Goal: Task Accomplishment & Management: Manage account settings

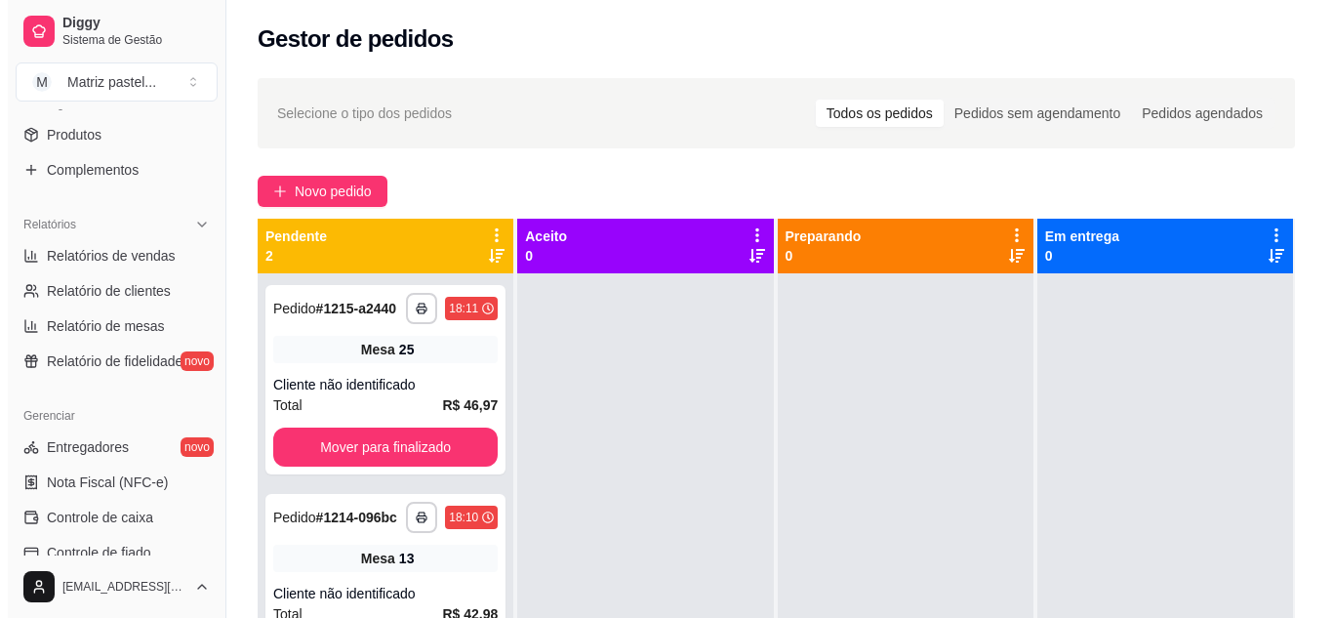
scroll to position [683, 0]
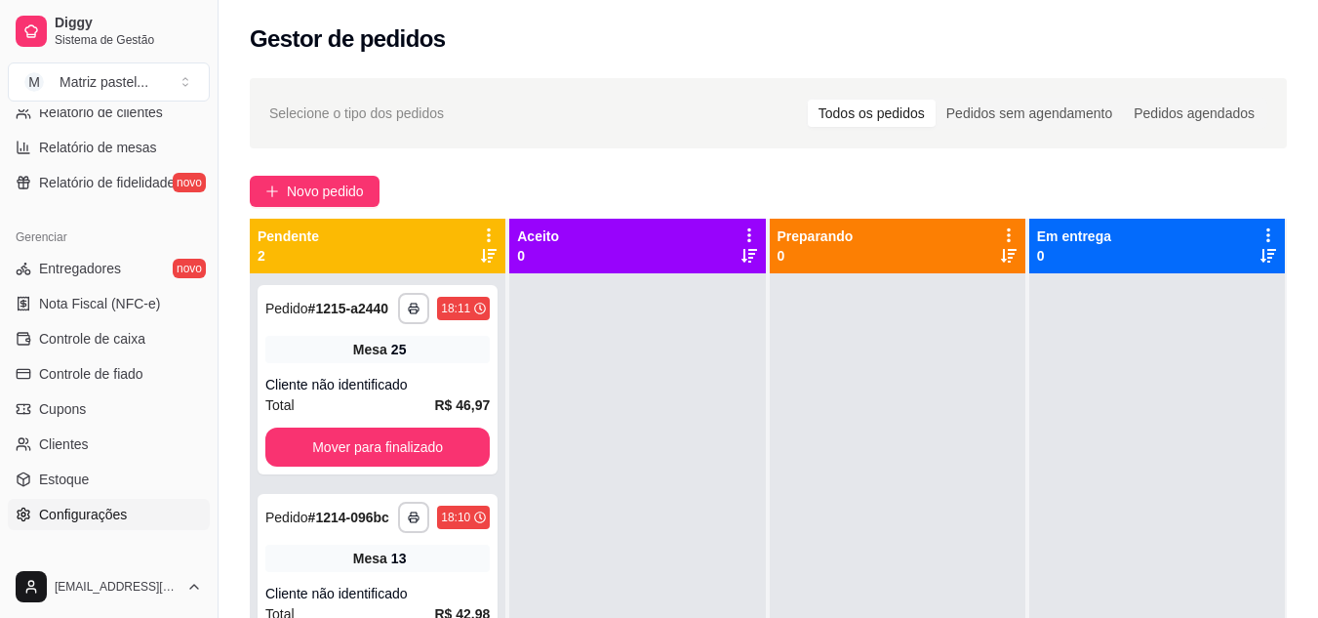
click at [113, 516] on span "Configurações" at bounding box center [83, 515] width 88 height 20
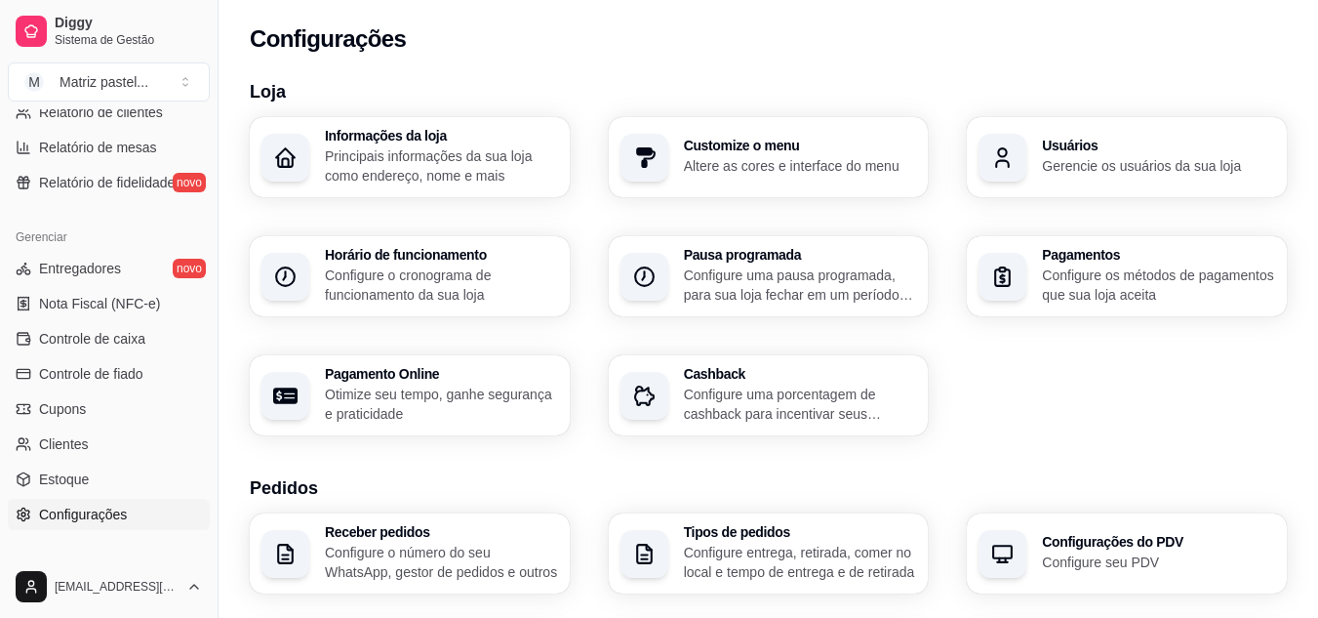
click at [1109, 181] on div "Usuários Gerencie os usuários da sua loja" at bounding box center [1127, 157] width 320 height 80
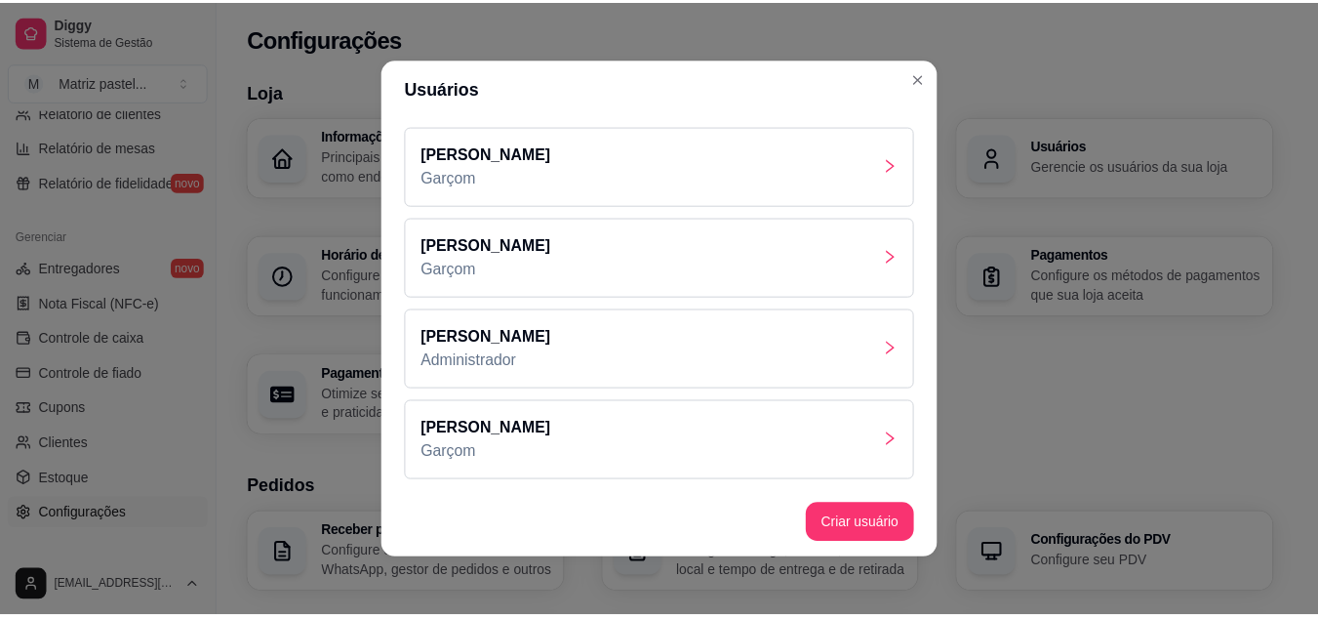
scroll to position [4, 0]
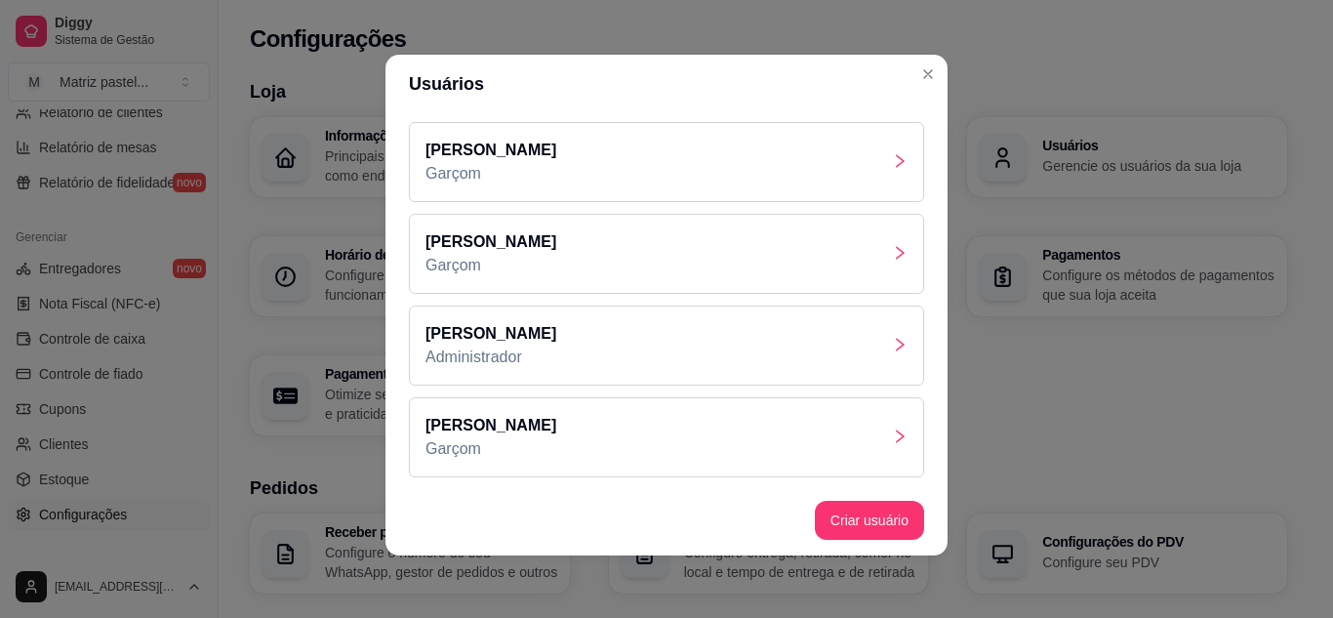
click at [565, 435] on div "[PERSON_NAME]" at bounding box center [666, 437] width 515 height 80
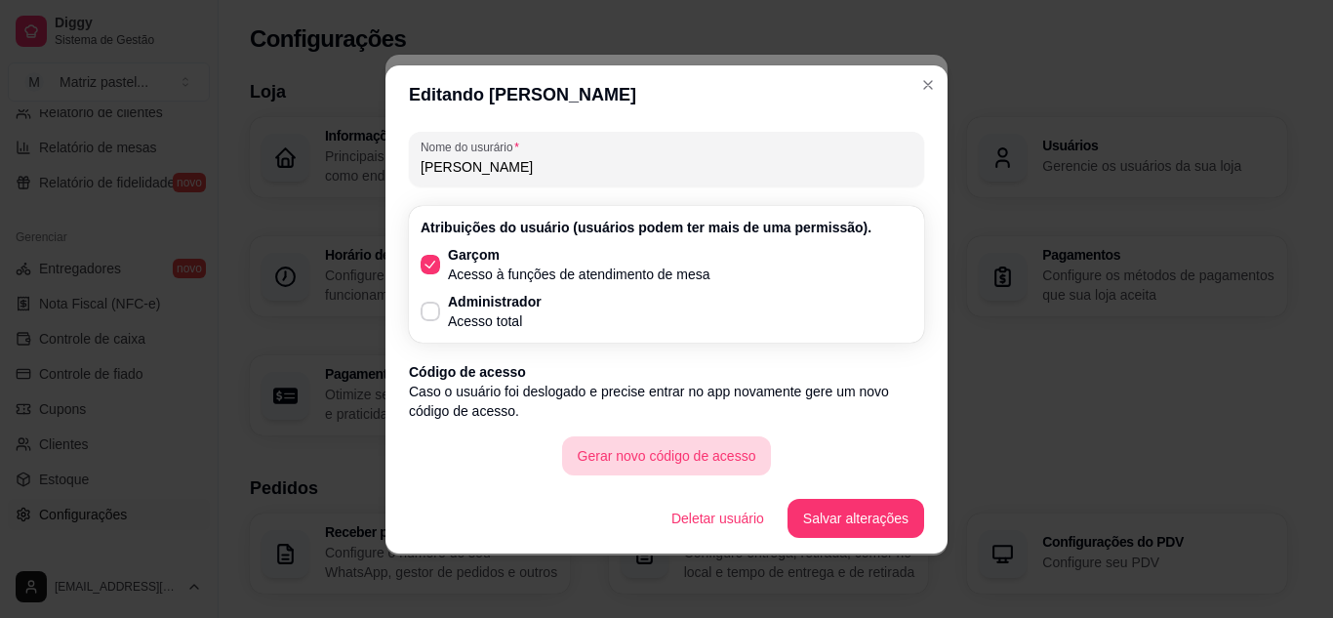
click at [732, 451] on button "Gerar novo código de acesso" at bounding box center [667, 455] width 210 height 39
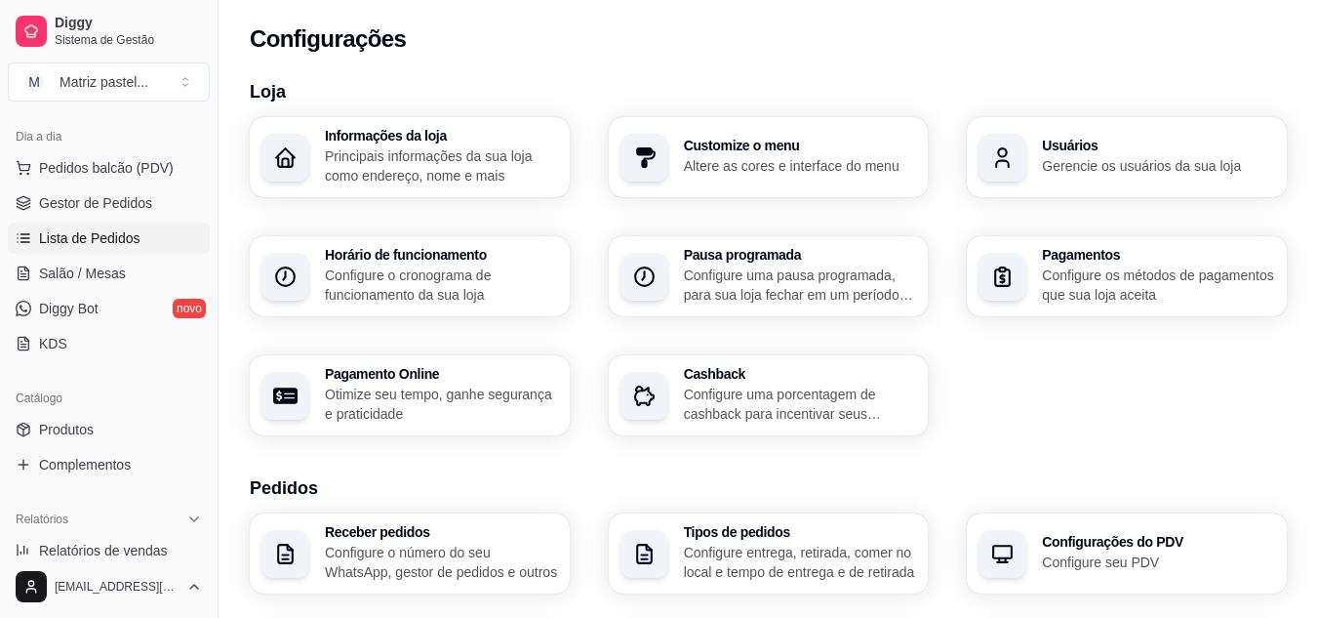
scroll to position [195, 0]
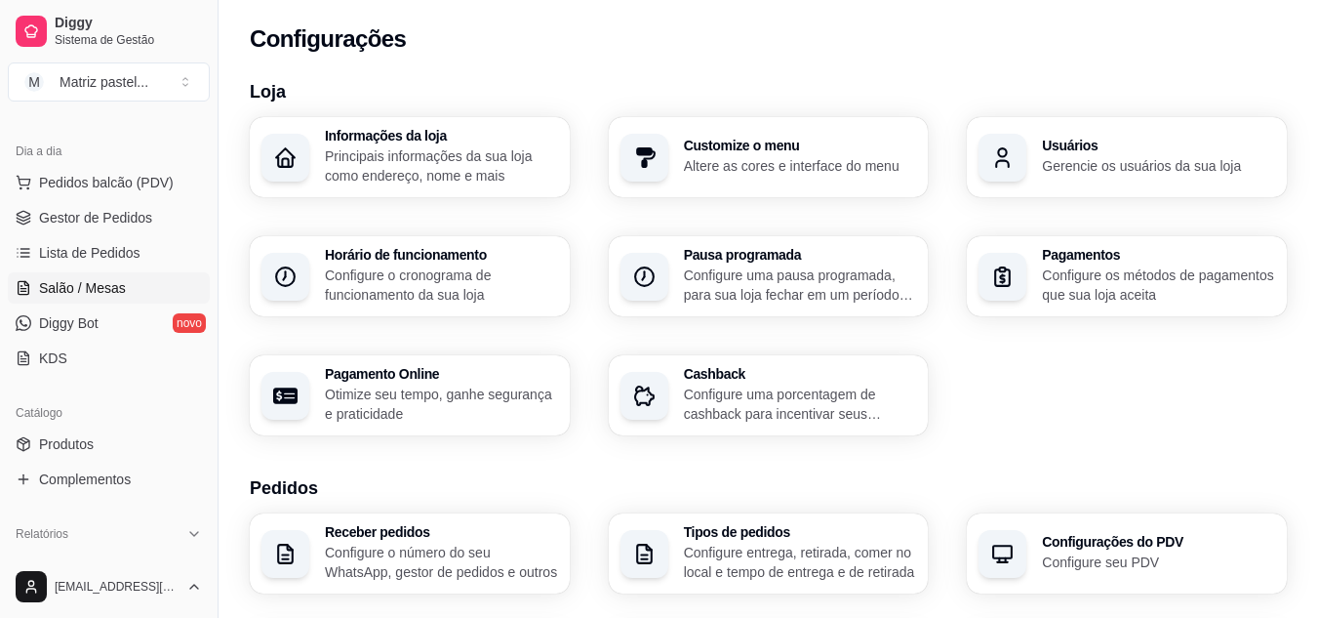
click at [81, 291] on span "Salão / Mesas" at bounding box center [82, 288] width 87 height 20
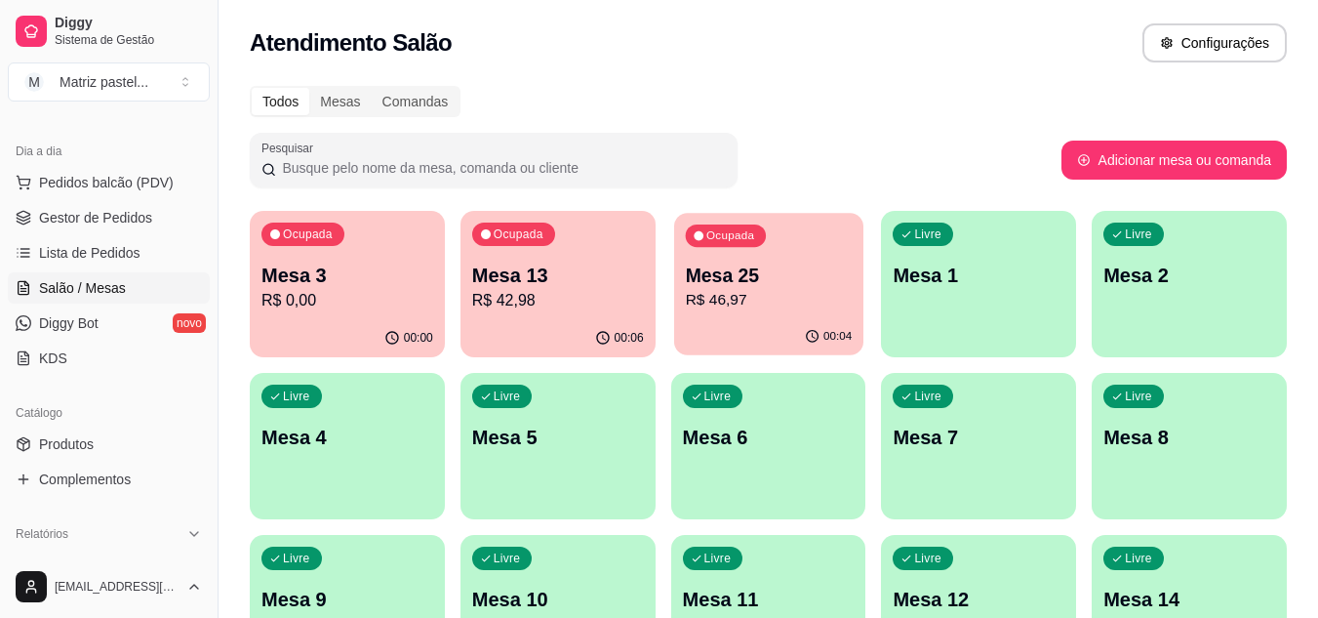
click at [731, 261] on div "Ocupada Mesa 25 R$ 46,97" at bounding box center [768, 265] width 189 height 105
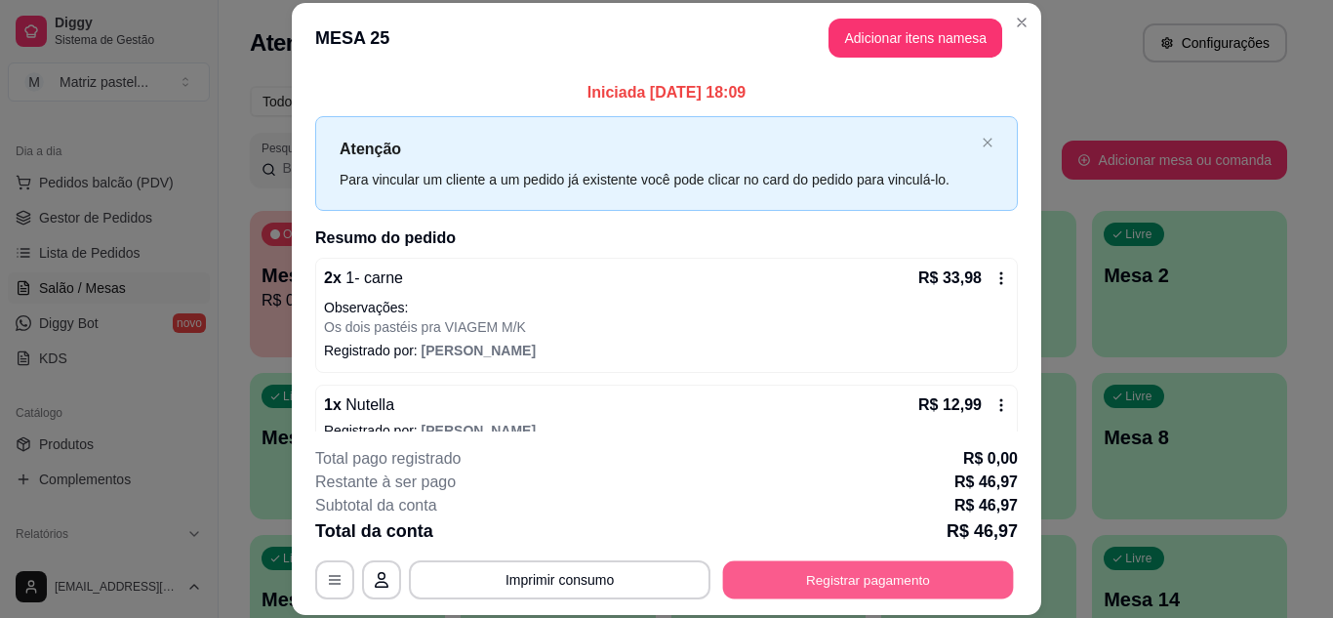
click at [839, 561] on button "Registrar pagamento" at bounding box center [868, 579] width 291 height 38
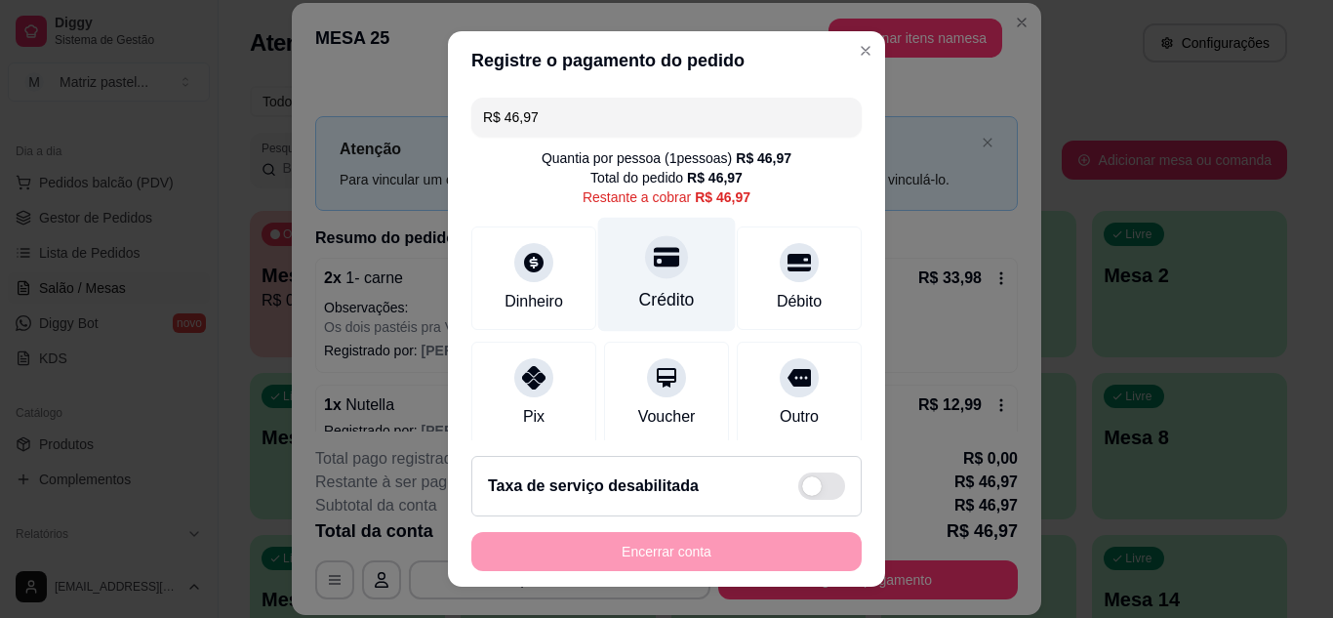
click at [674, 280] on div "Crédito" at bounding box center [667, 274] width 138 height 114
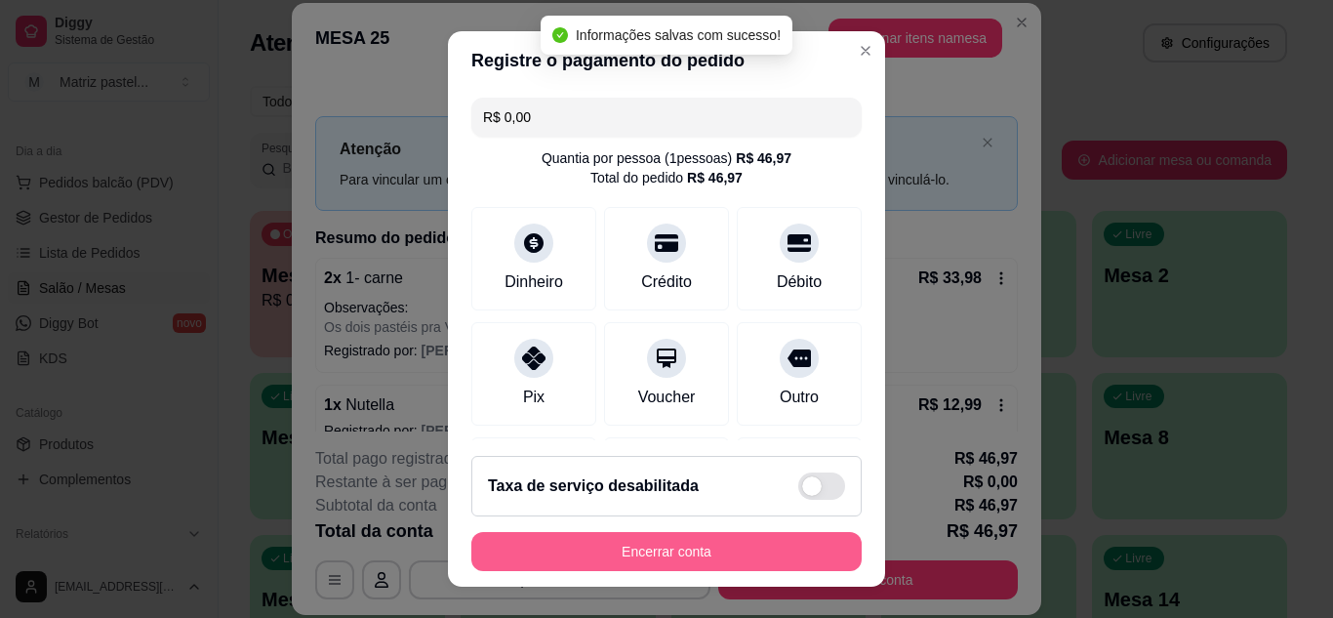
type input "R$ 0,00"
click at [693, 564] on button "Encerrar conta" at bounding box center [666, 551] width 390 height 39
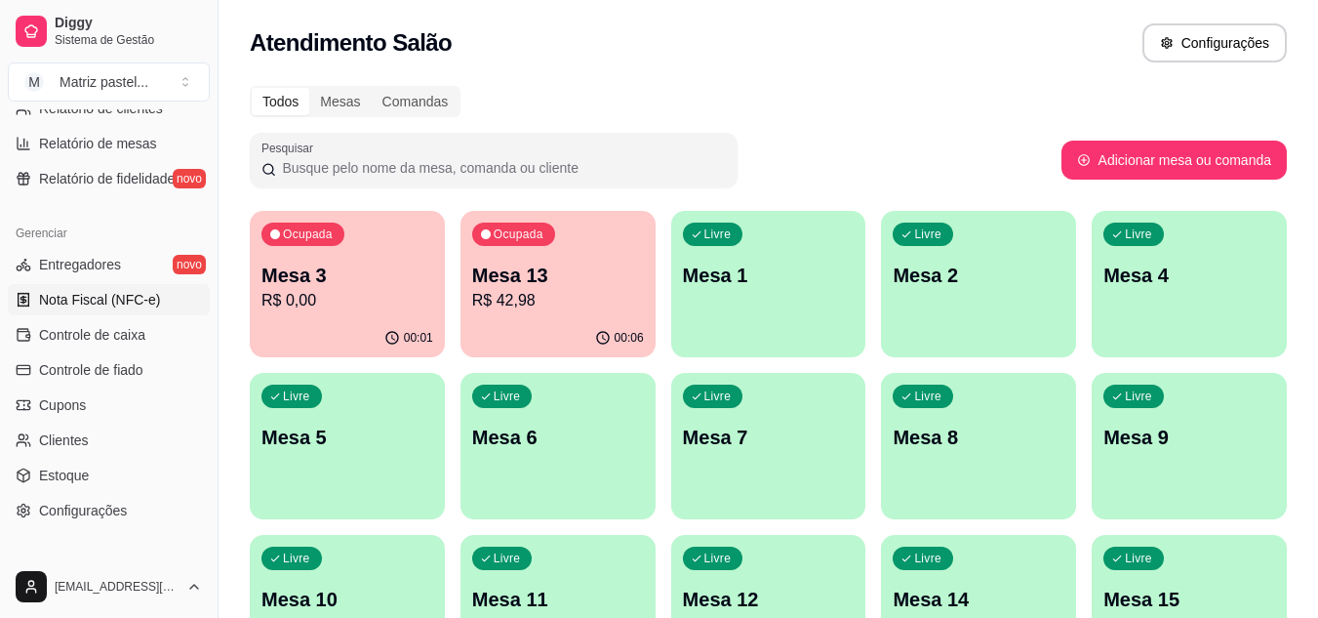
scroll to position [787, 0]
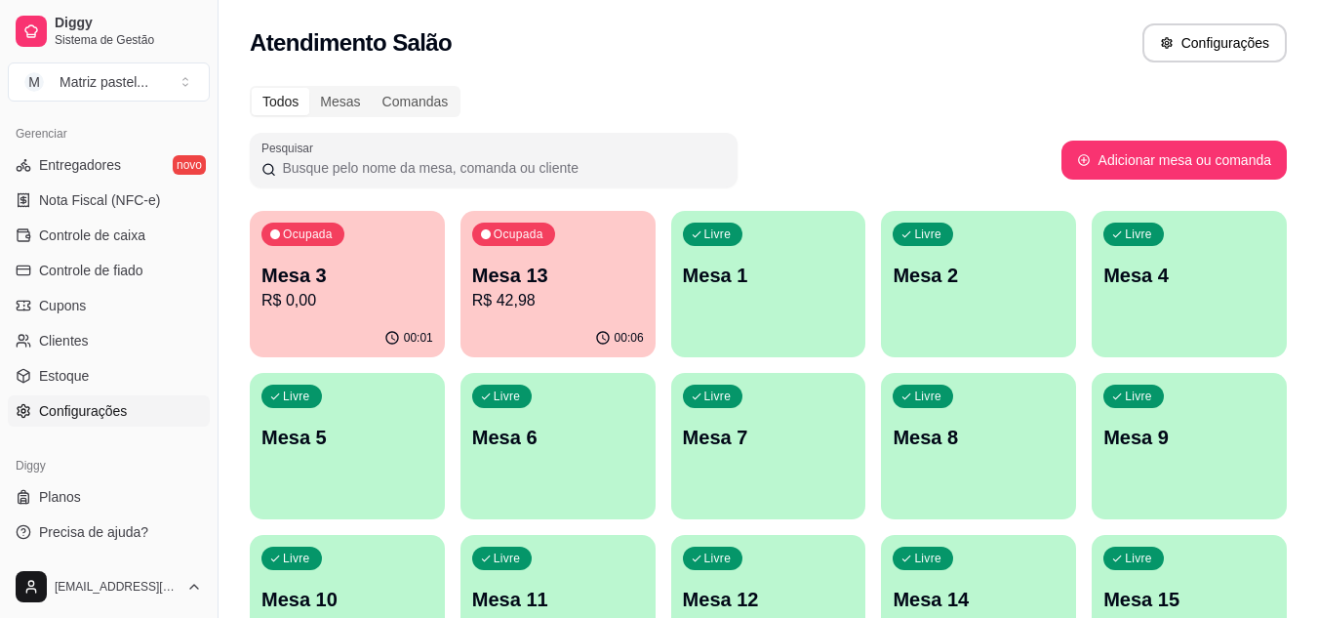
click at [48, 418] on span "Configurações" at bounding box center [83, 411] width 88 height 20
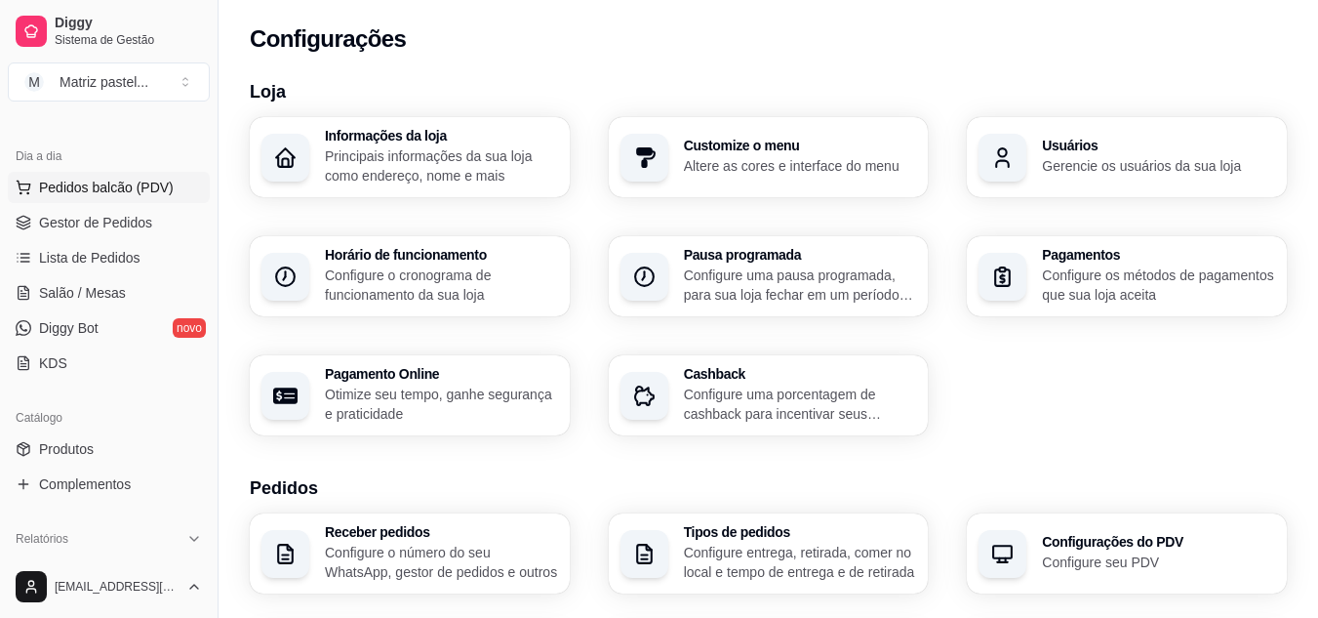
scroll to position [103, 0]
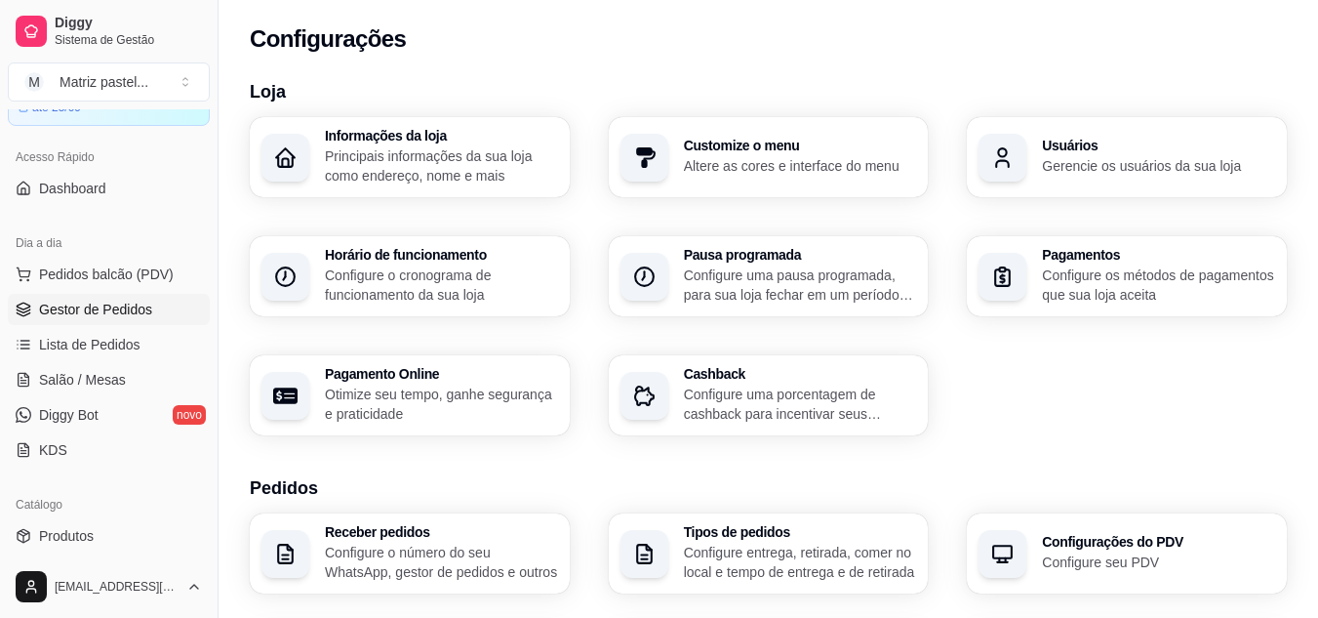
click at [72, 313] on span "Gestor de Pedidos" at bounding box center [95, 310] width 113 height 20
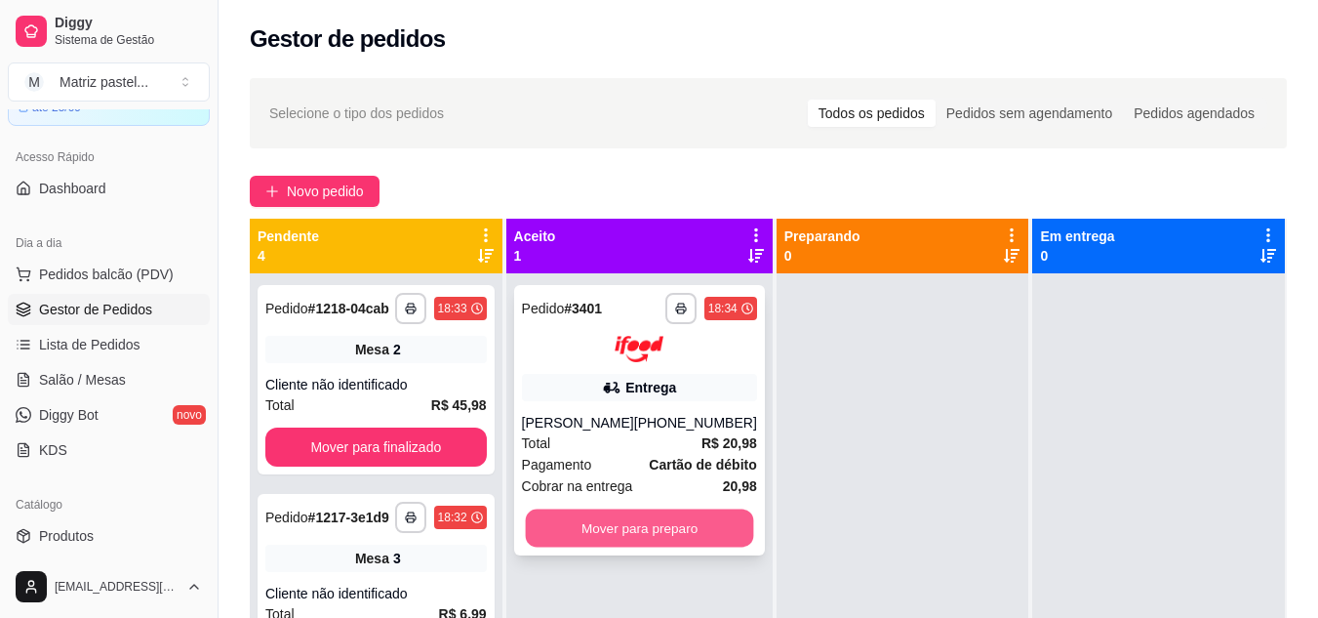
click at [552, 544] on button "Mover para preparo" at bounding box center [639, 527] width 228 height 38
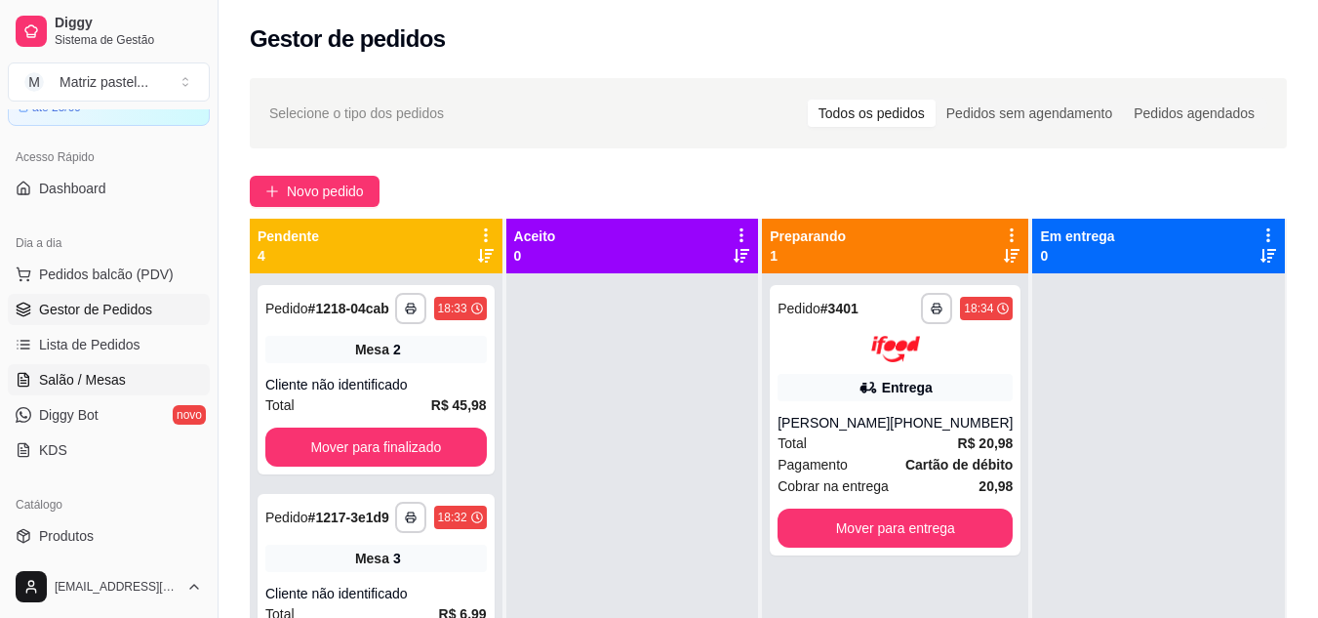
click at [108, 373] on span "Salão / Mesas" at bounding box center [82, 380] width 87 height 20
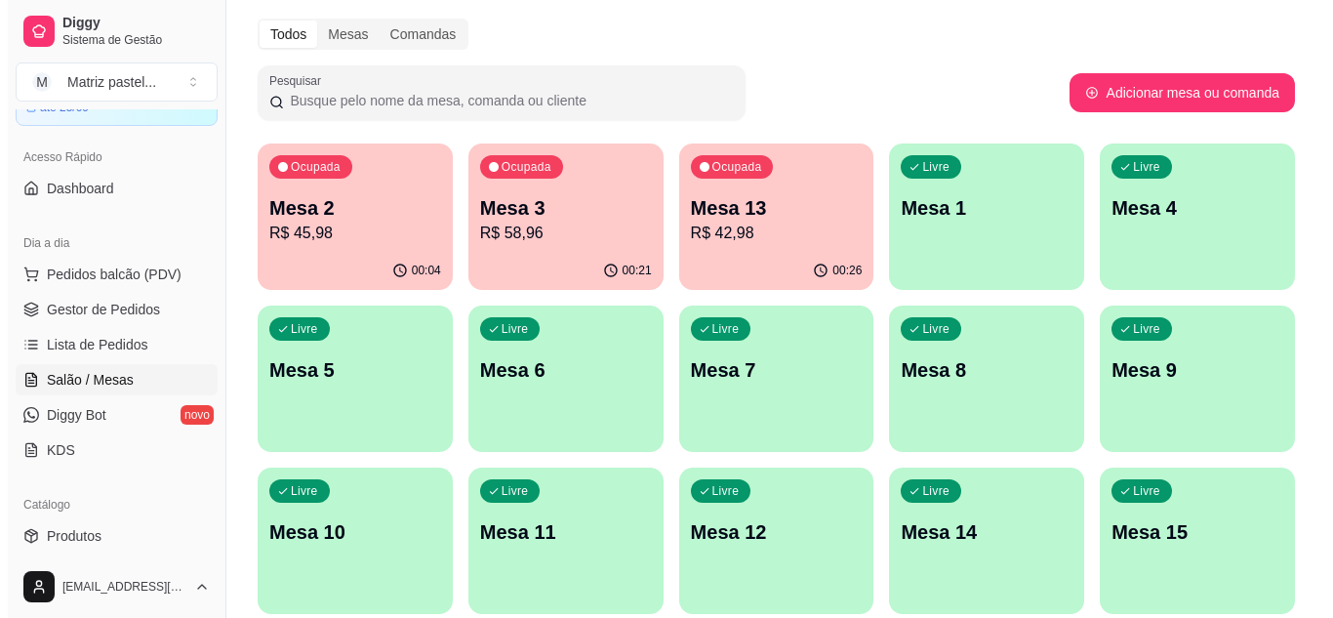
scroll to position [98, 0]
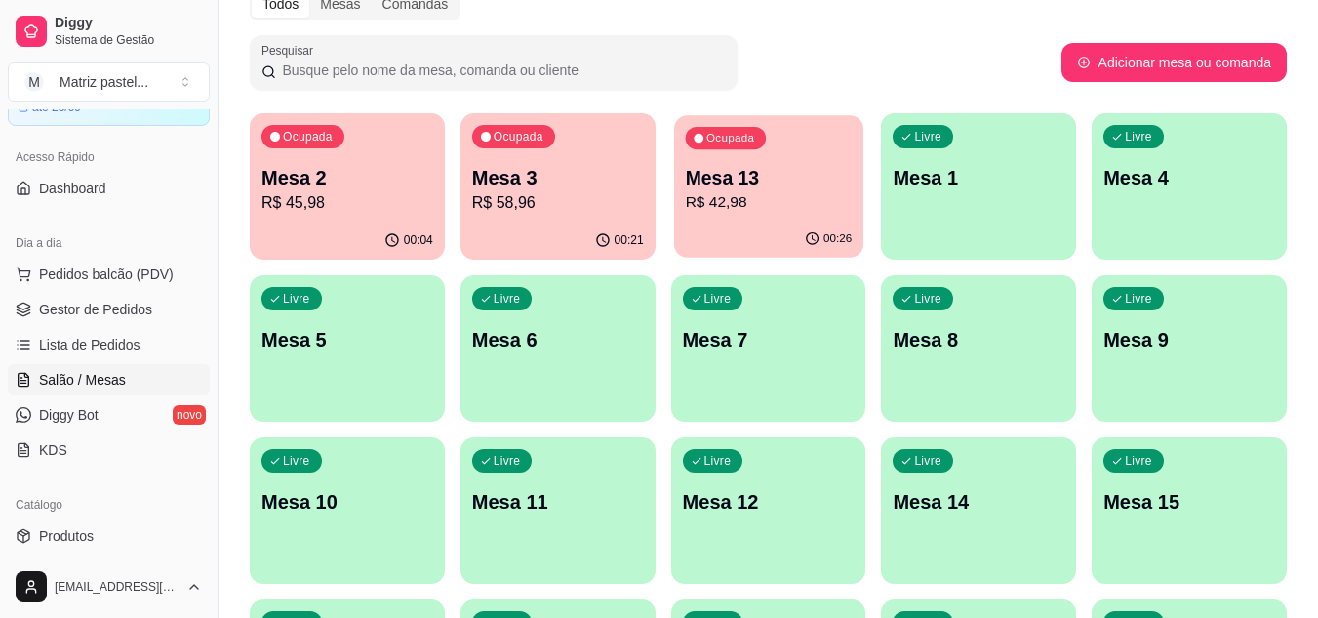
click at [757, 236] on div "00:26" at bounding box center [768, 239] width 189 height 37
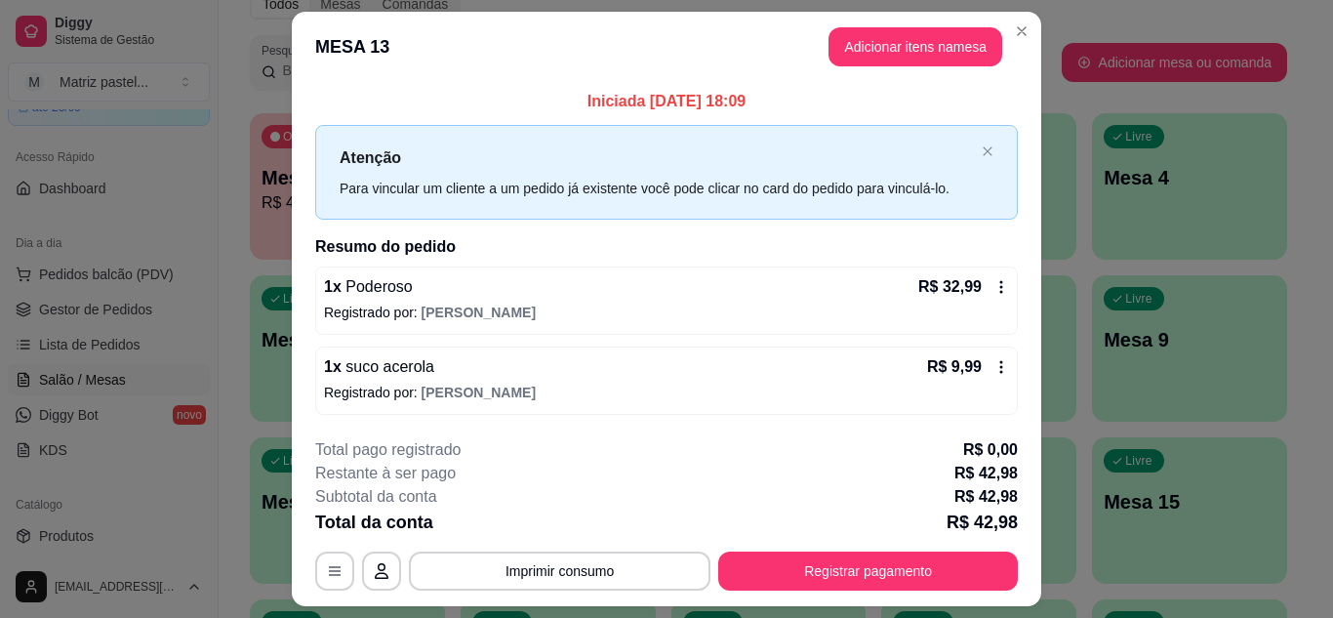
scroll to position [51, 0]
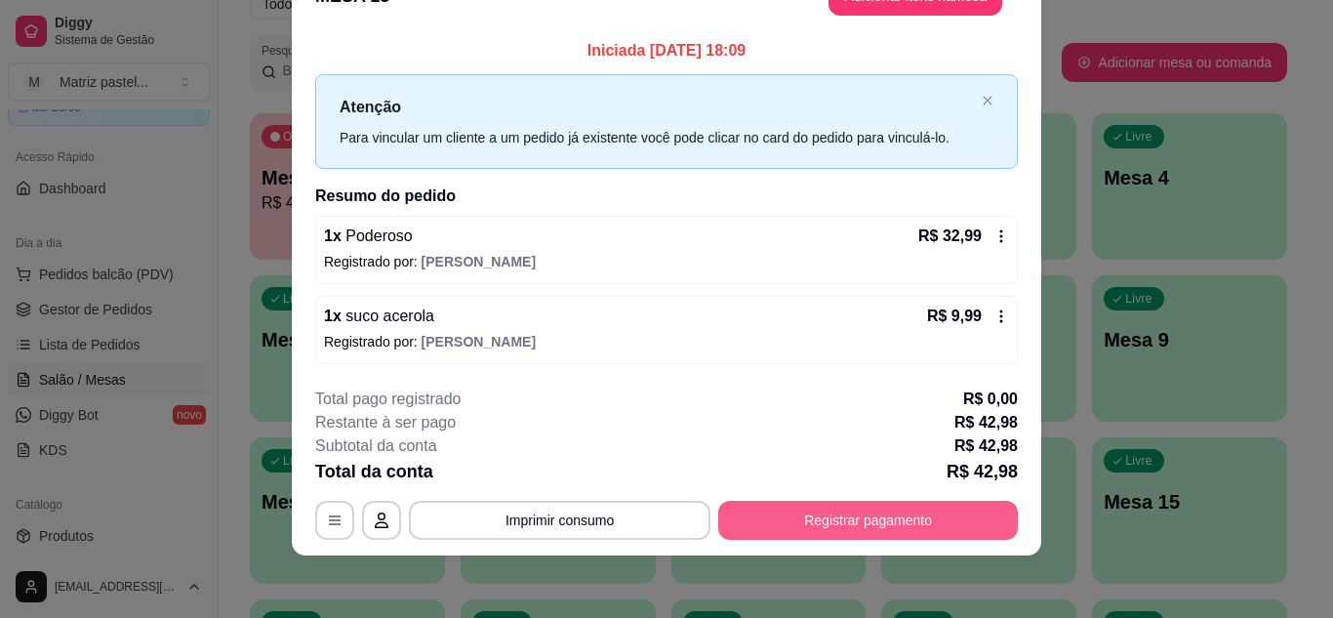
click at [799, 514] on button "Registrar pagamento" at bounding box center [868, 520] width 300 height 39
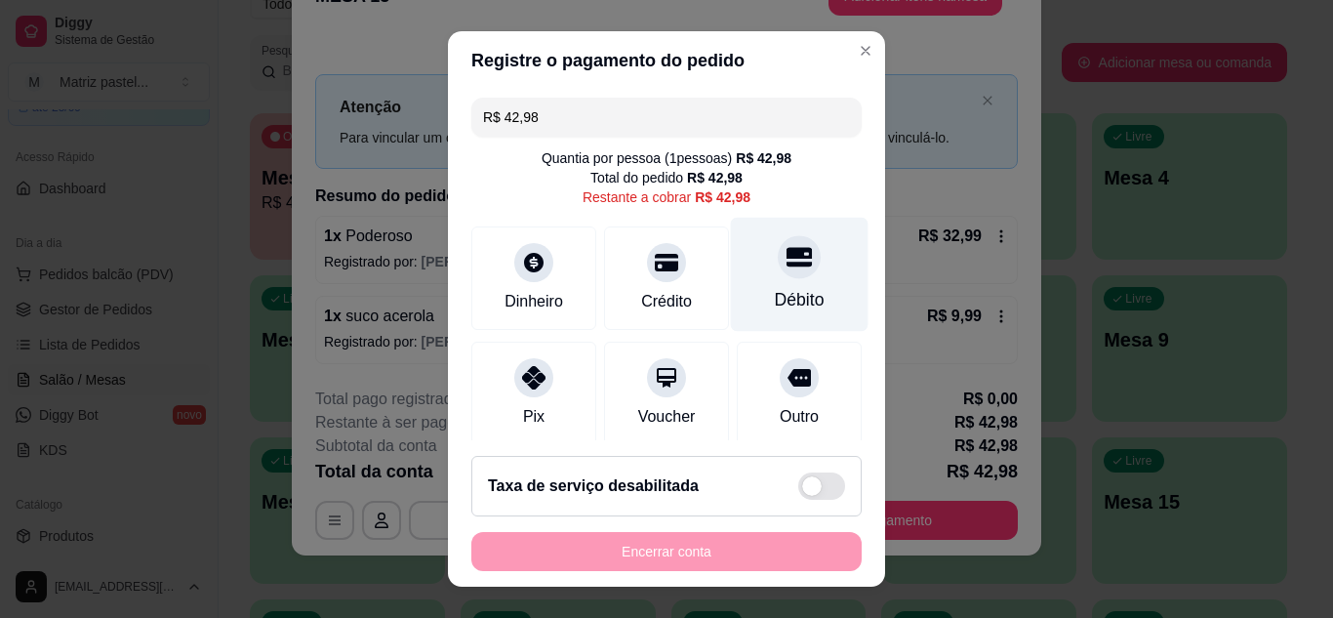
click at [792, 273] on div "Débito" at bounding box center [800, 274] width 138 height 114
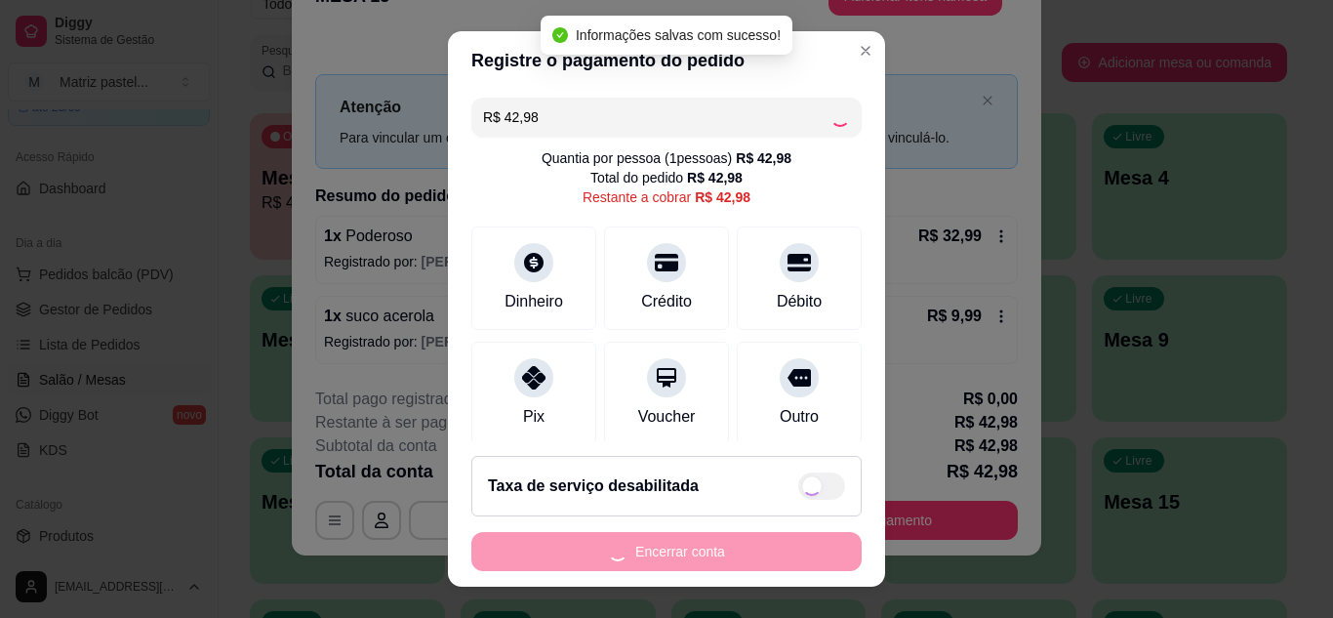
type input "R$ 0,00"
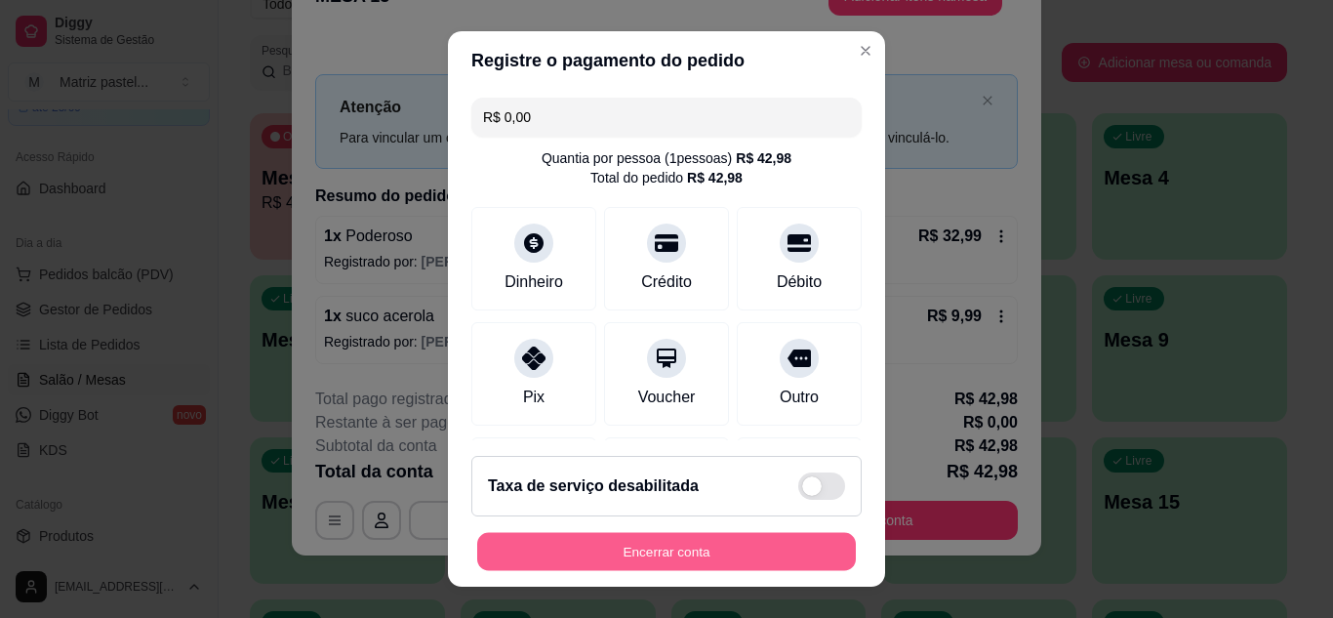
click at [784, 538] on button "Encerrar conta" at bounding box center [666, 552] width 379 height 38
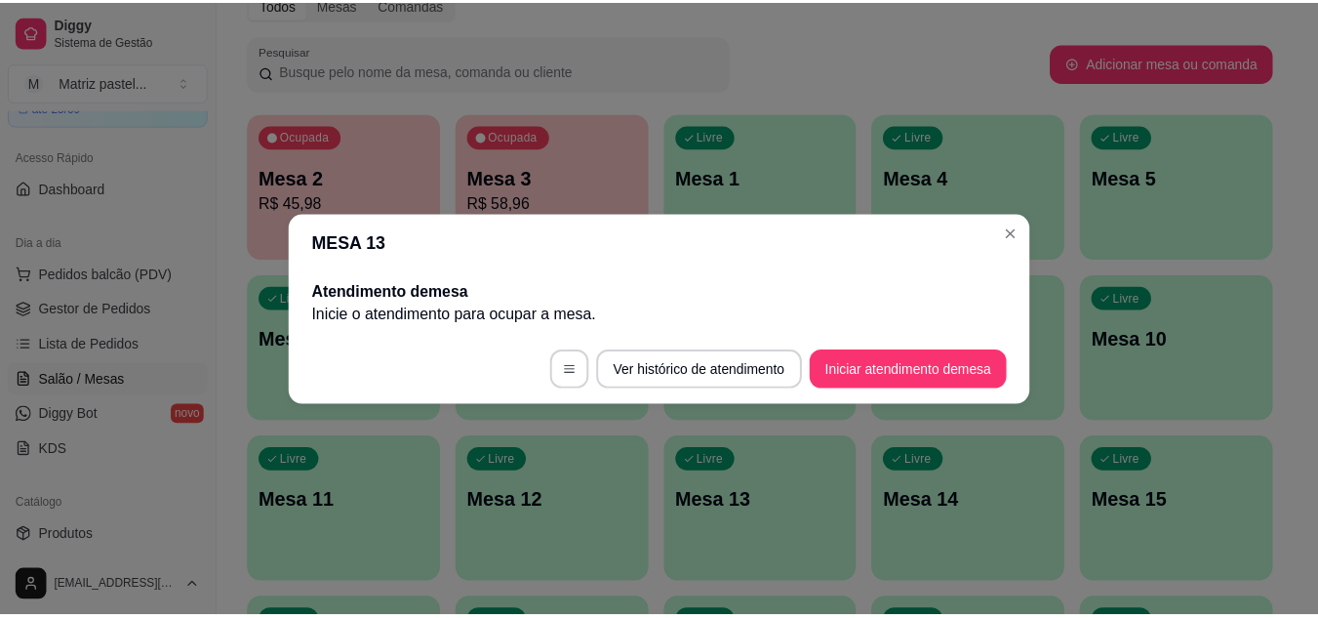
scroll to position [0, 0]
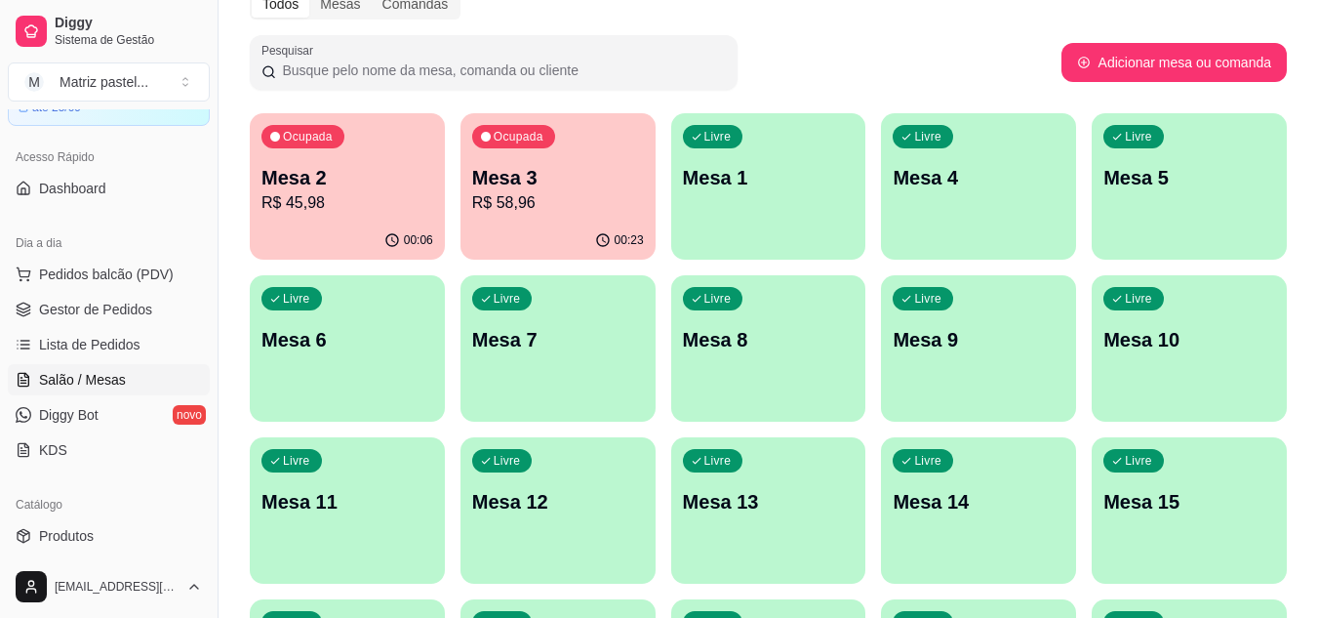
click at [483, 217] on div "Ocupada Mesa 3 R$ 58,96" at bounding box center [558, 167] width 195 height 108
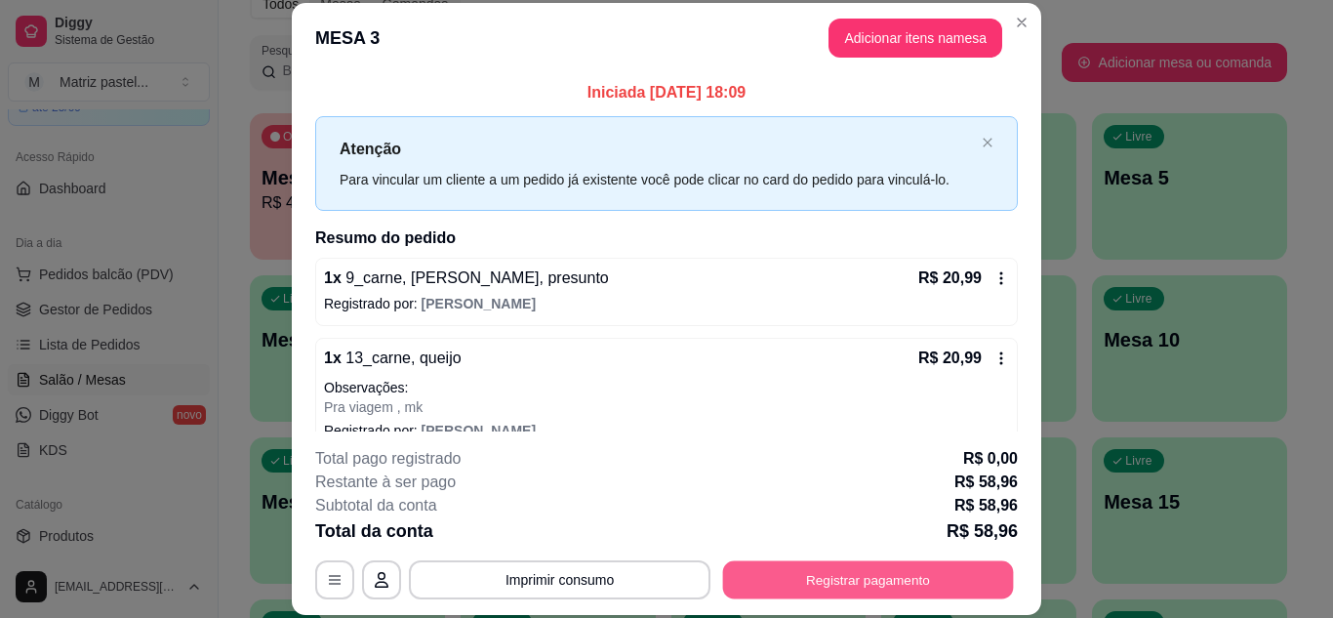
click at [863, 565] on button "Registrar pagamento" at bounding box center [868, 579] width 291 height 38
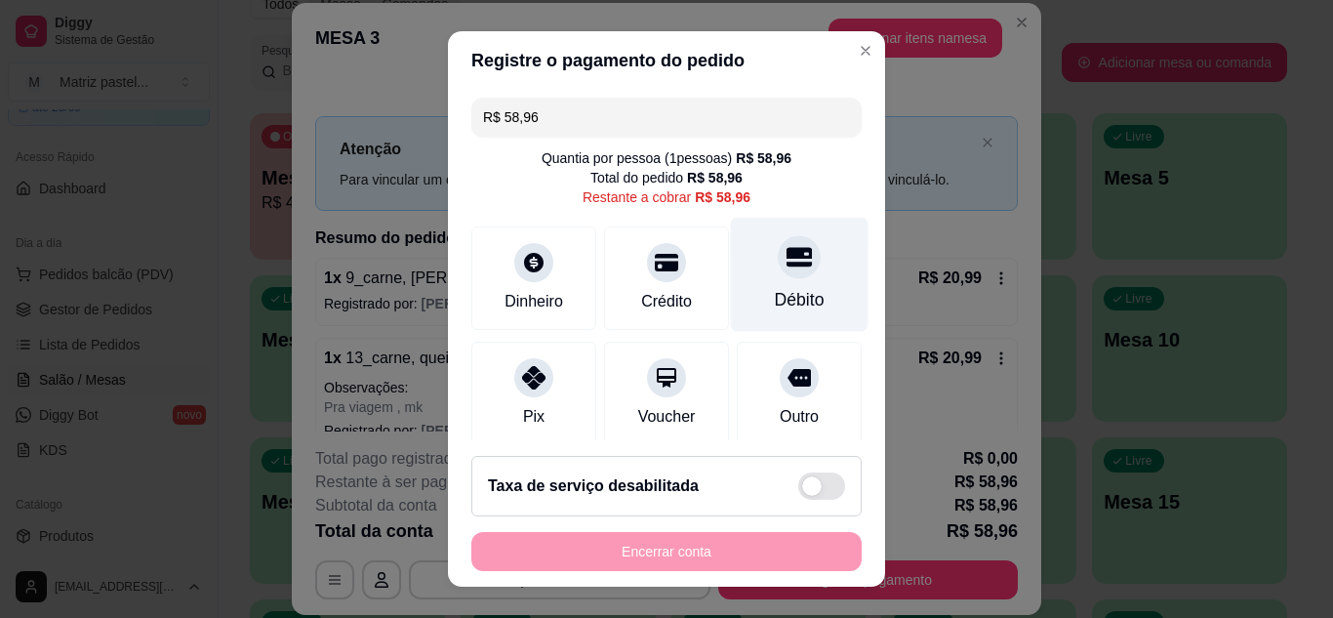
click at [790, 278] on div "Débito" at bounding box center [800, 274] width 138 height 114
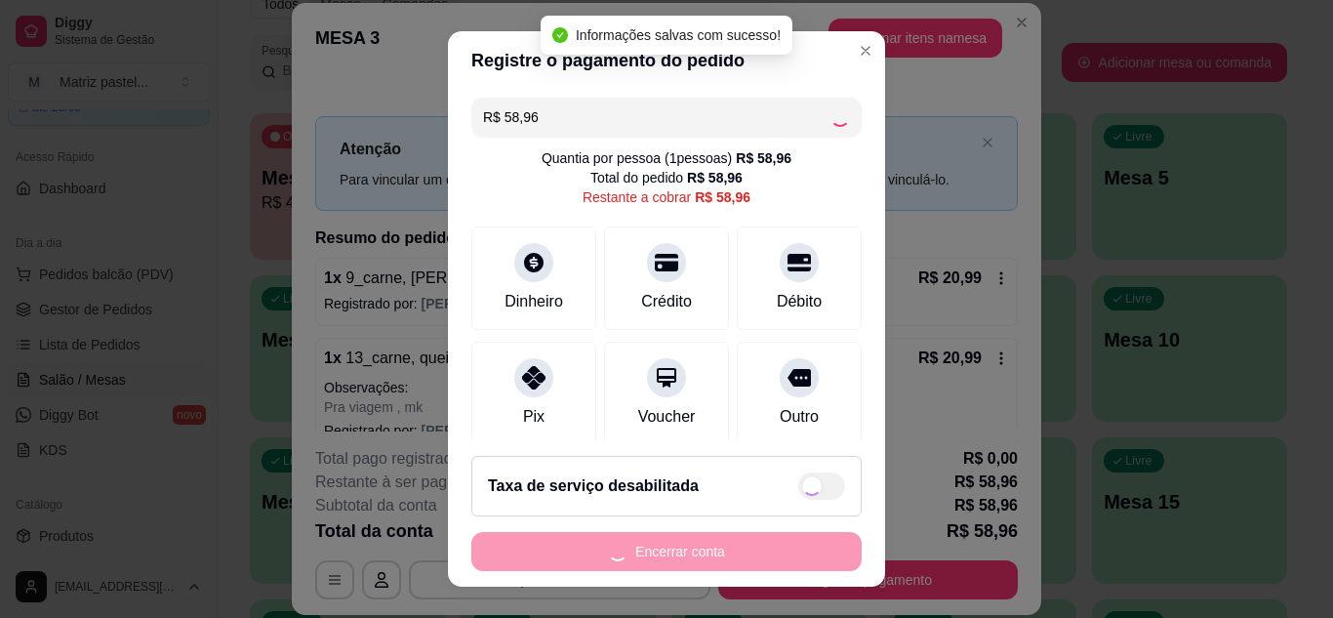
type input "R$ 0,00"
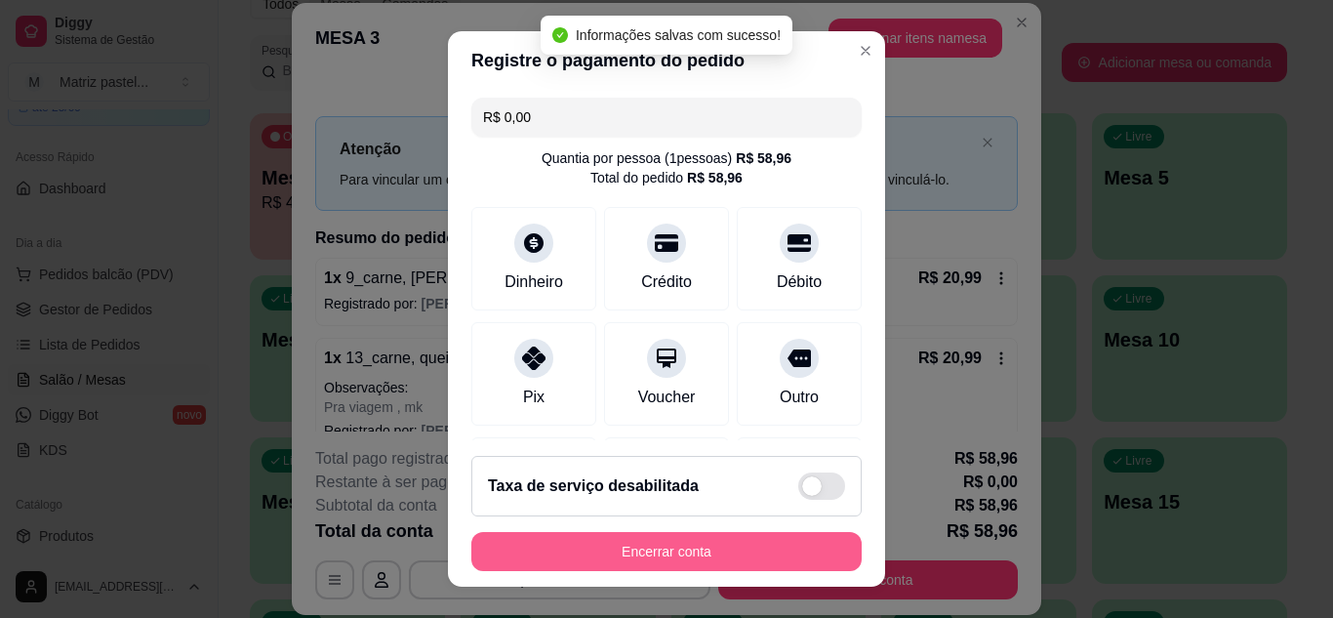
click at [664, 560] on button "Encerrar conta" at bounding box center [666, 551] width 390 height 39
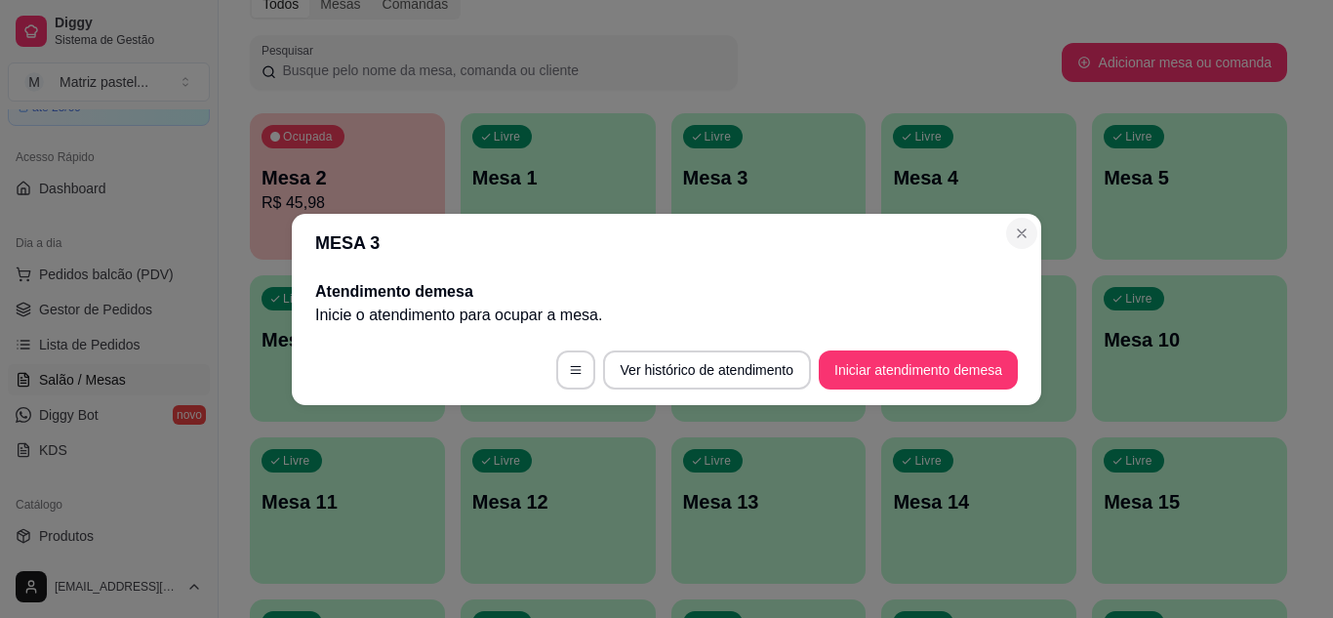
drag, startPoint x: 1037, startPoint y: 245, endPoint x: 1031, endPoint y: 236, distance: 10.6
click at [1034, 242] on section "MESA 3 Atendimento de mesa Inicie o atendimento para ocupar a mesa . Ver histór…" at bounding box center [666, 309] width 749 height 191
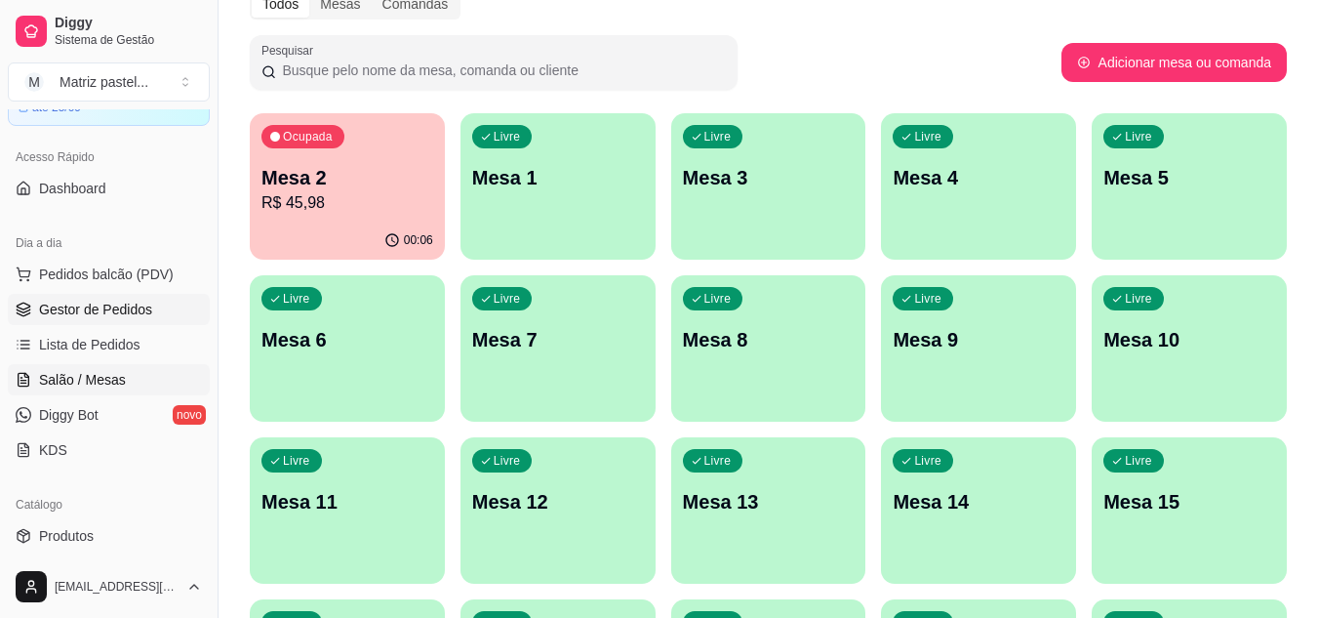
click at [100, 300] on link "Gestor de Pedidos" at bounding box center [109, 309] width 202 height 31
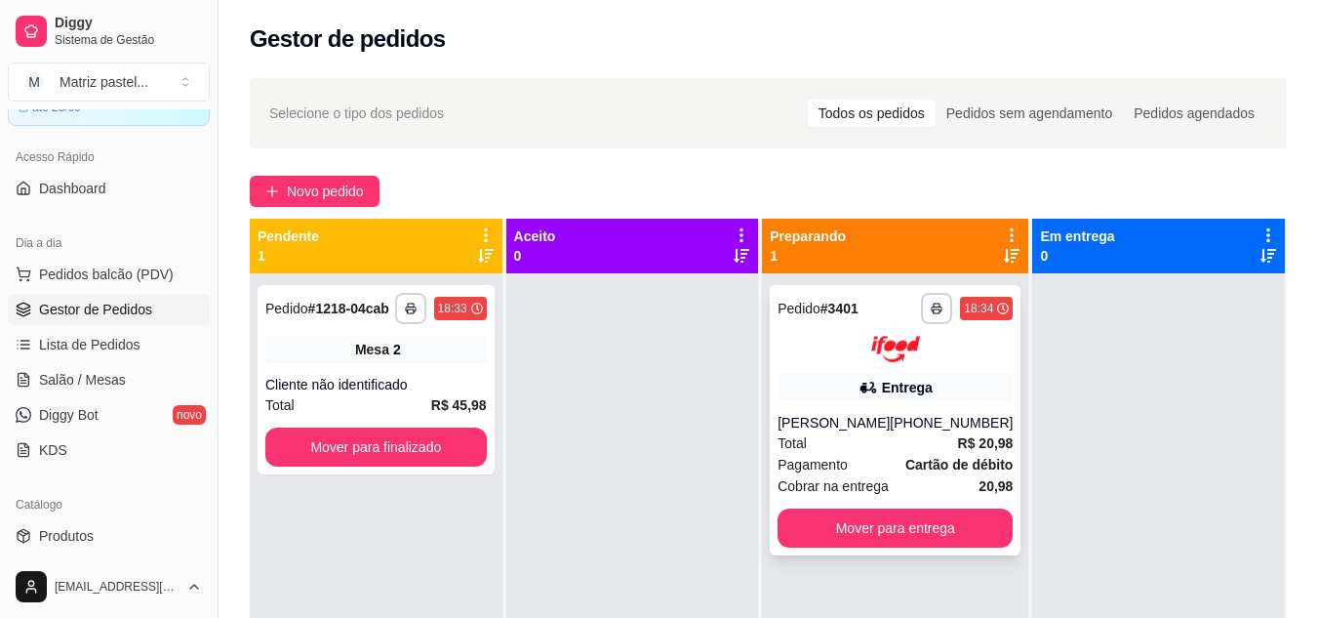
click at [773, 385] on div "**********" at bounding box center [895, 420] width 251 height 270
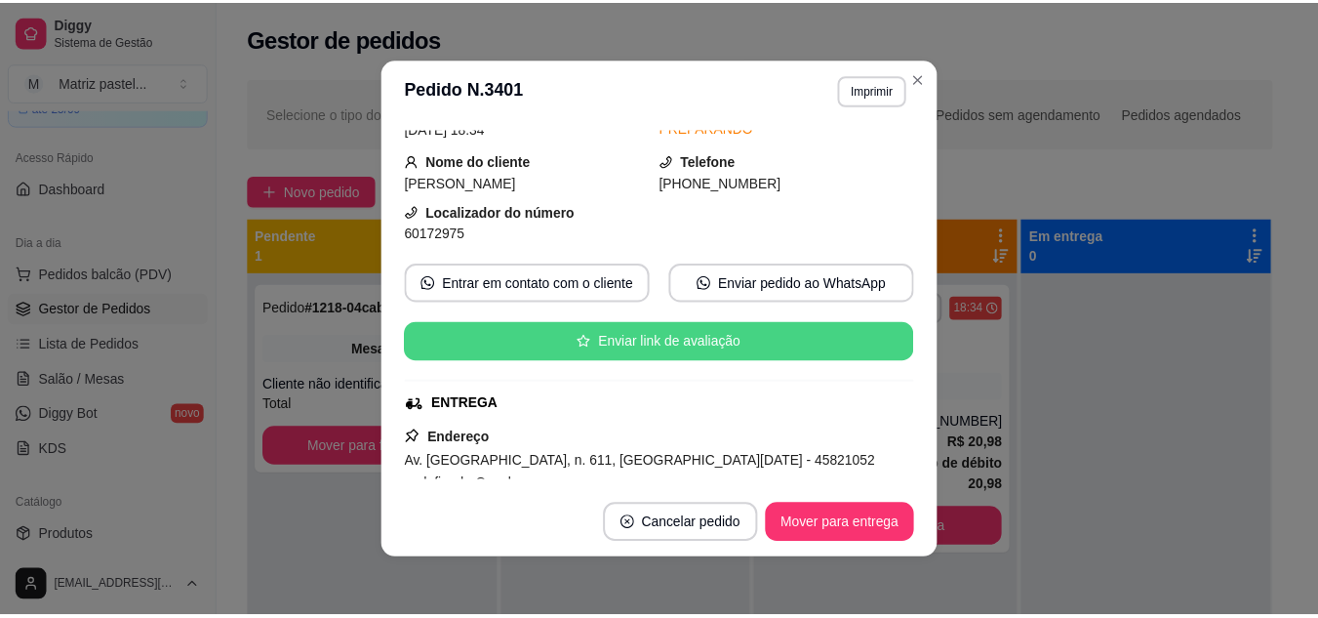
scroll to position [195, 0]
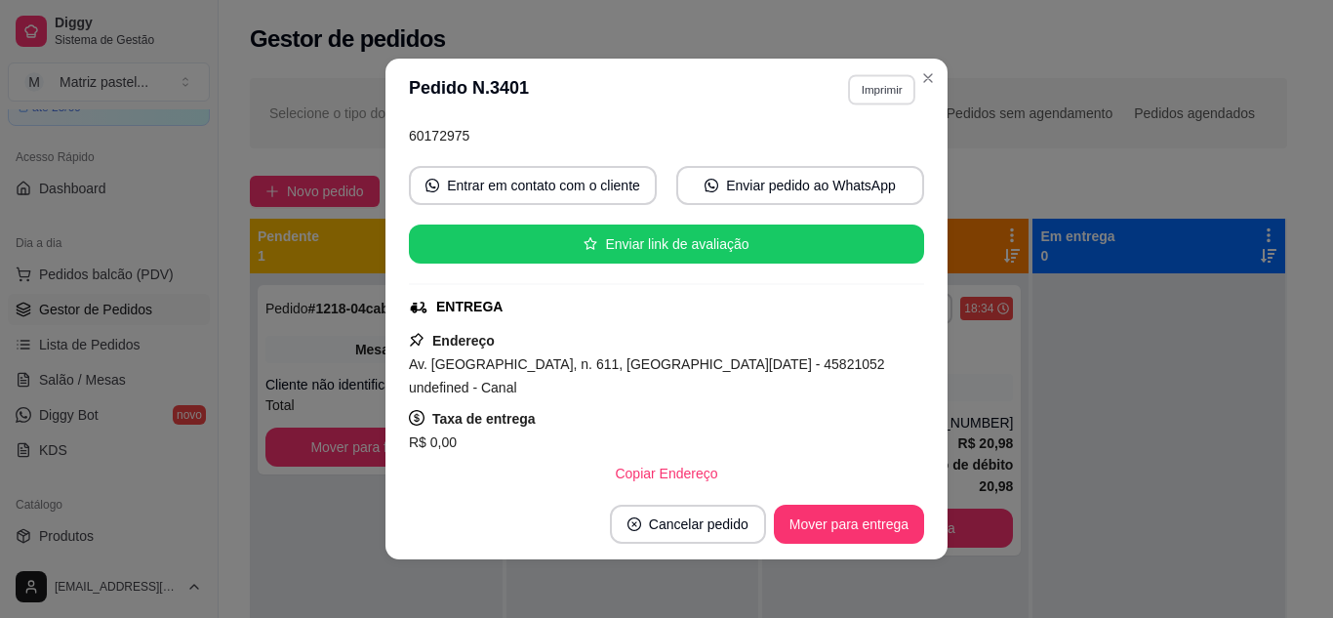
click at [861, 95] on button "Imprimir" at bounding box center [881, 89] width 67 height 30
click at [836, 158] on button "IMPRESSORA" at bounding box center [840, 157] width 137 height 30
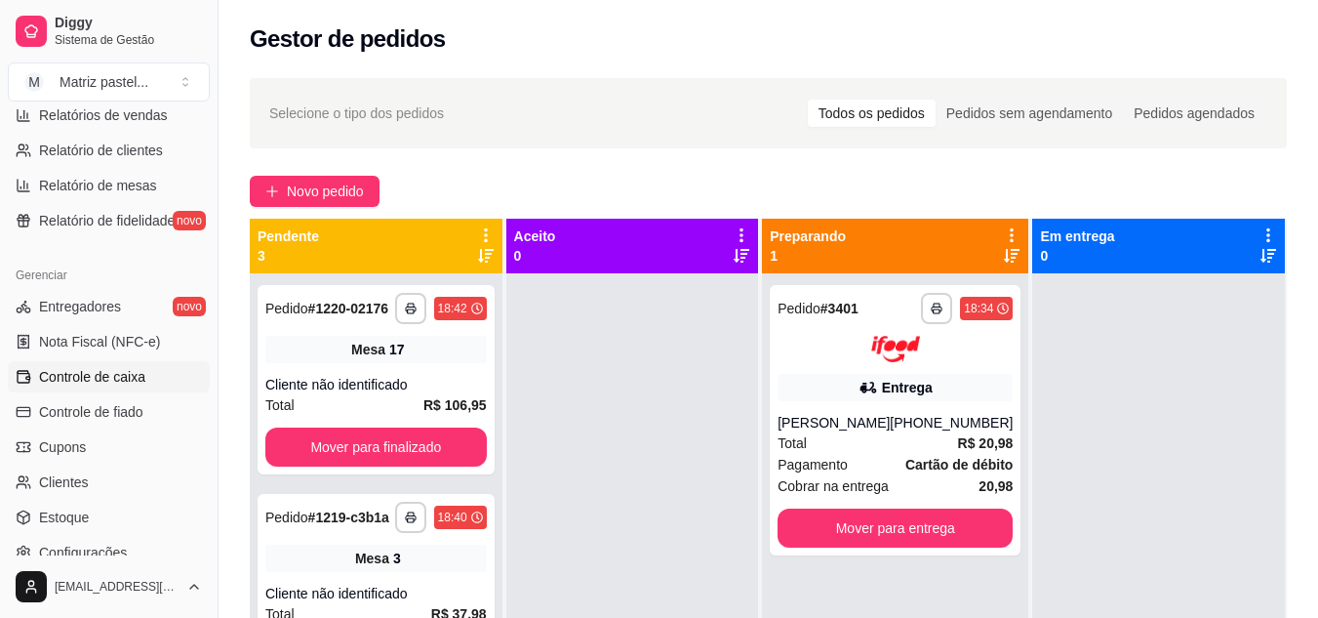
scroll to position [787, 0]
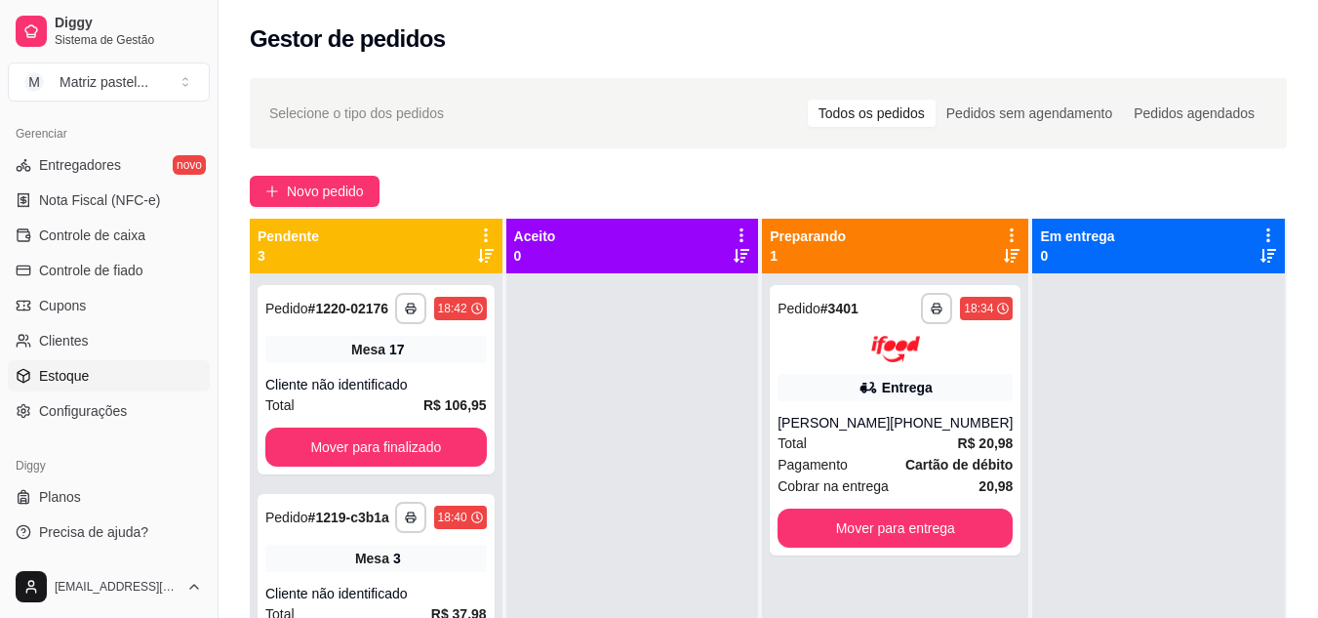
click at [86, 369] on span "Estoque" at bounding box center [64, 376] width 50 height 20
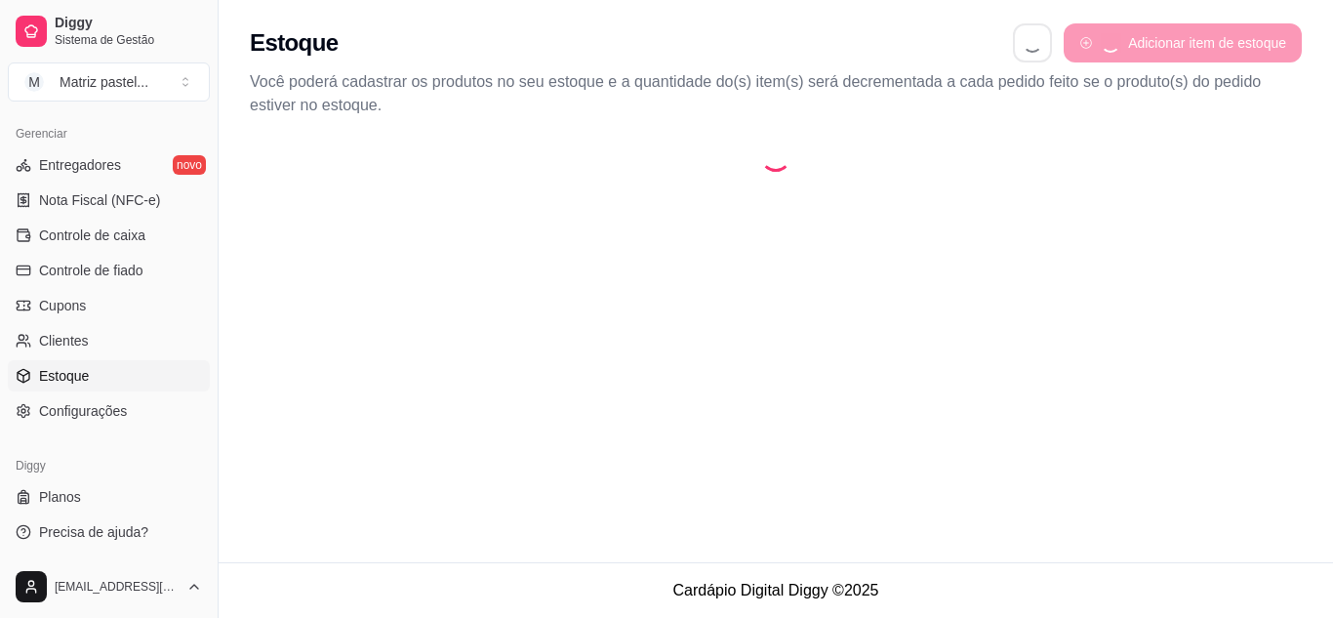
select select "QUANTITY_ORDER"
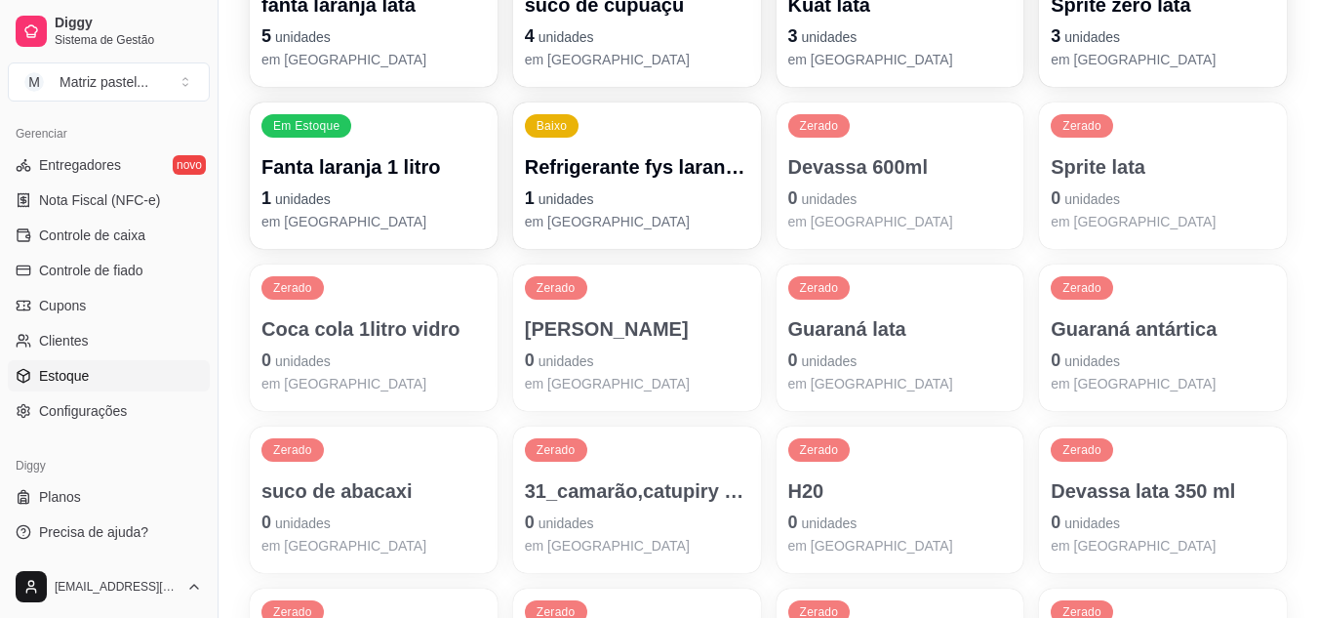
scroll to position [1366, 0]
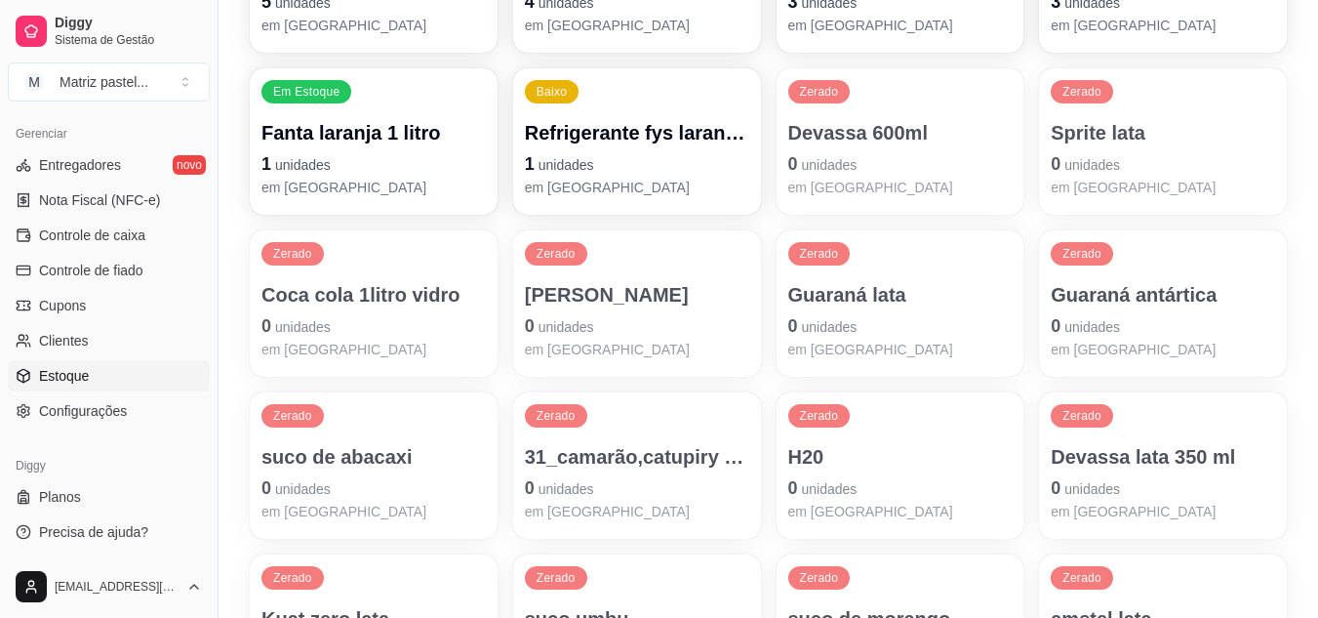
click at [623, 344] on p "em [GEOGRAPHIC_DATA]" at bounding box center [637, 350] width 224 height 20
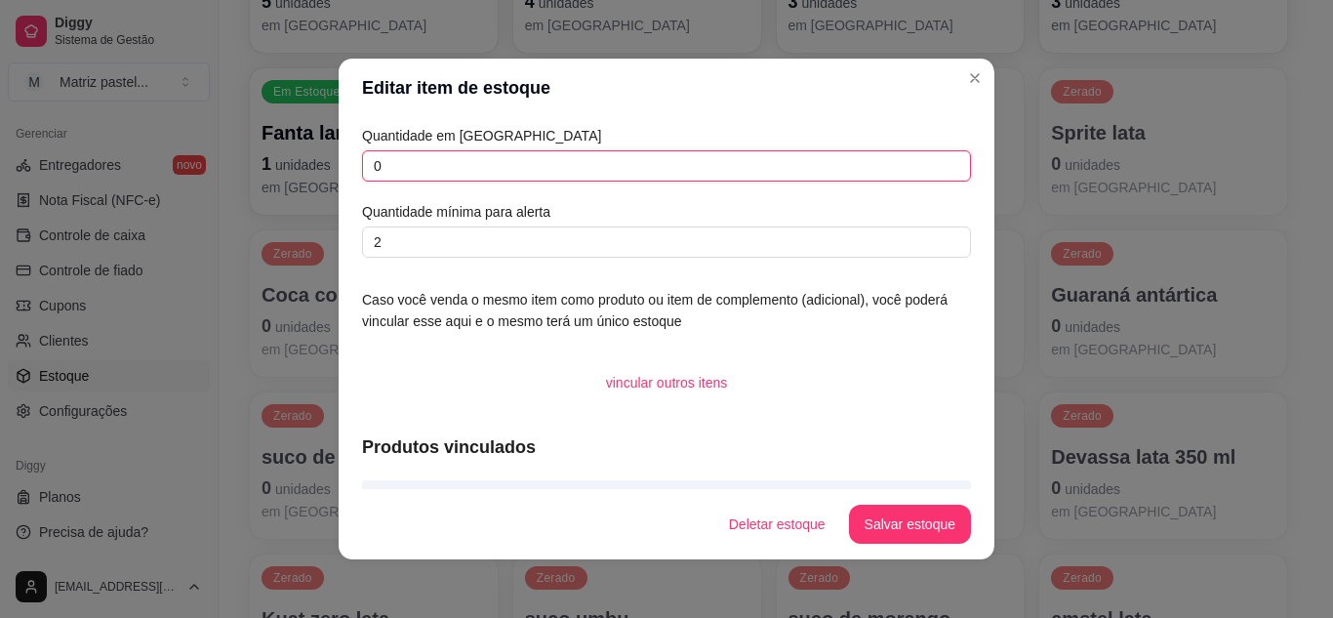
click at [421, 160] on input "0" at bounding box center [666, 165] width 609 height 31
type input "10"
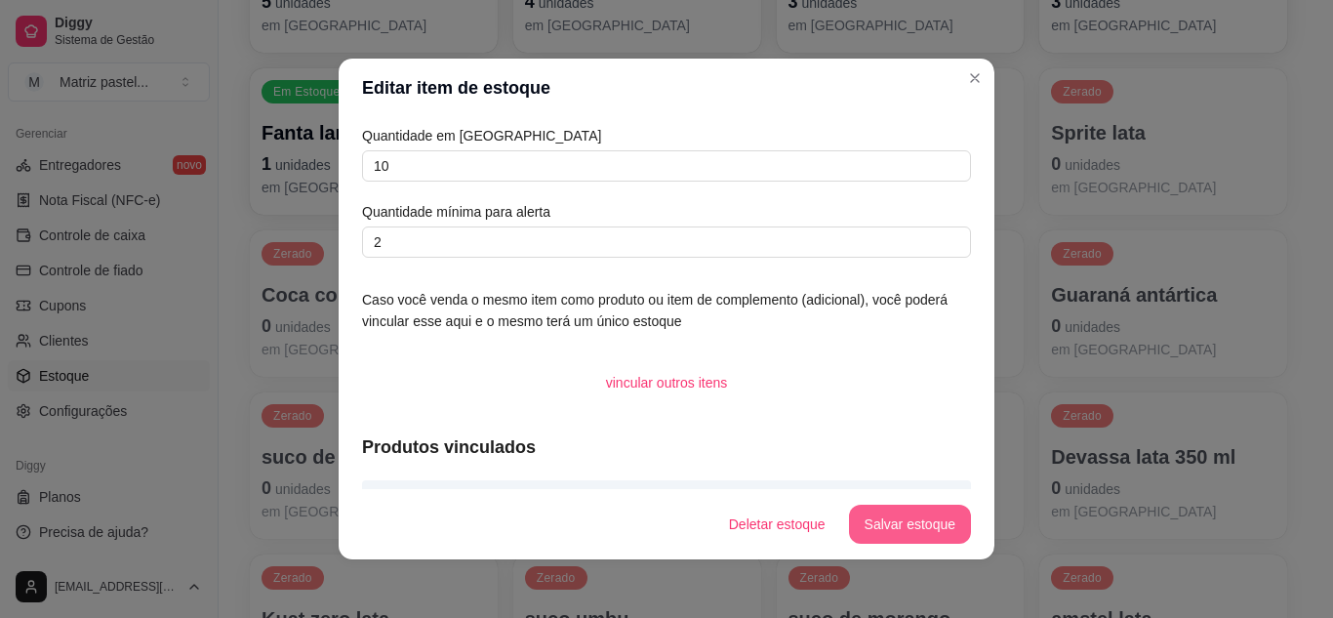
click at [901, 530] on button "Salvar estoque" at bounding box center [910, 524] width 122 height 39
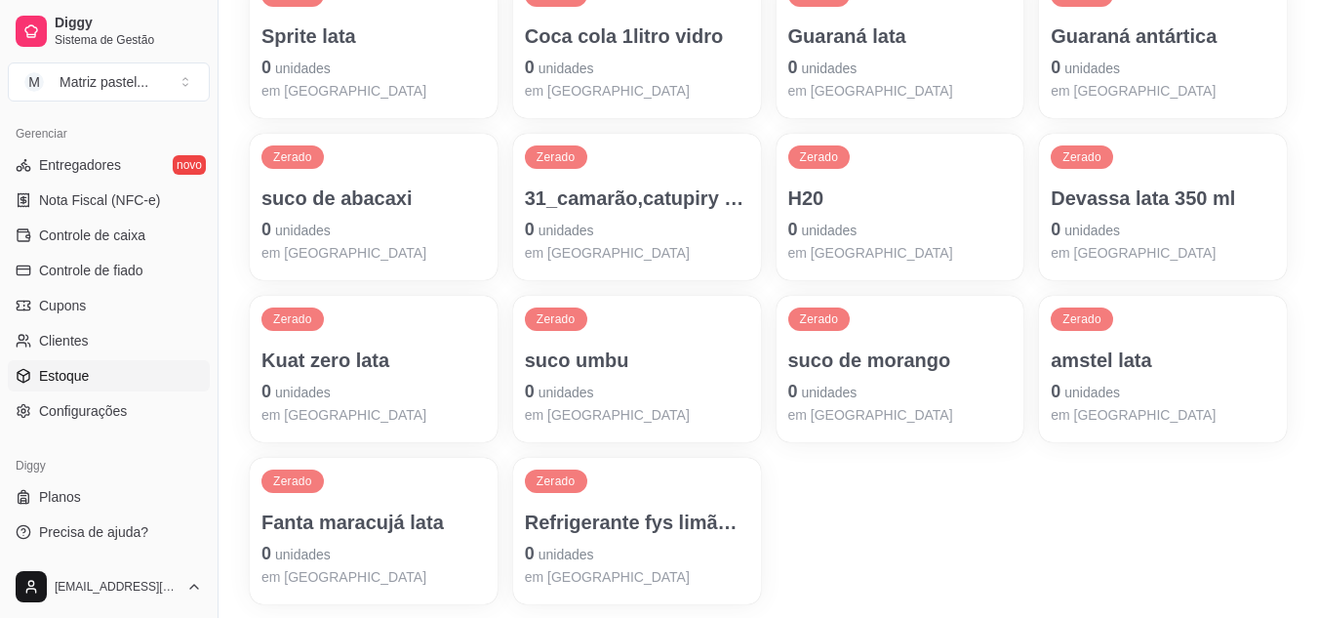
scroll to position [1690, 0]
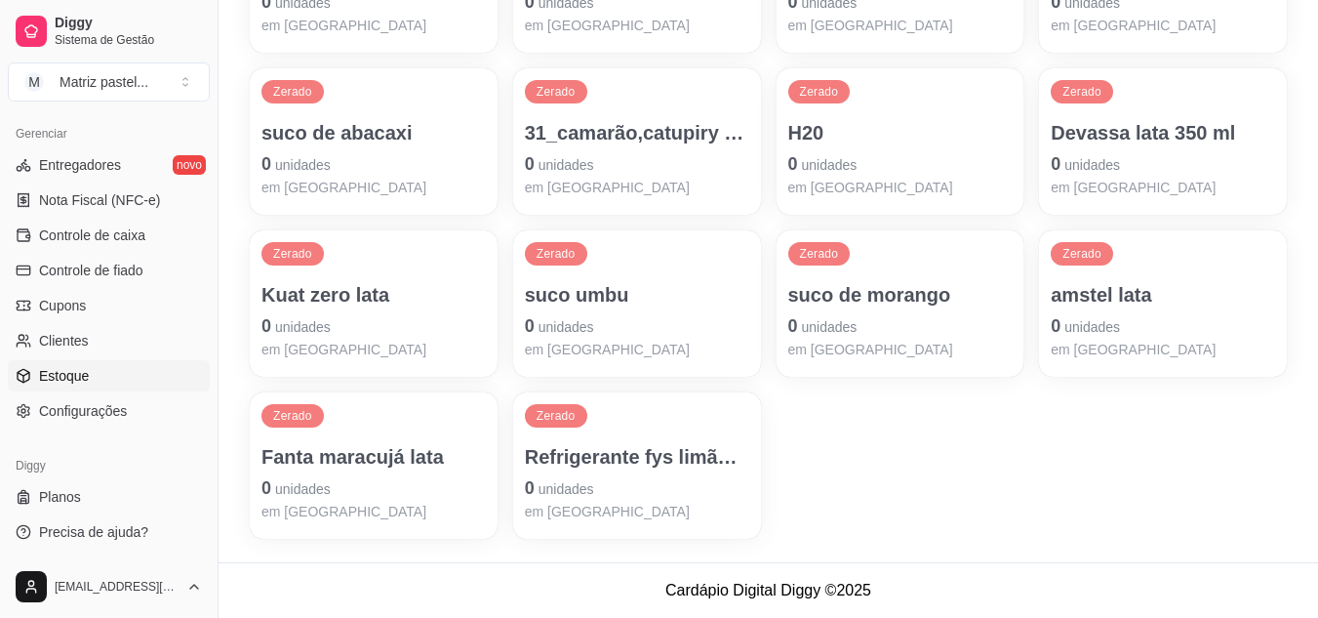
click at [845, 339] on div "suco de morango 0 unidades em [GEOGRAPHIC_DATA]" at bounding box center [900, 320] width 224 height 78
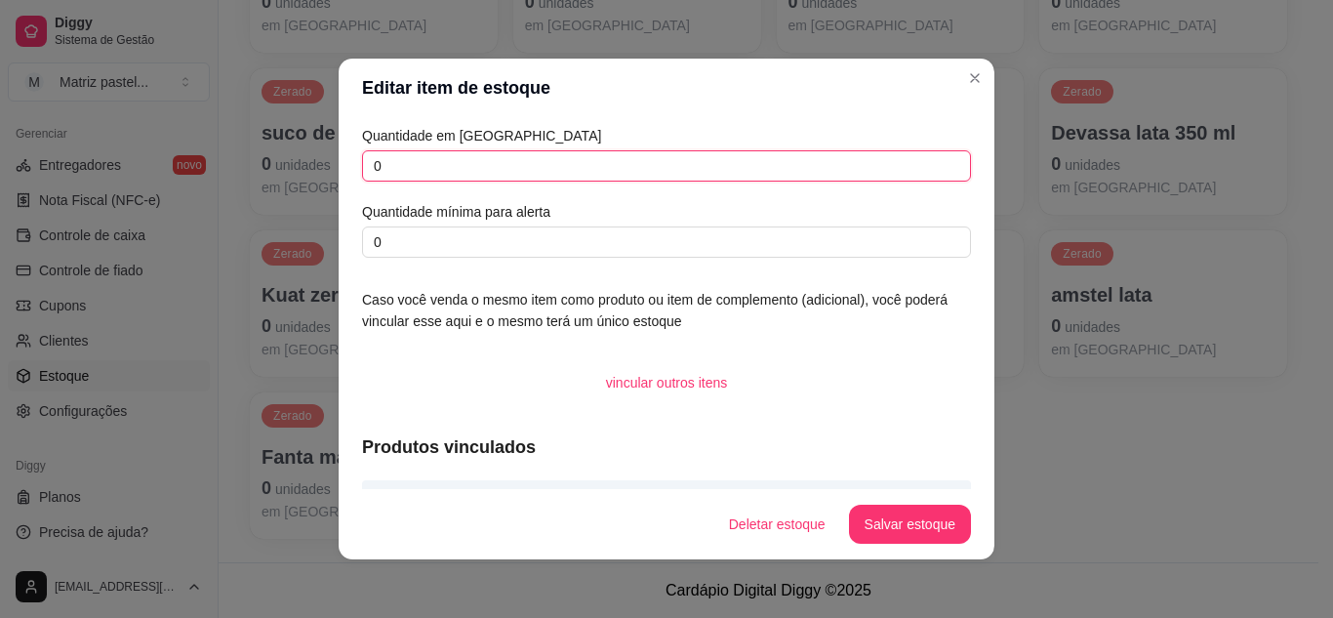
click at [365, 173] on input "0" at bounding box center [666, 165] width 609 height 31
type input "10"
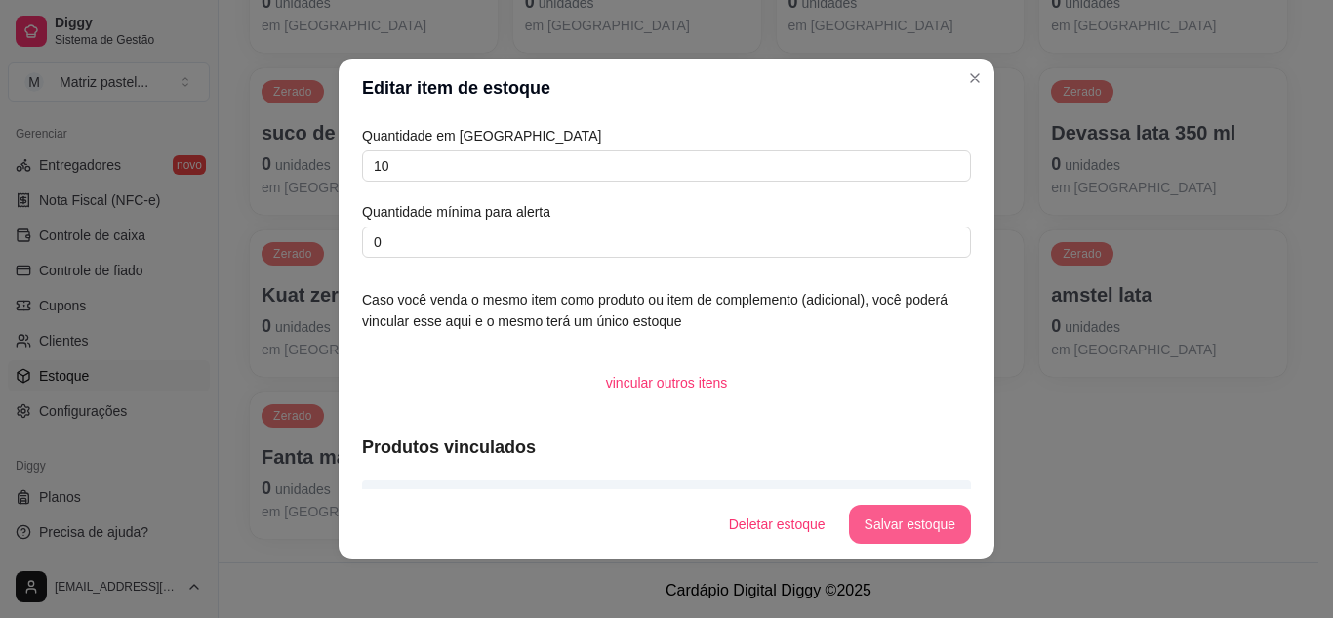
click at [867, 517] on button "Salvar estoque" at bounding box center [910, 524] width 122 height 39
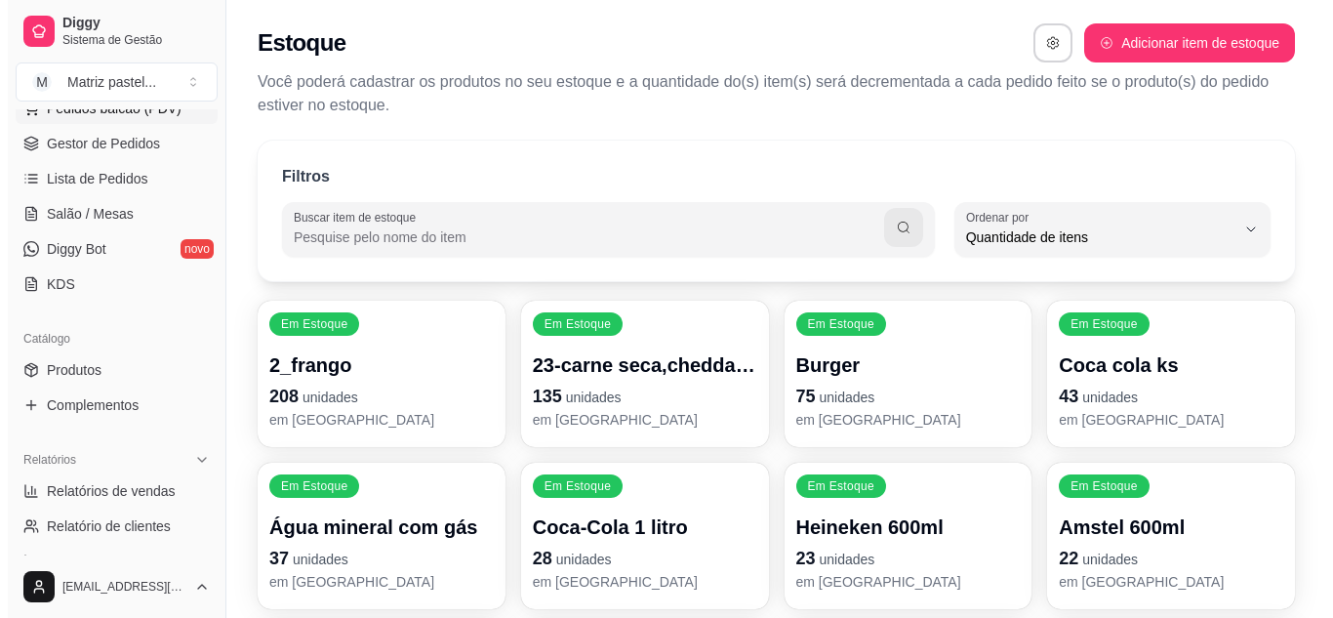
scroll to position [103, 0]
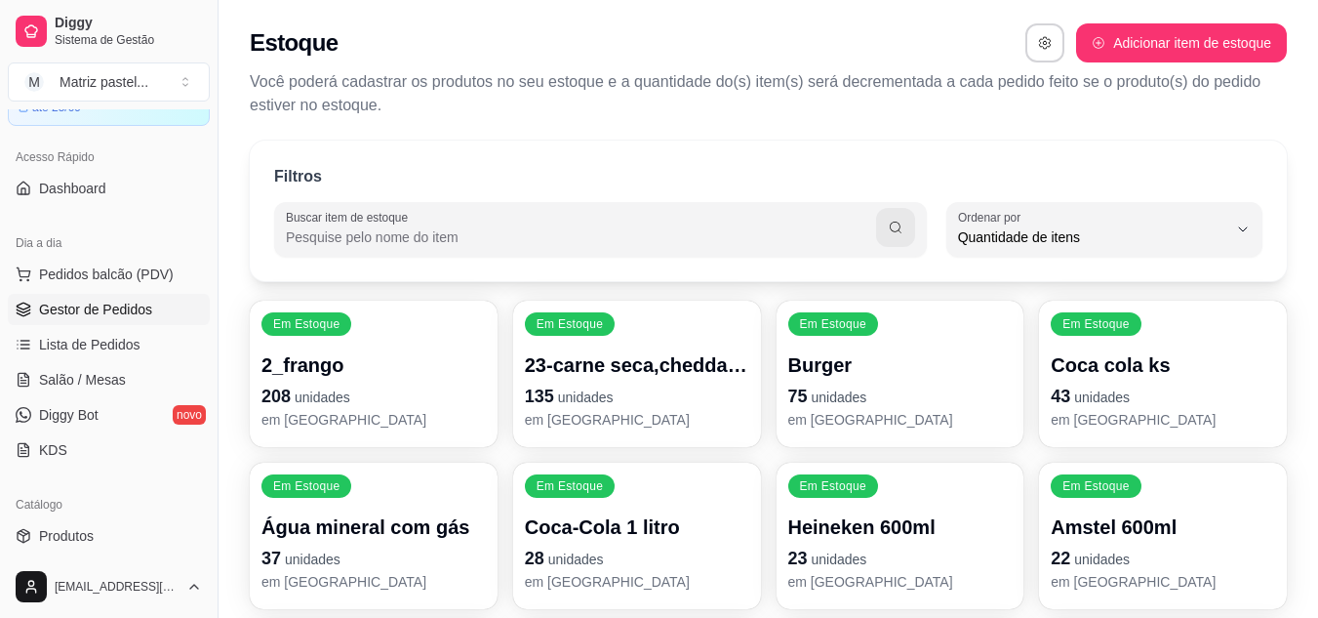
click at [94, 304] on span "Gestor de Pedidos" at bounding box center [95, 310] width 113 height 20
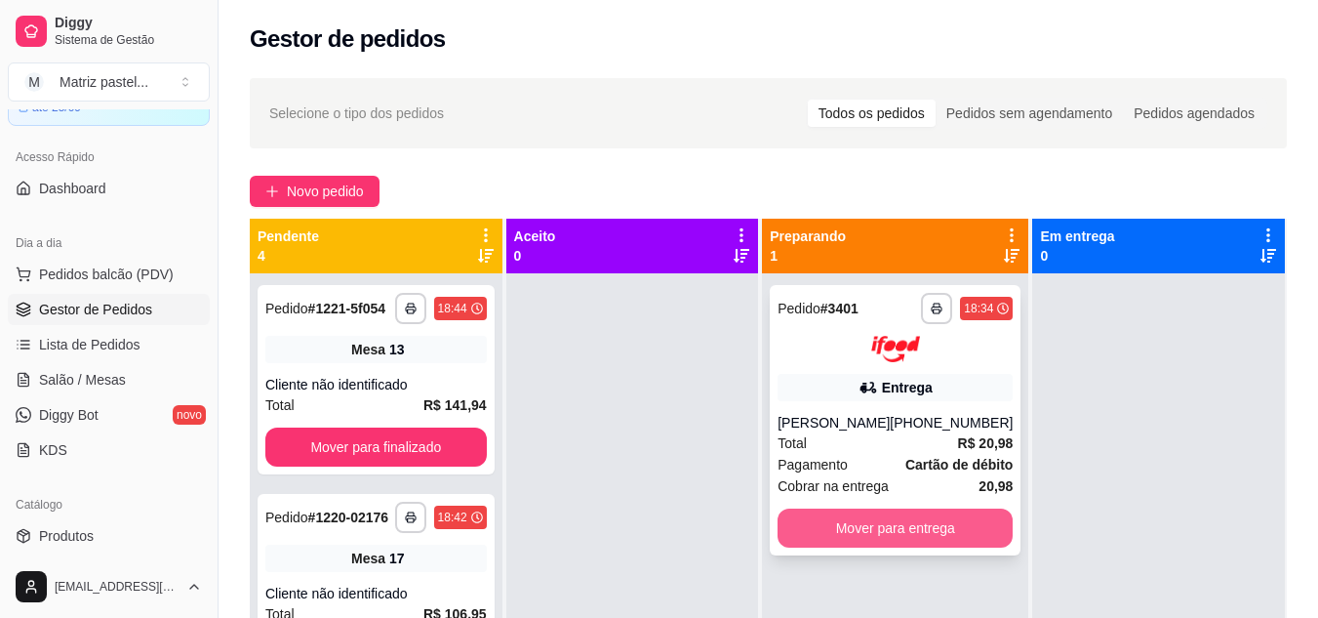
click at [883, 524] on button "Mover para entrega" at bounding box center [895, 527] width 235 height 39
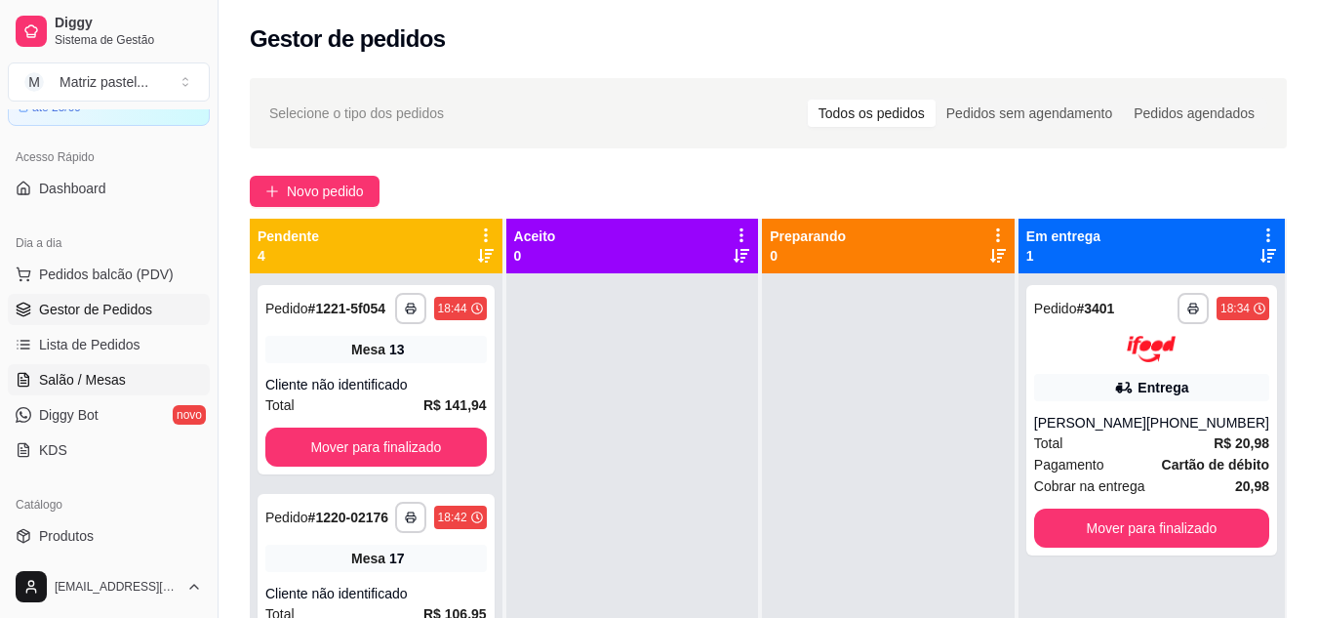
click at [136, 369] on link "Salão / Mesas" at bounding box center [109, 379] width 202 height 31
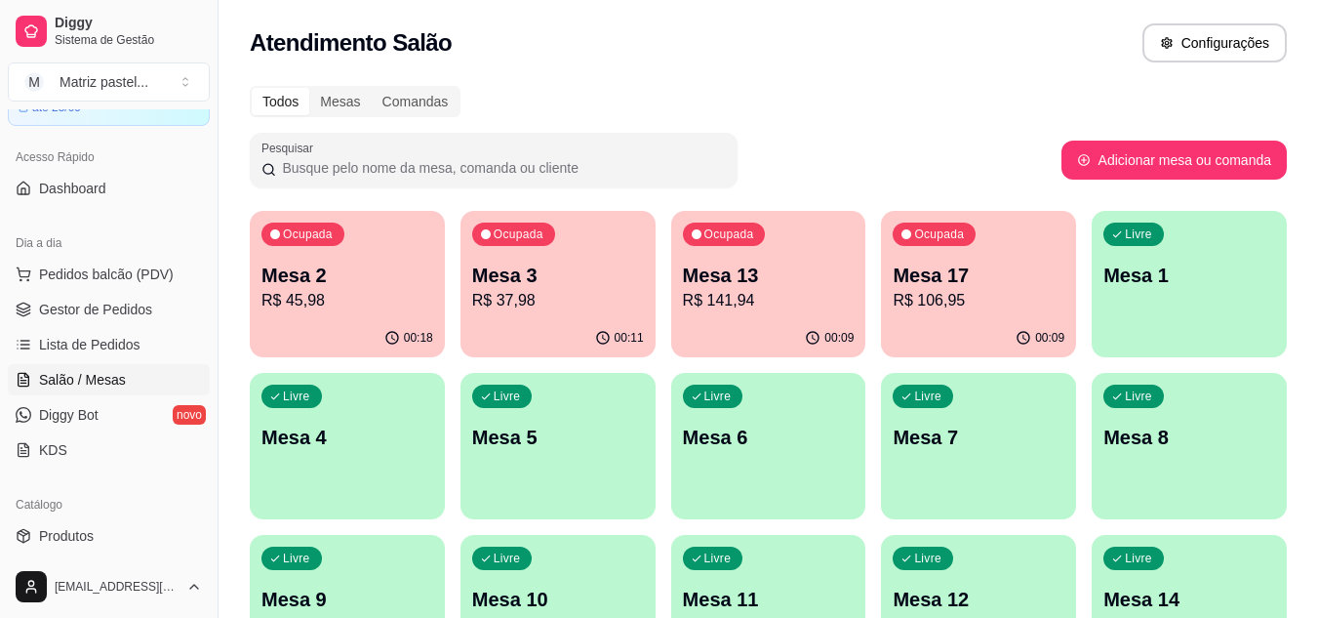
click at [592, 330] on div "00:11" at bounding box center [558, 338] width 195 height 38
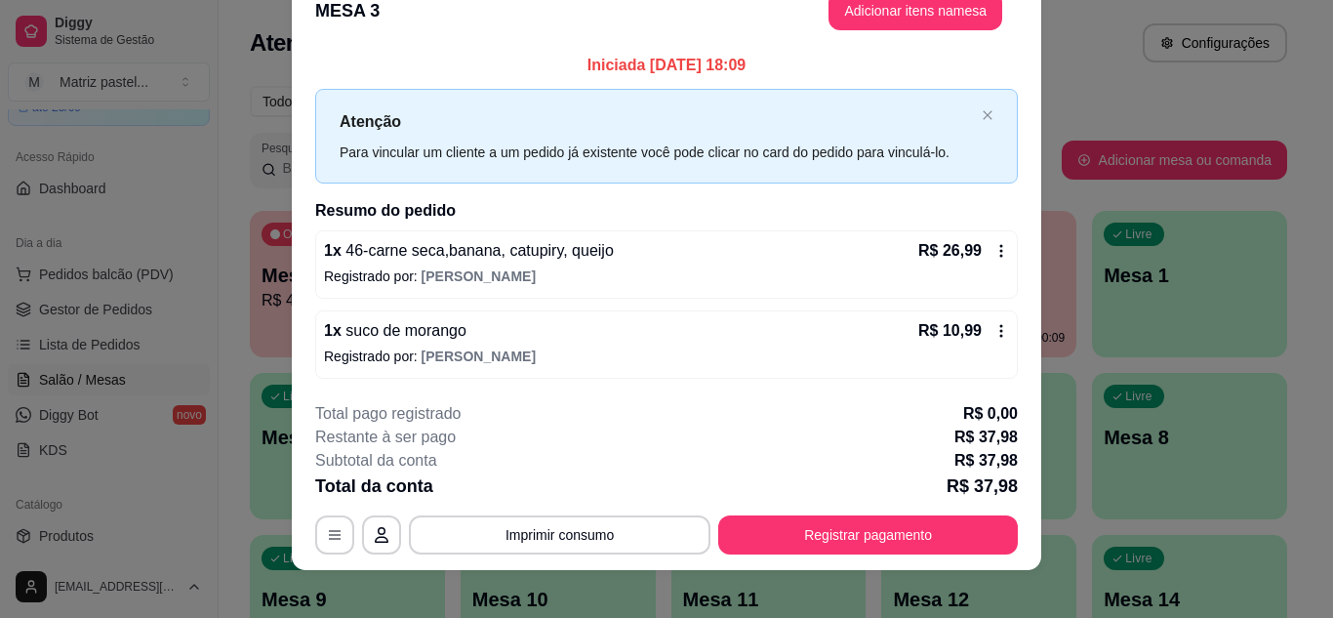
scroll to position [51, 0]
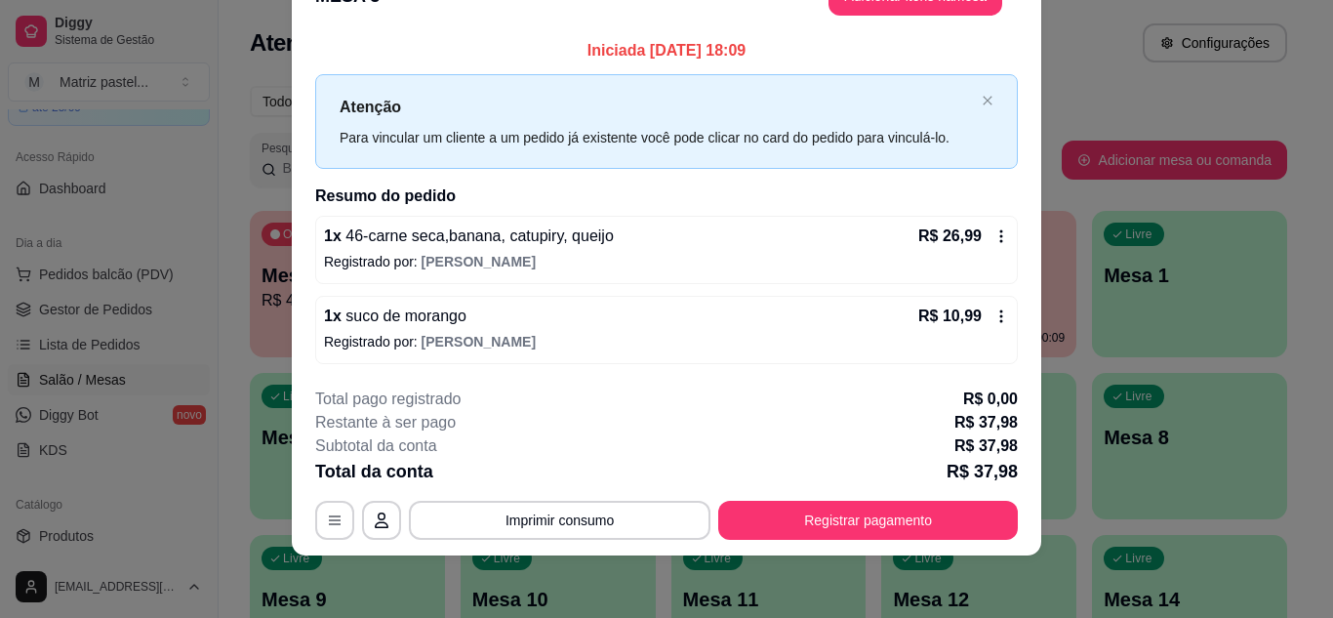
click at [979, 320] on div "R$ 10,99" at bounding box center [963, 315] width 91 height 23
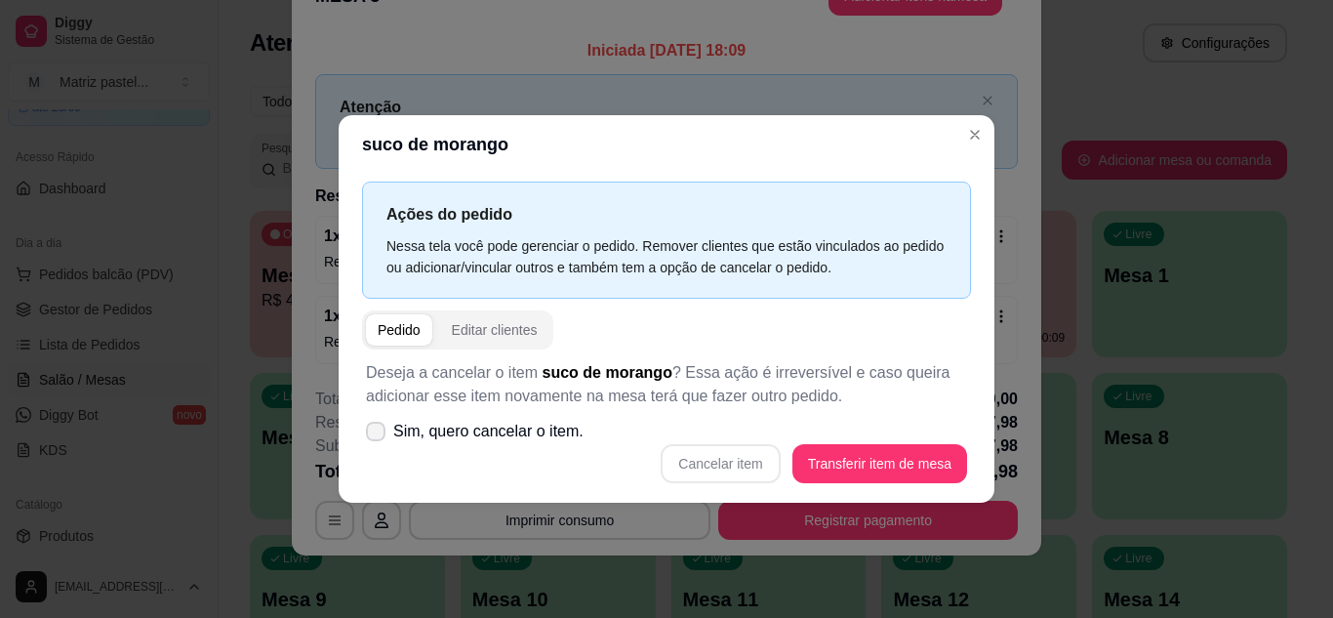
click at [566, 434] on span "Sim, quero cancelar o item." at bounding box center [488, 431] width 190 height 23
click at [378, 434] on input "Sim, quero cancelar o item." at bounding box center [371, 440] width 13 height 13
checkbox input "true"
click at [724, 451] on button "Cancelar item" at bounding box center [720, 463] width 119 height 39
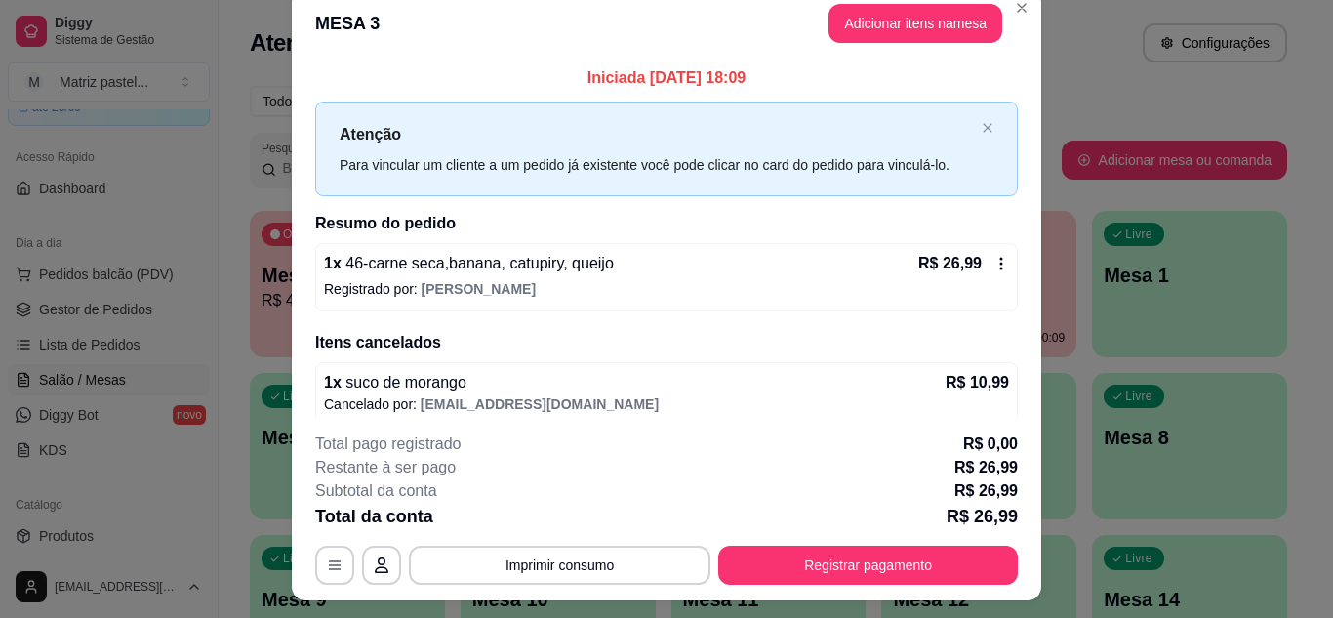
scroll to position [0, 0]
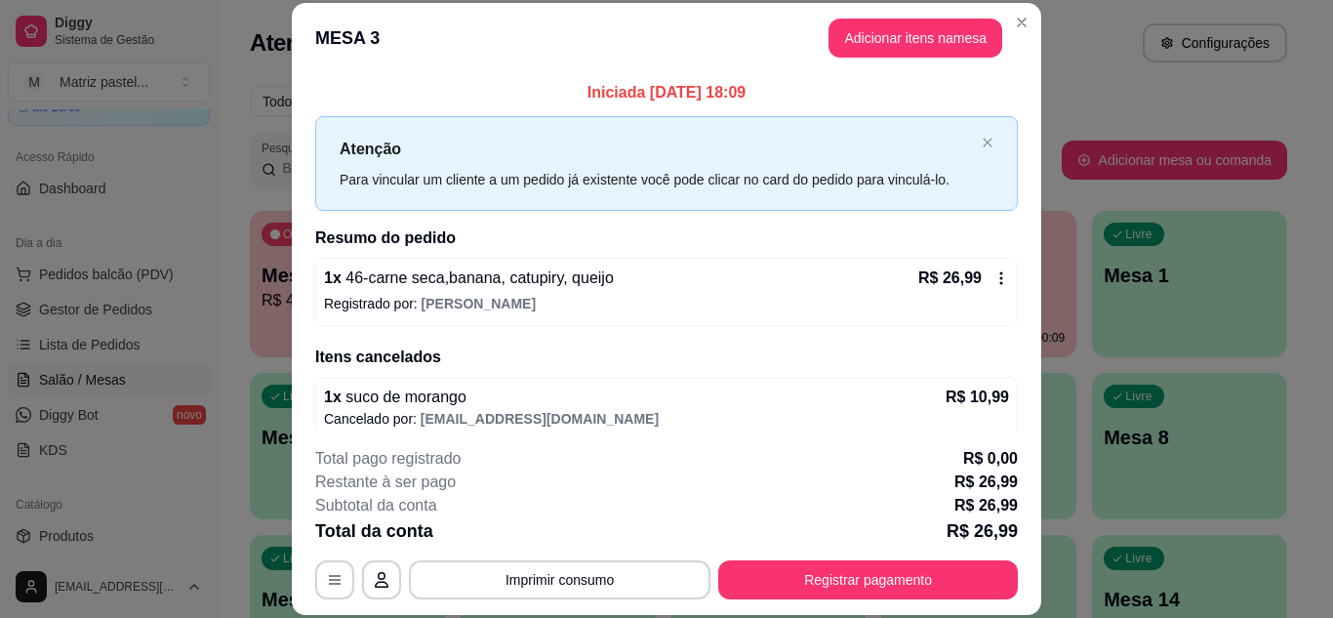
click at [921, 60] on header "MESA 3 Adicionar itens na mesa" at bounding box center [666, 38] width 749 height 70
click at [892, 53] on button "Adicionar itens na mesa" at bounding box center [915, 38] width 174 height 39
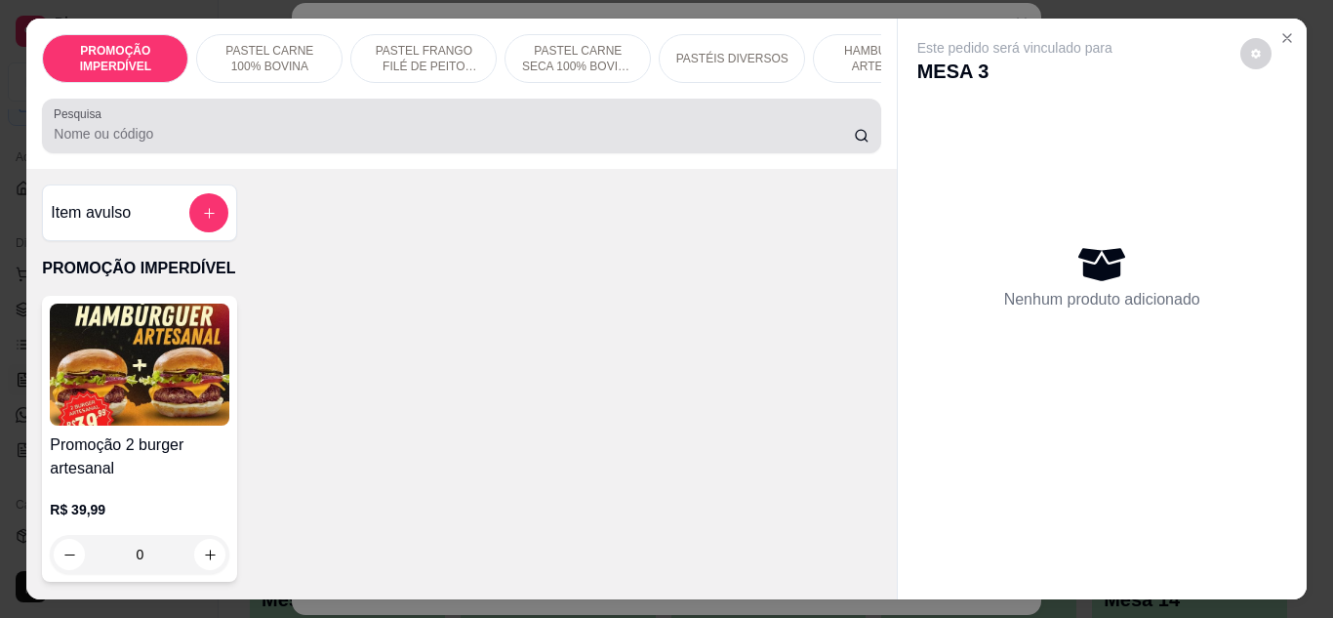
click at [570, 133] on input "Pesquisa" at bounding box center [454, 134] width 800 height 20
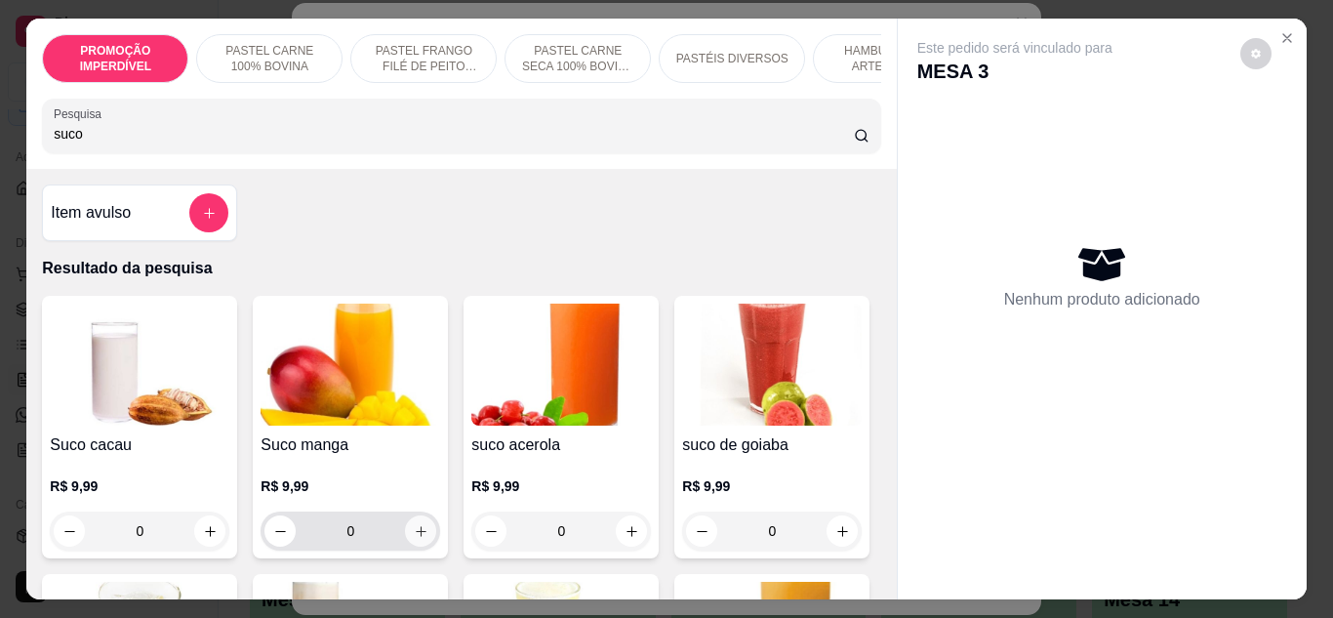
type input "suco"
click at [426, 550] on div "0" at bounding box center [350, 530] width 172 height 39
click at [414, 545] on button "increase-product-quantity" at bounding box center [421, 530] width 30 height 30
type input "1"
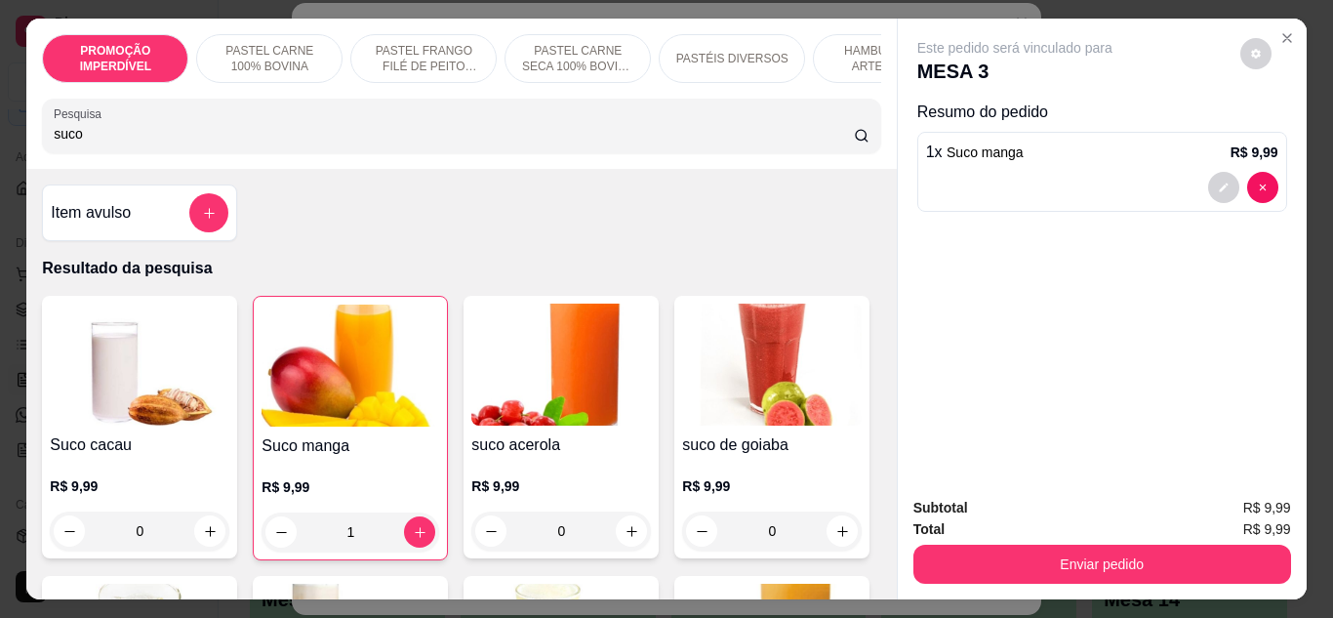
click at [1039, 577] on div "Subtotal R$ 9,99 Total R$ 9,99 Enviar pedido" at bounding box center [1102, 540] width 409 height 118
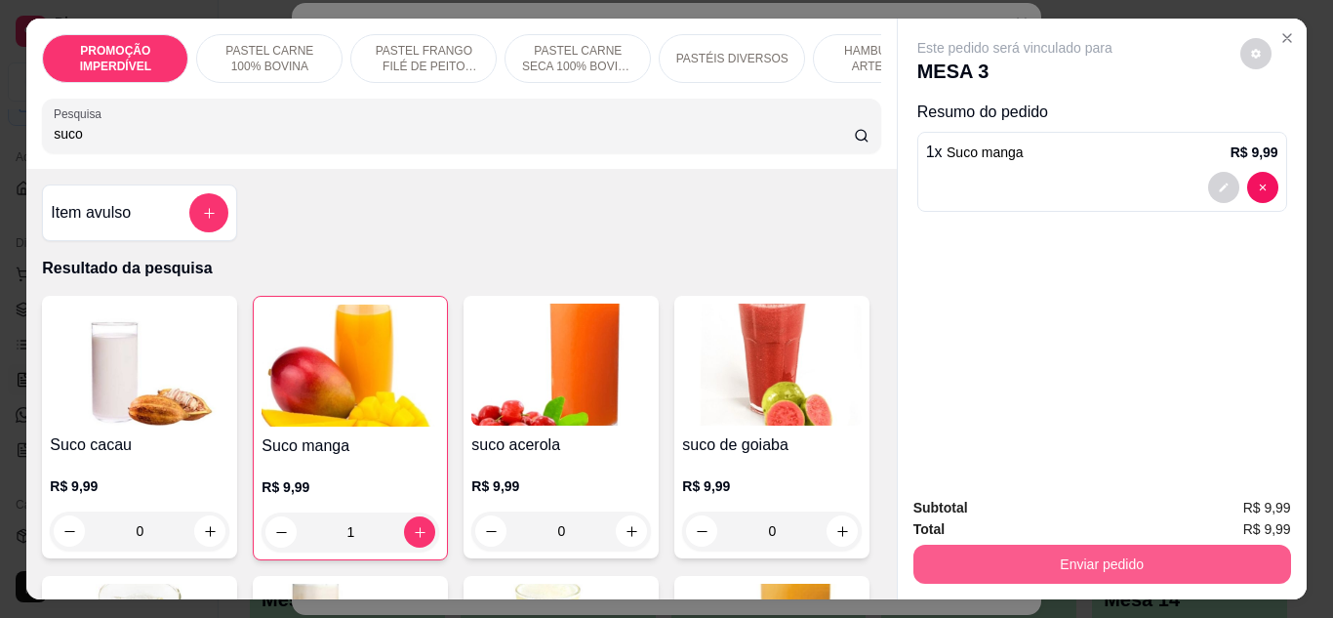
click at [1026, 556] on button "Enviar pedido" at bounding box center [1102, 564] width 378 height 39
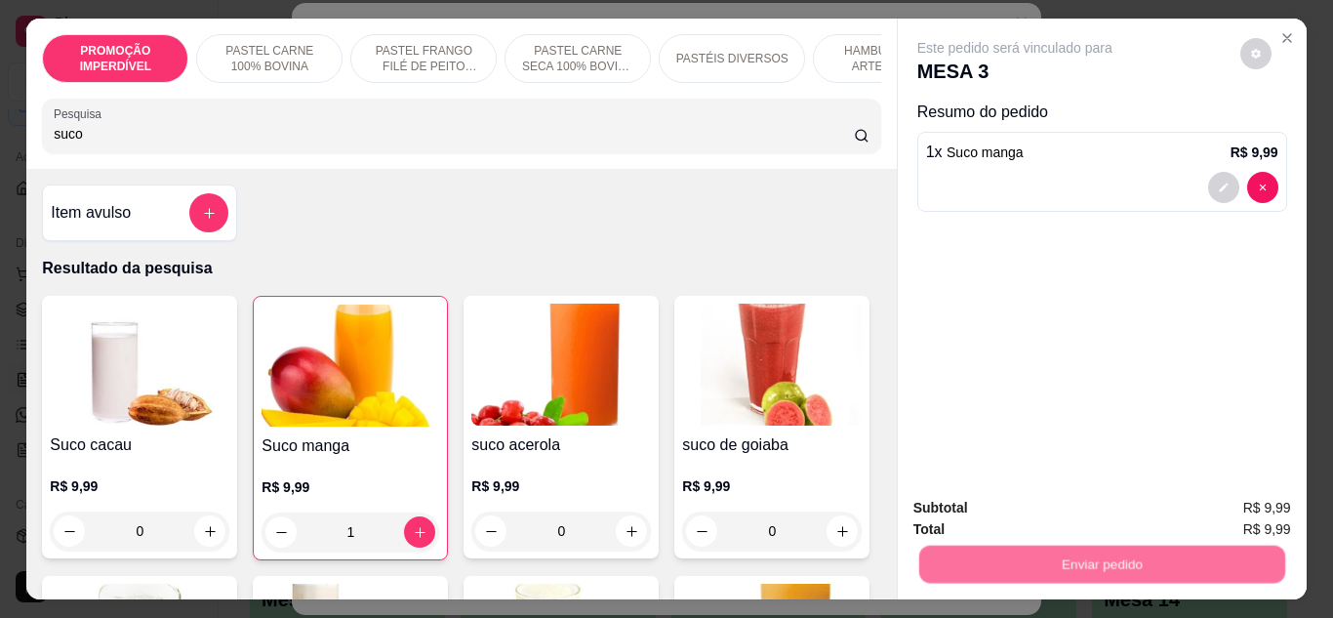
click at [991, 499] on button "Não registrar e enviar pedido" at bounding box center [1037, 509] width 197 height 36
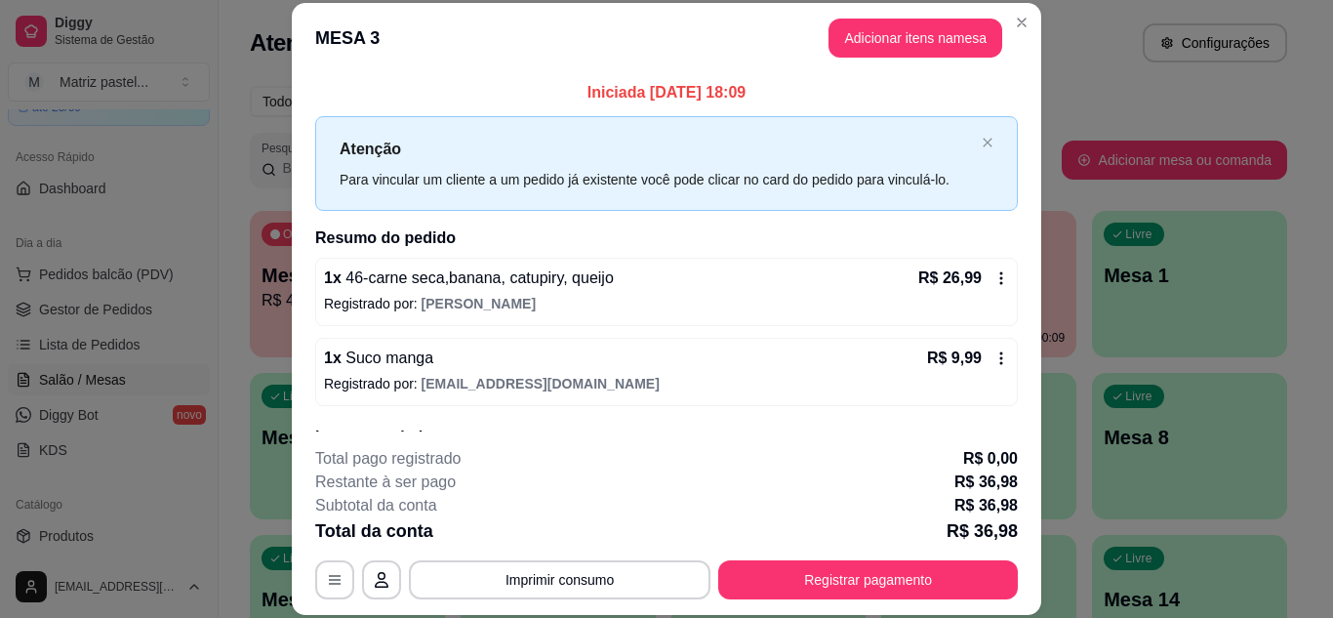
click at [1008, 39] on header "MESA 3 Adicionar itens na mesa" at bounding box center [666, 38] width 749 height 70
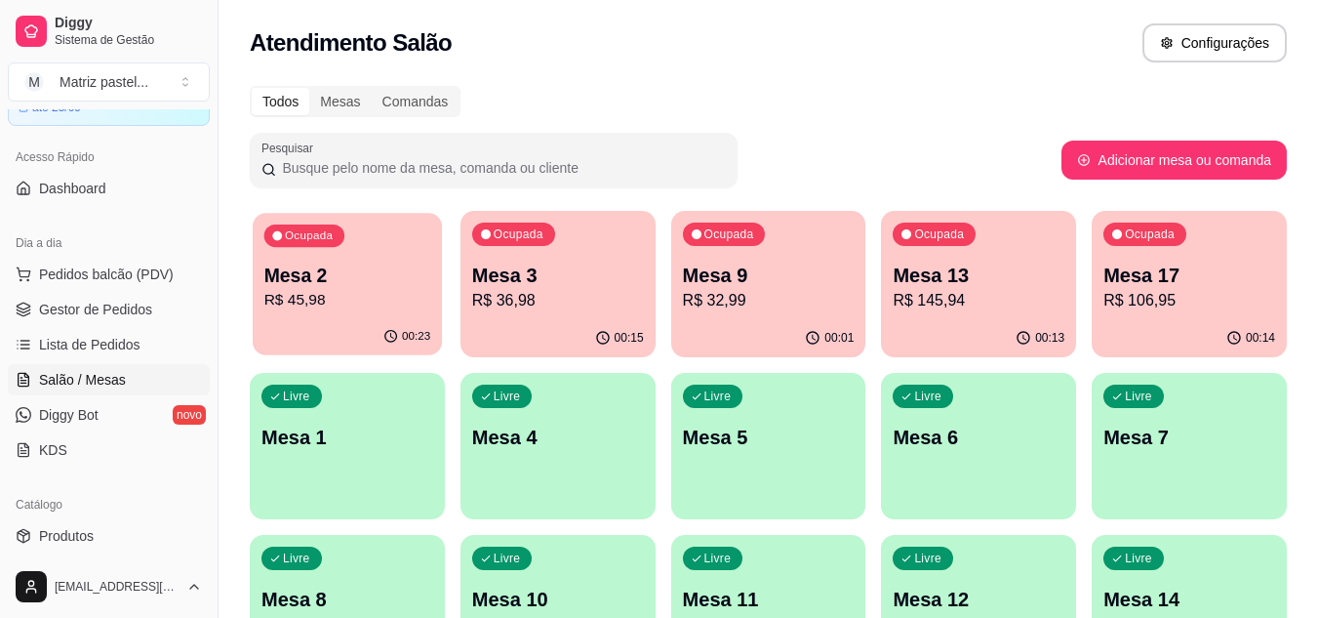
click at [366, 306] on p "R$ 45,98" at bounding box center [347, 300] width 167 height 22
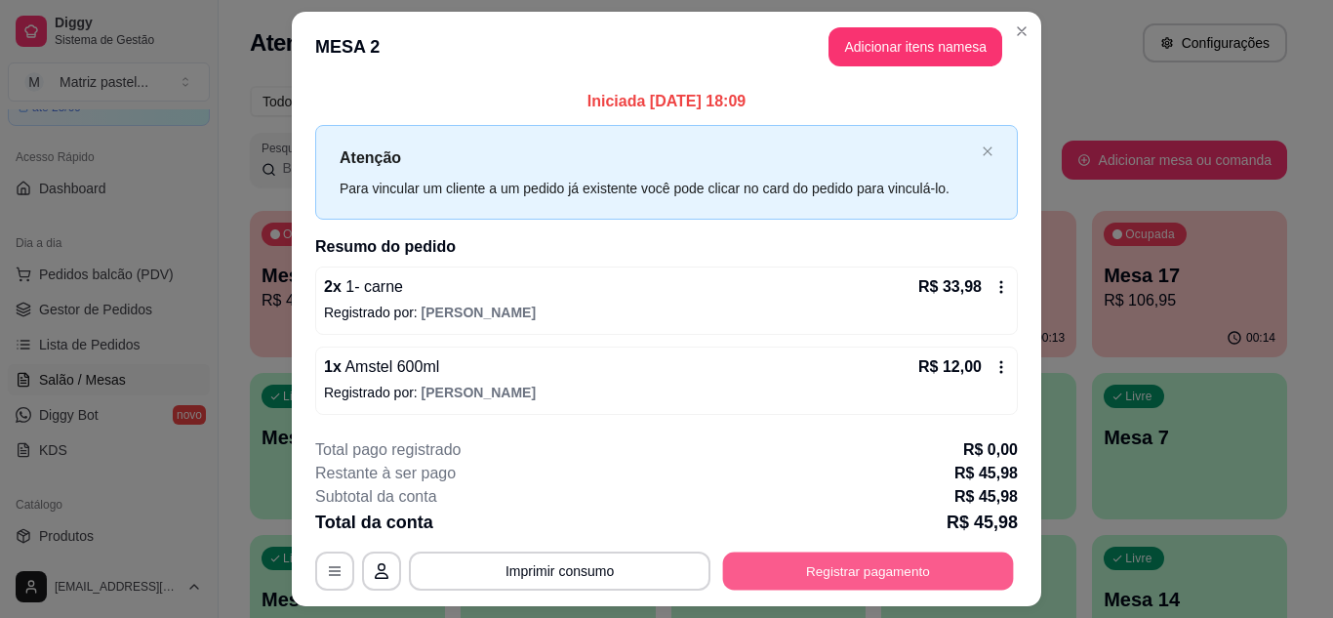
click at [850, 574] on button "Registrar pagamento" at bounding box center [868, 571] width 291 height 38
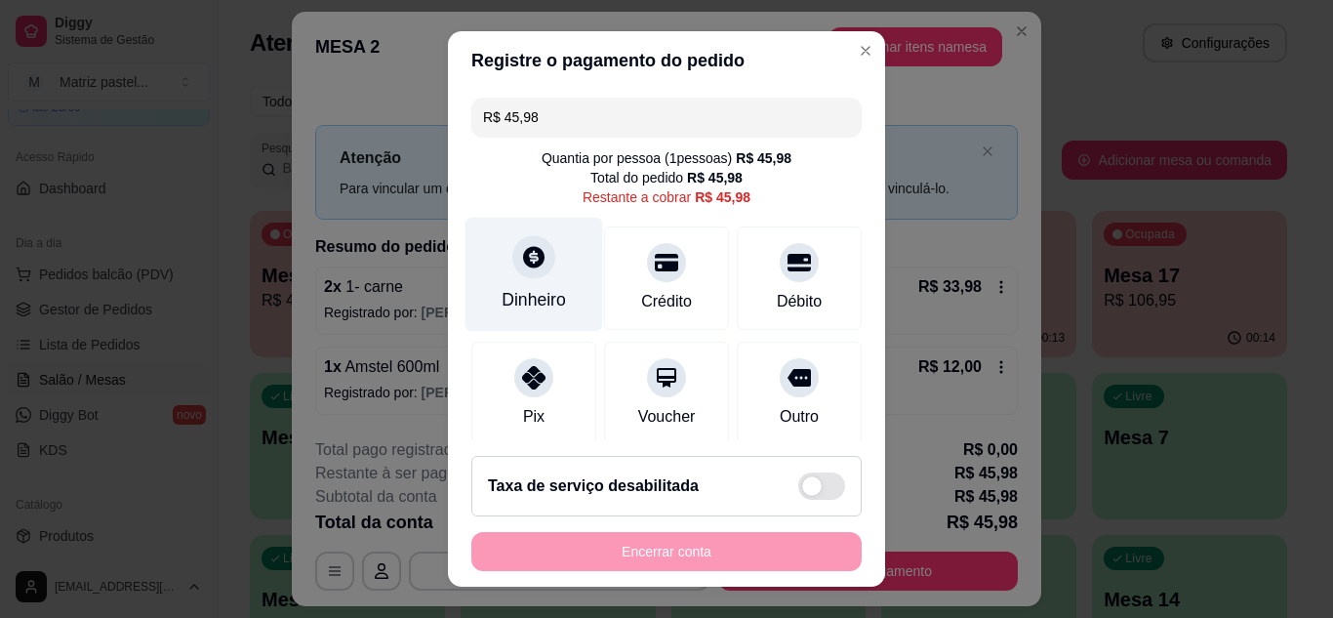
click at [534, 288] on div "Dinheiro" at bounding box center [534, 299] width 64 height 25
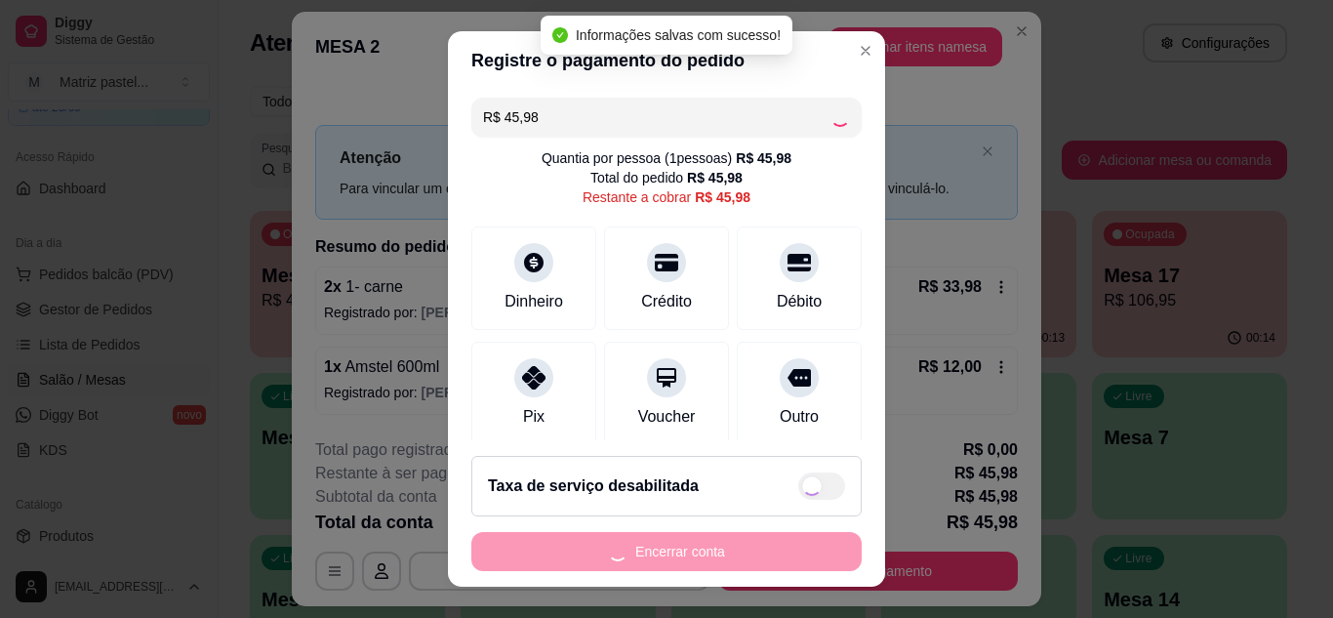
type input "R$ 0,00"
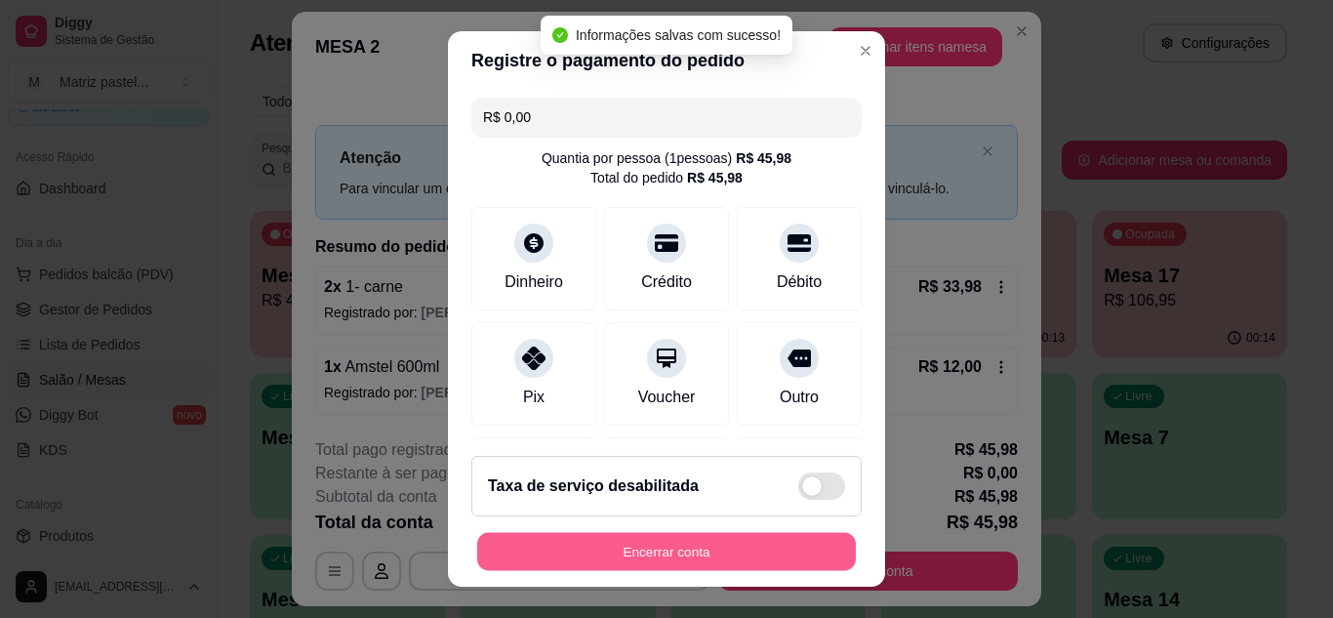
click at [705, 561] on button "Encerrar conta" at bounding box center [666, 552] width 379 height 38
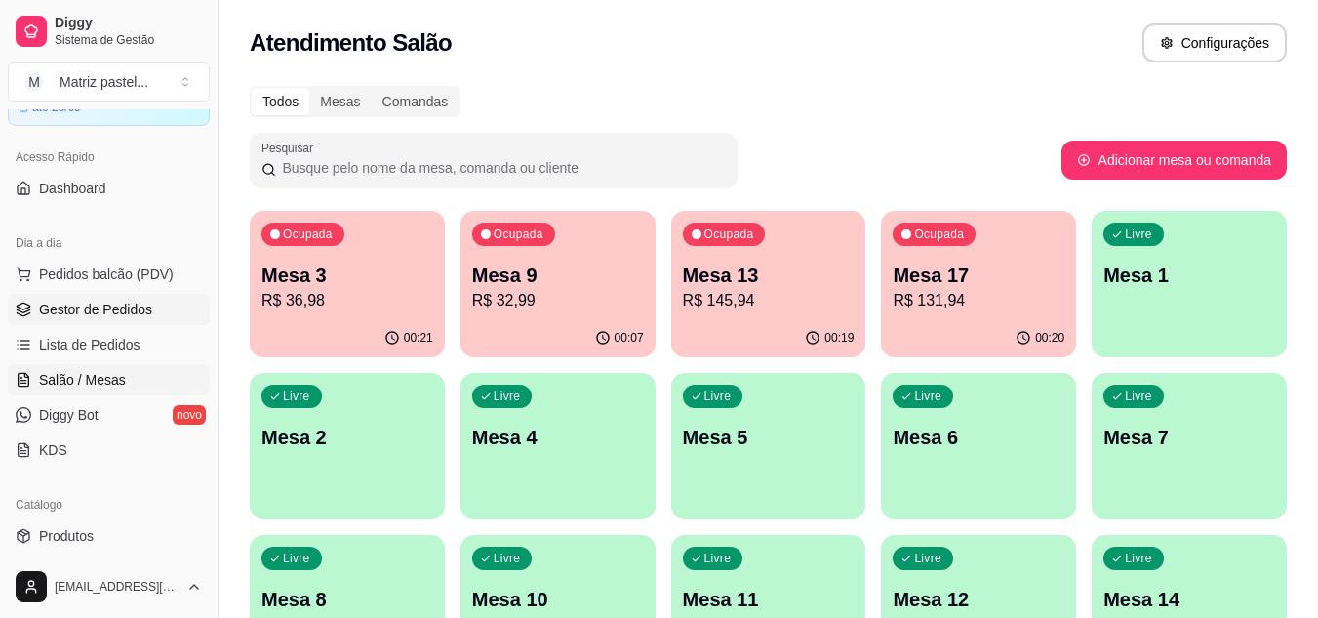
click at [77, 313] on span "Gestor de Pedidos" at bounding box center [95, 310] width 113 height 20
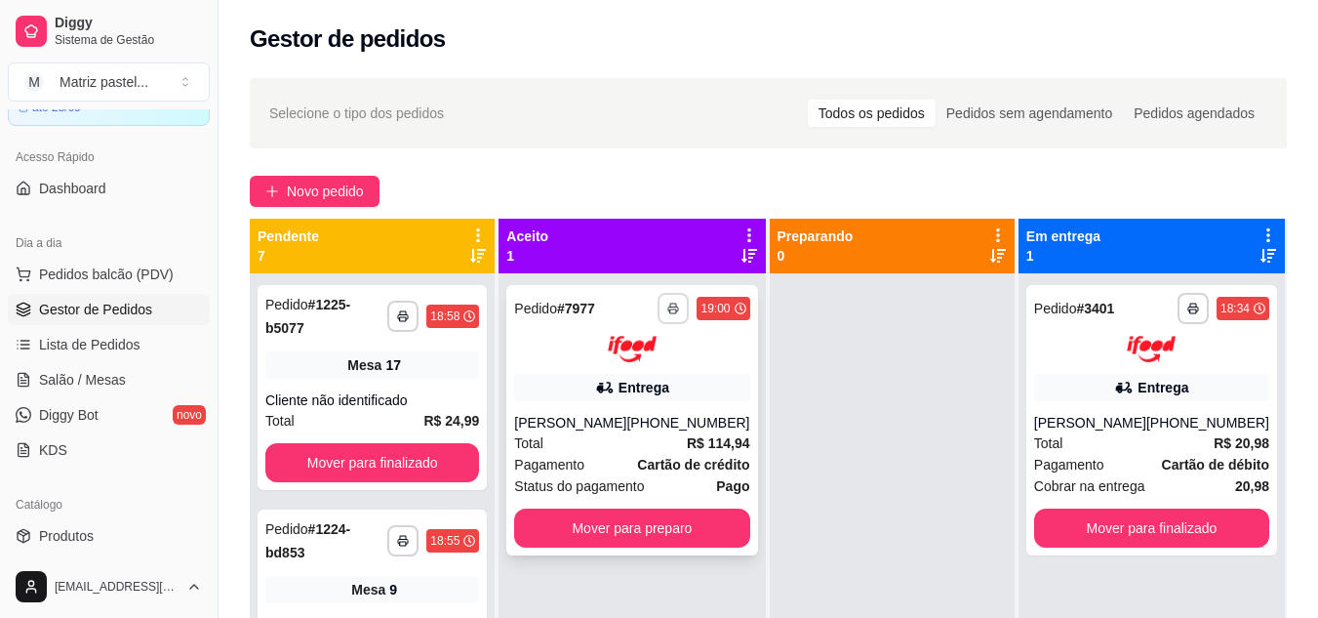
click at [662, 314] on button "button" at bounding box center [673, 308] width 31 height 31
click at [651, 375] on button "IMPRESSORA" at bounding box center [615, 376] width 141 height 31
click at [669, 312] on icon "button" at bounding box center [673, 309] width 12 height 12
click at [618, 374] on button "IMPRESSORA" at bounding box center [615, 376] width 141 height 31
click at [685, 541] on button "Mover para preparo" at bounding box center [631, 527] width 235 height 39
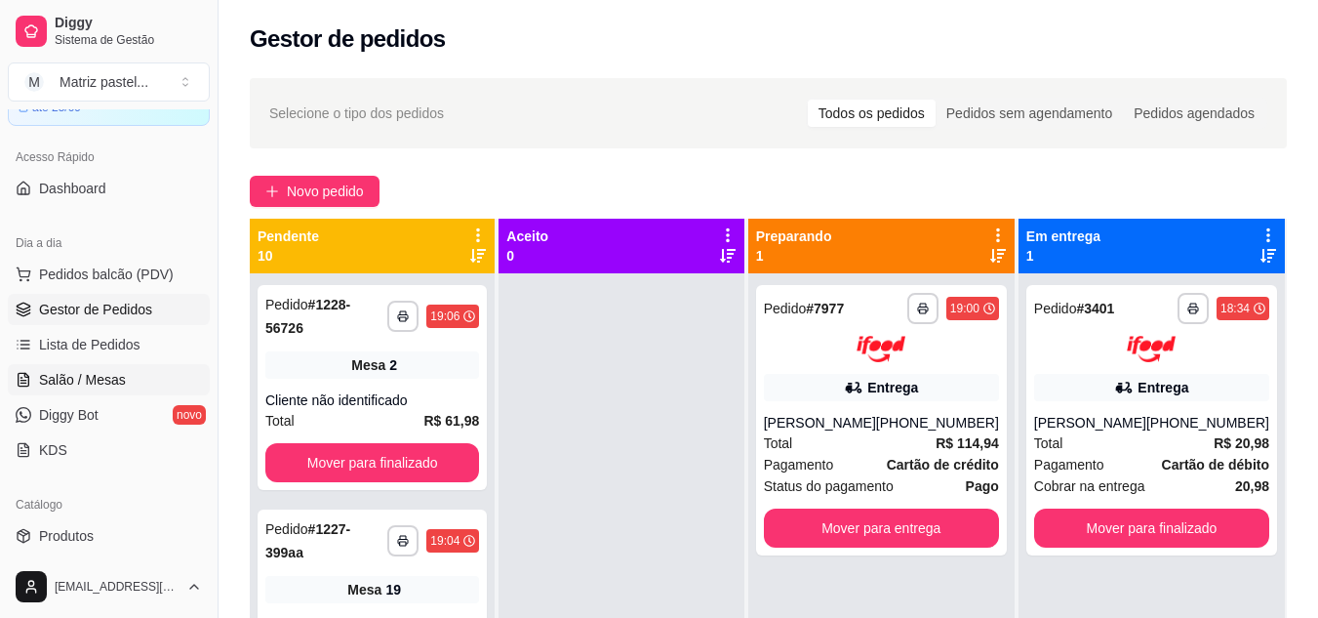
click at [81, 378] on span "Salão / Mesas" at bounding box center [82, 380] width 87 height 20
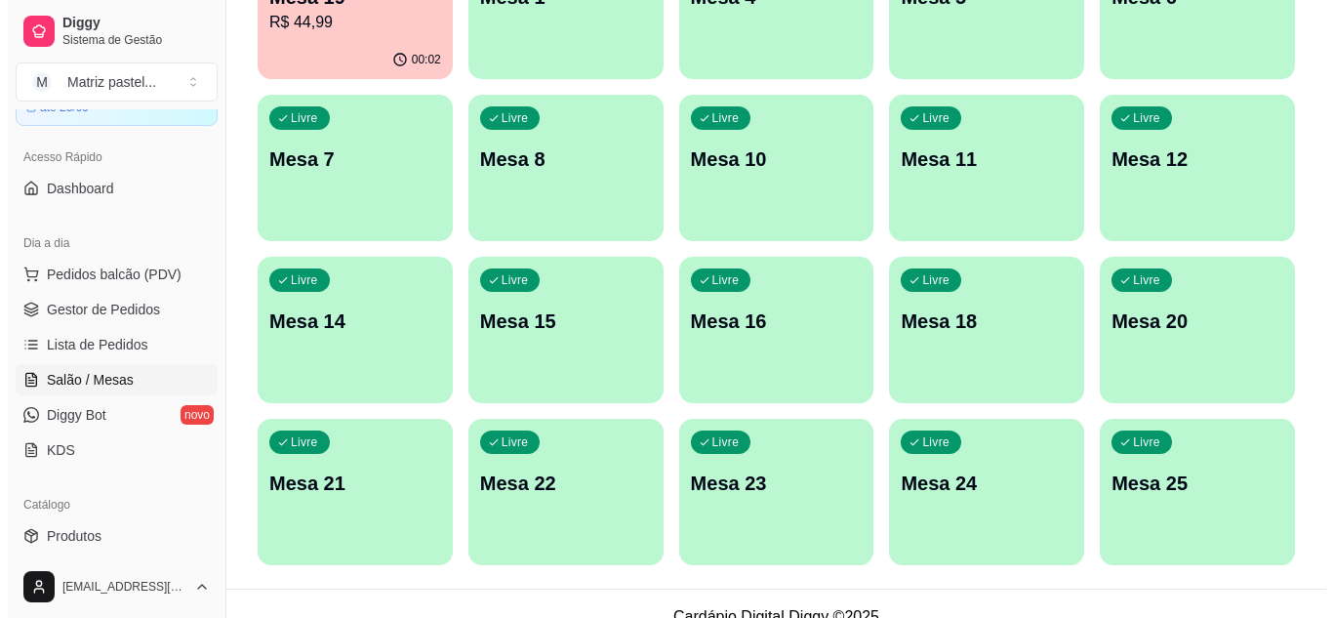
scroll to position [466, 0]
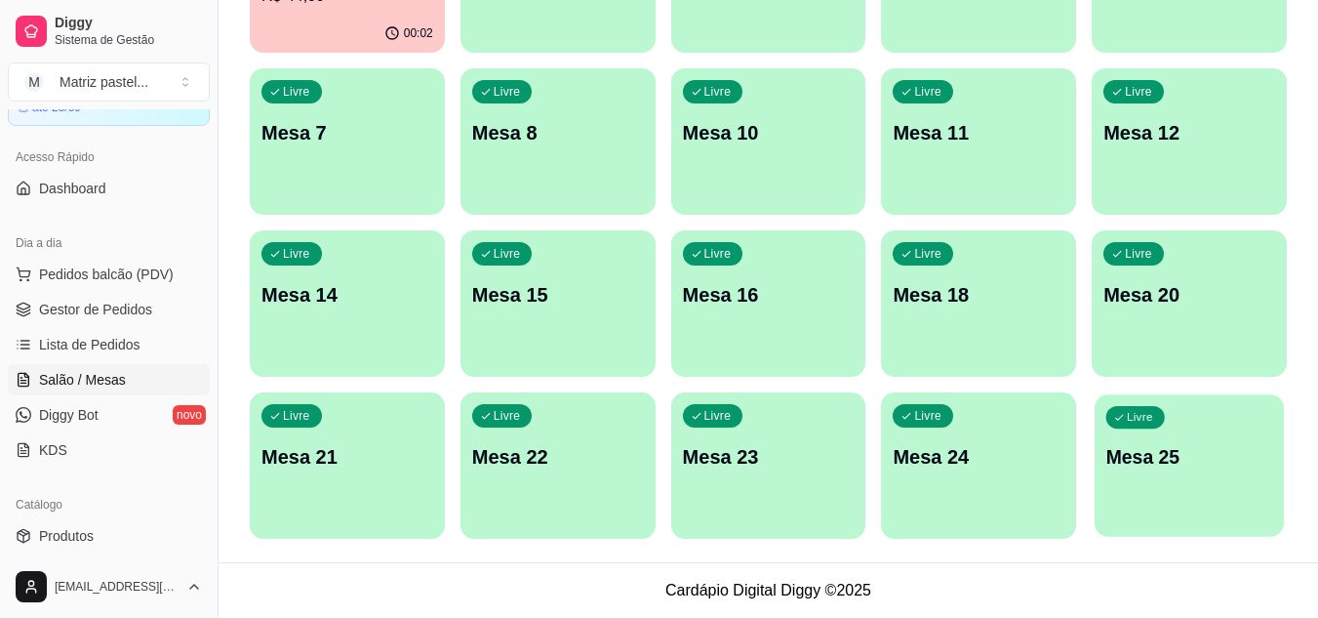
click at [1208, 462] on p "Mesa 25" at bounding box center [1190, 457] width 167 height 26
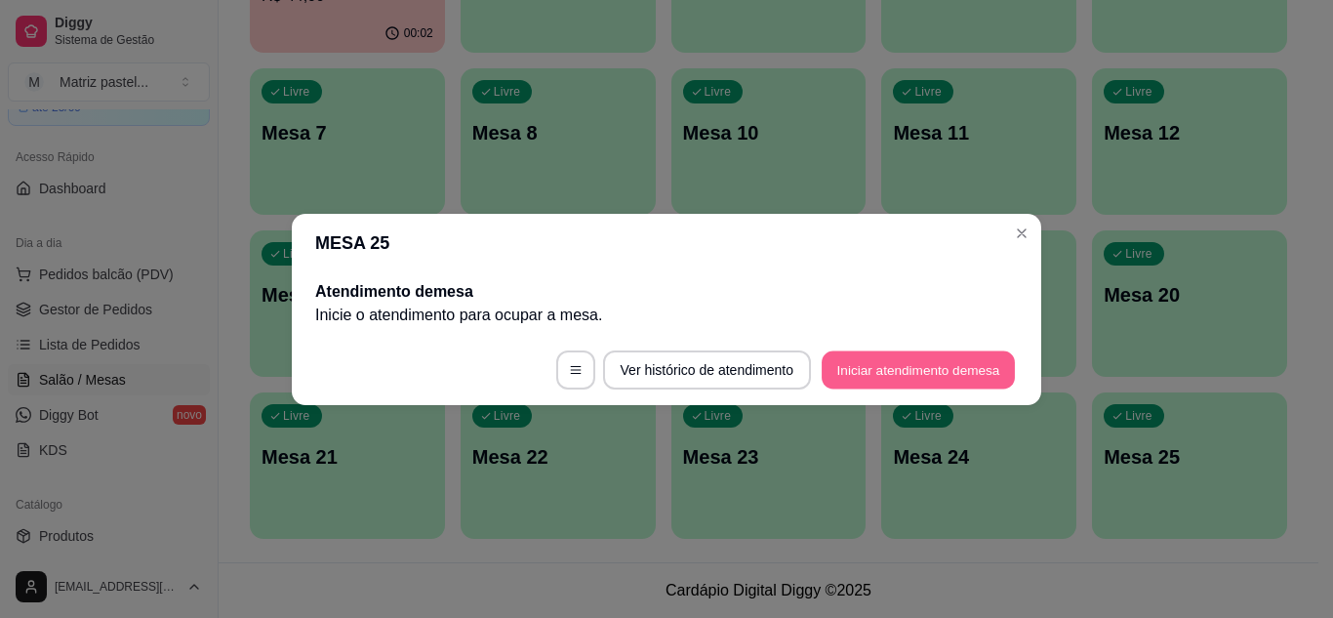
click at [902, 375] on button "Iniciar atendimento de mesa" at bounding box center [918, 369] width 193 height 38
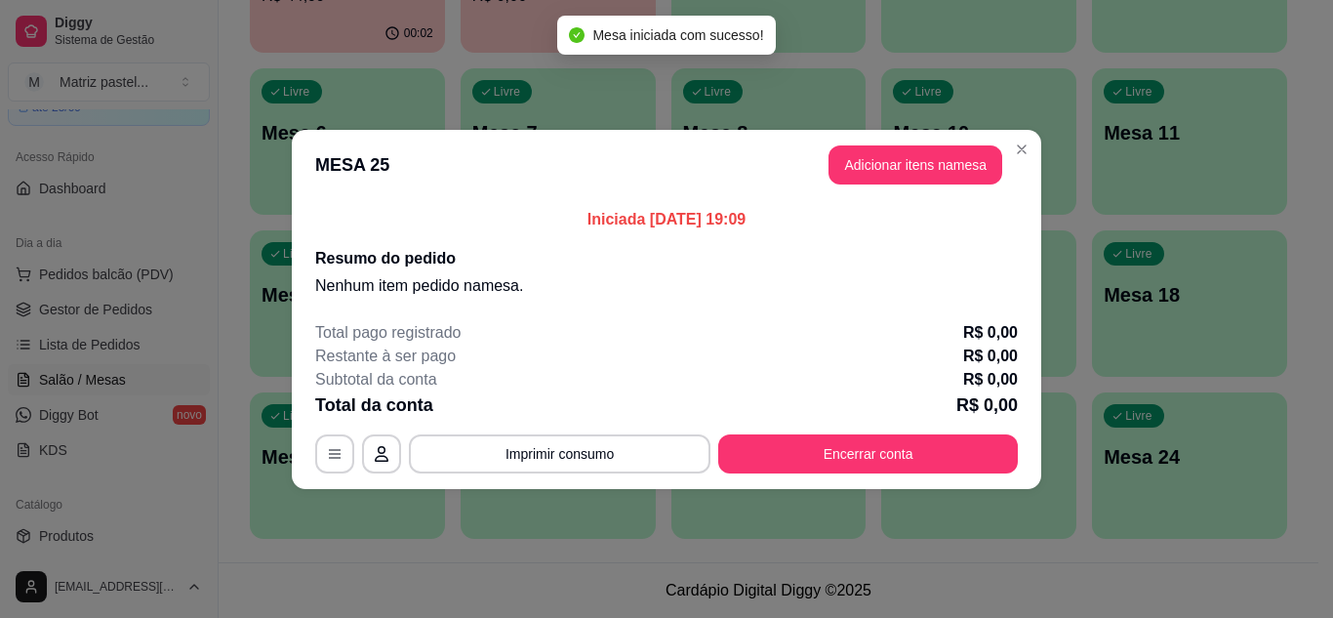
click at [907, 171] on button "Adicionar itens na mesa" at bounding box center [915, 164] width 174 height 39
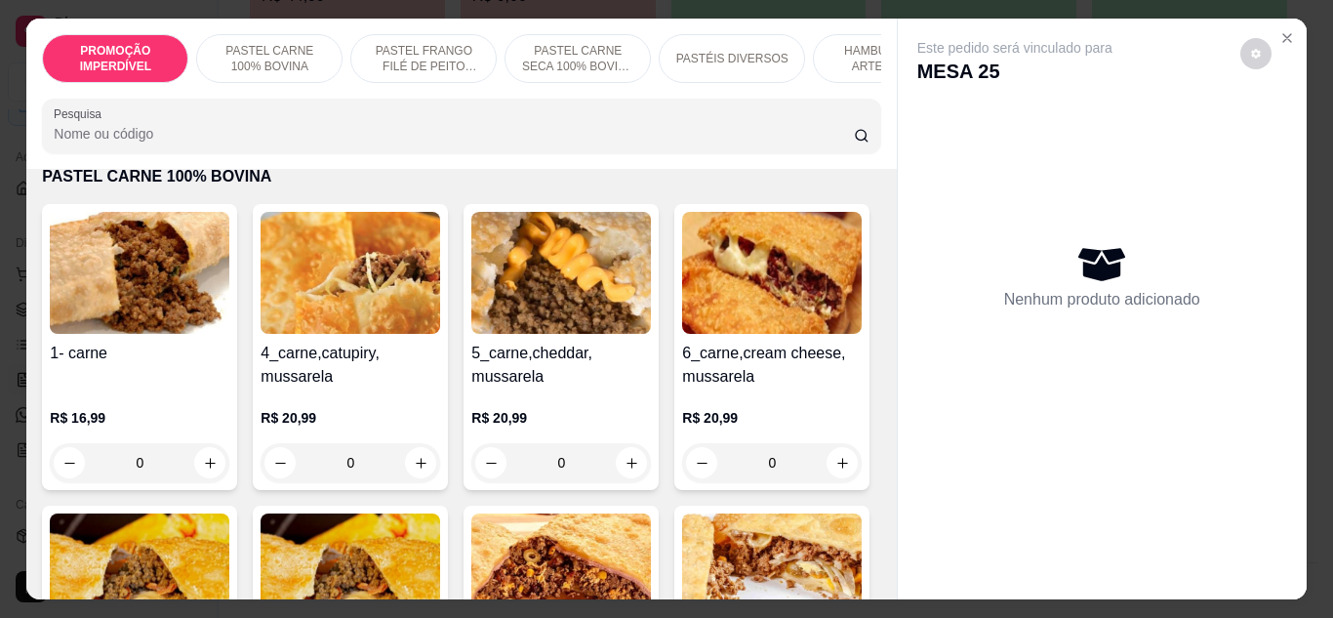
scroll to position [488, 0]
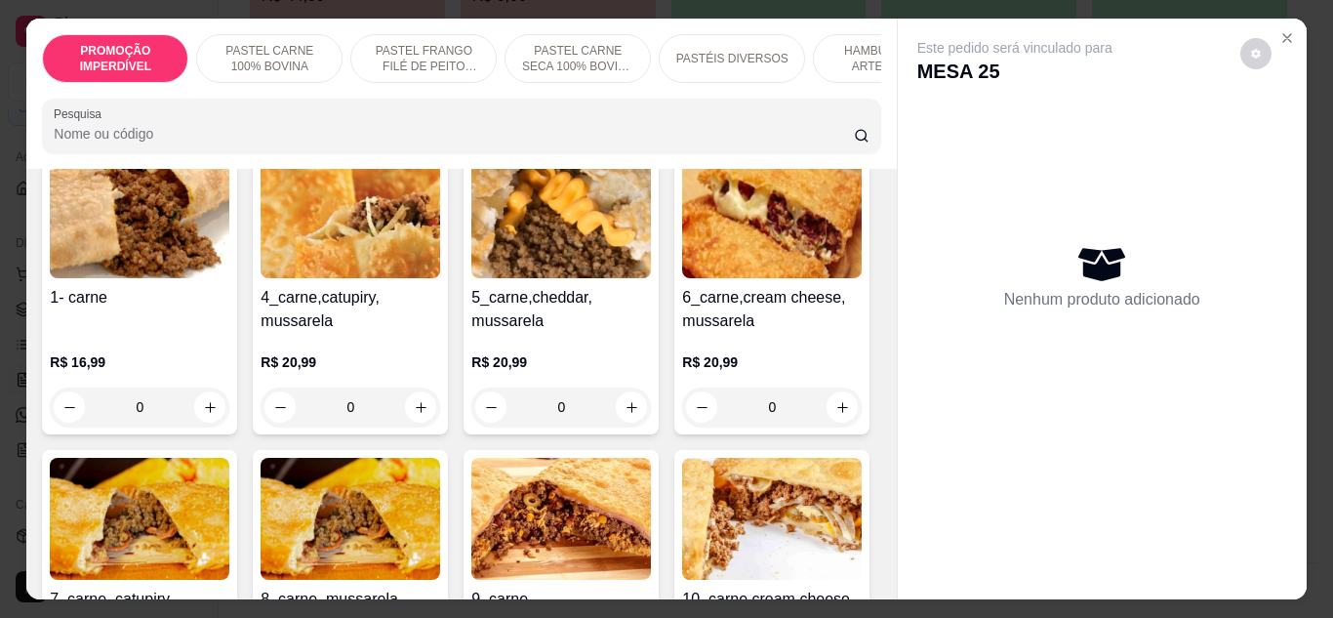
click at [199, 423] on div "0" at bounding box center [140, 406] width 180 height 39
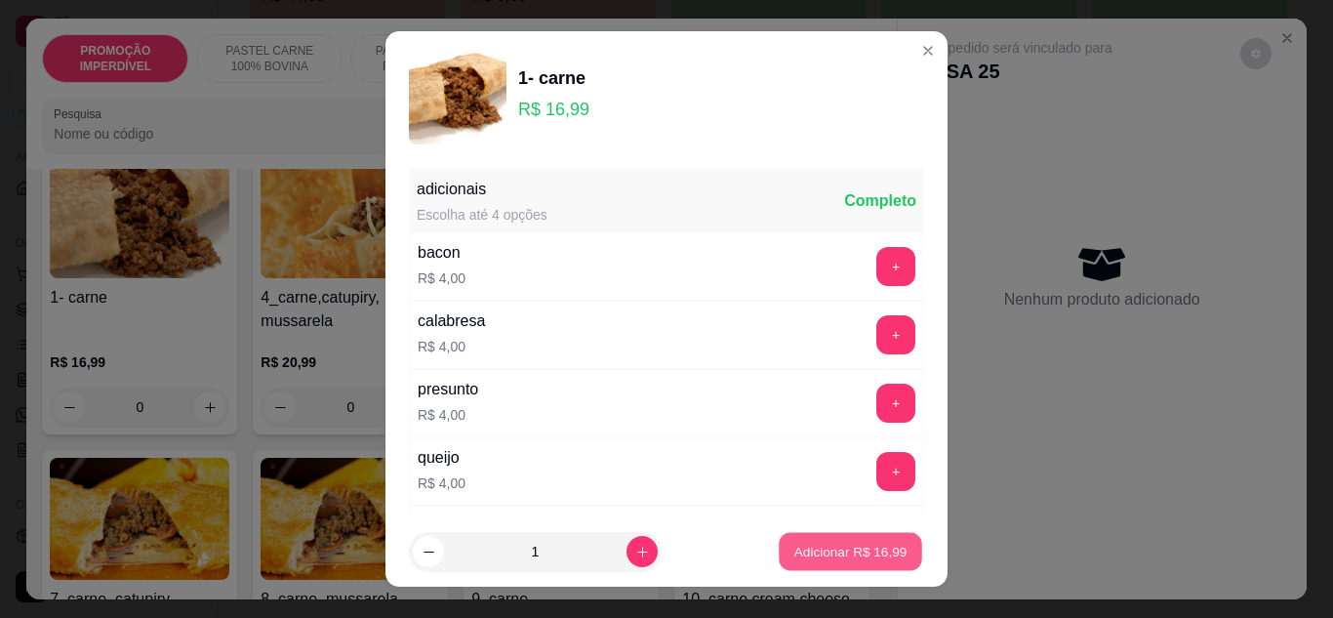
click at [823, 553] on p "Adicionar R$ 16,99" at bounding box center [850, 552] width 113 height 19
type input "1"
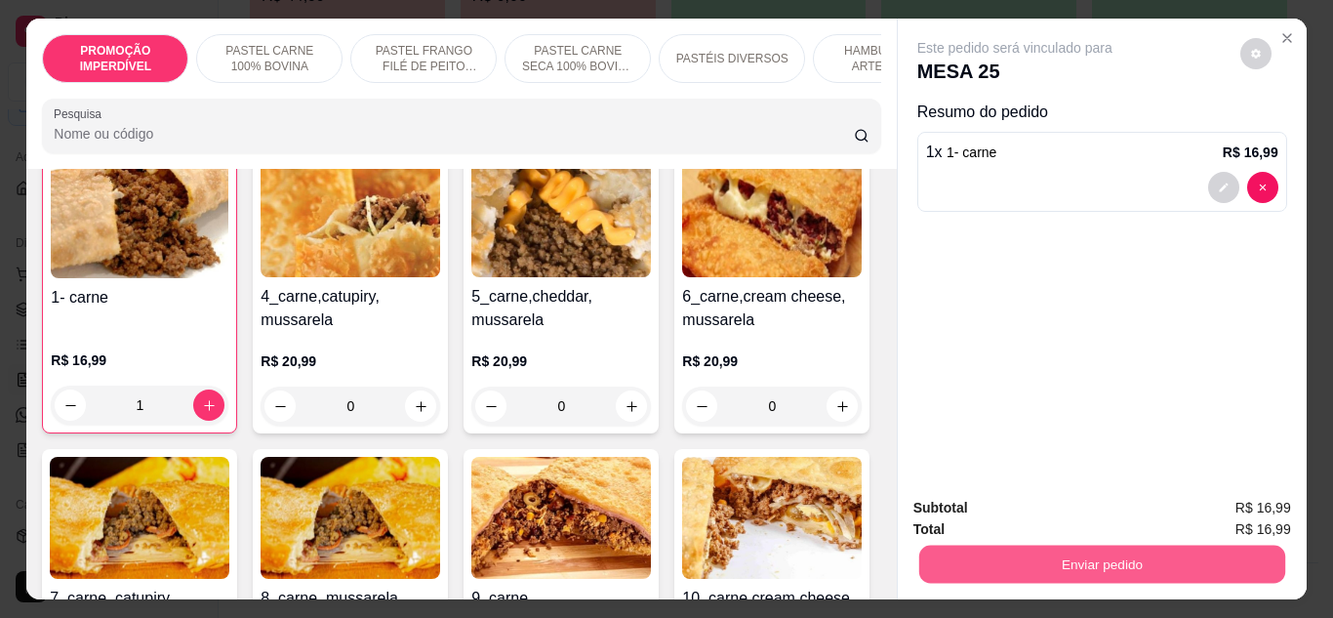
click at [1033, 571] on button "Enviar pedido" at bounding box center [1101, 564] width 366 height 38
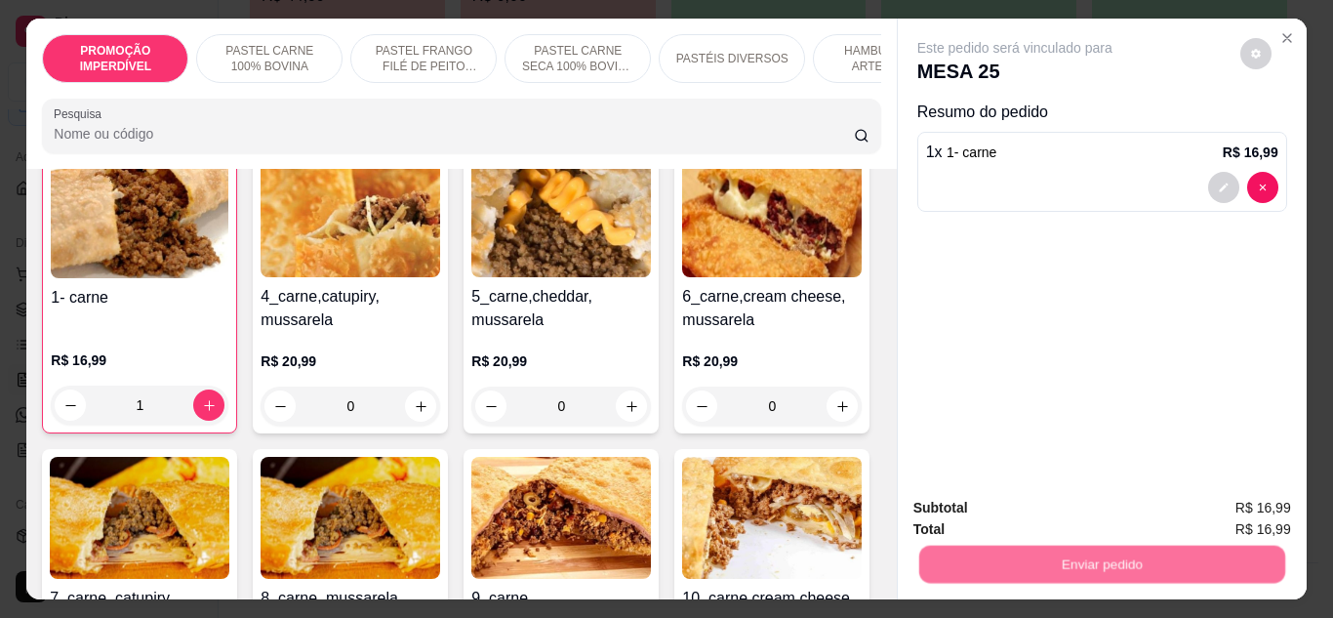
click at [1016, 520] on button "Não registrar e enviar pedido" at bounding box center [1037, 508] width 197 height 36
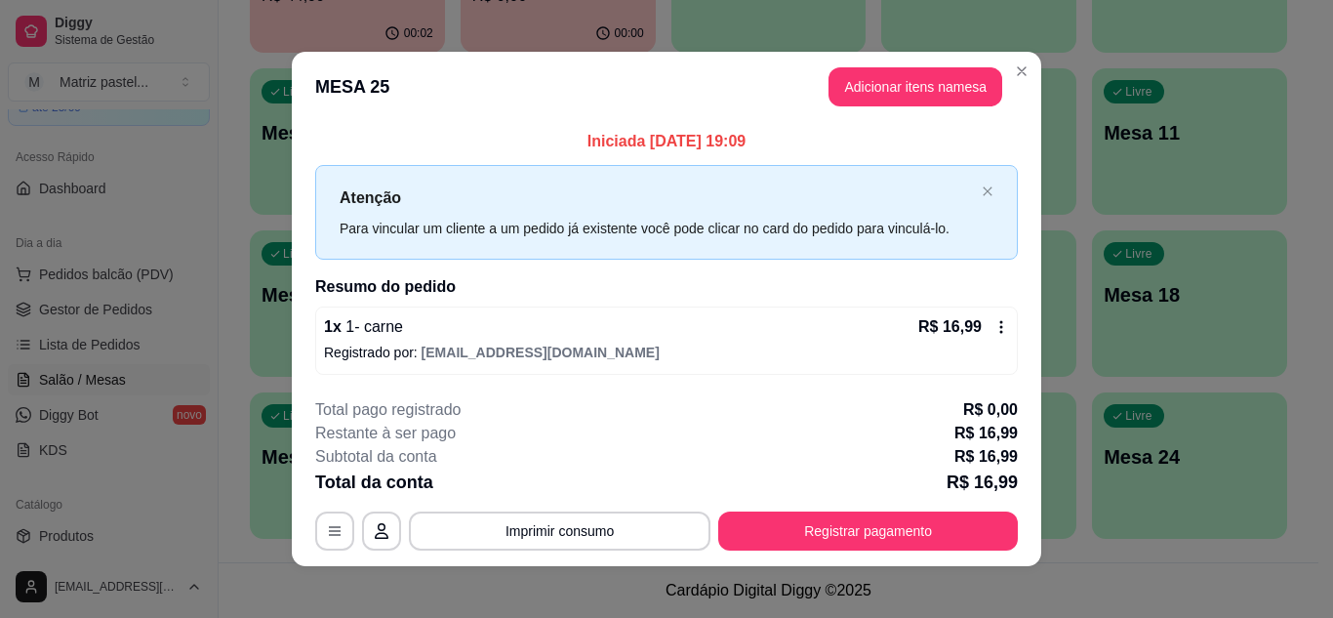
click at [1002, 332] on div "1 x 1- carne R$ 16,99 Registrado por: [EMAIL_ADDRESS][DOMAIN_NAME]" at bounding box center [666, 340] width 703 height 68
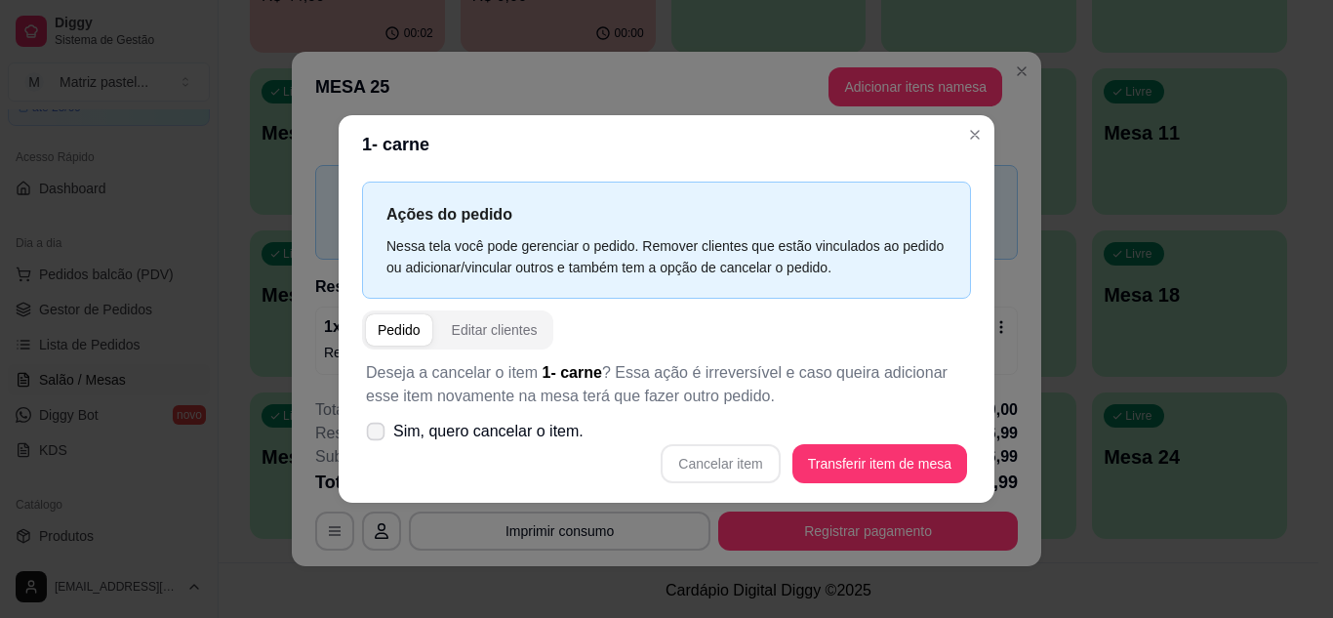
click at [492, 435] on span "Sim, quero cancelar o item." at bounding box center [488, 431] width 190 height 23
click at [378, 435] on input "Sim, quero cancelar o item." at bounding box center [371, 440] width 13 height 13
checkbox input "true"
click at [719, 469] on button "Cancelar item" at bounding box center [720, 463] width 119 height 39
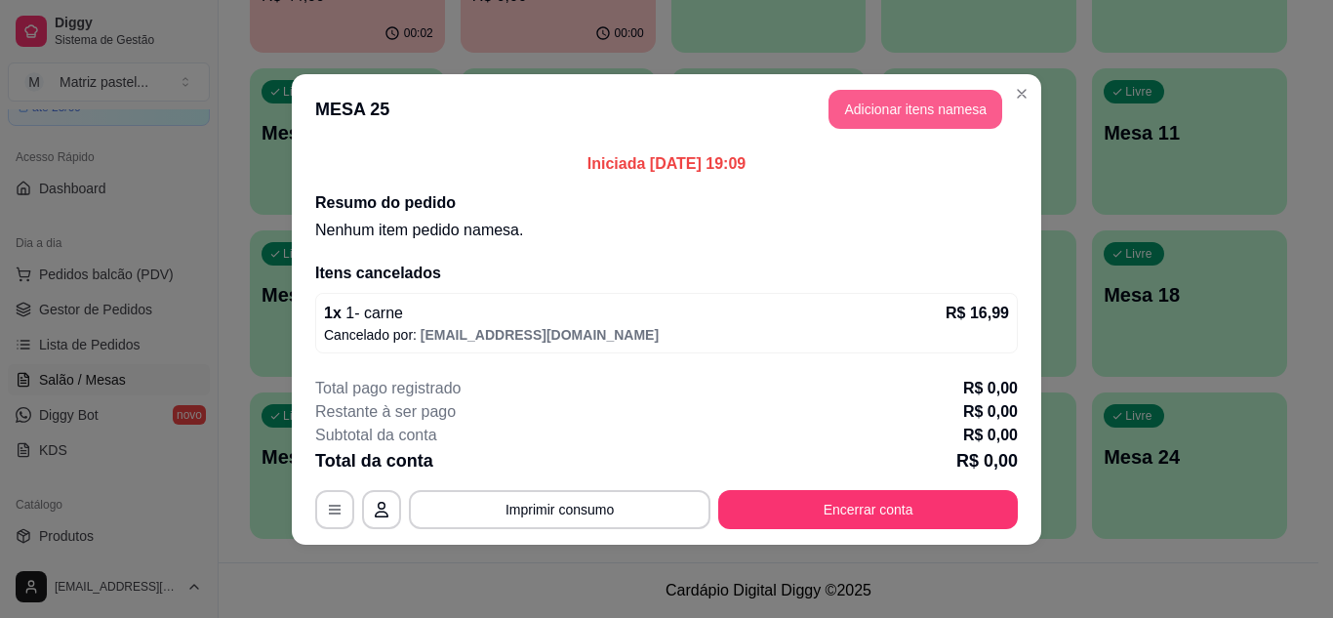
click at [939, 127] on button "Adicionar itens na mesa" at bounding box center [915, 109] width 174 height 39
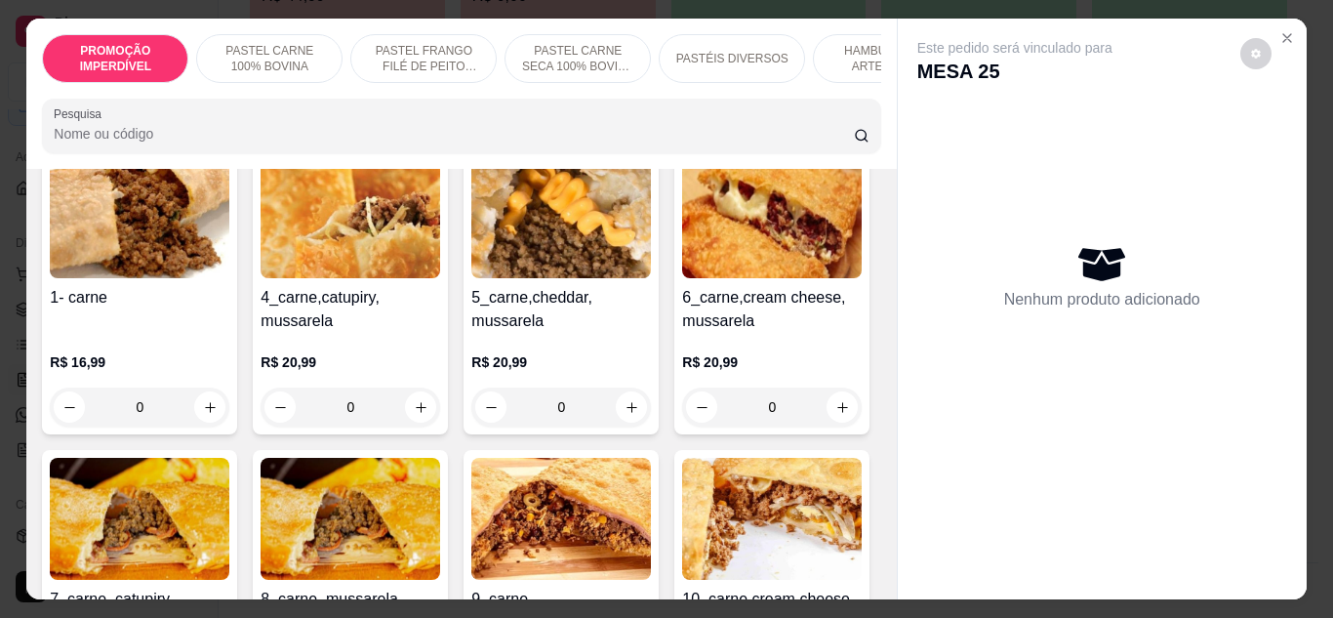
scroll to position [585, 0]
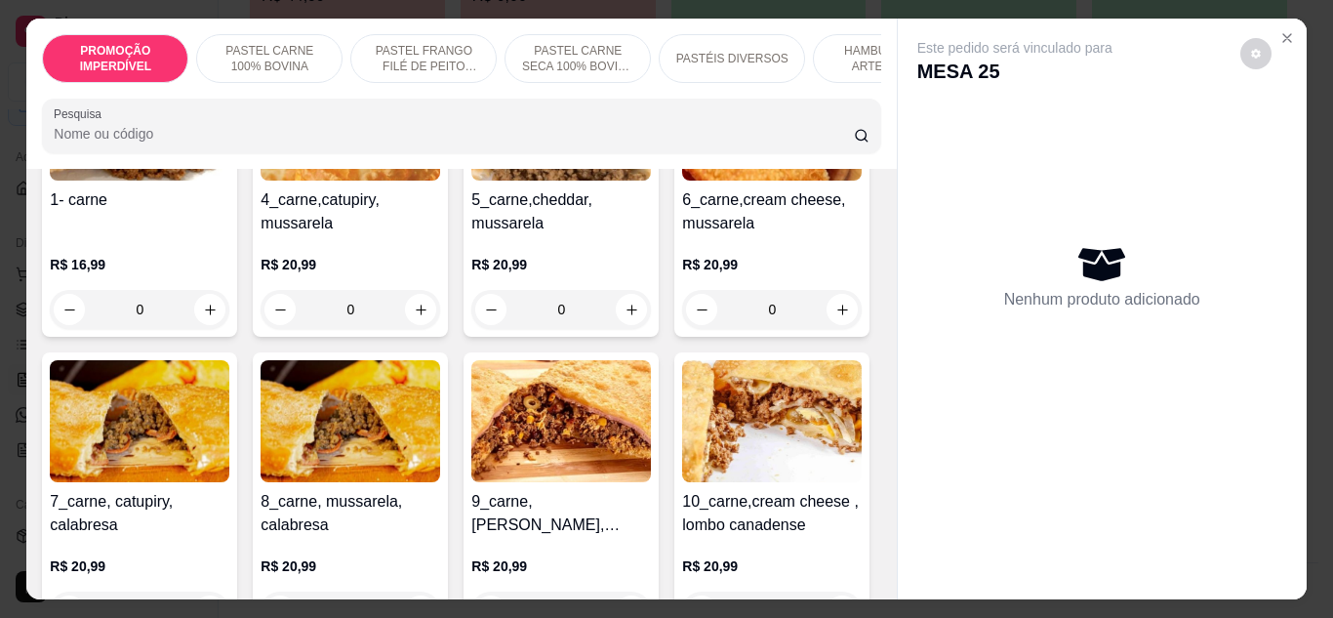
click at [411, 316] on div "0" at bounding box center [351, 309] width 180 height 39
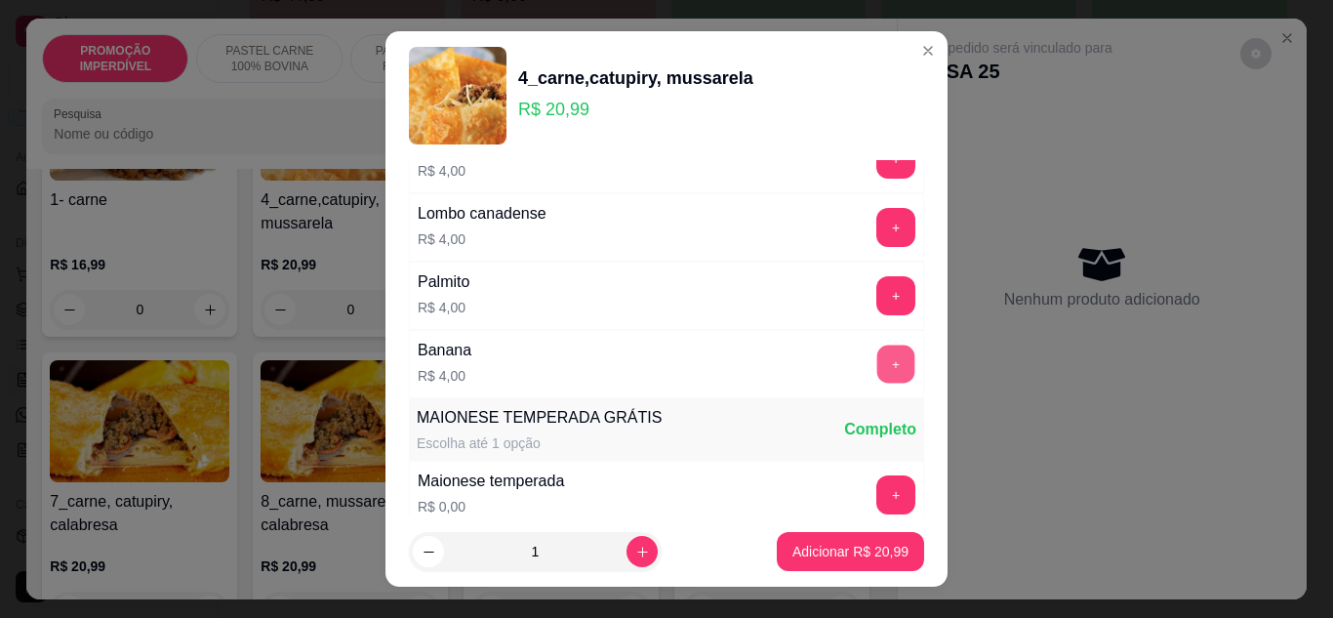
click at [877, 375] on button "+" at bounding box center [896, 363] width 38 height 38
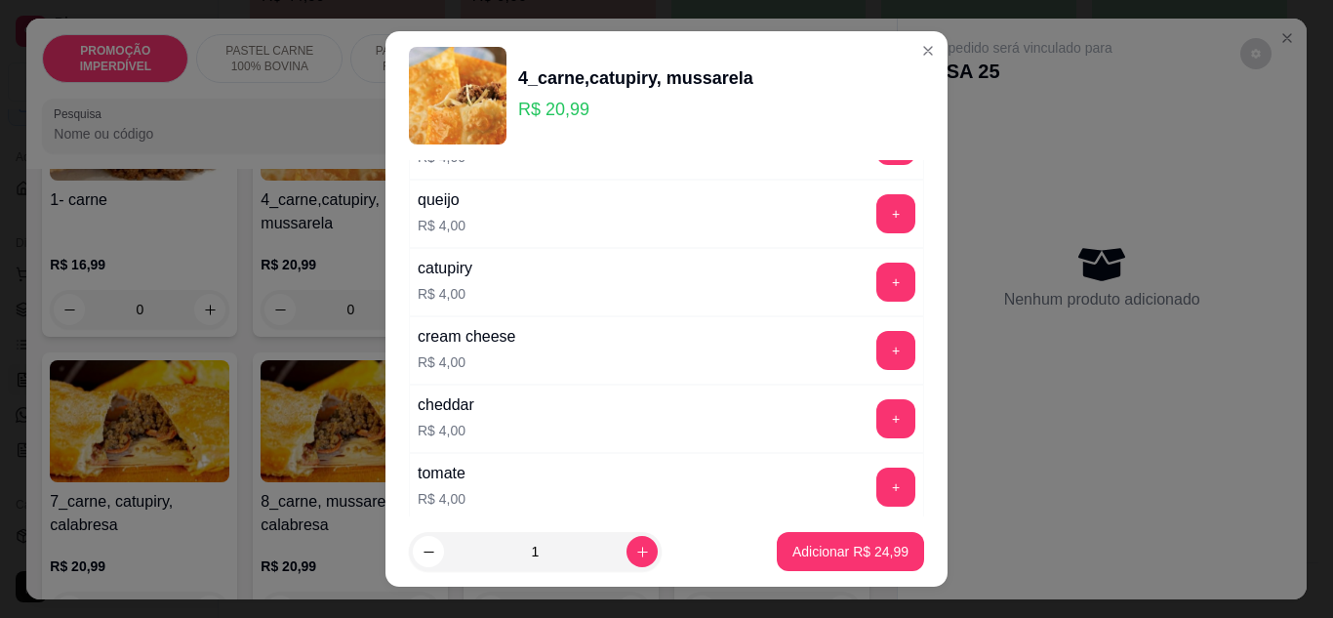
scroll to position [195, 0]
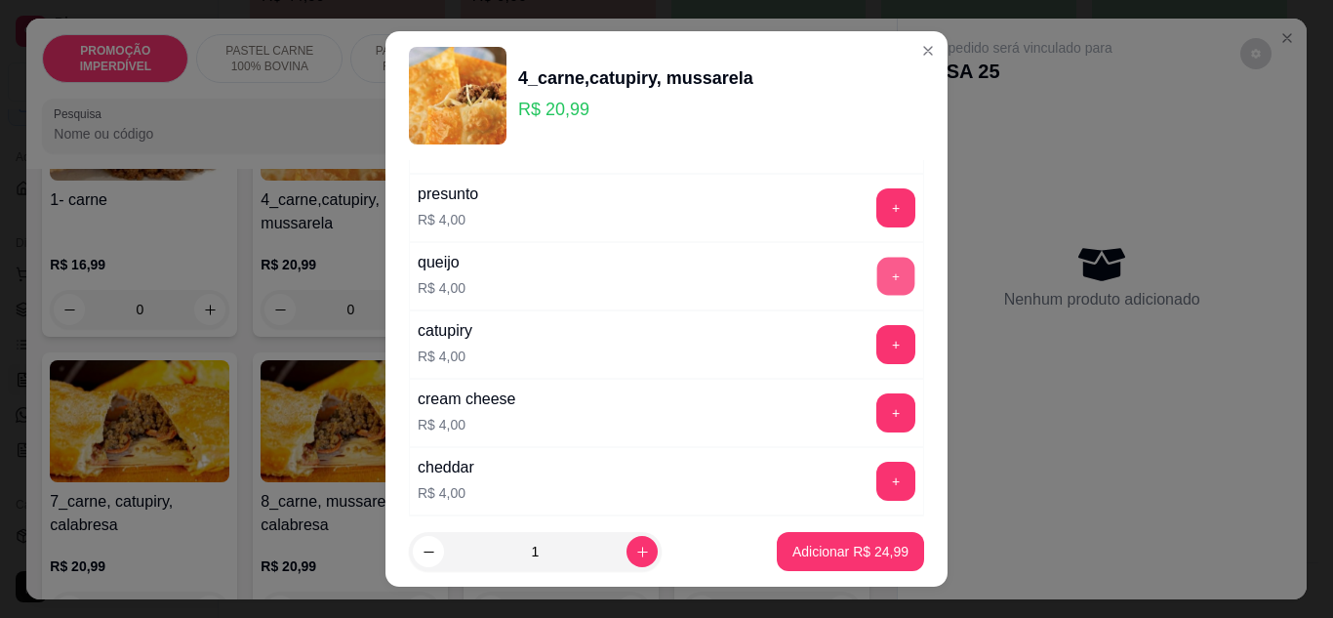
click at [877, 271] on button "+" at bounding box center [896, 276] width 38 height 38
click at [876, 271] on button "+" at bounding box center [895, 276] width 39 height 39
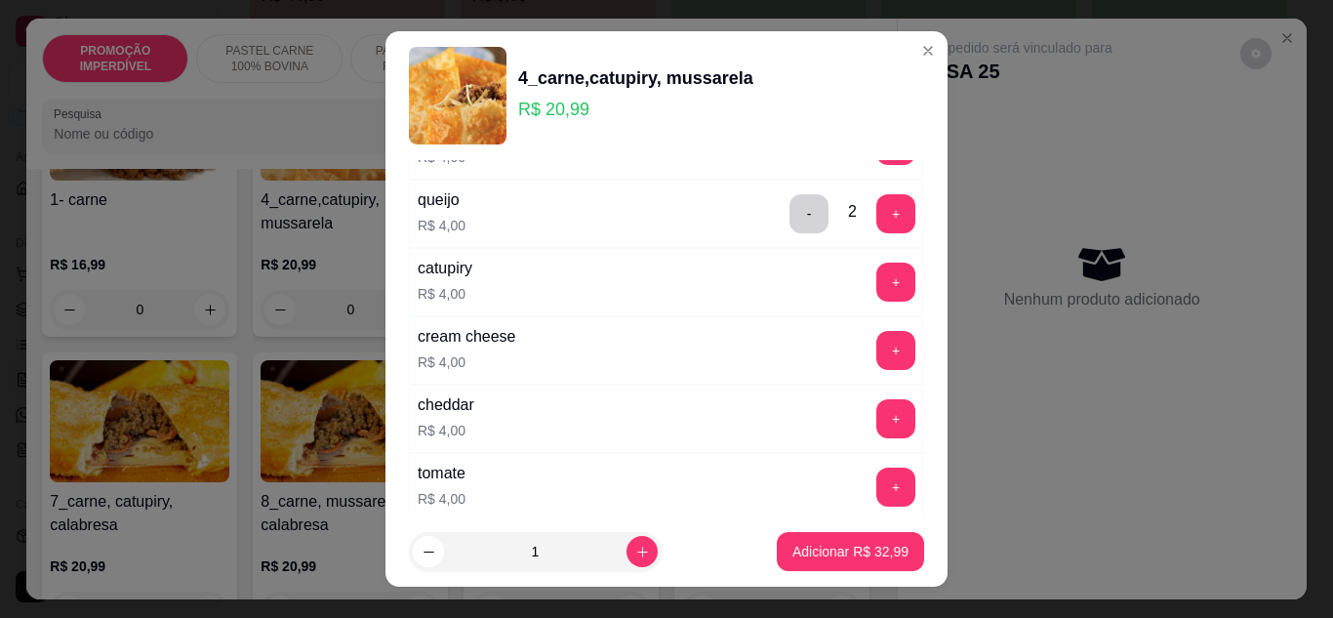
scroll to position [293, 0]
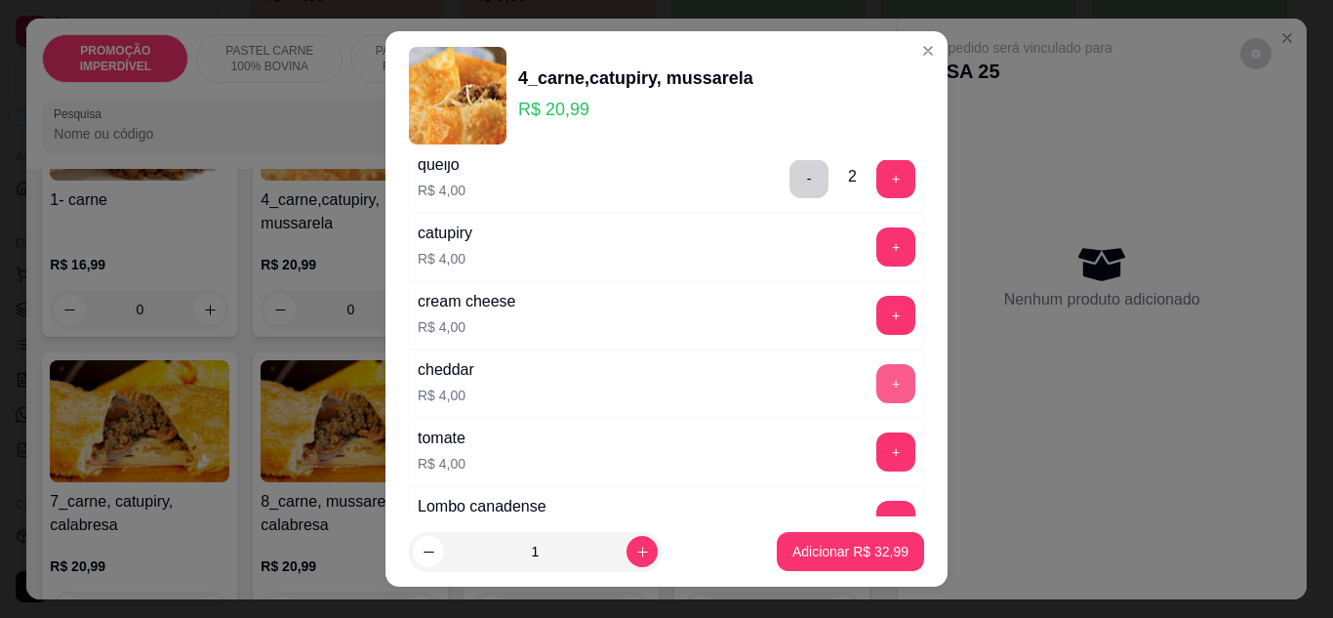
click at [876, 382] on button "+" at bounding box center [895, 383] width 39 height 39
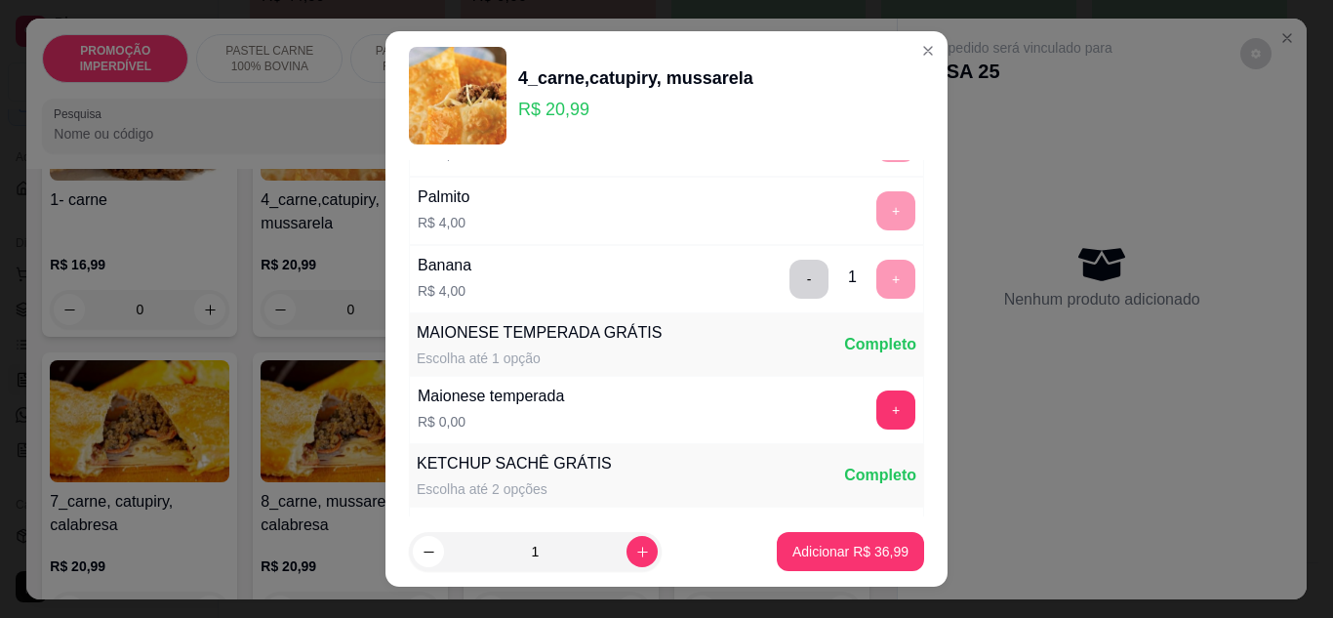
scroll to position [683, 0]
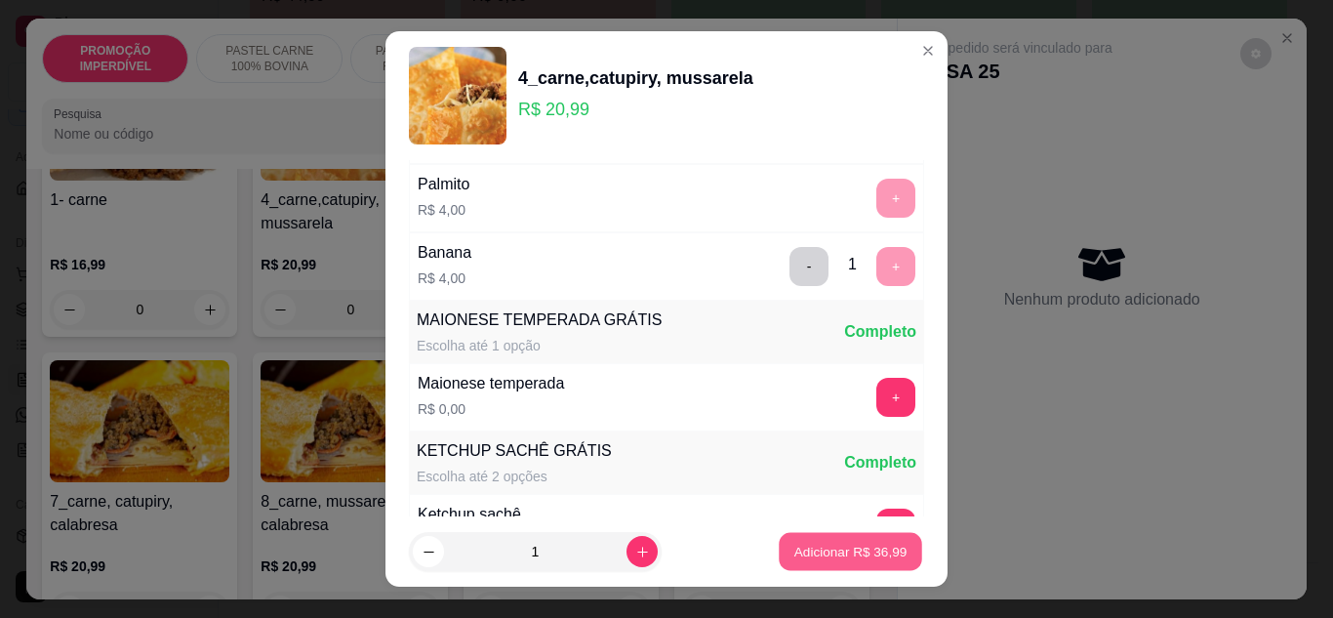
click at [824, 558] on p "Adicionar R$ 36,99" at bounding box center [850, 552] width 113 height 19
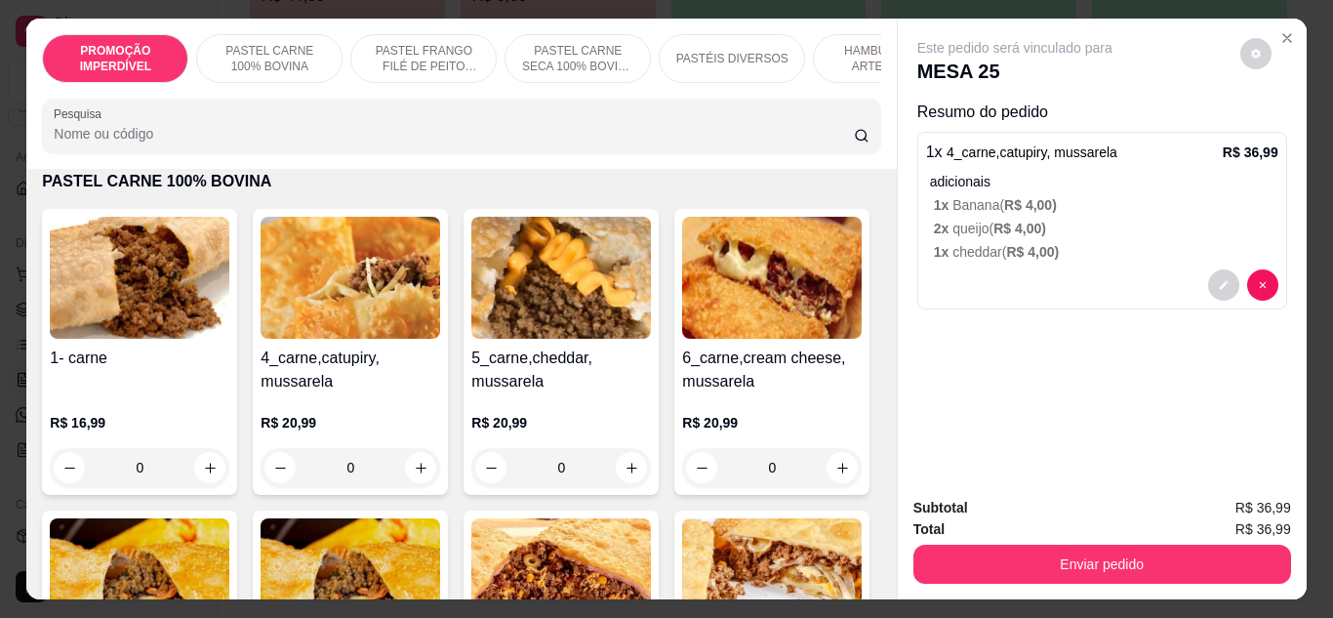
scroll to position [390, 0]
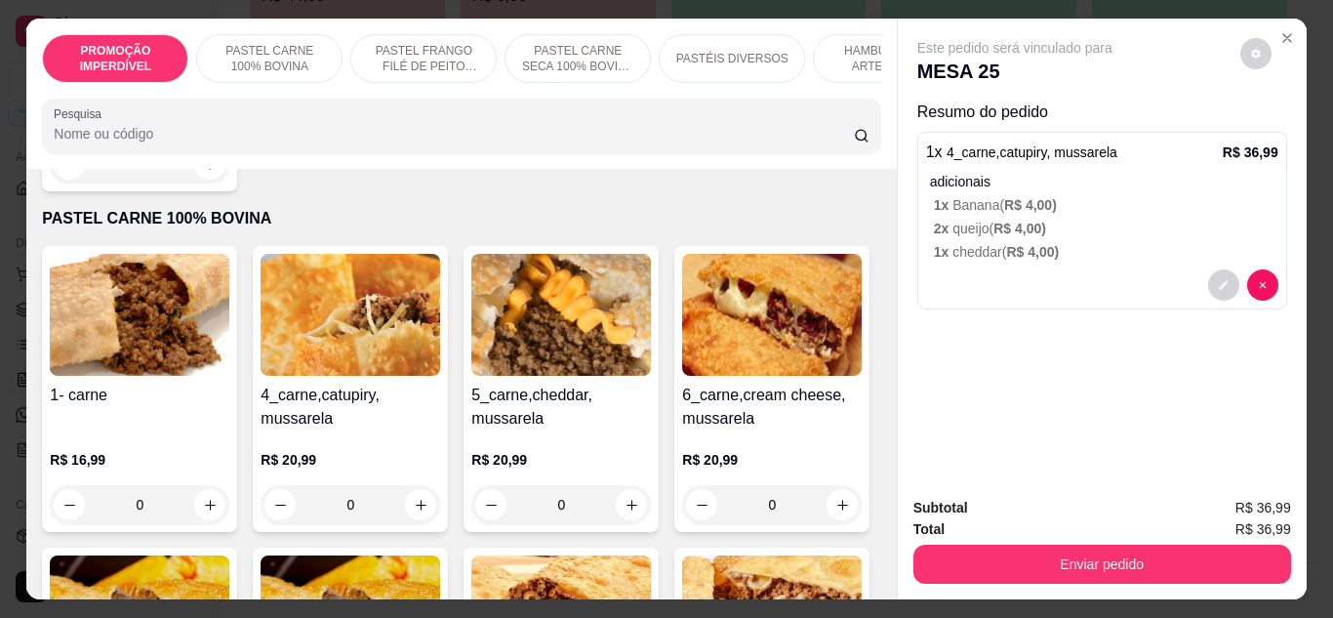
click at [414, 514] on div "0" at bounding box center [351, 504] width 180 height 39
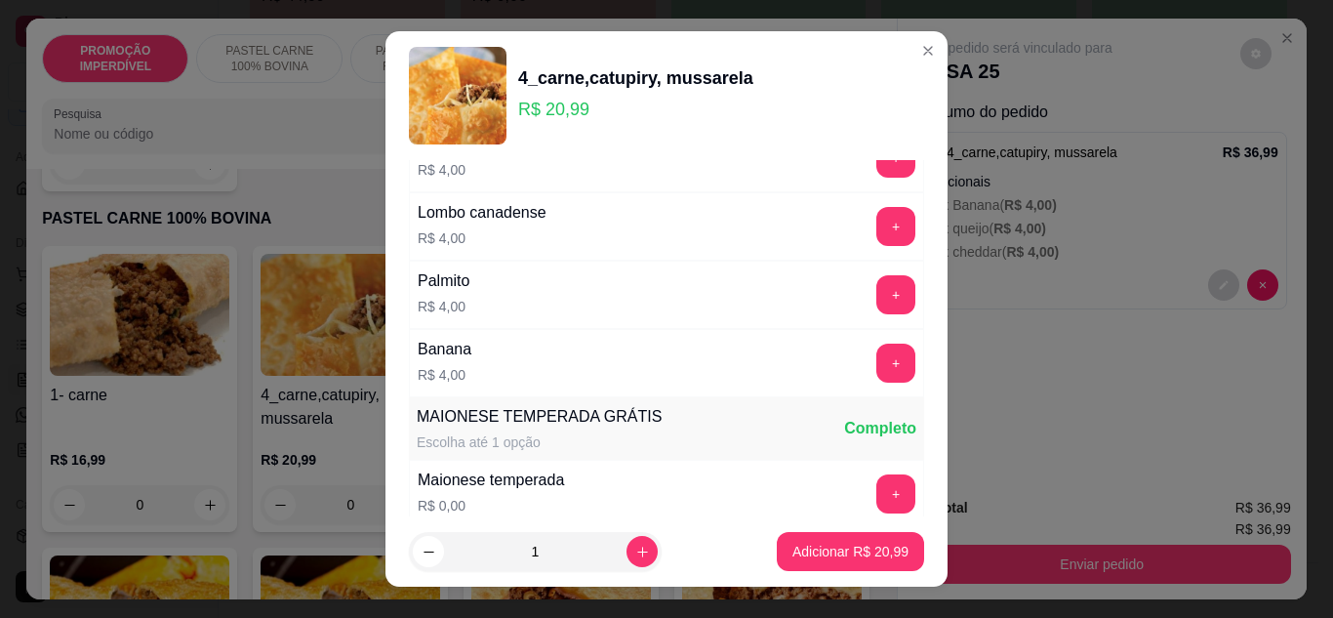
scroll to position [585, 0]
click at [876, 365] on button "+" at bounding box center [895, 363] width 39 height 39
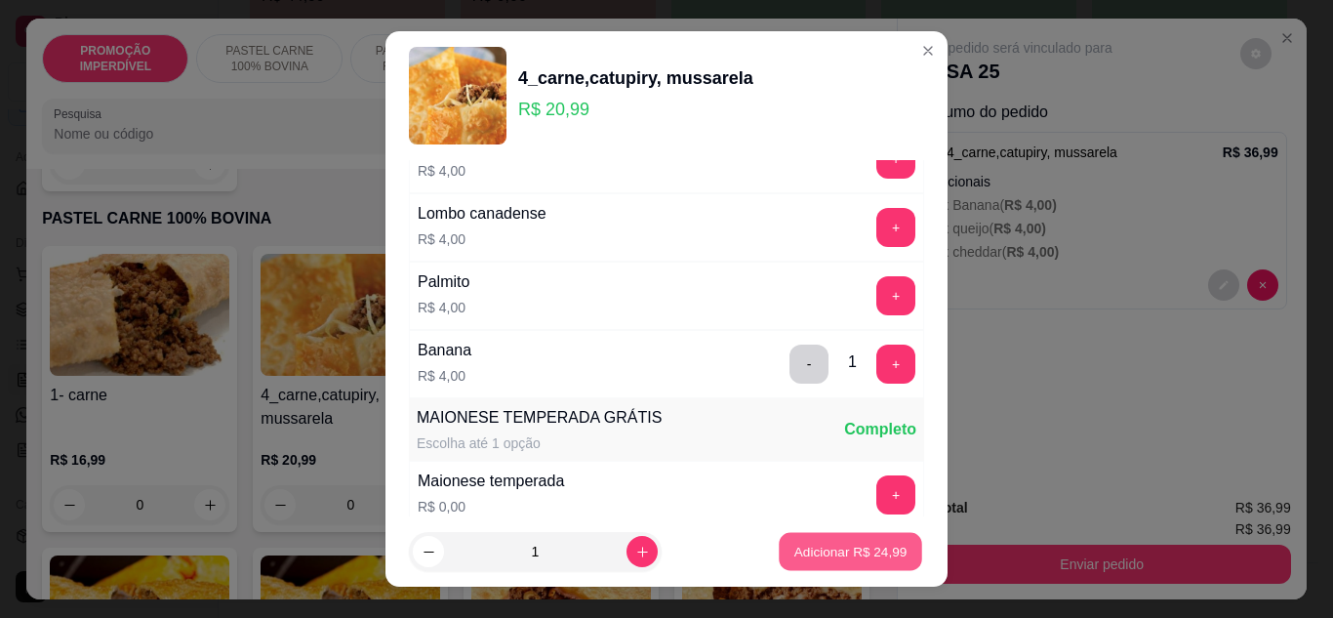
click at [808, 552] on p "Adicionar R$ 24,99" at bounding box center [850, 552] width 113 height 19
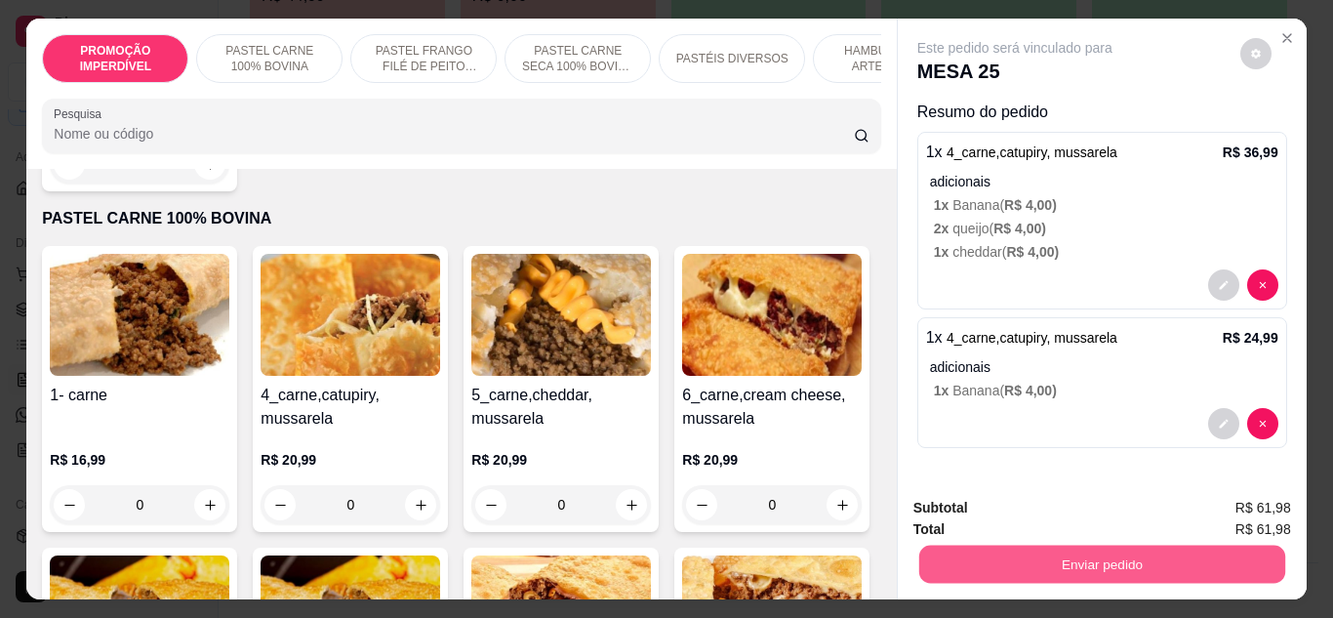
click at [1057, 566] on button "Enviar pedido" at bounding box center [1101, 564] width 366 height 38
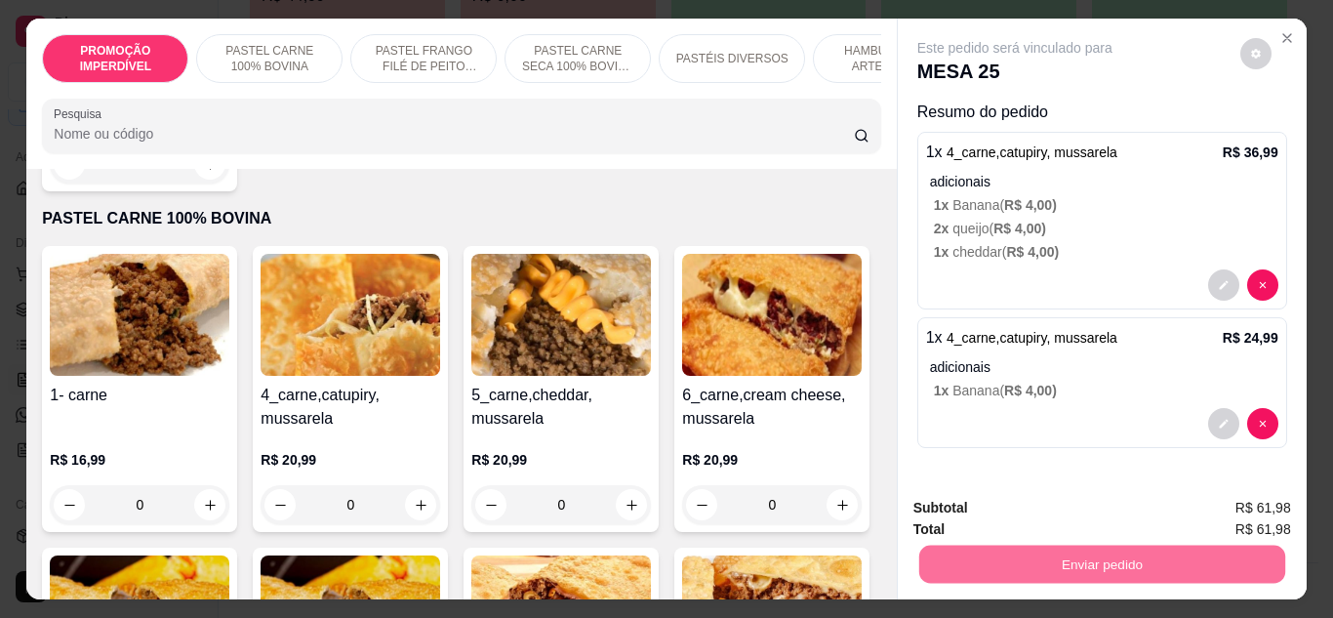
click at [980, 512] on button "Não registrar e enviar pedido" at bounding box center [1037, 508] width 203 height 37
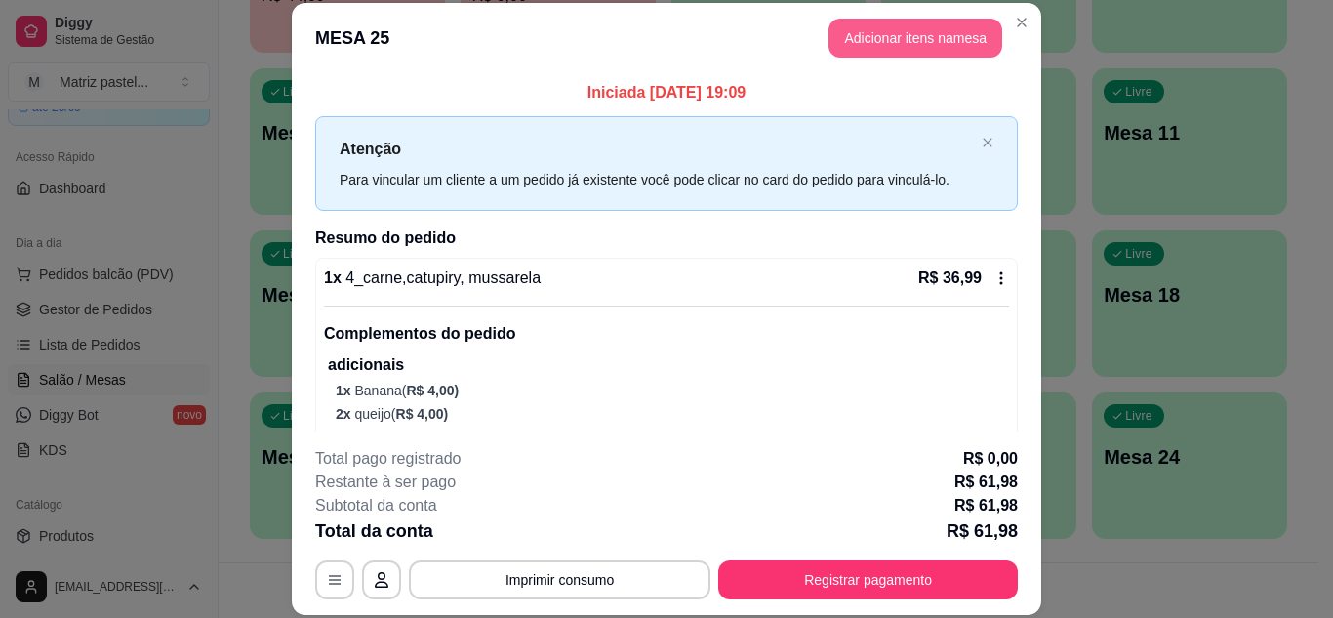
click at [869, 33] on button "Adicionar itens na mesa" at bounding box center [915, 38] width 174 height 39
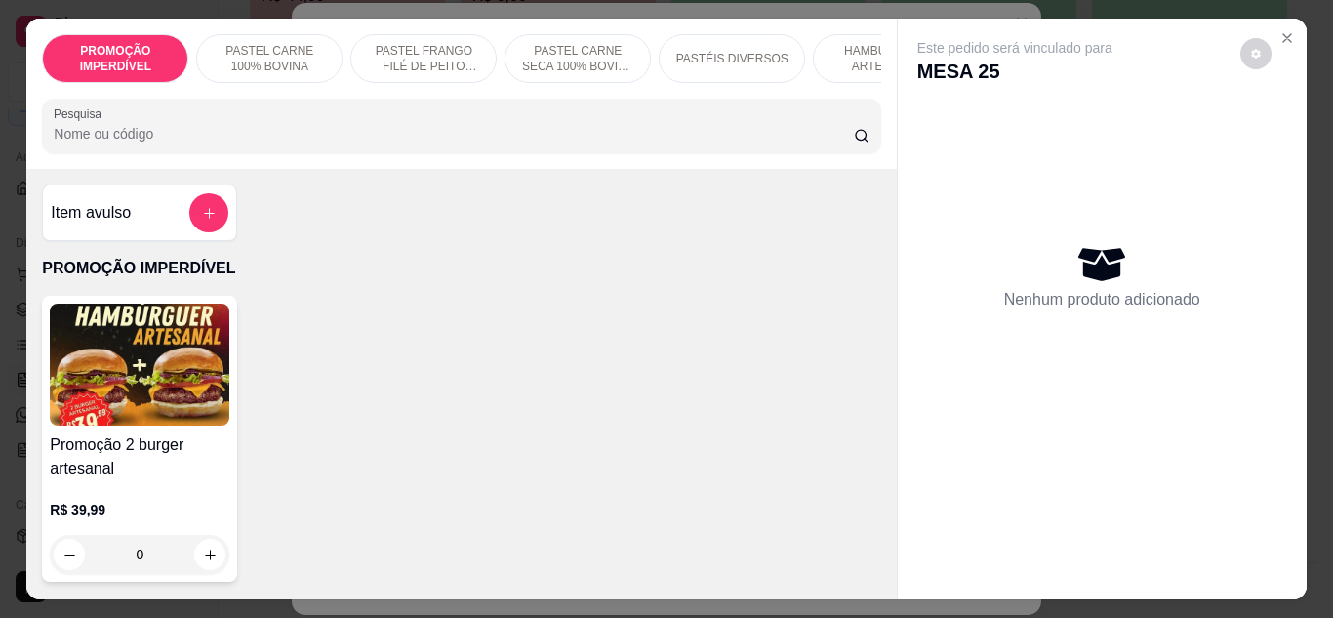
click at [205, 117] on div at bounding box center [461, 125] width 815 height 39
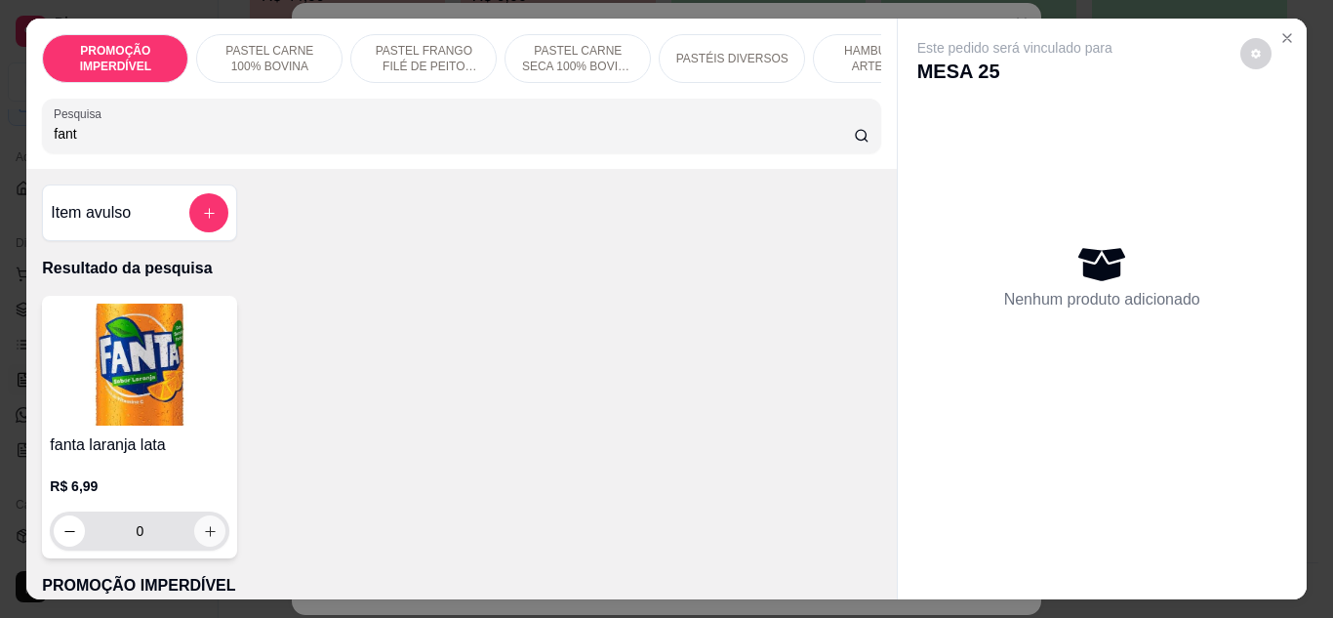
type input "fant"
click at [203, 539] on icon "increase-product-quantity" at bounding box center [210, 531] width 15 height 15
type input "1"
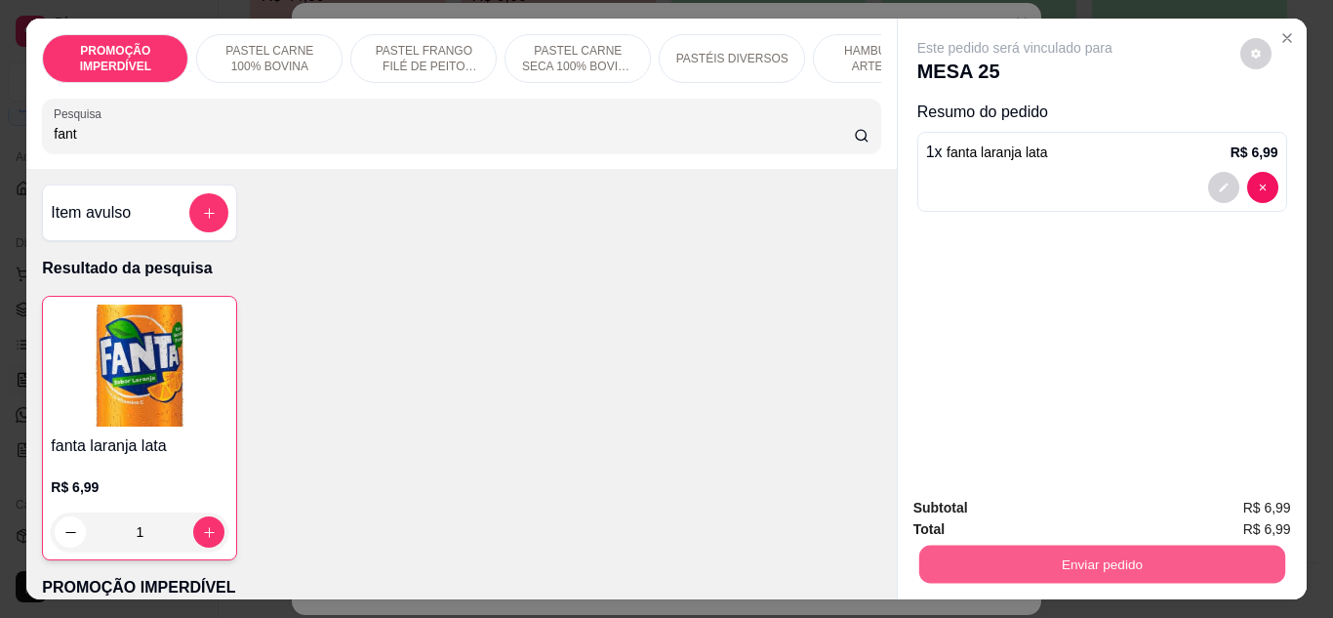
click at [1047, 548] on button "Enviar pedido" at bounding box center [1101, 564] width 366 height 38
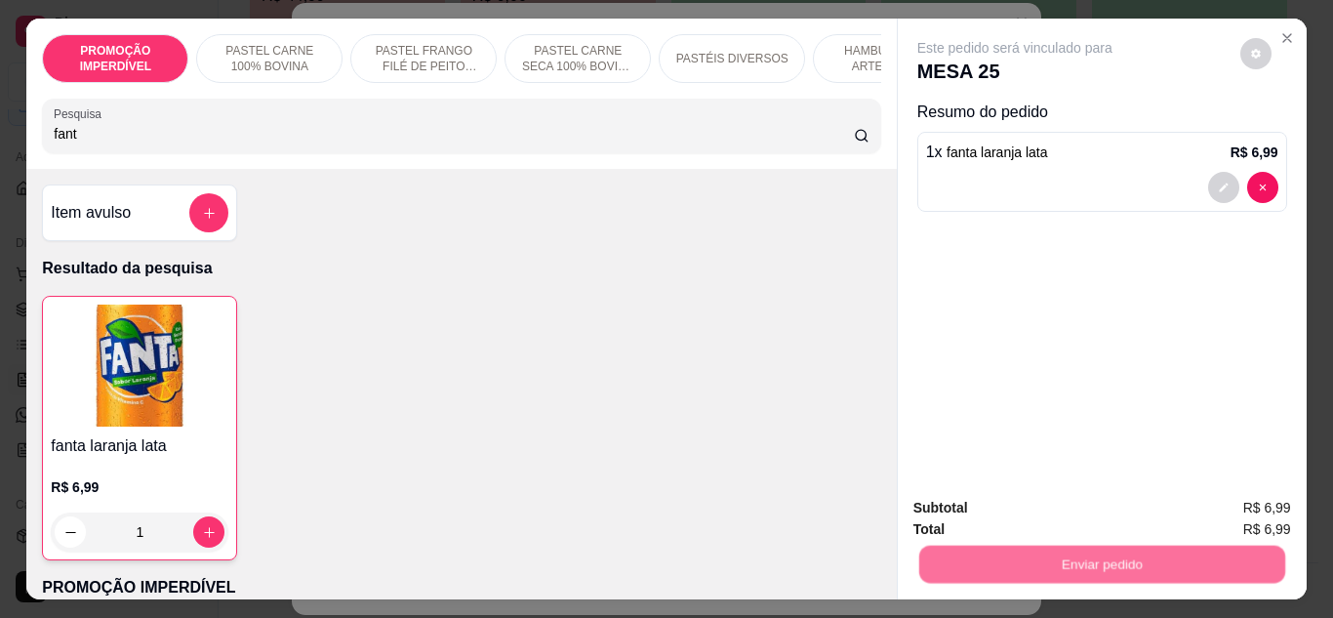
click at [986, 514] on button "Não registrar e enviar pedido" at bounding box center [1037, 508] width 197 height 36
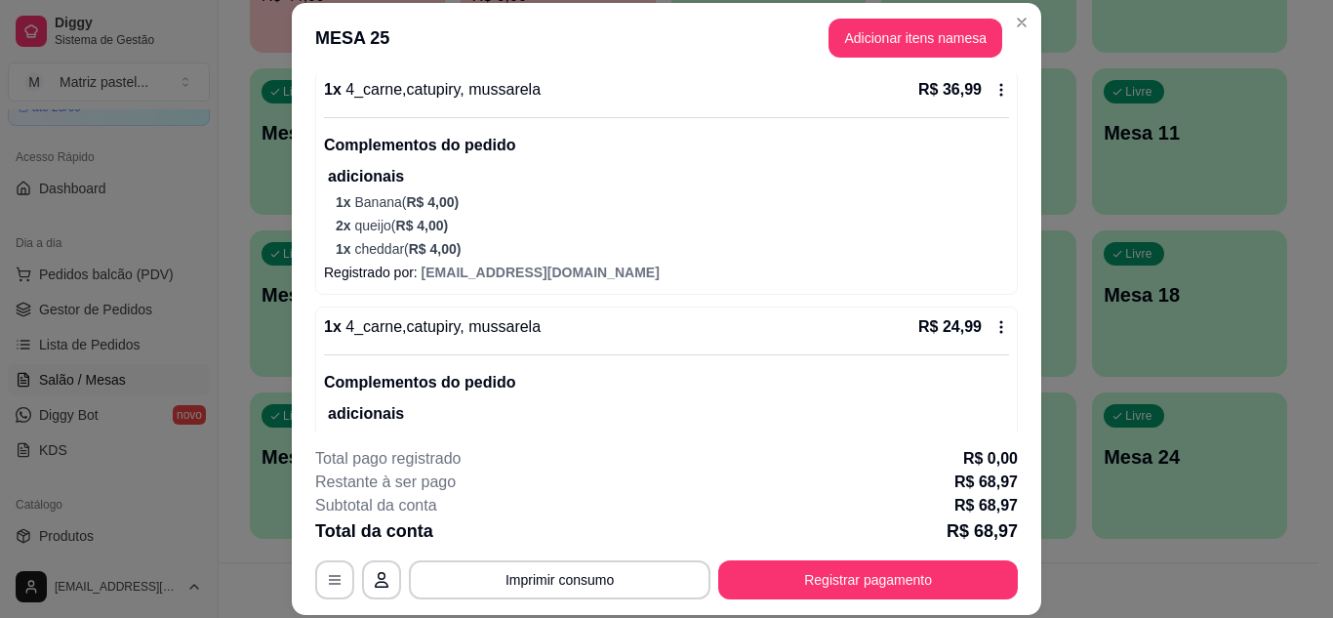
scroll to position [293, 0]
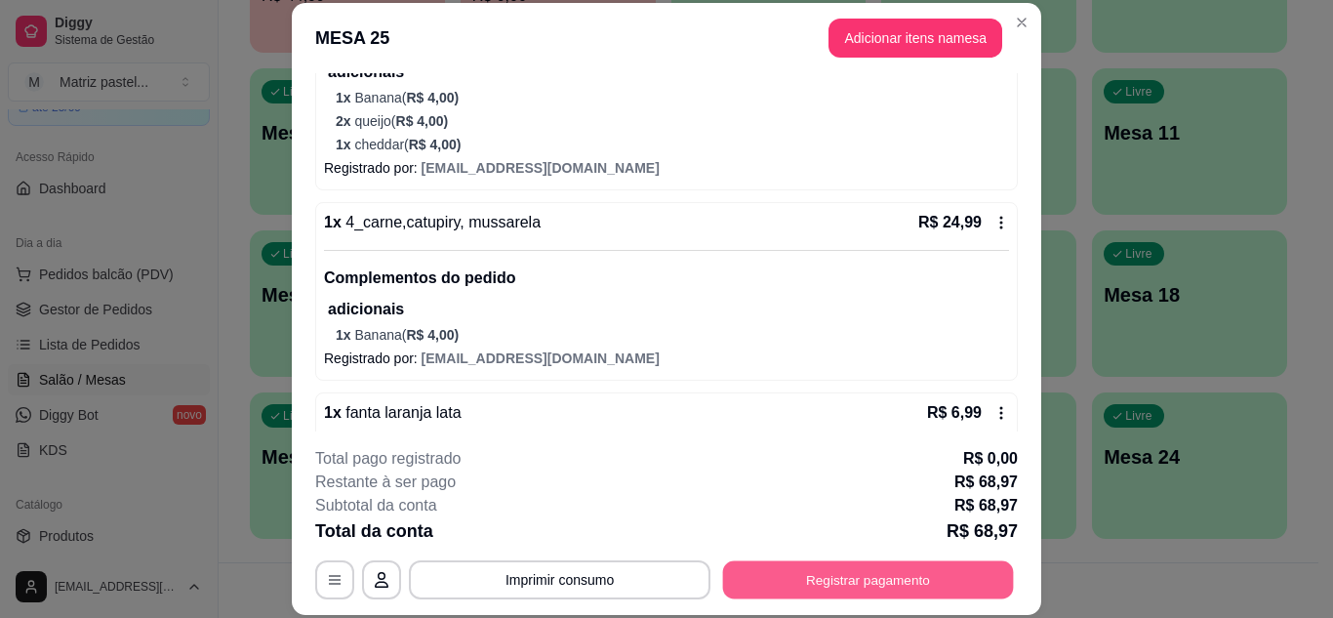
click at [821, 567] on button "Registrar pagamento" at bounding box center [868, 579] width 291 height 38
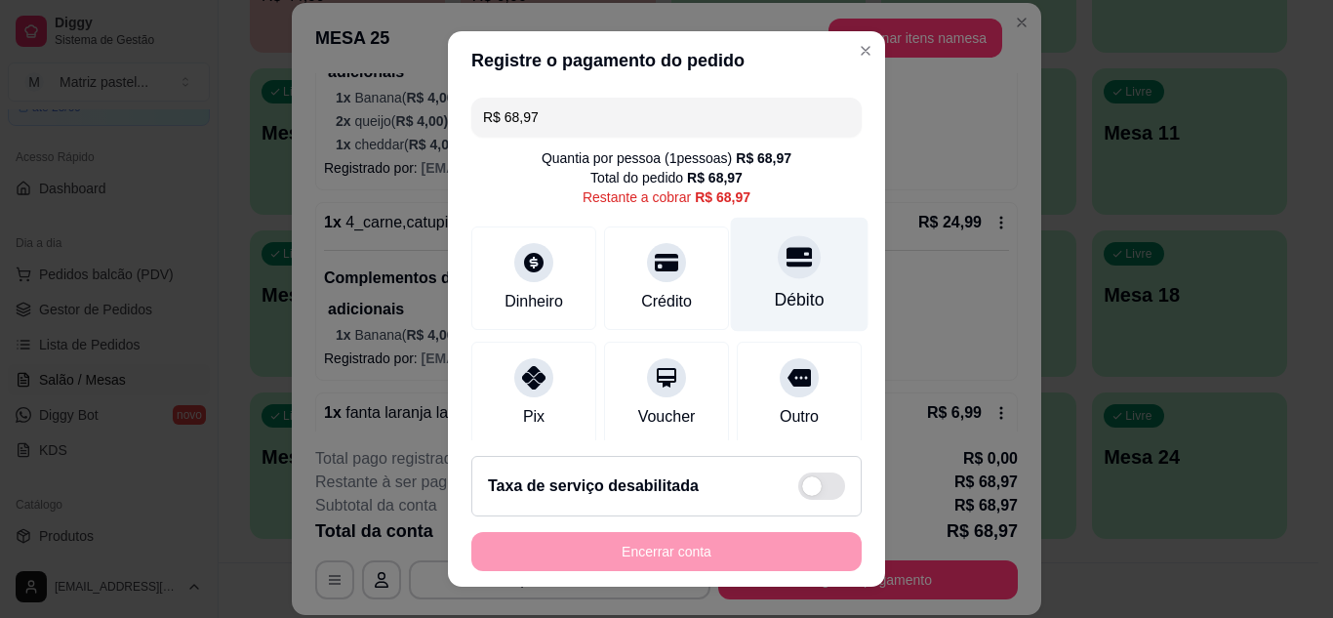
click at [748, 282] on div "Débito" at bounding box center [800, 274] width 138 height 114
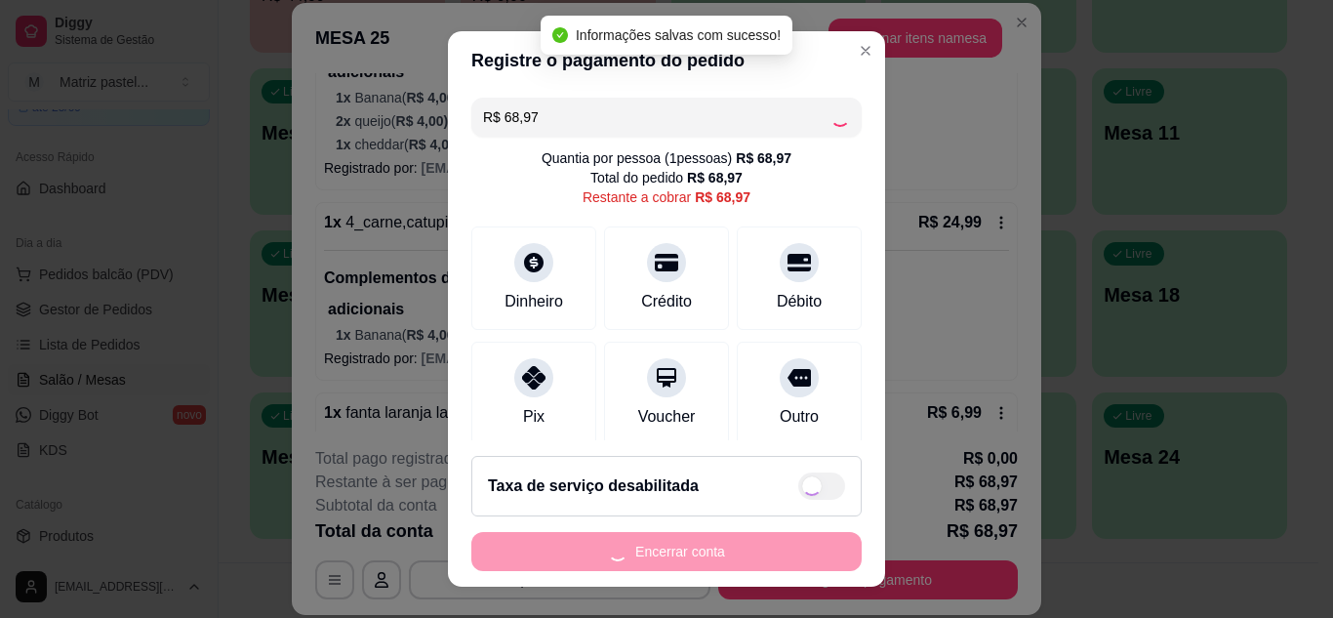
type input "R$ 0,00"
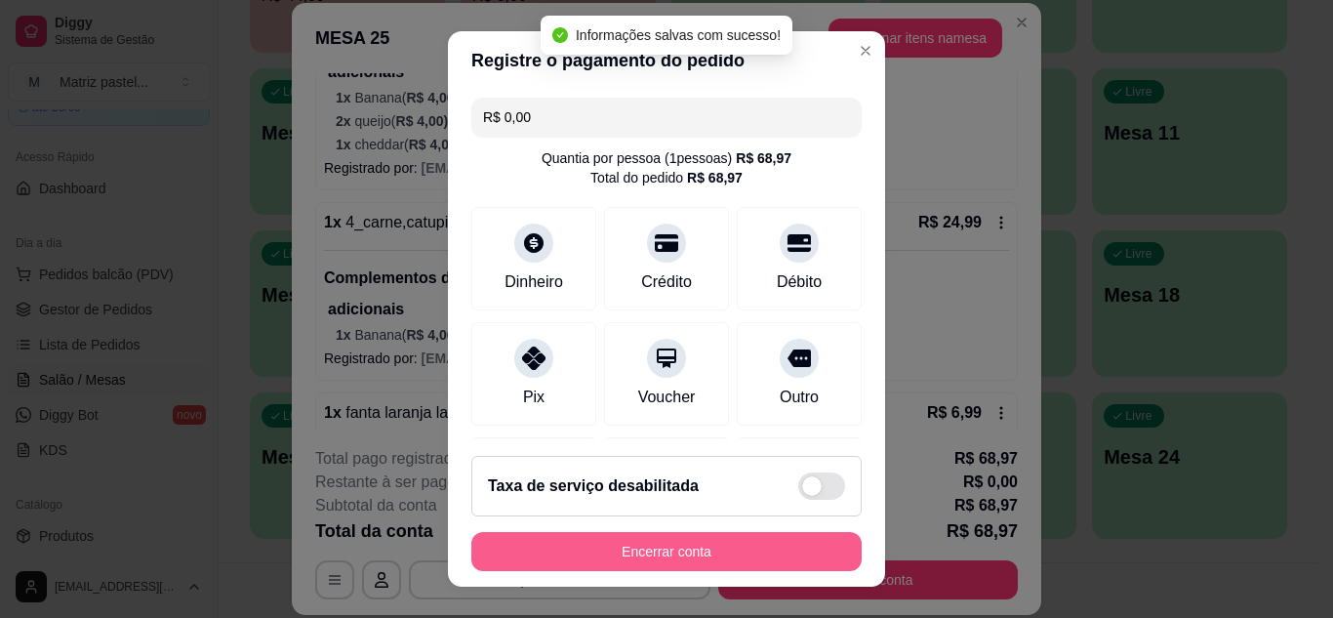
click at [688, 543] on button "Encerrar conta" at bounding box center [666, 551] width 390 height 39
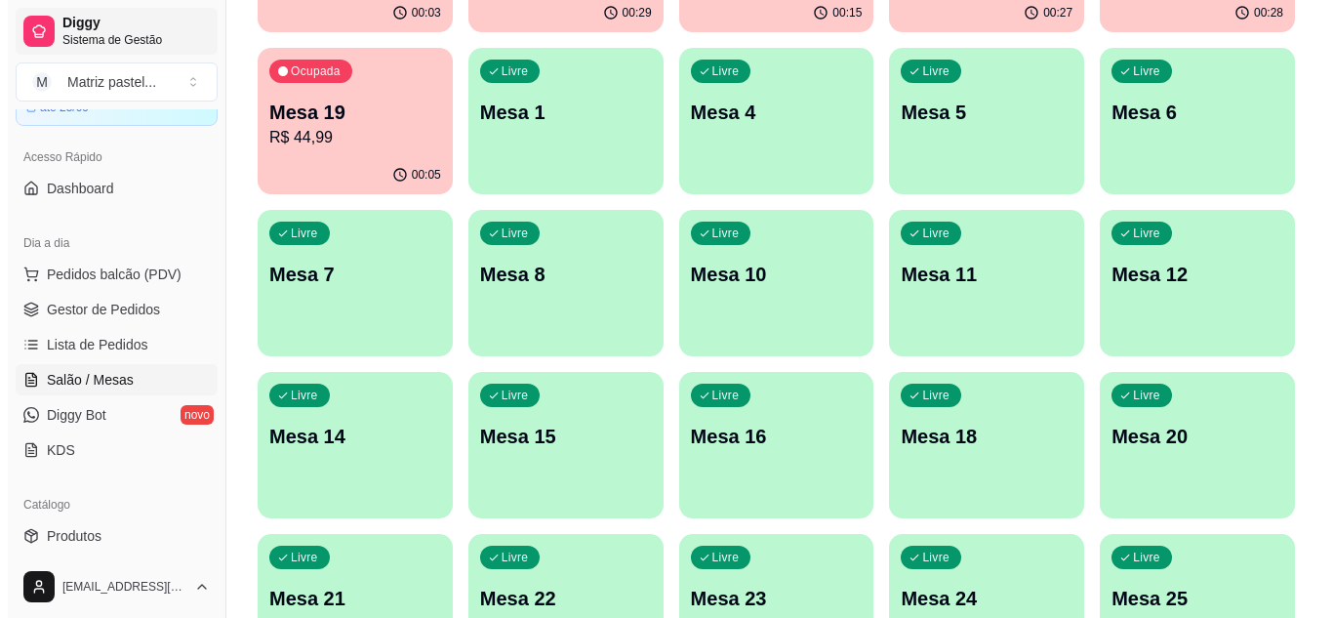
scroll to position [76, 0]
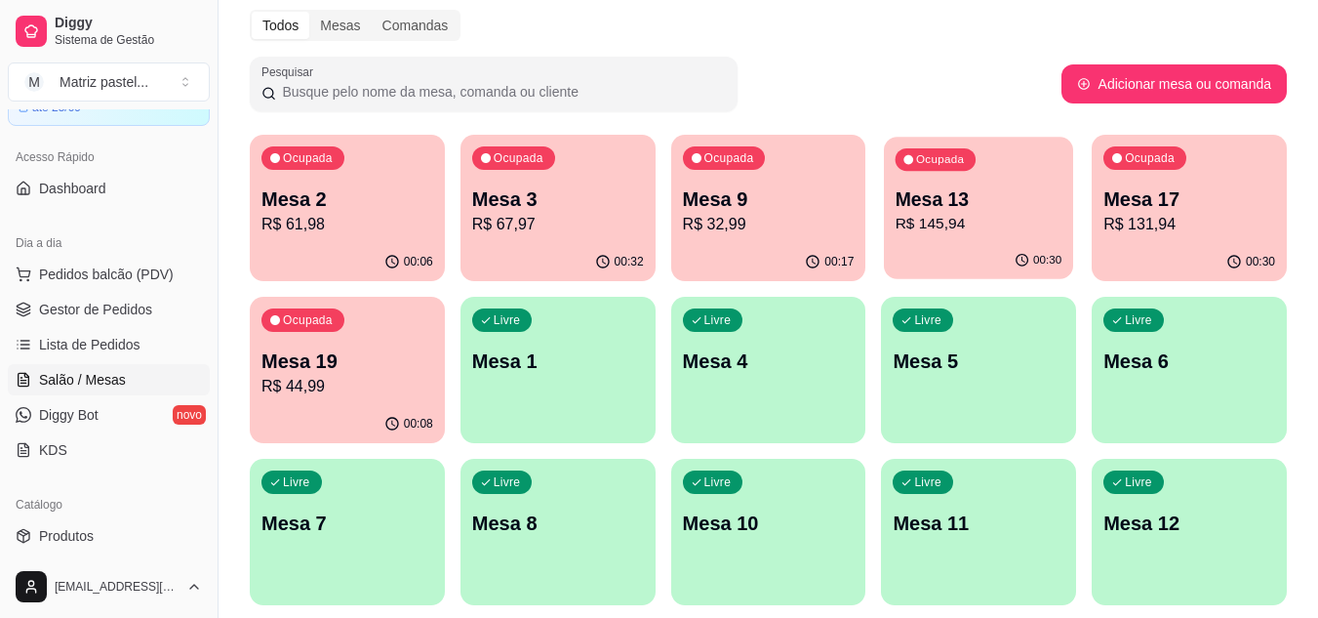
click at [1012, 230] on p "R$ 145,94" at bounding box center [979, 224] width 167 height 22
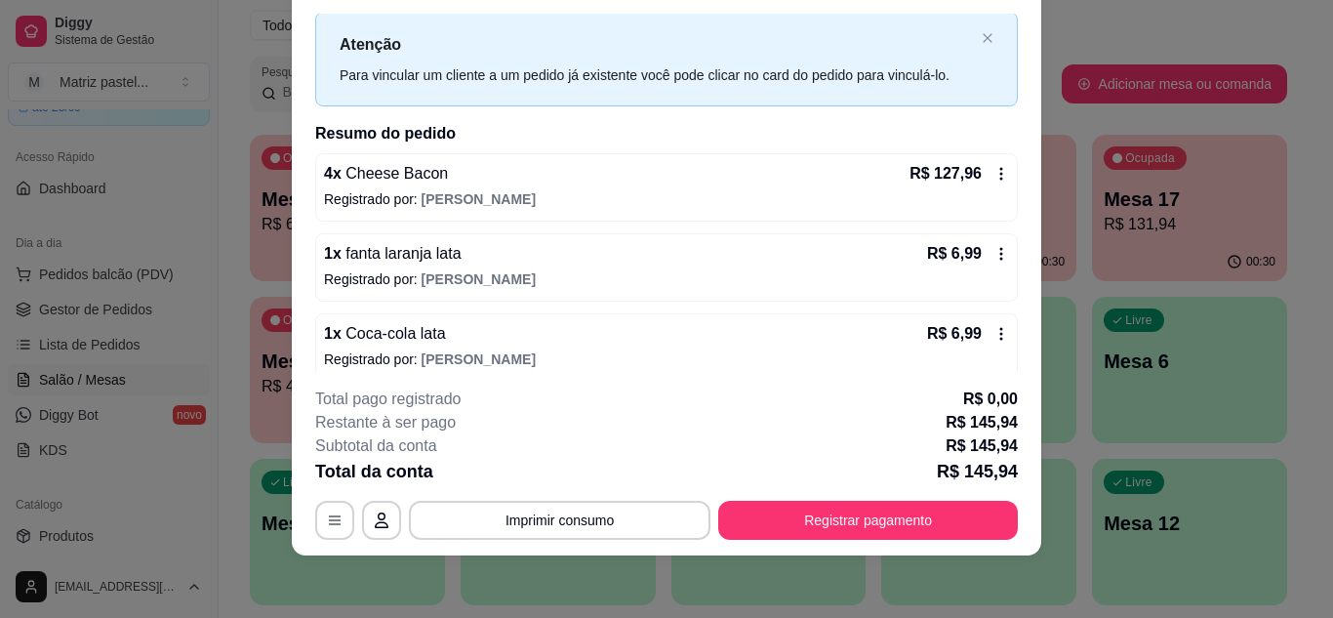
scroll to position [0, 0]
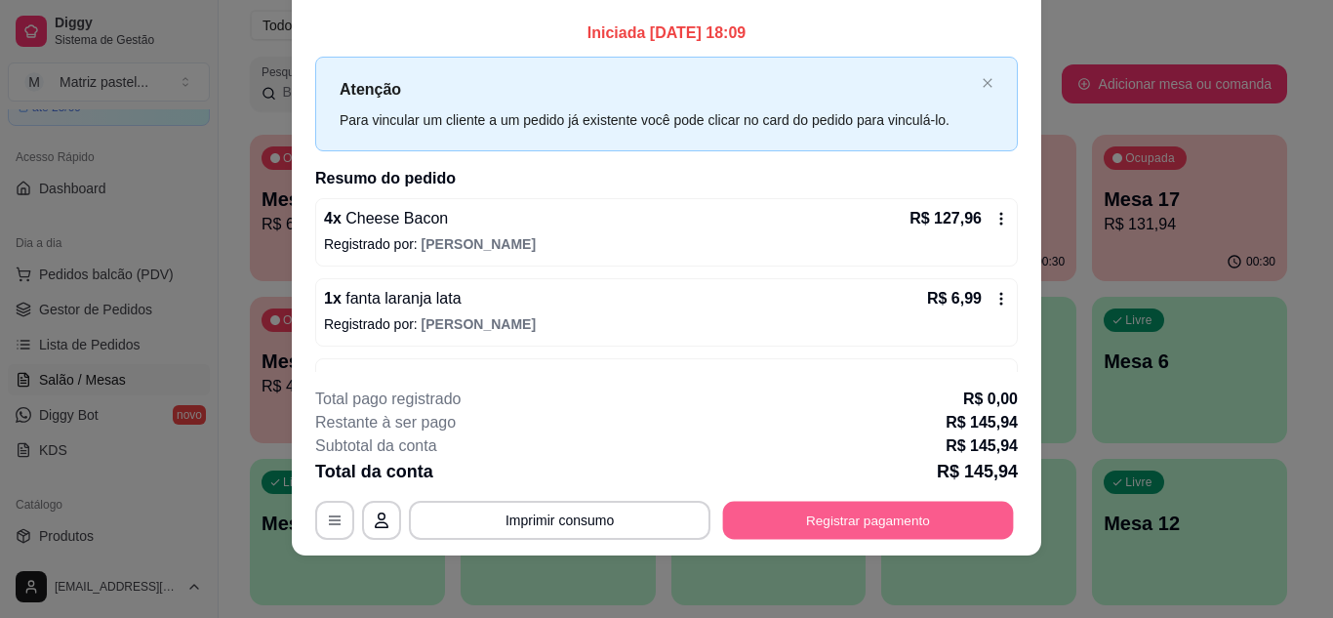
click at [855, 515] on button "Registrar pagamento" at bounding box center [868, 520] width 291 height 38
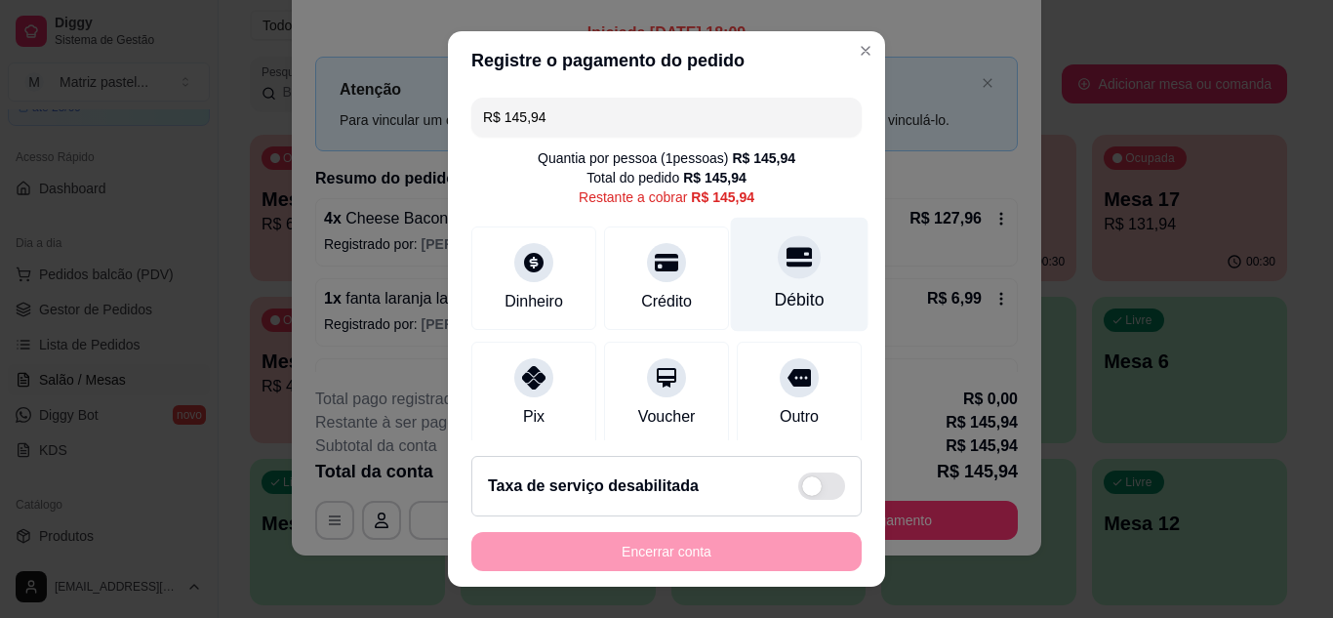
click at [787, 262] on icon at bounding box center [799, 256] width 25 height 25
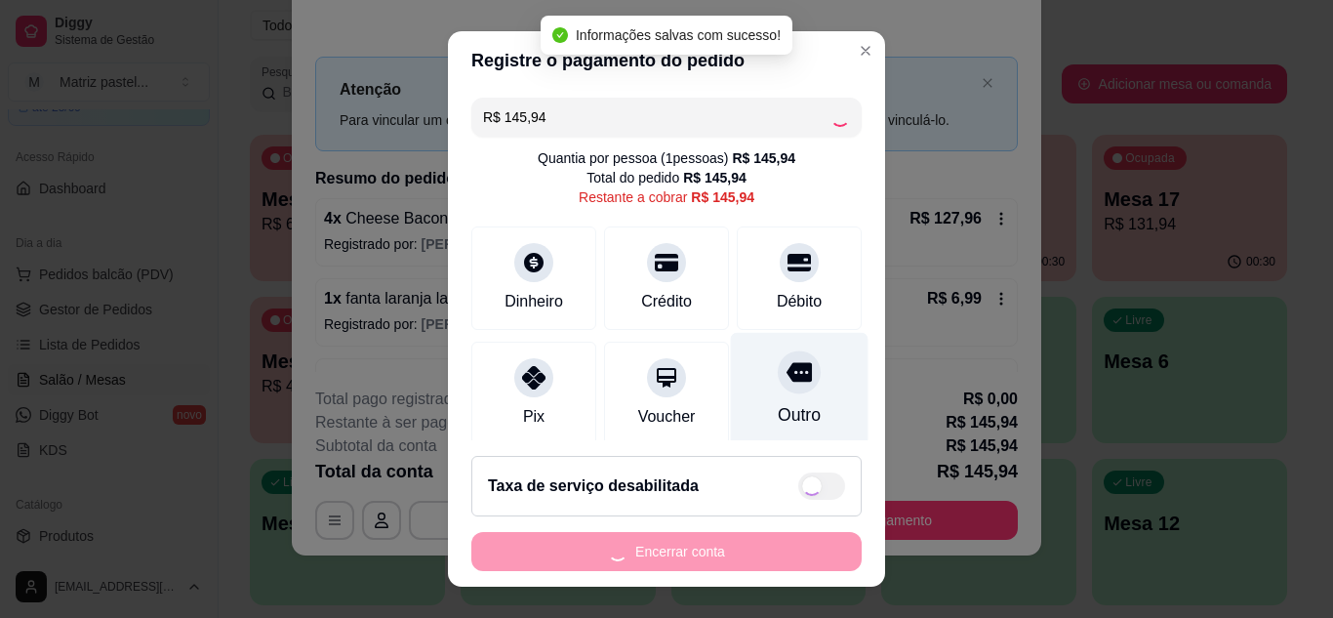
type input "R$ 0,00"
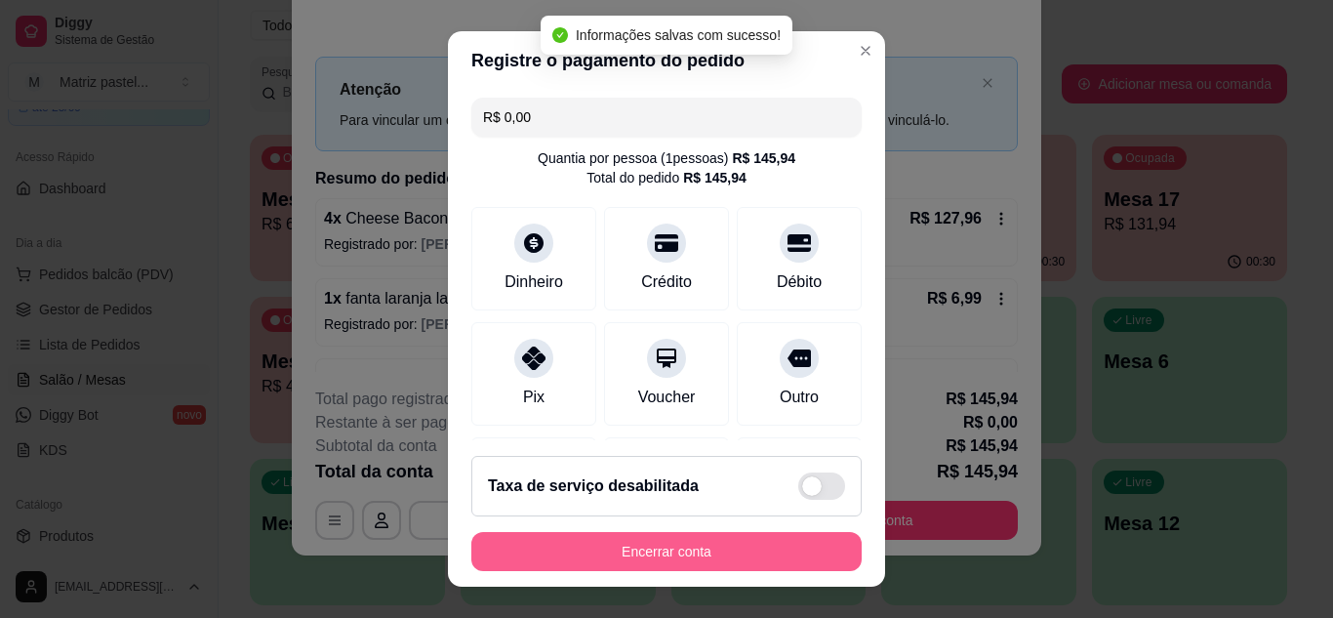
click at [738, 553] on button "Encerrar conta" at bounding box center [666, 551] width 390 height 39
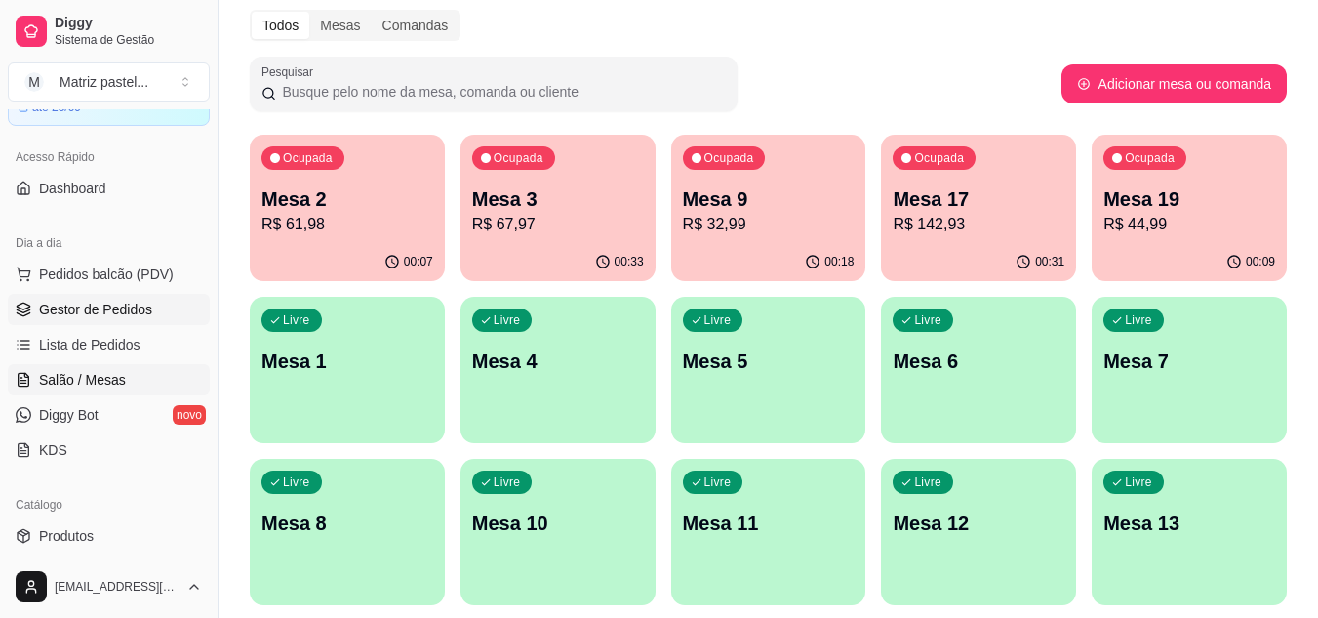
click at [114, 302] on span "Gestor de Pedidos" at bounding box center [95, 310] width 113 height 20
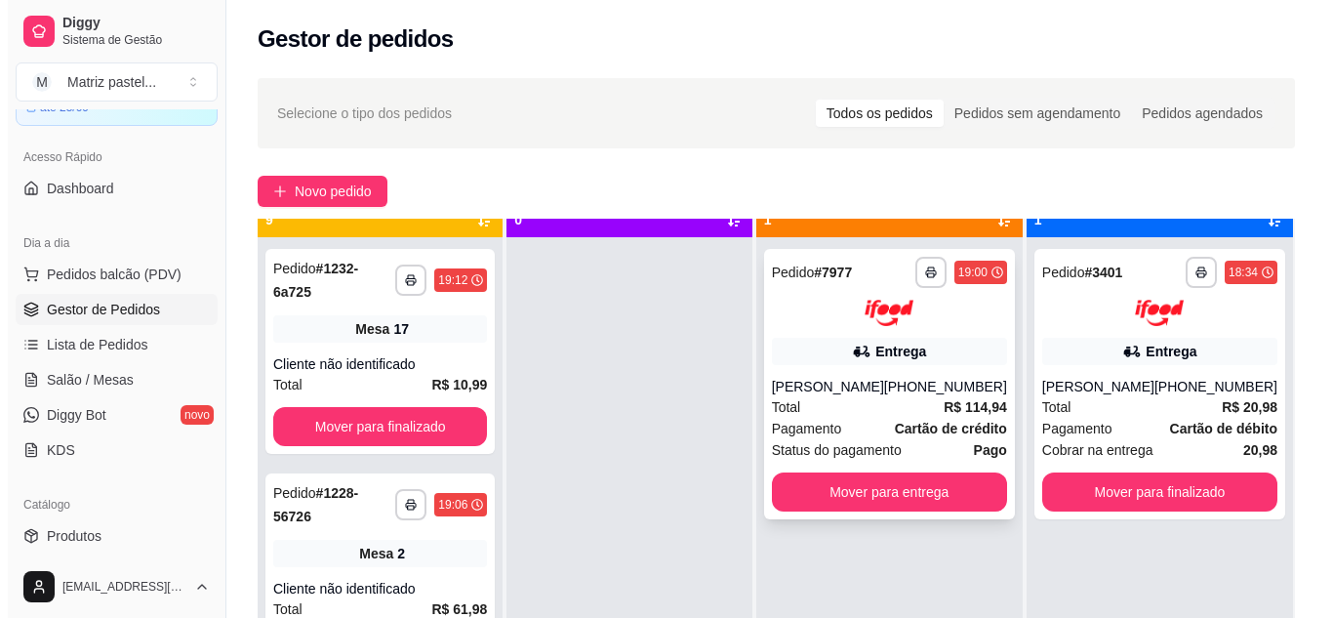
scroll to position [55, 0]
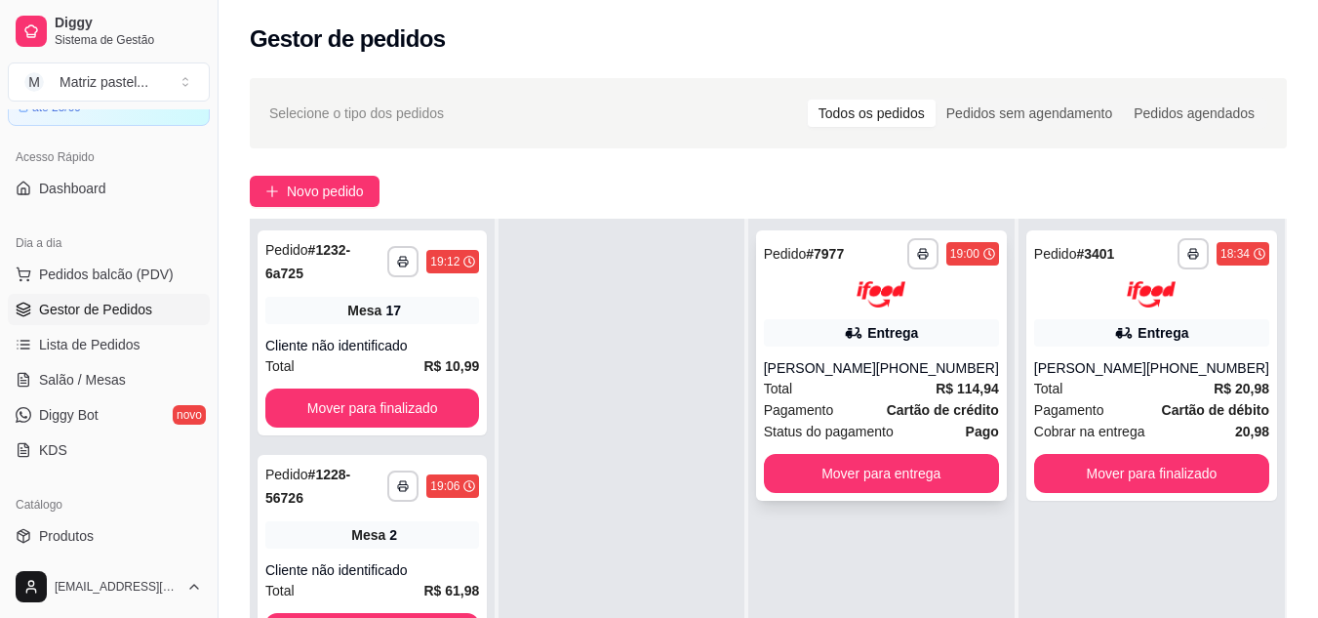
click at [812, 335] on div "Entrega" at bounding box center [881, 332] width 235 height 27
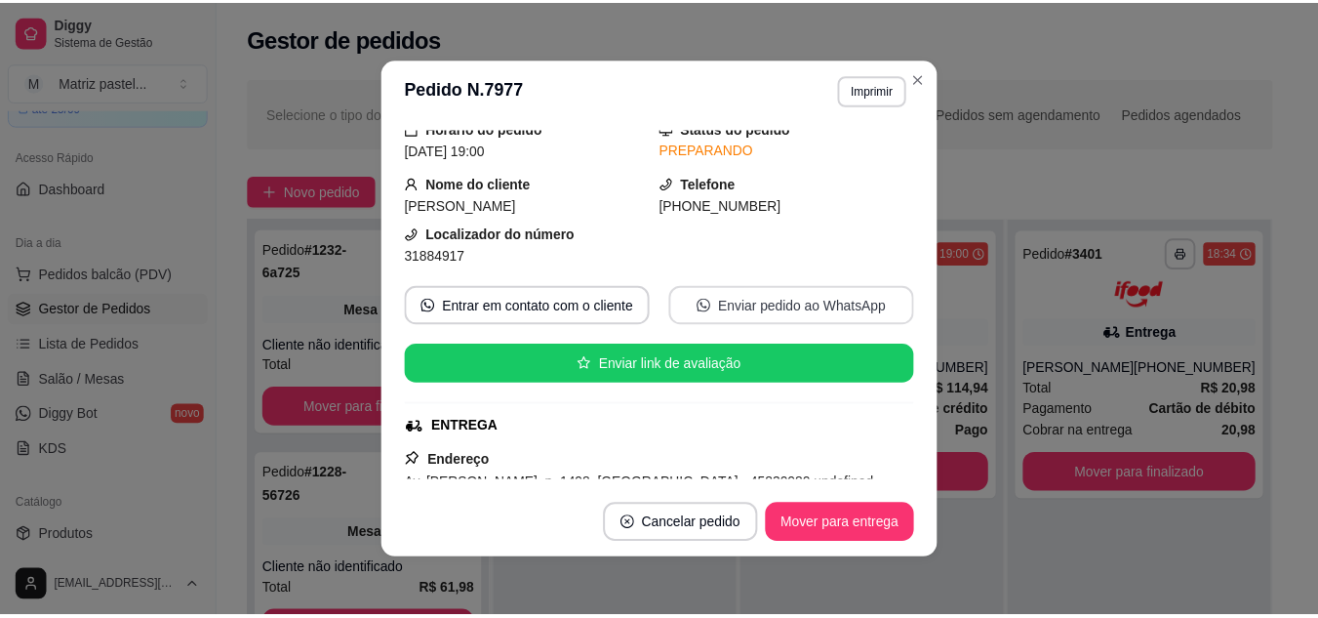
scroll to position [195, 0]
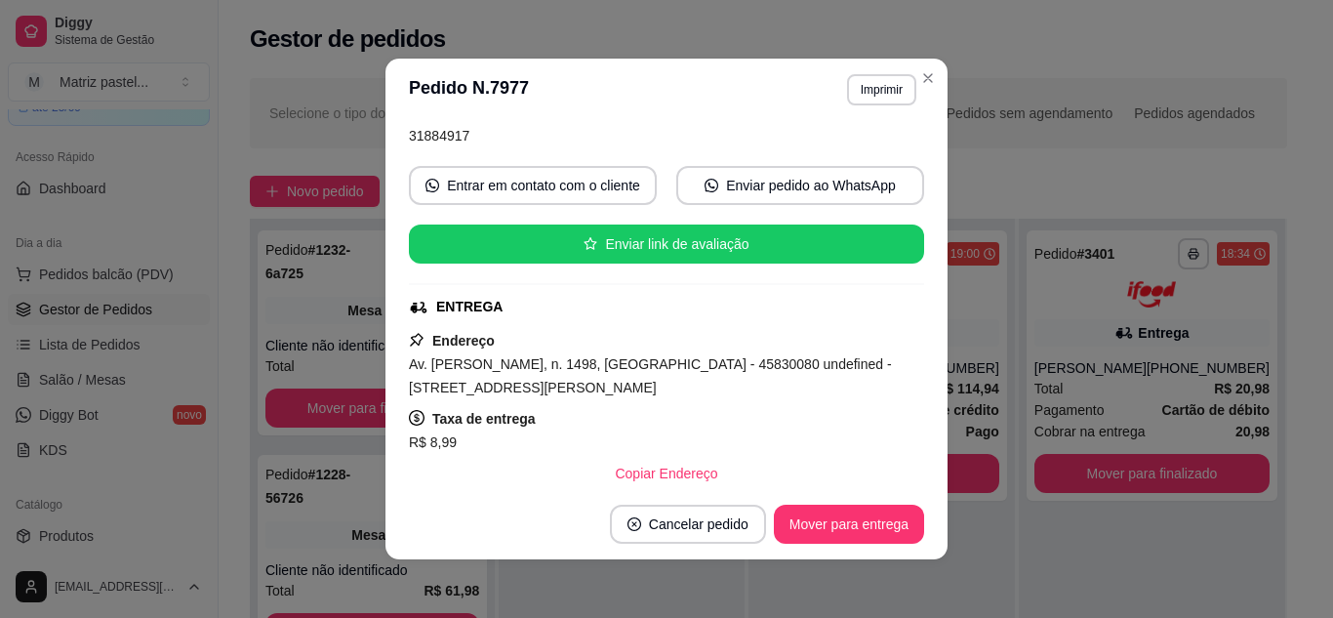
click at [862, 107] on header "**********" at bounding box center [666, 90] width 562 height 62
click at [859, 100] on button "Imprimir" at bounding box center [881, 89] width 67 height 30
click at [833, 154] on button "IMPRESSORA" at bounding box center [840, 157] width 137 height 30
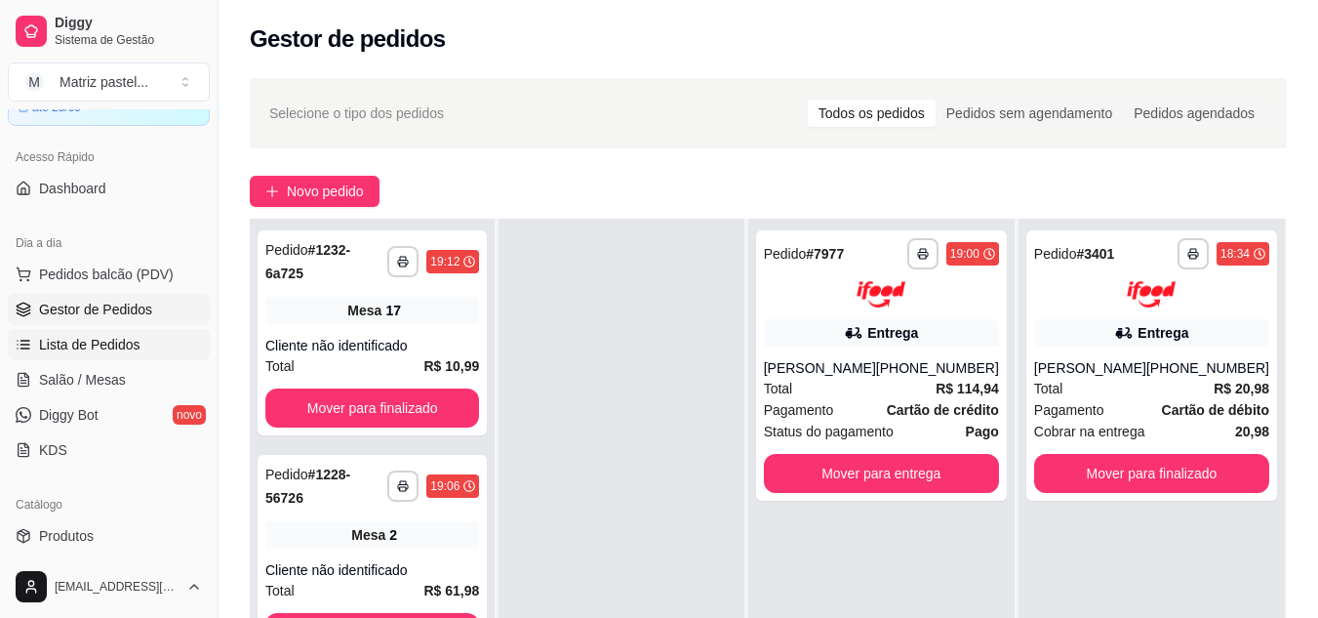
click at [115, 358] on link "Lista de Pedidos" at bounding box center [109, 344] width 202 height 31
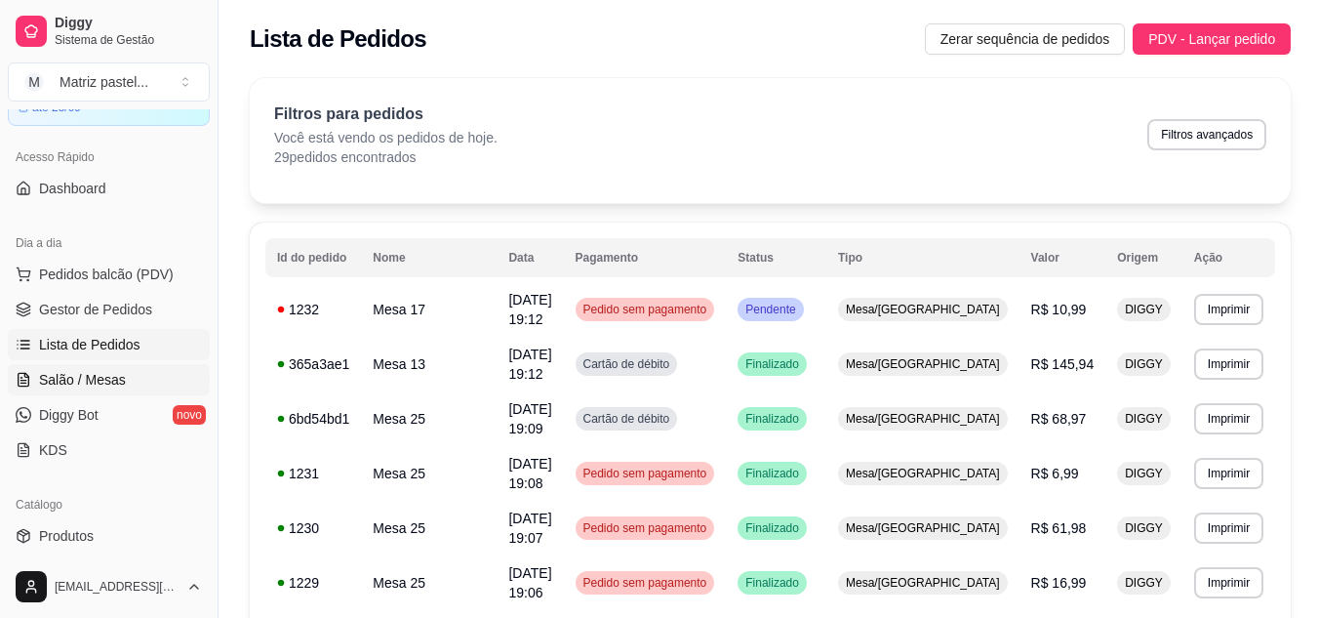
click at [112, 389] on link "Salão / Mesas" at bounding box center [109, 379] width 202 height 31
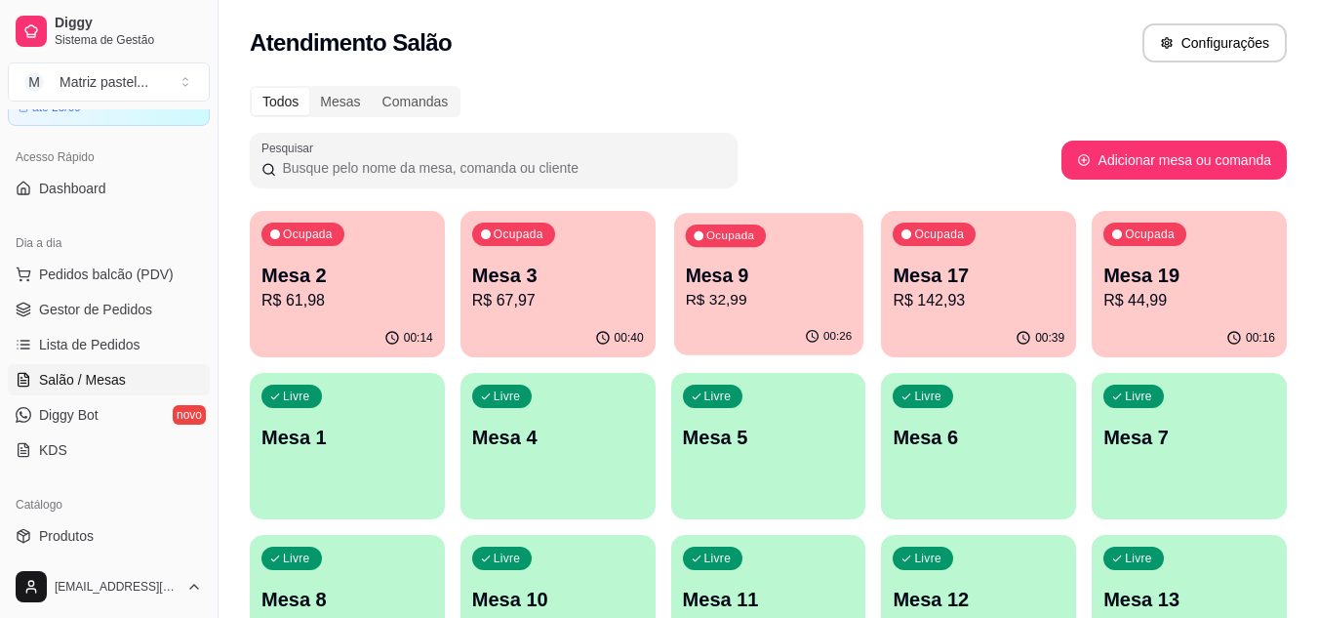
click at [843, 294] on p "R$ 32,99" at bounding box center [768, 300] width 167 height 22
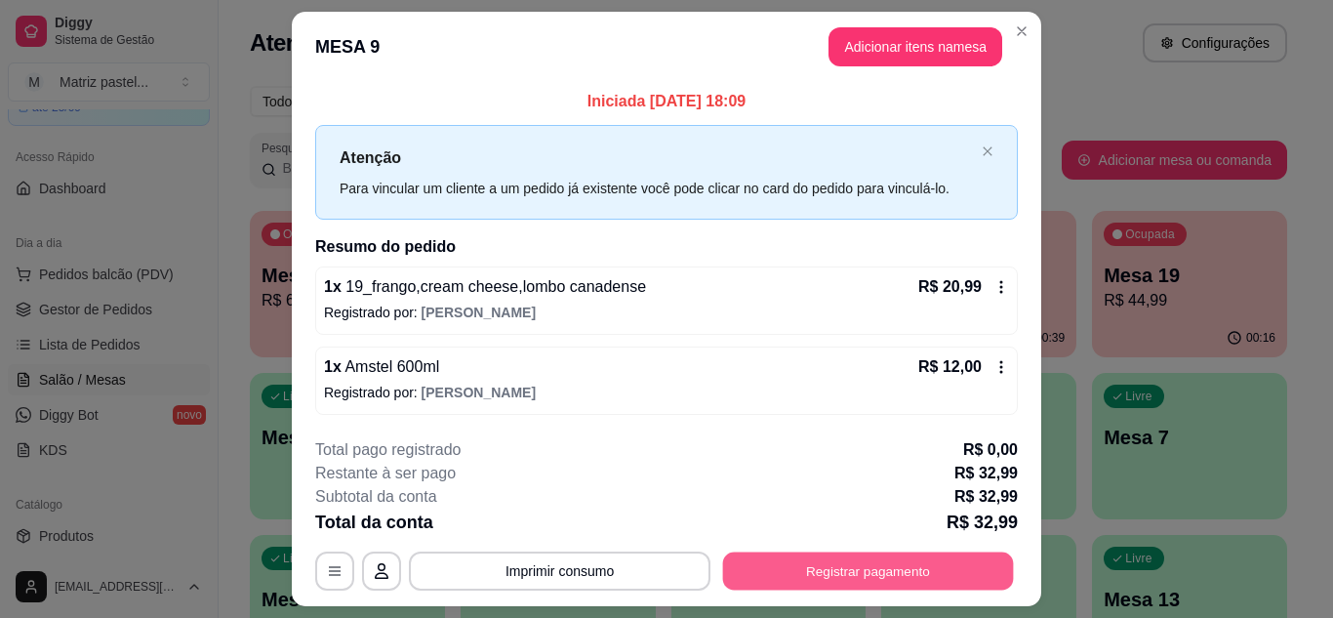
click at [823, 572] on button "Registrar pagamento" at bounding box center [868, 571] width 291 height 38
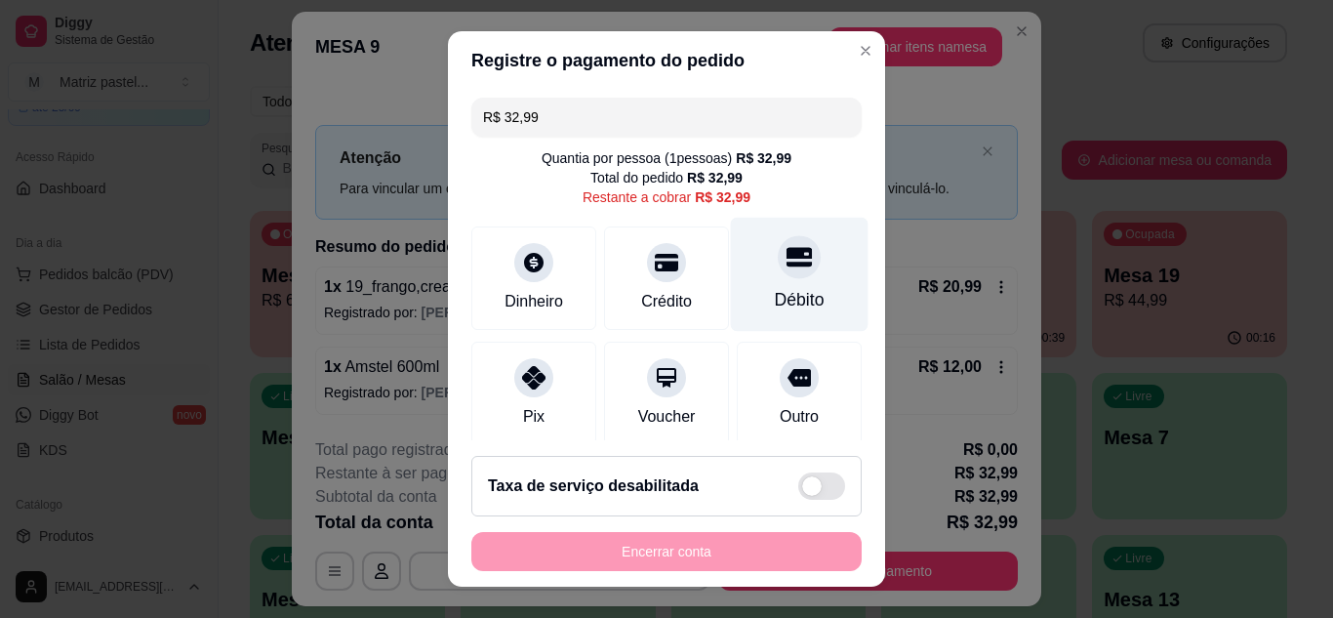
click at [775, 291] on div "Débito" at bounding box center [800, 299] width 50 height 25
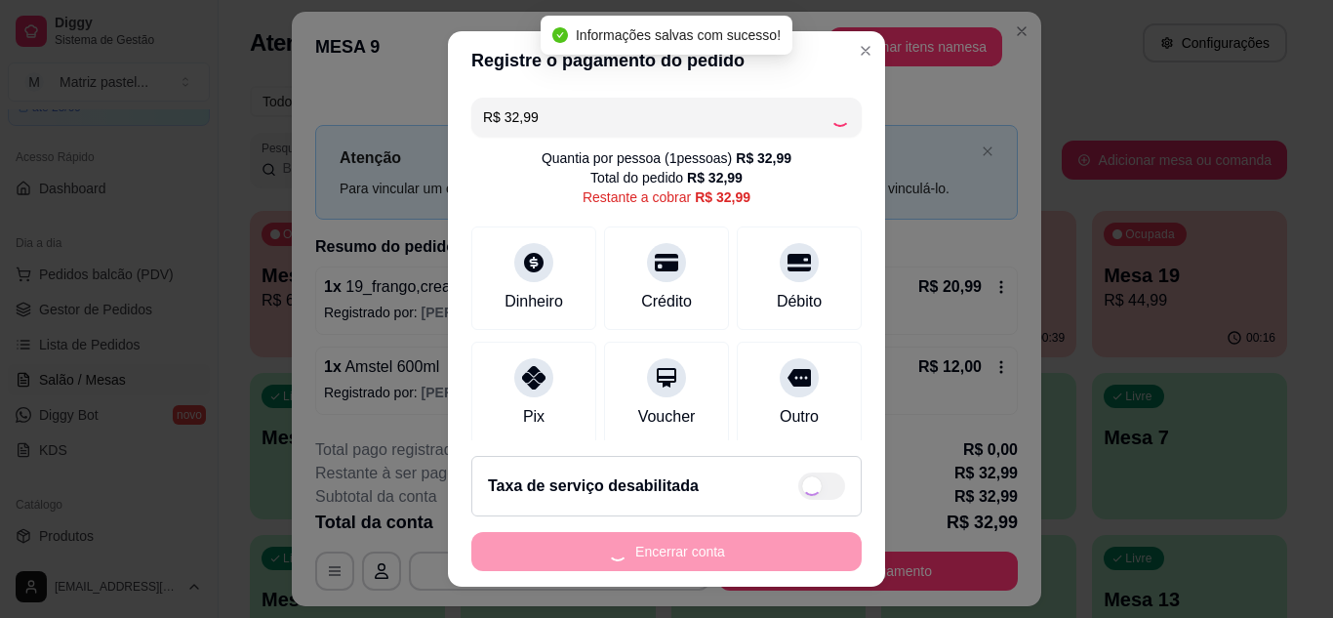
type input "R$ 0,00"
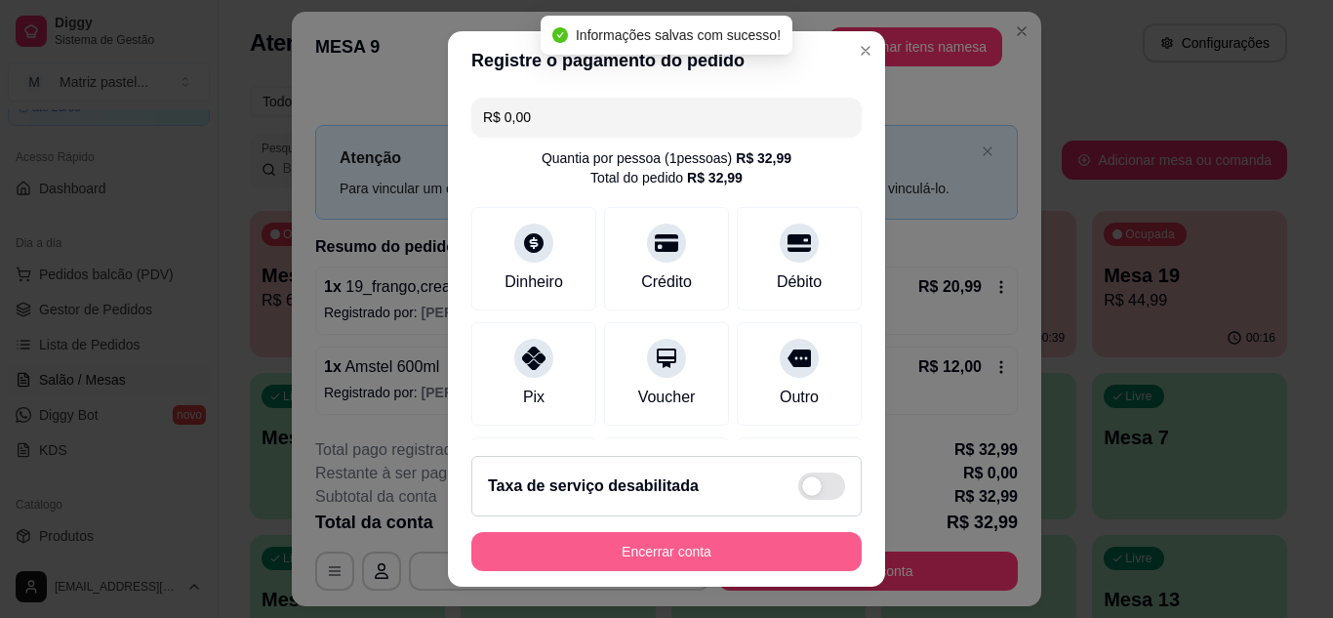
click at [678, 545] on button "Encerrar conta" at bounding box center [666, 551] width 390 height 39
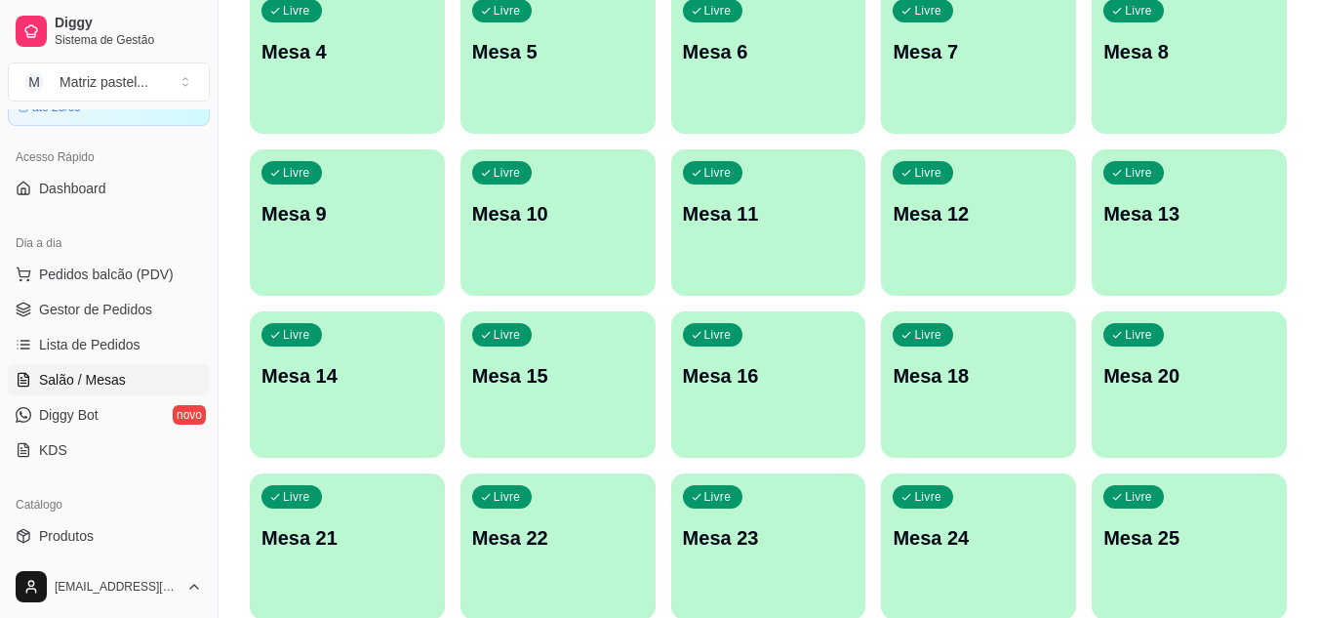
scroll to position [466, 0]
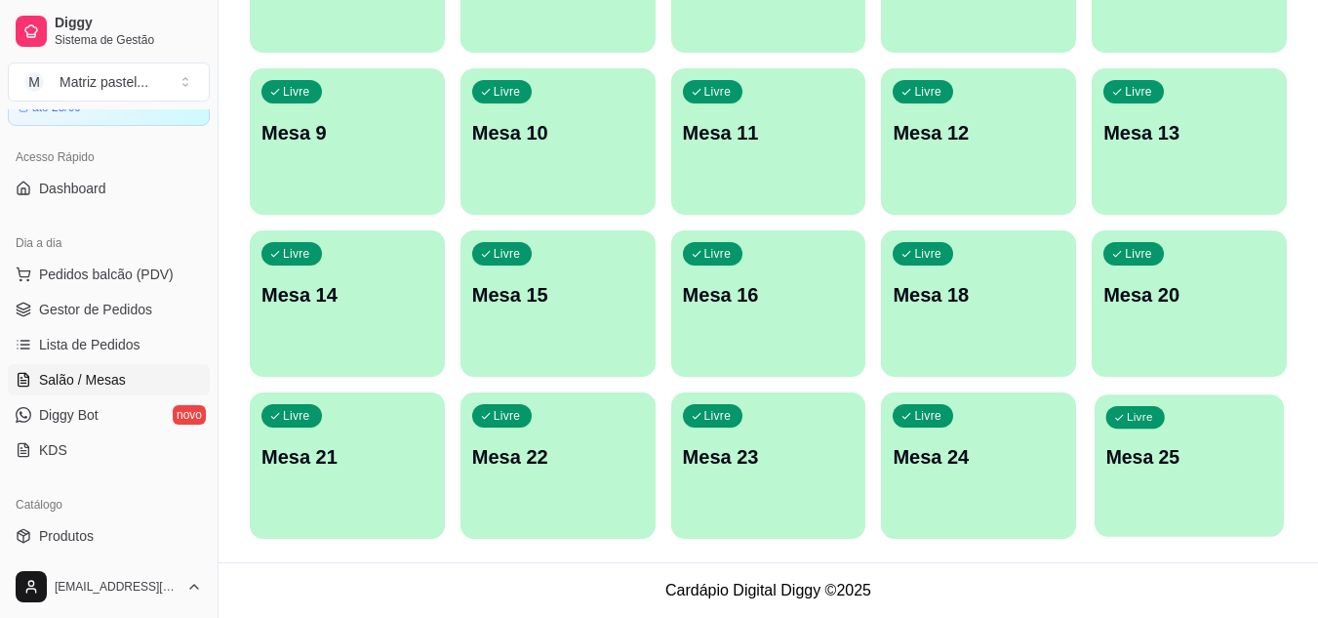
click at [1162, 505] on div "Livre Mesa 25" at bounding box center [1189, 453] width 189 height 119
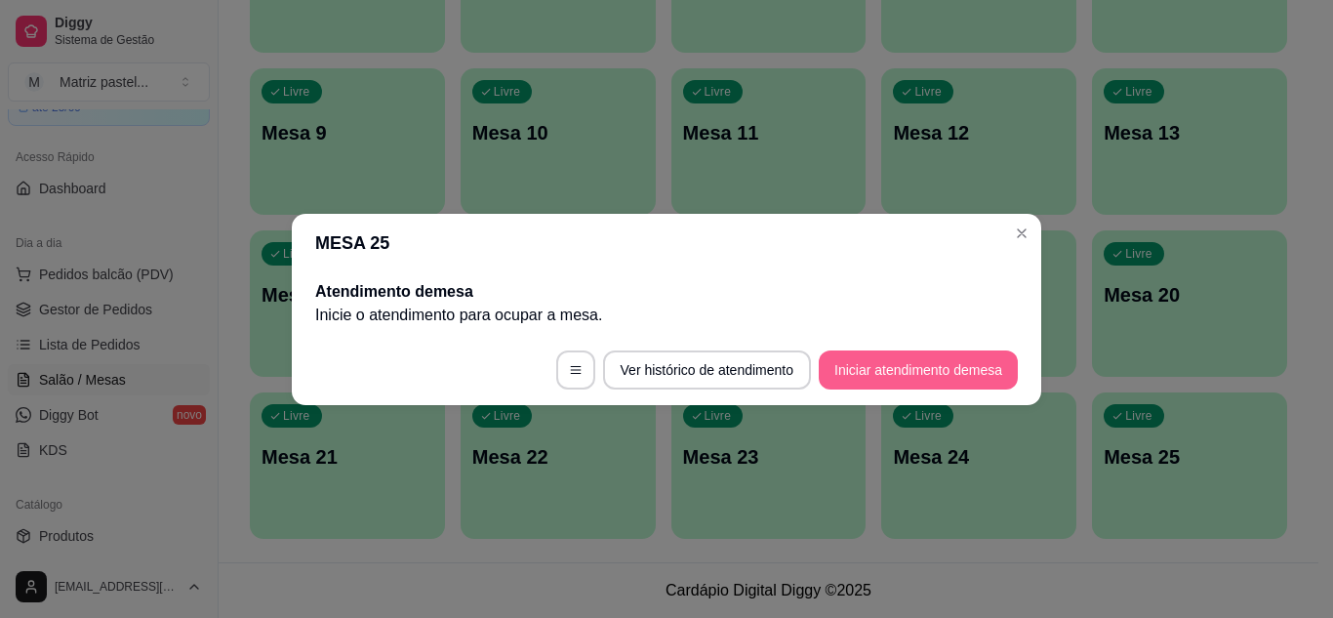
click at [867, 368] on button "Iniciar atendimento de mesa" at bounding box center [918, 369] width 199 height 39
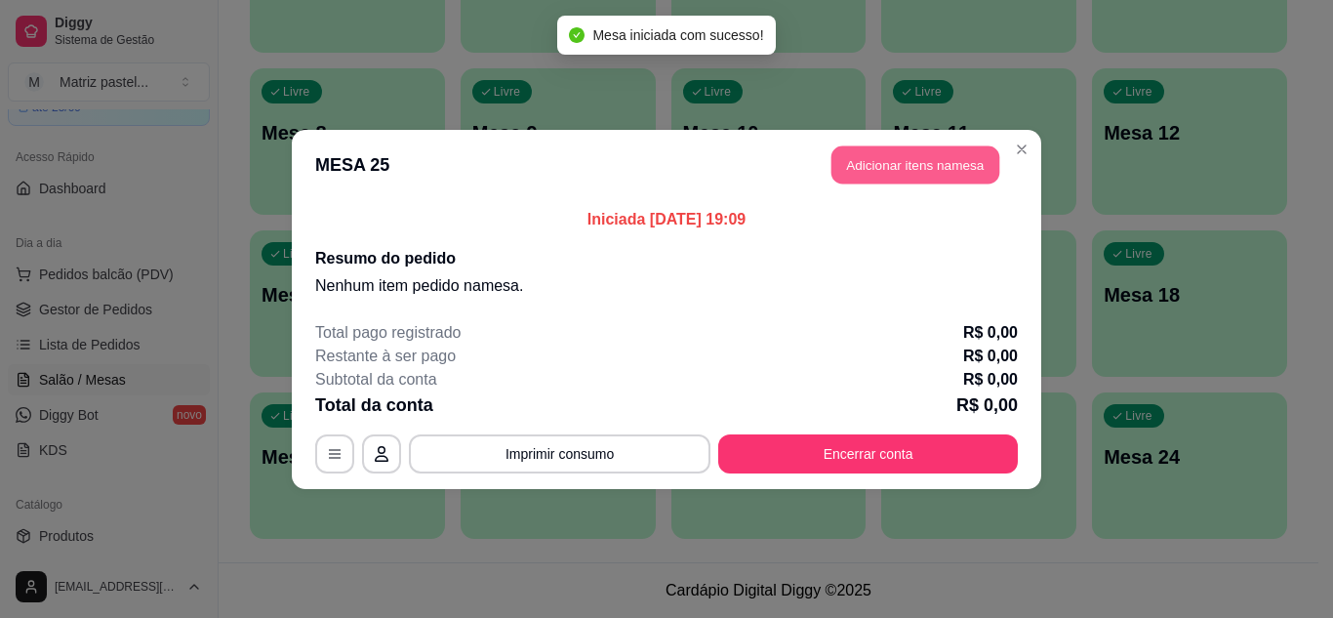
click at [895, 171] on button "Adicionar itens na mesa" at bounding box center [915, 164] width 168 height 38
click at [478, 145] on div at bounding box center [461, 125] width 815 height 39
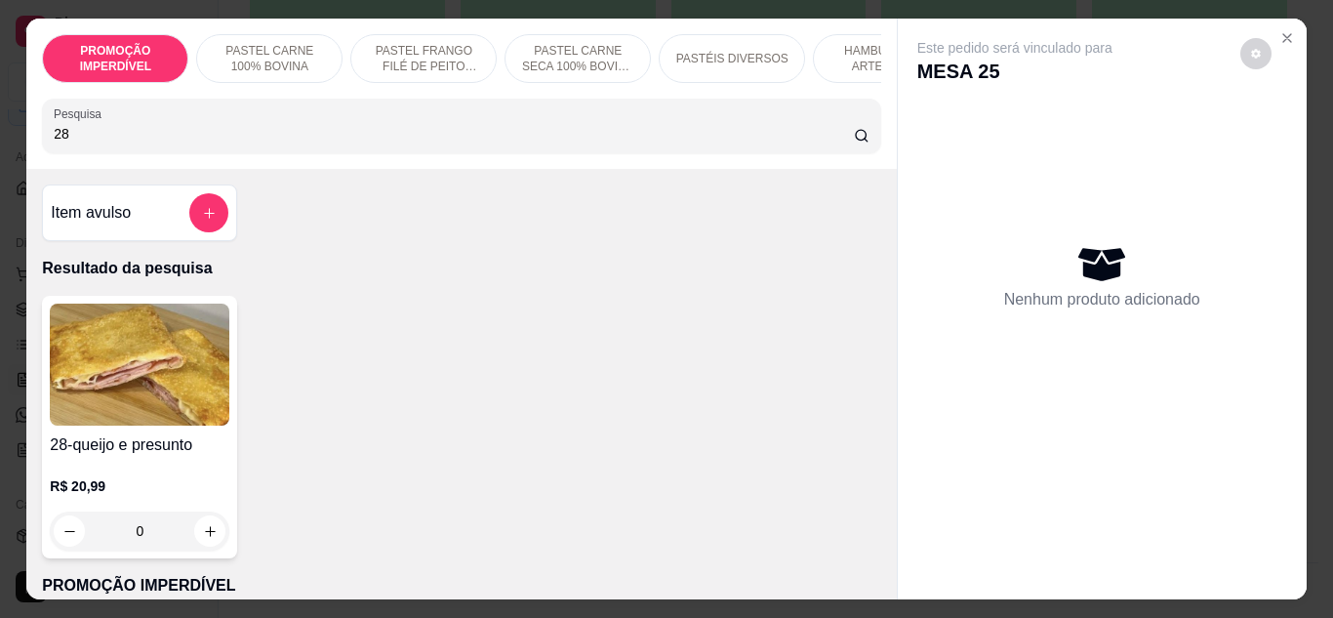
type input "28"
click at [205, 550] on div "0" at bounding box center [140, 530] width 180 height 39
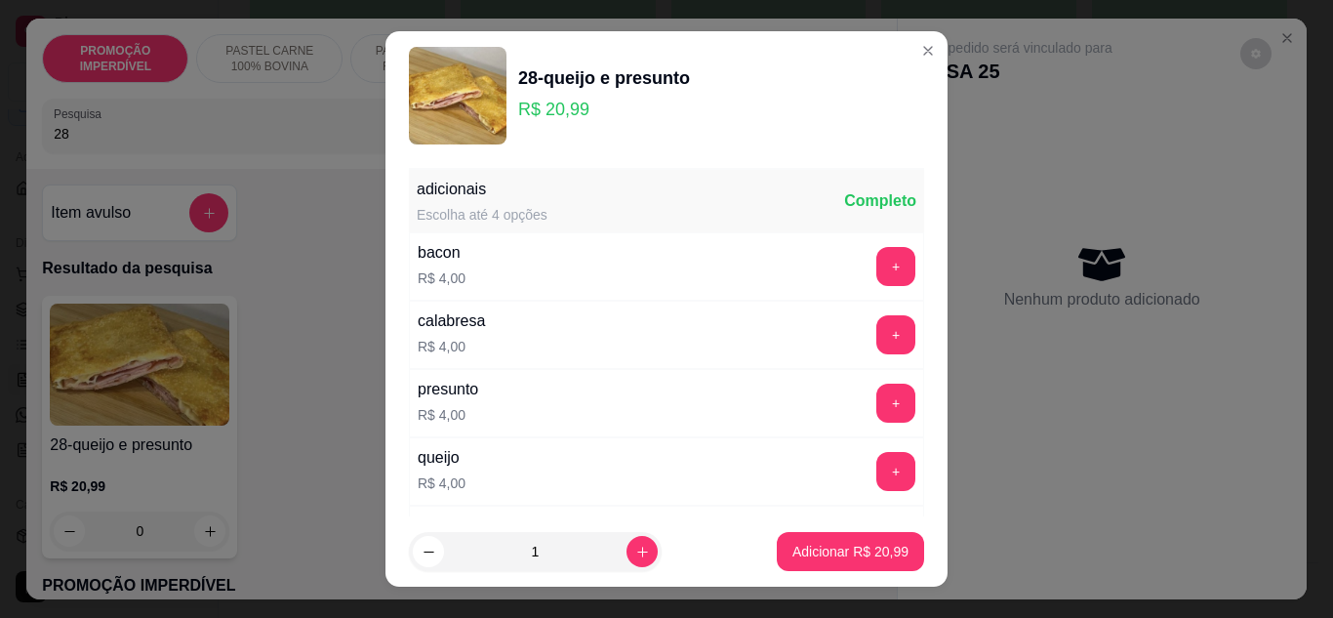
click at [902, 545] on footer "1 Adicionar R$ 20,99" at bounding box center [666, 551] width 562 height 70
click at [887, 545] on button "Adicionar R$ 20,99" at bounding box center [850, 552] width 143 height 38
type input "1"
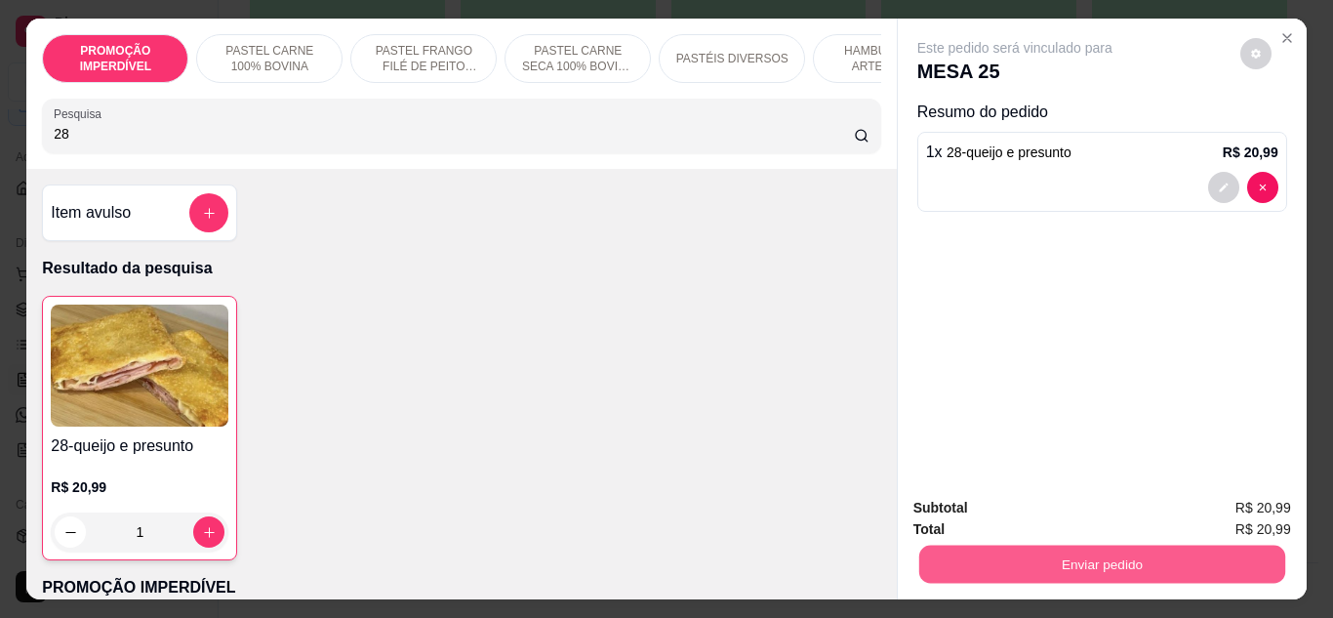
click at [990, 554] on button "Enviar pedido" at bounding box center [1101, 564] width 366 height 38
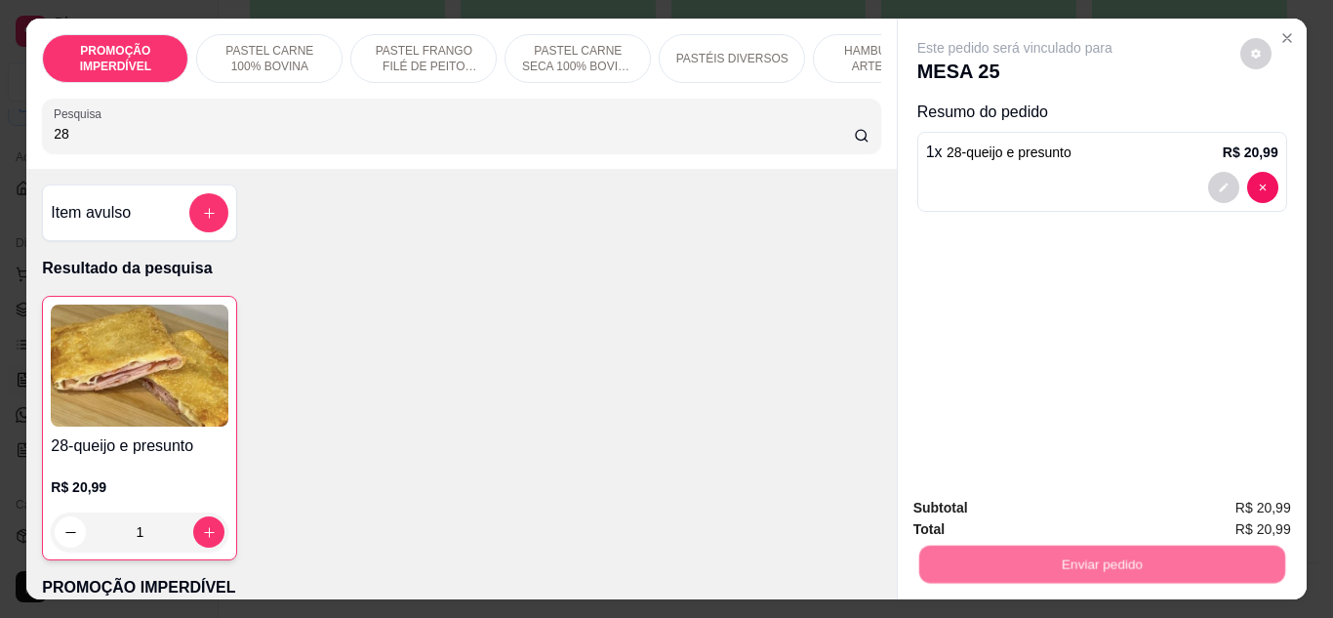
click at [1004, 513] on button "Não registrar e enviar pedido" at bounding box center [1037, 508] width 197 height 36
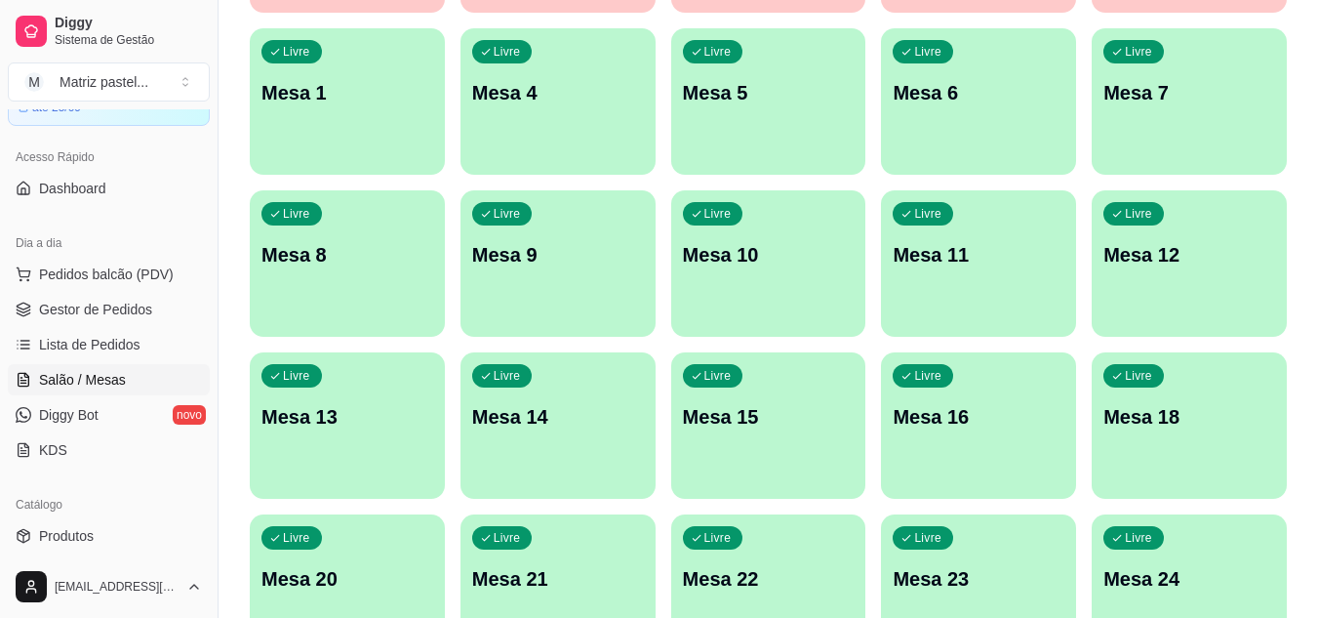
scroll to position [174, 0]
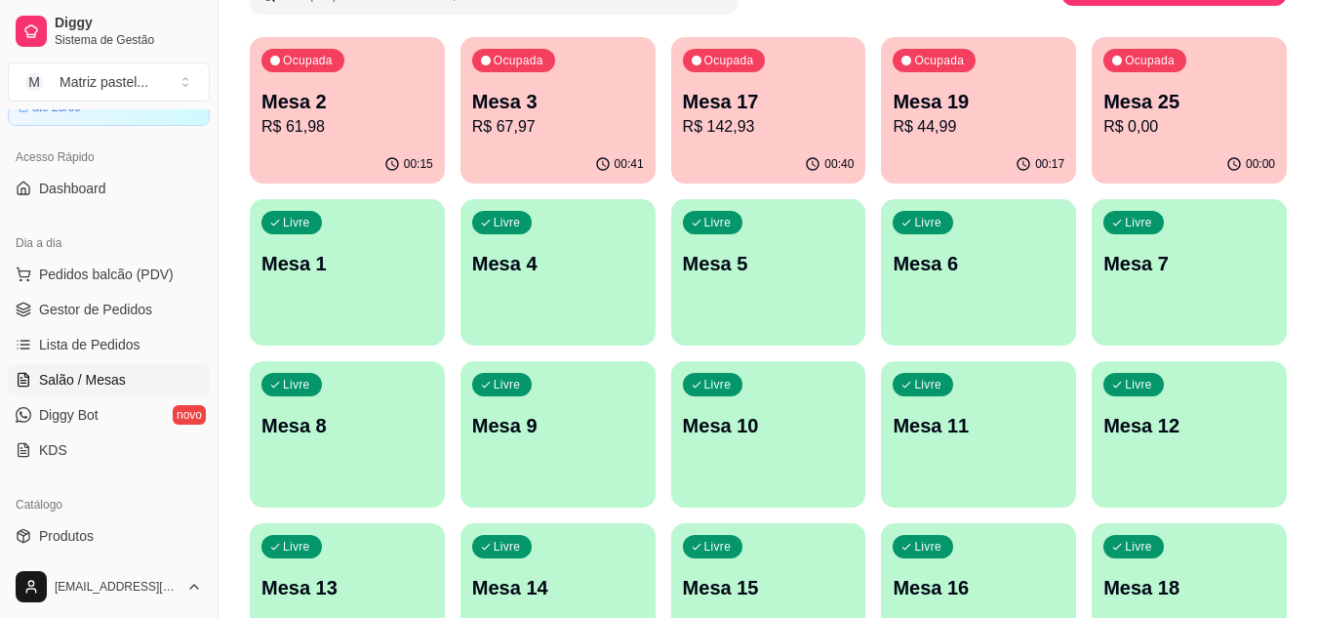
click at [388, 116] on div "Mesa 2 R$ 61,98" at bounding box center [348, 113] width 172 height 51
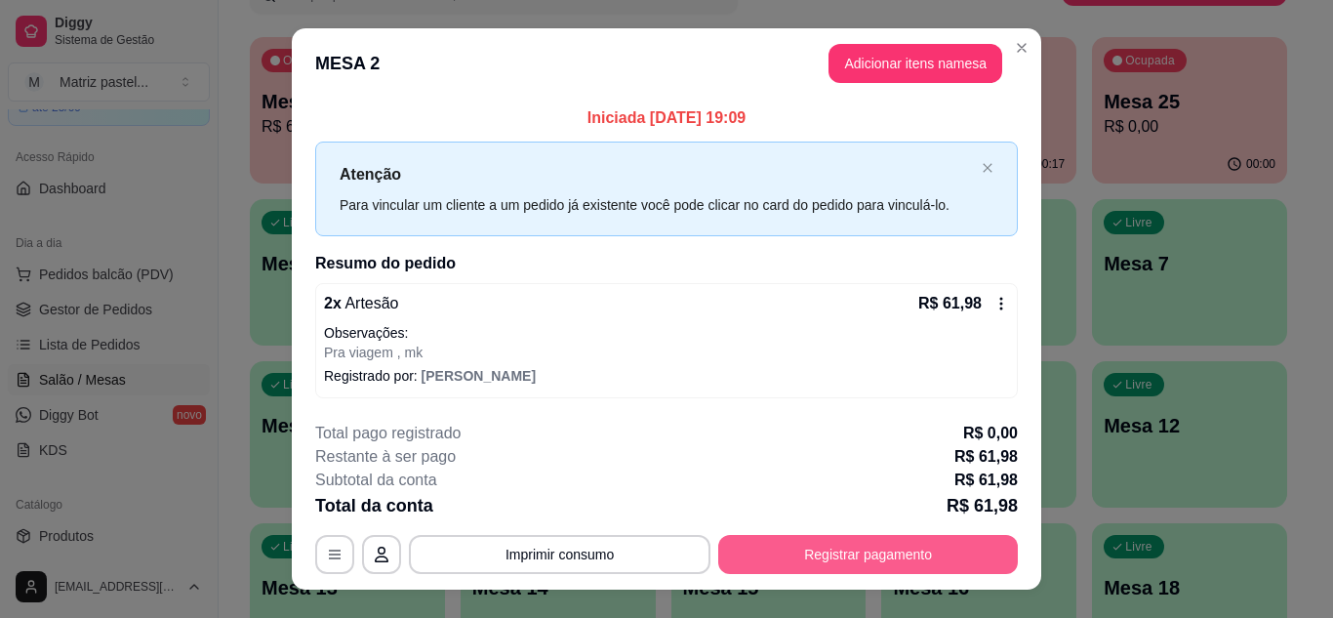
click at [868, 554] on button "Registrar pagamento" at bounding box center [868, 554] width 300 height 39
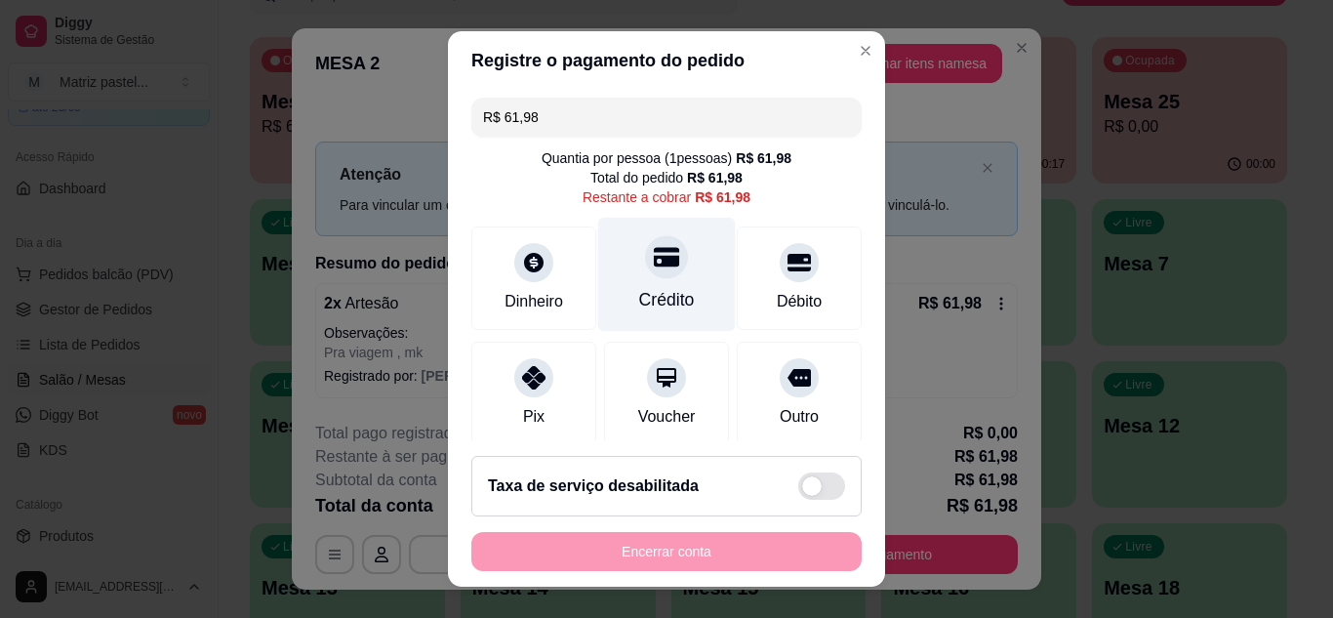
click at [666, 272] on div "Crédito" at bounding box center [667, 274] width 138 height 114
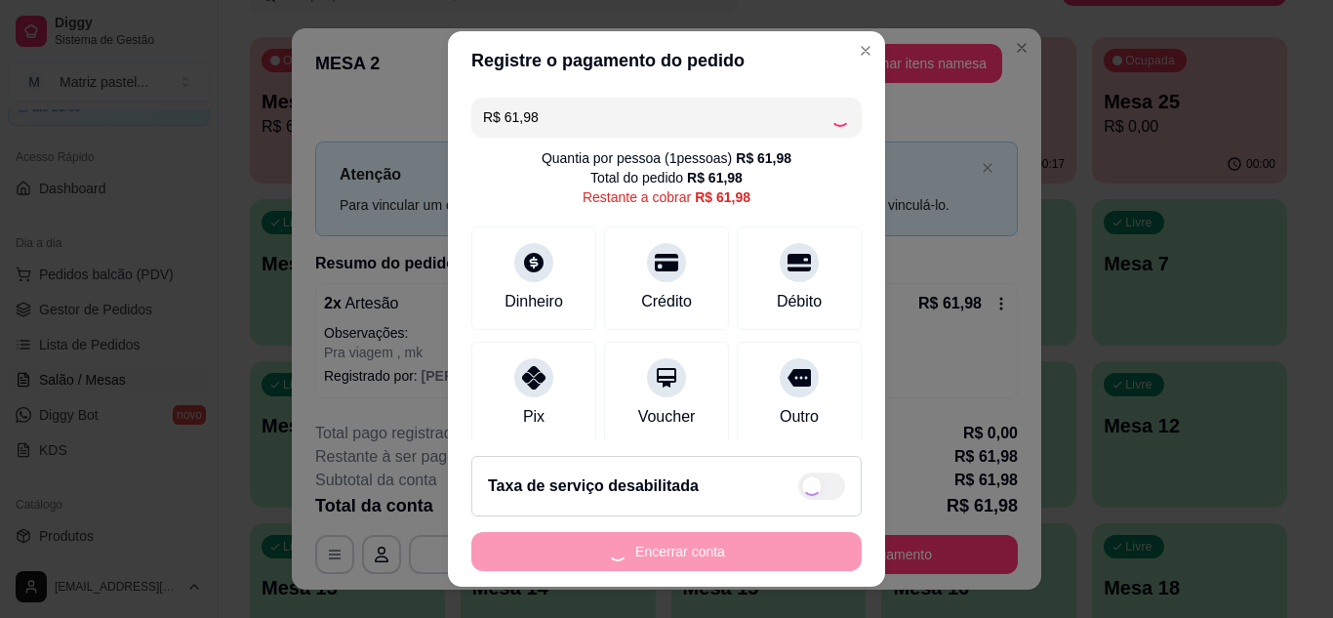
type input "R$ 0,00"
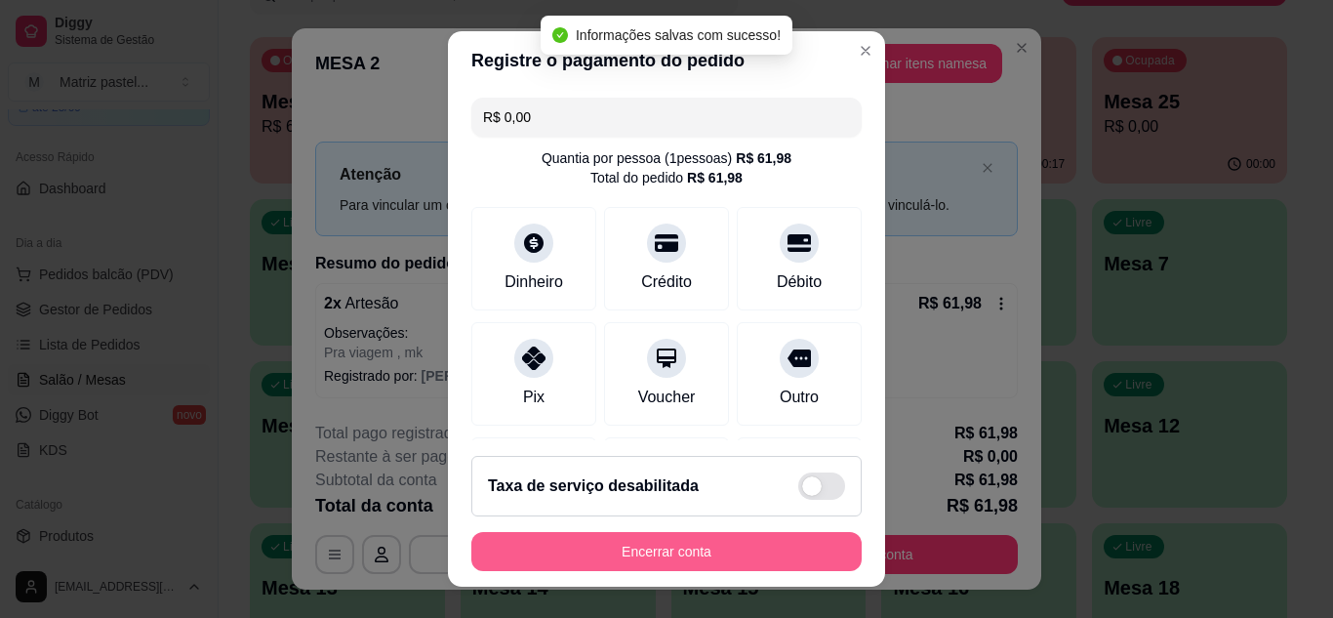
click at [661, 562] on button "Encerrar conta" at bounding box center [666, 551] width 390 height 39
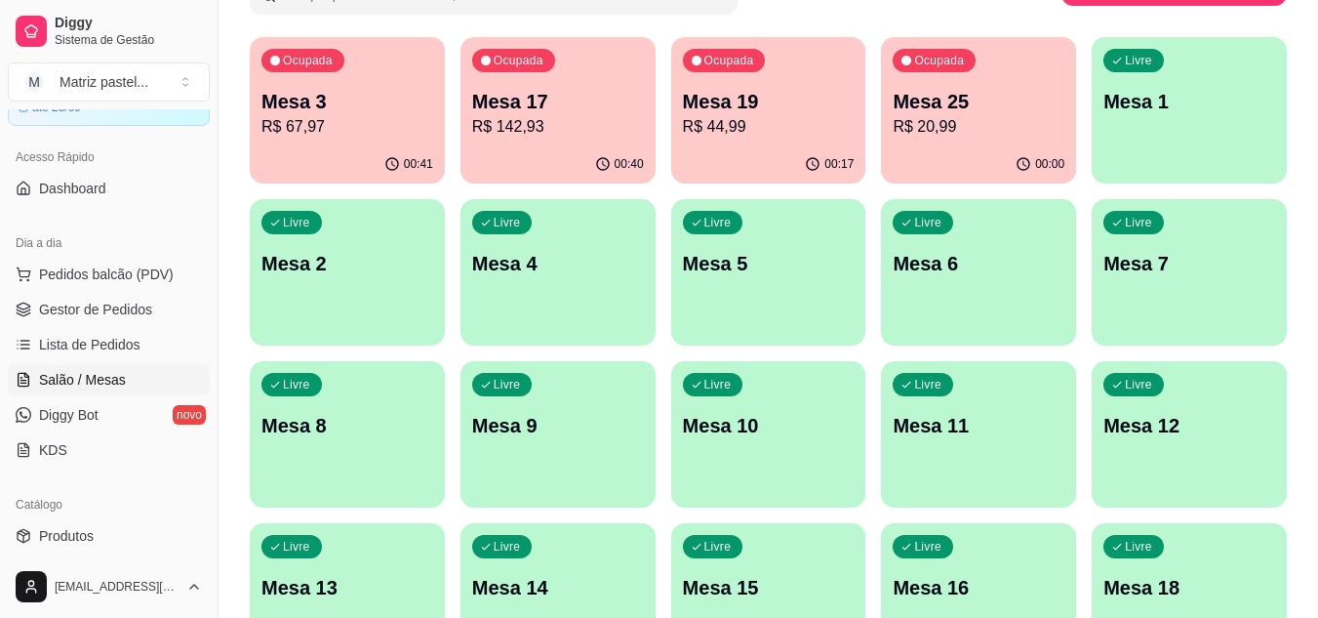
click at [74, 292] on ul "Pedidos balcão (PDV) Gestor de Pedidos Lista de Pedidos Salão / Mesas Diggy Bot…" at bounding box center [109, 362] width 202 height 207
click at [75, 300] on span "Gestor de Pedidos" at bounding box center [95, 310] width 113 height 20
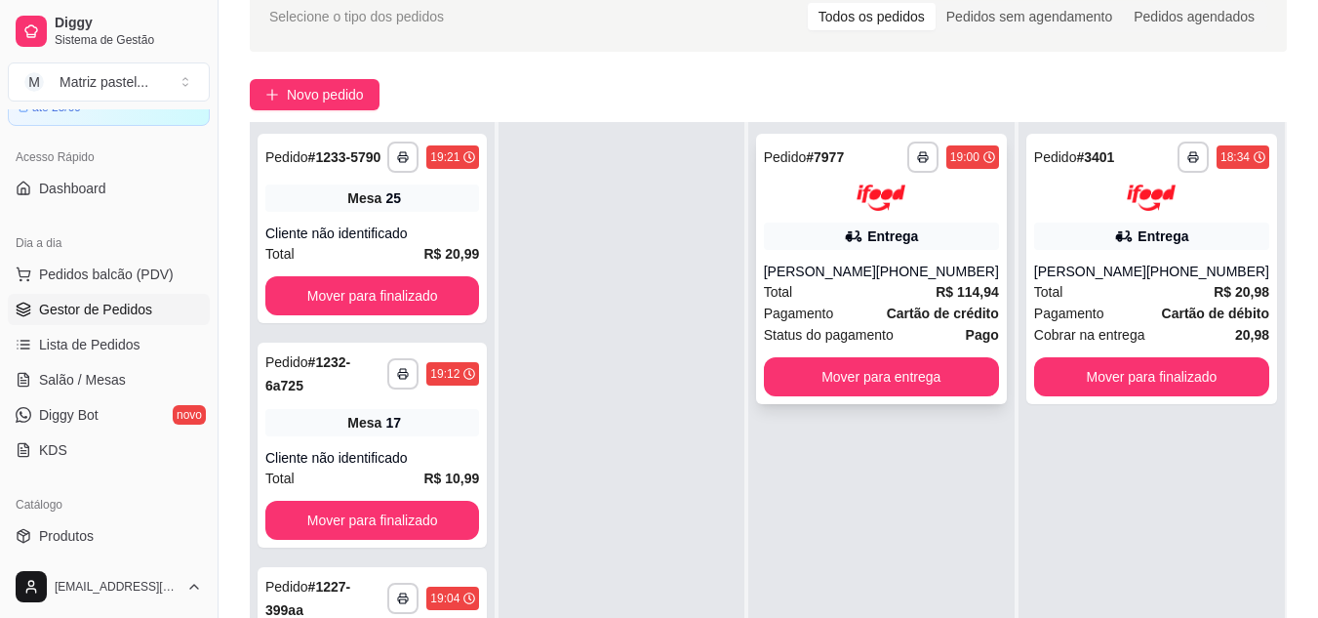
scroll to position [98, 0]
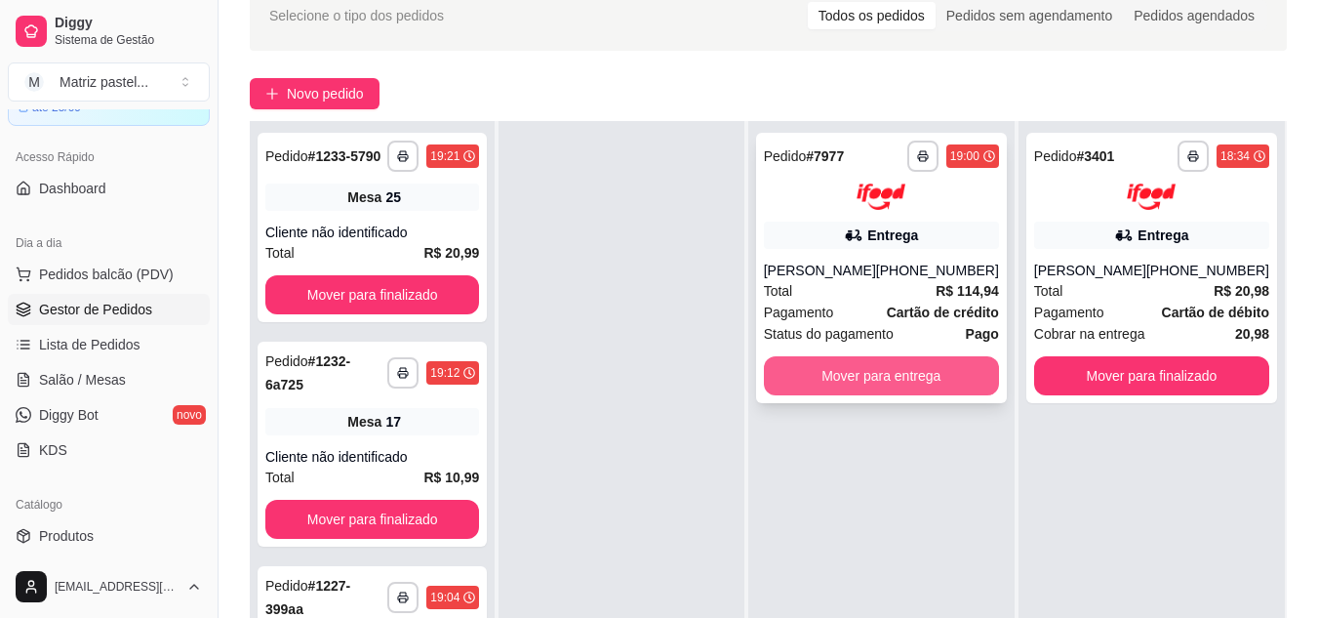
click at [900, 395] on button "Mover para entrega" at bounding box center [881, 375] width 235 height 39
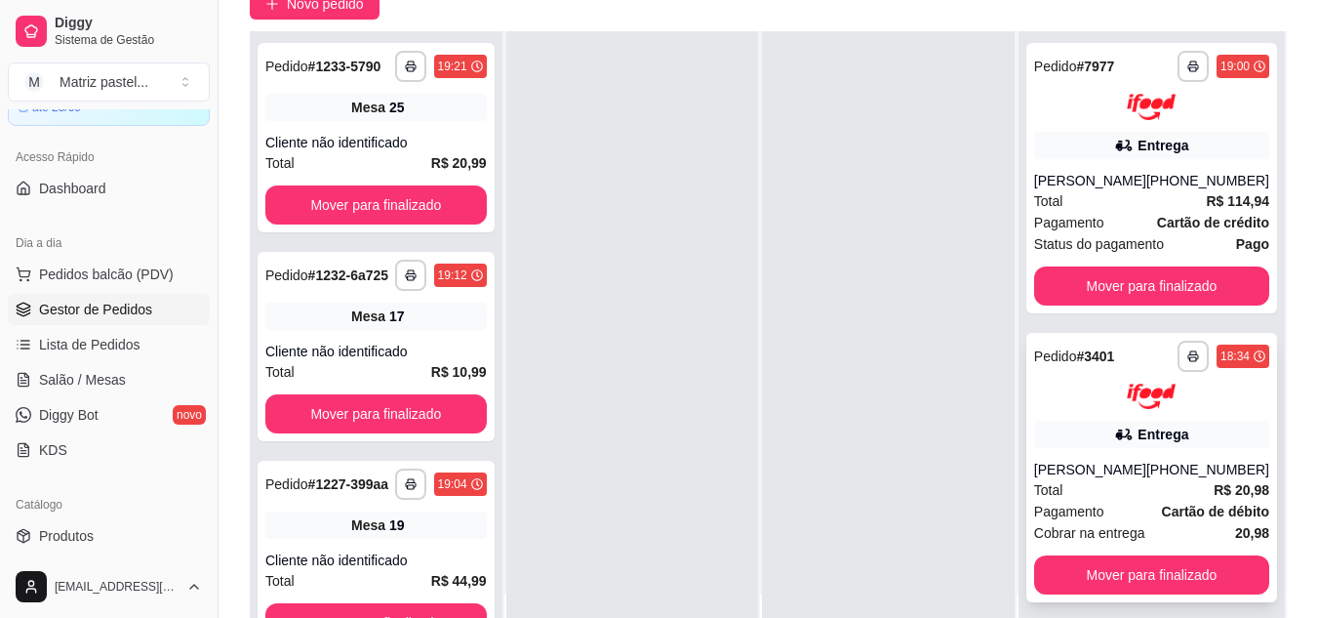
scroll to position [298, 0]
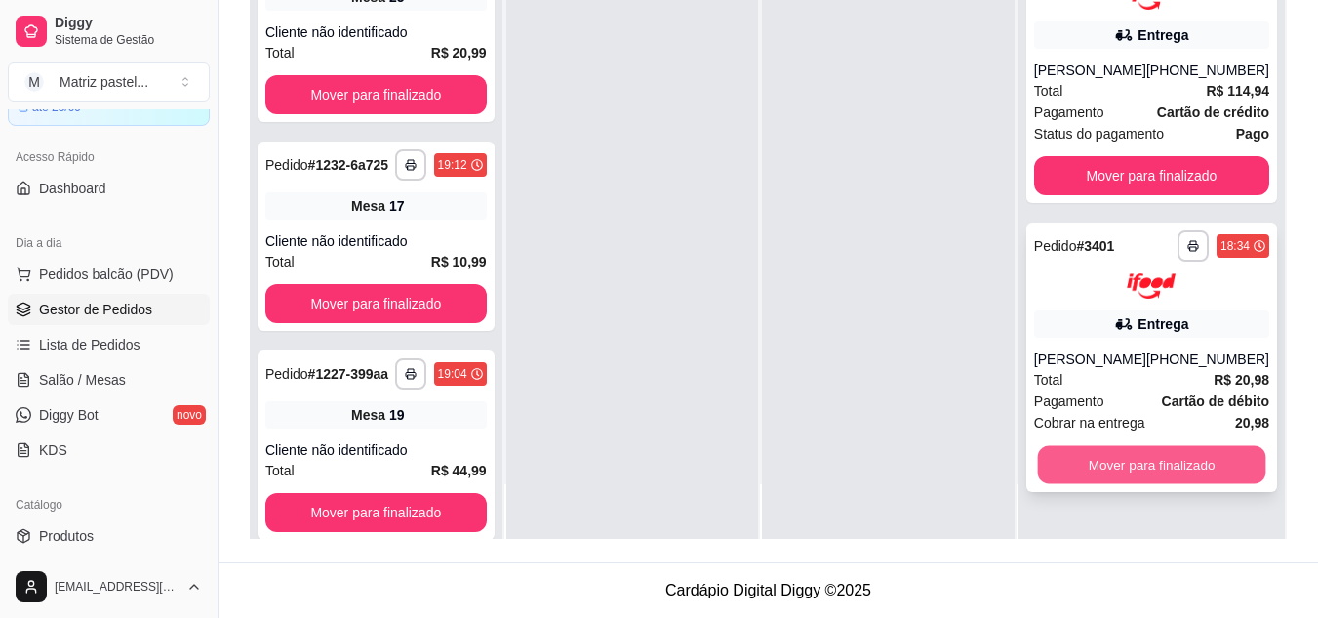
click at [1082, 480] on button "Mover para finalizado" at bounding box center [1151, 465] width 228 height 38
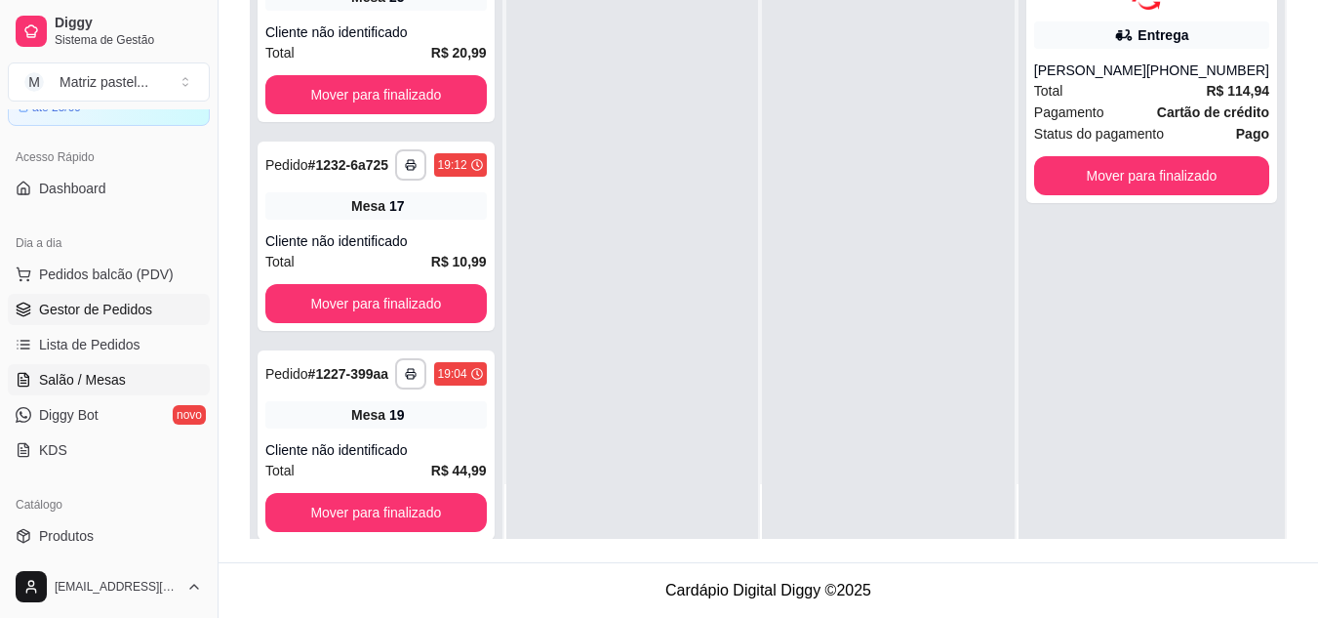
click at [62, 376] on span "Salão / Mesas" at bounding box center [82, 380] width 87 height 20
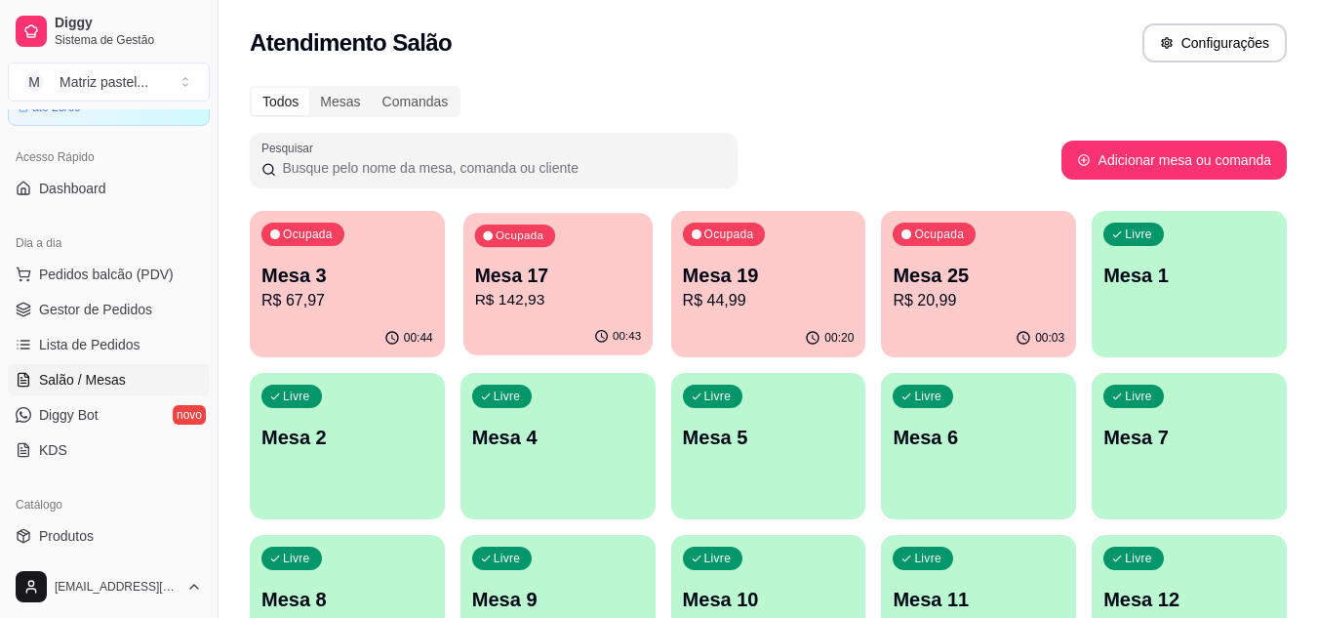
click at [512, 264] on p "Mesa 17" at bounding box center [557, 275] width 167 height 26
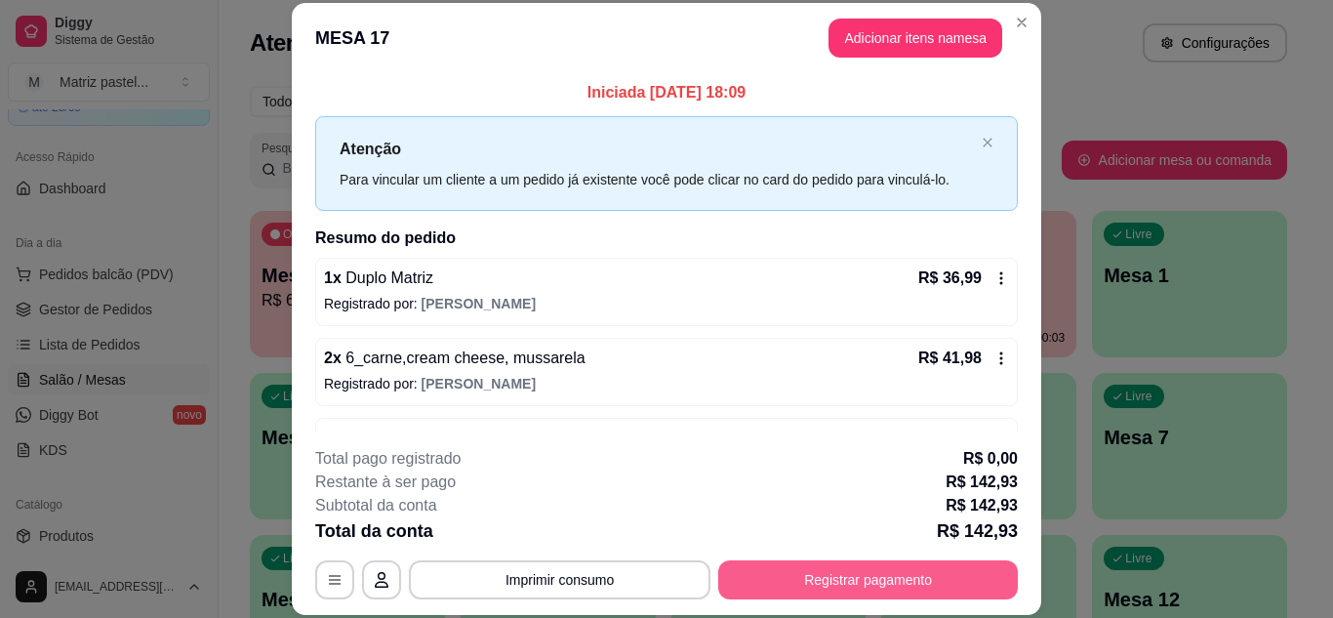
click at [788, 572] on button "Registrar pagamento" at bounding box center [868, 579] width 300 height 39
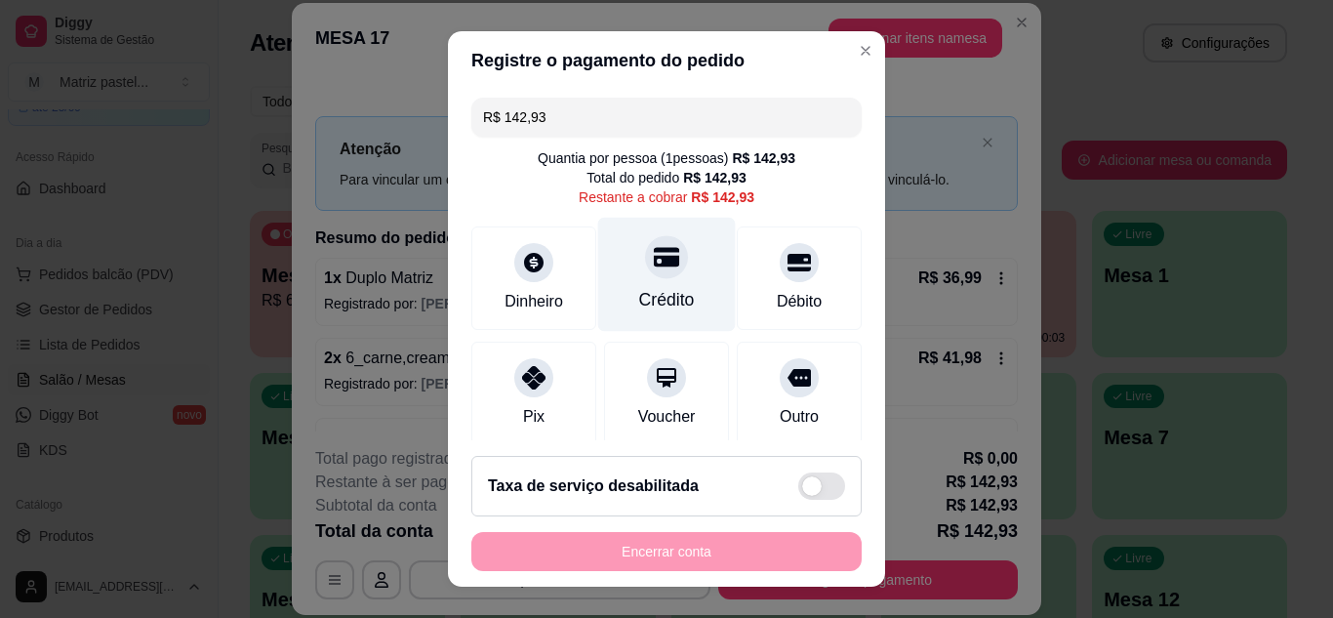
click at [669, 295] on div "Crédito" at bounding box center [667, 299] width 56 height 25
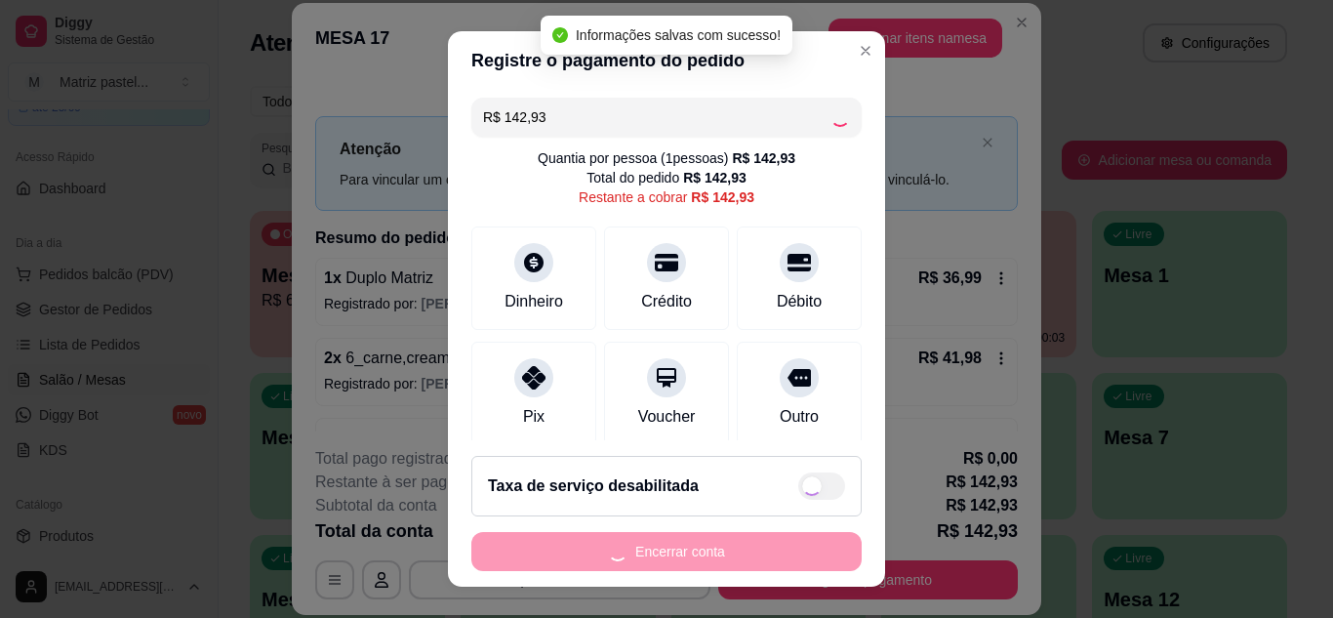
type input "R$ 0,00"
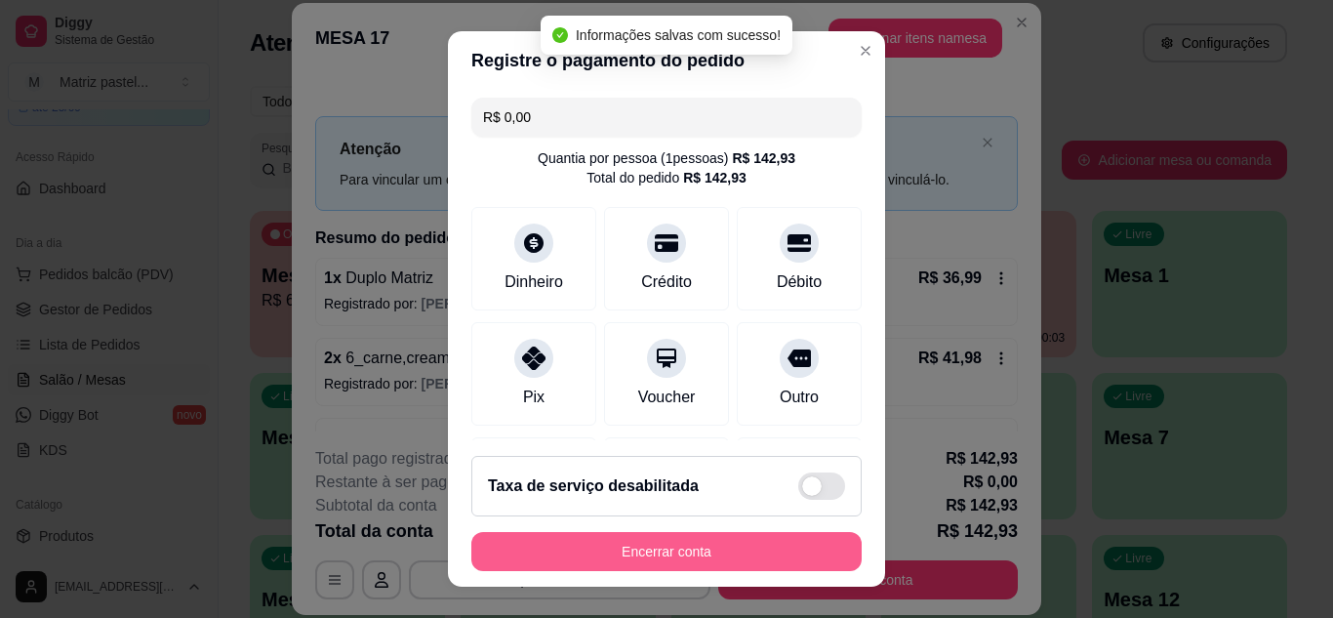
click at [656, 548] on button "Encerrar conta" at bounding box center [666, 551] width 390 height 39
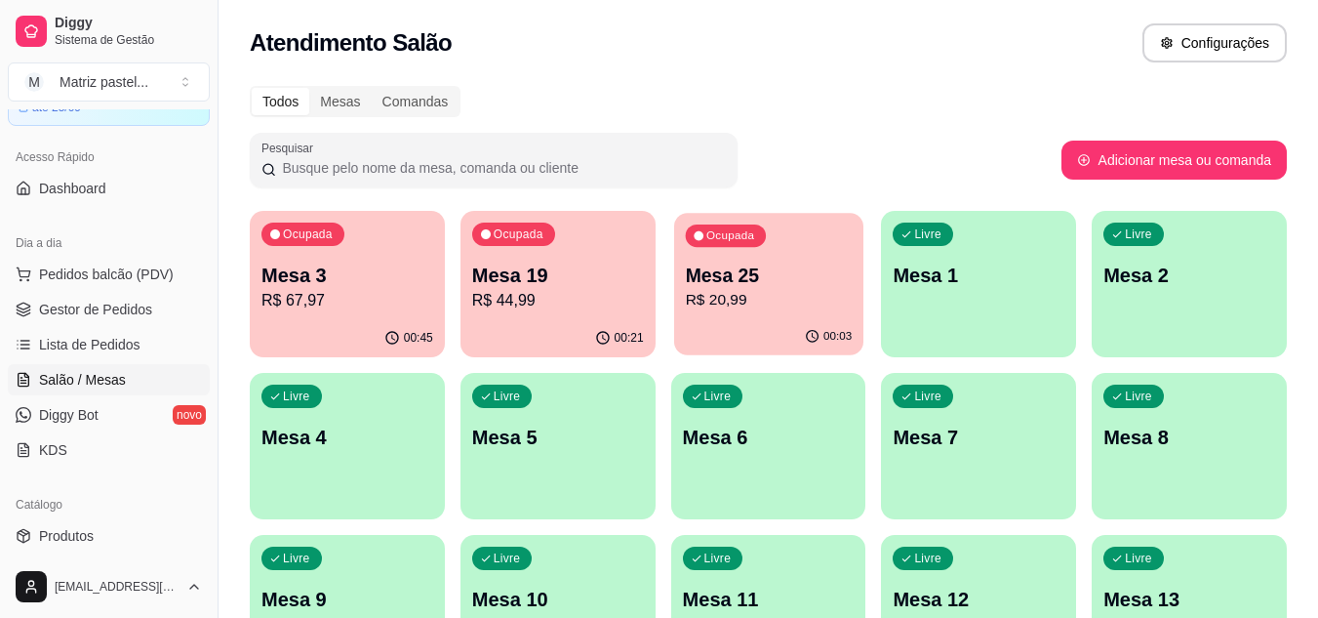
click at [733, 296] on p "R$ 20,99" at bounding box center [768, 300] width 167 height 22
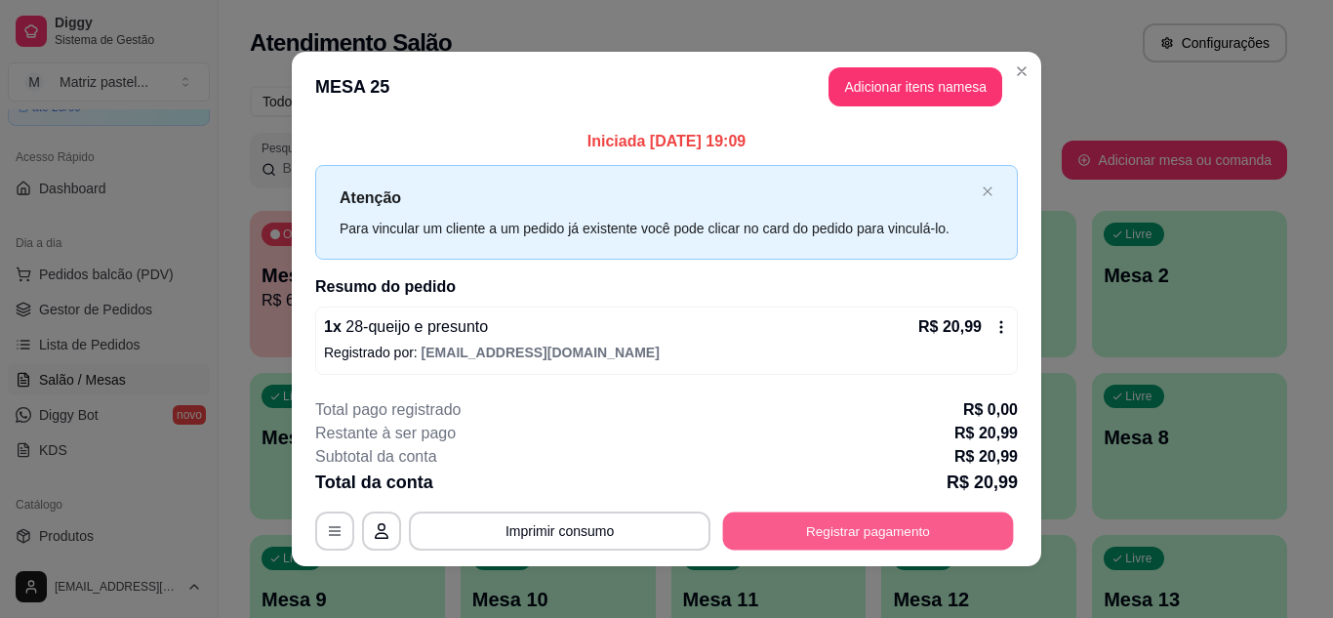
click at [843, 541] on button "Registrar pagamento" at bounding box center [868, 531] width 291 height 38
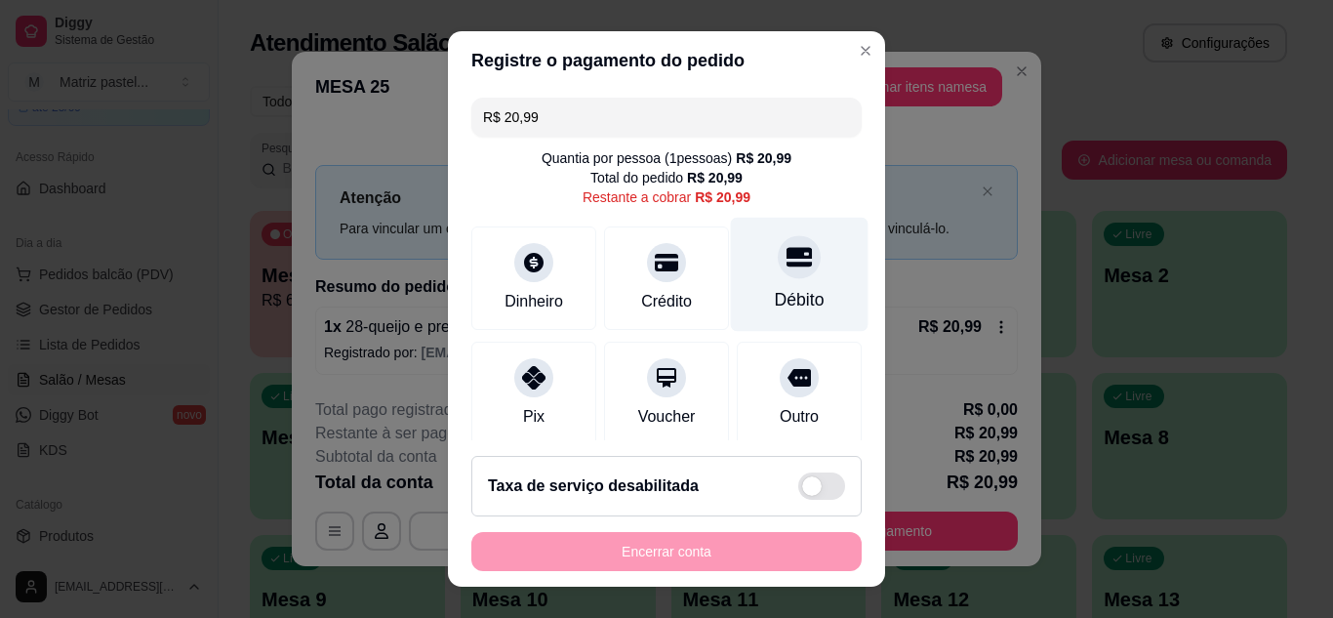
click at [803, 314] on div "Débito" at bounding box center [800, 274] width 138 height 114
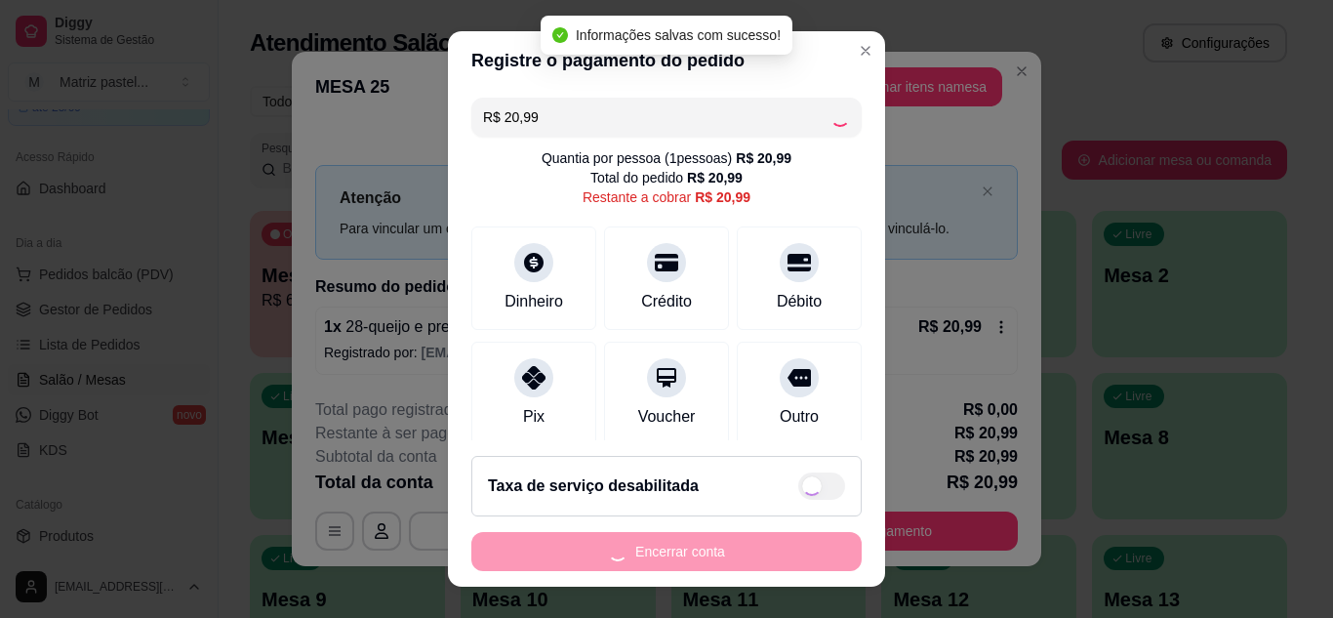
type input "R$ 0,00"
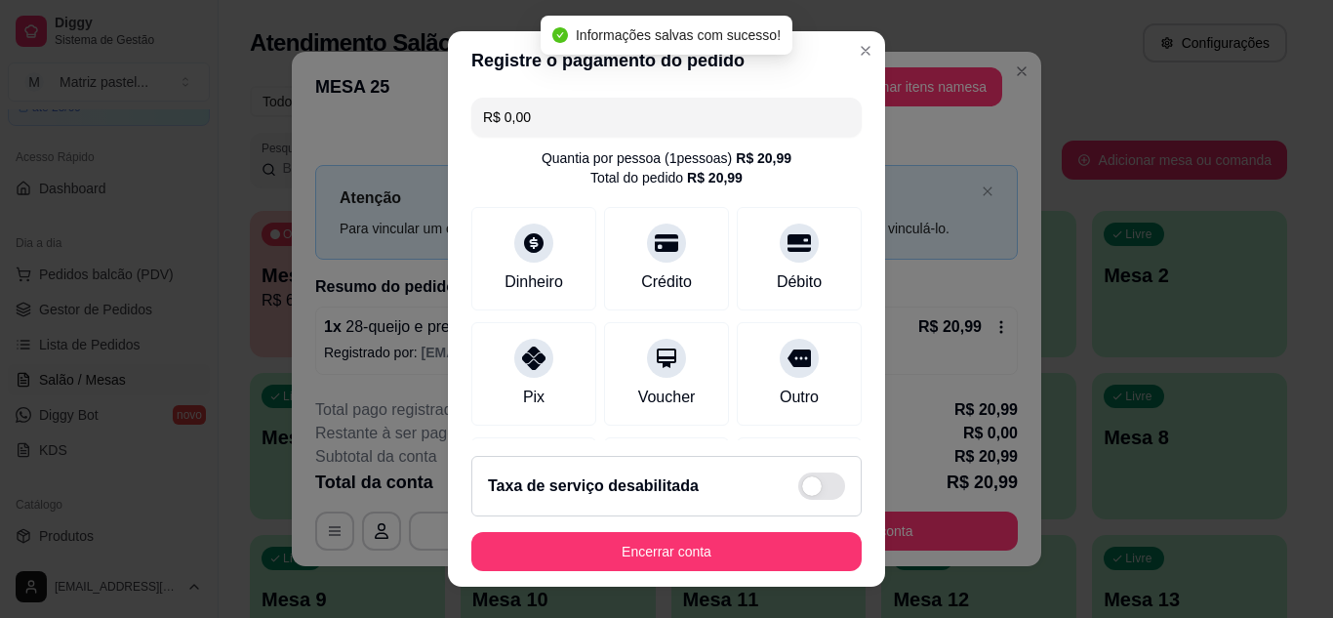
click at [682, 578] on footer "Taxa de serviço desabilitada Encerrar conta" at bounding box center [666, 513] width 437 height 146
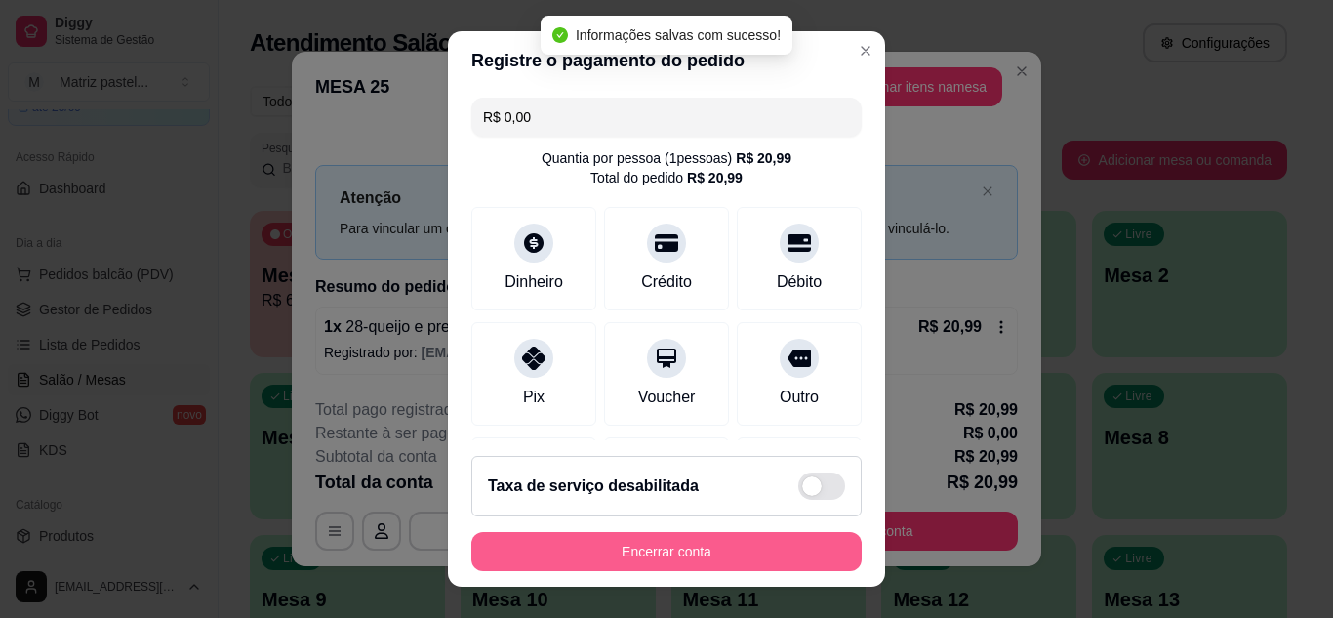
click at [675, 555] on button "Encerrar conta" at bounding box center [666, 551] width 390 height 39
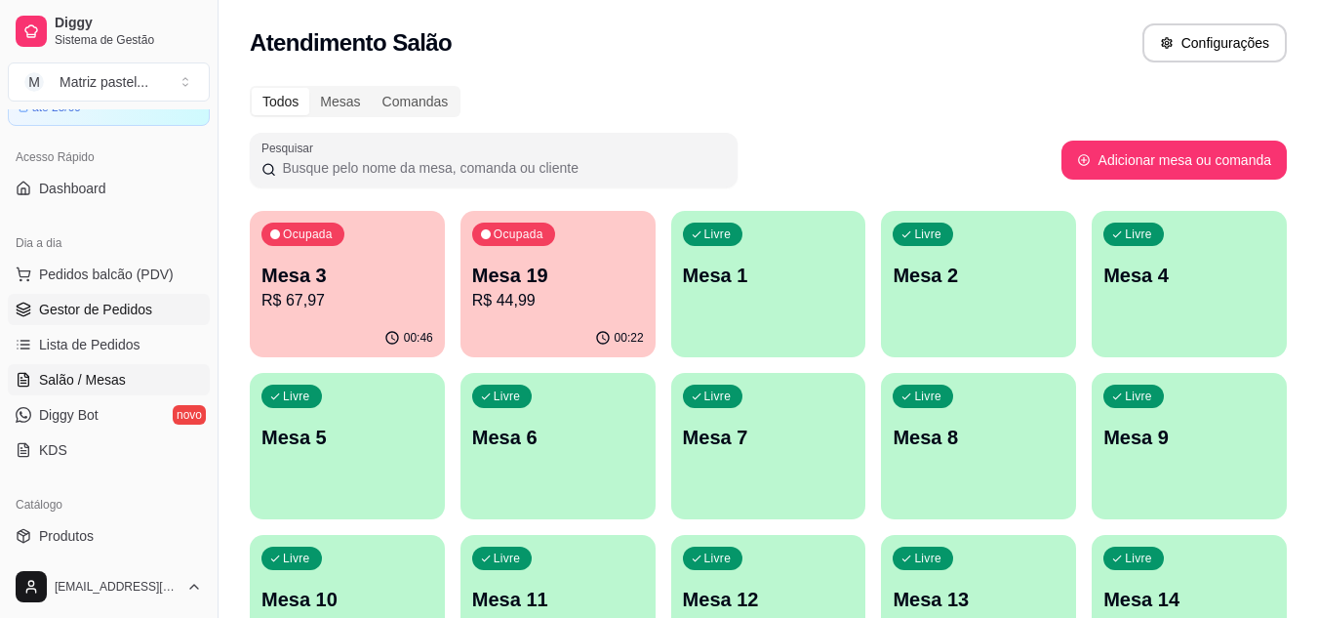
click at [125, 298] on link "Gestor de Pedidos" at bounding box center [109, 309] width 202 height 31
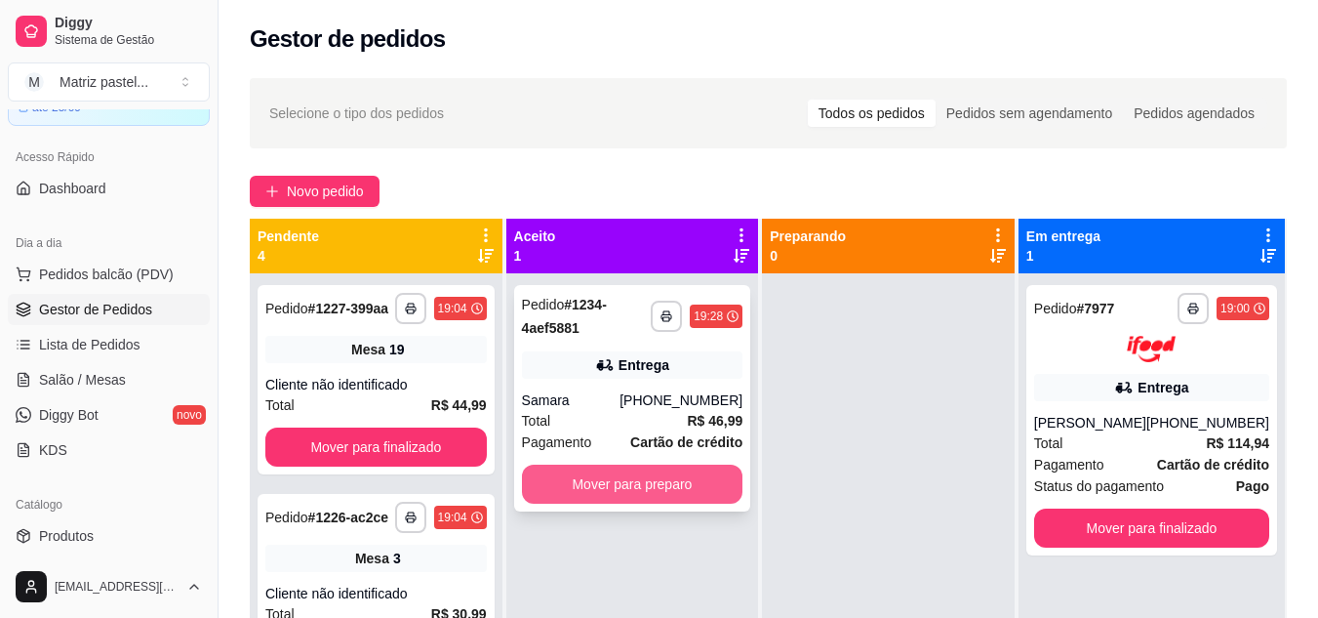
click at [600, 477] on button "Mover para preparo" at bounding box center [633, 483] width 222 height 39
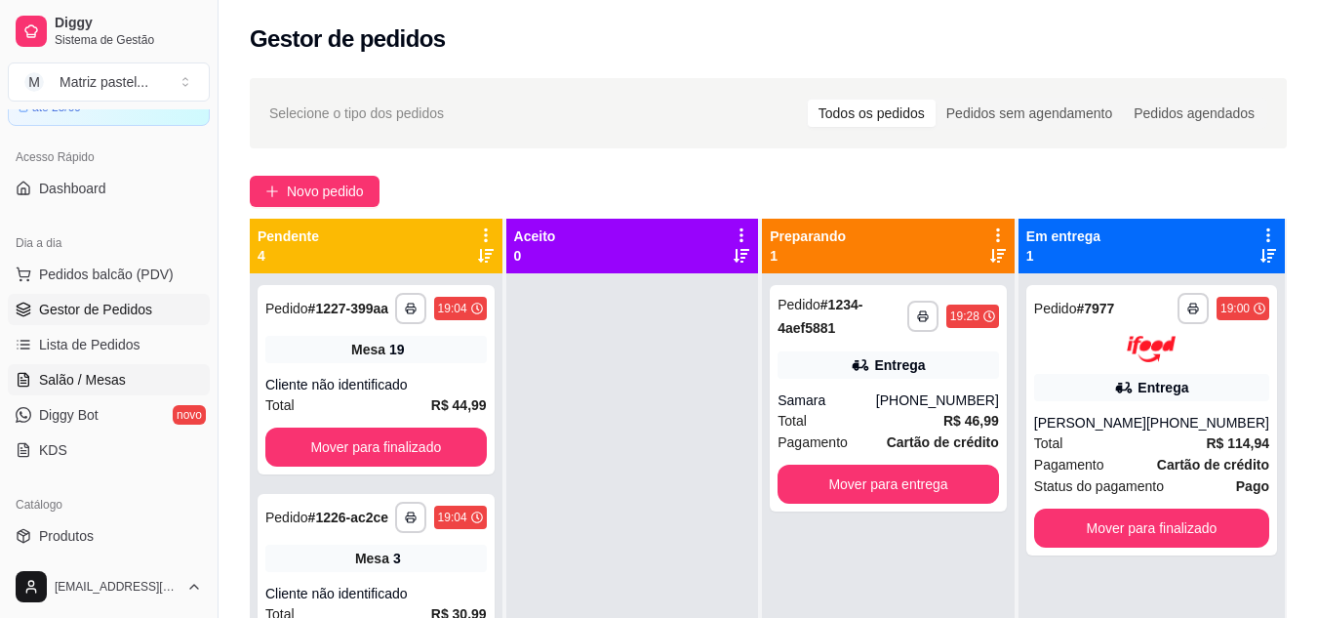
click at [113, 372] on span "Salão / Mesas" at bounding box center [82, 380] width 87 height 20
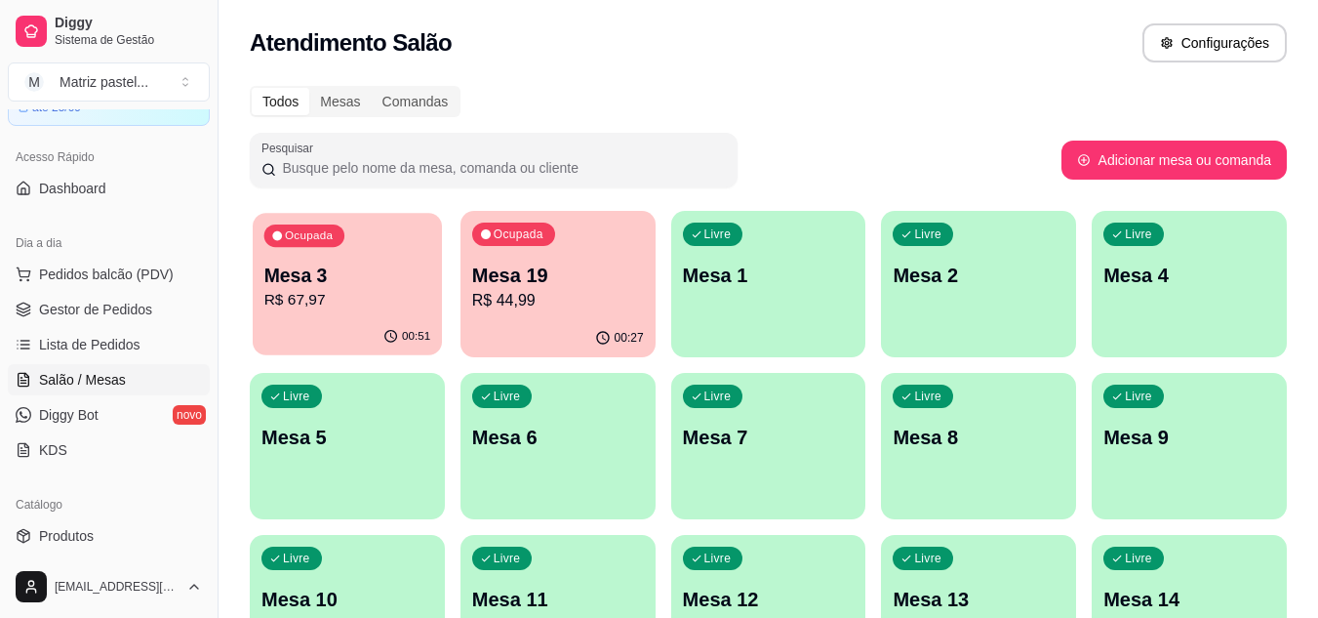
click at [327, 327] on div "00:51" at bounding box center [347, 336] width 189 height 37
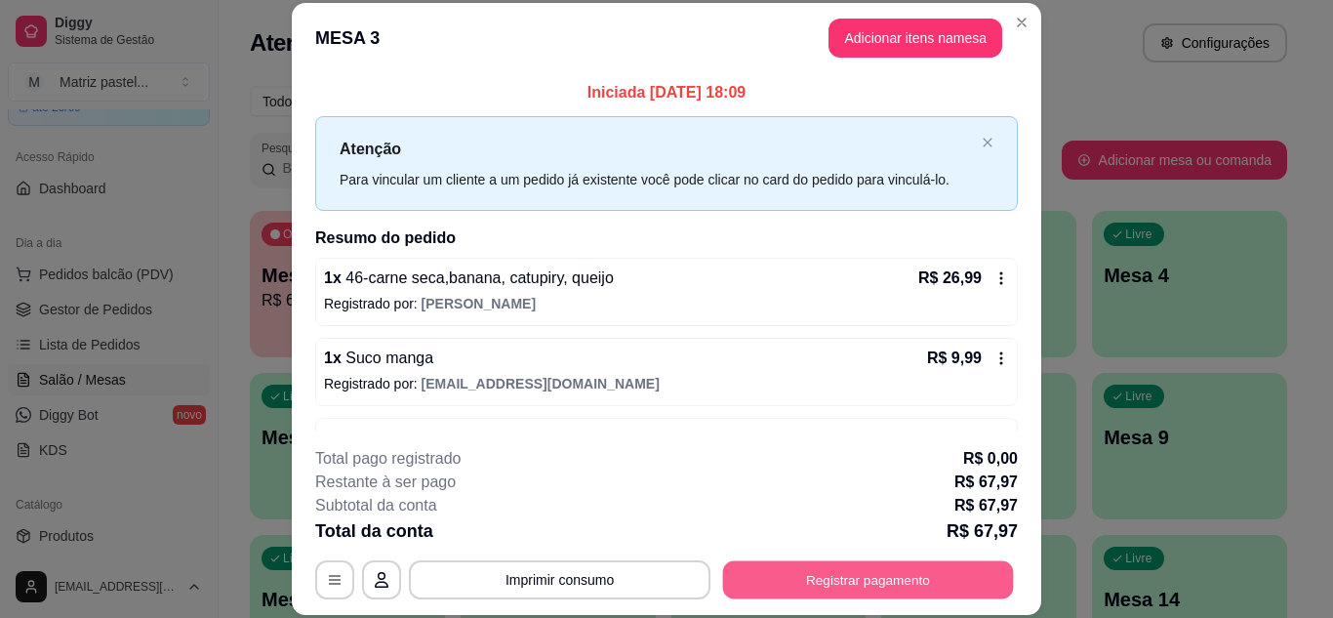
click at [761, 592] on button "Registrar pagamento" at bounding box center [868, 579] width 291 height 38
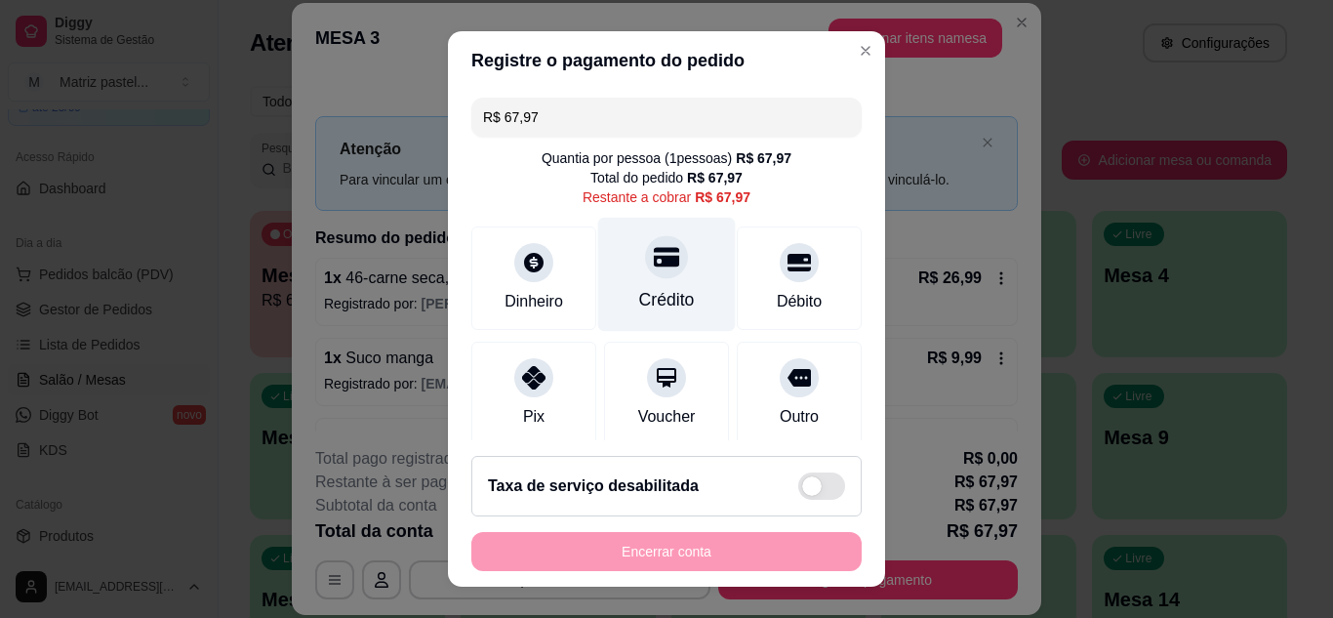
click at [649, 273] on div at bounding box center [666, 256] width 43 height 43
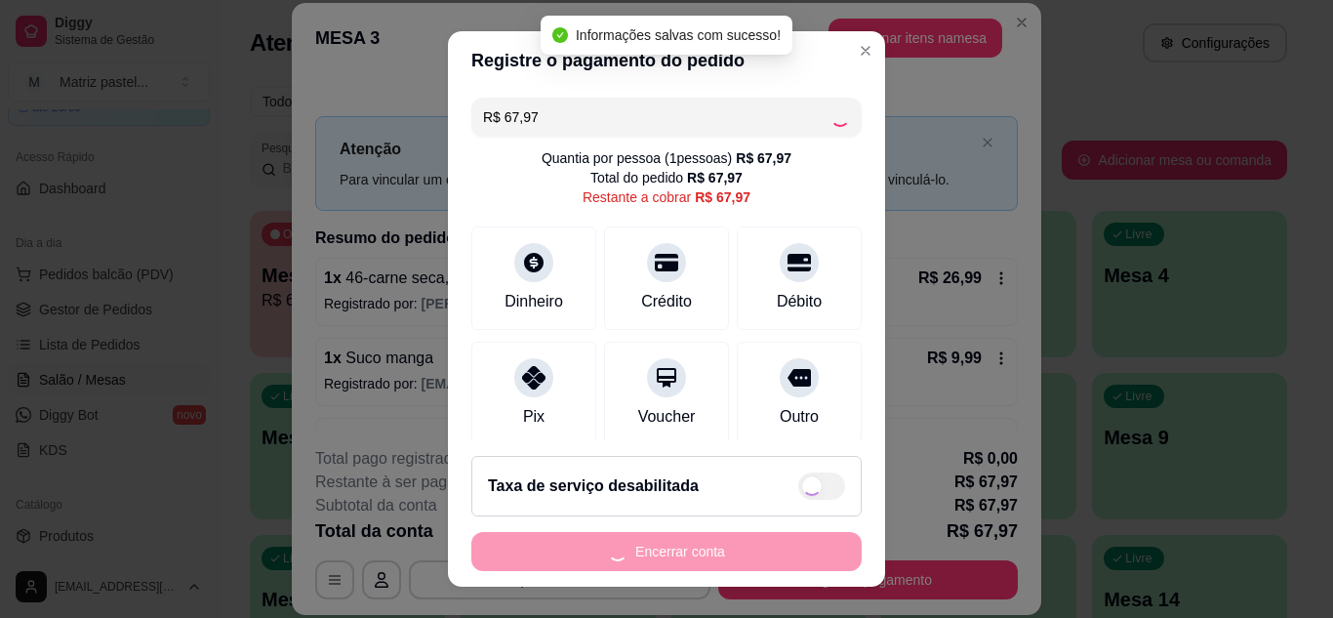
type input "R$ 0,00"
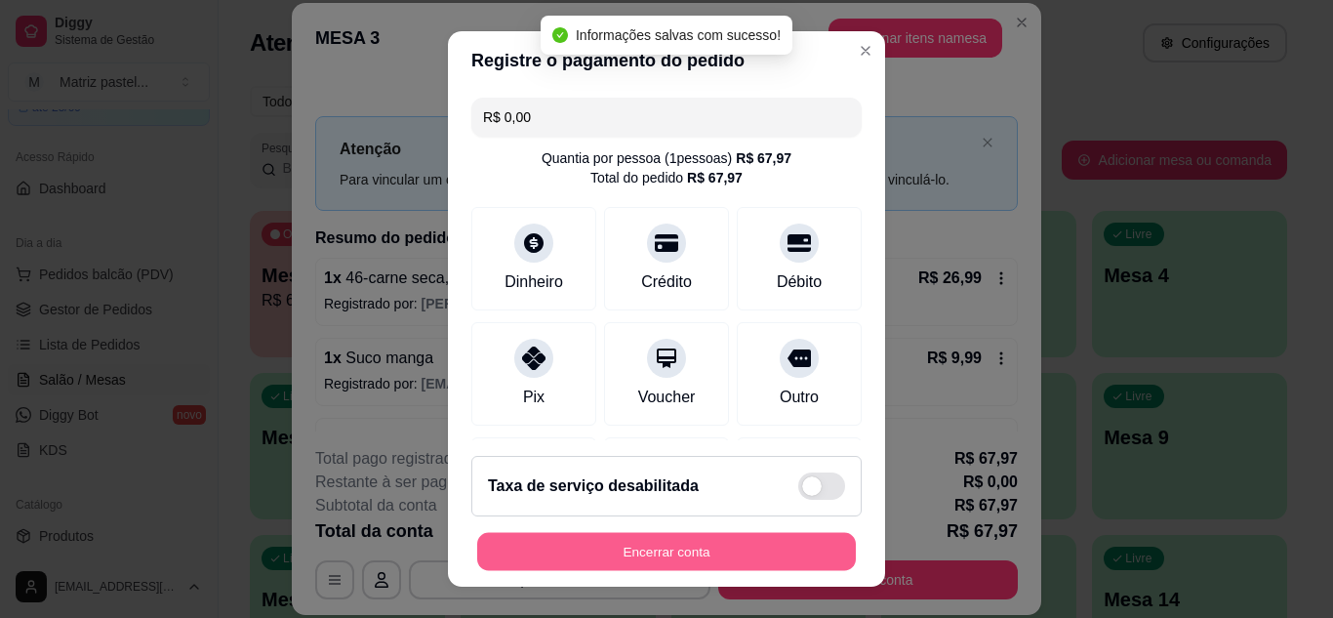
click at [667, 541] on button "Encerrar conta" at bounding box center [666, 552] width 379 height 38
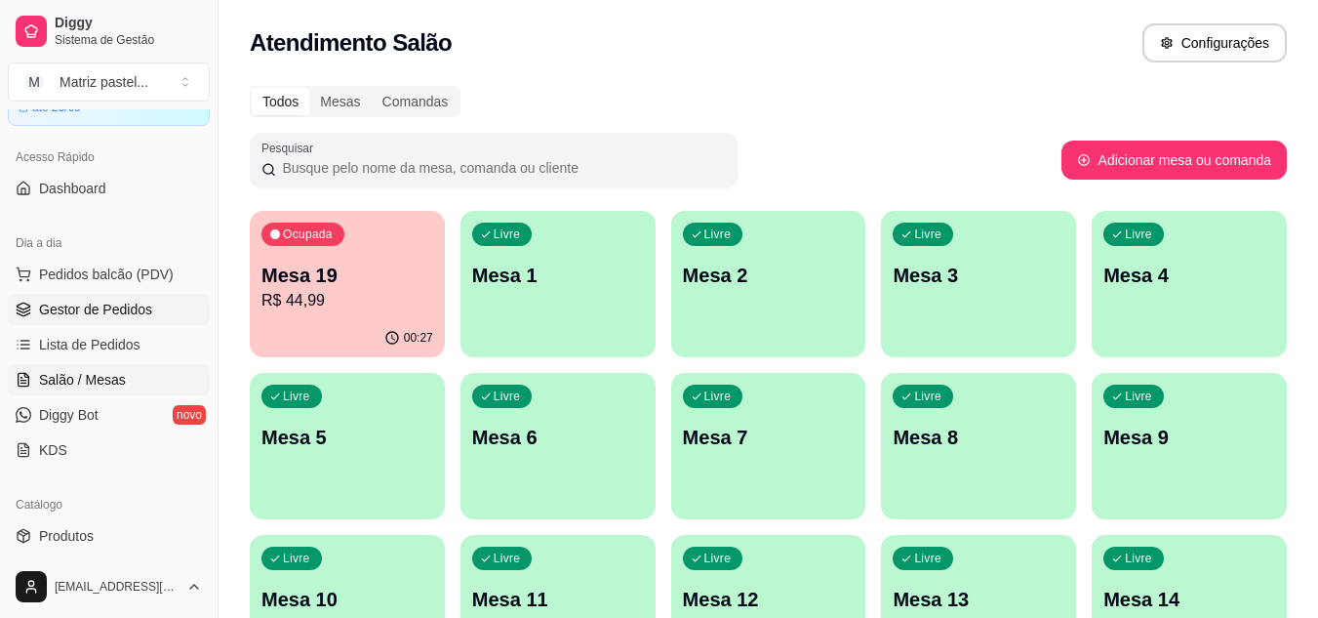
click at [79, 306] on span "Gestor de Pedidos" at bounding box center [95, 310] width 113 height 20
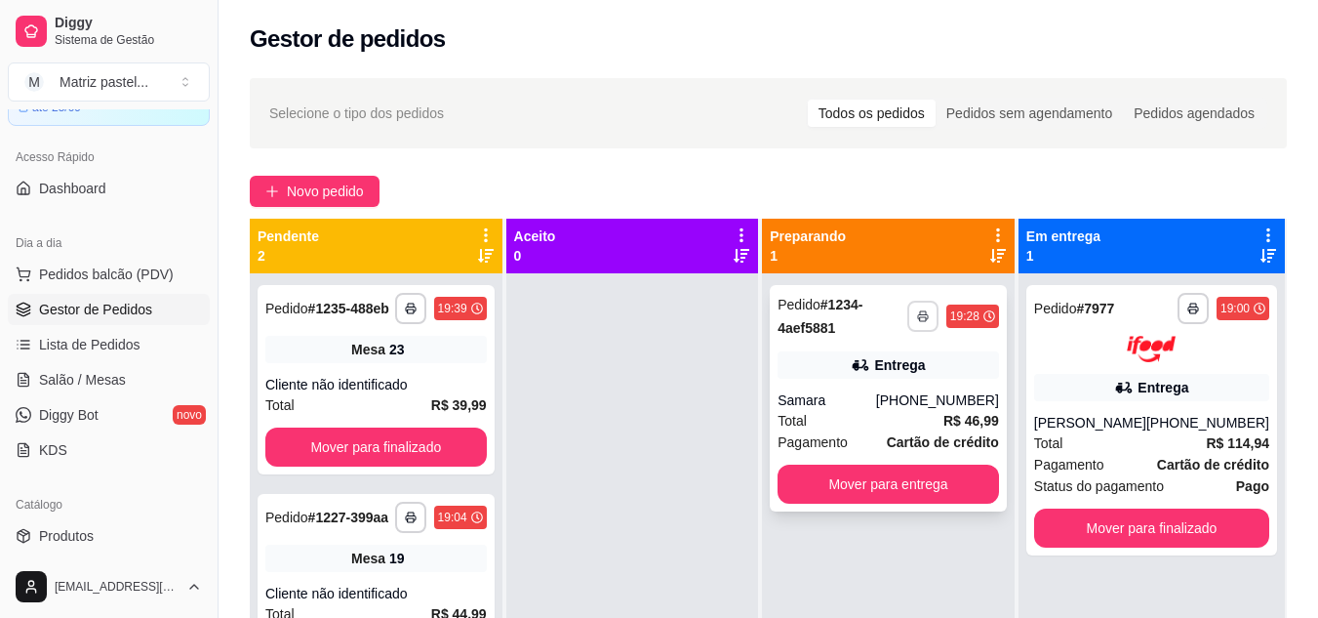
click at [929, 321] on icon "button" at bounding box center [923, 316] width 12 height 12
click at [830, 383] on button "IMPRESSORA" at bounding box center [870, 384] width 137 height 30
click at [65, 380] on span "Salão / Mesas" at bounding box center [82, 380] width 87 height 20
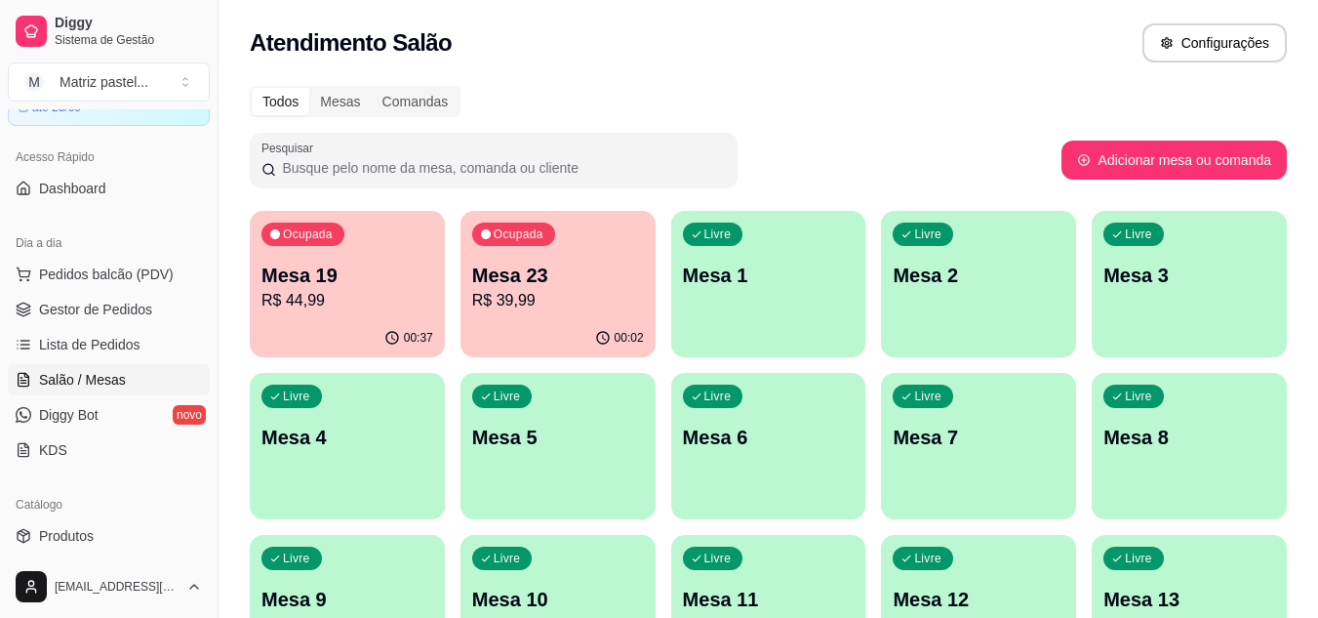
click at [393, 309] on p "R$ 44,99" at bounding box center [348, 300] width 172 height 23
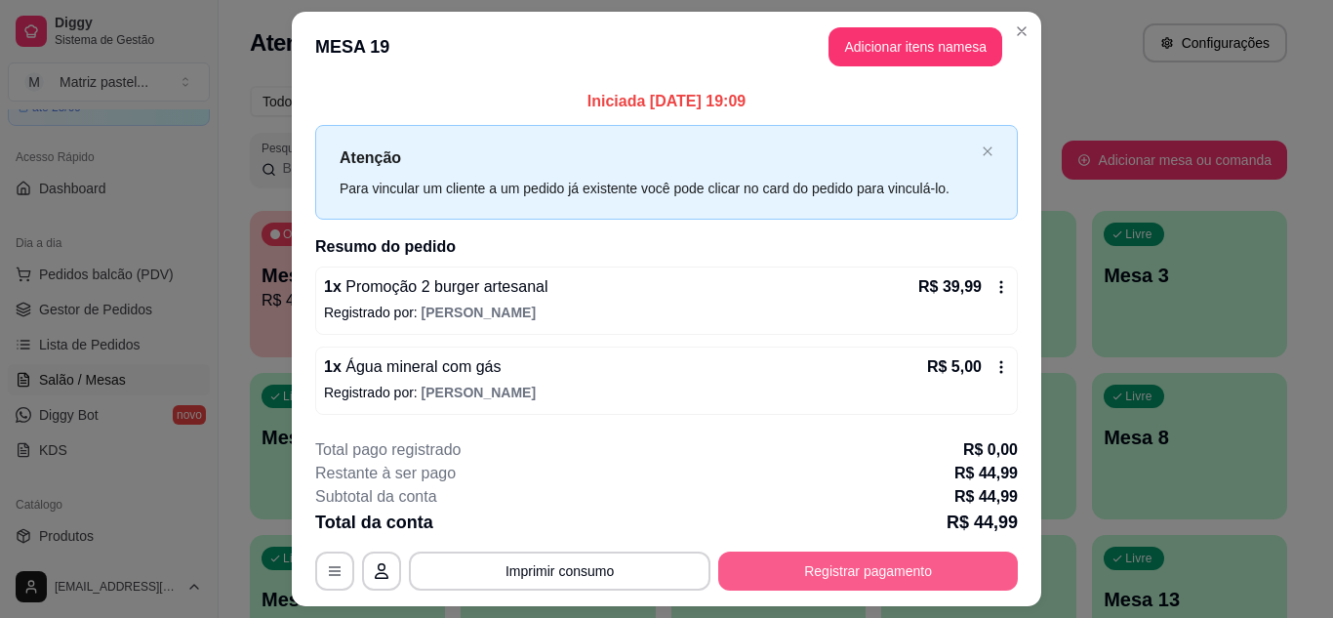
click at [810, 569] on button "Registrar pagamento" at bounding box center [868, 570] width 300 height 39
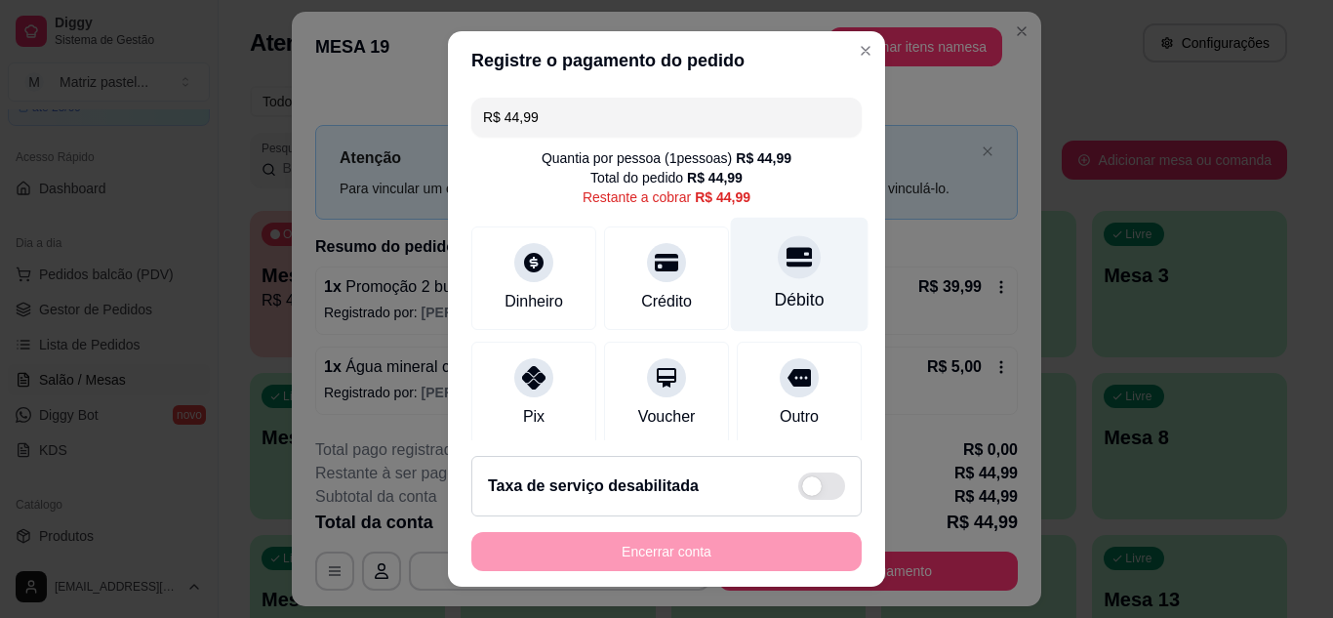
click at [787, 262] on icon at bounding box center [799, 256] width 25 height 25
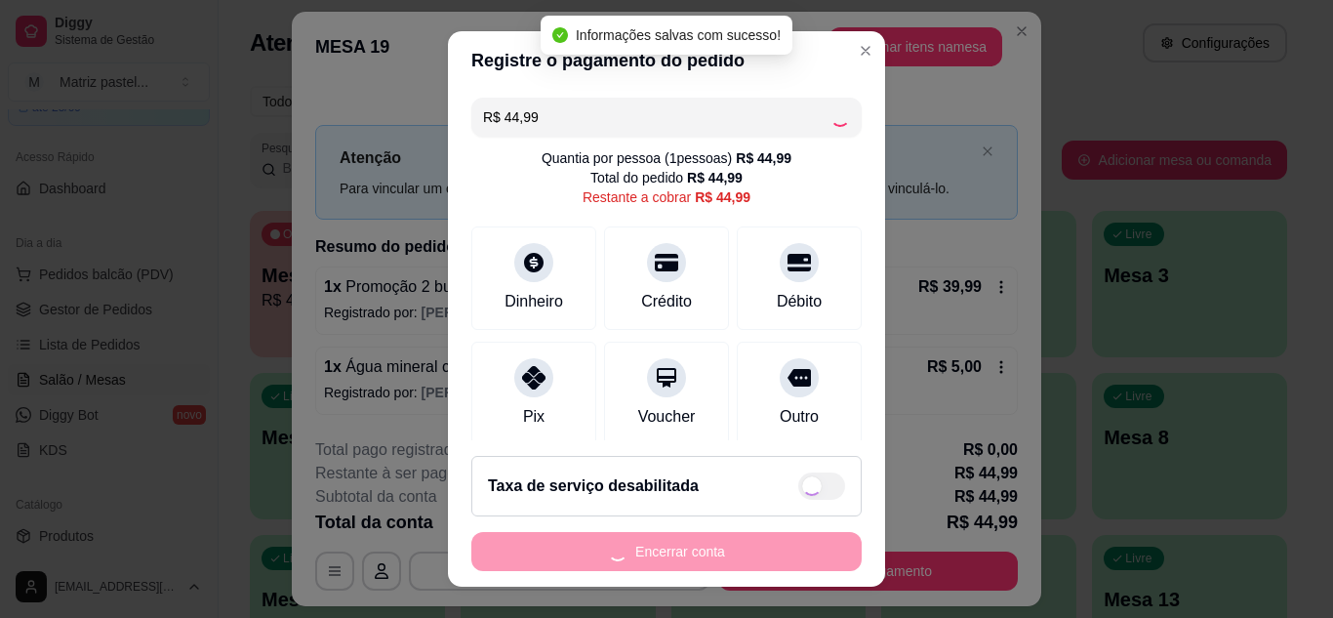
type input "R$ 0,00"
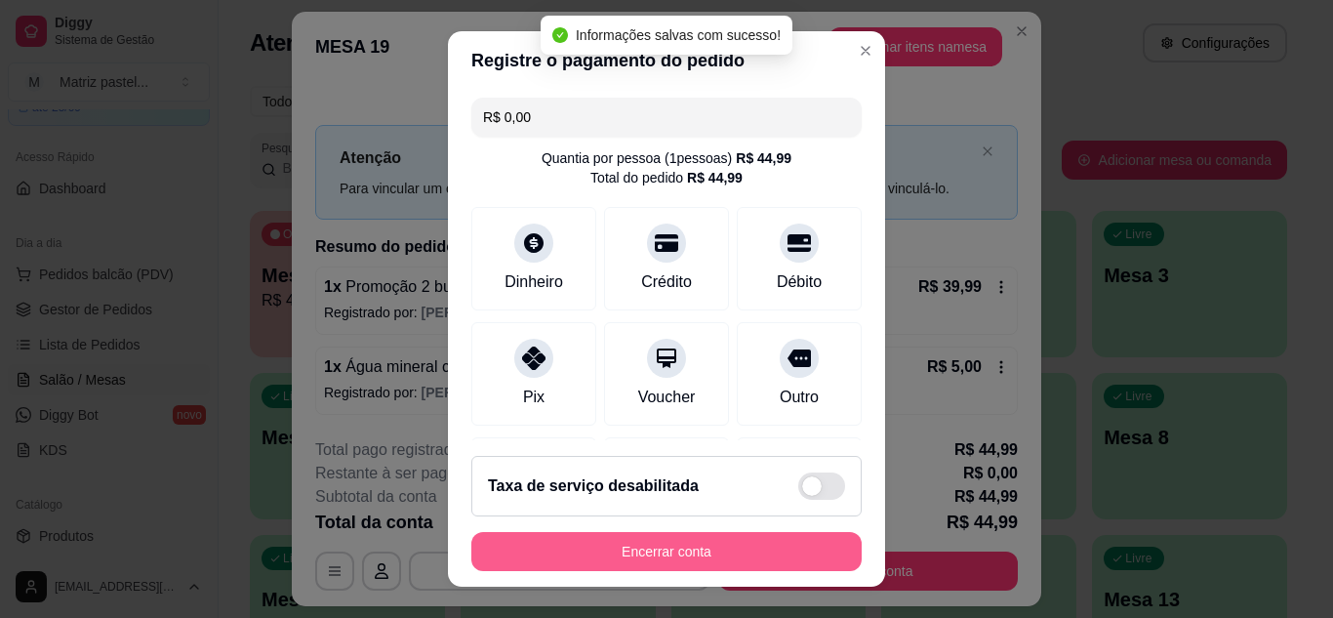
click at [643, 558] on button "Encerrar conta" at bounding box center [666, 551] width 390 height 39
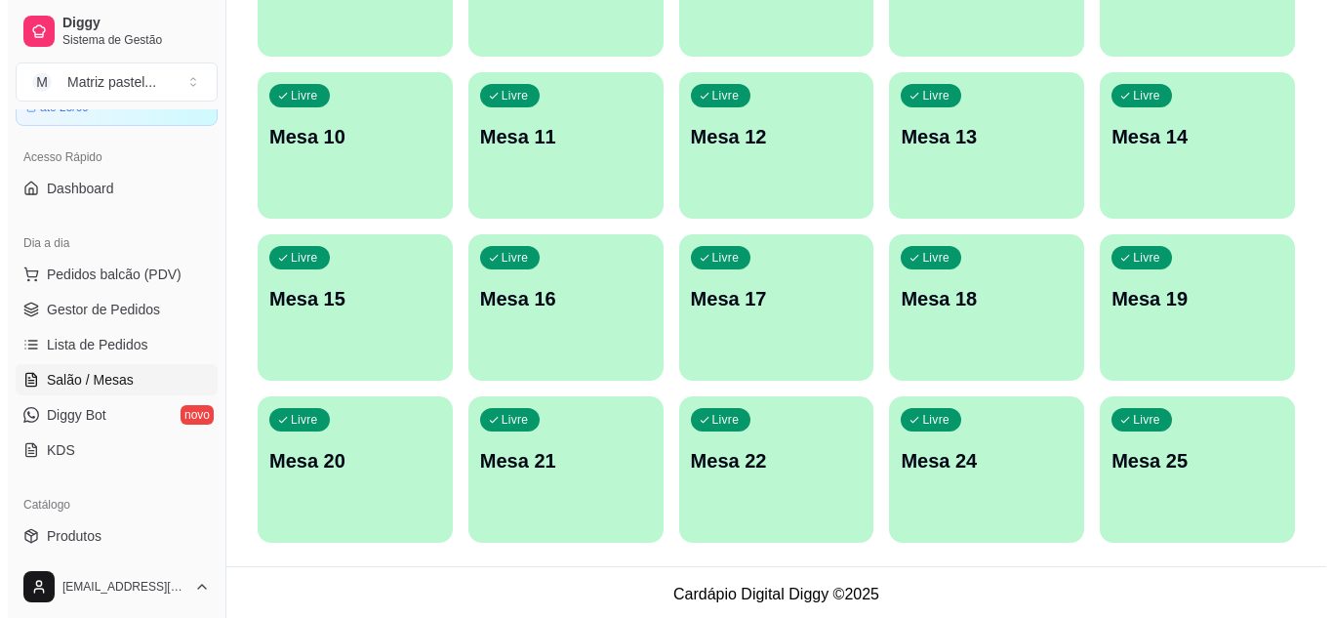
scroll to position [466, 0]
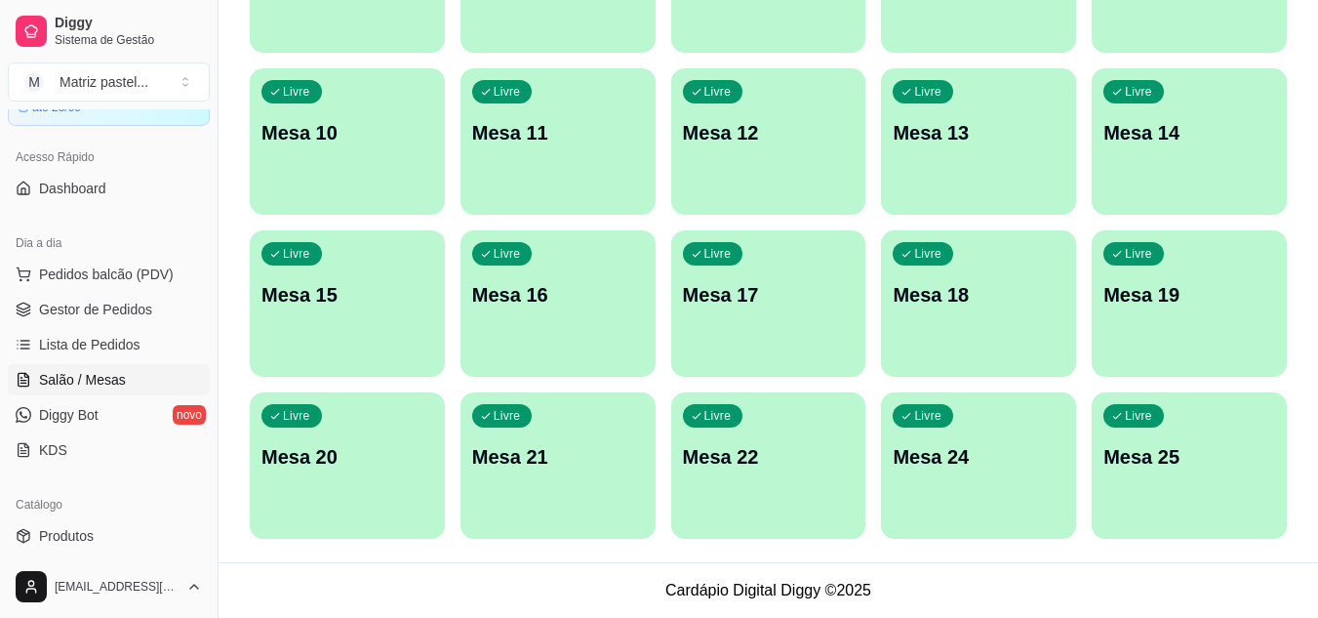
click at [1147, 424] on div "Livre" at bounding box center [1134, 415] width 61 height 23
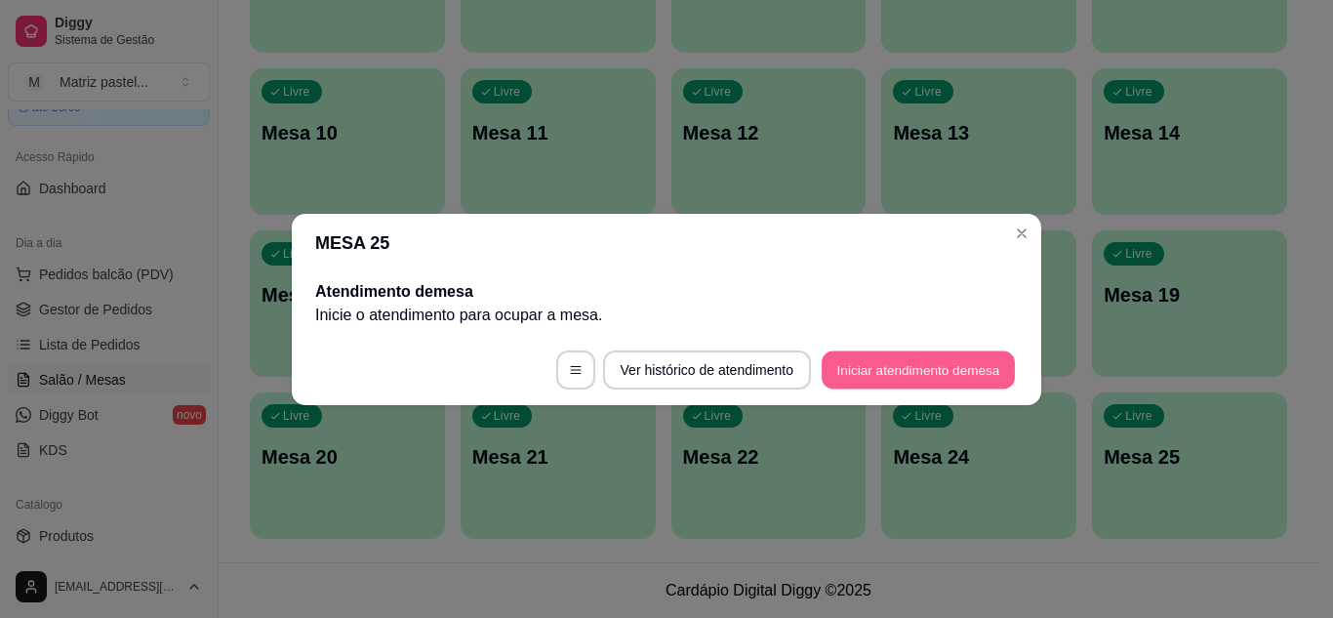
click at [904, 380] on button "Iniciar atendimento de mesa" at bounding box center [918, 369] width 193 height 38
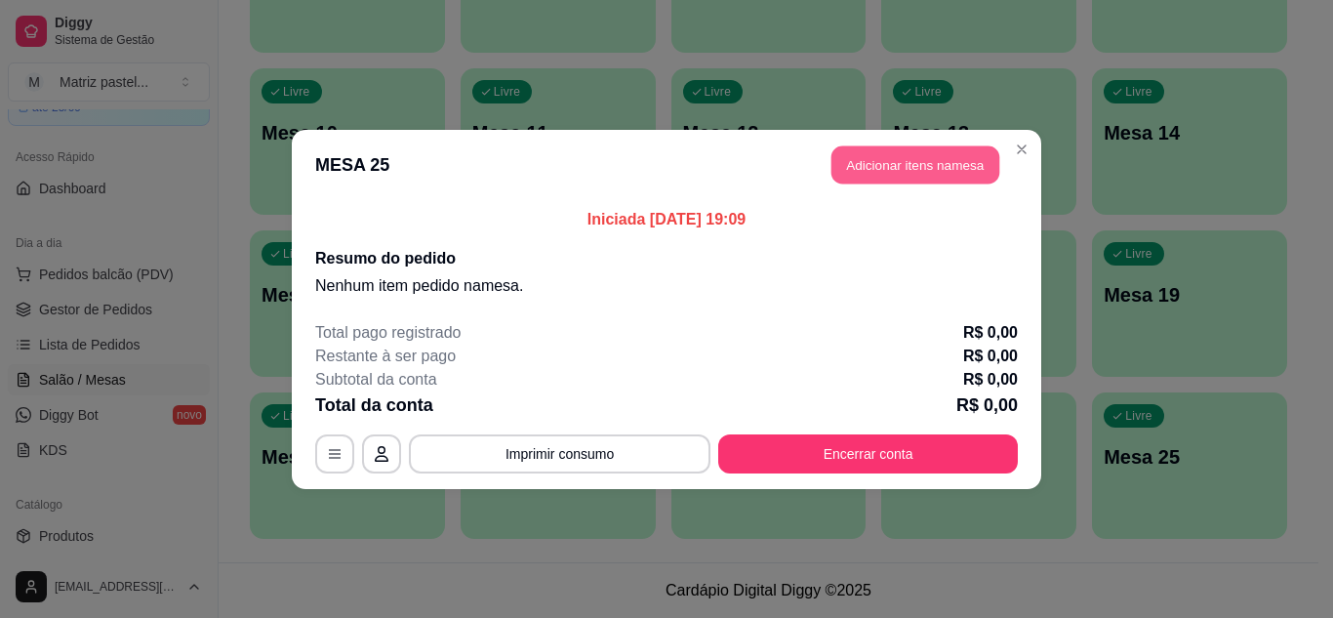
click at [870, 168] on button "Adicionar itens na mesa" at bounding box center [915, 164] width 168 height 38
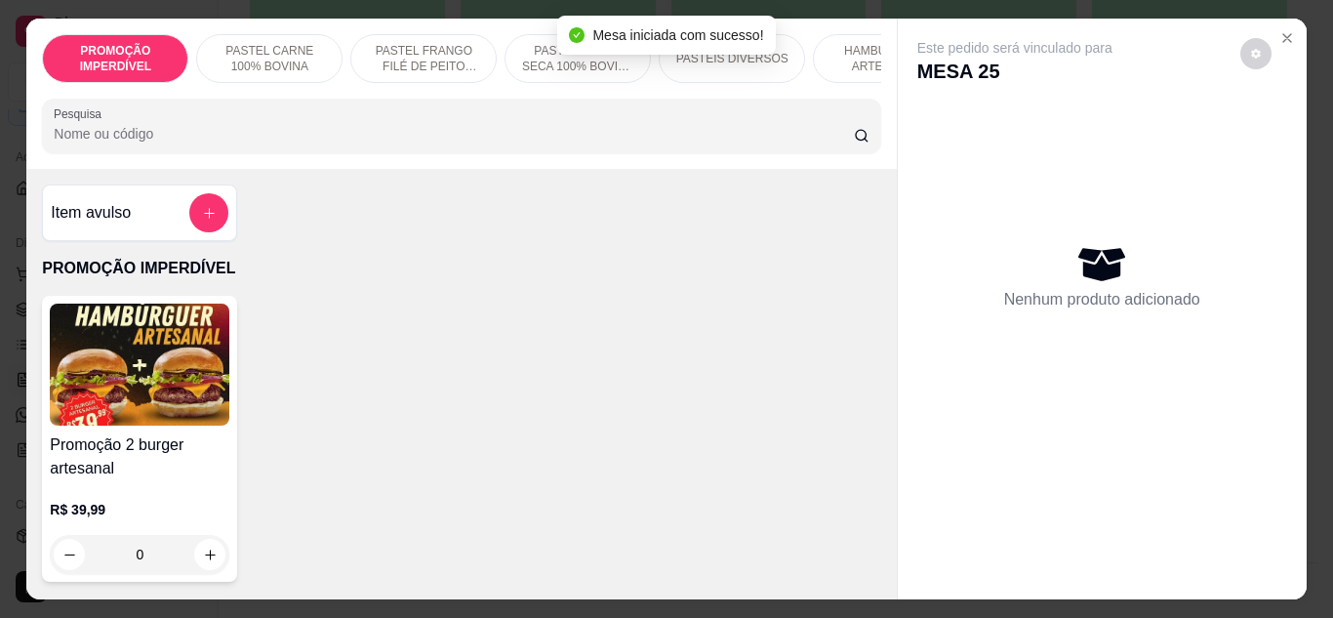
click at [361, 145] on div at bounding box center [461, 125] width 815 height 39
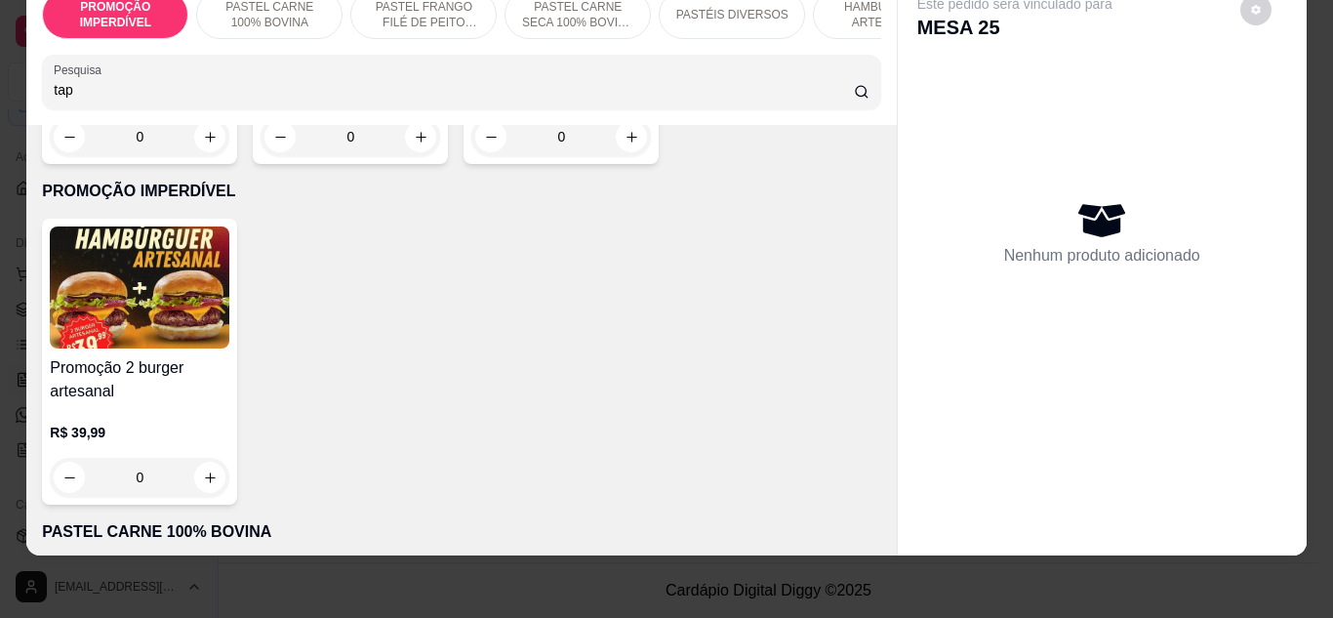
scroll to position [683, 0]
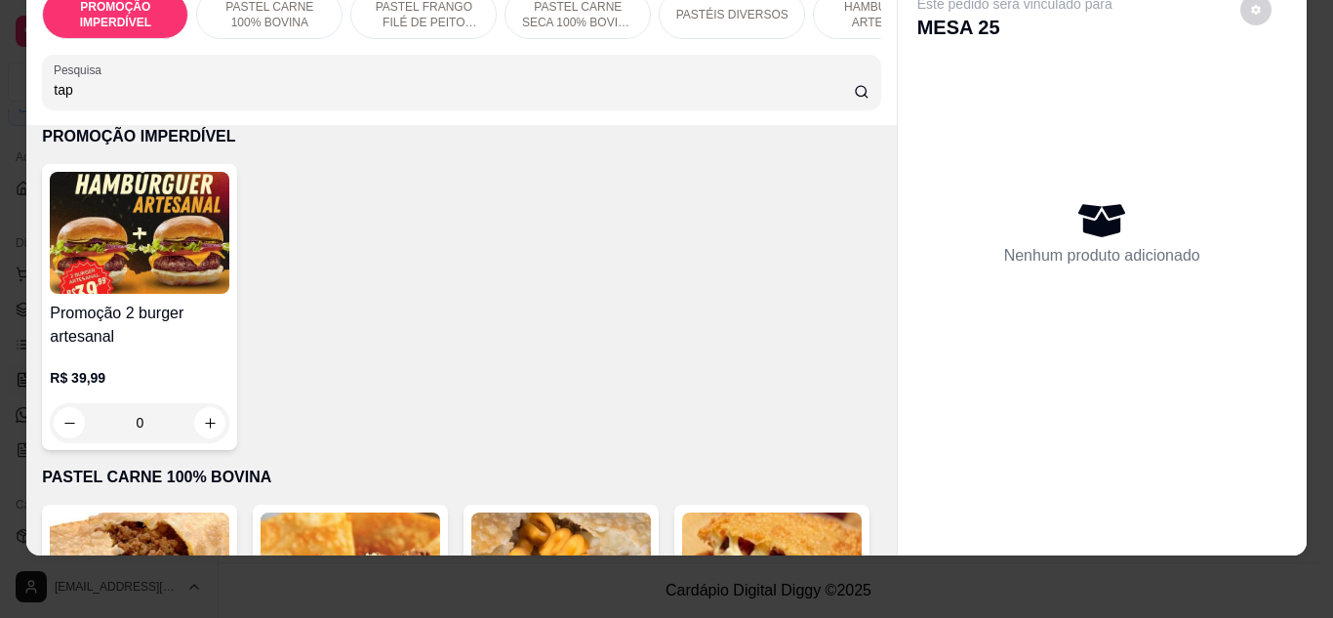
type input "tap"
click at [471, 101] on div "0" at bounding box center [561, 81] width 180 height 39
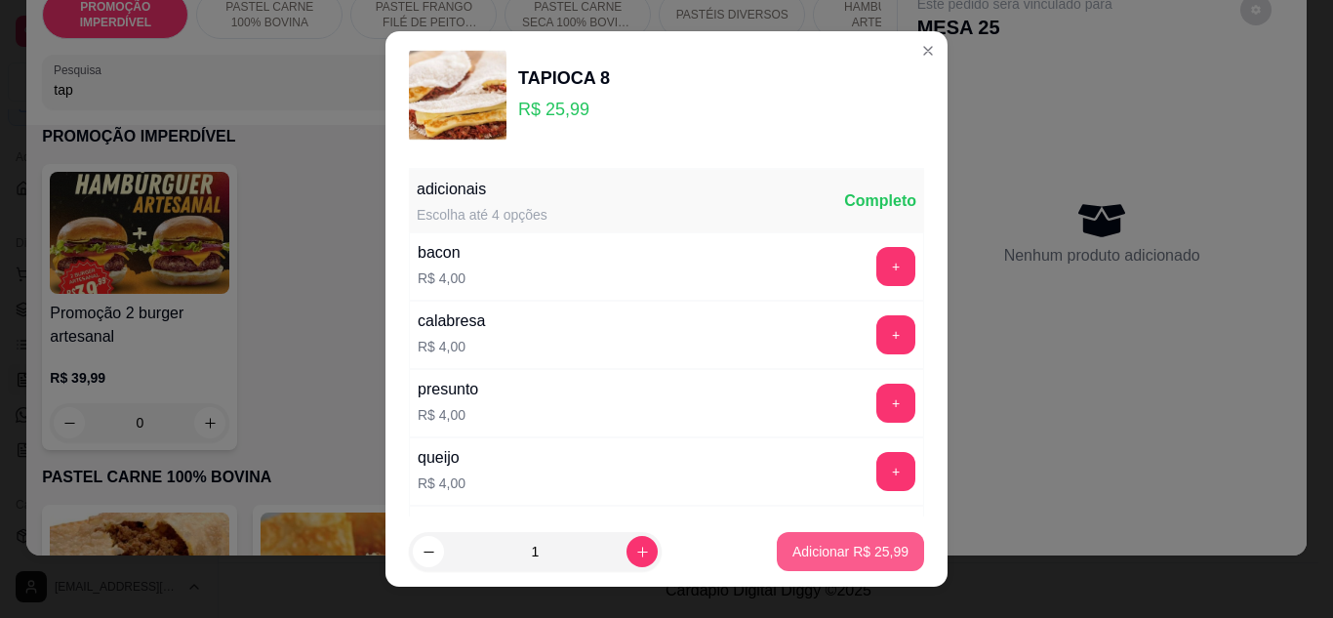
click at [809, 555] on p "Adicionar R$ 25,99" at bounding box center [850, 552] width 116 height 20
type input "1"
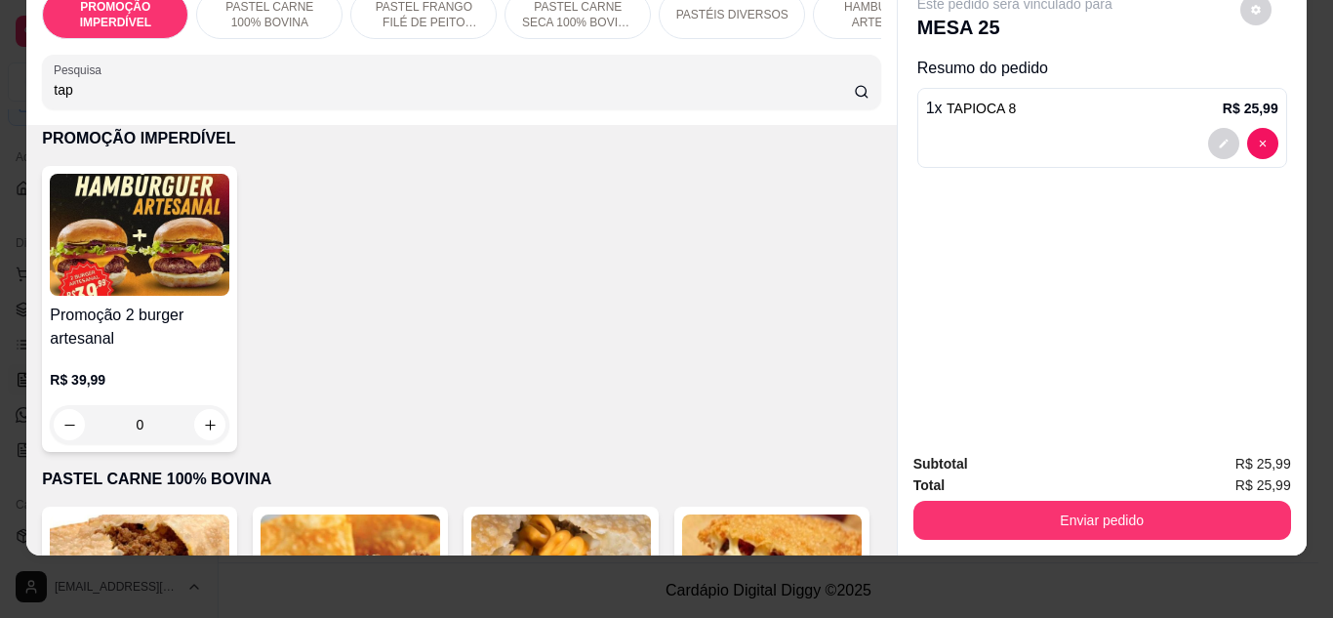
drag, startPoint x: 102, startPoint y: 101, endPoint x: 22, endPoint y: 94, distance: 80.3
click at [26, 94] on div "PROMOÇÃO IMPERDÍVEL PASTEL CARNE 100% BOVINA PASTEL FRANGO FILÉ DE PEITO DESFIA…" at bounding box center [460, 50] width 869 height 150
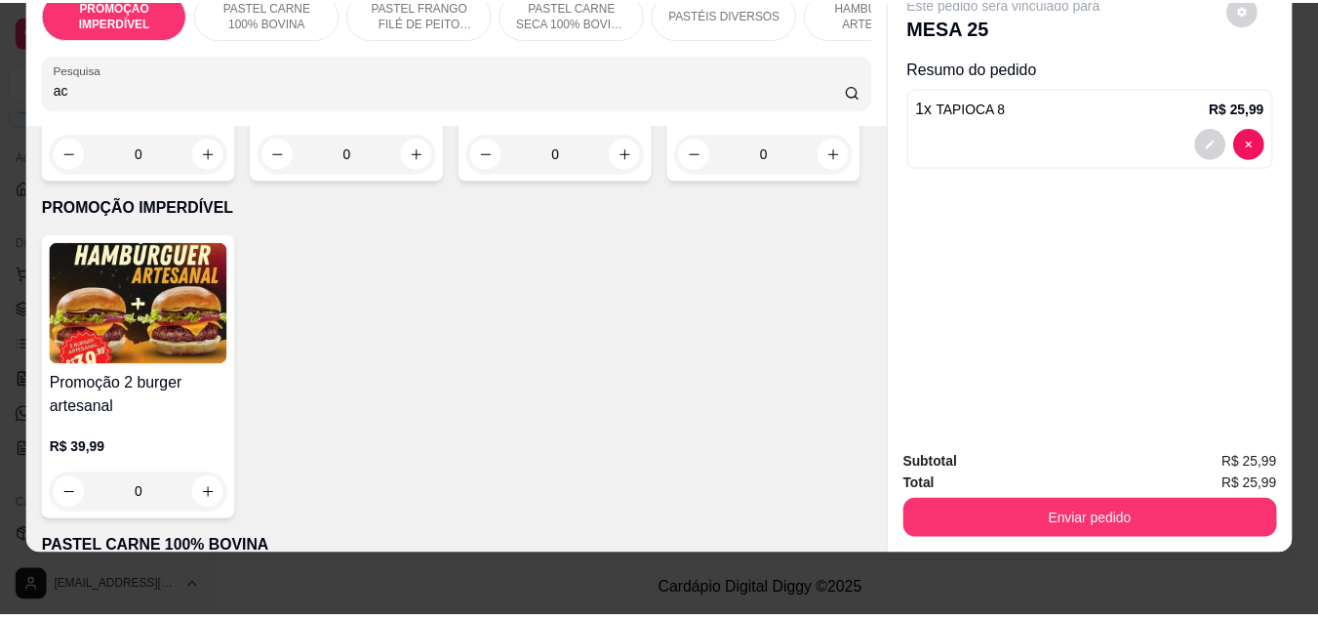
scroll to position [688, 0]
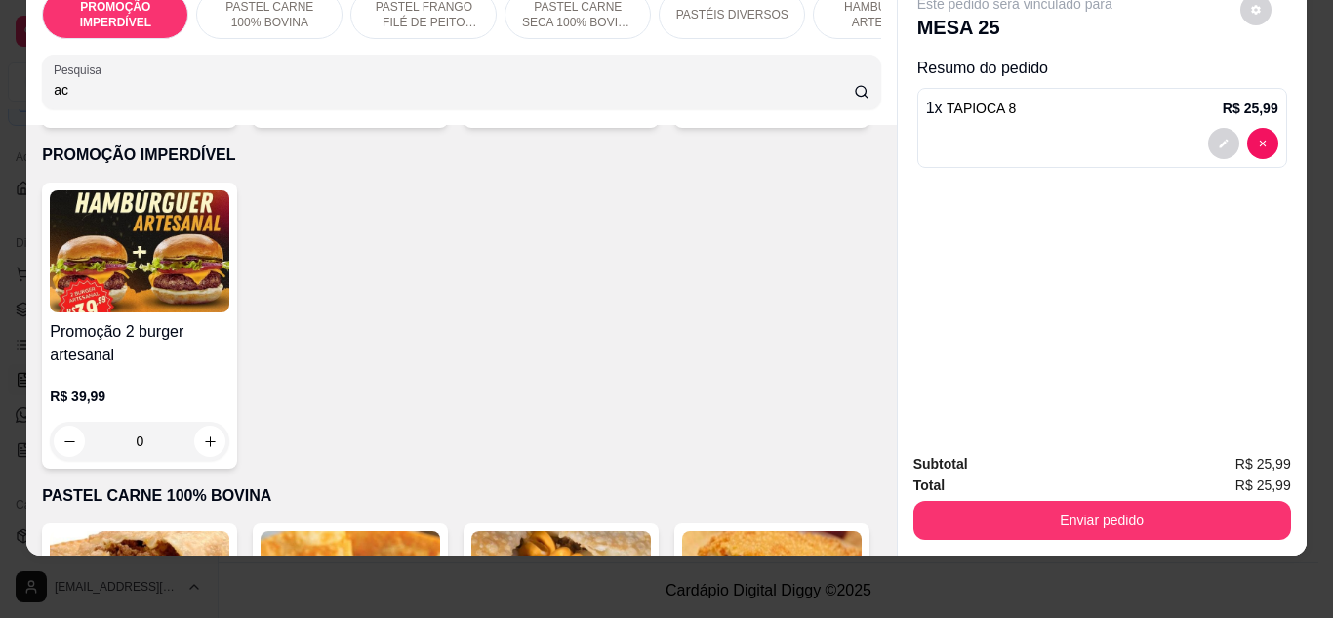
type input "ac"
click at [626, 106] on icon "increase-product-quantity" at bounding box center [631, 101] width 11 height 11
type input "1"
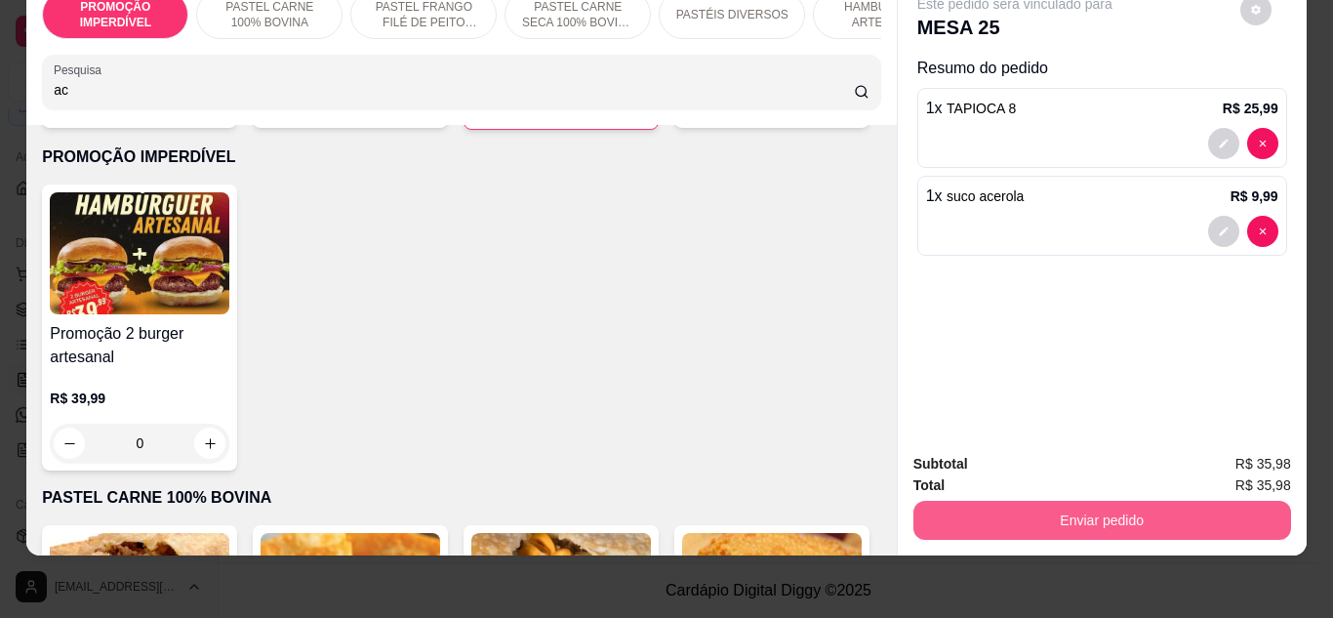
click at [1036, 501] on button "Enviar pedido" at bounding box center [1102, 520] width 378 height 39
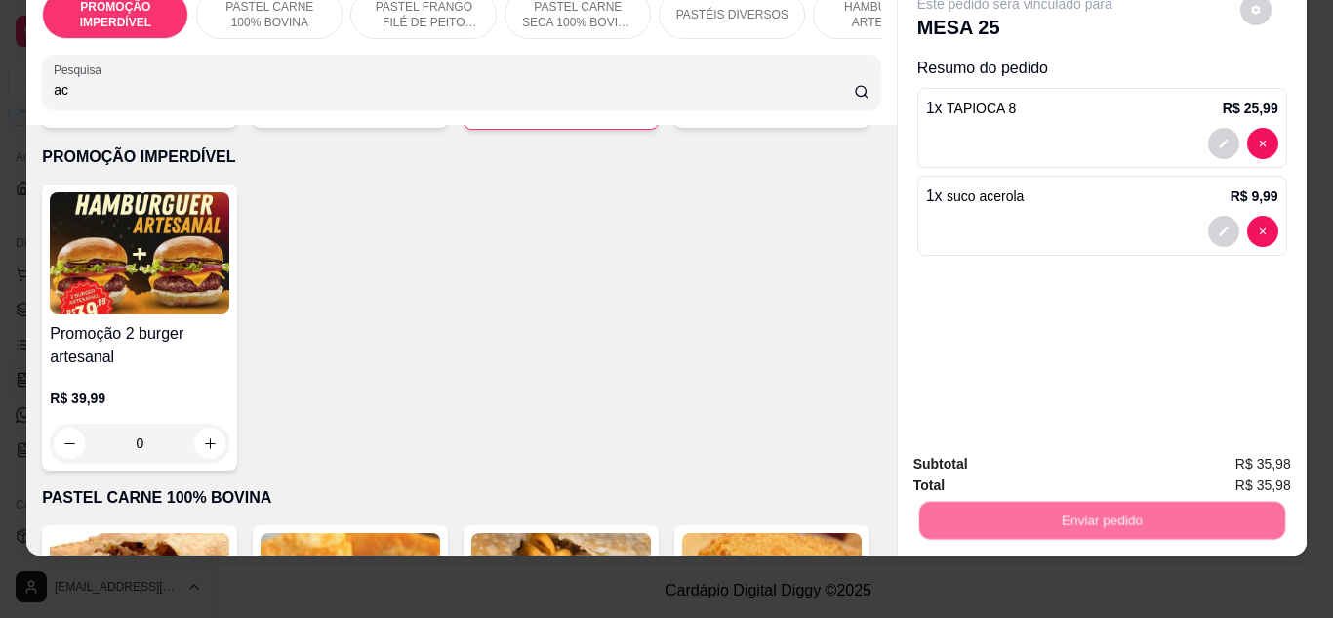
click at [1038, 468] on button "Não registrar e enviar pedido" at bounding box center [1037, 457] width 203 height 37
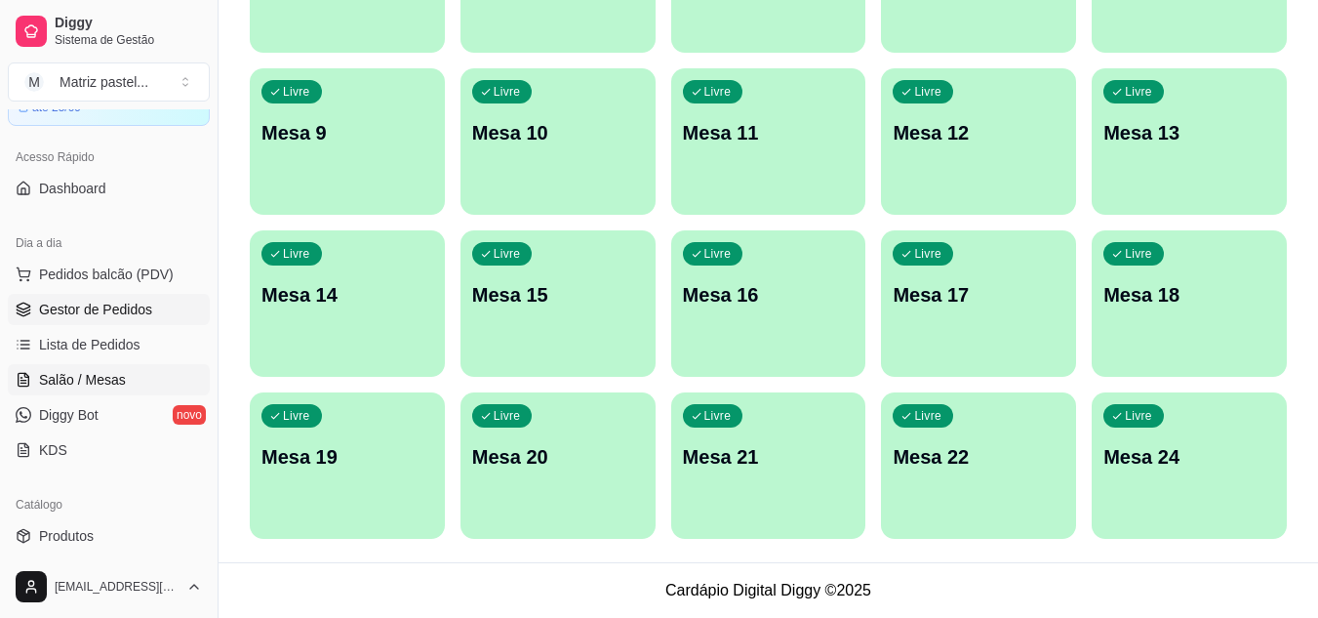
click at [95, 313] on span "Gestor de Pedidos" at bounding box center [95, 310] width 113 height 20
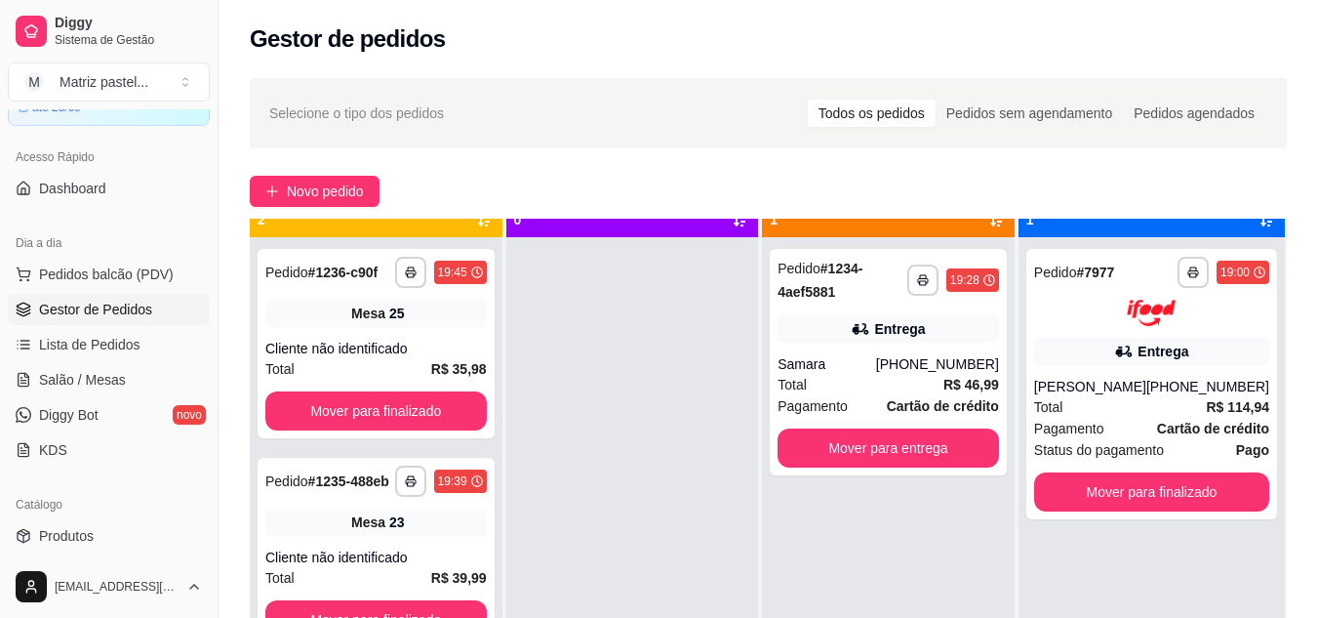
scroll to position [55, 0]
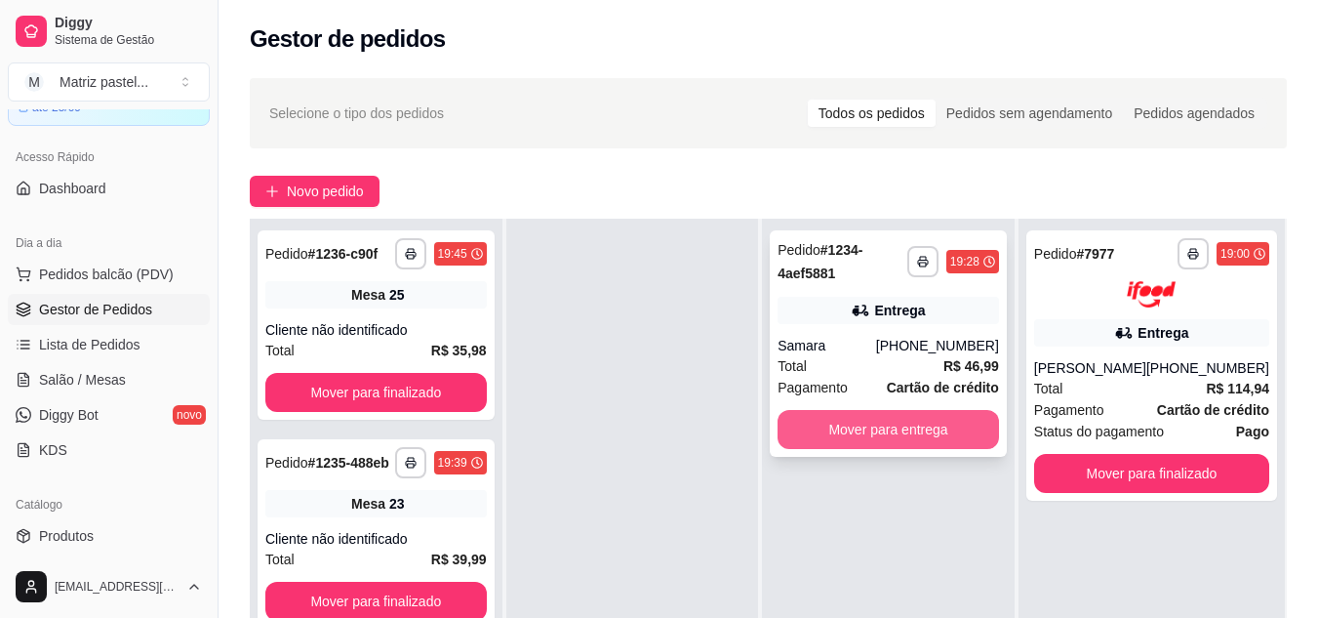
click at [821, 424] on button "Mover para entrega" at bounding box center [889, 429] width 222 height 39
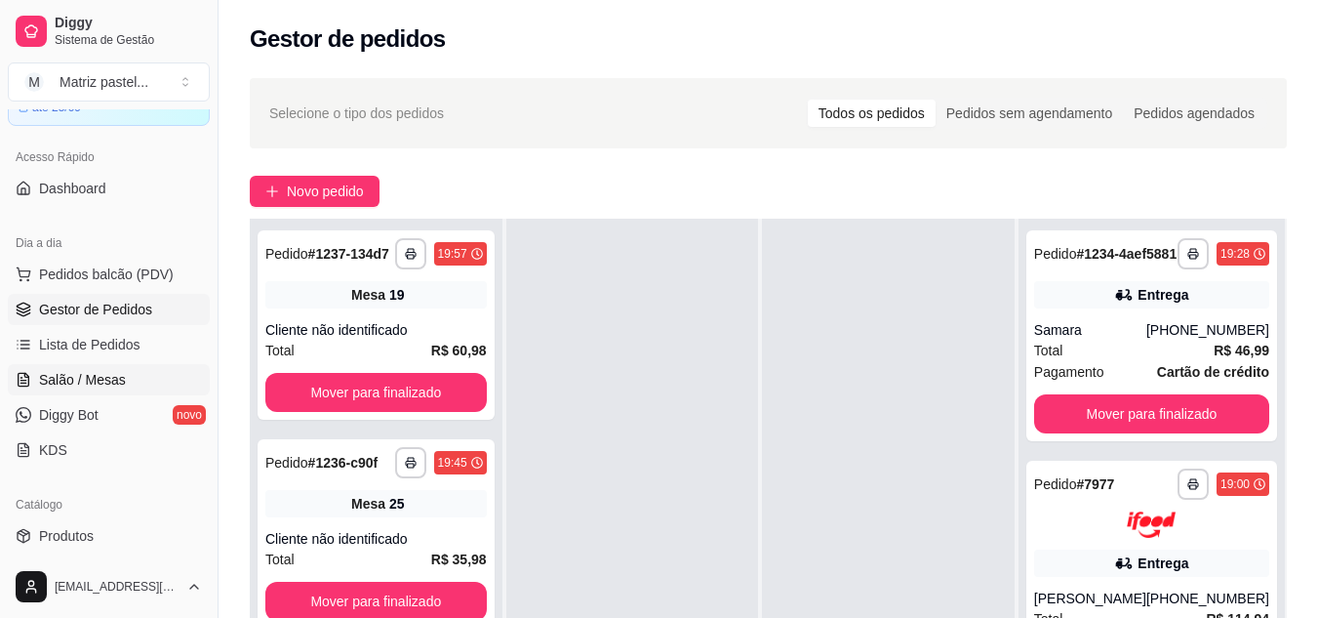
click at [106, 377] on span "Salão / Mesas" at bounding box center [82, 380] width 87 height 20
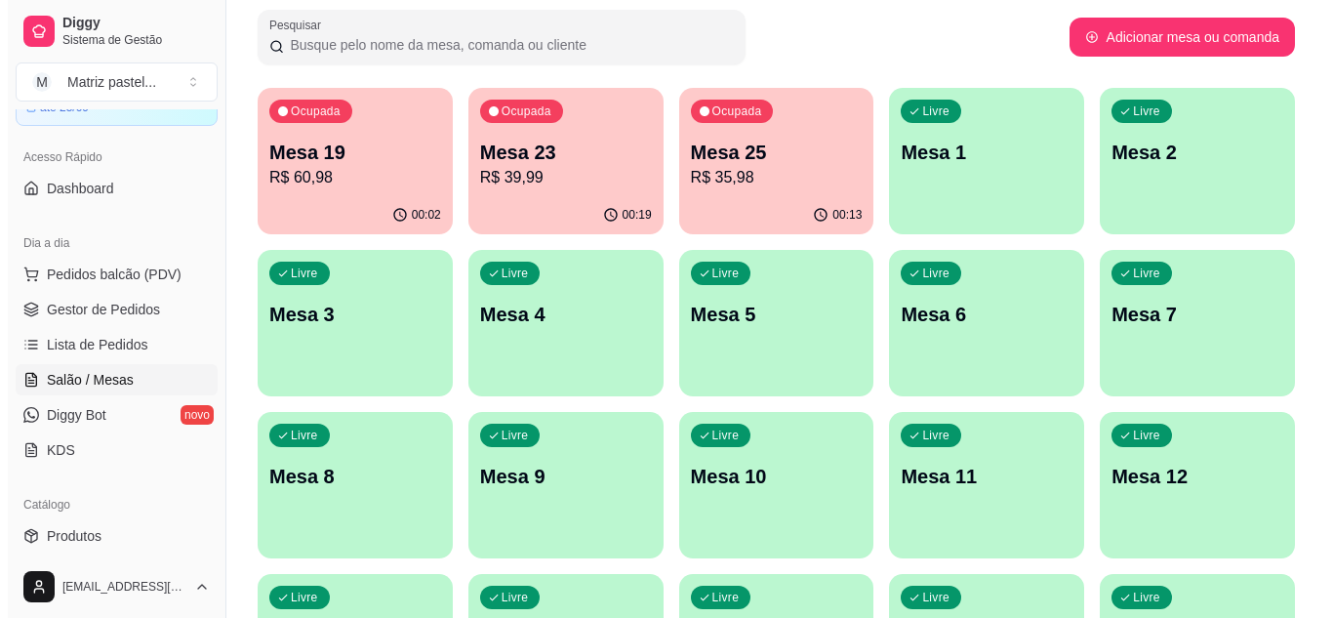
scroll to position [195, 0]
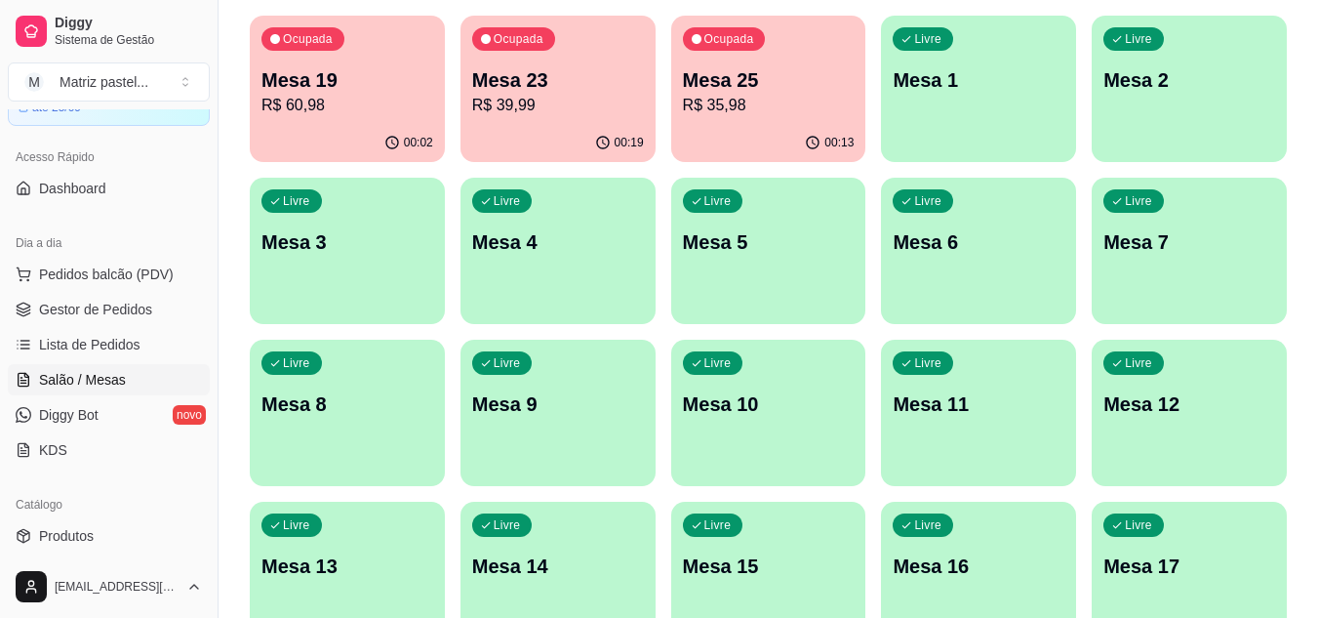
click at [378, 124] on div "00:02" at bounding box center [347, 143] width 195 height 38
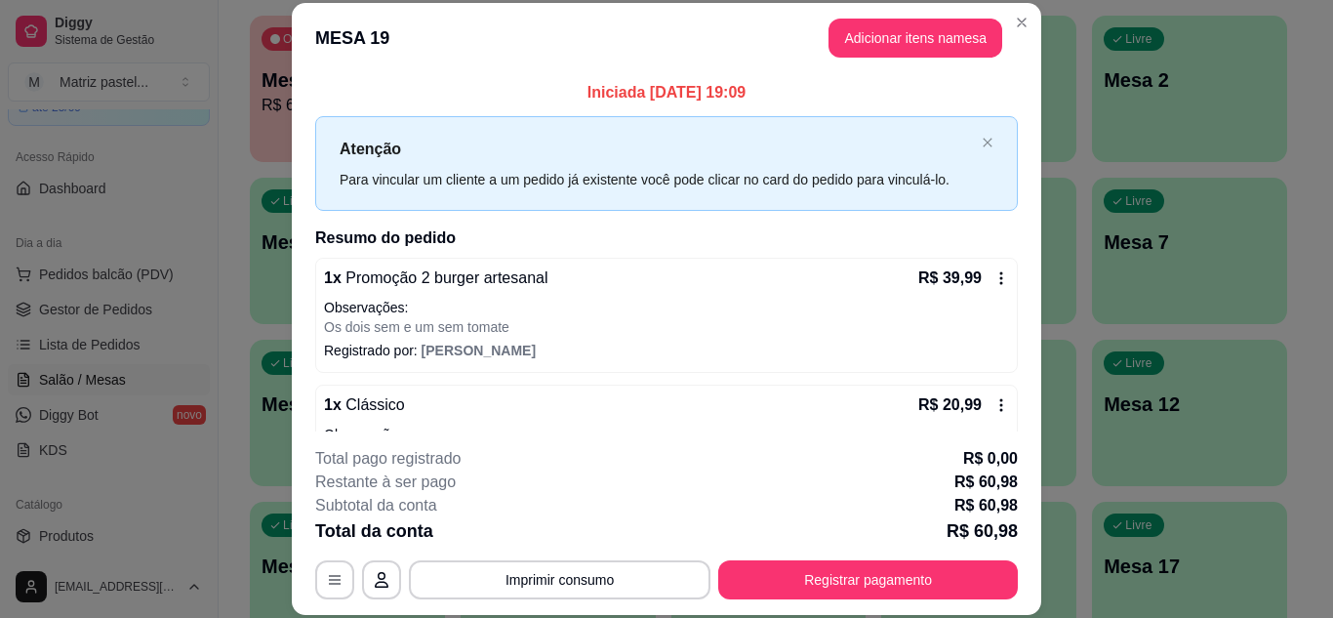
scroll to position [76, 0]
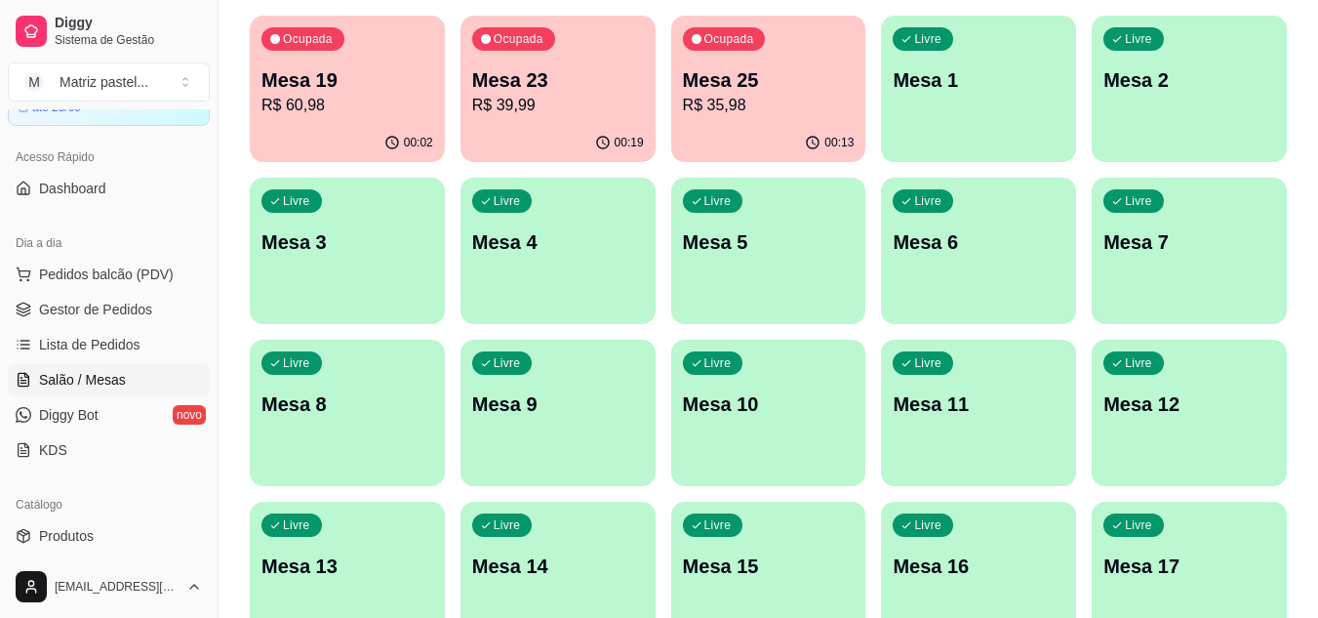
click at [595, 117] on div "Ocupada Mesa 23 R$ 39,99" at bounding box center [558, 70] width 195 height 108
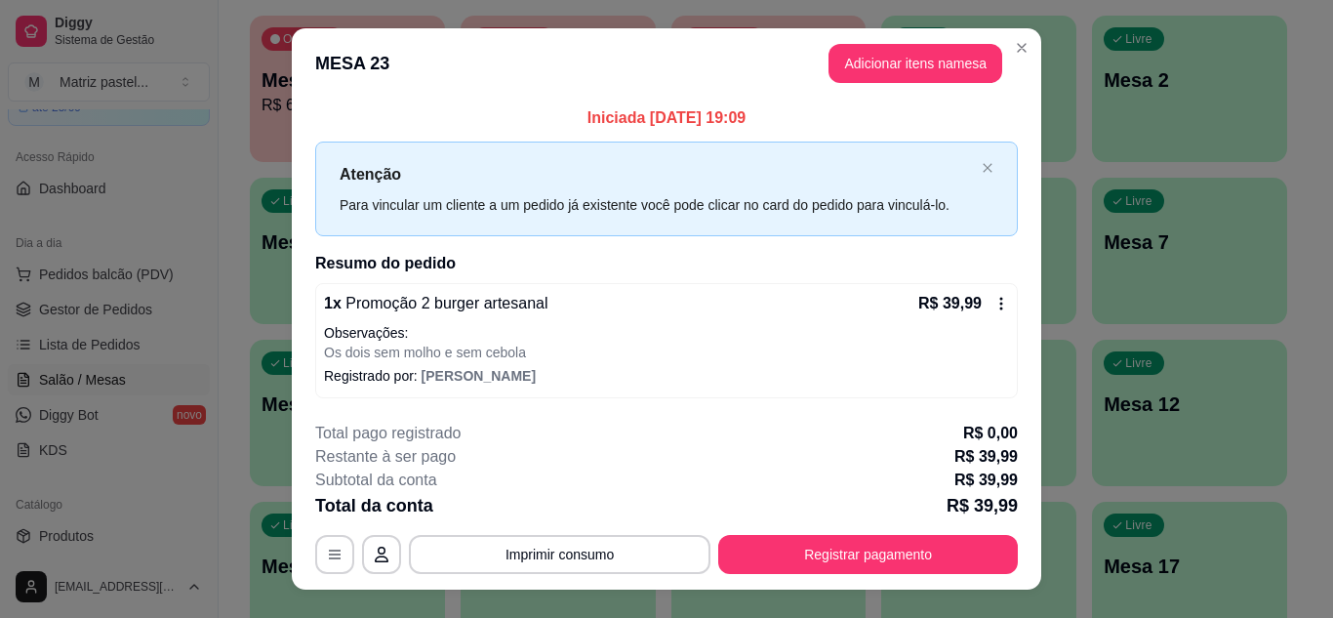
scroll to position [34, 0]
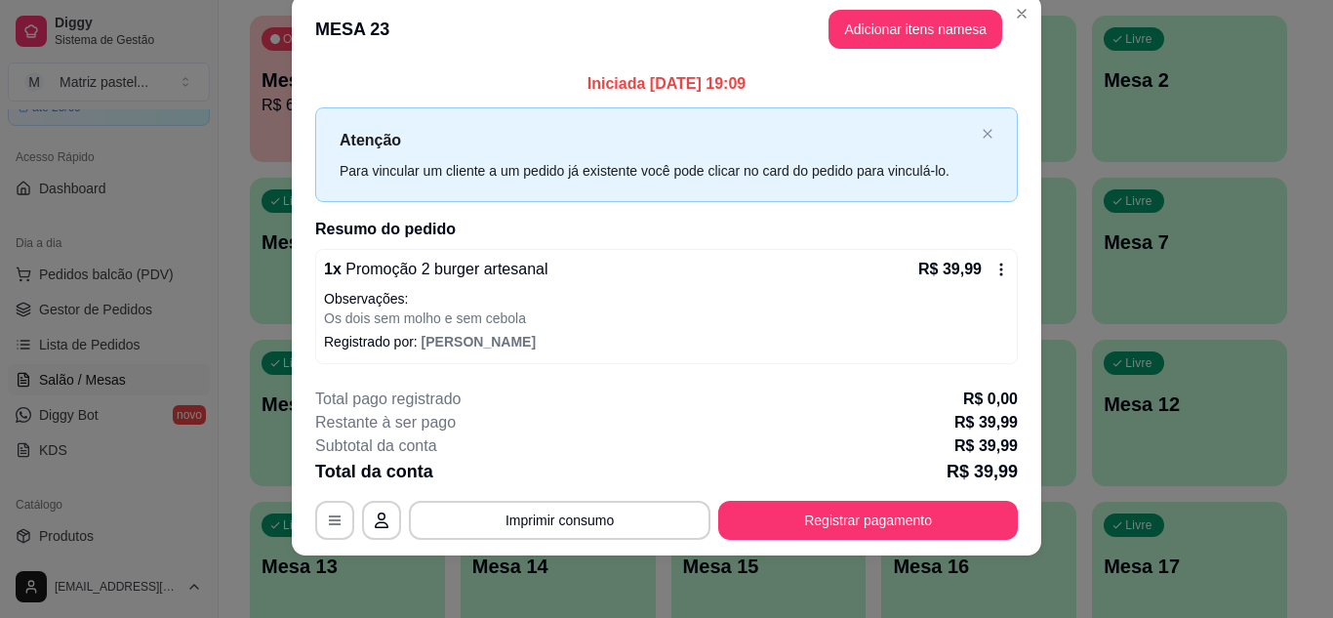
click at [849, 504] on button "Registrar pagamento" at bounding box center [868, 520] width 300 height 39
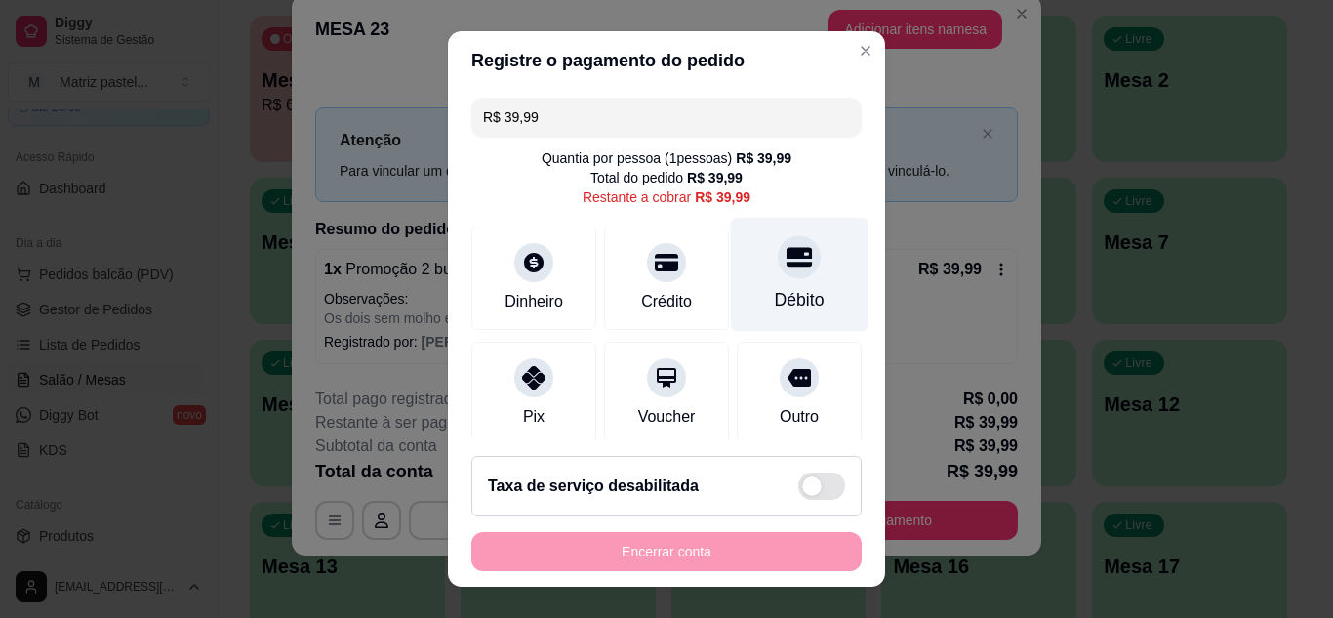
click at [792, 275] on div "Débito" at bounding box center [800, 274] width 138 height 114
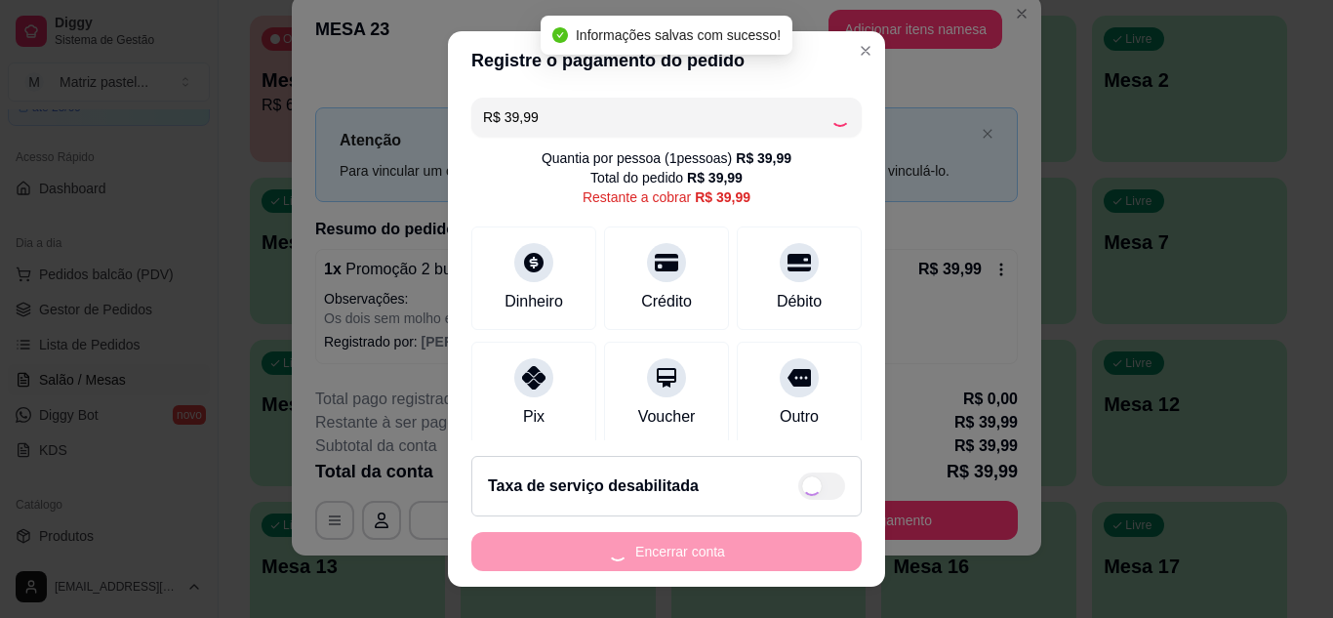
type input "R$ 0,00"
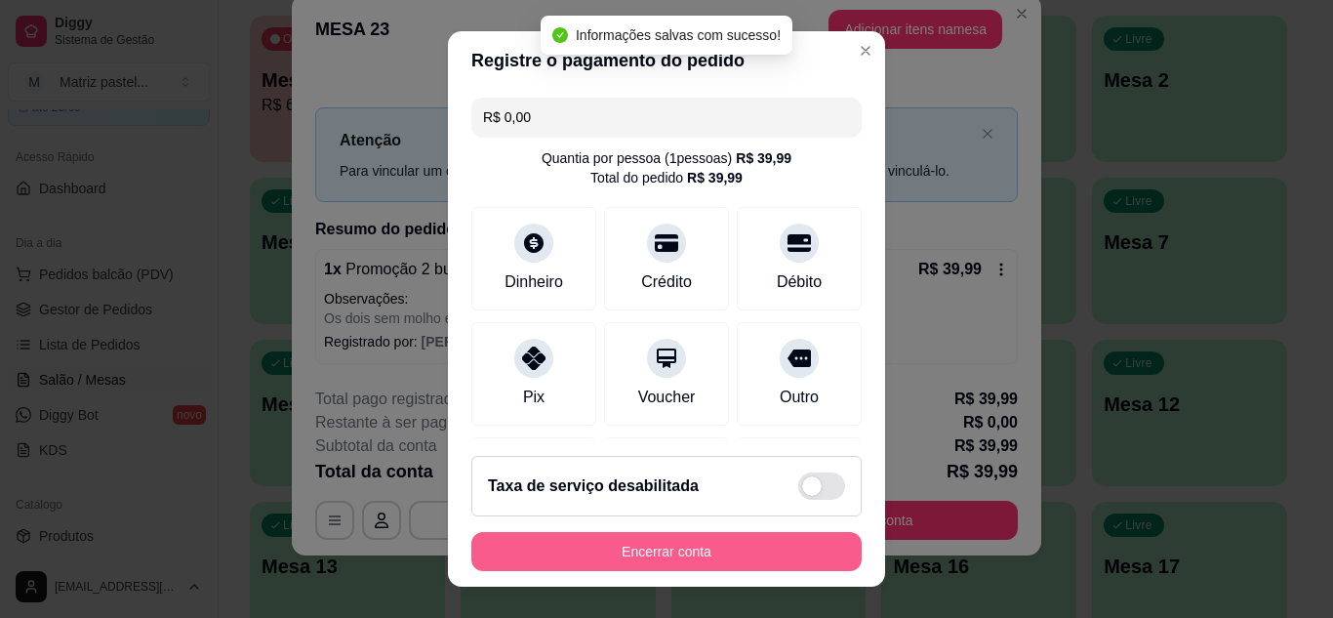
click at [666, 554] on button "Encerrar conta" at bounding box center [666, 551] width 390 height 39
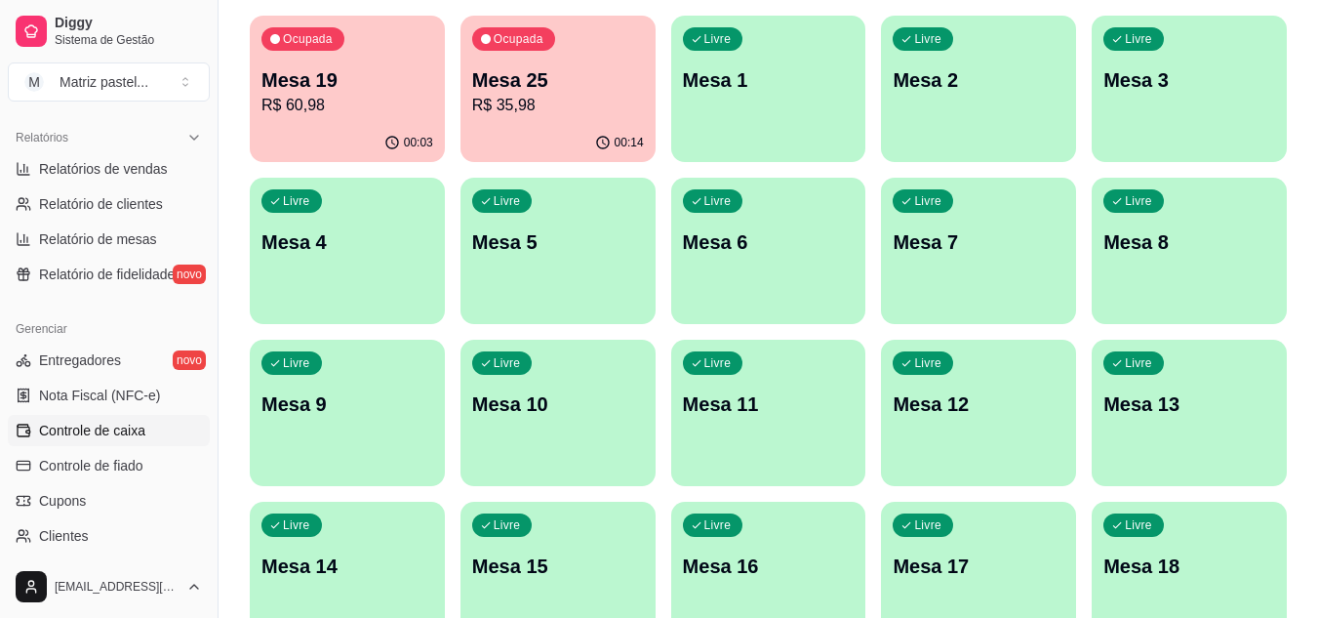
scroll to position [689, 0]
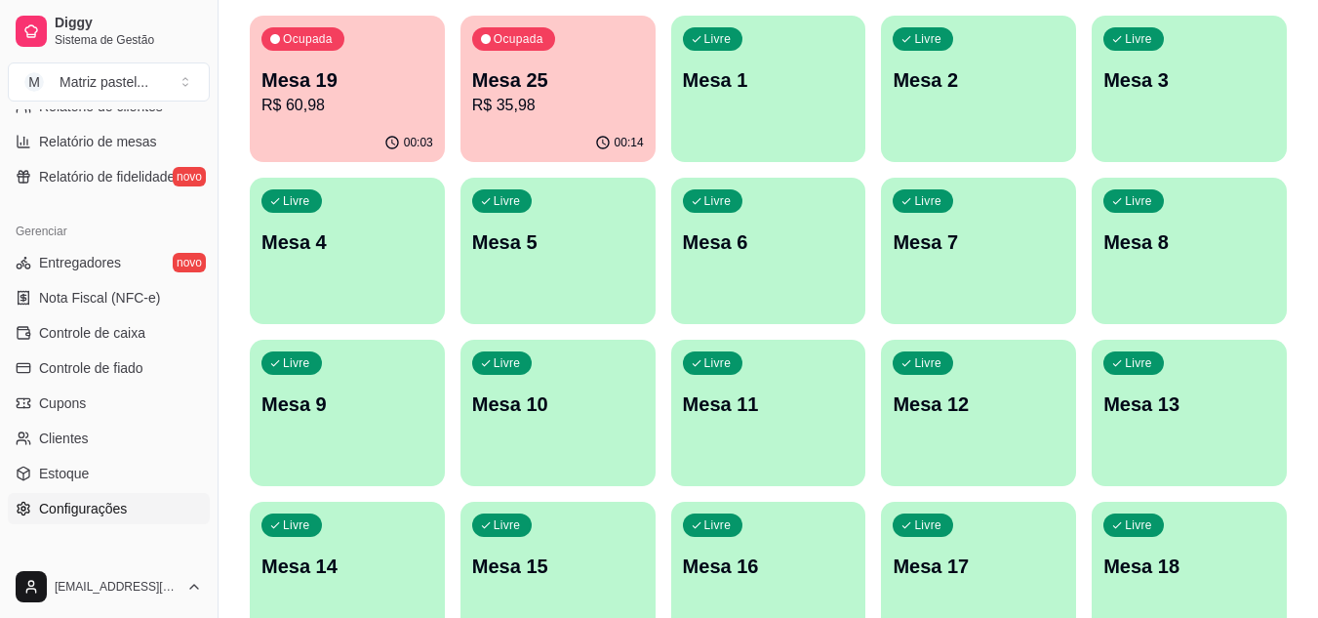
click at [49, 515] on span "Configurações" at bounding box center [83, 509] width 88 height 20
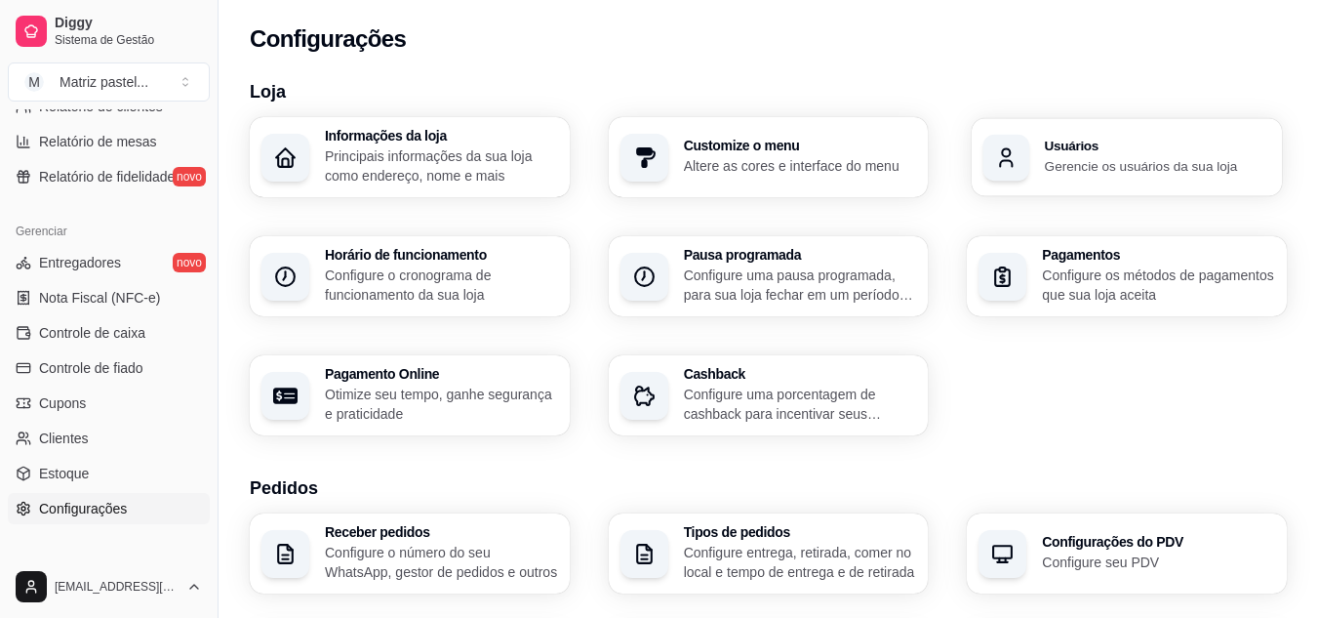
click at [1156, 143] on h3 "Usuários" at bounding box center [1157, 147] width 225 height 14
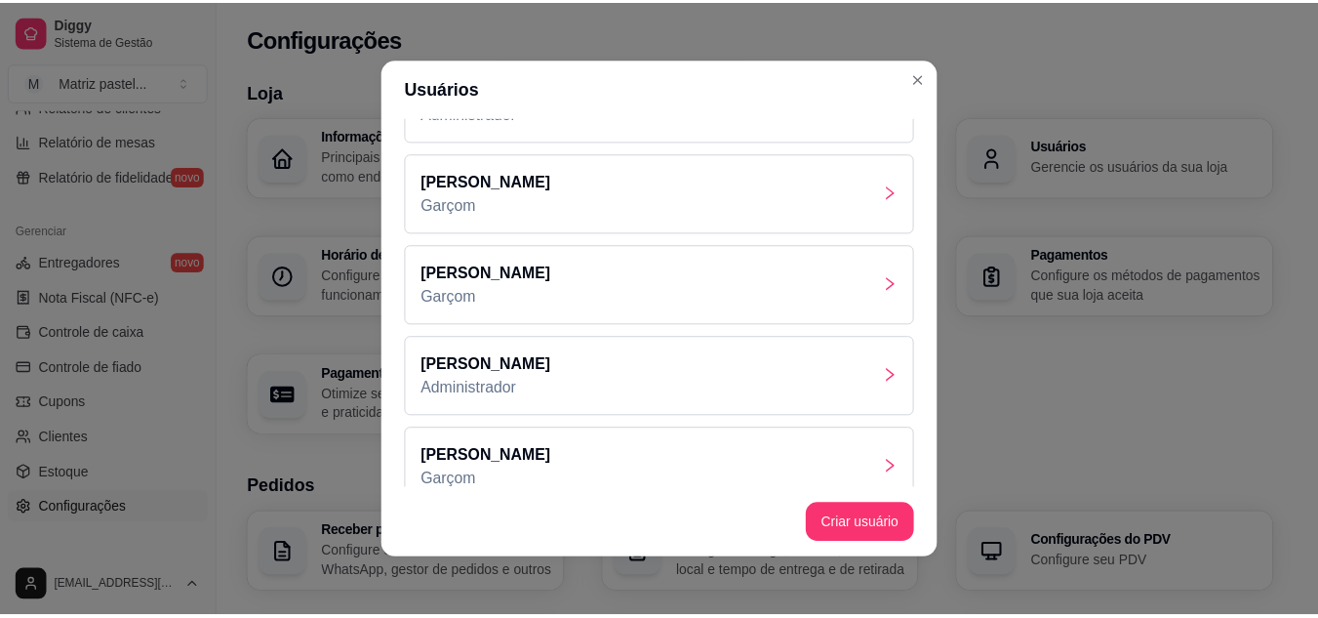
scroll to position [91, 0]
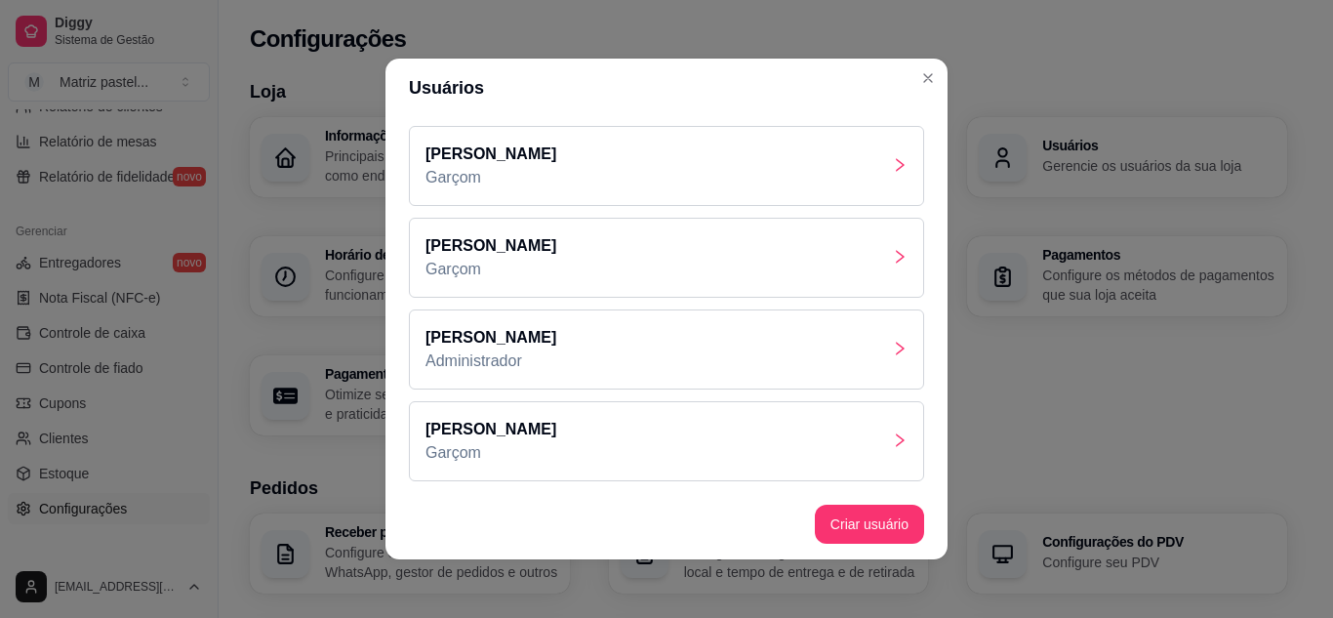
click at [459, 424] on p "[PERSON_NAME]" at bounding box center [490, 429] width 131 height 23
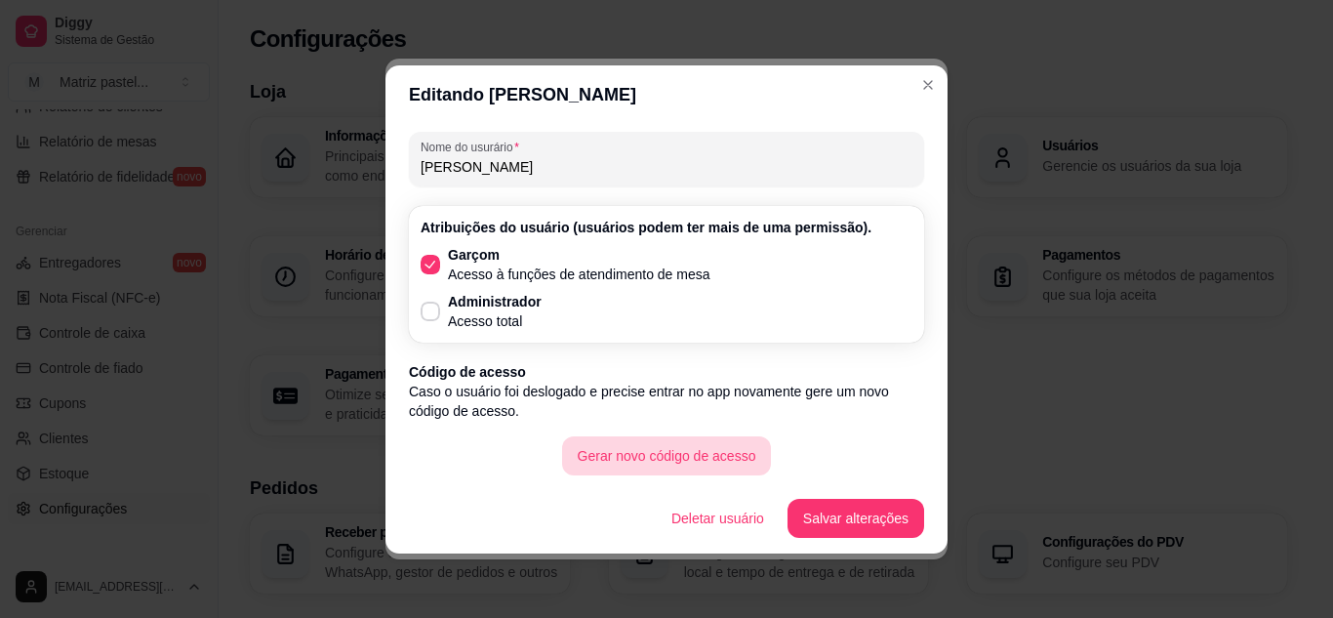
click at [585, 440] on button "Gerar novo código de acesso" at bounding box center [667, 455] width 210 height 39
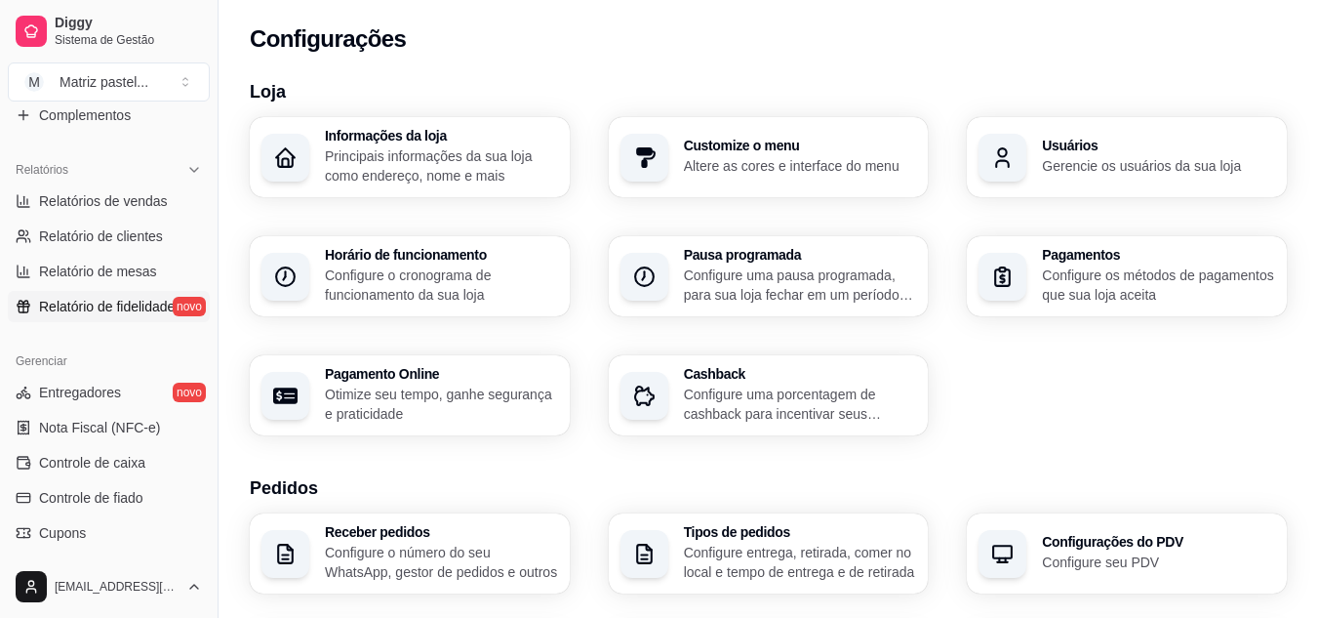
scroll to position [299, 0]
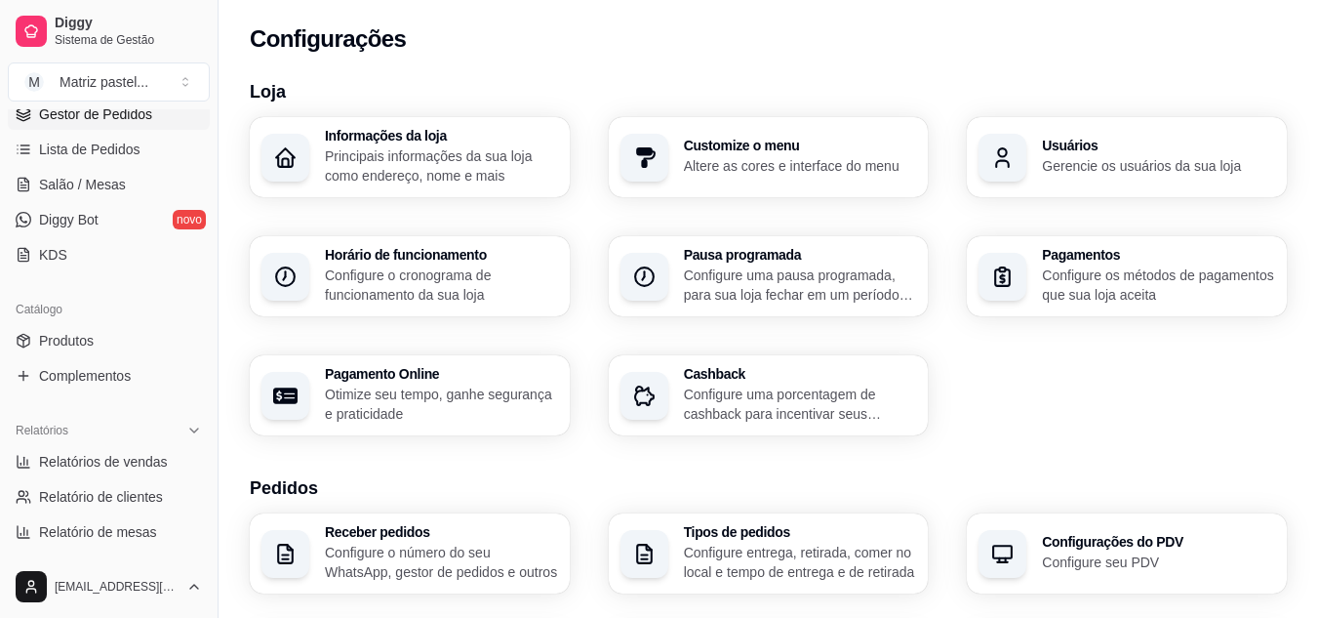
click at [91, 121] on span "Gestor de Pedidos" at bounding box center [95, 114] width 113 height 20
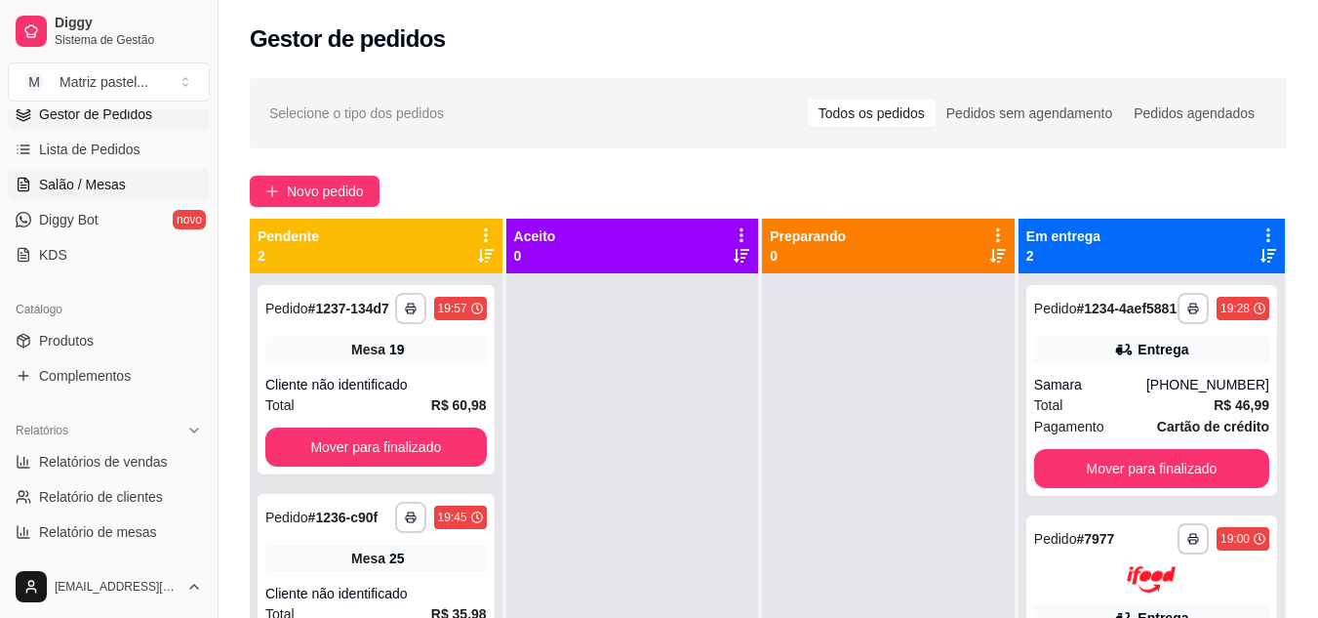
click at [100, 178] on span "Salão / Mesas" at bounding box center [82, 185] width 87 height 20
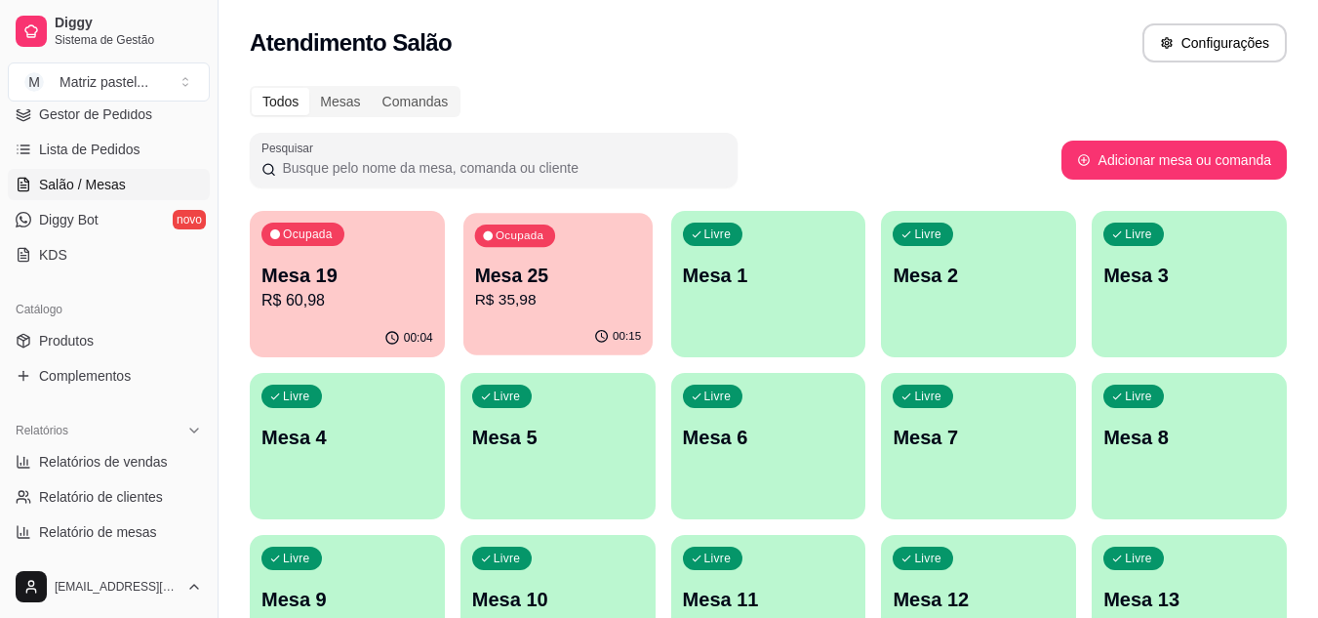
click at [535, 285] on p "Mesa 25" at bounding box center [557, 275] width 167 height 26
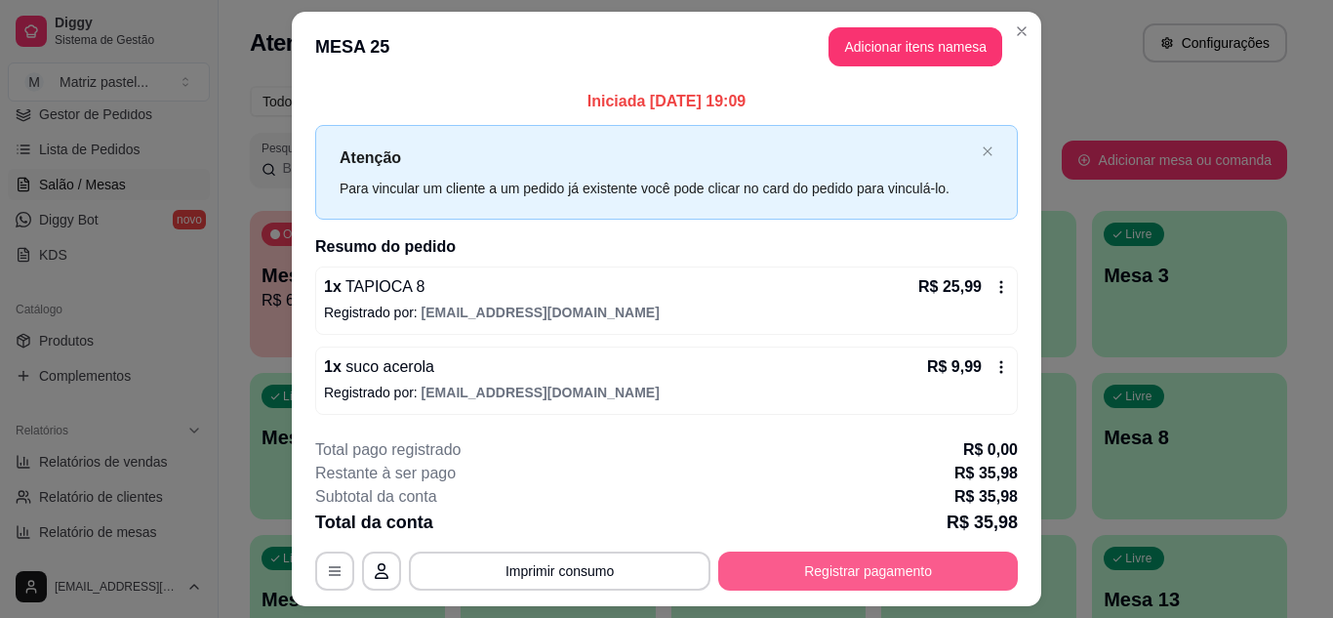
click at [800, 559] on button "Registrar pagamento" at bounding box center [868, 570] width 300 height 39
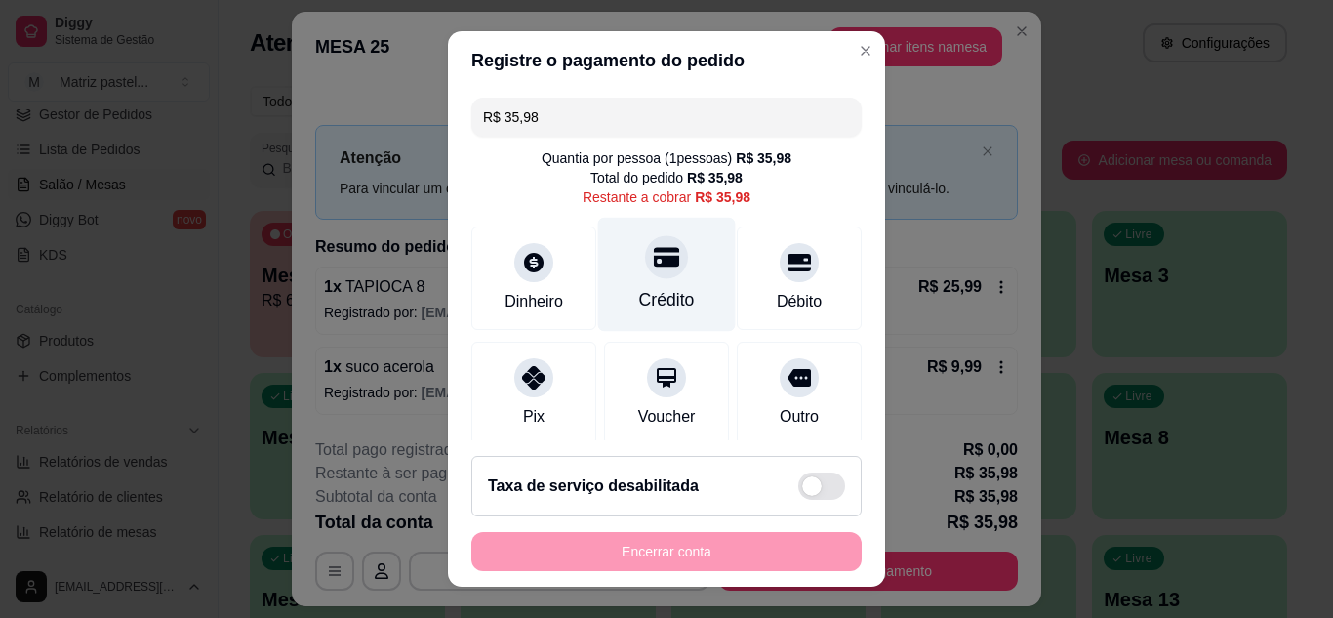
click at [654, 293] on div "Crédito" at bounding box center [667, 299] width 56 height 25
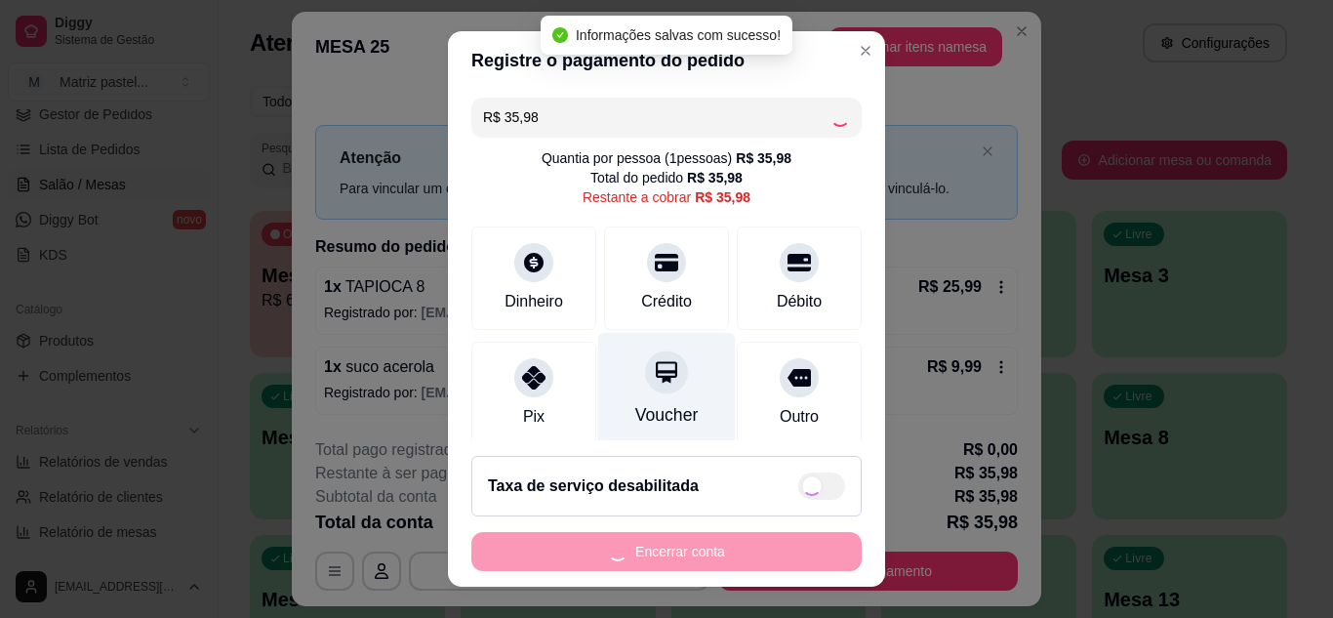
type input "R$ 0,00"
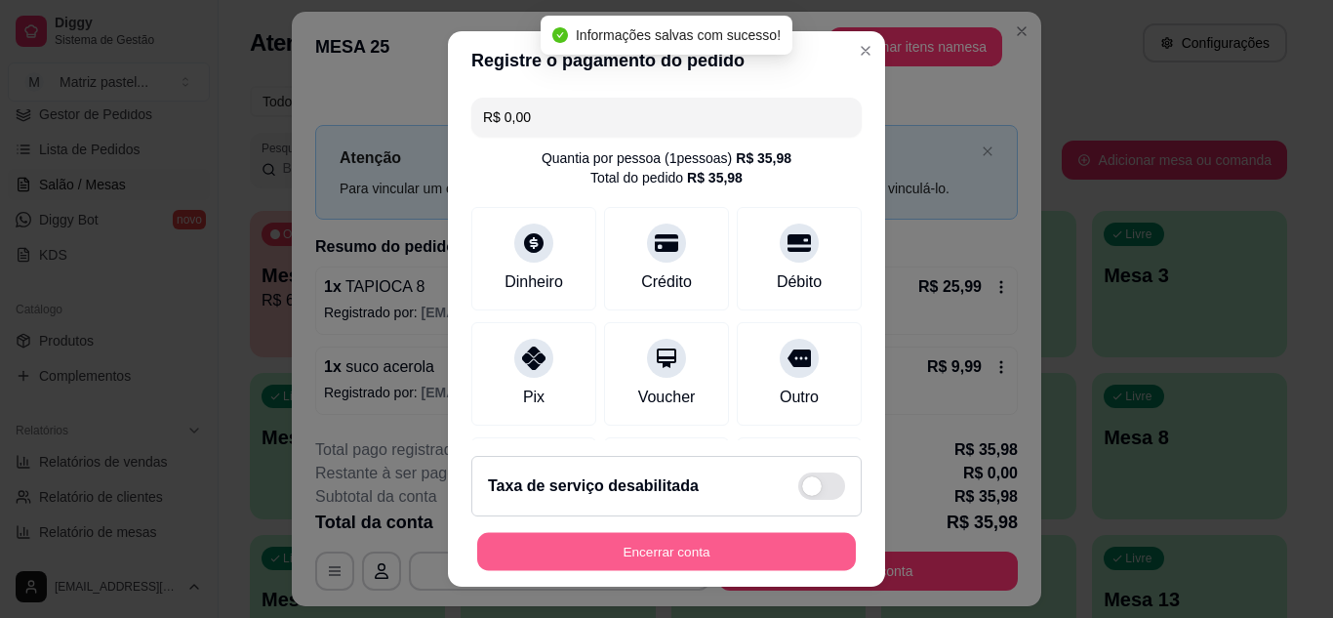
click at [608, 567] on button "Encerrar conta" at bounding box center [666, 552] width 379 height 38
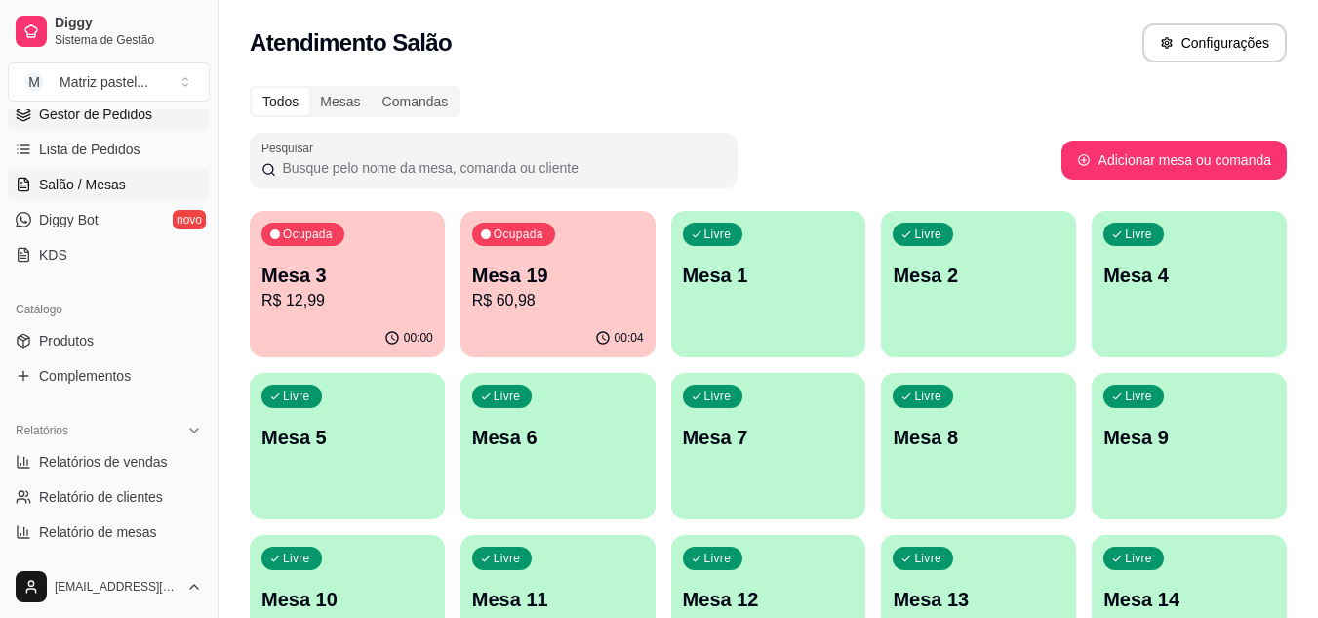
click at [93, 125] on link "Gestor de Pedidos" at bounding box center [109, 114] width 202 height 31
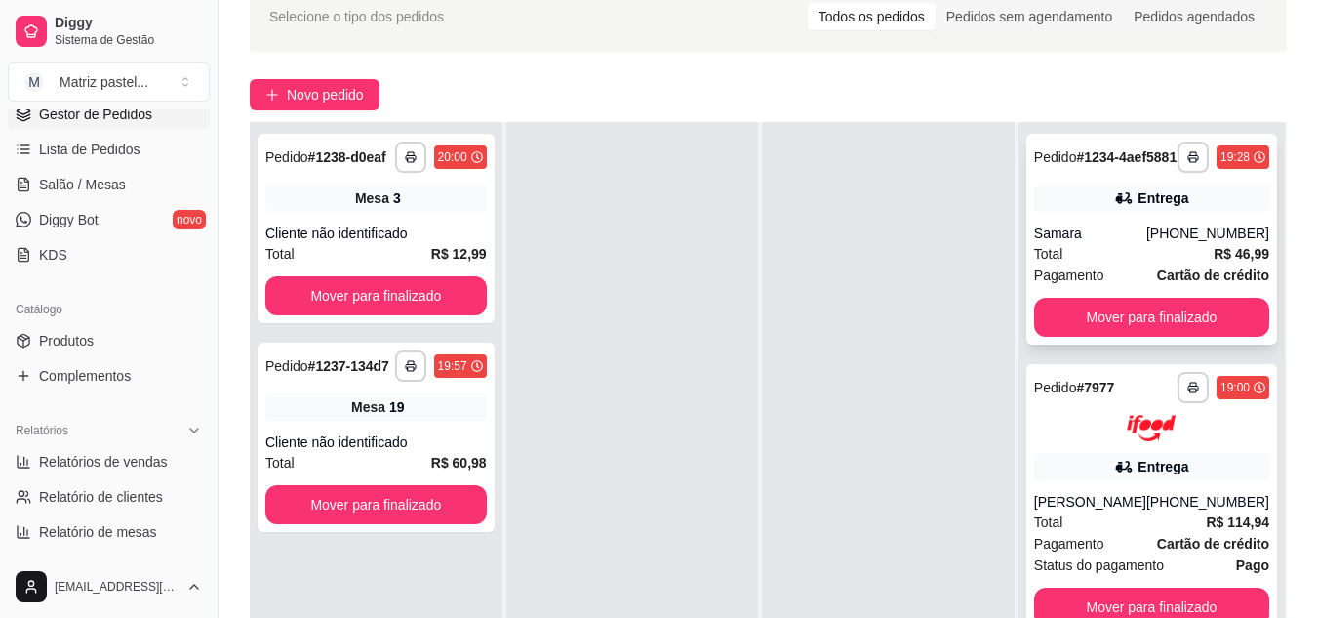
scroll to position [98, 0]
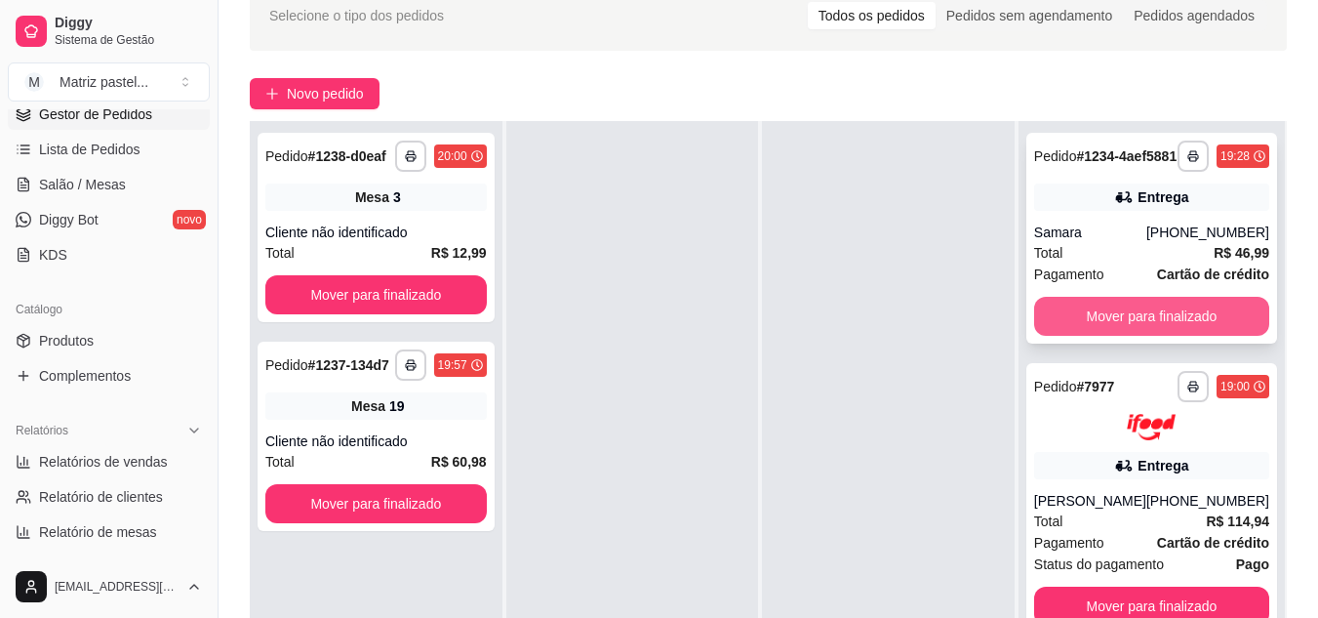
click at [1131, 322] on button "Mover para finalizado" at bounding box center [1151, 316] width 235 height 39
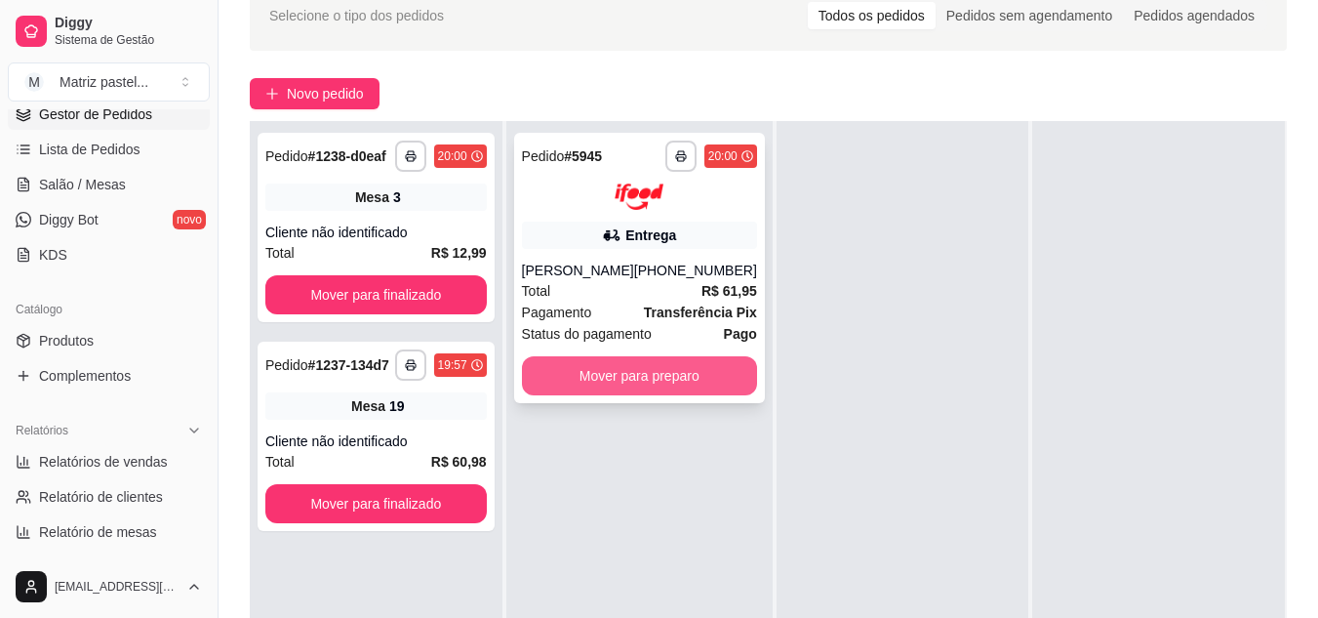
click at [584, 381] on button "Mover para preparo" at bounding box center [639, 375] width 235 height 39
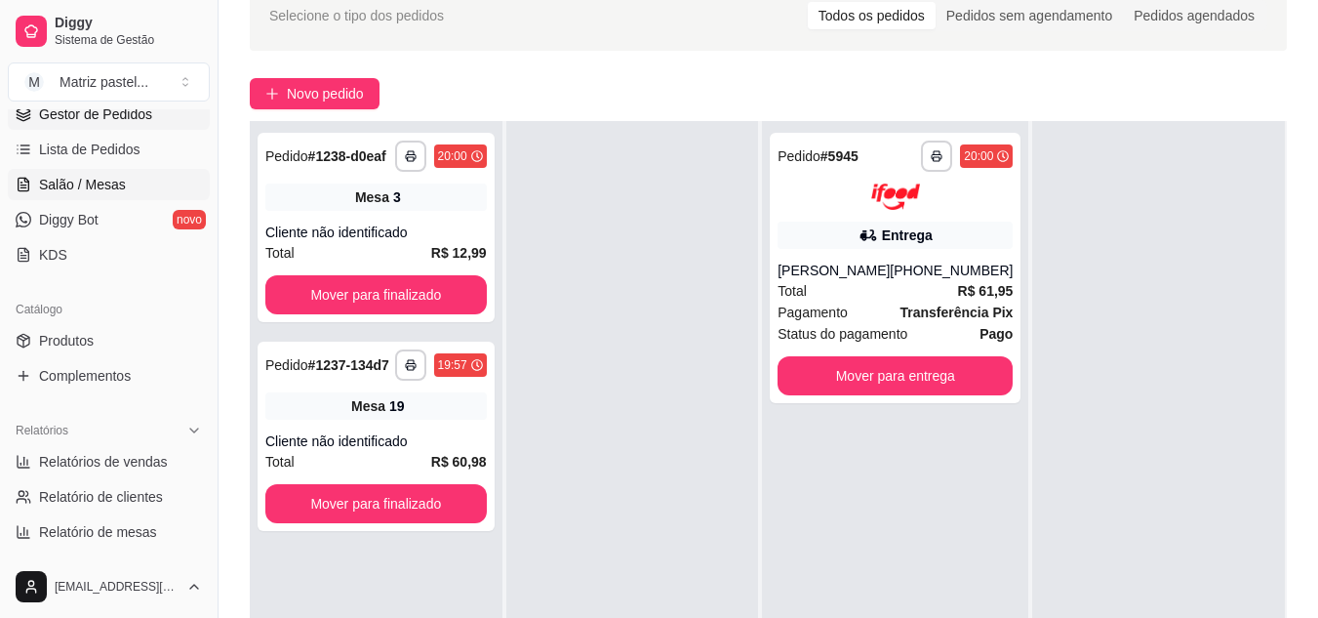
scroll to position [103, 0]
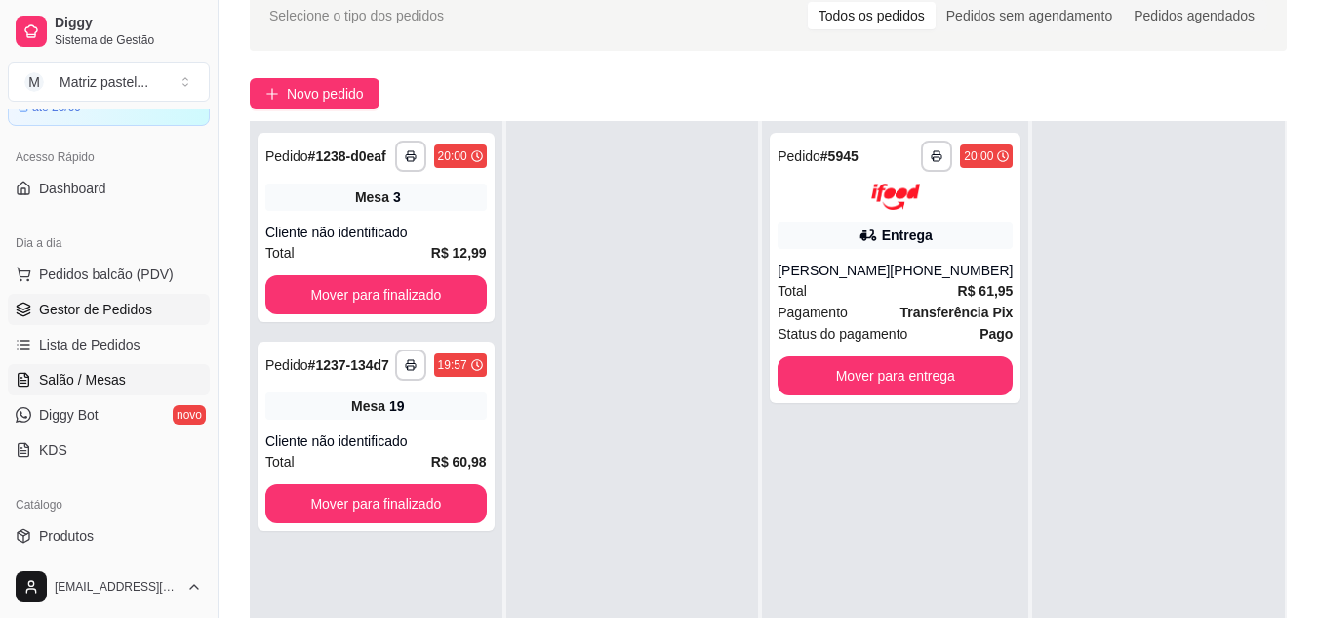
click at [94, 366] on link "Salão / Mesas" at bounding box center [109, 379] width 202 height 31
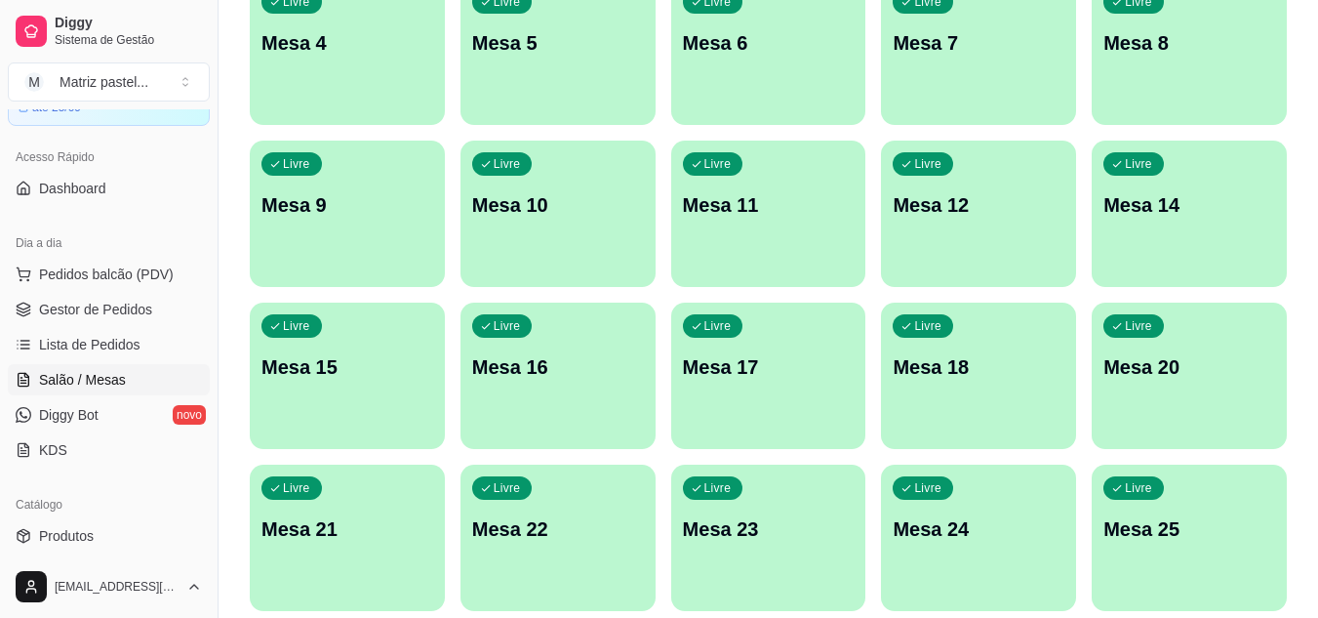
scroll to position [466, 0]
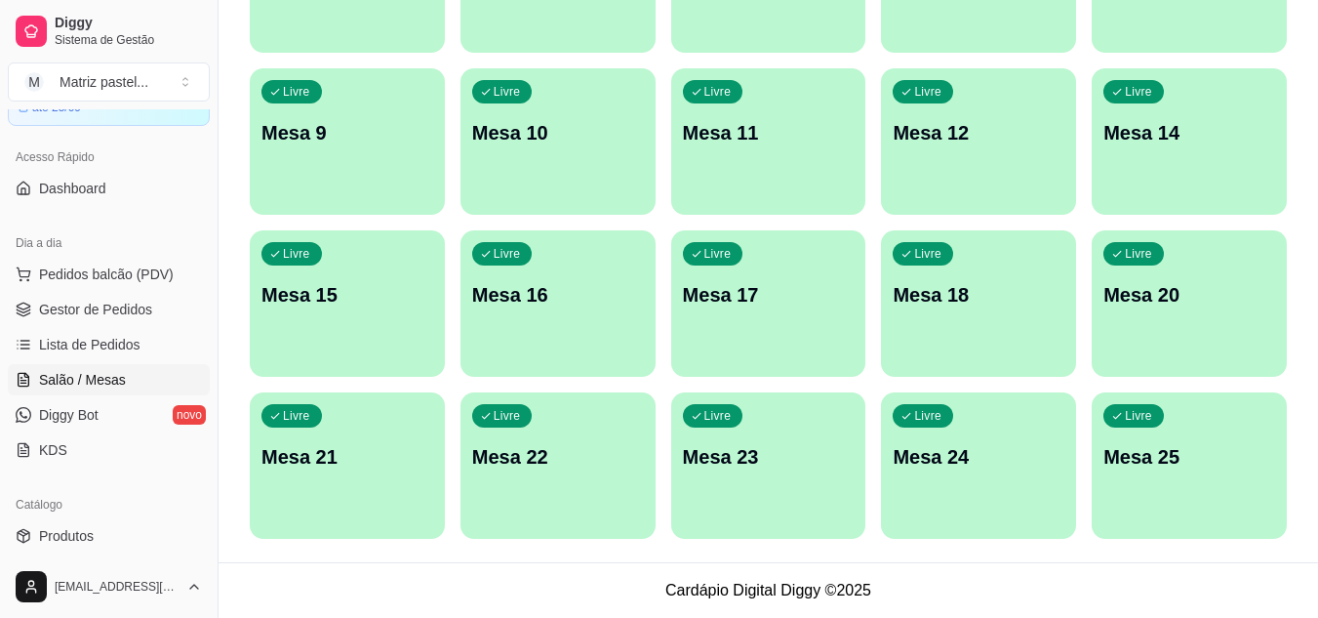
click at [1101, 450] on div "Livre Mesa 25" at bounding box center [1189, 453] width 195 height 123
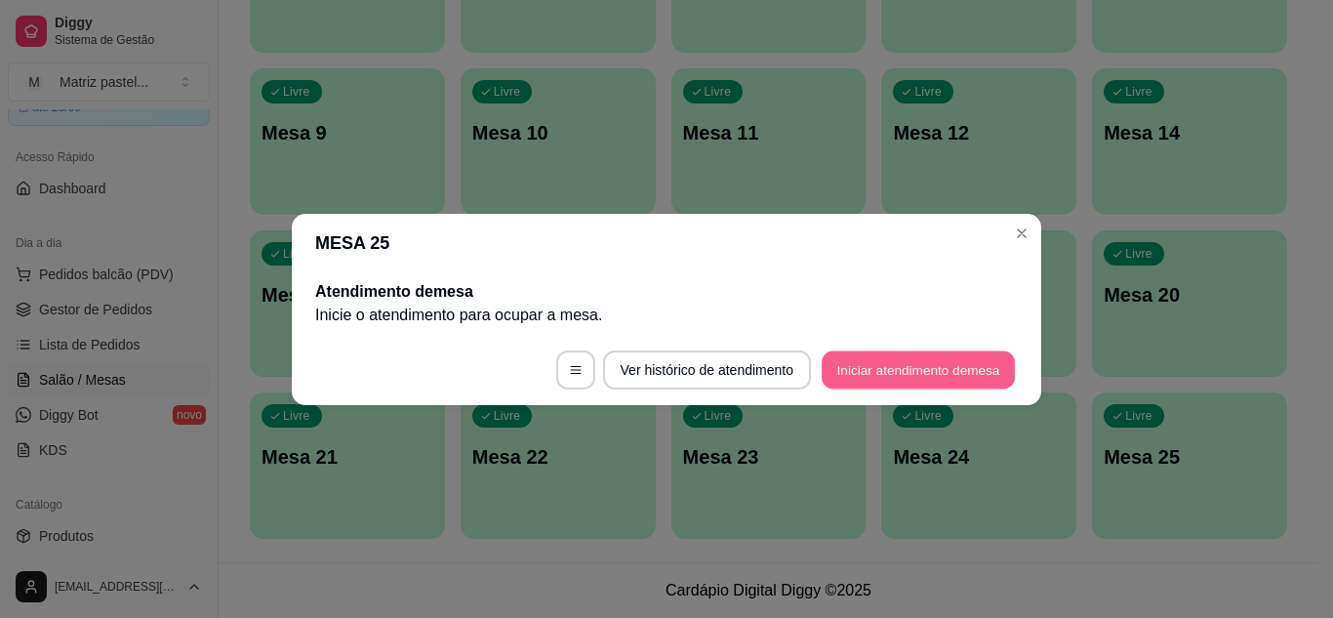
click at [832, 378] on button "Iniciar atendimento de mesa" at bounding box center [918, 369] width 193 height 38
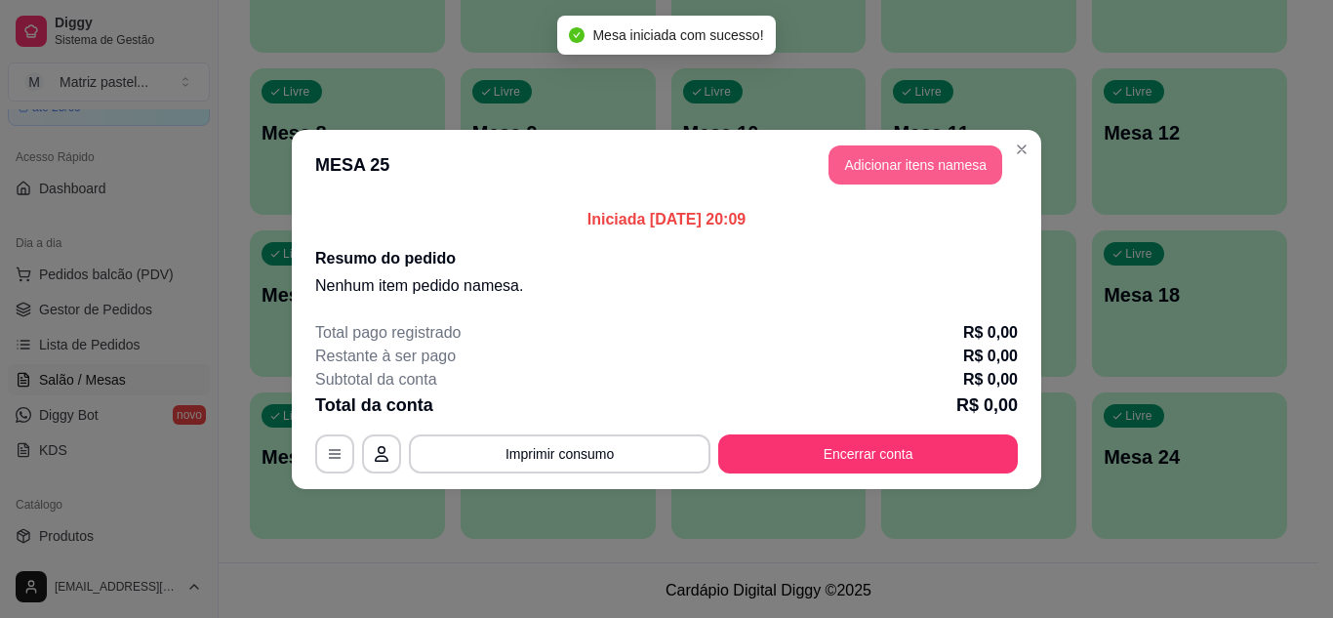
click at [925, 163] on button "Adicionar itens na mesa" at bounding box center [915, 164] width 174 height 39
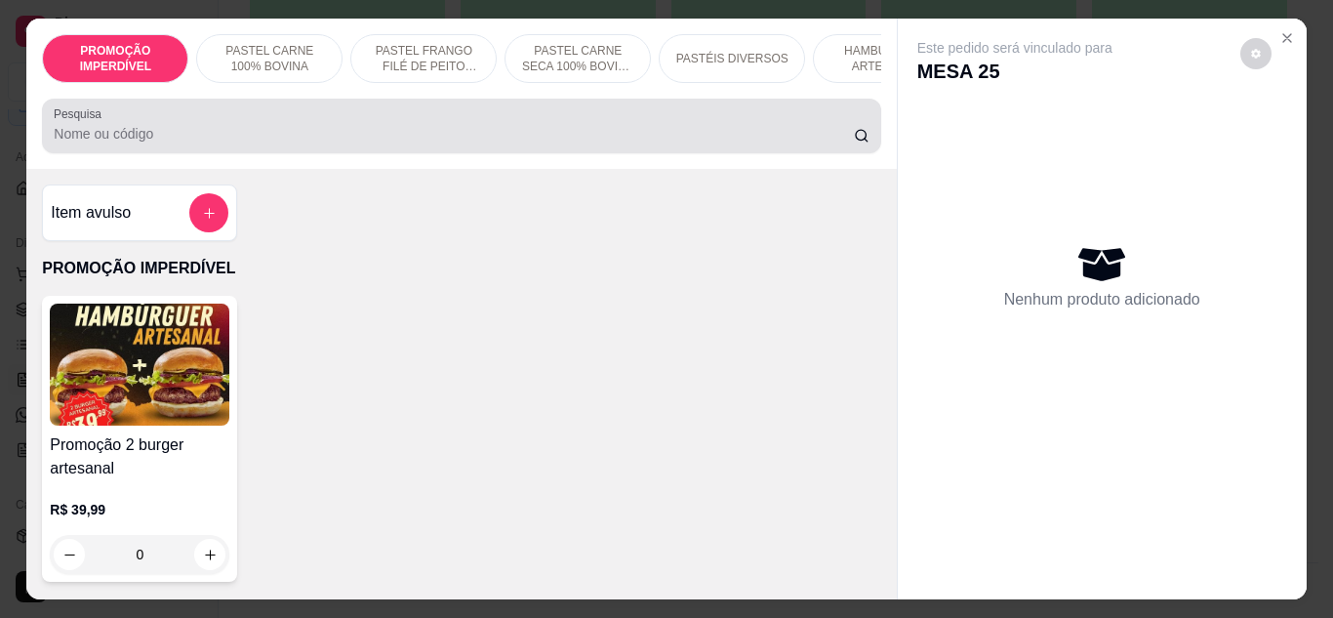
click at [315, 138] on input "Pesquisa" at bounding box center [454, 134] width 800 height 20
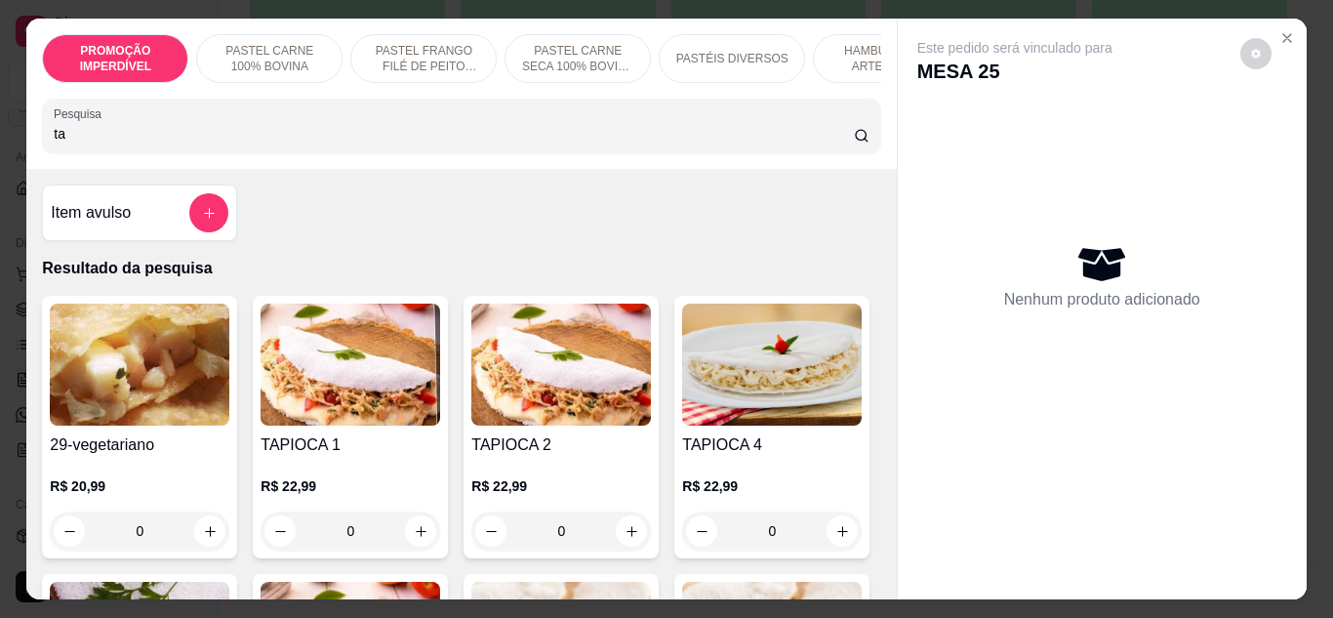
type input "ta"
drag, startPoint x: 1281, startPoint y: 14, endPoint x: 1277, endPoint y: 38, distance: 24.7
click at [1281, 19] on section "PROMOÇÃO IMPERDÍVEL PASTEL CARNE 100% BOVINA PASTEL FRANGO FILÉ DE PEITO DESFIA…" at bounding box center [665, 309] width 1279 height 581
click at [1283, 30] on icon "Close" at bounding box center [1287, 38] width 16 height 16
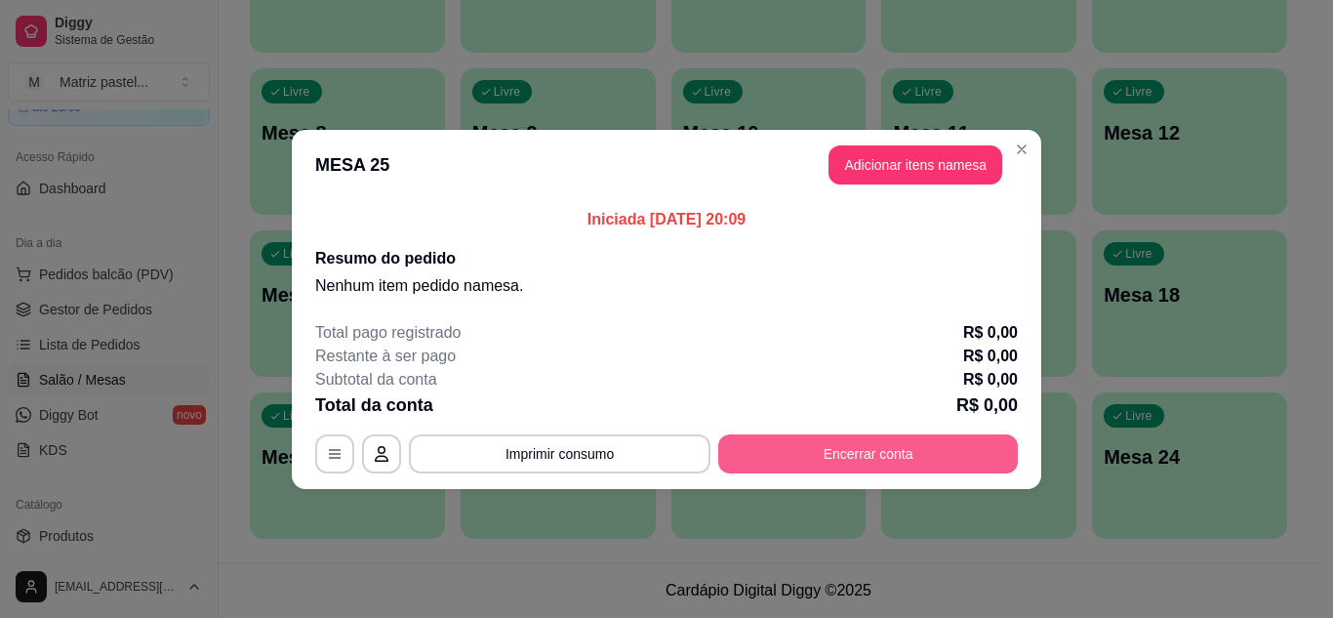
click at [854, 459] on button "Encerrar conta" at bounding box center [868, 453] width 300 height 39
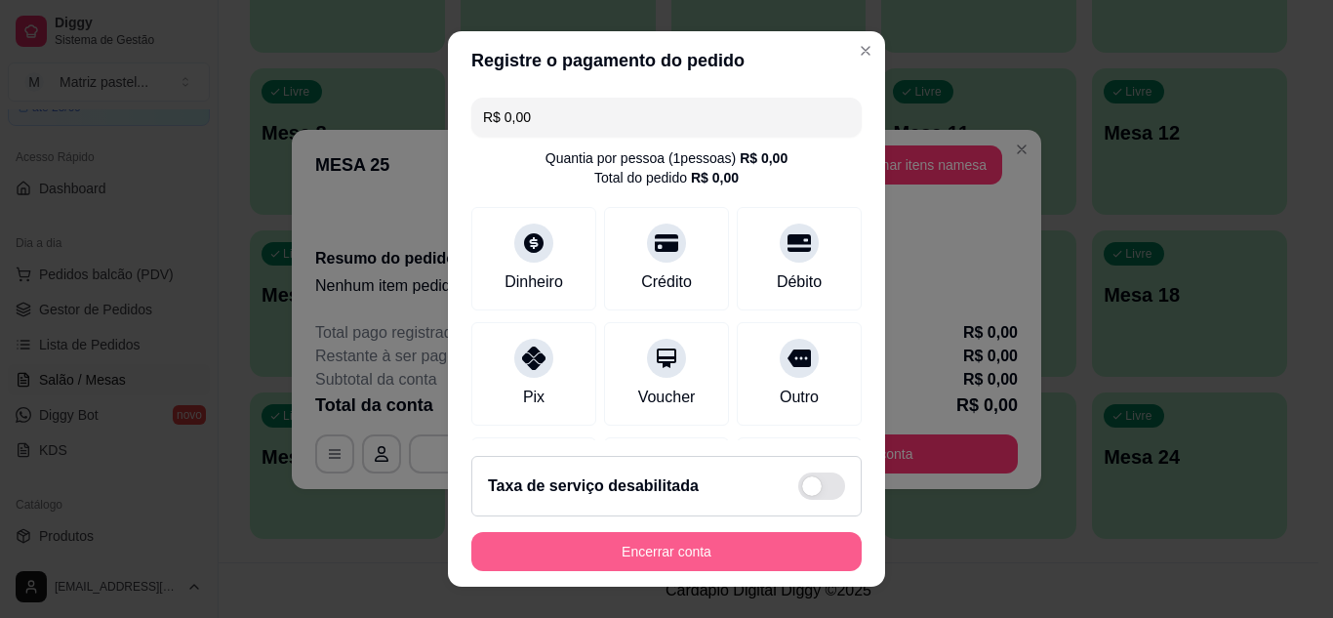
click at [780, 562] on button "Encerrar conta" at bounding box center [666, 551] width 390 height 39
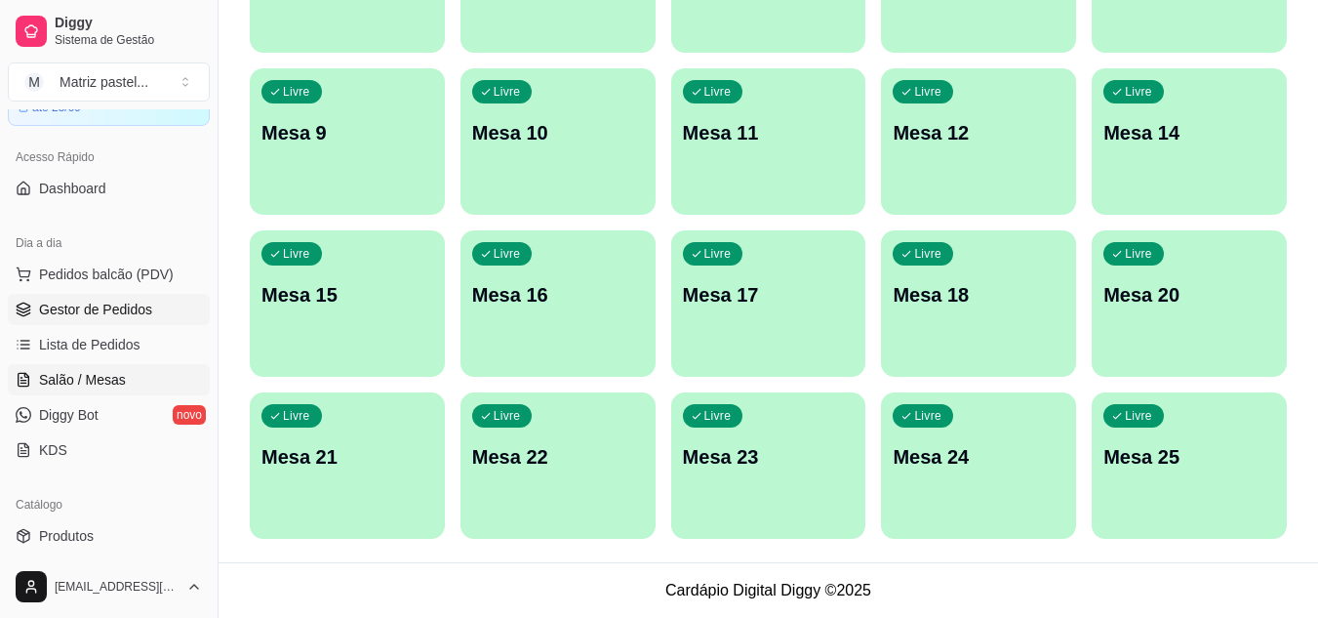
click at [77, 320] on link "Gestor de Pedidos" at bounding box center [109, 309] width 202 height 31
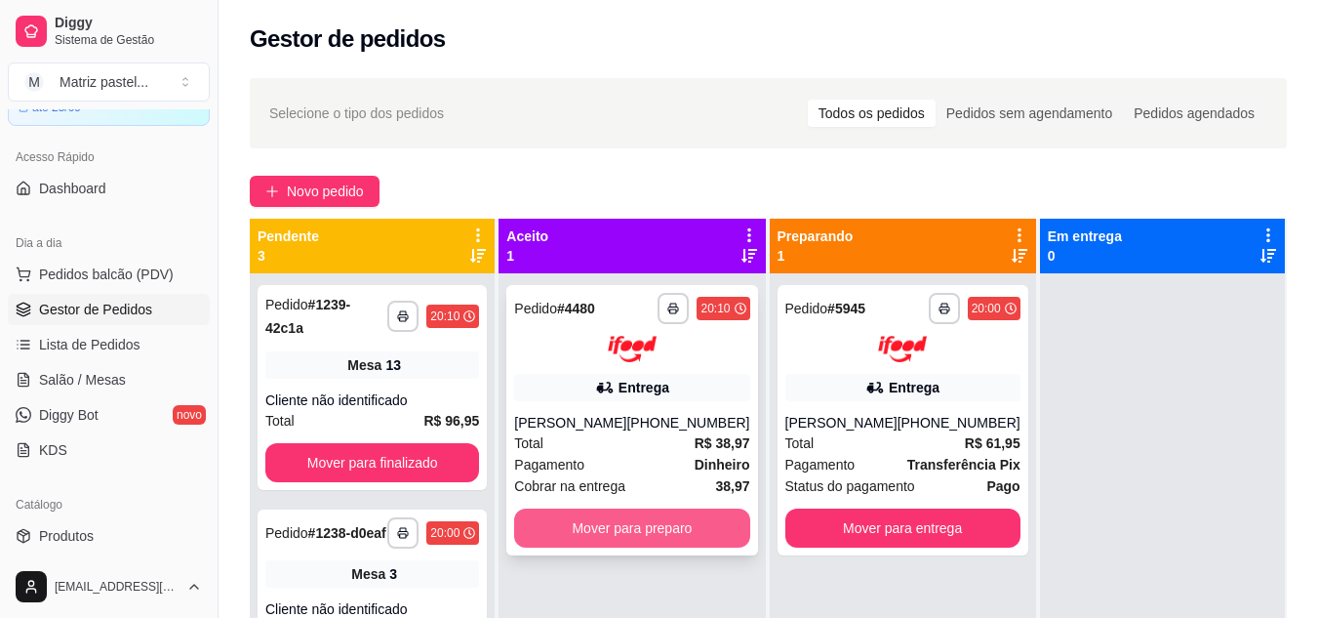
click at [643, 521] on button "Mover para preparo" at bounding box center [631, 527] width 235 height 39
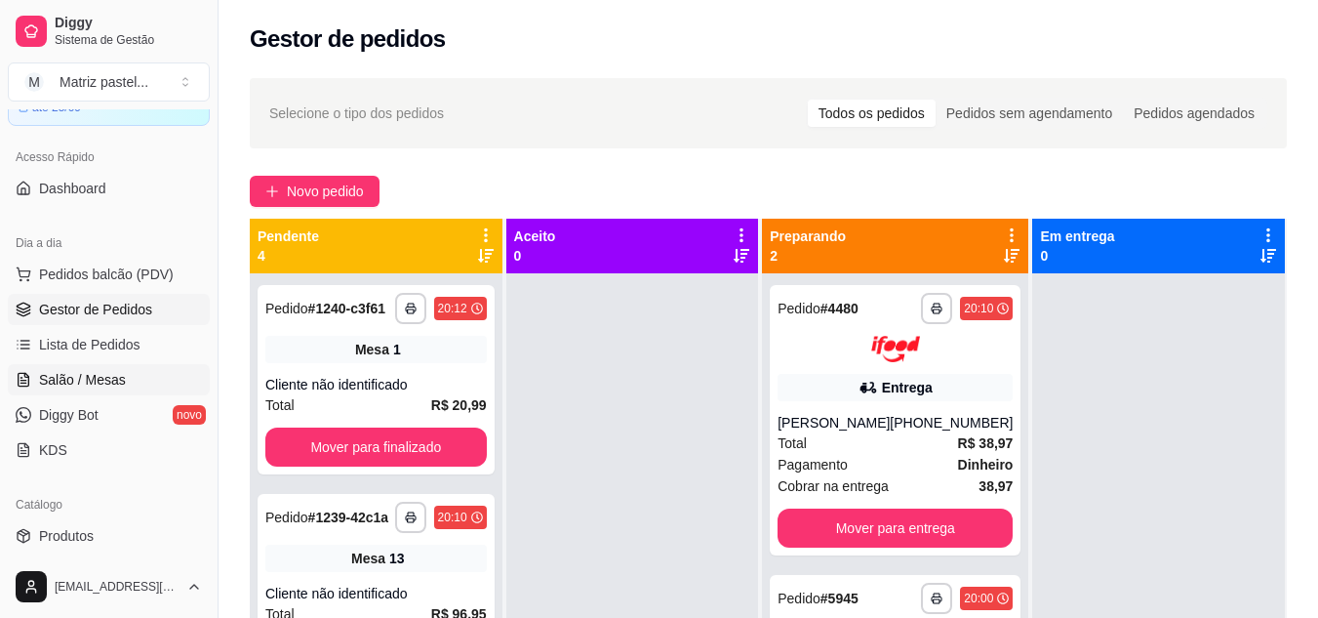
click at [79, 378] on span "Salão / Mesas" at bounding box center [82, 380] width 87 height 20
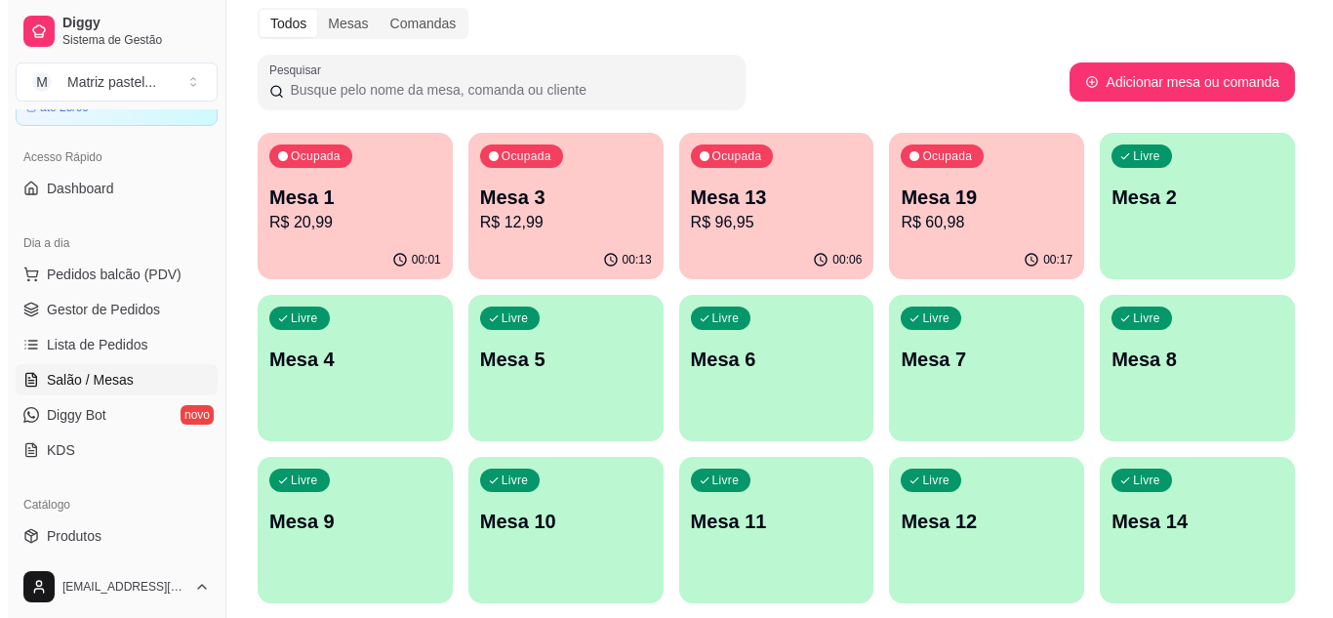
scroll to position [98, 0]
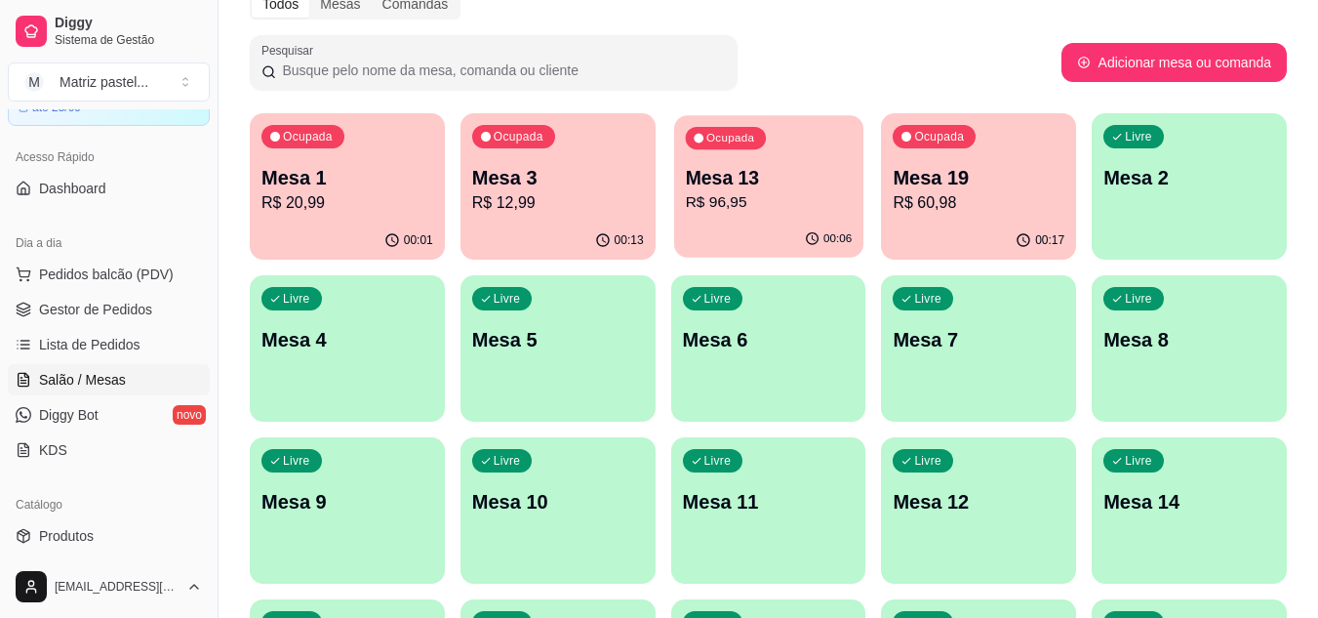
click at [808, 200] on p "R$ 96,95" at bounding box center [768, 202] width 167 height 22
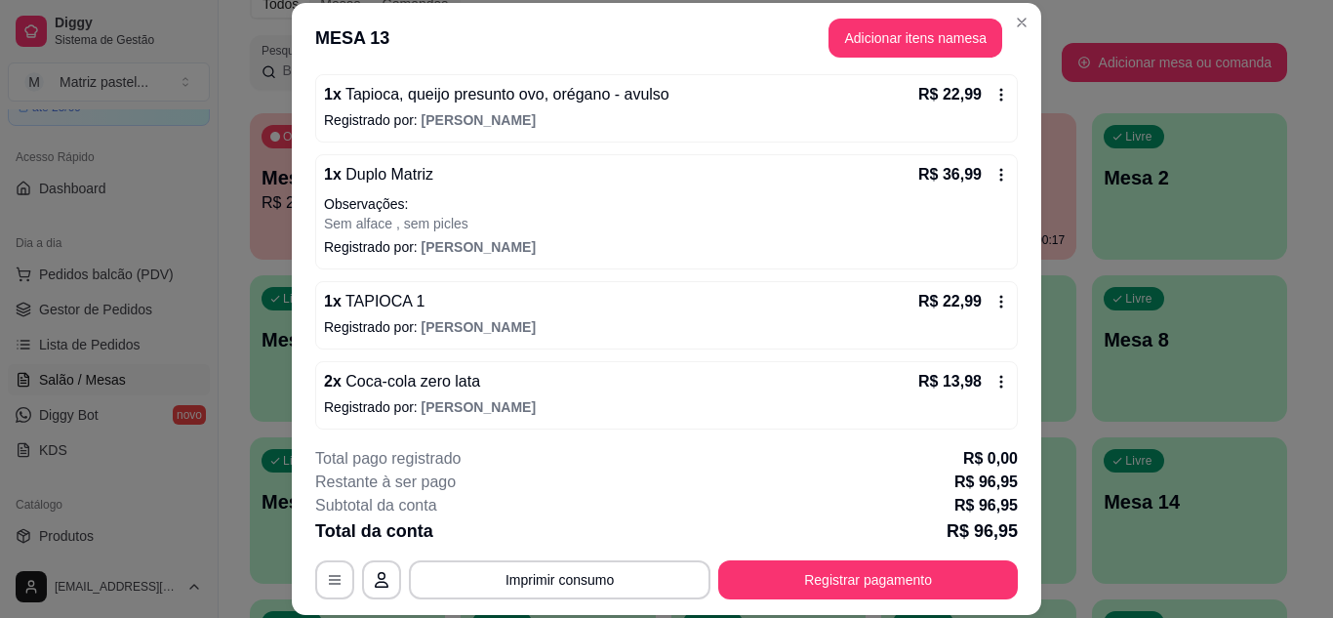
scroll to position [189, 0]
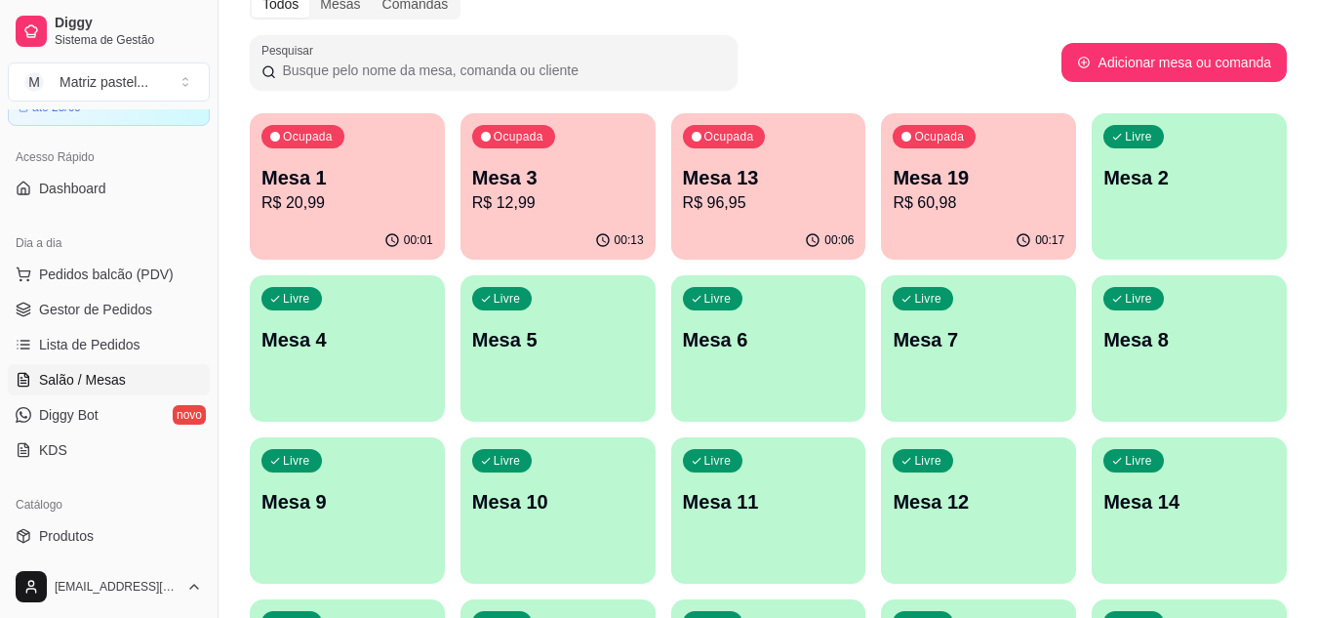
click at [1025, 188] on p "Mesa 19" at bounding box center [979, 177] width 172 height 27
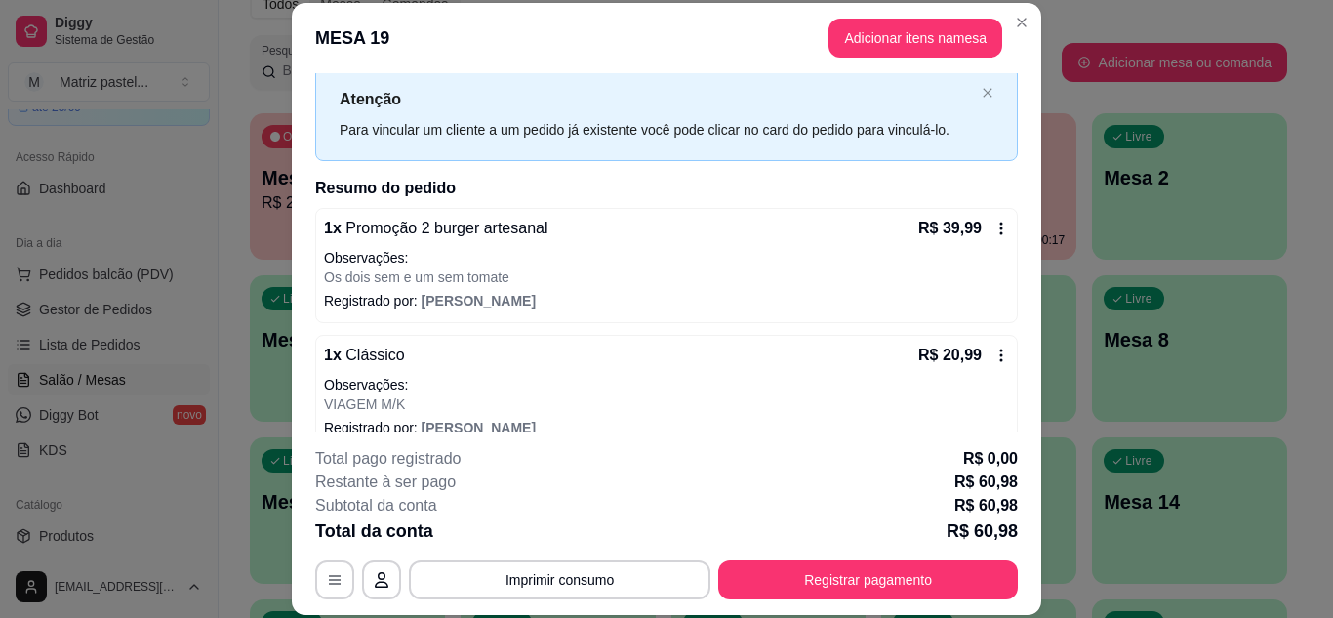
scroll to position [76, 0]
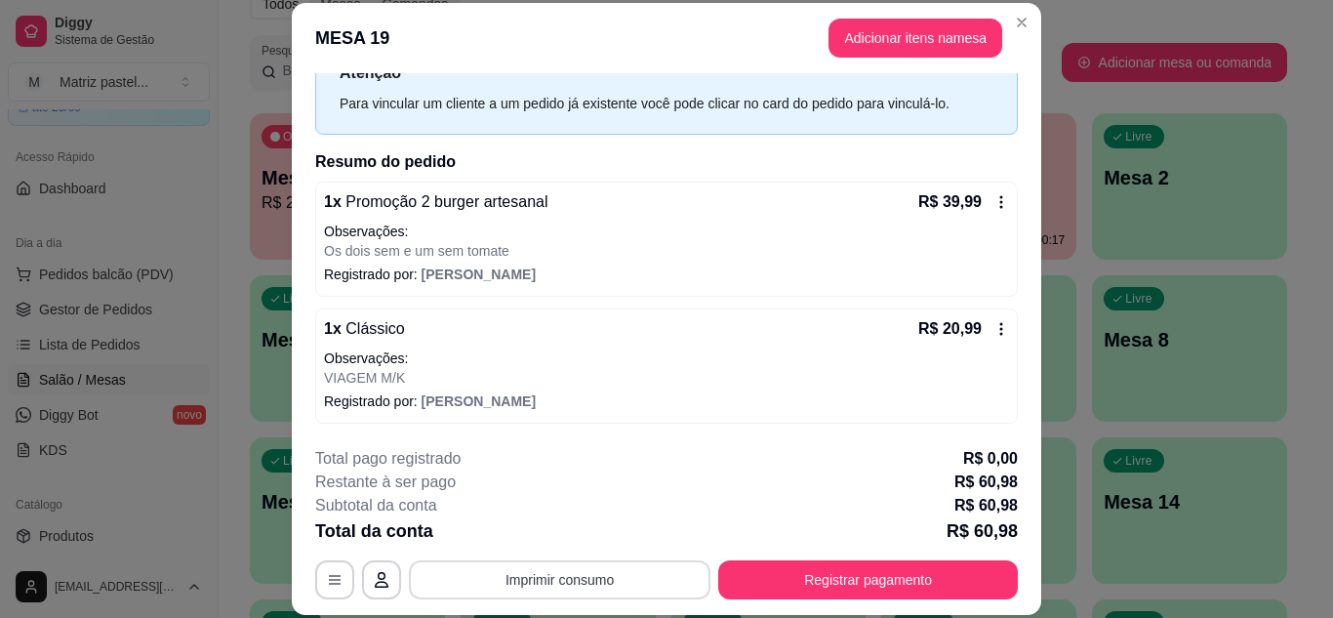
click at [583, 582] on button "Imprimir consumo" at bounding box center [560, 579] width 302 height 39
click at [571, 542] on button "IMPRESSORA" at bounding box center [558, 534] width 137 height 30
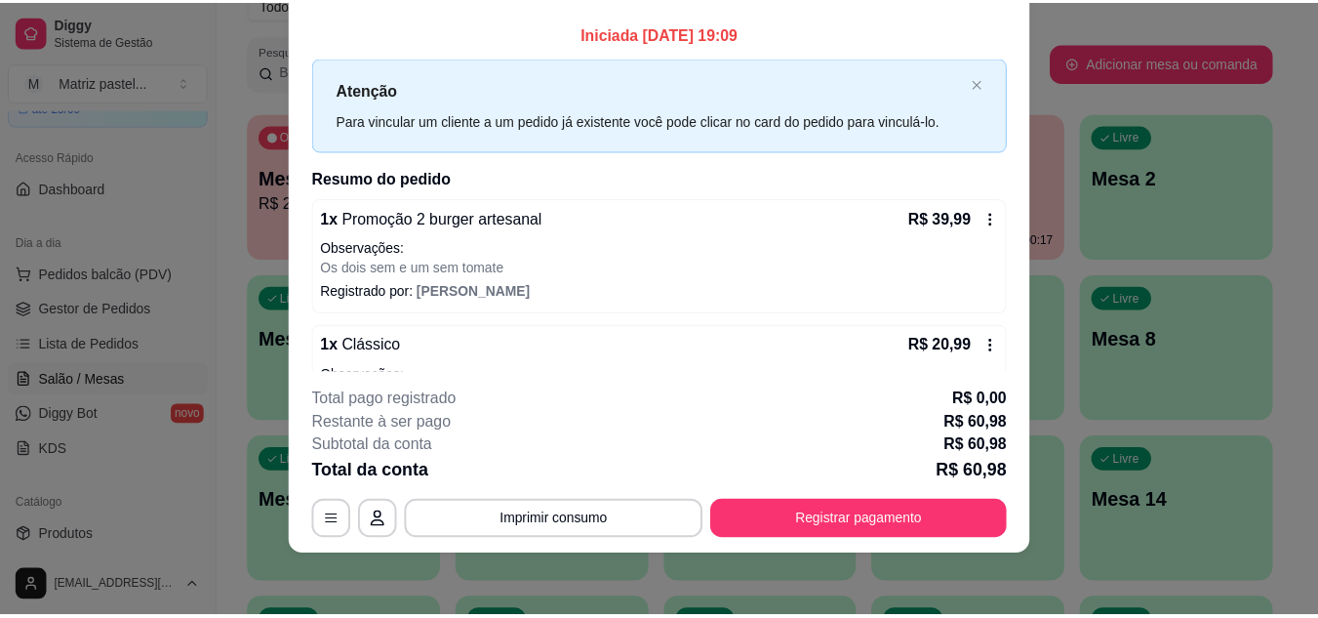
scroll to position [0, 0]
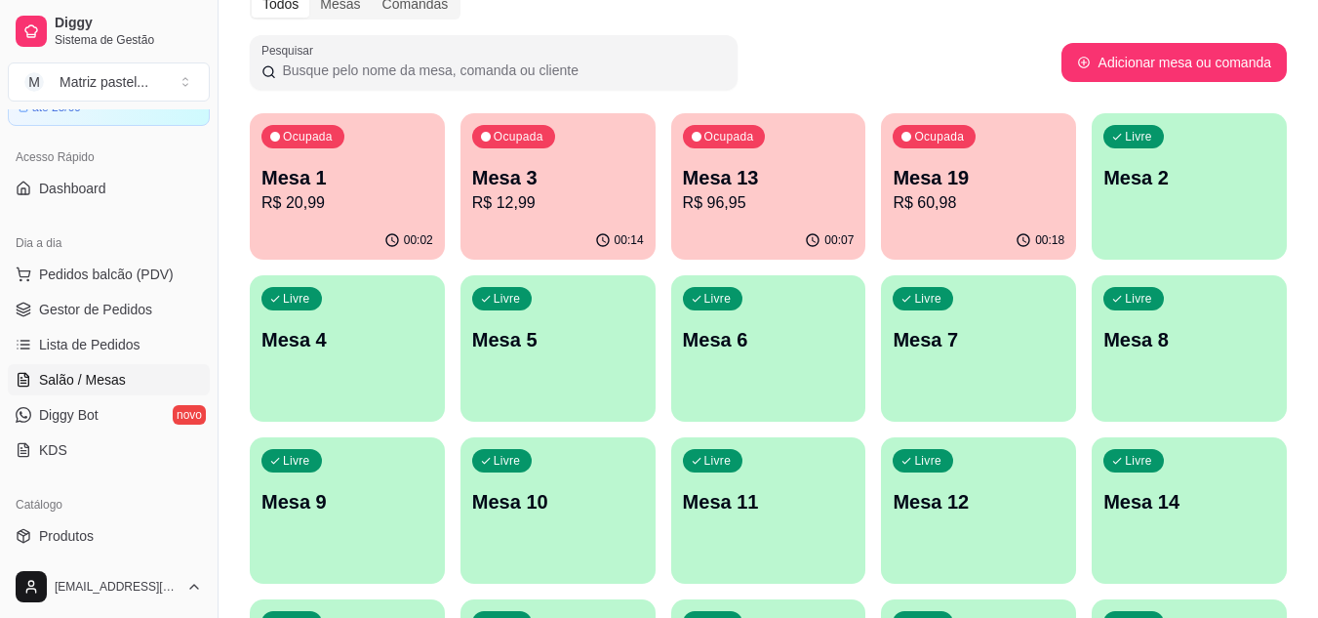
click at [284, 204] on p "R$ 20,99" at bounding box center [348, 202] width 172 height 23
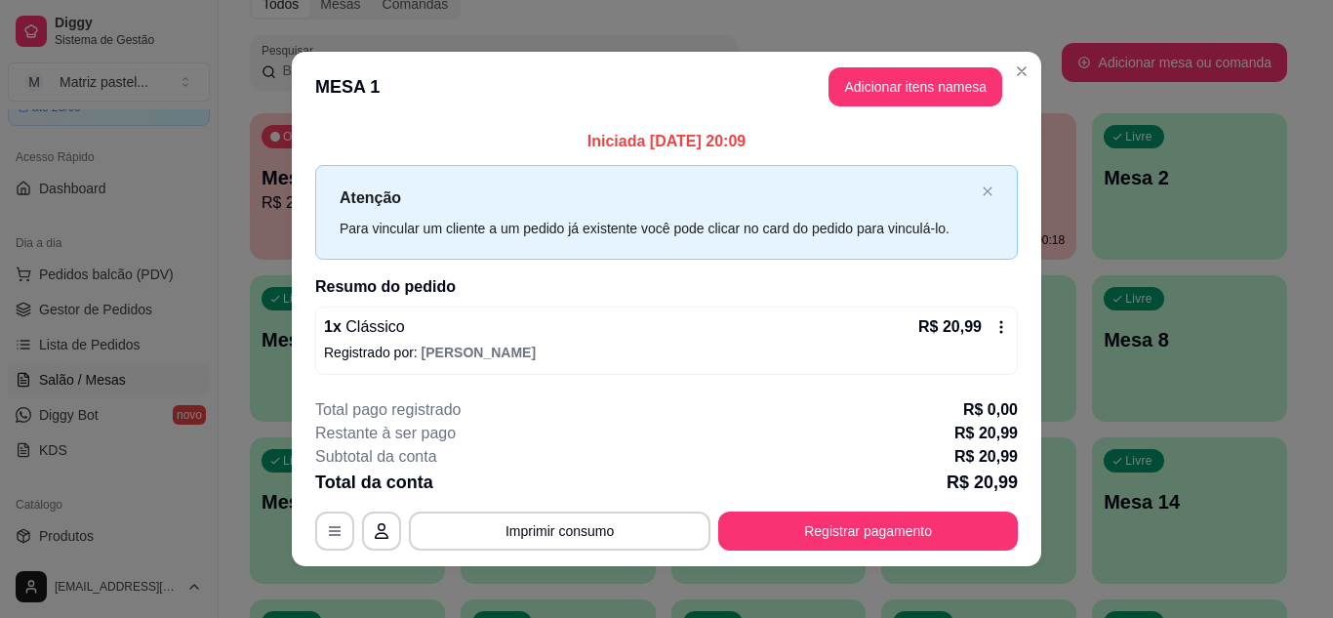
click at [977, 329] on div "R$ 20,99" at bounding box center [963, 326] width 91 height 23
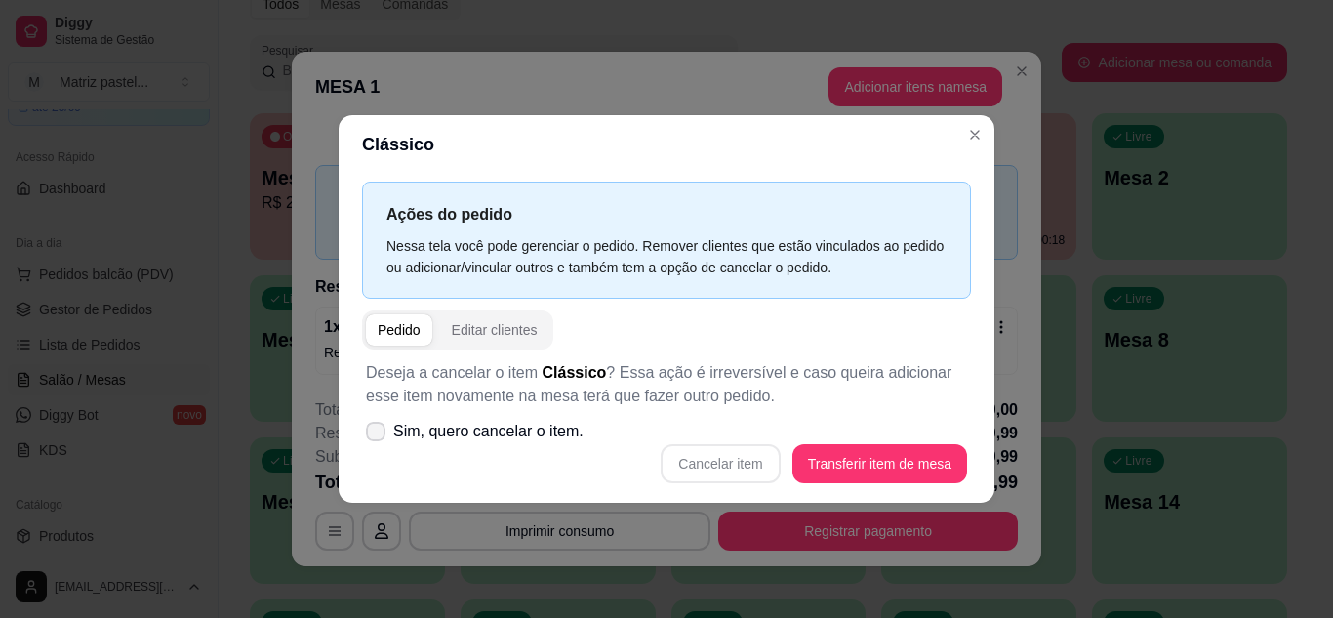
click at [558, 430] on span "Sim, quero cancelar o item." at bounding box center [488, 431] width 190 height 23
click at [378, 434] on input "Sim, quero cancelar o item." at bounding box center [371, 440] width 13 height 13
checkbox input "true"
click at [750, 481] on button "Cancelar item" at bounding box center [721, 463] width 116 height 38
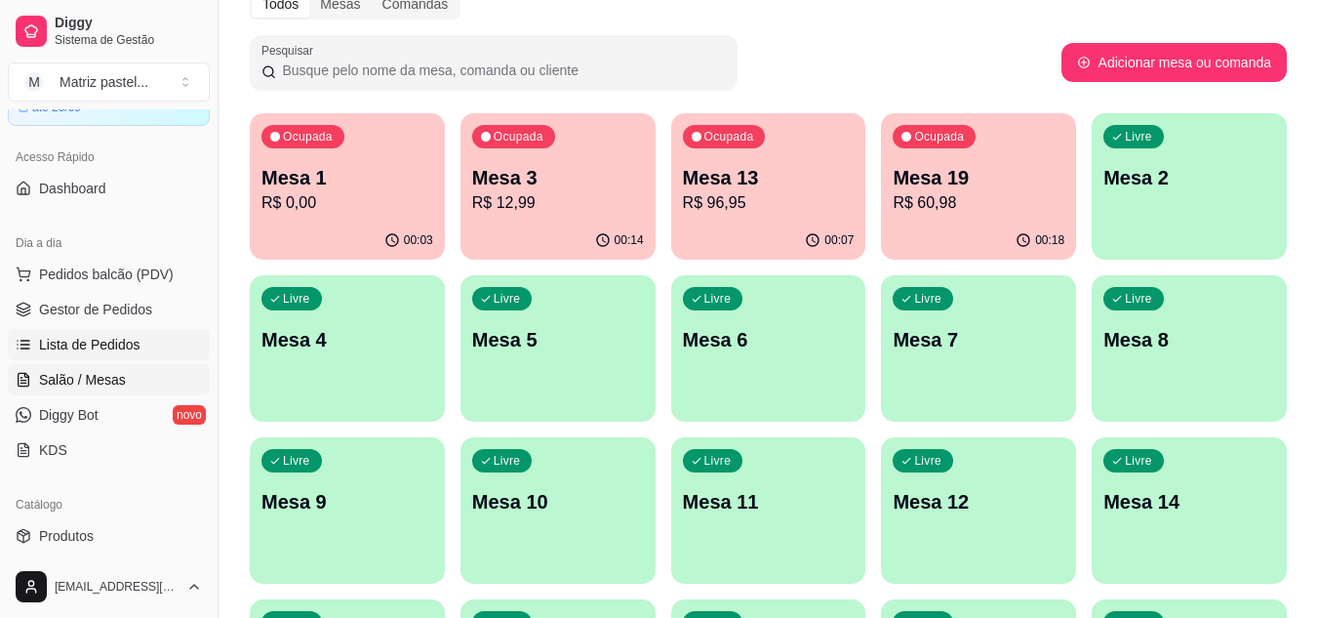
click at [76, 330] on link "Lista de Pedidos" at bounding box center [109, 344] width 202 height 31
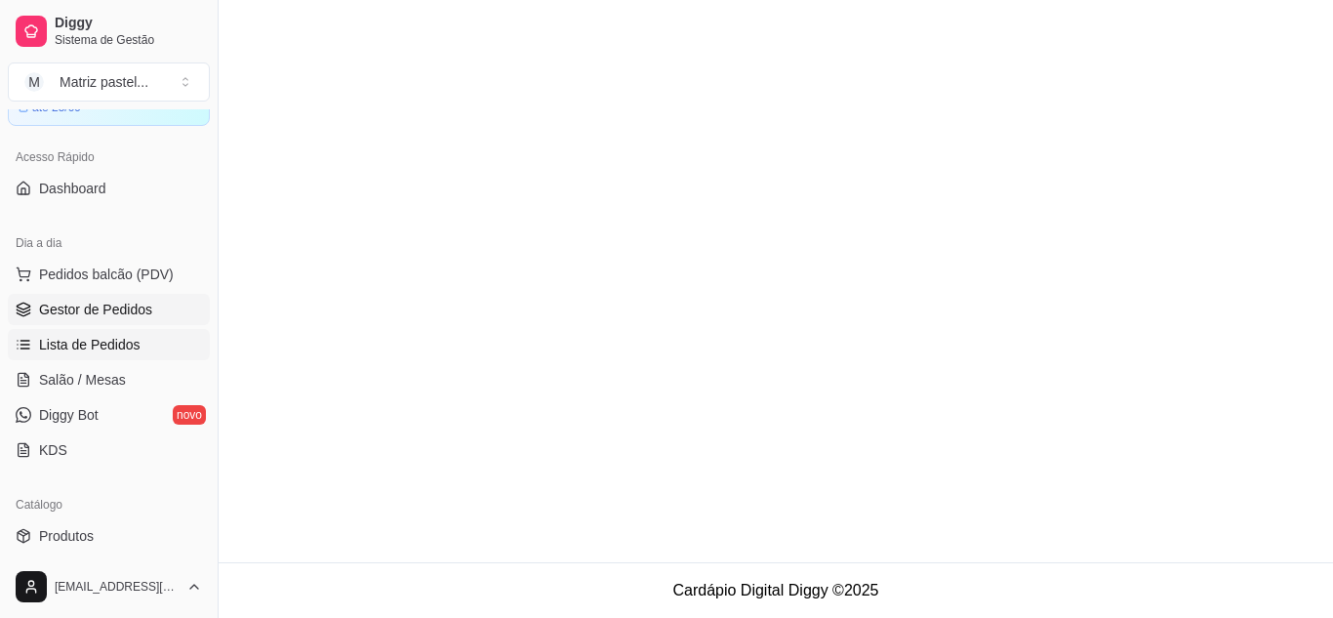
click at [72, 321] on link "Gestor de Pedidos" at bounding box center [109, 309] width 202 height 31
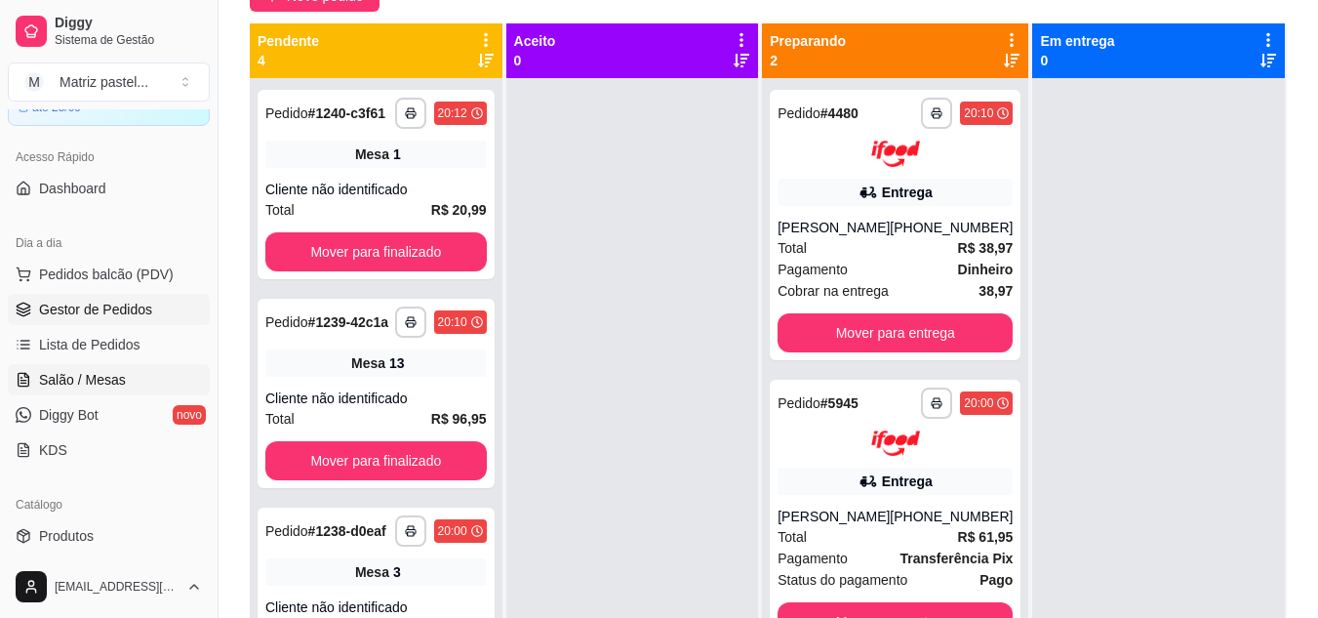
click at [127, 365] on link "Salão / Mesas" at bounding box center [109, 379] width 202 height 31
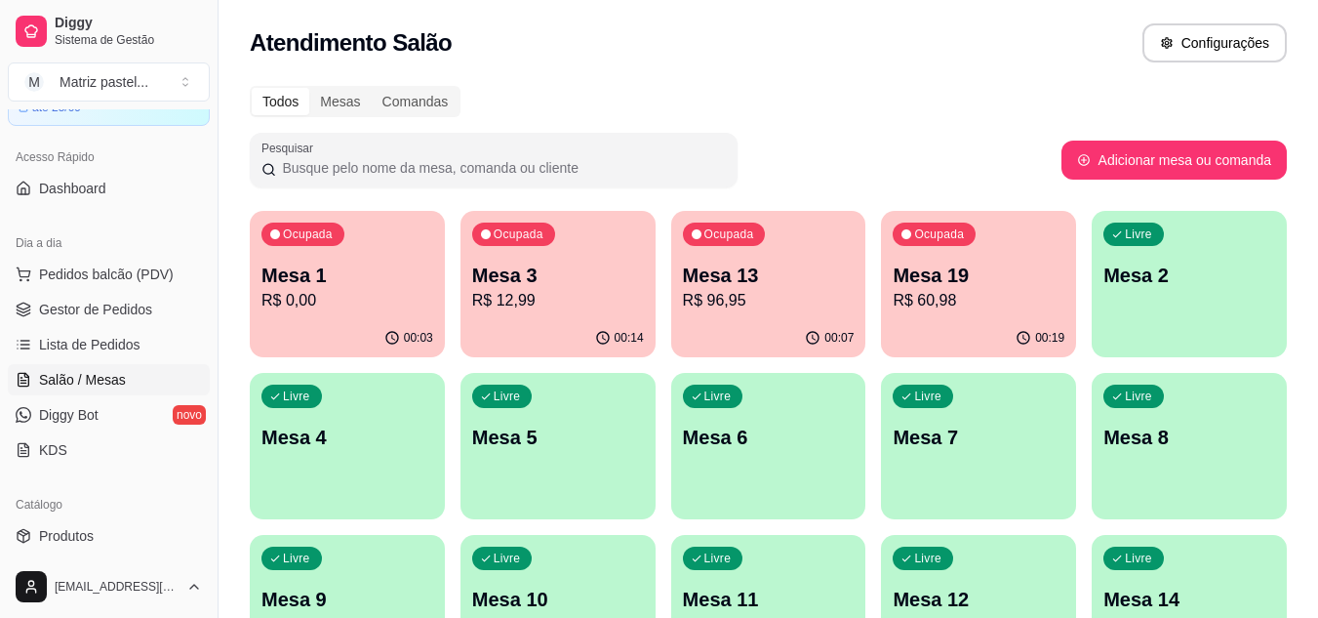
click at [529, 319] on div "00:14" at bounding box center [558, 338] width 195 height 38
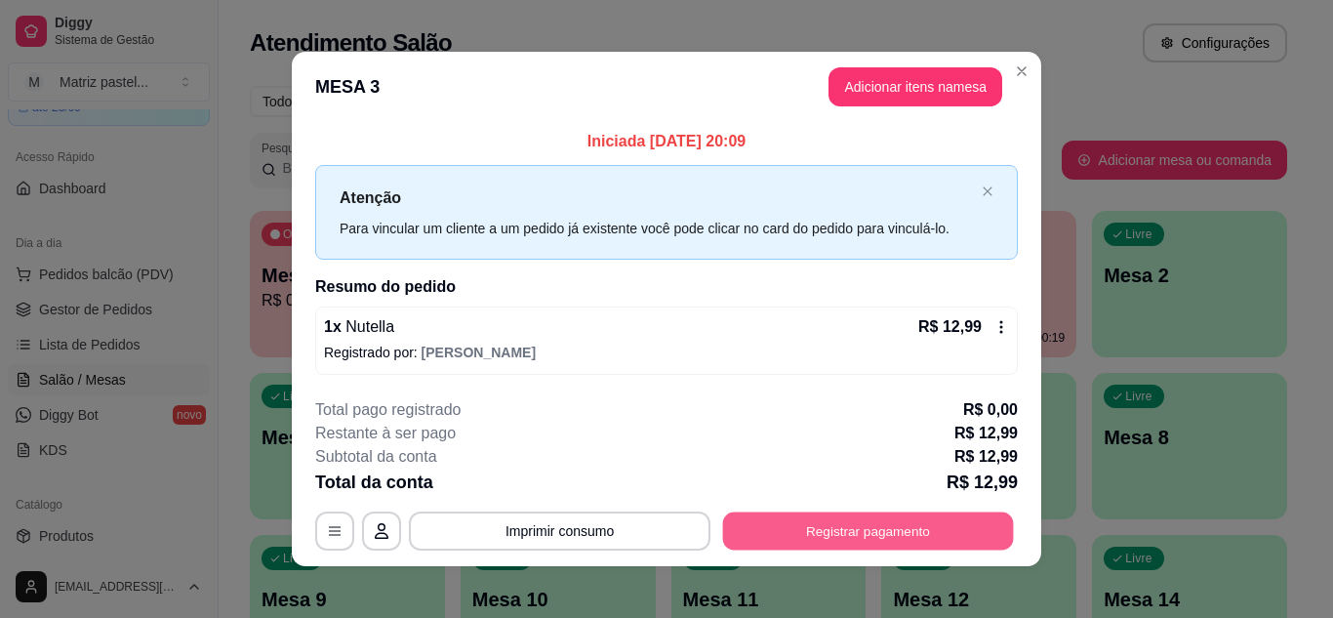
click at [893, 522] on button "Registrar pagamento" at bounding box center [868, 531] width 291 height 38
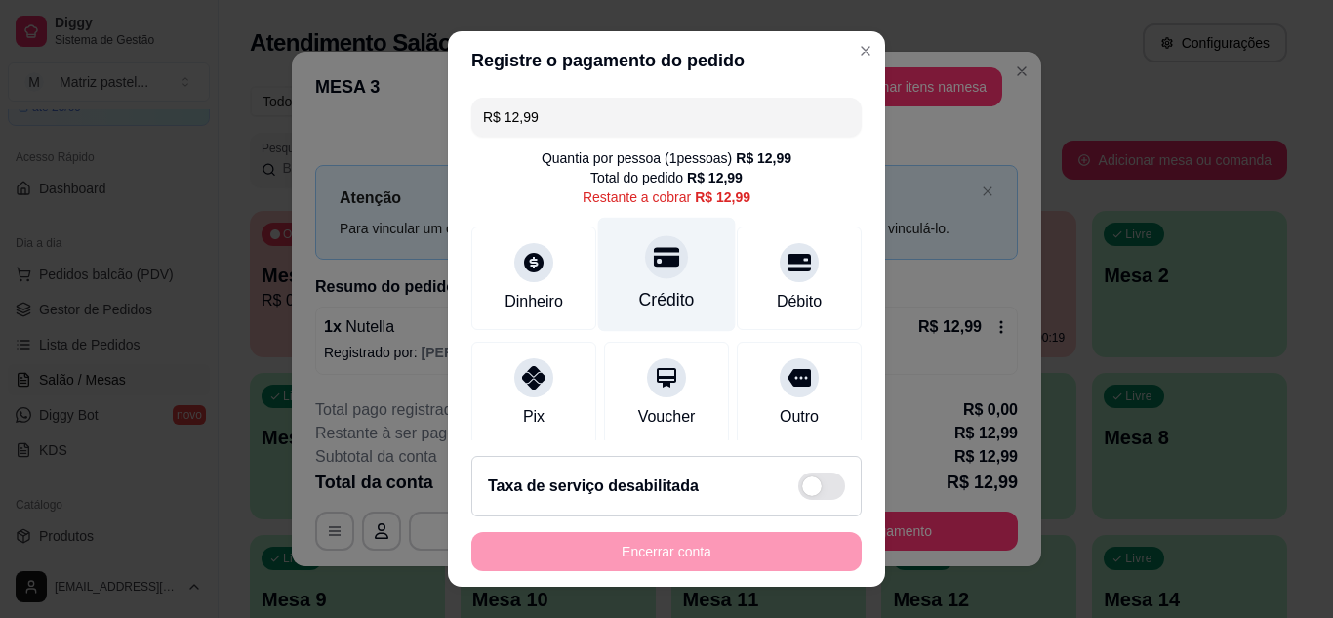
click at [655, 255] on icon at bounding box center [666, 256] width 25 height 25
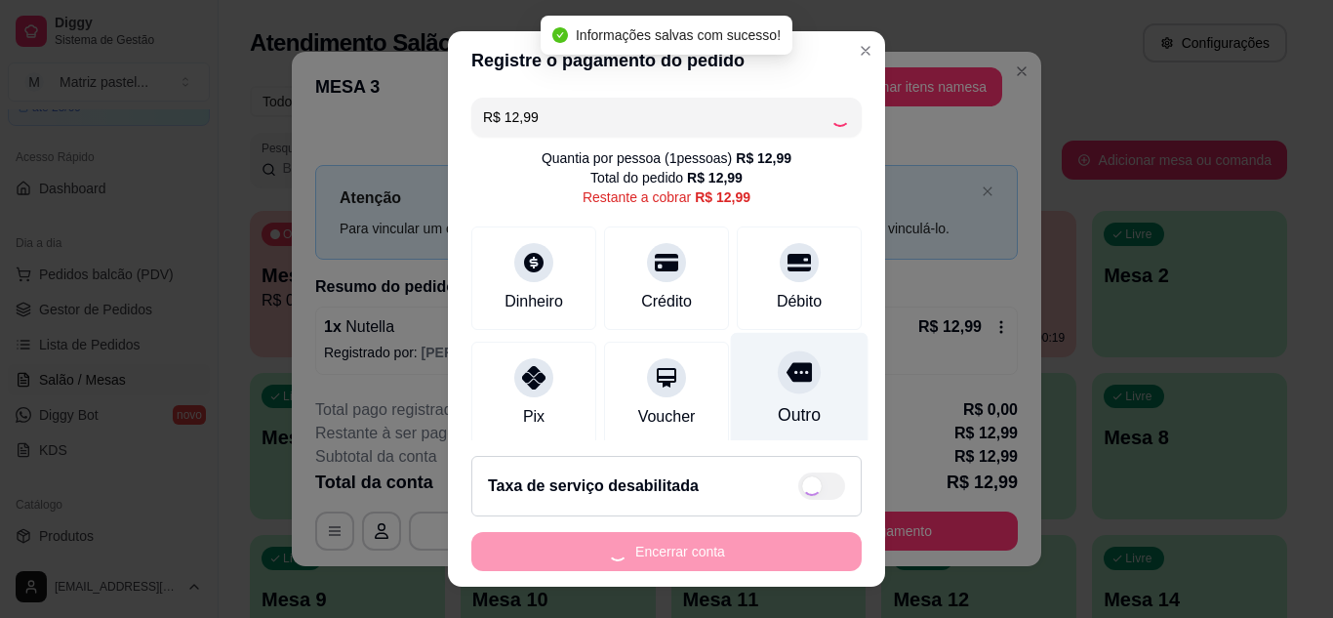
type input "R$ 0,00"
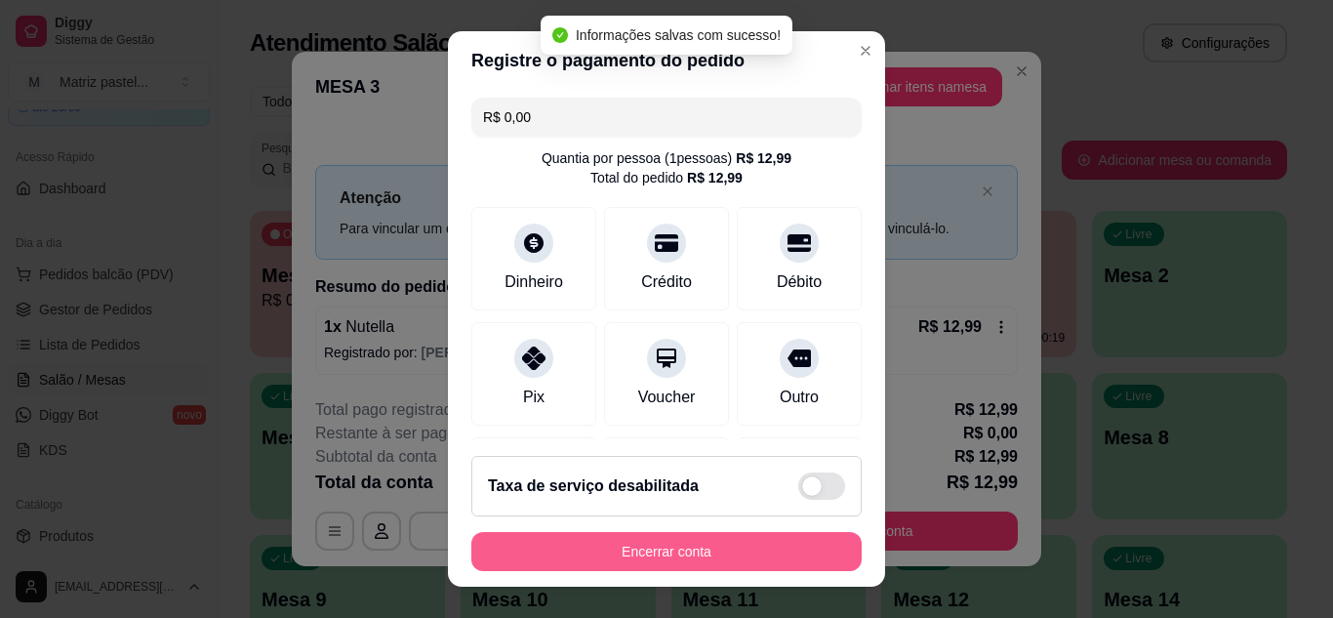
click at [693, 545] on button "Encerrar conta" at bounding box center [666, 551] width 390 height 39
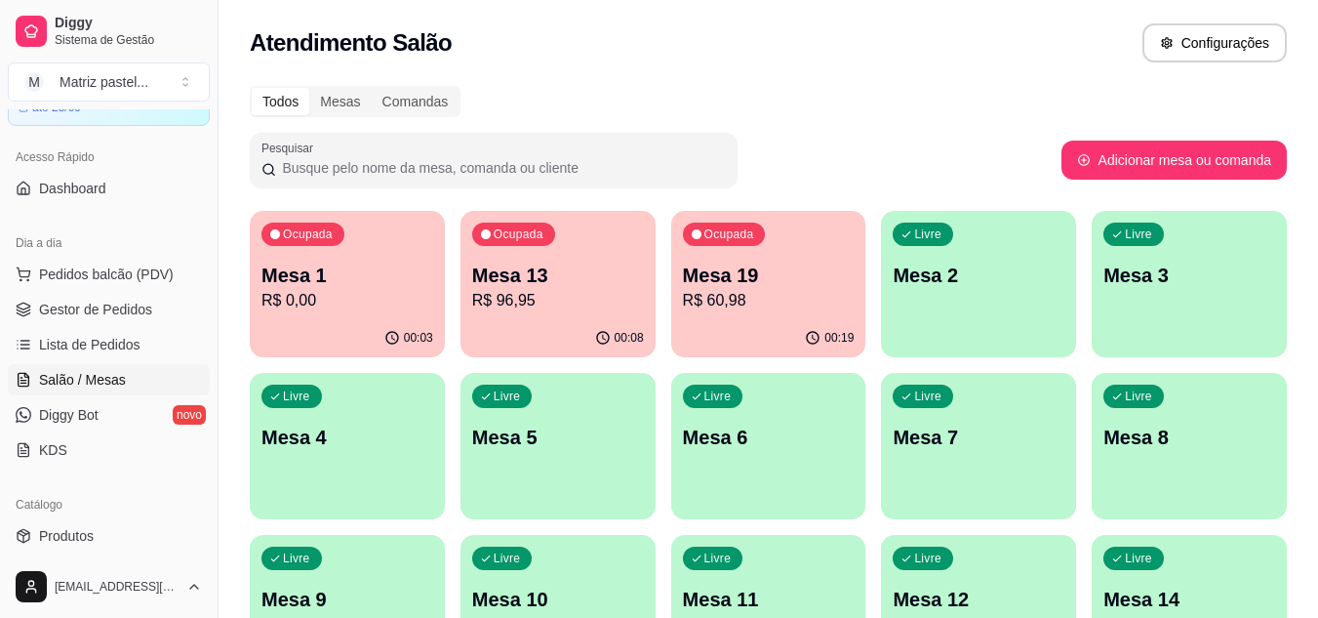
click at [721, 287] on p "Mesa 19" at bounding box center [769, 275] width 172 height 27
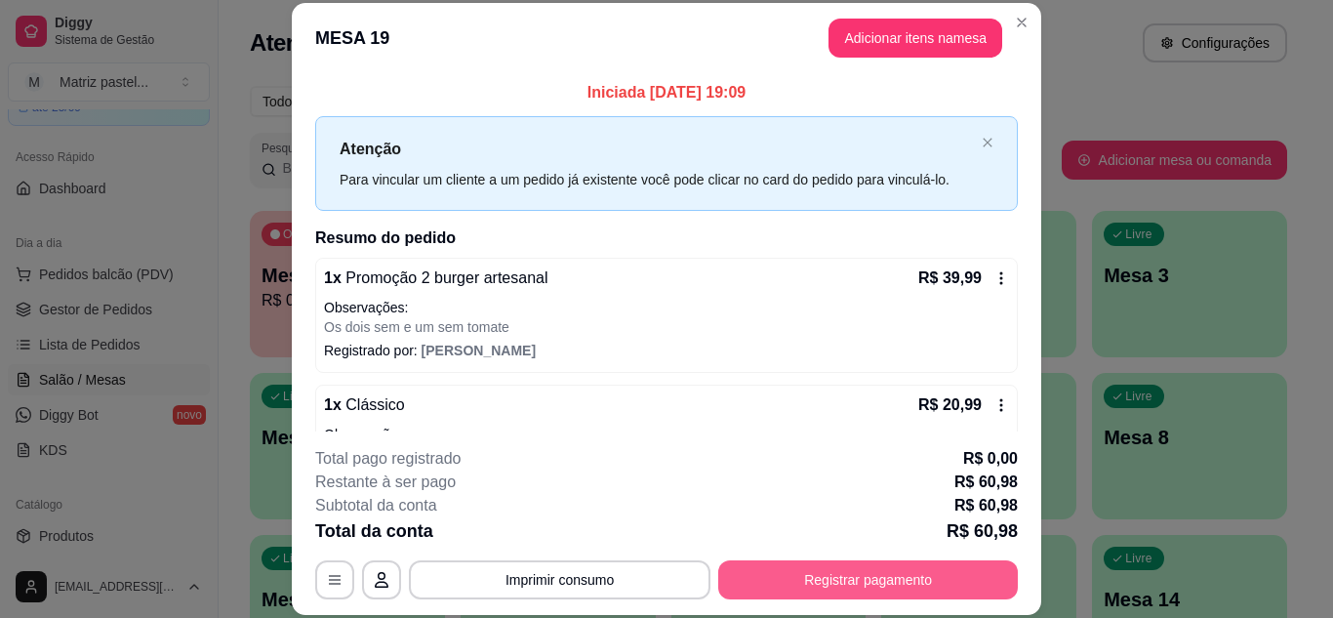
click at [835, 571] on button "Registrar pagamento" at bounding box center [868, 579] width 300 height 39
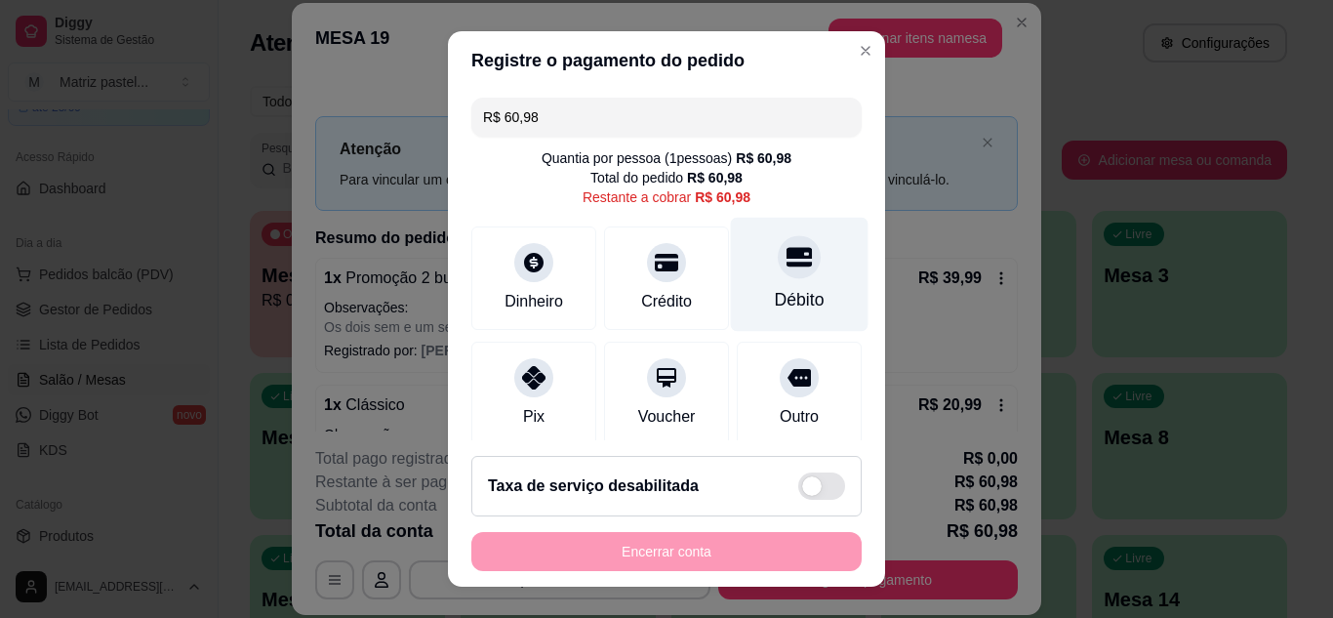
click at [759, 282] on div "Débito" at bounding box center [800, 274] width 138 height 114
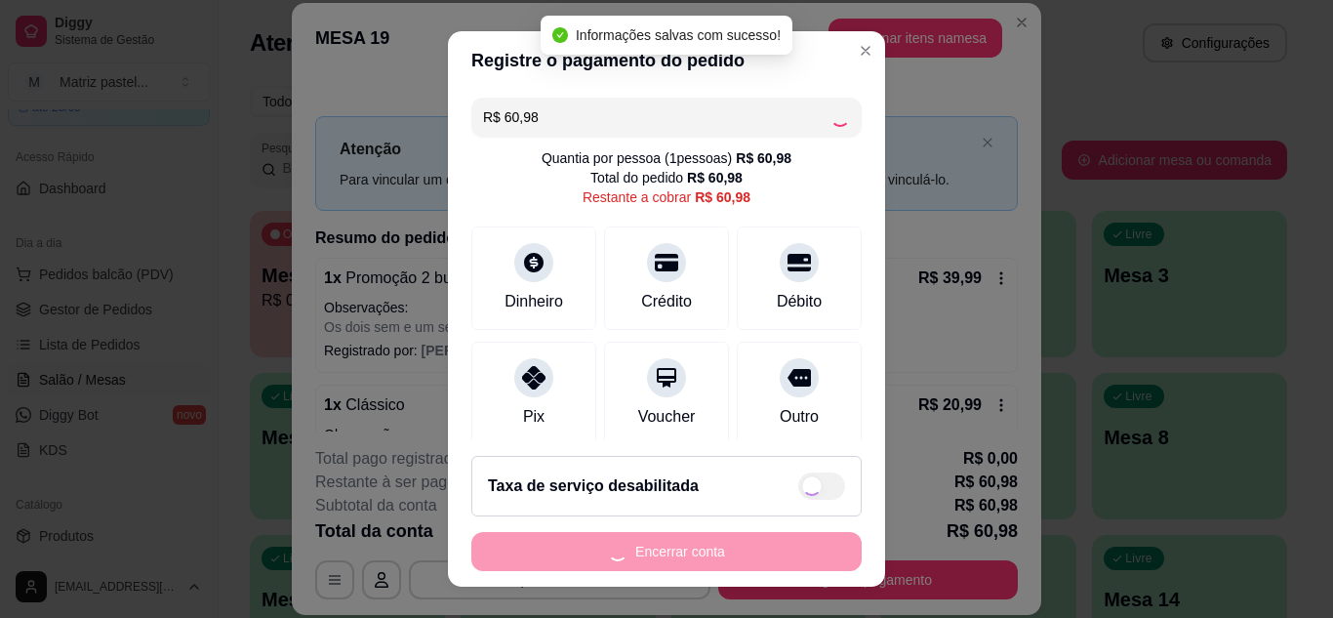
type input "R$ 0,00"
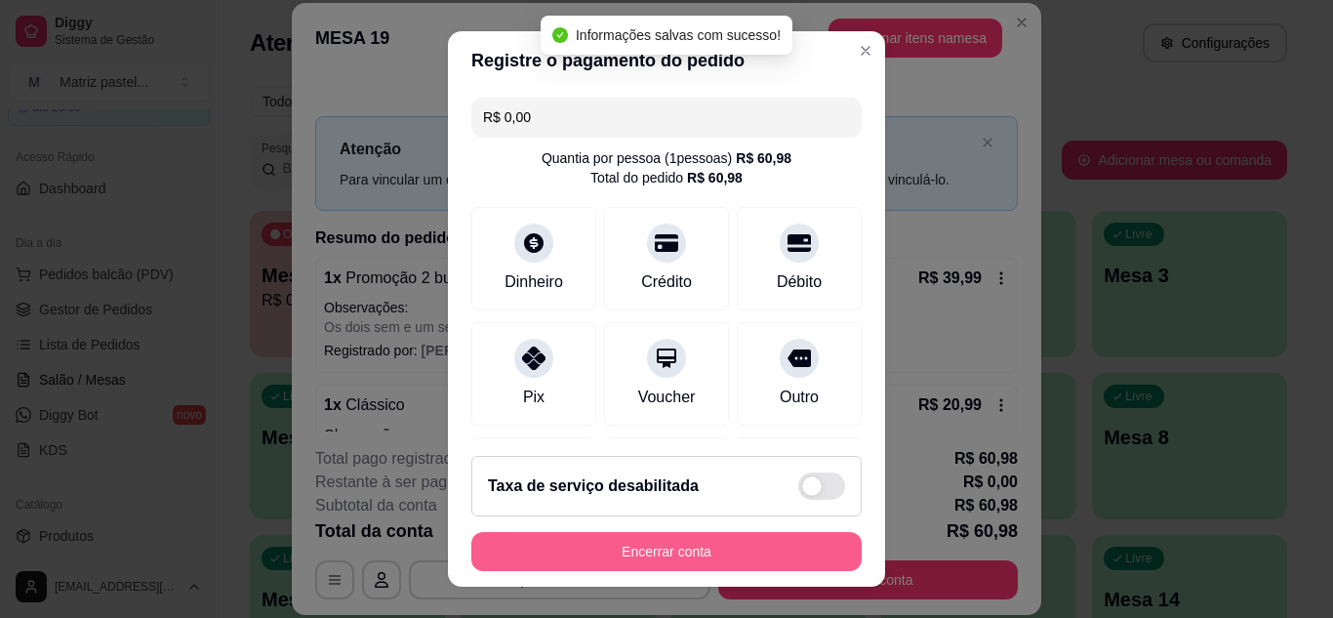
click at [780, 547] on button "Encerrar conta" at bounding box center [666, 551] width 390 height 39
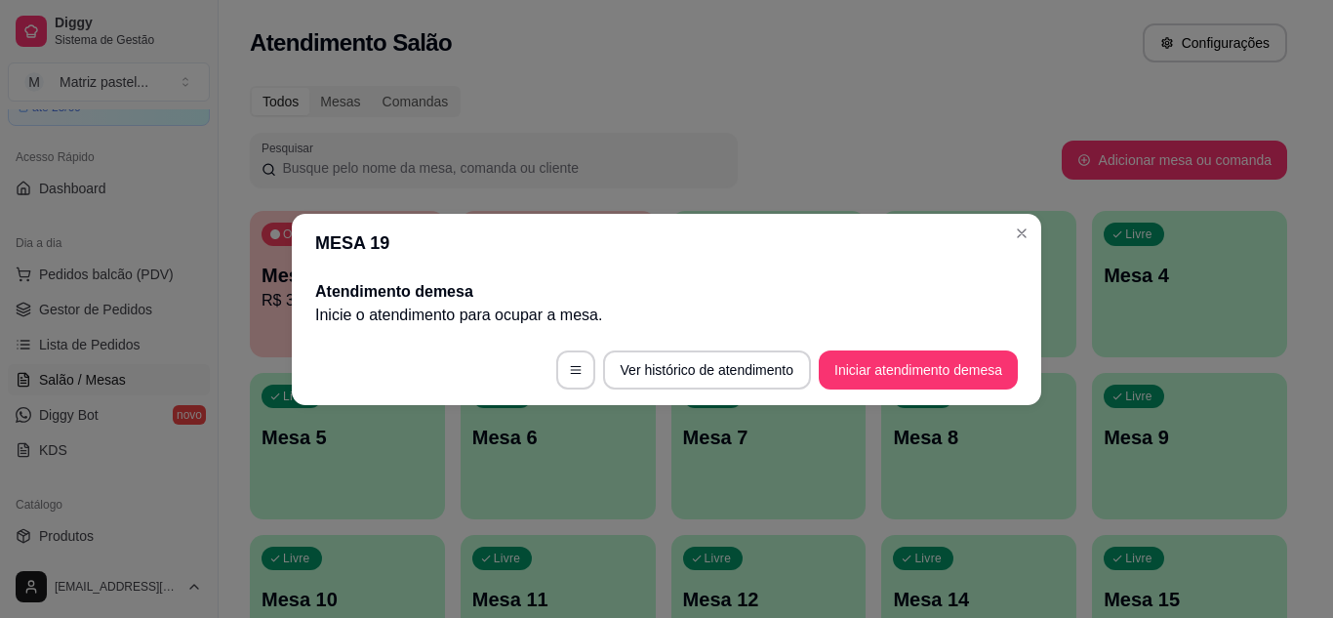
click at [1001, 257] on header "MESA 19" at bounding box center [666, 243] width 749 height 59
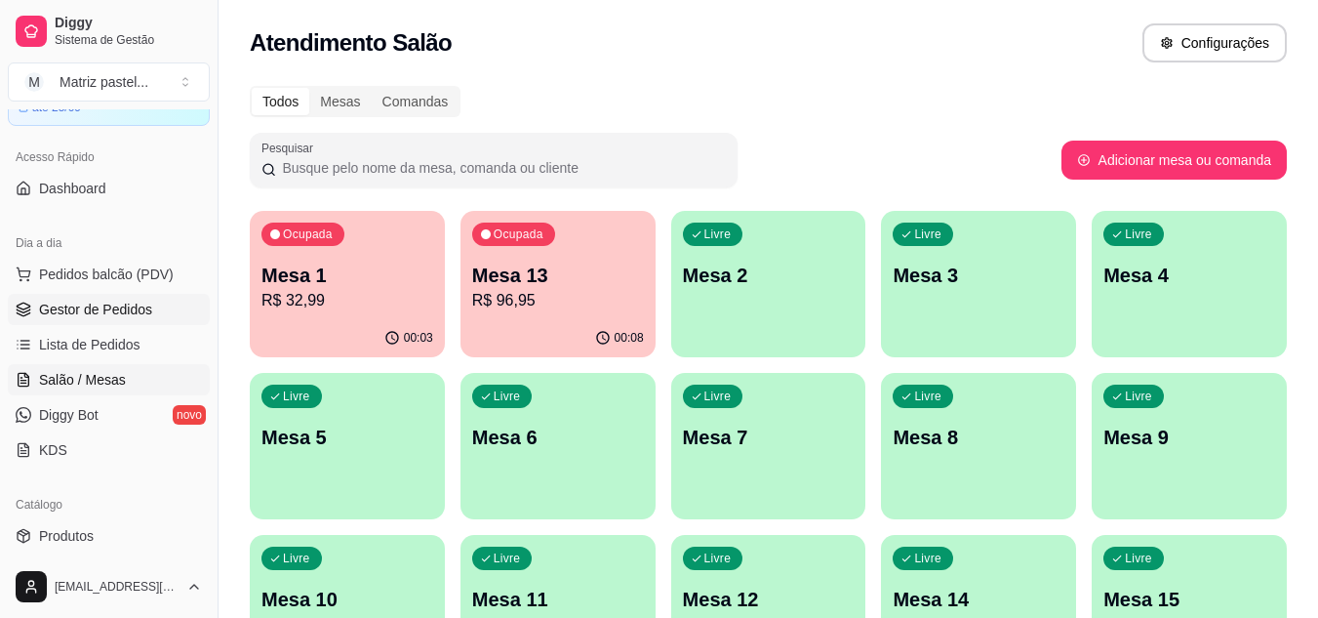
click at [94, 314] on span "Gestor de Pedidos" at bounding box center [95, 310] width 113 height 20
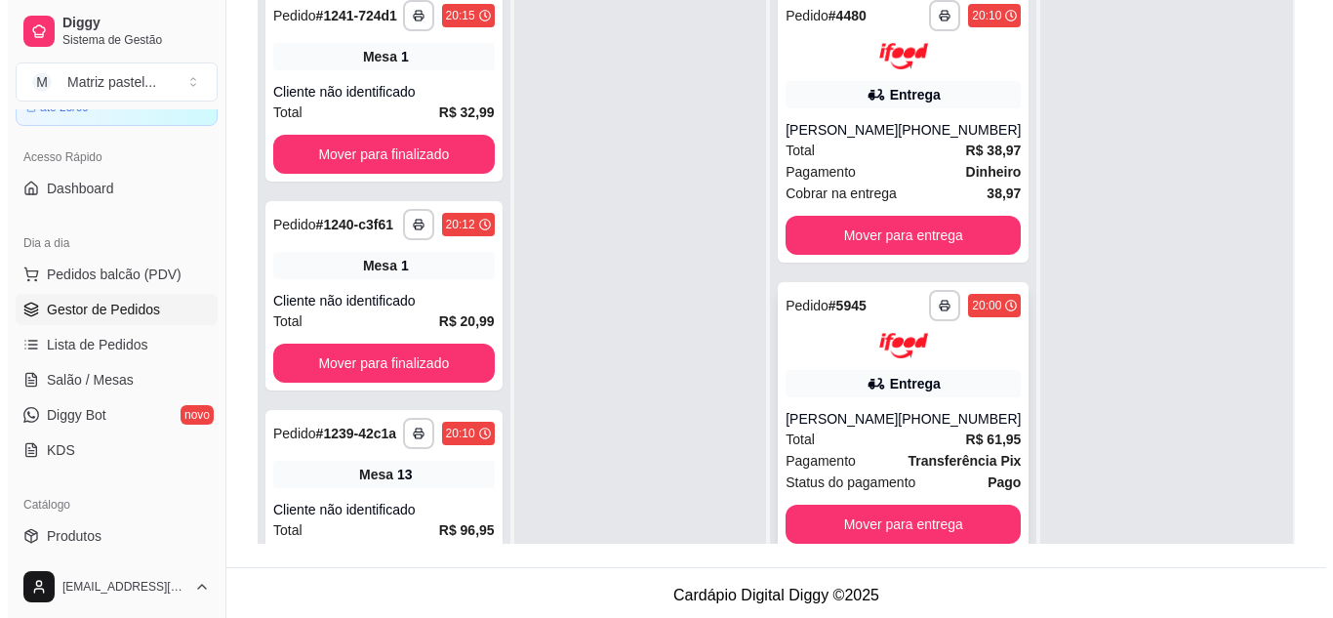
scroll to position [195, 0]
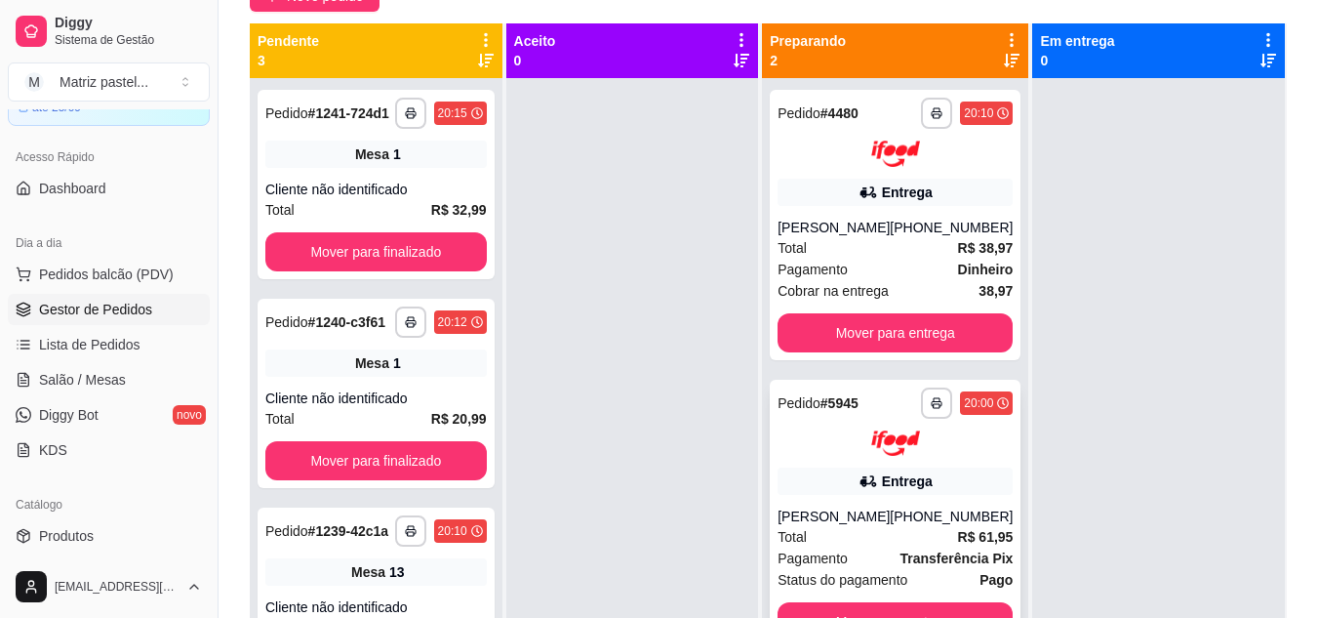
click at [882, 475] on div "Entrega" at bounding box center [907, 481] width 51 height 20
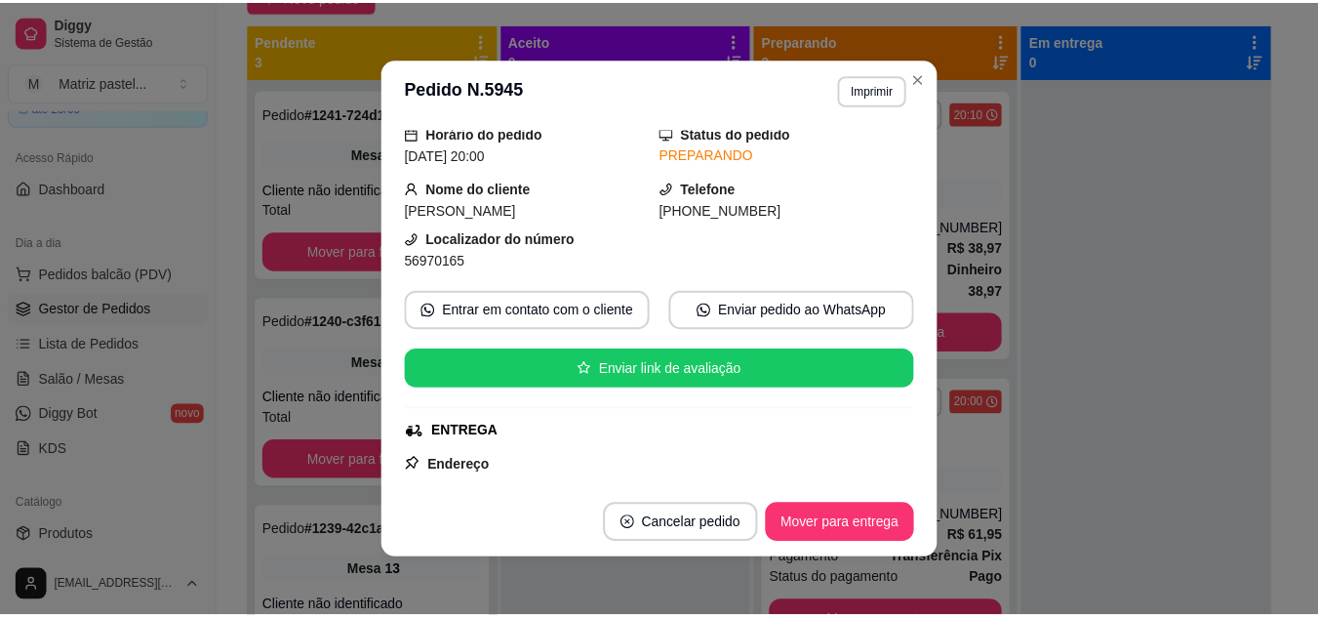
scroll to position [98, 0]
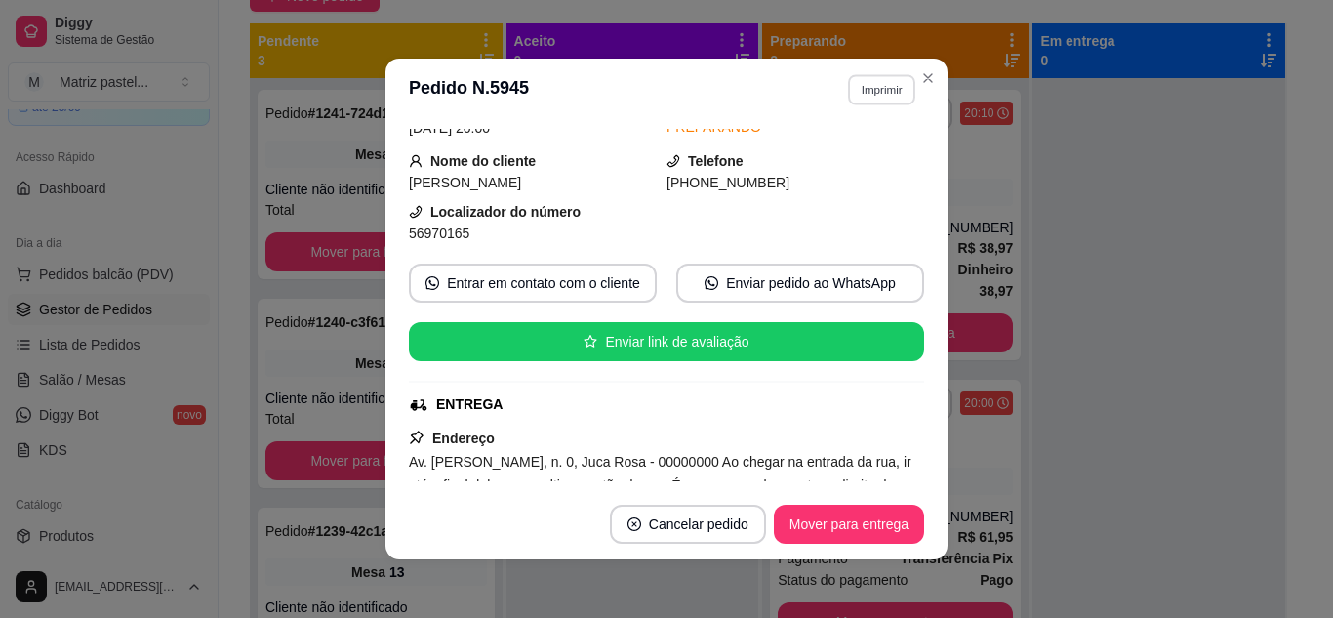
click at [873, 97] on button "Imprimir" at bounding box center [881, 89] width 67 height 30
click at [844, 156] on button "IMPRESSORA" at bounding box center [840, 157] width 137 height 30
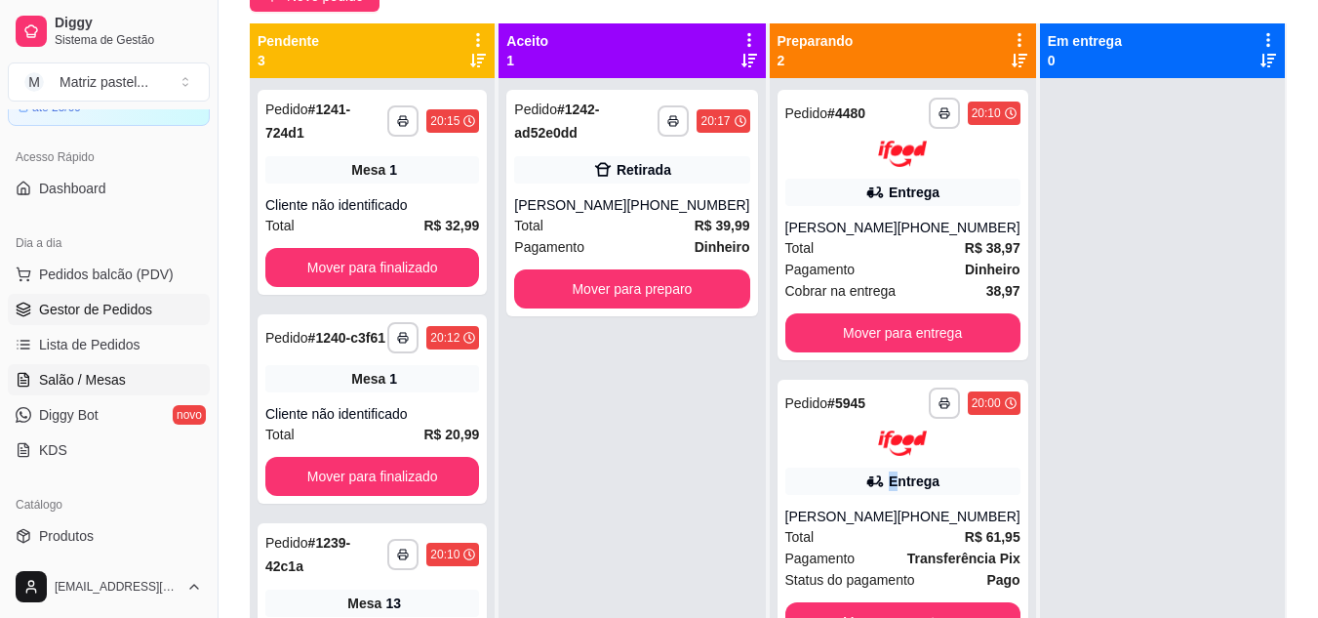
click at [112, 376] on span "Salão / Mesas" at bounding box center [82, 380] width 87 height 20
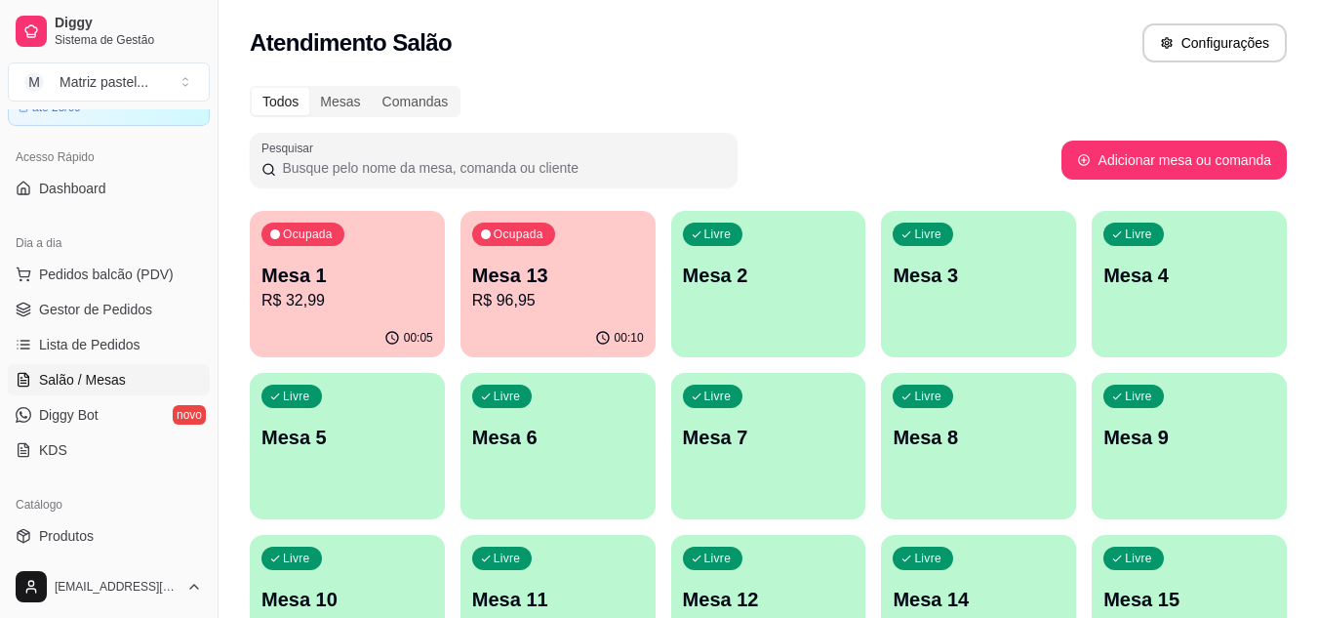
click at [360, 327] on div "00:05" at bounding box center [347, 338] width 195 height 38
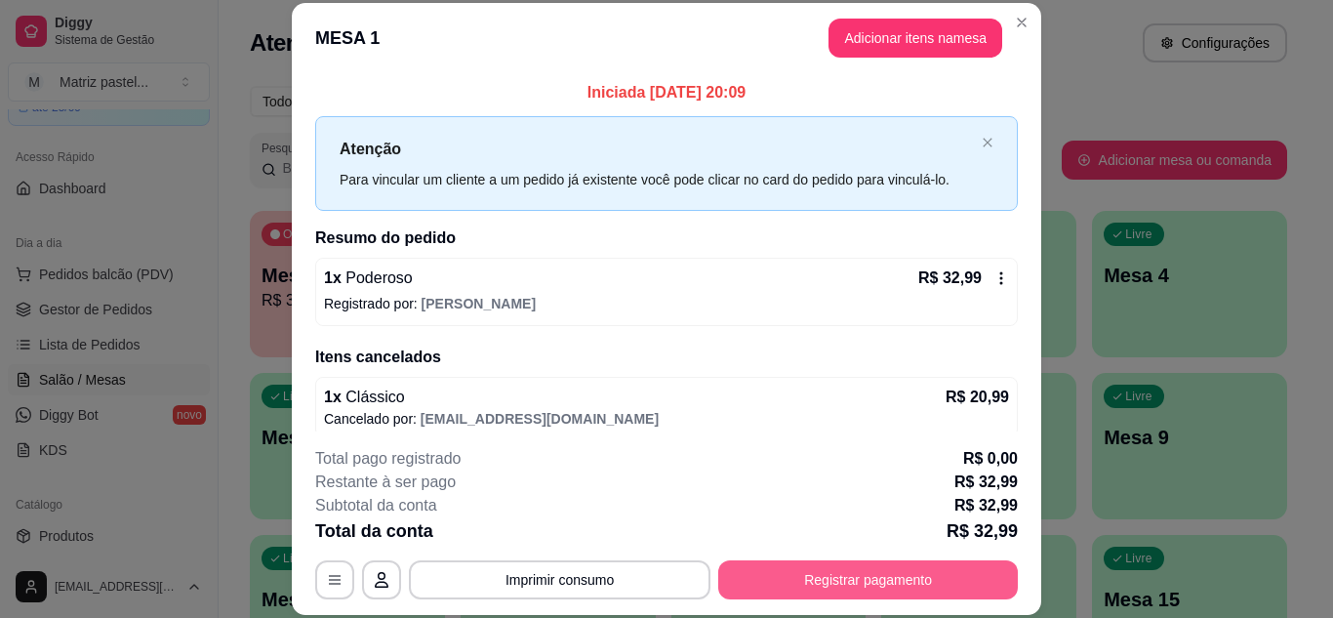
click at [836, 583] on button "Registrar pagamento" at bounding box center [868, 579] width 300 height 39
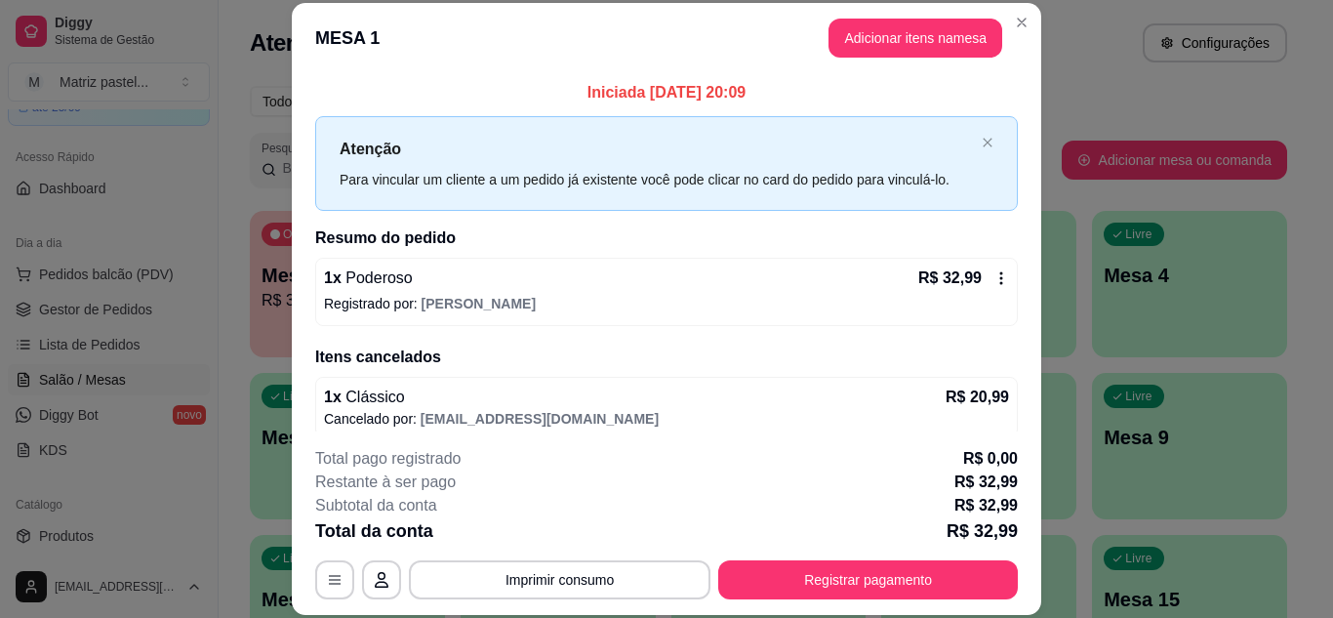
click at [805, 281] on div "Débito" at bounding box center [800, 274] width 138 height 114
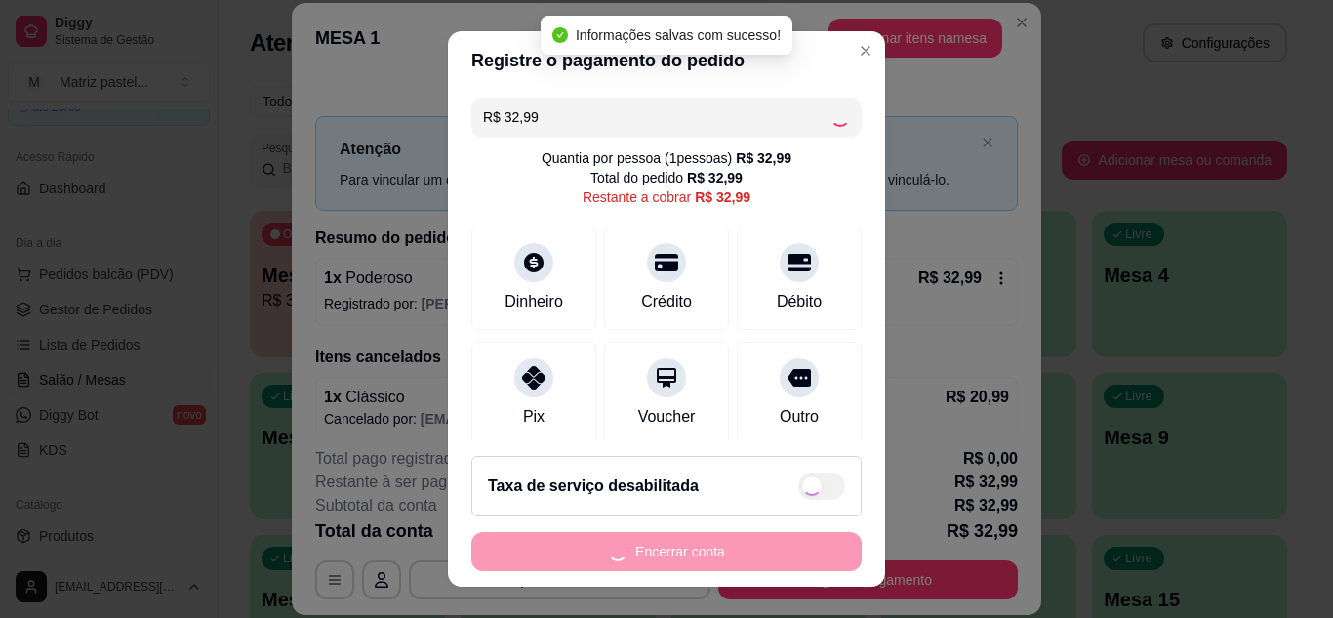
type input "R$ 0,00"
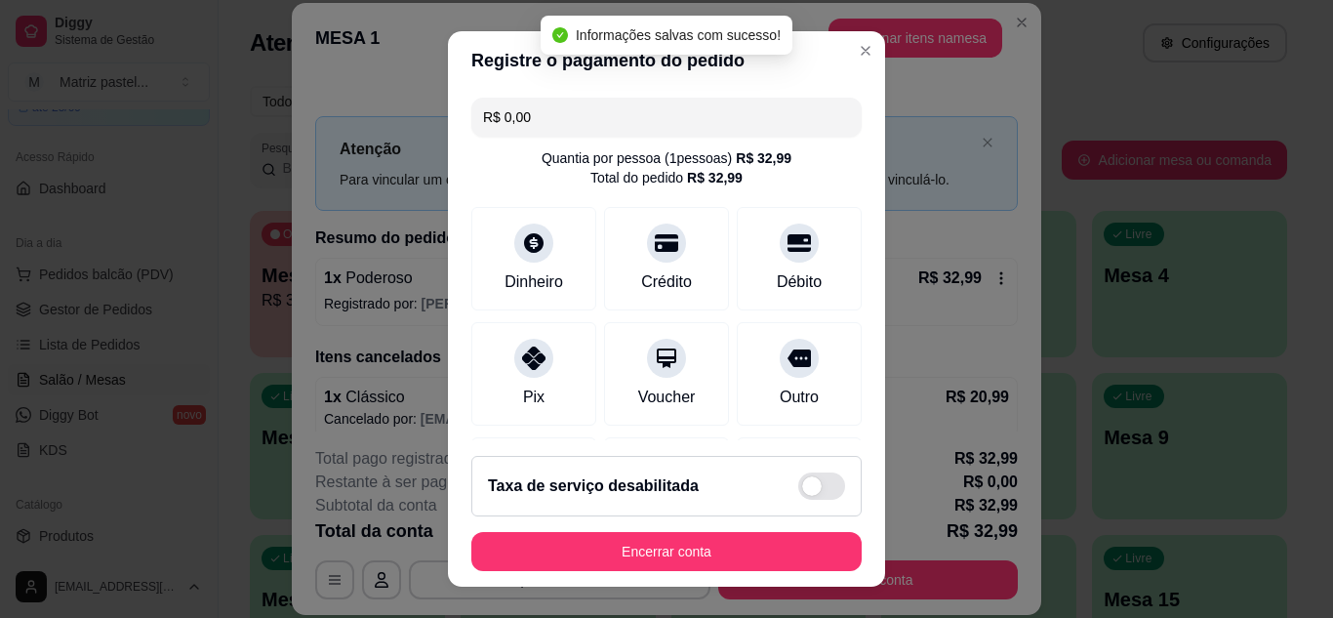
click at [671, 576] on footer "Taxa de serviço desabilitada Encerrar conta" at bounding box center [666, 513] width 437 height 146
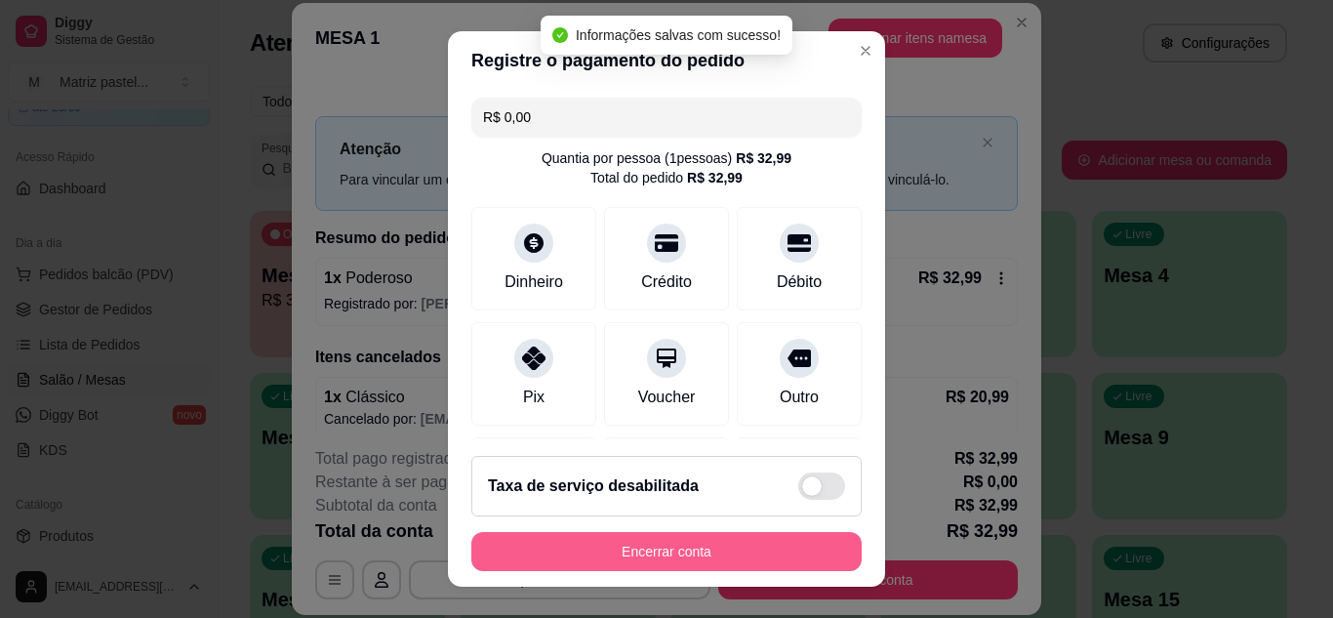
click at [681, 556] on button "Encerrar conta" at bounding box center [666, 551] width 390 height 39
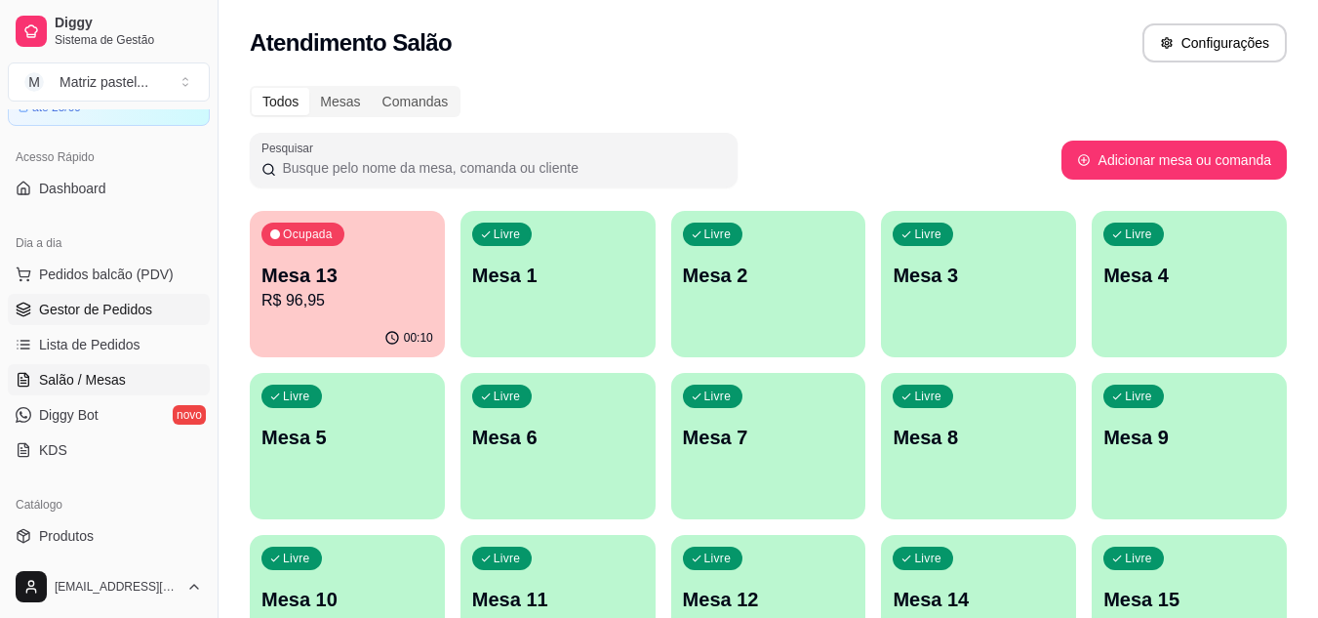
click at [122, 312] on span "Gestor de Pedidos" at bounding box center [95, 310] width 113 height 20
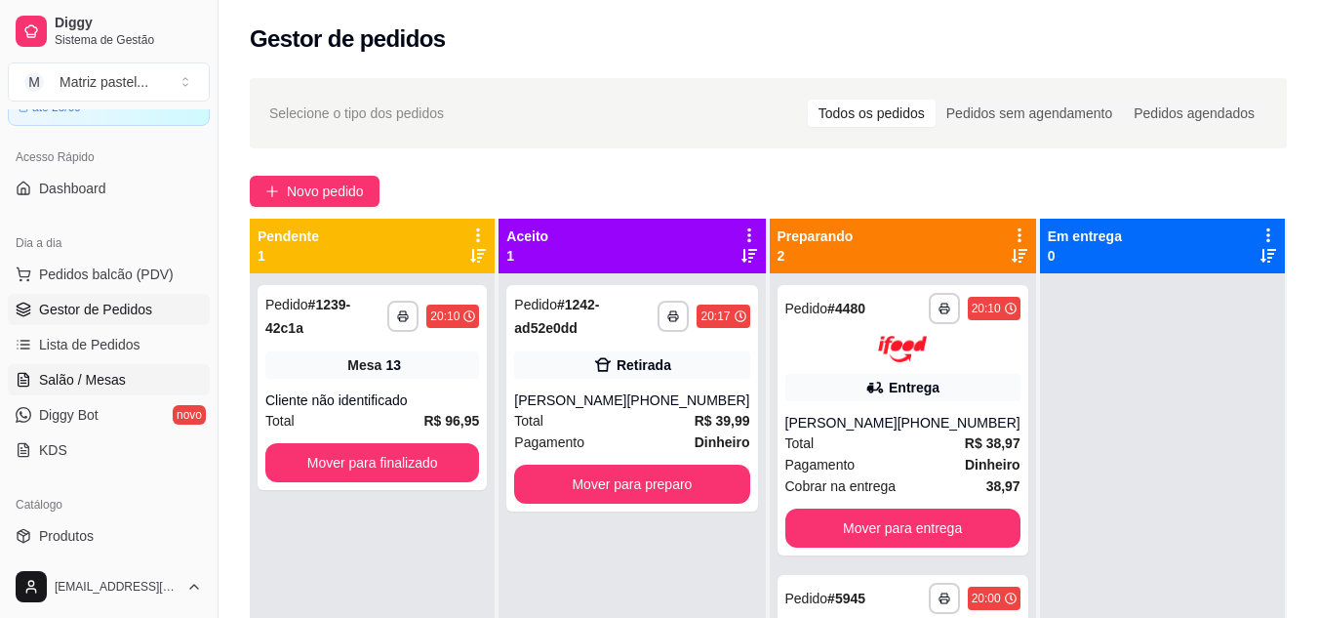
click at [95, 381] on span "Salão / Mesas" at bounding box center [82, 380] width 87 height 20
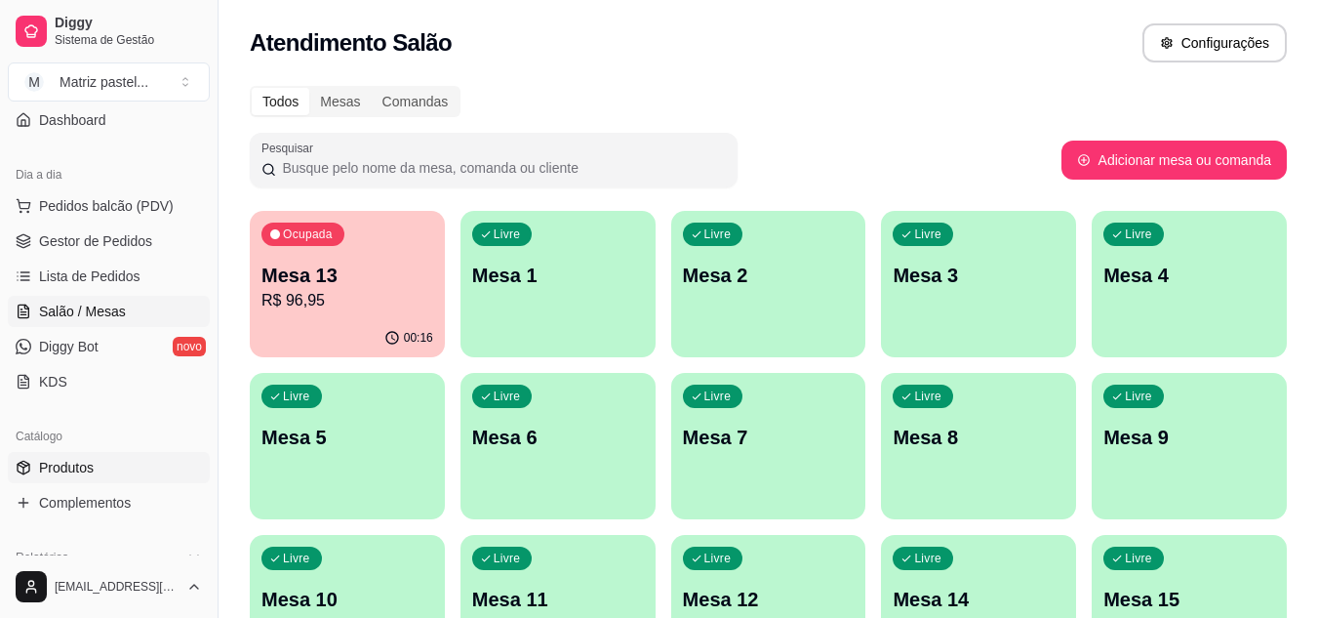
scroll to position [201, 0]
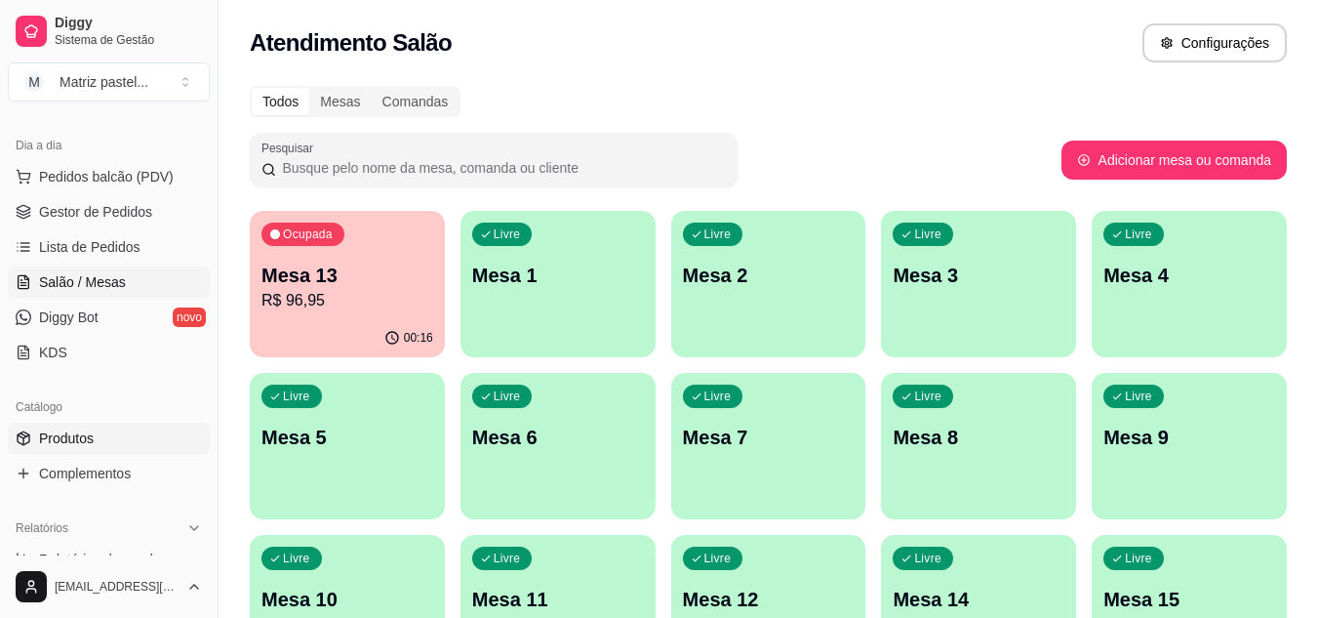
click at [65, 432] on span "Produtos" at bounding box center [66, 438] width 55 height 20
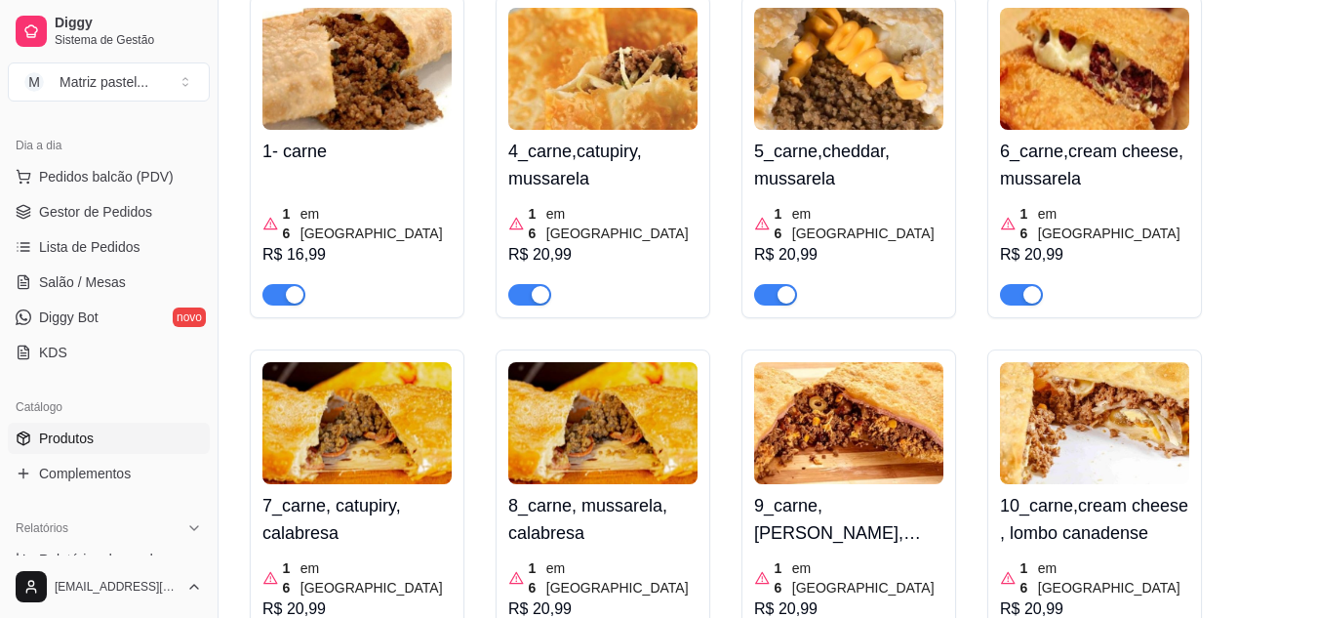
scroll to position [781, 0]
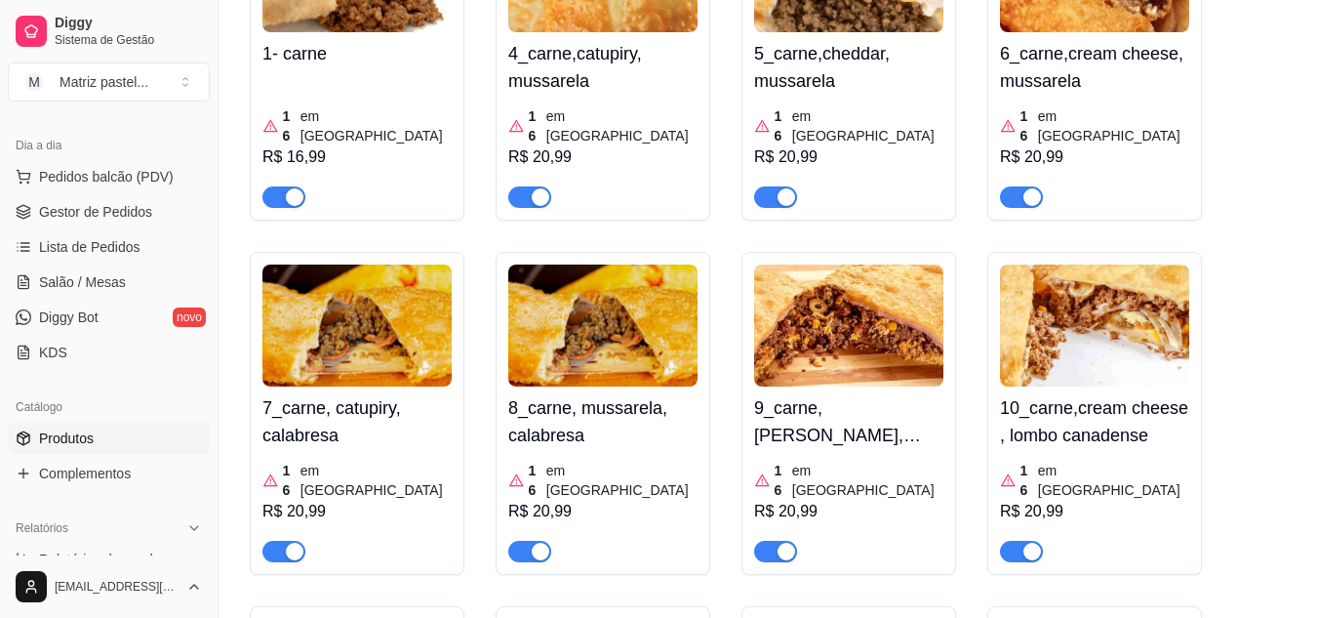
click at [767, 541] on span "button" at bounding box center [775, 551] width 43 height 21
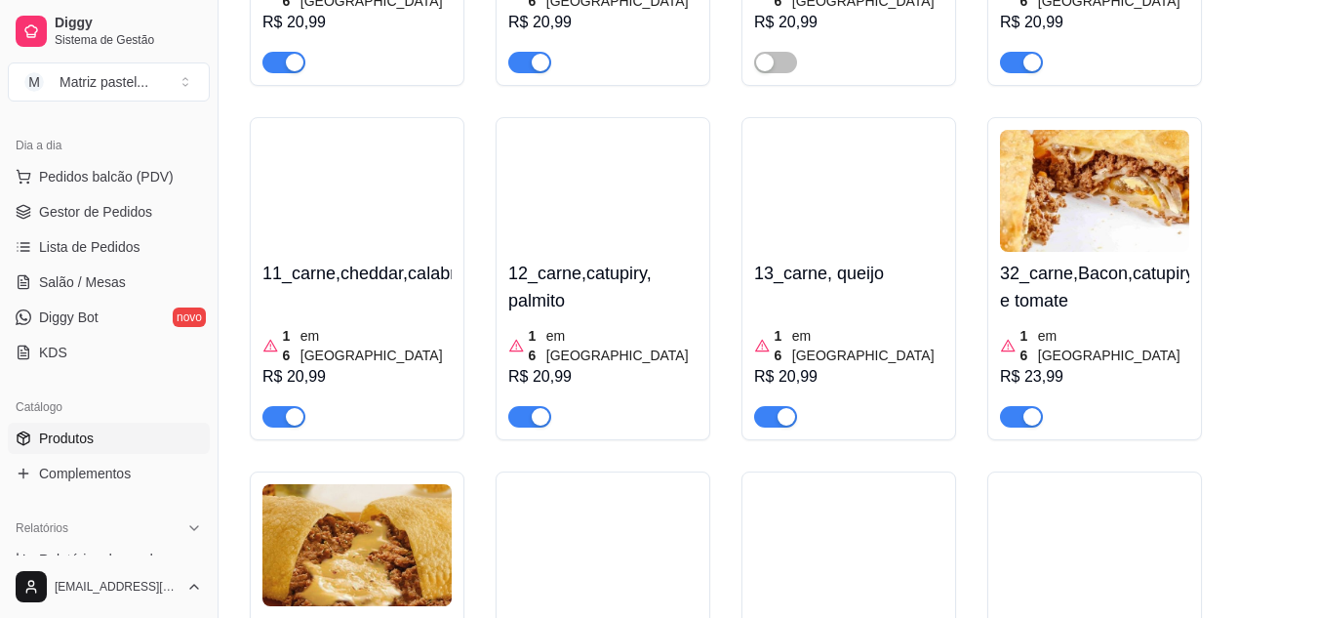
scroll to position [1366, 0]
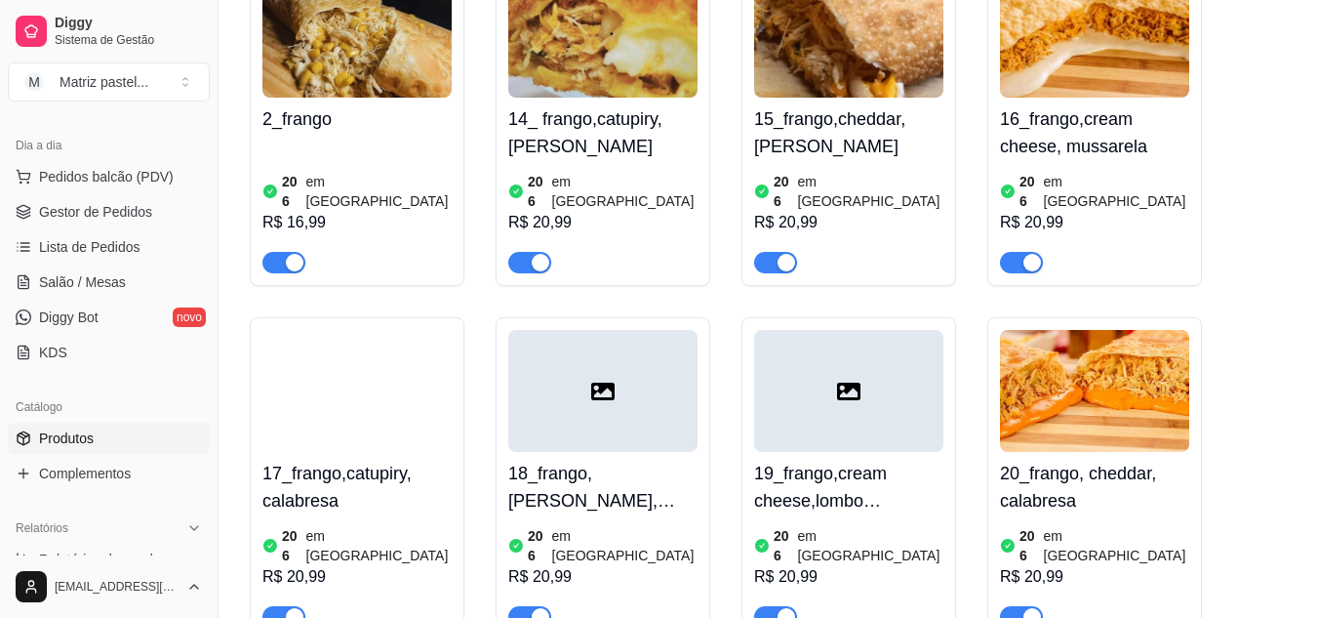
scroll to position [2244, 0]
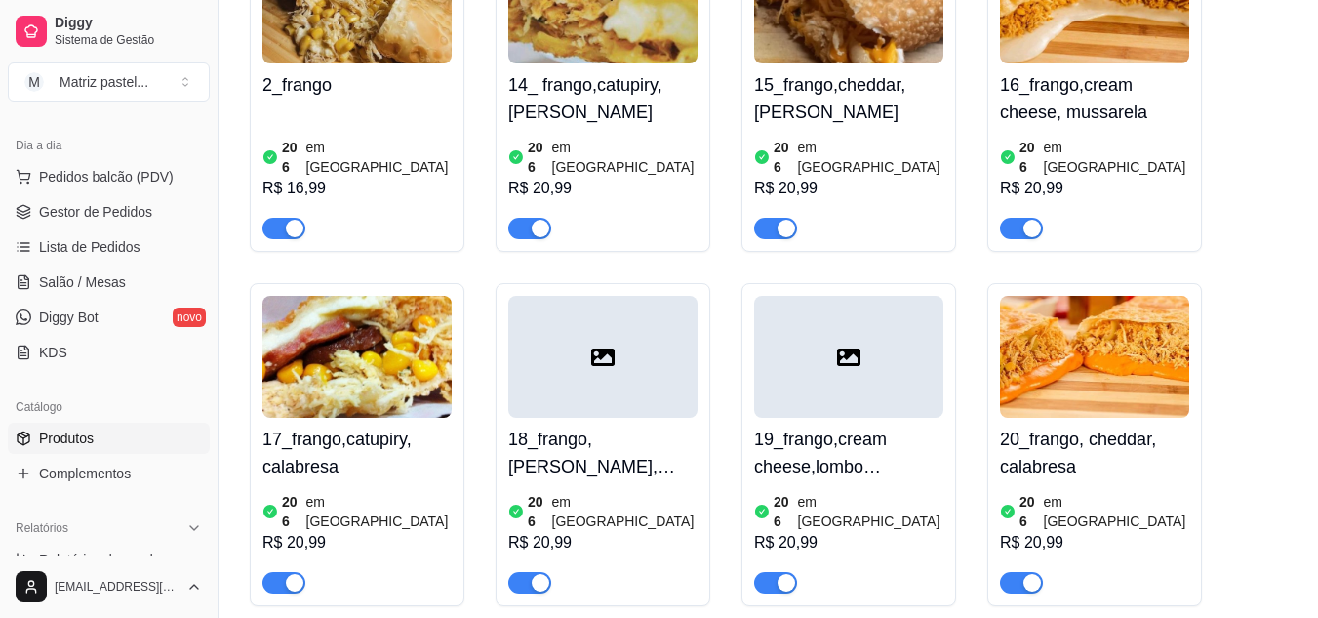
click at [536, 574] on div "button" at bounding box center [541, 583] width 18 height 18
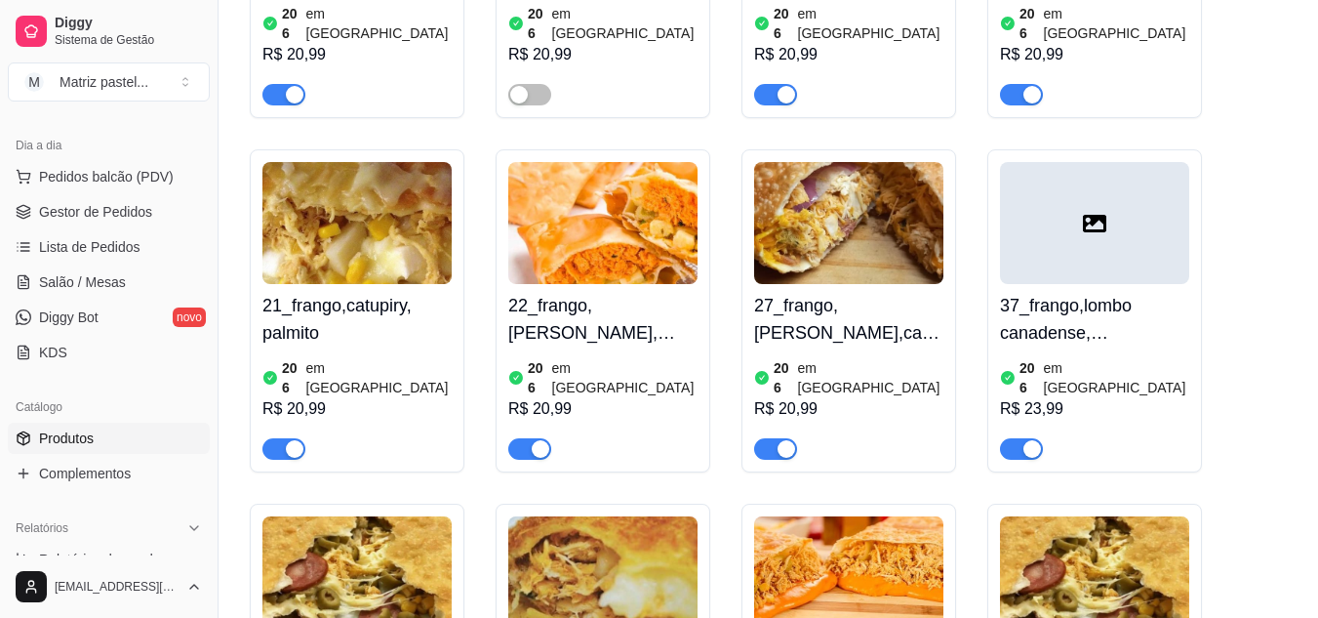
scroll to position [2830, 0]
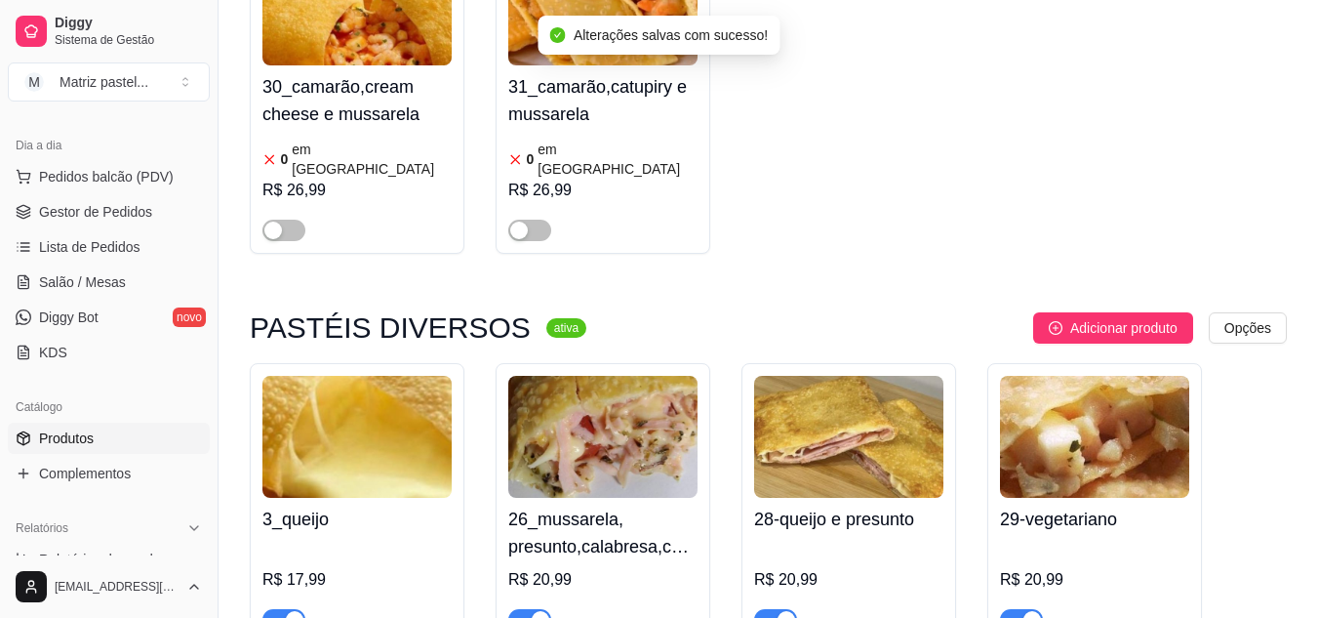
scroll to position [4879, 0]
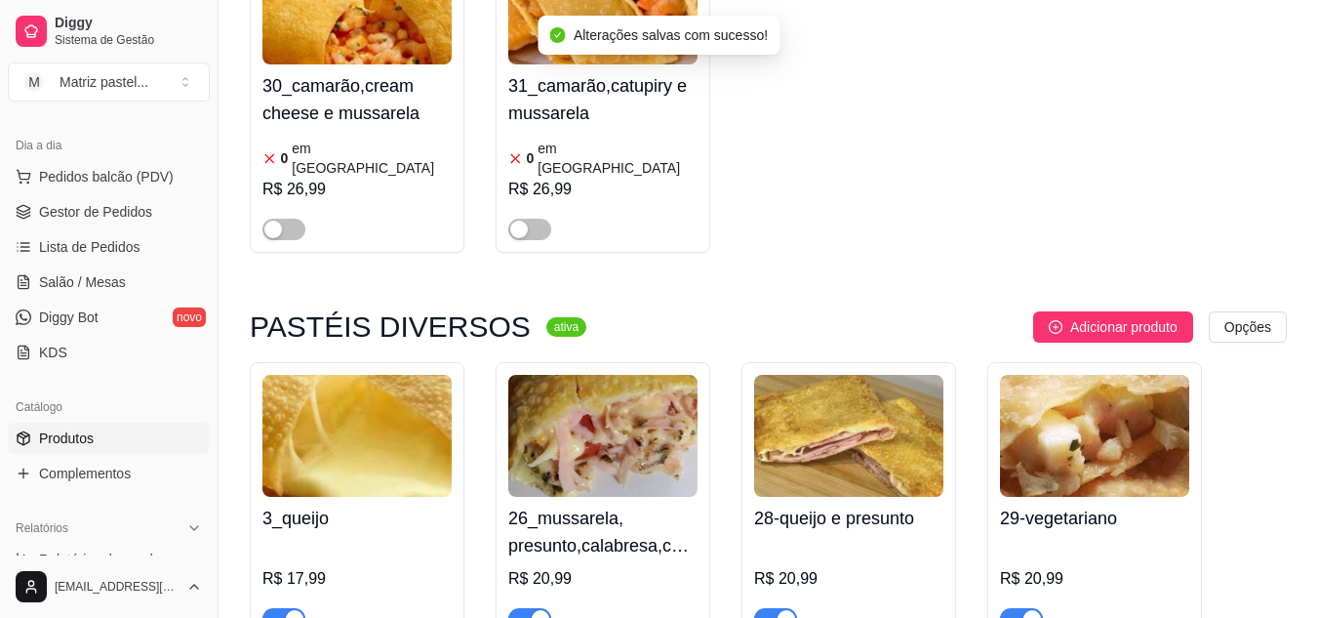
click at [530, 608] on button "button" at bounding box center [529, 618] width 43 height 21
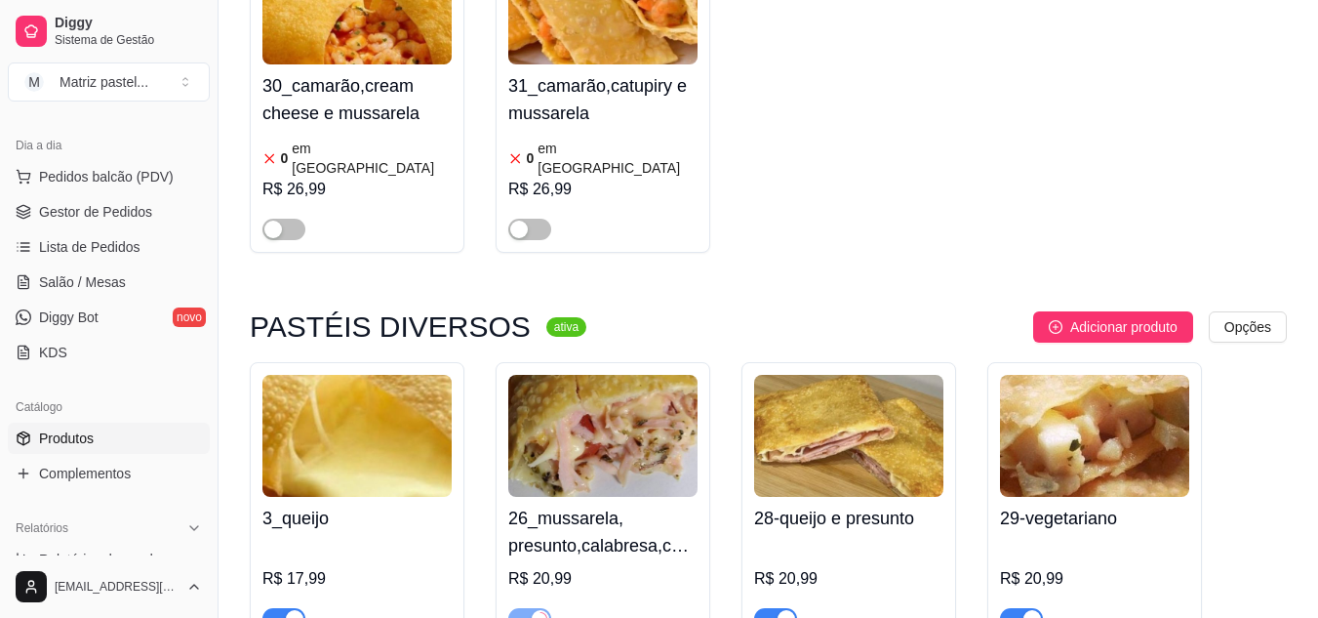
click at [777, 608] on button "button" at bounding box center [775, 618] width 43 height 21
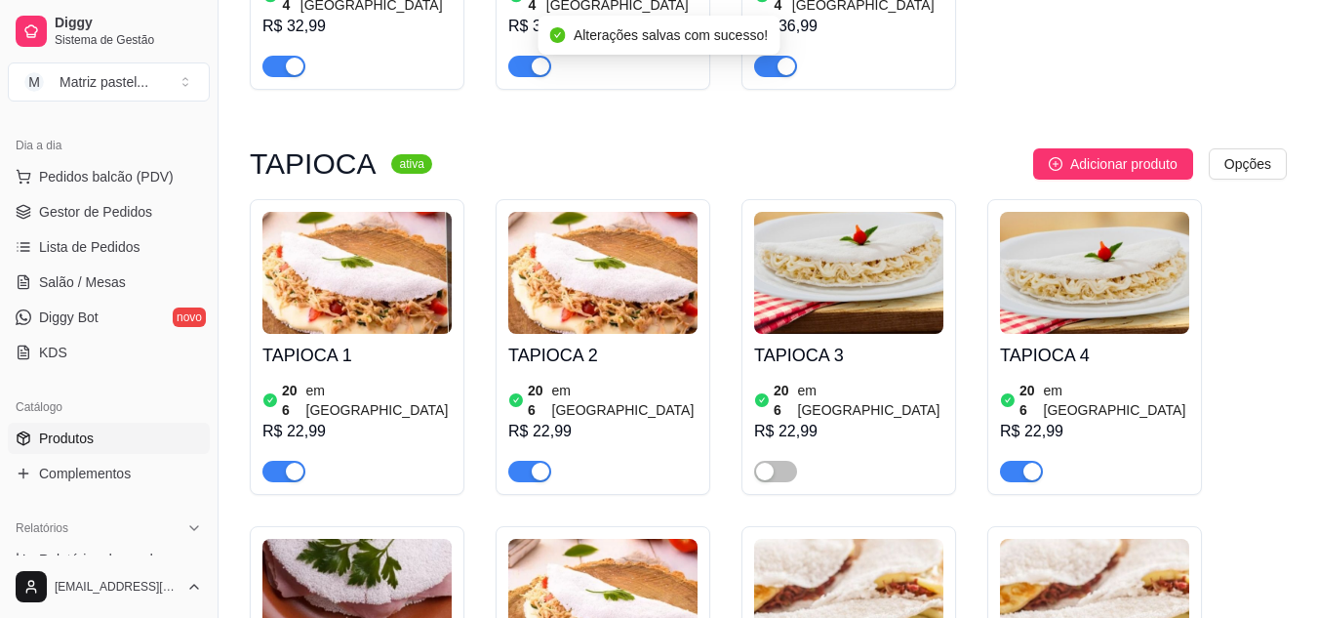
scroll to position [6440, 0]
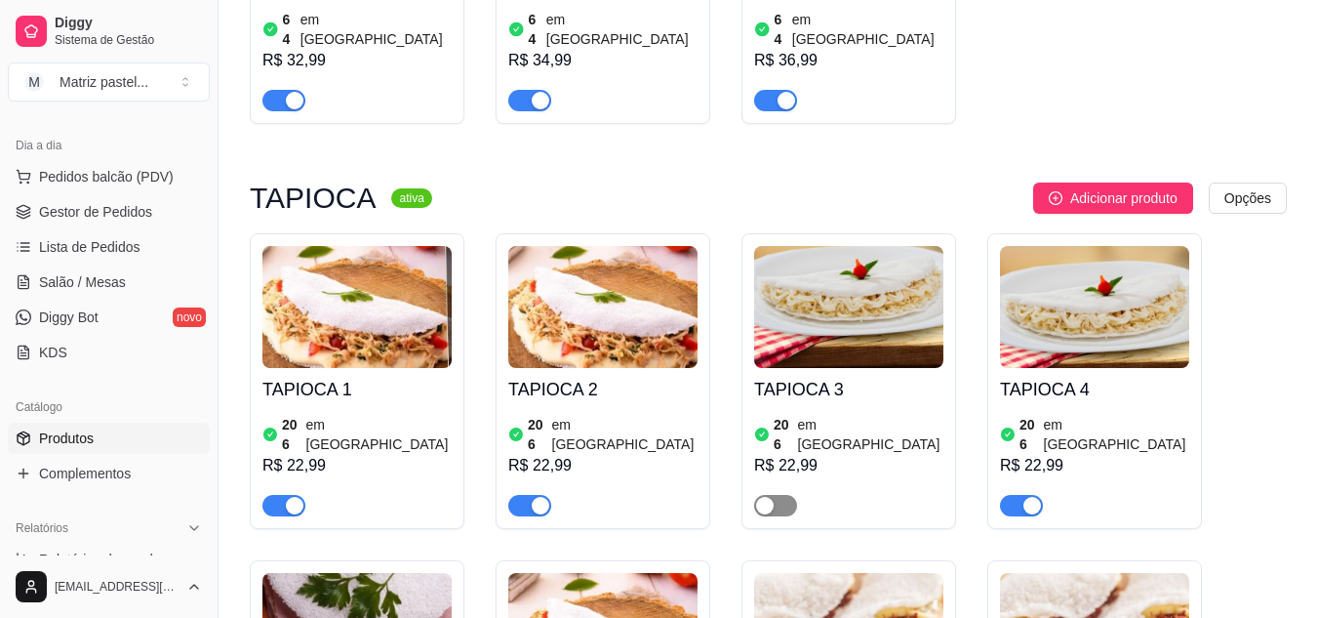
click at [776, 495] on span "button" at bounding box center [775, 505] width 43 height 21
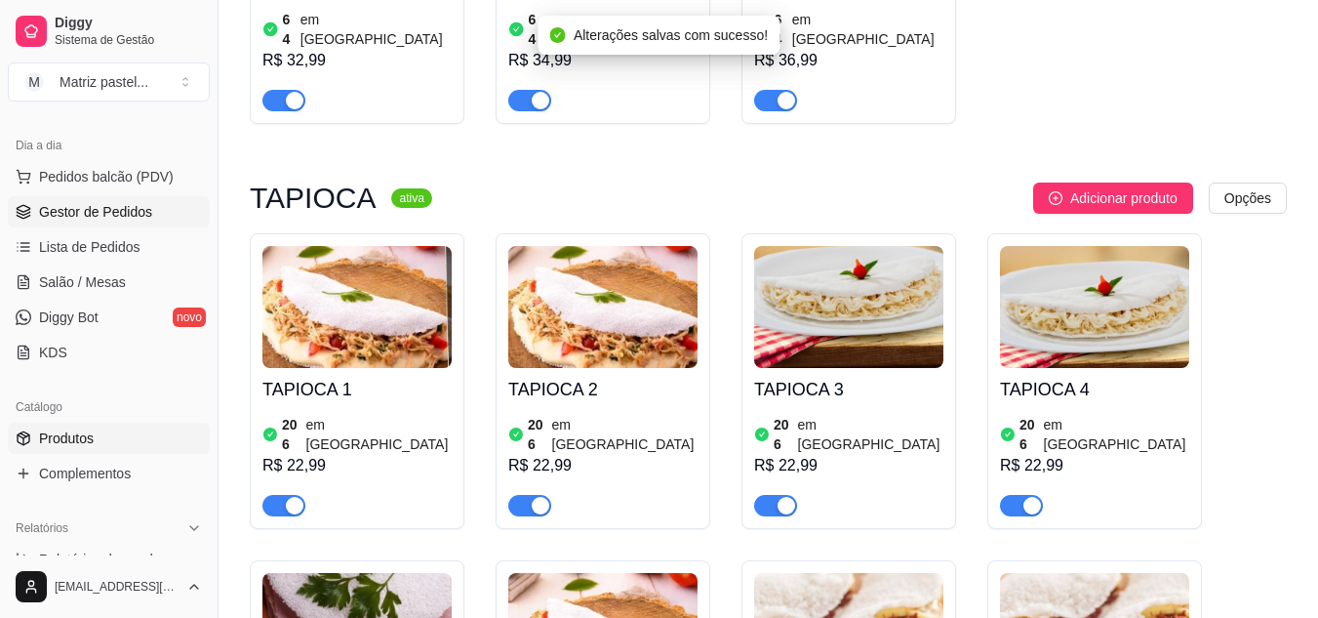
click at [98, 221] on span "Gestor de Pedidos" at bounding box center [95, 212] width 113 height 20
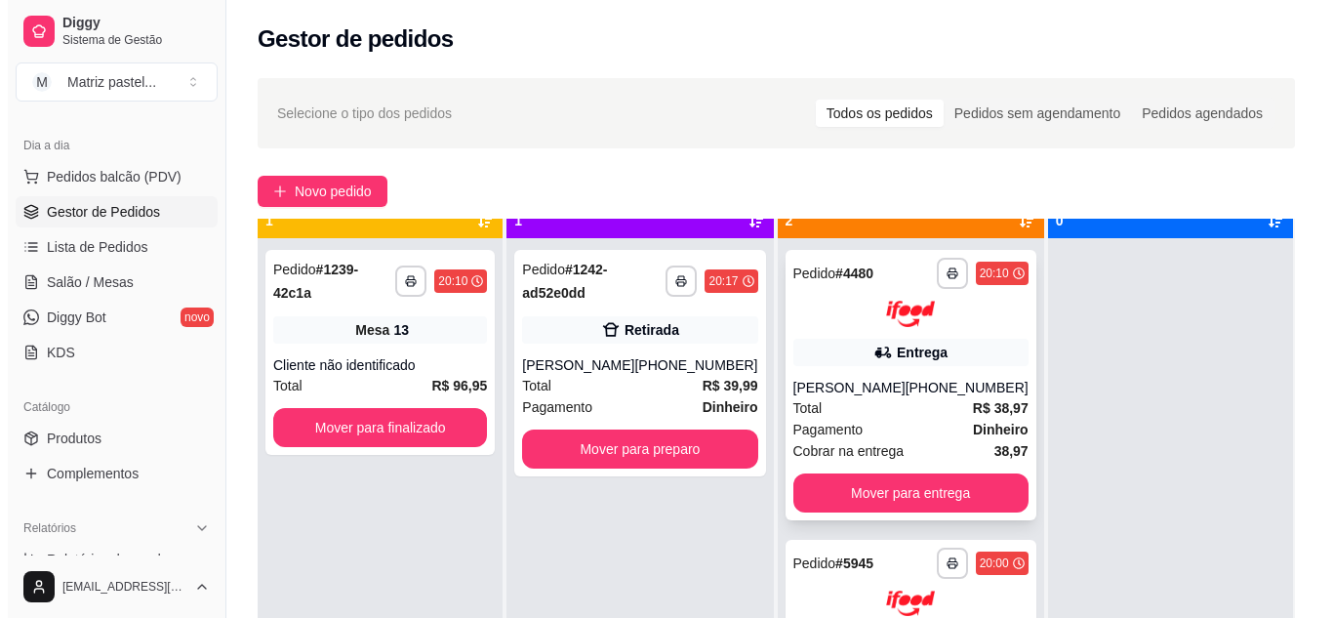
scroll to position [55, 0]
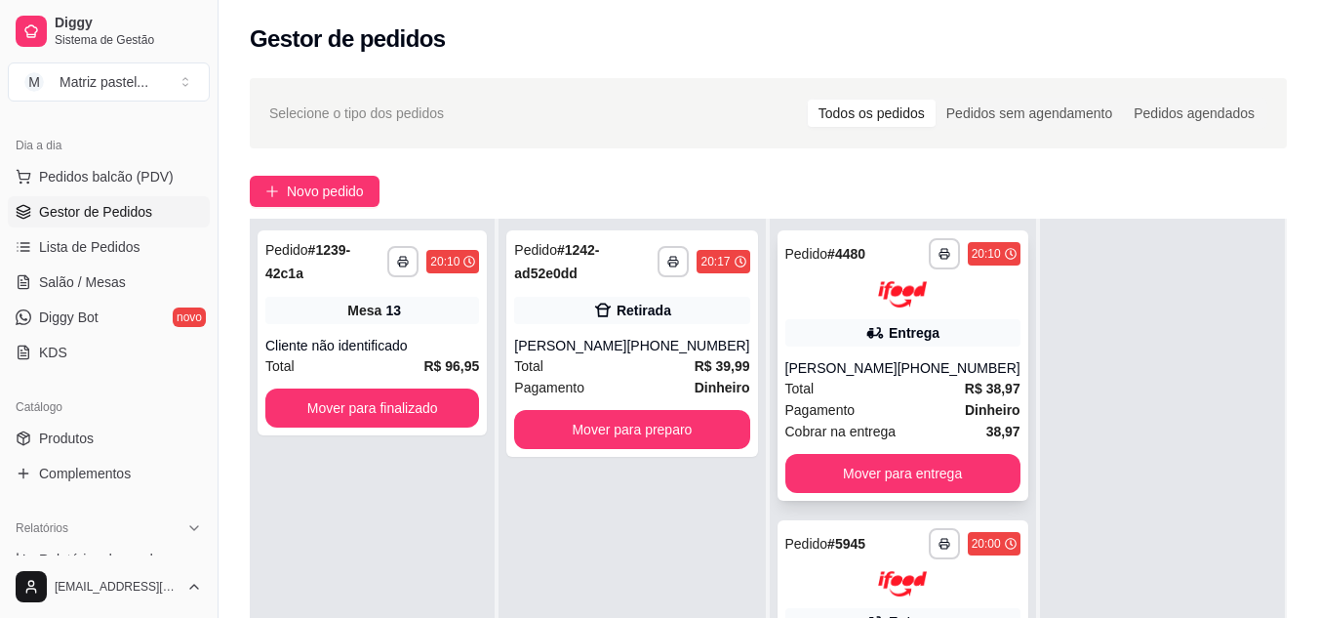
click at [866, 339] on icon at bounding box center [876, 333] width 20 height 20
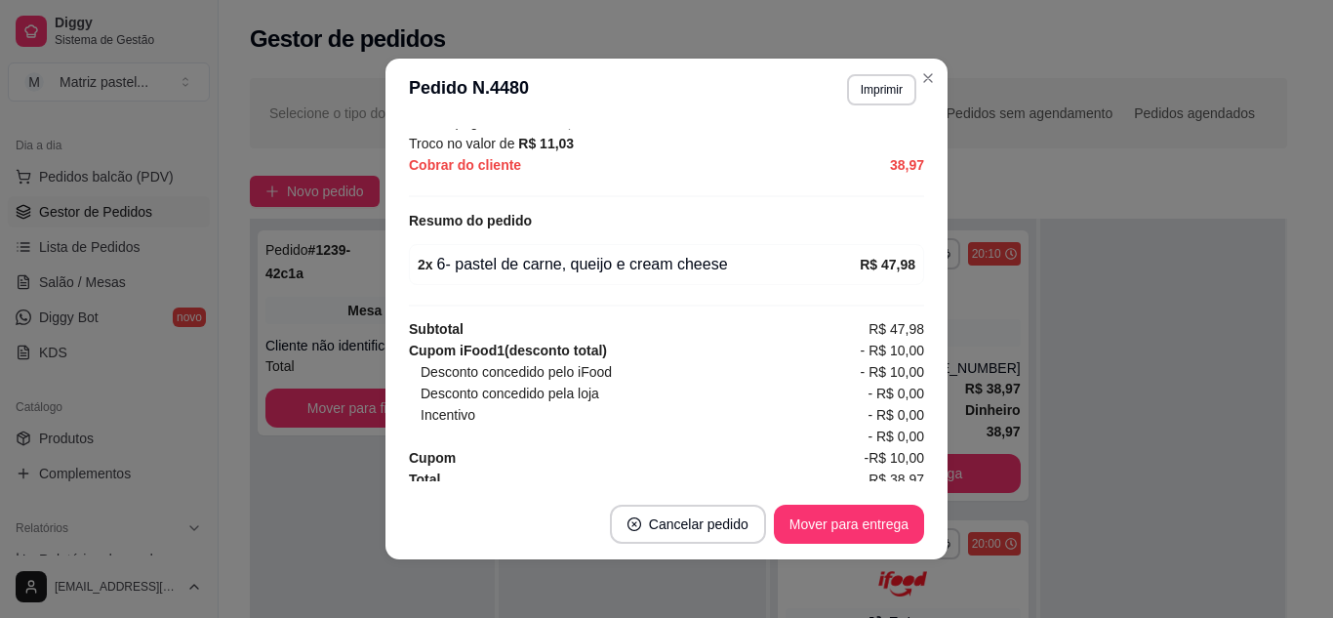
scroll to position [673, 0]
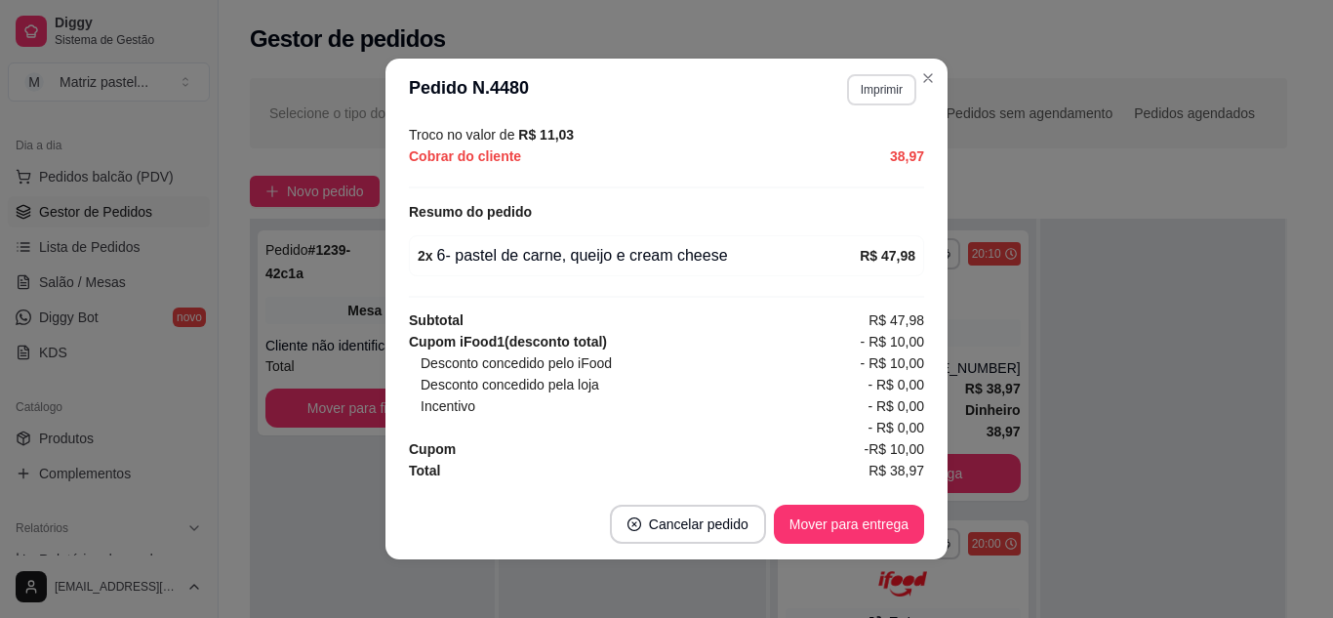
click at [868, 101] on button "Imprimir" at bounding box center [881, 89] width 69 height 31
click at [868, 148] on button "IMPRESSORA" at bounding box center [840, 157] width 141 height 31
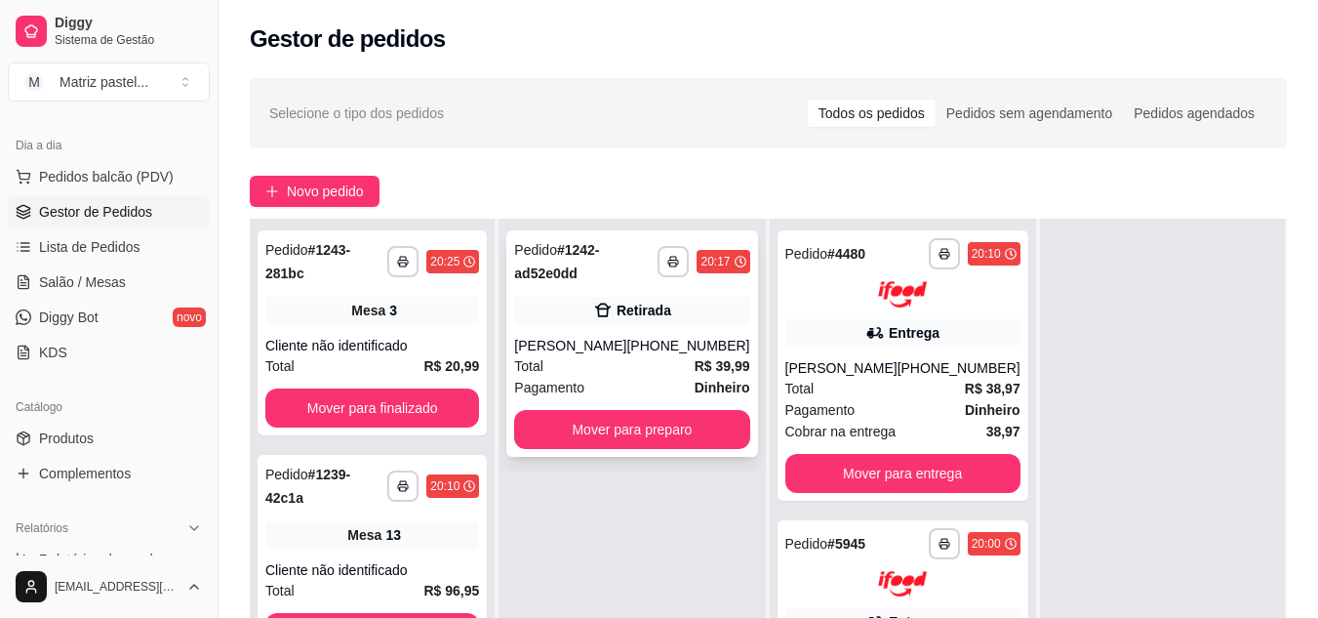
click at [648, 333] on div "**********" at bounding box center [631, 343] width 251 height 226
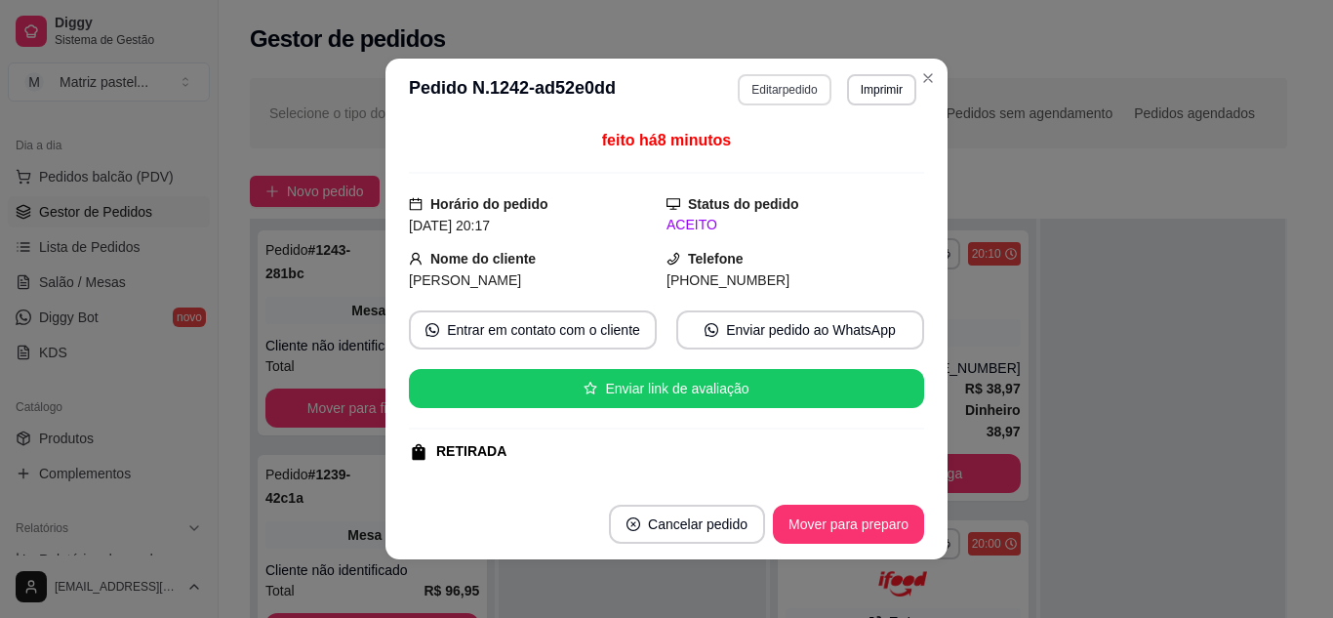
click at [778, 93] on button "Editar pedido" at bounding box center [784, 89] width 93 height 31
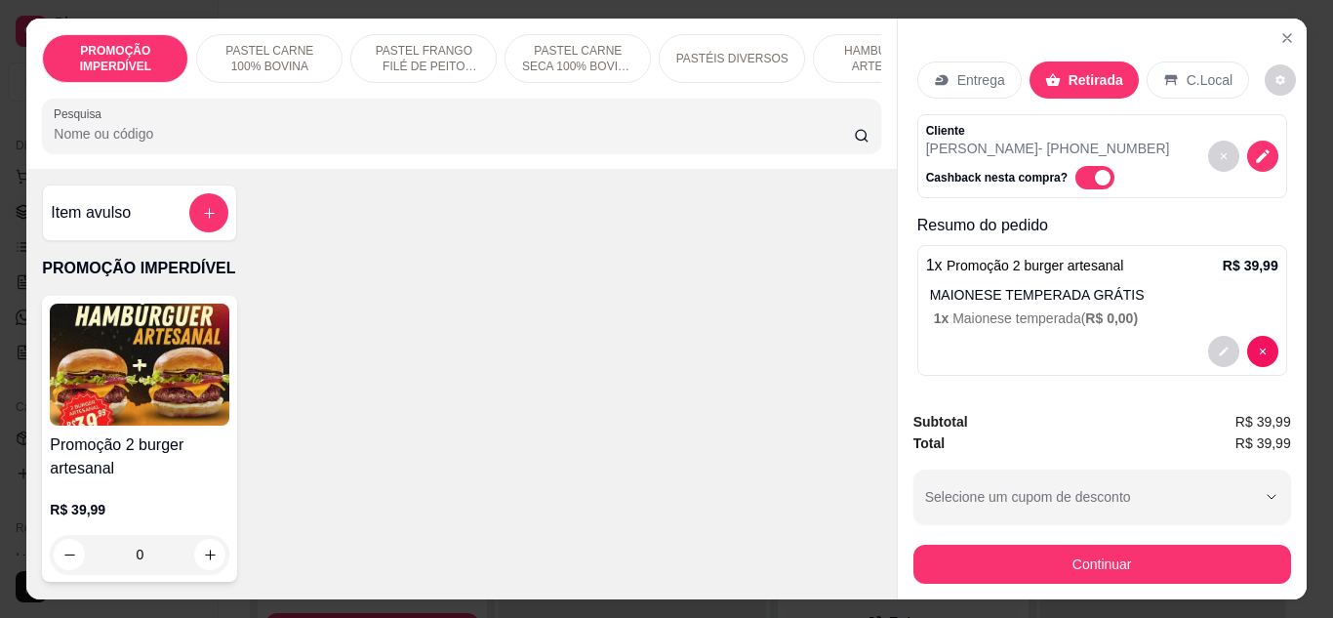
click at [564, 139] on input "Pesquisa" at bounding box center [454, 134] width 800 height 20
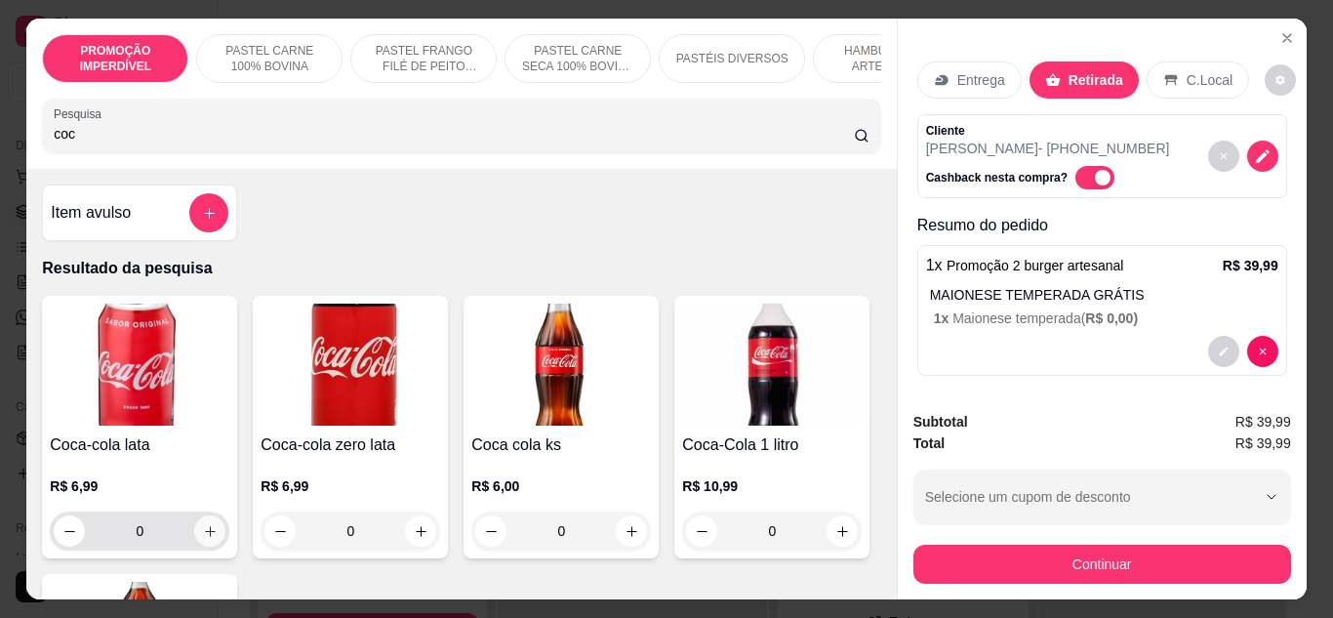
type input "coc"
click at [197, 545] on button "increase-product-quantity" at bounding box center [210, 530] width 30 height 30
type input "1"
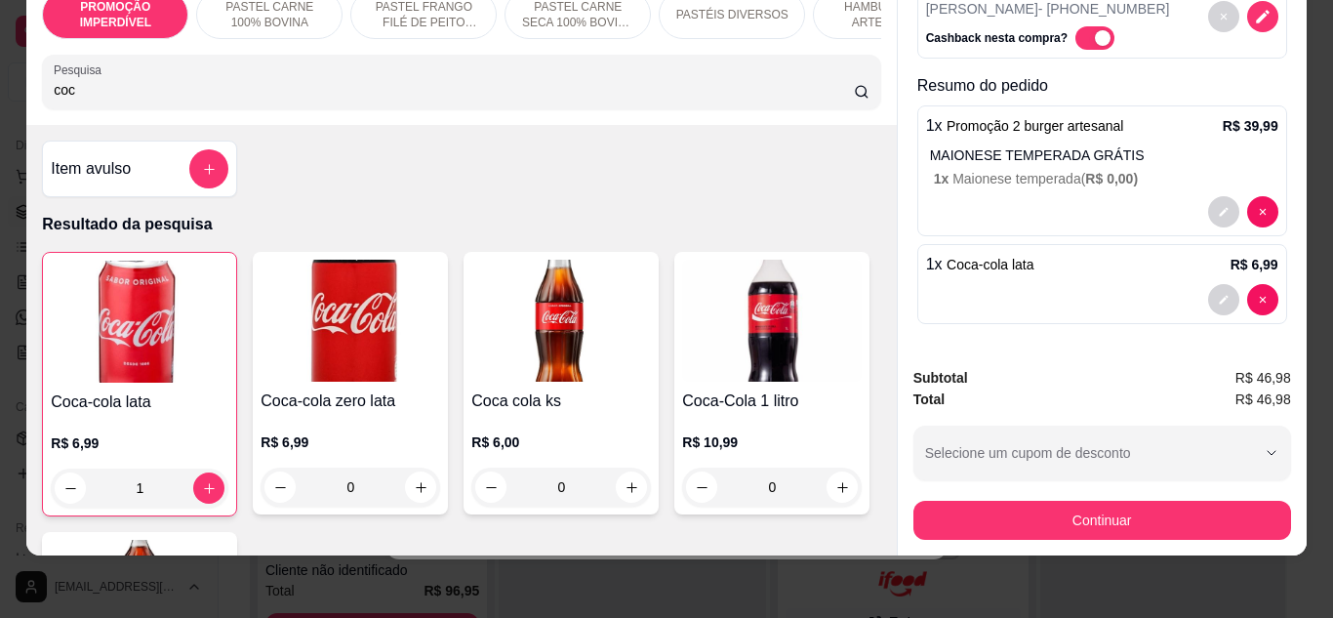
scroll to position [0, 0]
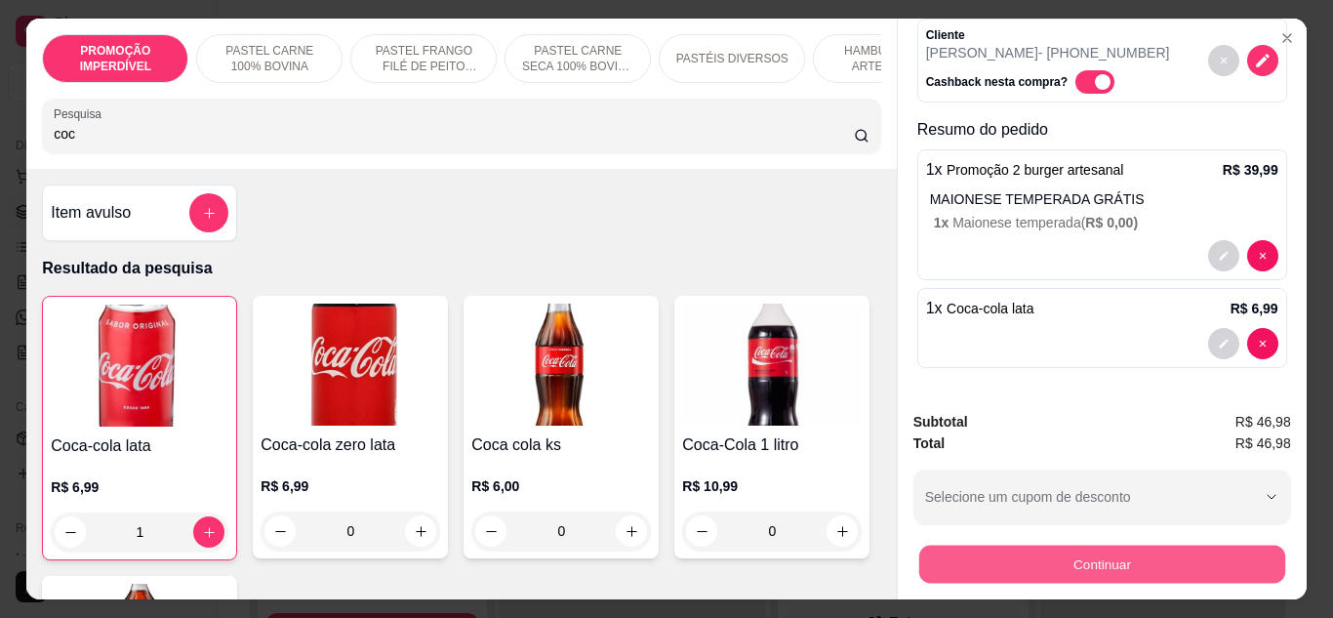
click at [966, 558] on button "Continuar" at bounding box center [1101, 564] width 366 height 38
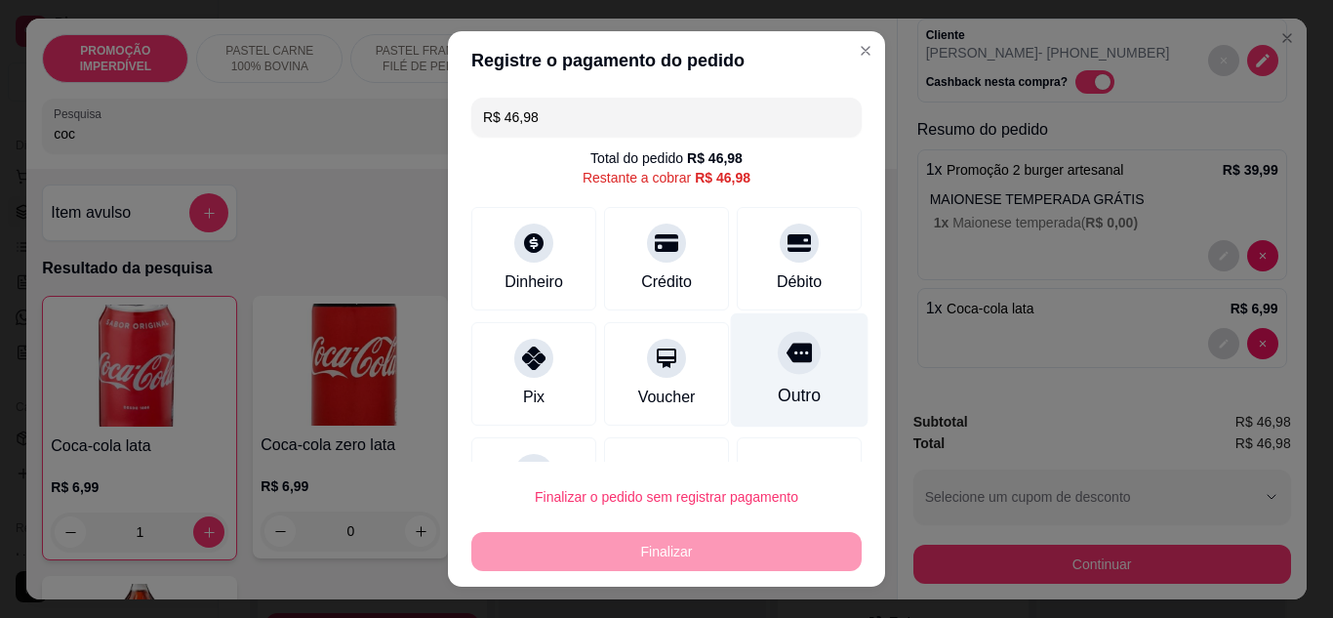
click at [778, 404] on div "Outro" at bounding box center [799, 395] width 43 height 25
type input "R$ 0,00"
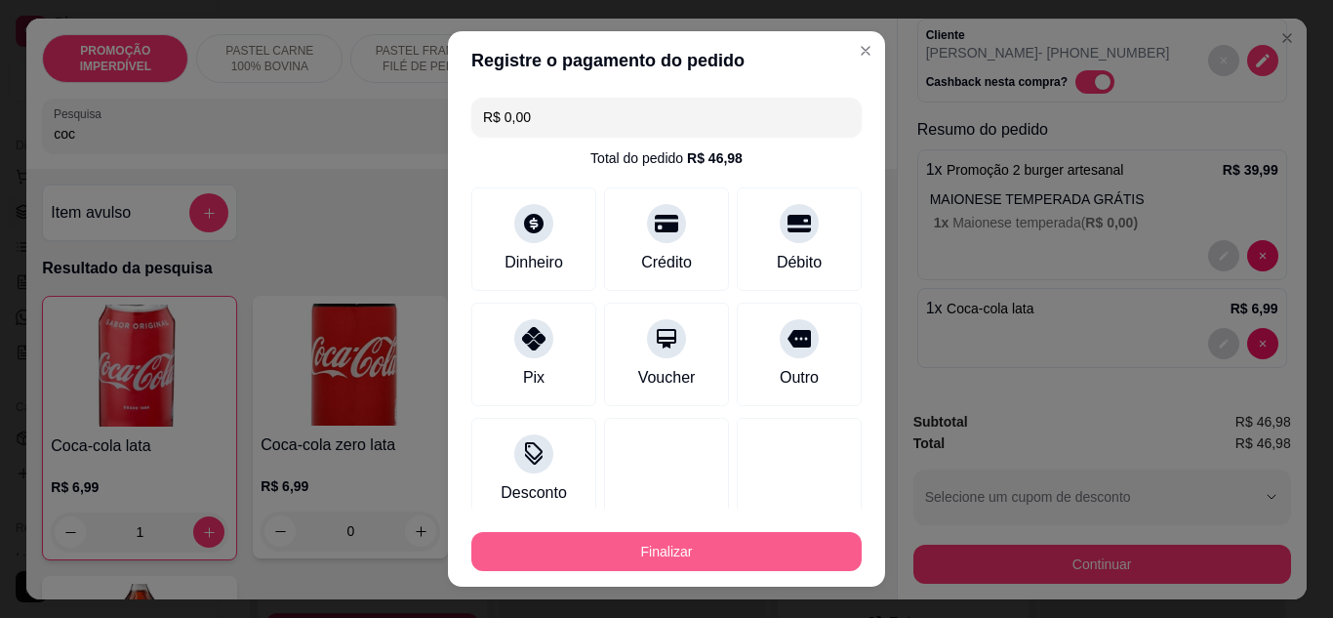
click at [723, 545] on button "Finalizar" at bounding box center [666, 551] width 390 height 39
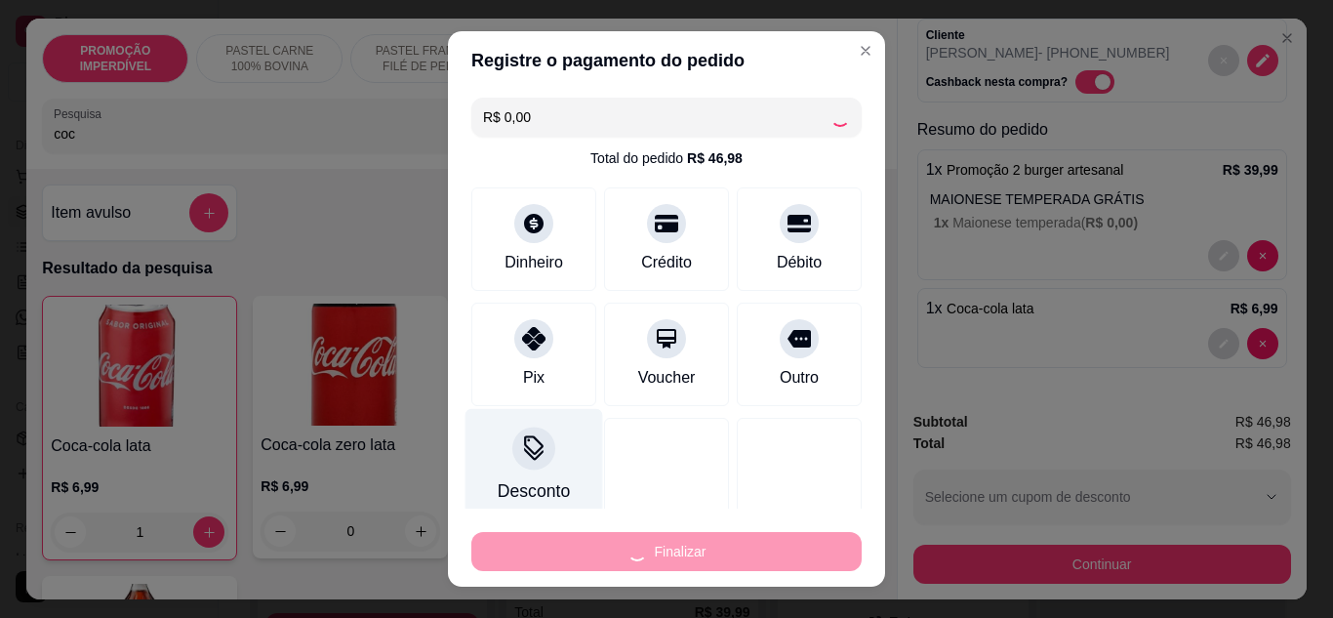
type input "0"
type input "-R$ 46,98"
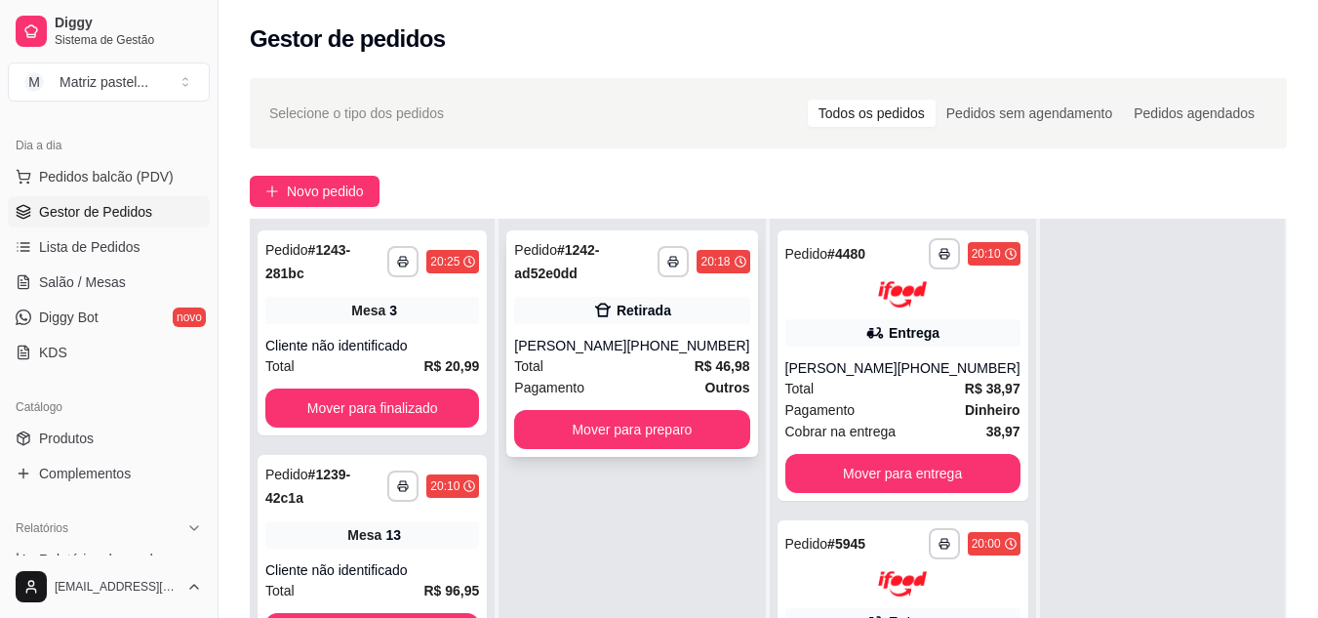
click at [655, 312] on div "Retirada" at bounding box center [644, 311] width 55 height 20
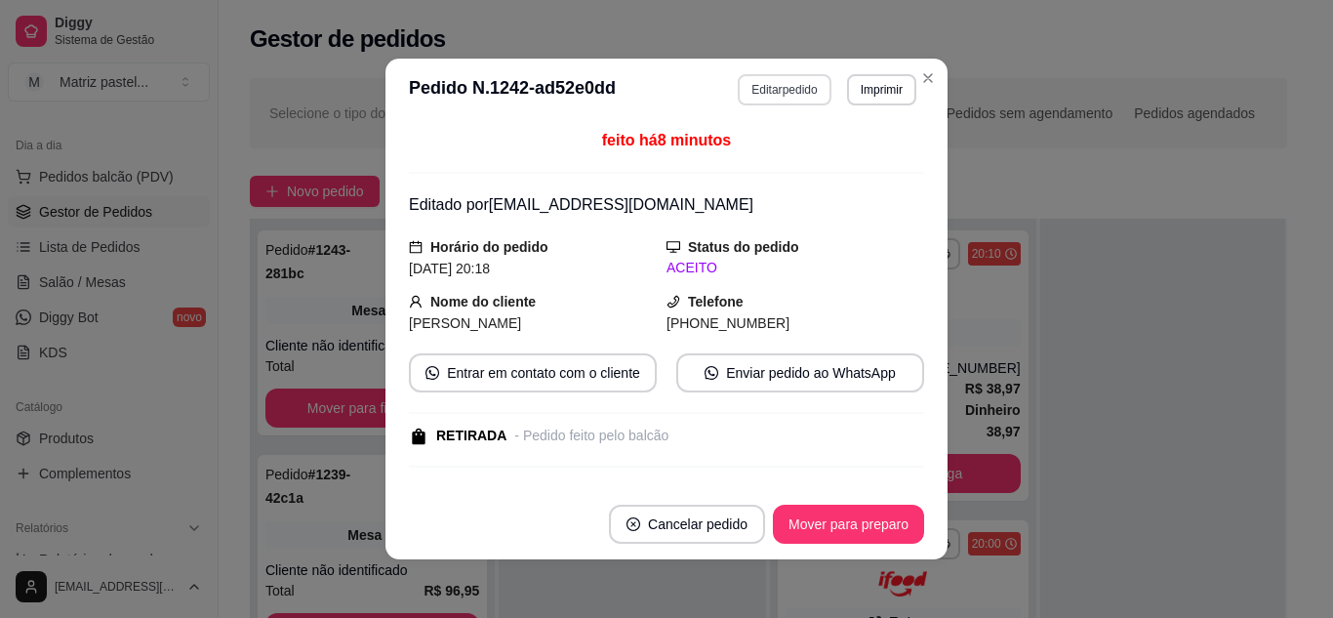
click at [774, 96] on button "Editar pedido" at bounding box center [784, 89] width 93 height 31
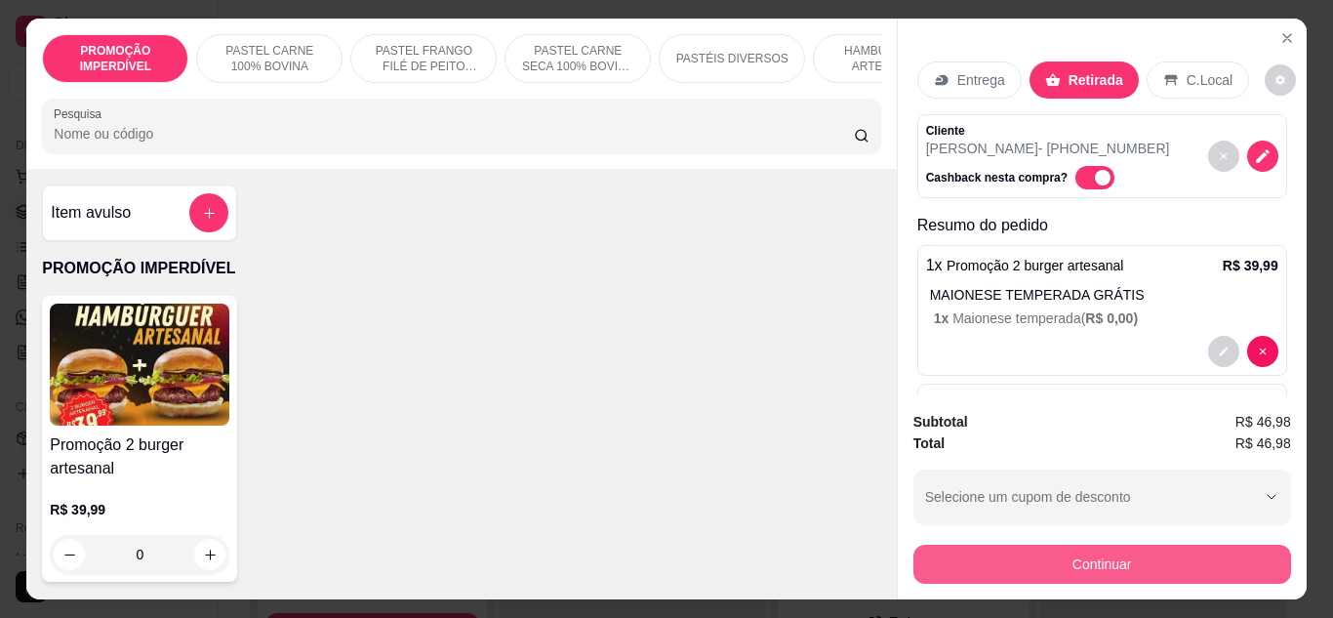
click at [1052, 552] on button "Continuar" at bounding box center [1102, 564] width 378 height 39
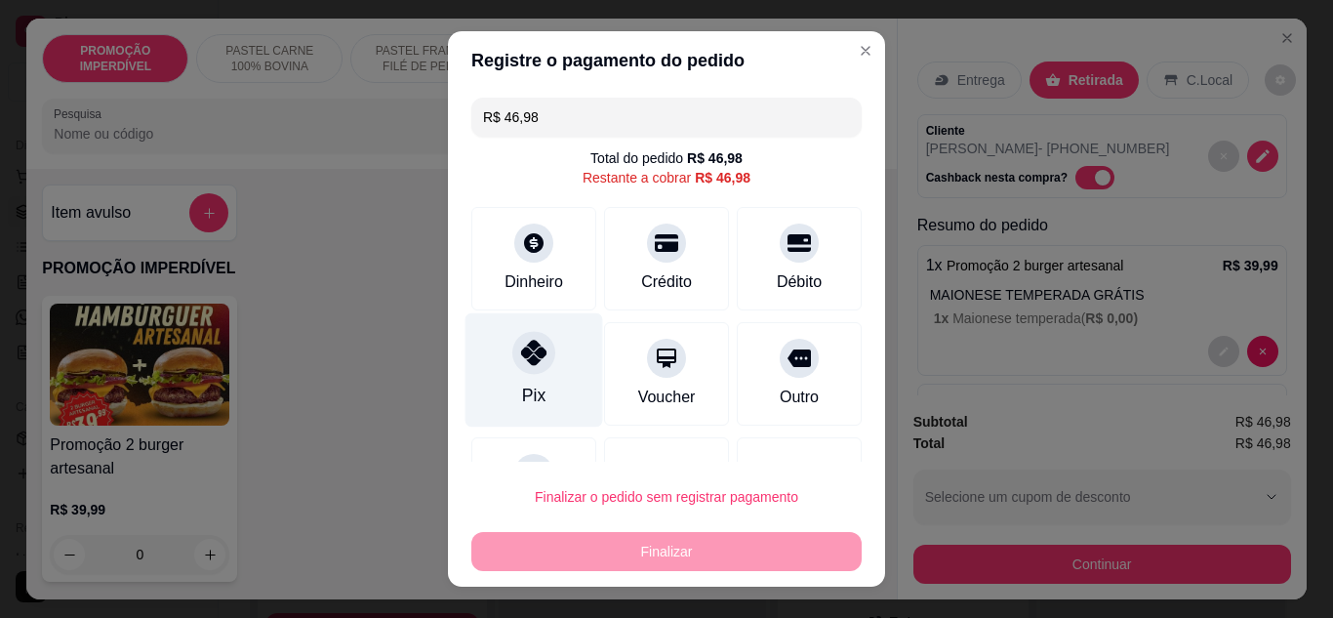
scroll to position [86, 0]
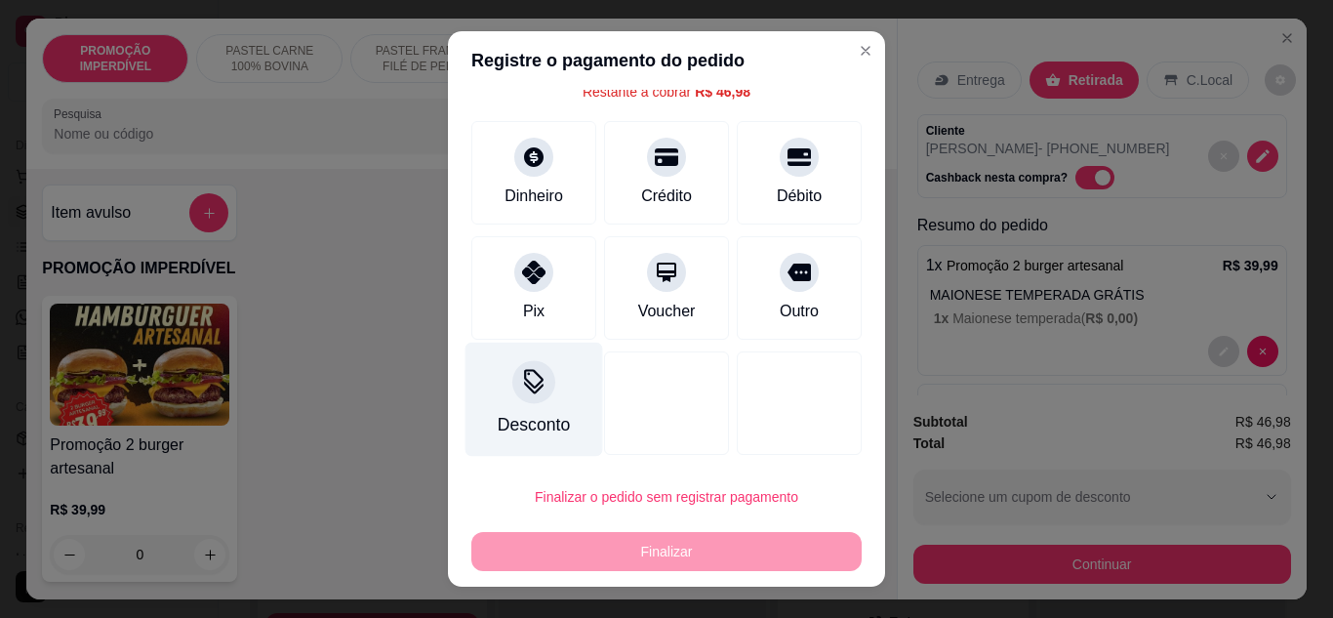
click at [529, 402] on div at bounding box center [533, 381] width 43 height 43
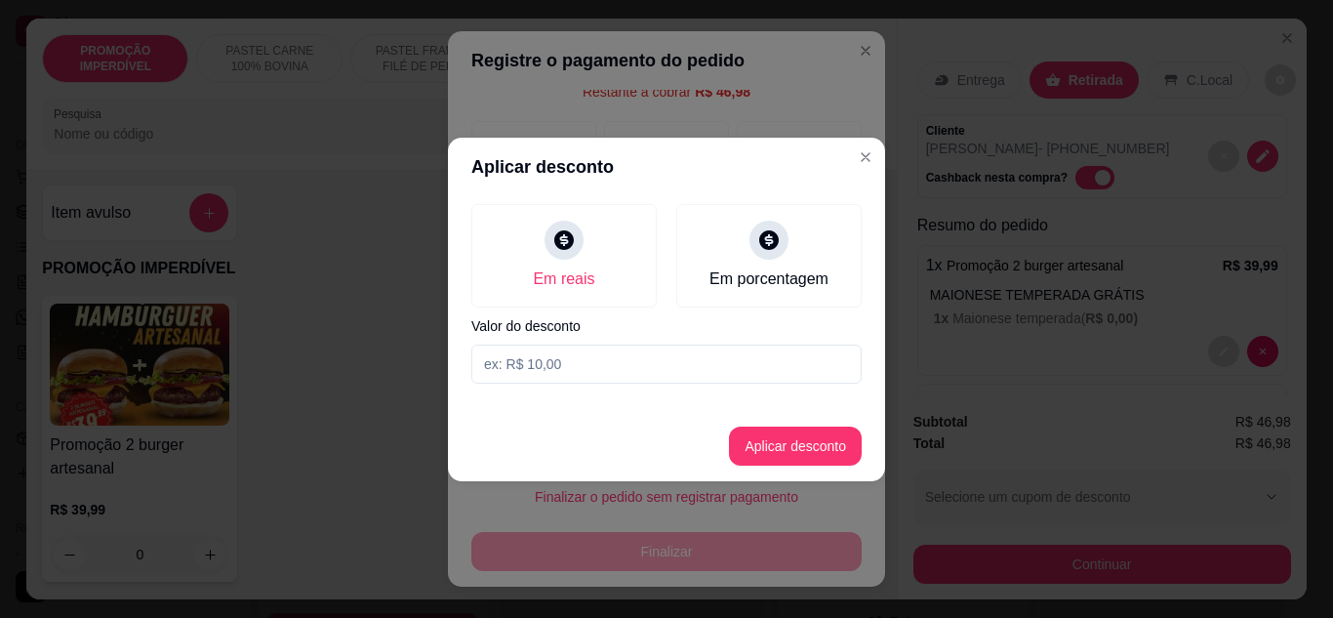
click at [546, 361] on input at bounding box center [666, 363] width 390 height 39
type input "46,97"
click at [760, 449] on button "Aplicar desconto" at bounding box center [796, 445] width 128 height 38
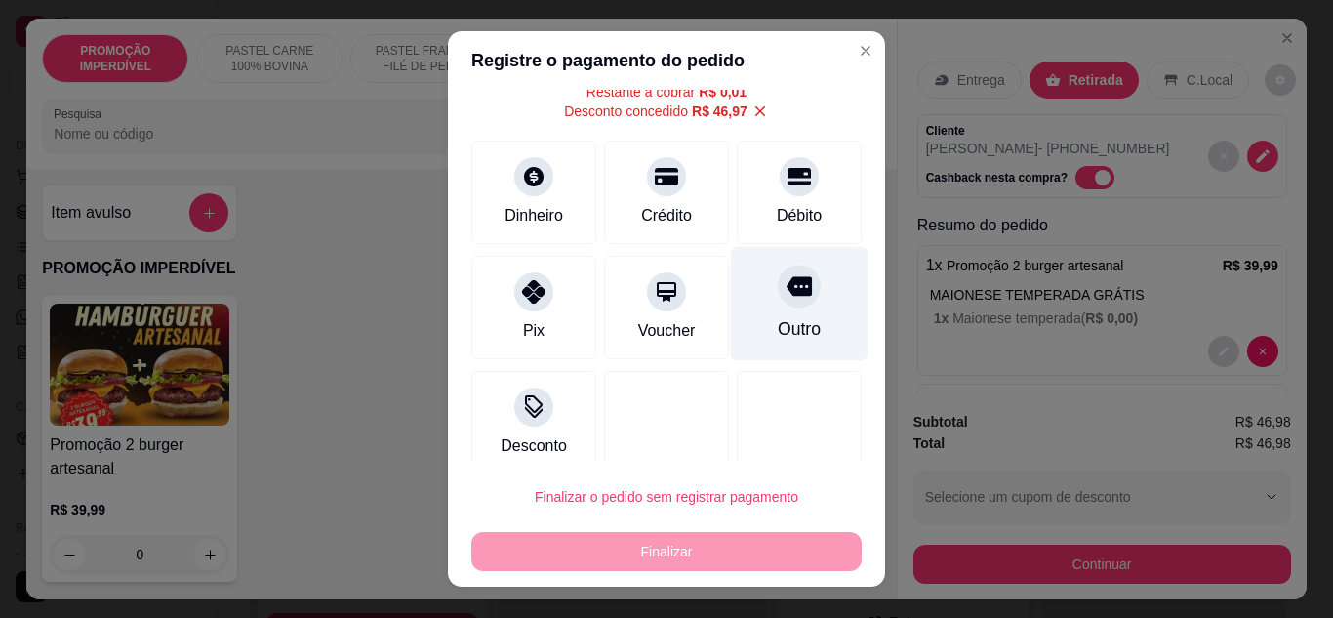
click at [778, 331] on div "Outro" at bounding box center [799, 328] width 43 height 25
type input "R$ 0,00"
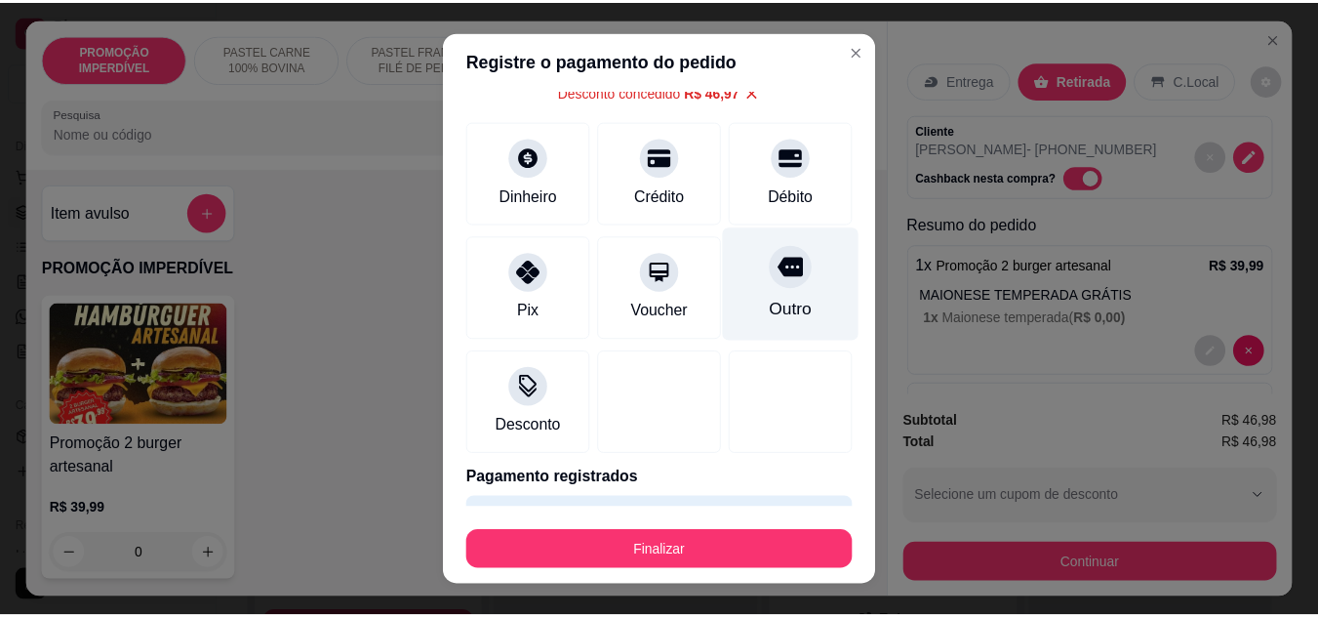
scroll to position [66, 0]
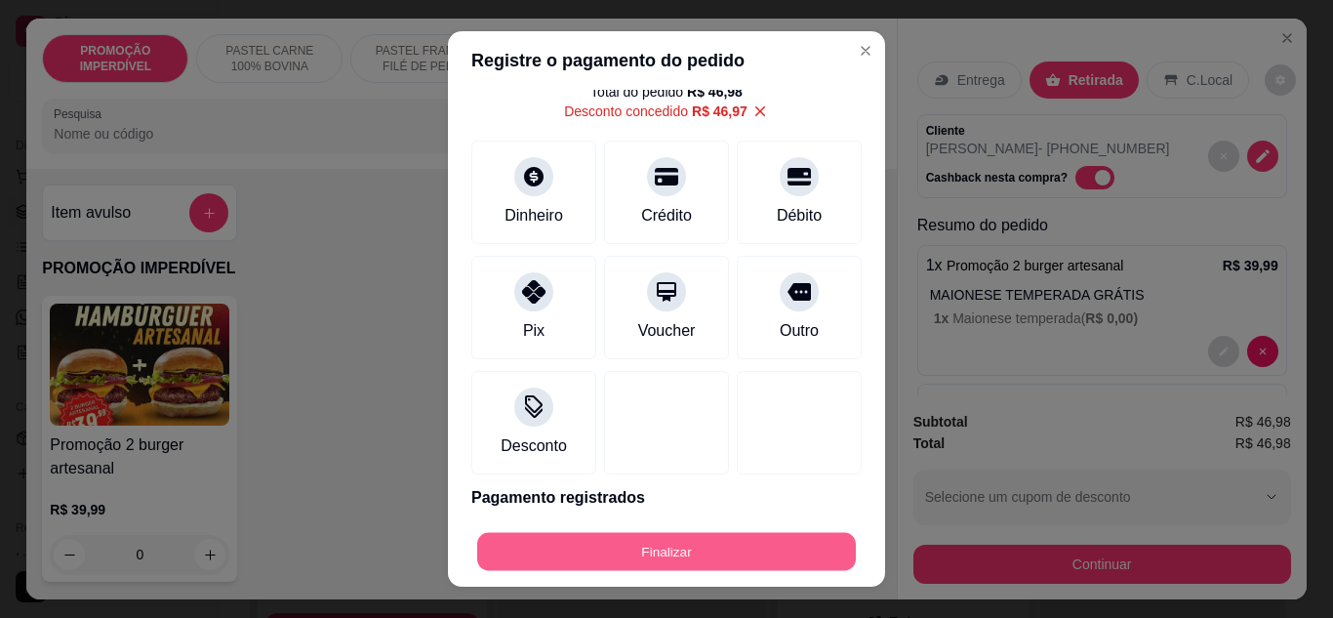
click at [749, 555] on button "Finalizar" at bounding box center [666, 552] width 379 height 38
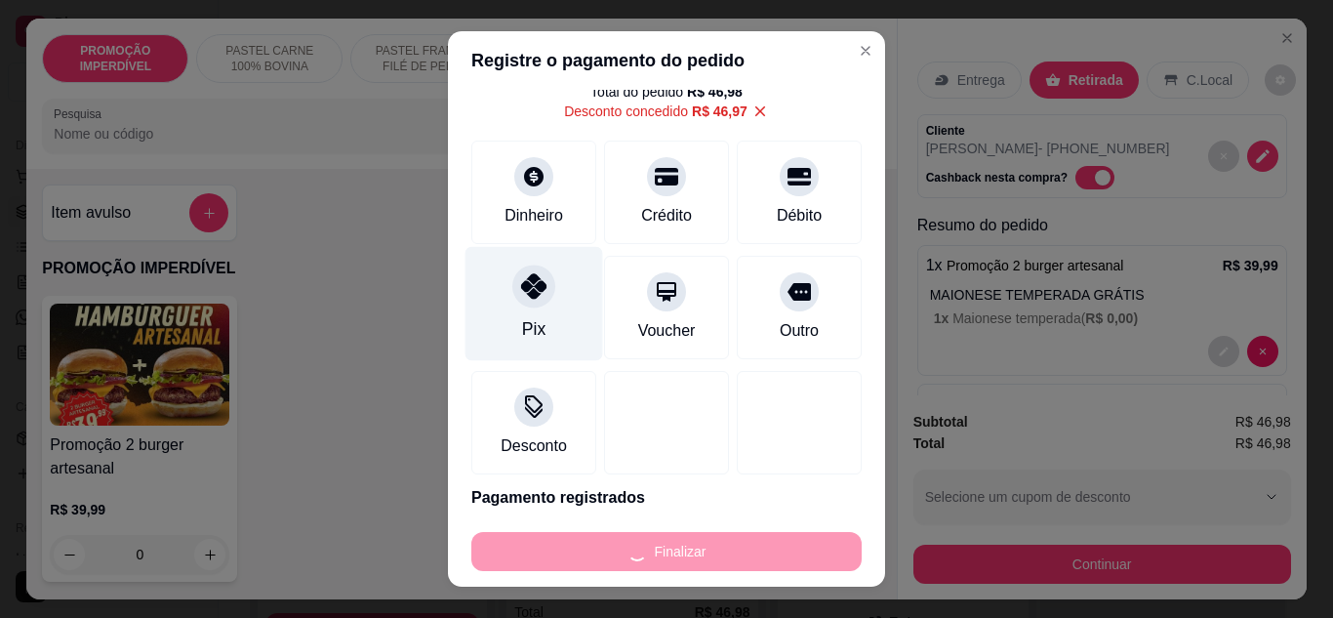
type input "0"
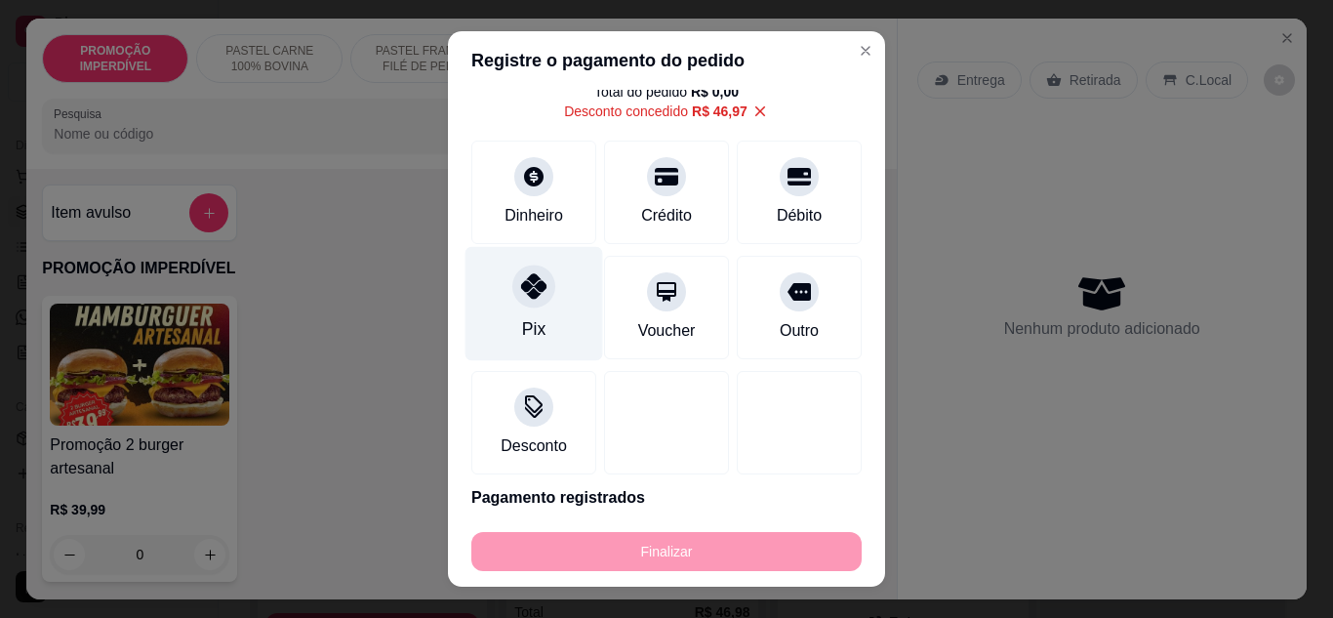
type input "-R$ 46,98"
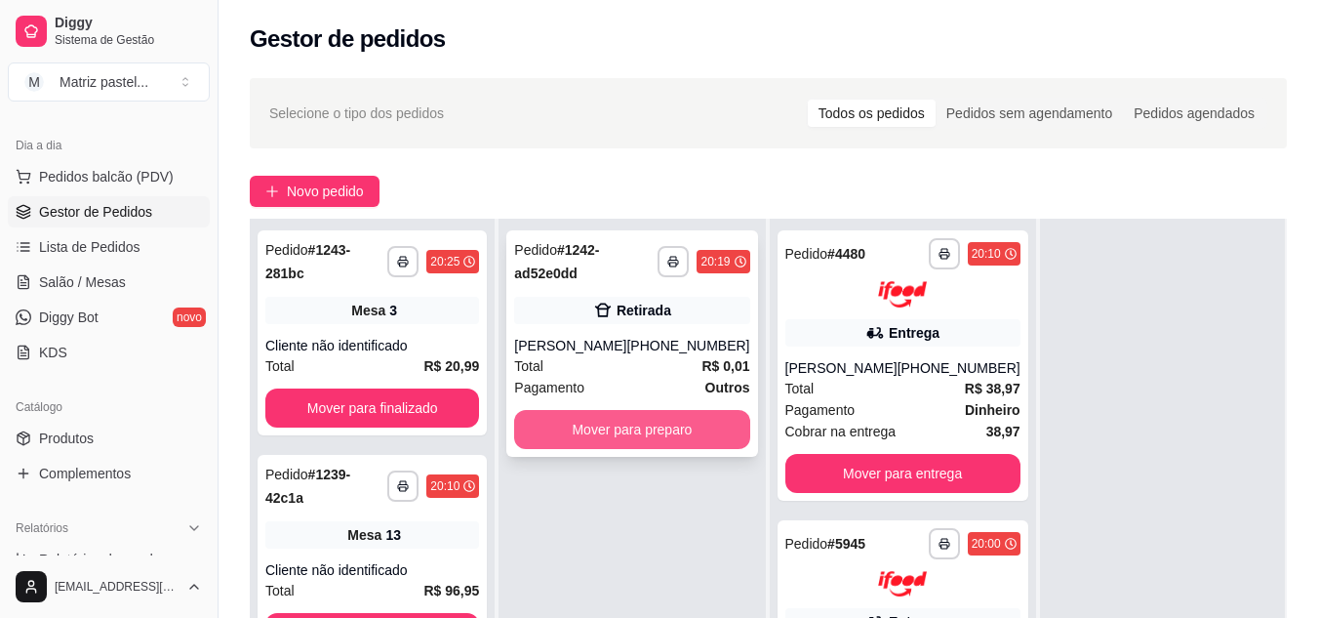
click at [677, 447] on button "Mover para preparo" at bounding box center [631, 429] width 235 height 39
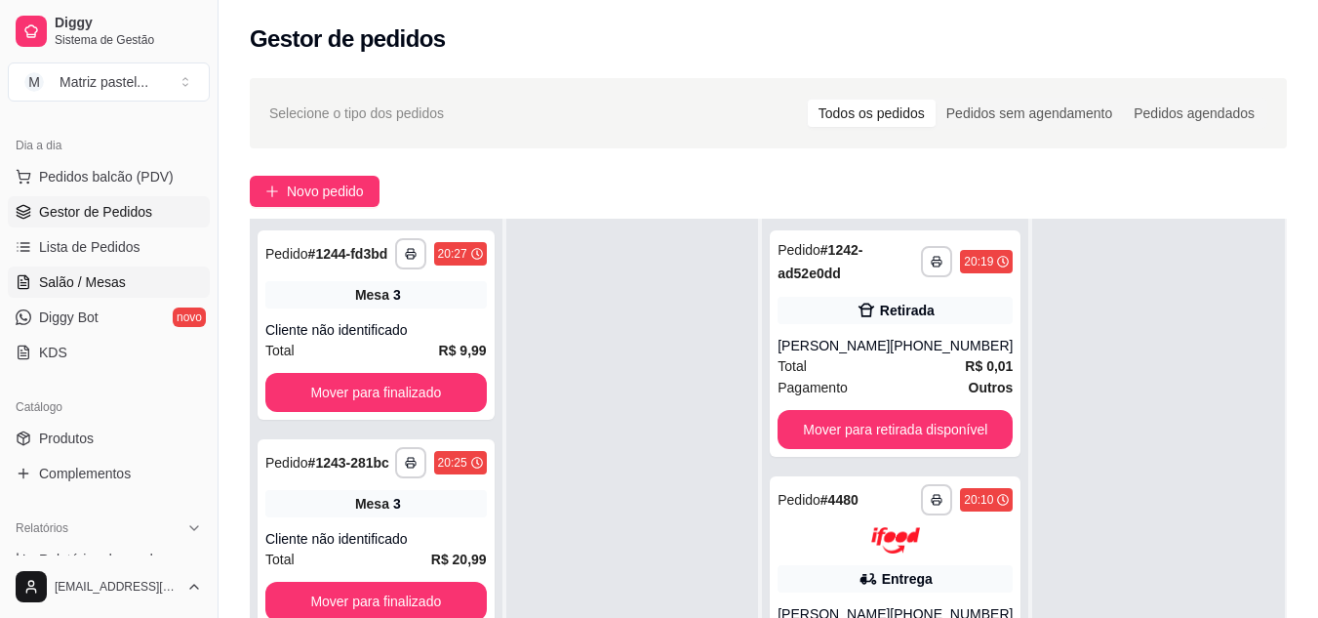
click at [82, 275] on span "Salão / Mesas" at bounding box center [82, 282] width 87 height 20
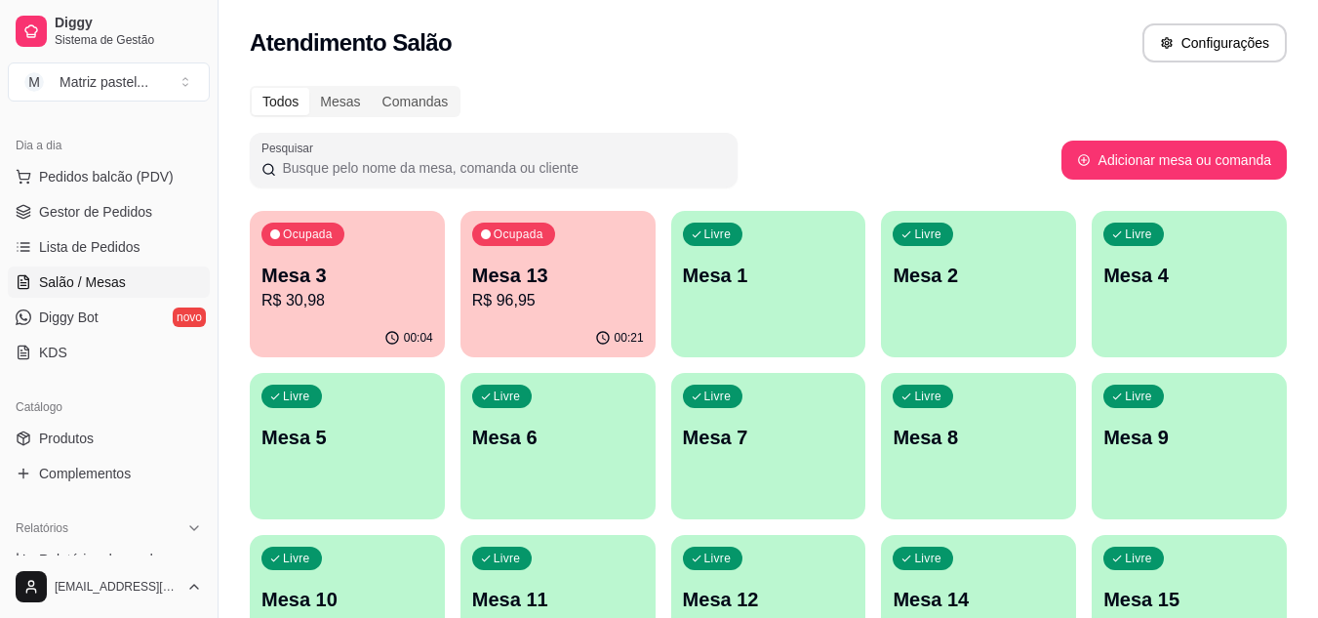
click at [376, 323] on div "00:04" at bounding box center [347, 338] width 195 height 38
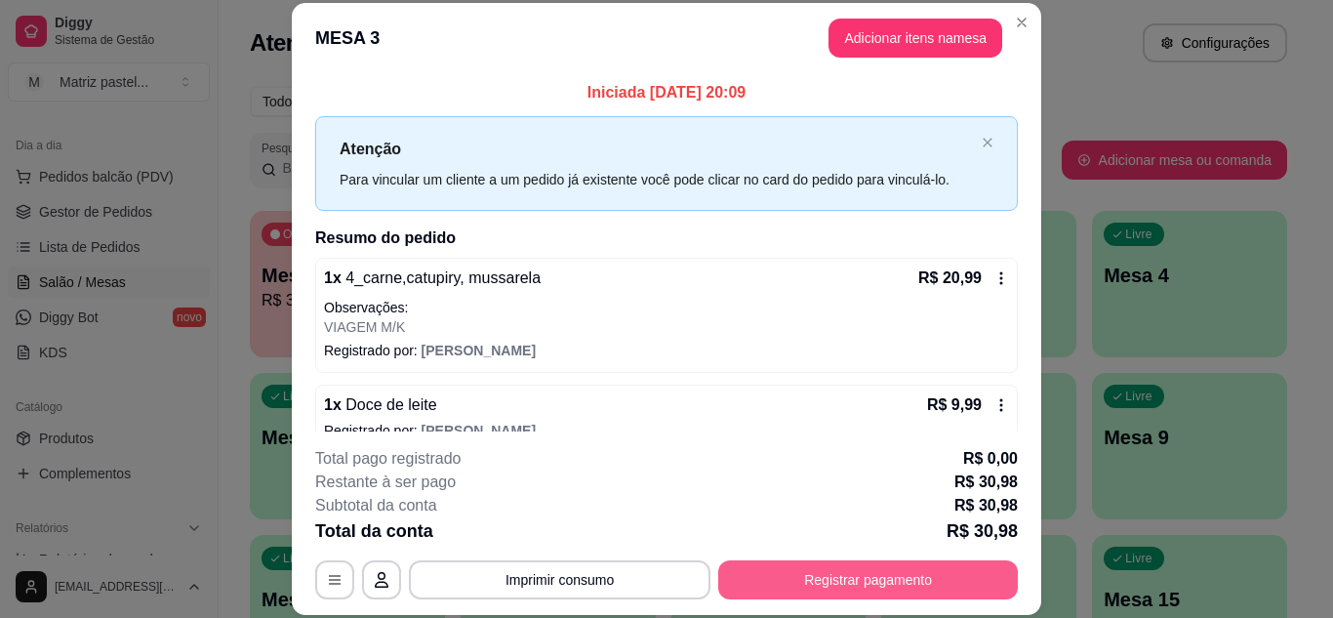
click at [845, 573] on button "Registrar pagamento" at bounding box center [868, 579] width 300 height 39
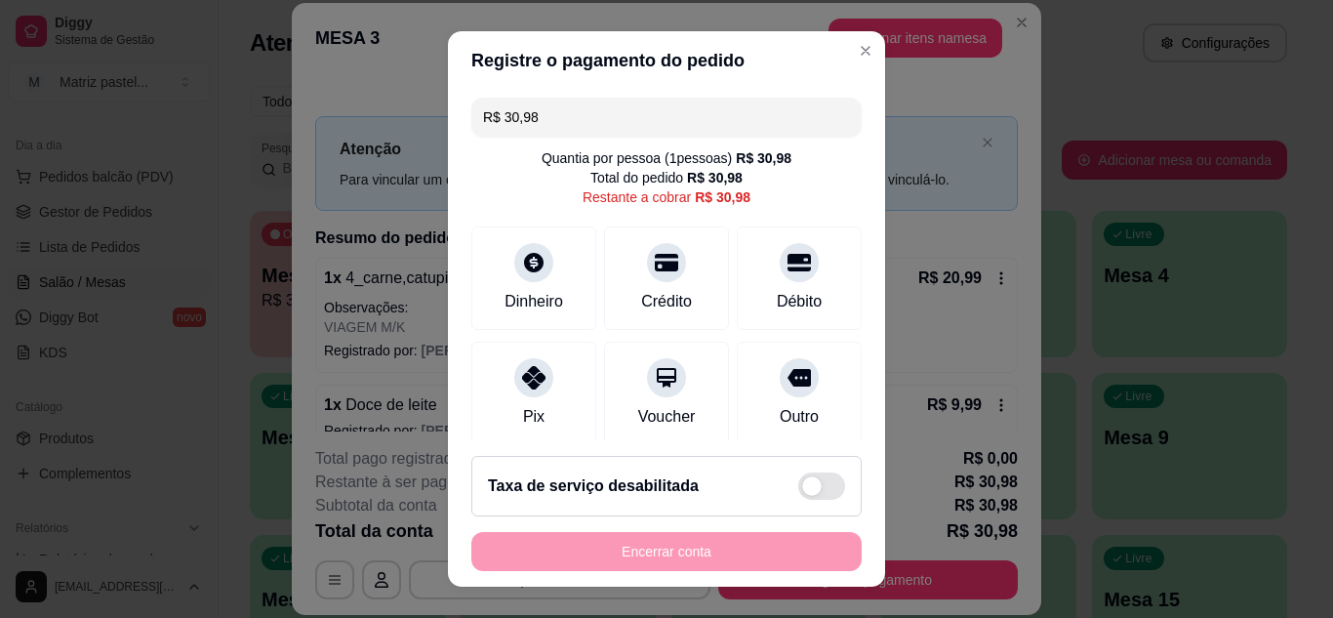
click at [655, 264] on icon at bounding box center [666, 262] width 23 height 23
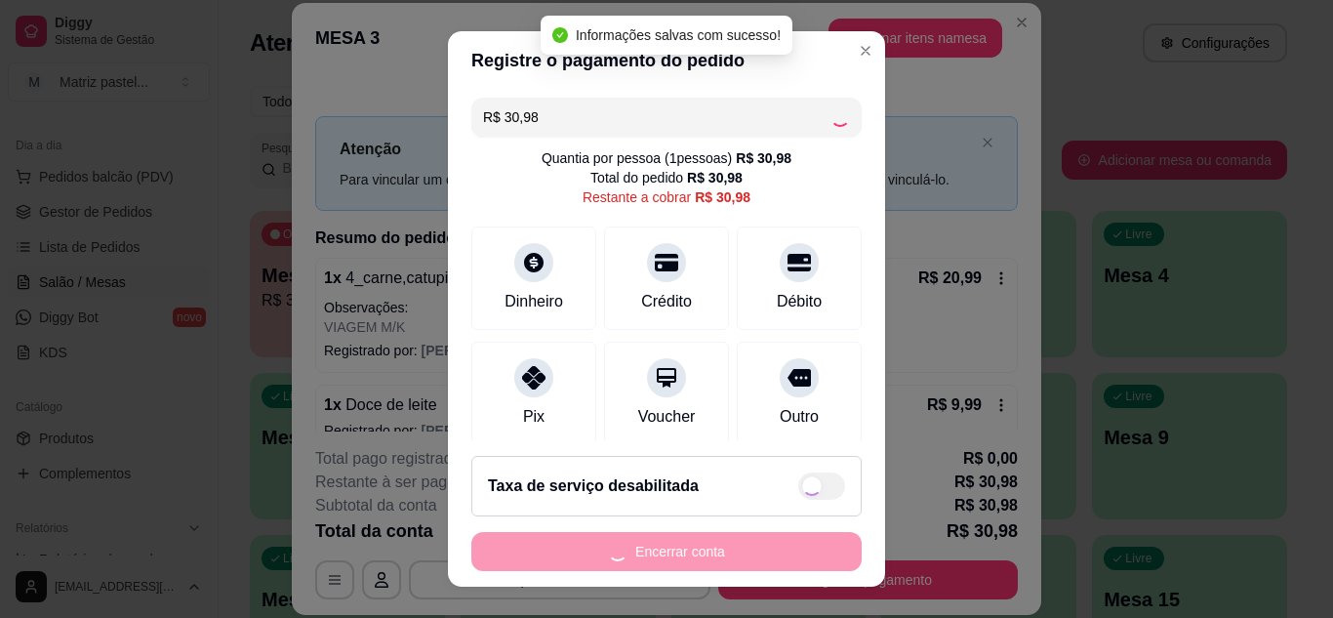
type input "R$ 0,00"
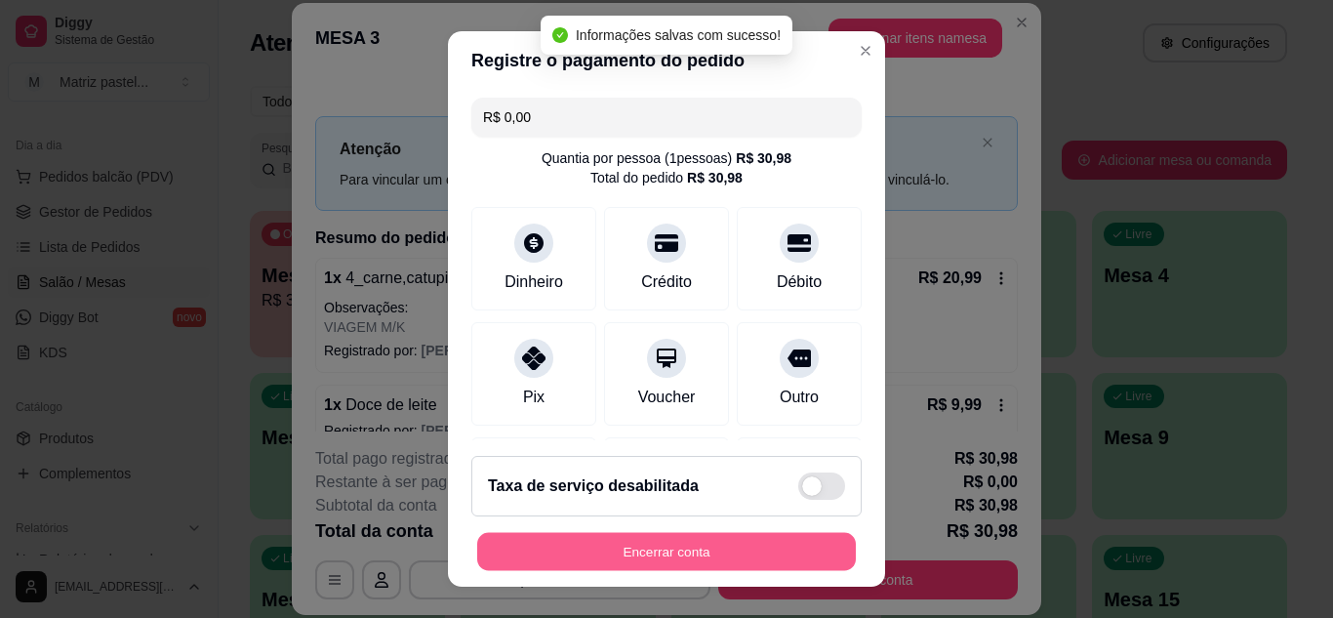
click at [645, 545] on button "Encerrar conta" at bounding box center [666, 552] width 379 height 38
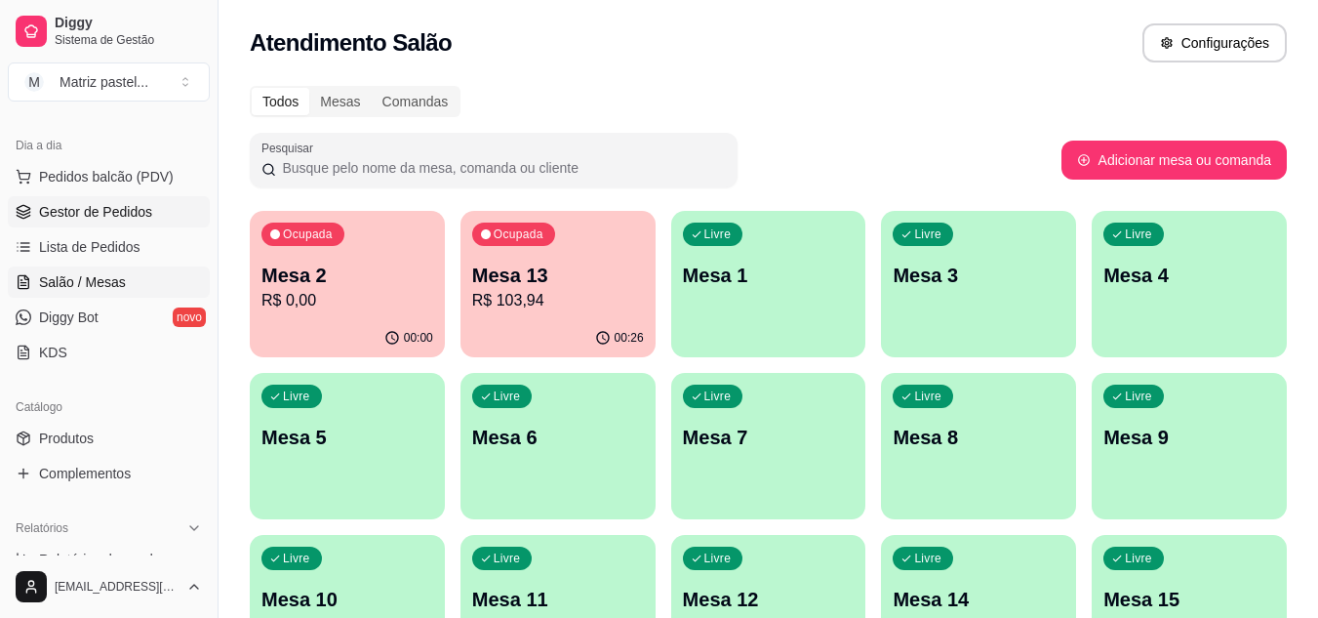
click at [101, 201] on link "Gestor de Pedidos" at bounding box center [109, 211] width 202 height 31
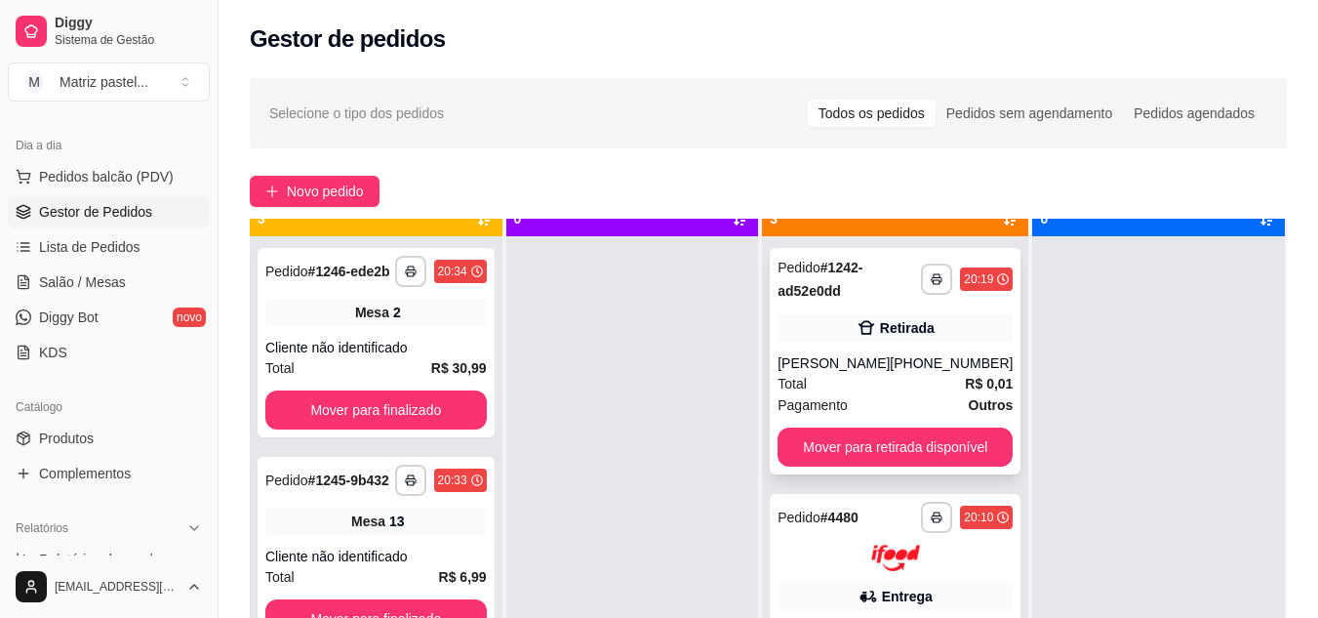
scroll to position [55, 0]
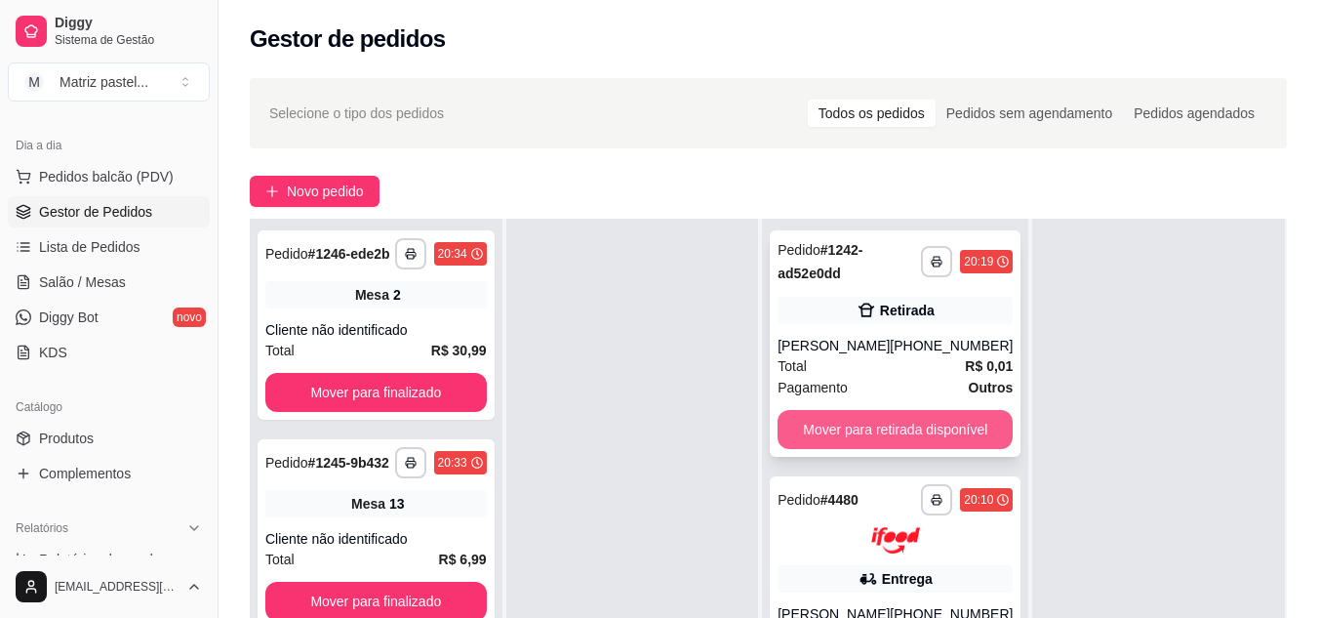
click at [863, 431] on button "Mover para retirada disponível" at bounding box center [895, 429] width 235 height 39
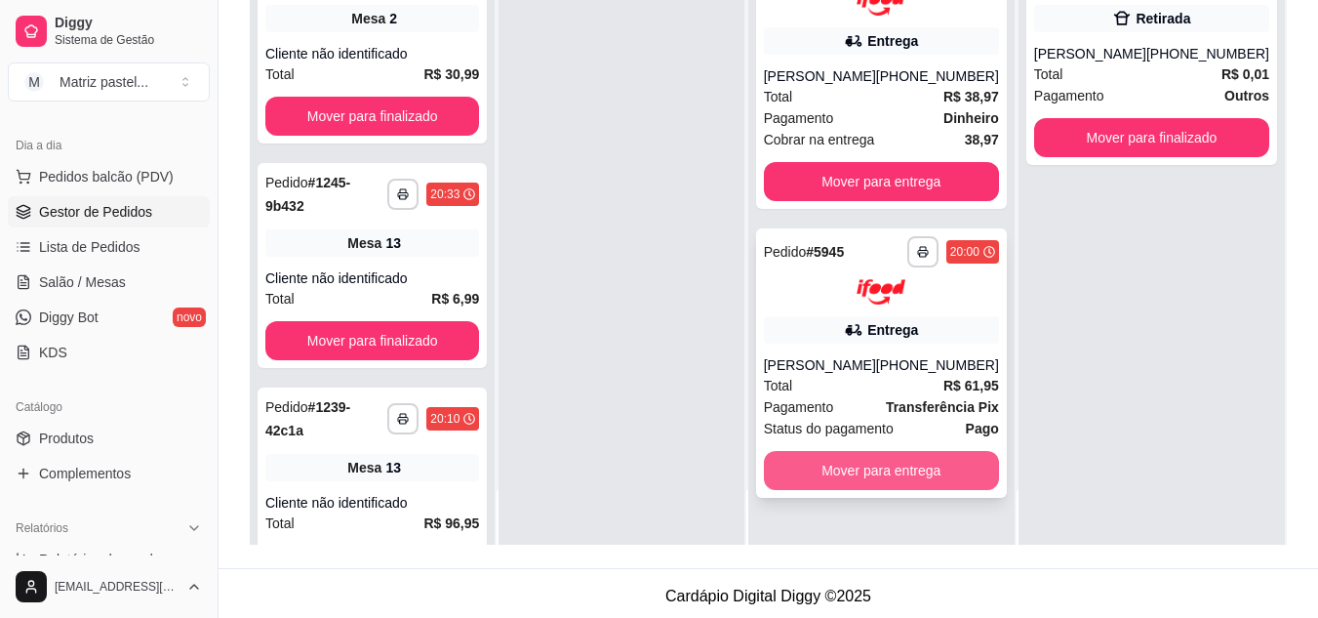
scroll to position [293, 0]
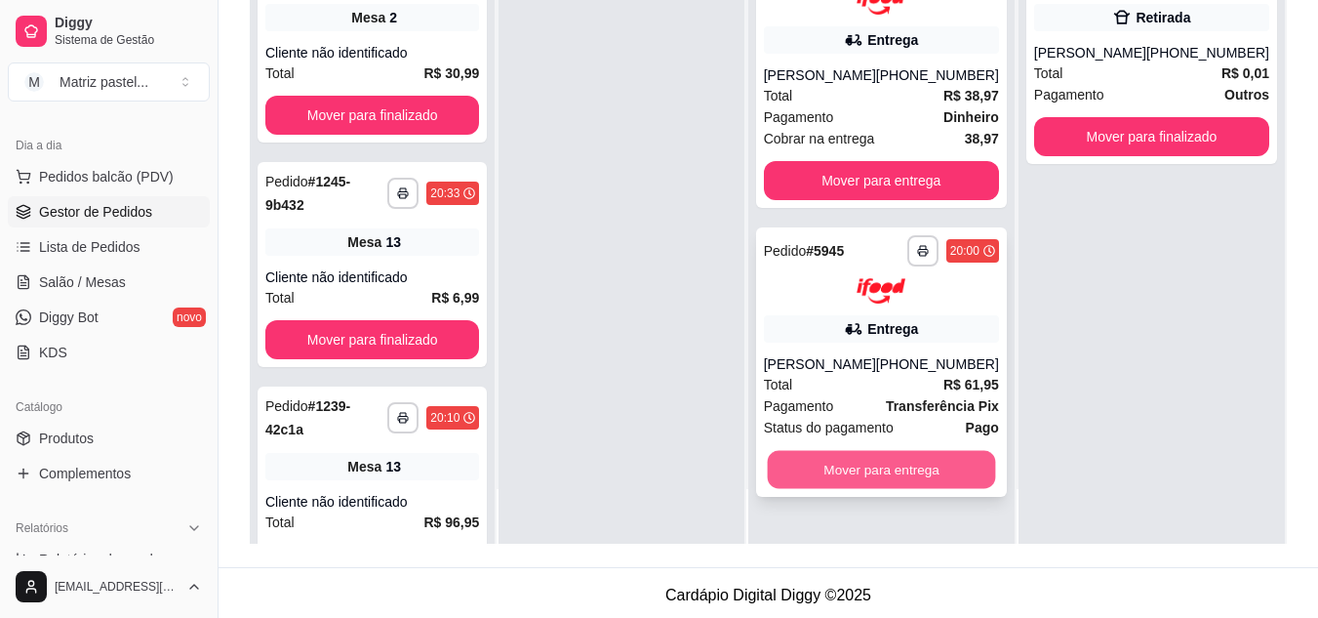
click at [841, 464] on button "Mover para entrega" at bounding box center [881, 470] width 228 height 38
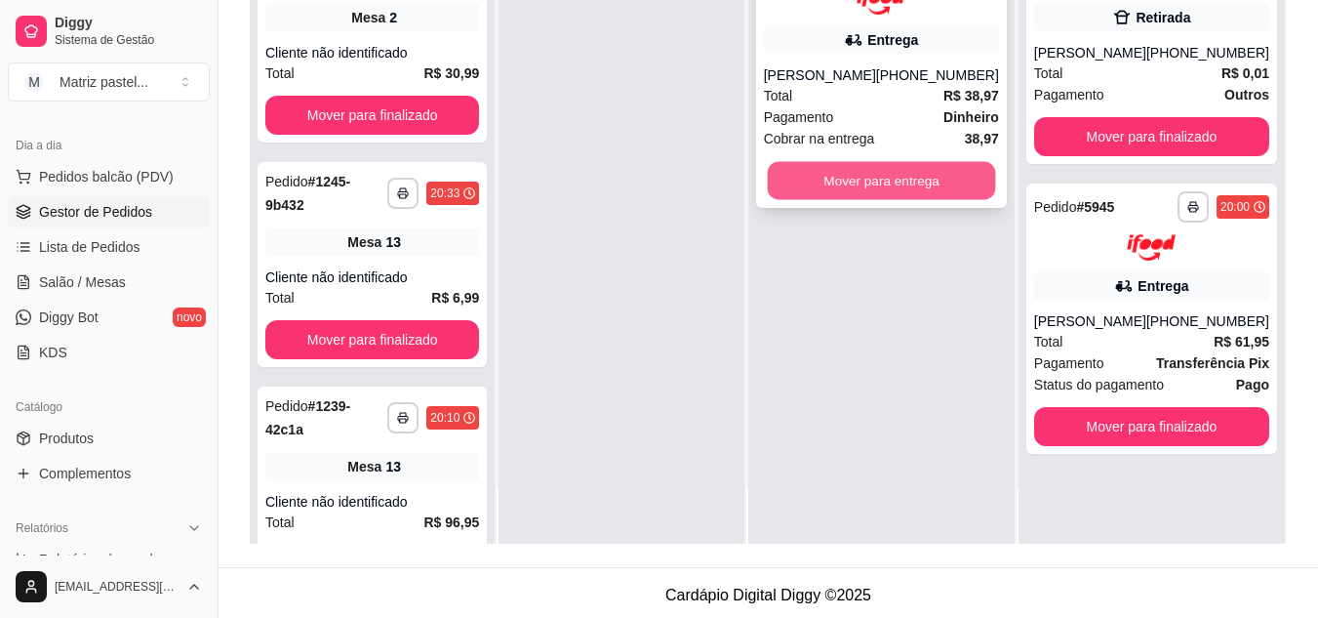
click at [861, 185] on button "Mover para entrega" at bounding box center [881, 180] width 228 height 38
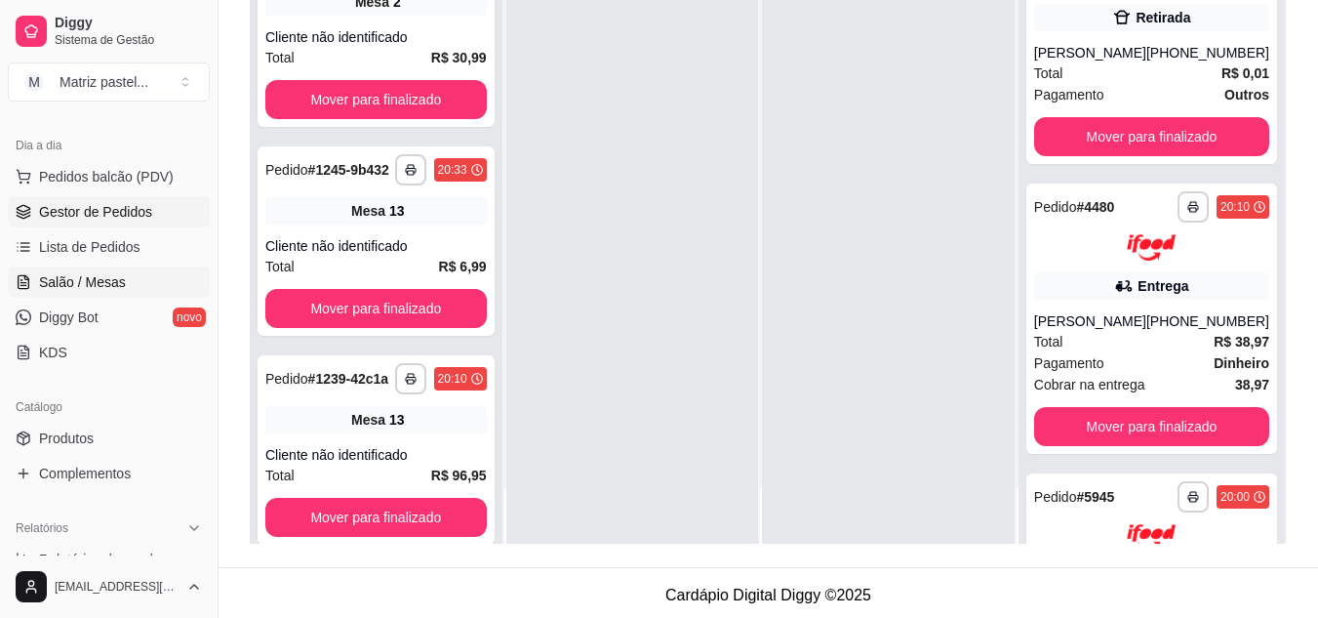
click at [99, 286] on span "Salão / Mesas" at bounding box center [82, 282] width 87 height 20
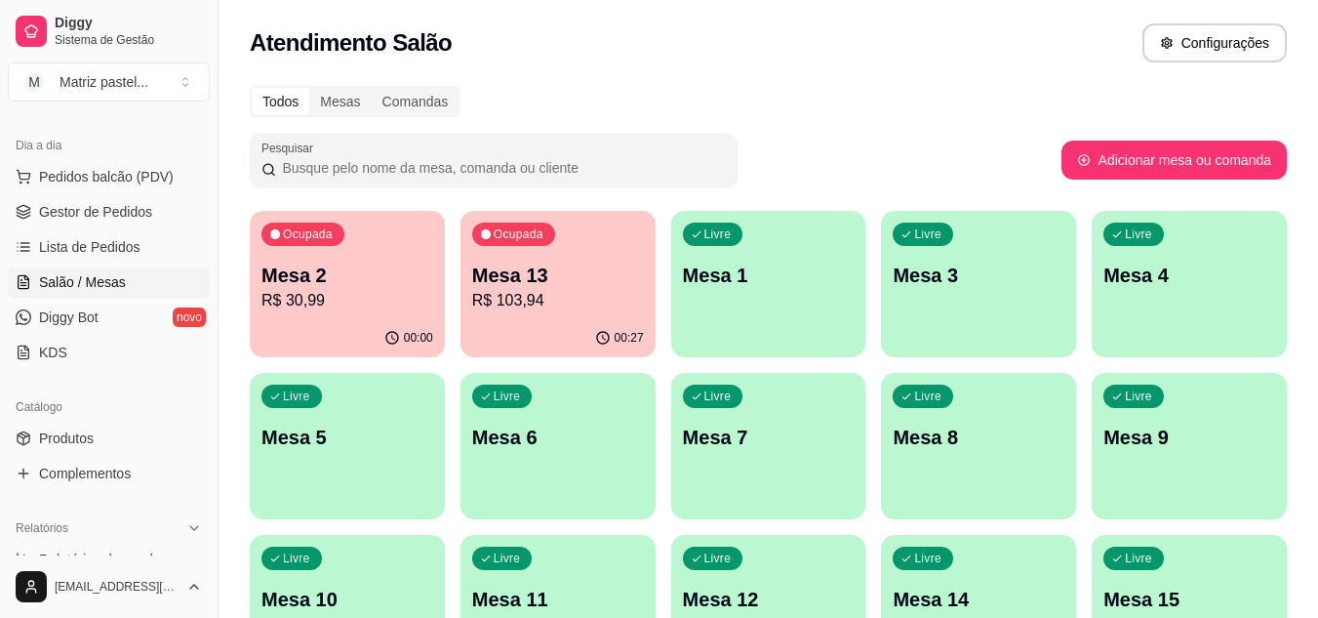
click at [519, 271] on p "Mesa 13" at bounding box center [558, 275] width 172 height 27
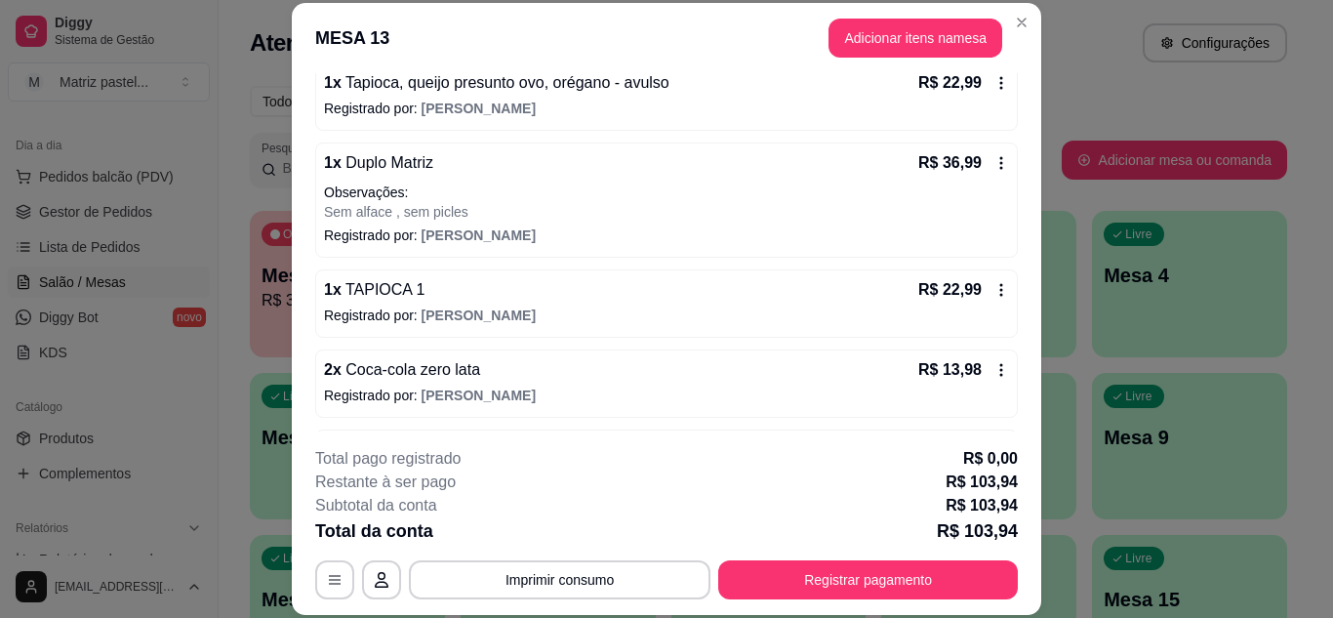
scroll to position [269, 0]
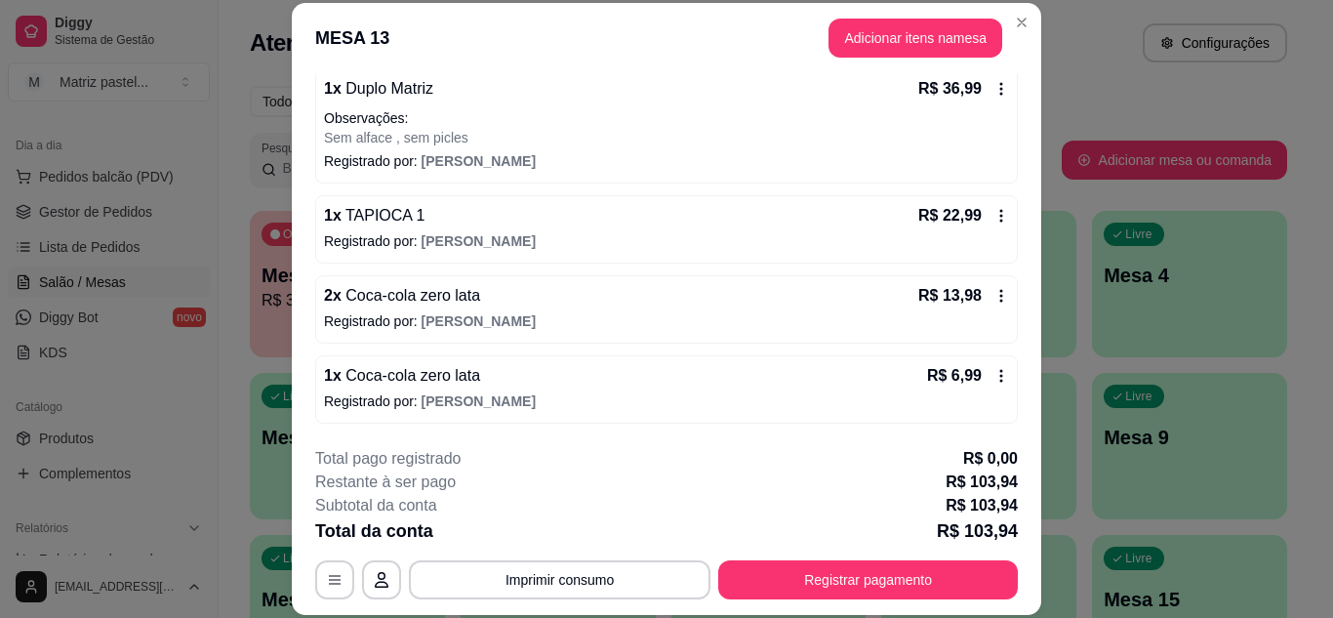
click at [993, 378] on icon at bounding box center [1001, 376] width 16 height 16
click at [993, 298] on icon at bounding box center [1001, 296] width 16 height 16
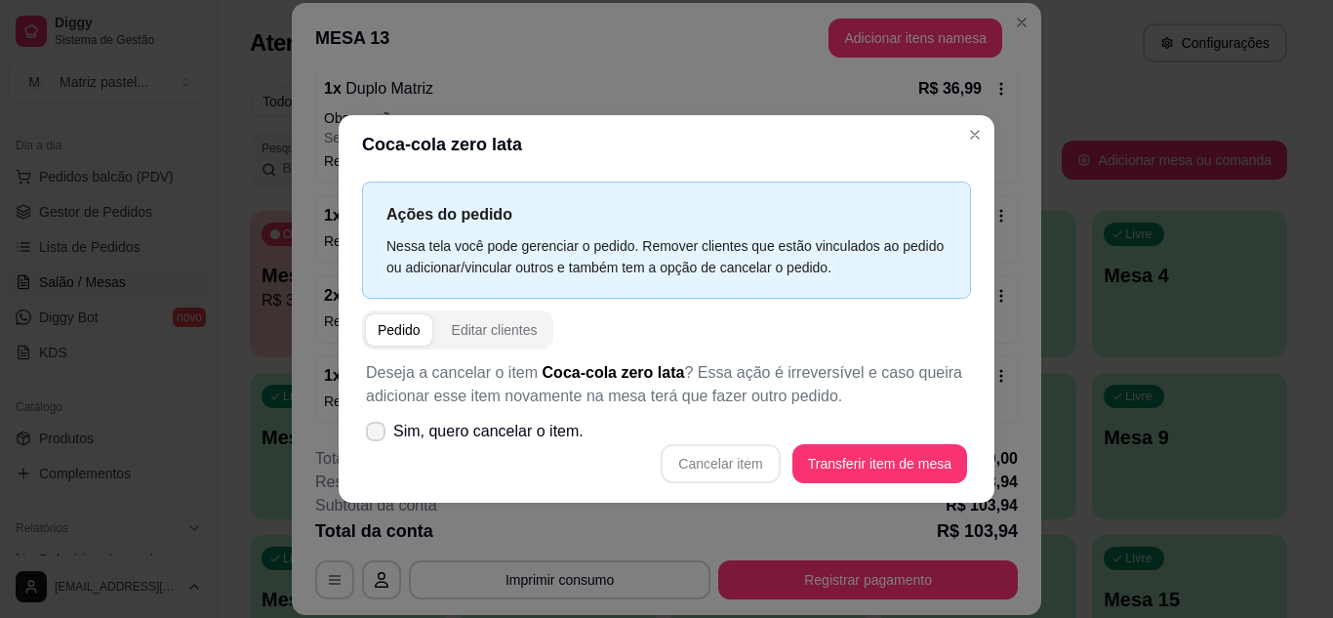
click at [487, 440] on span "Sim, quero cancelar o item." at bounding box center [488, 431] width 190 height 23
click at [378, 440] on input "Sim, quero cancelar o item." at bounding box center [371, 440] width 13 height 13
checkbox input "true"
click at [746, 474] on button "Cancelar item" at bounding box center [720, 463] width 119 height 39
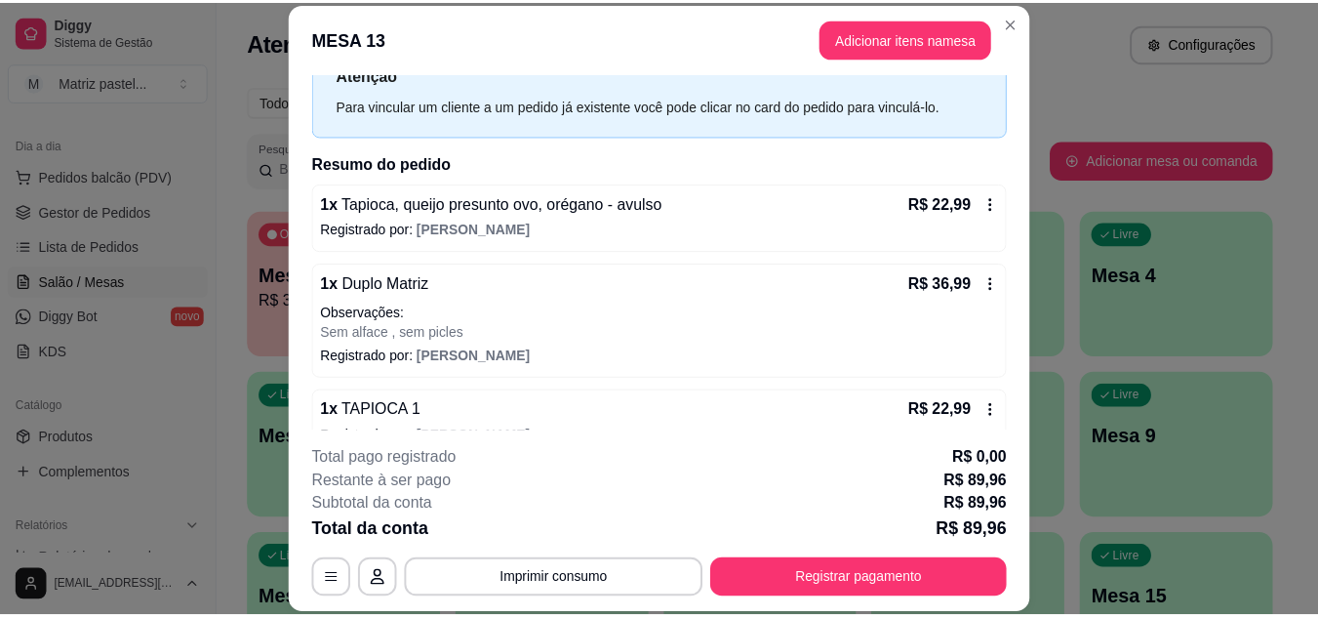
scroll to position [0, 0]
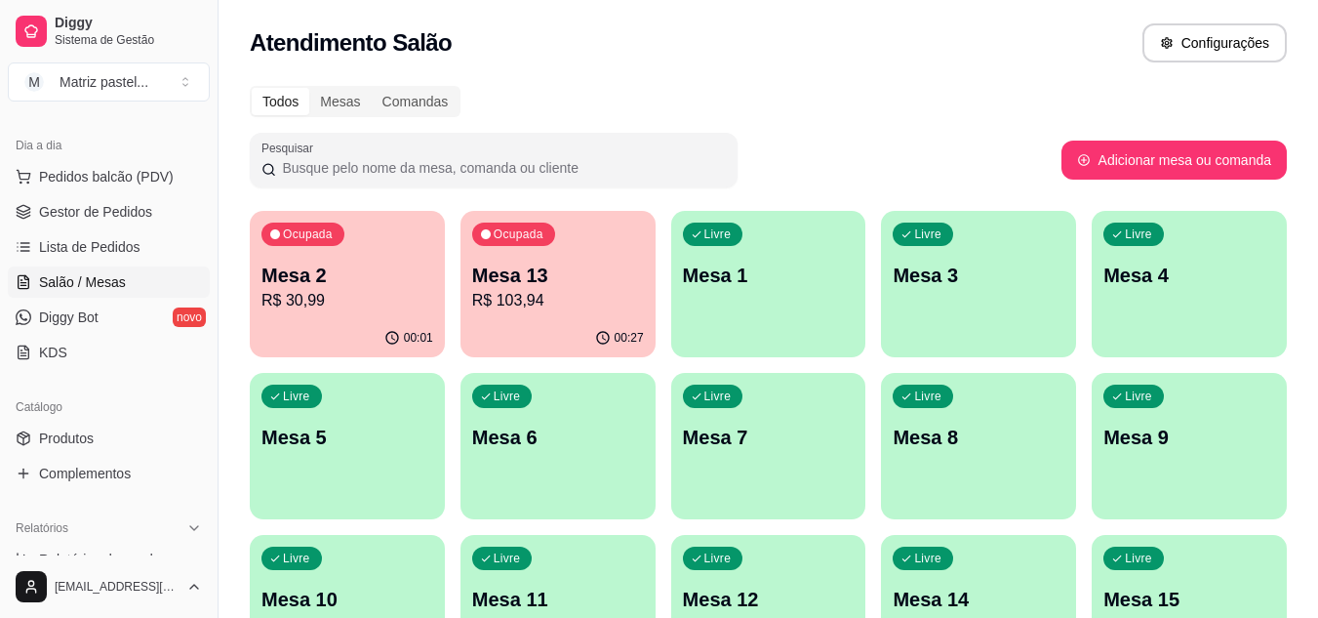
click at [556, 273] on p "Mesa 13" at bounding box center [558, 275] width 172 height 27
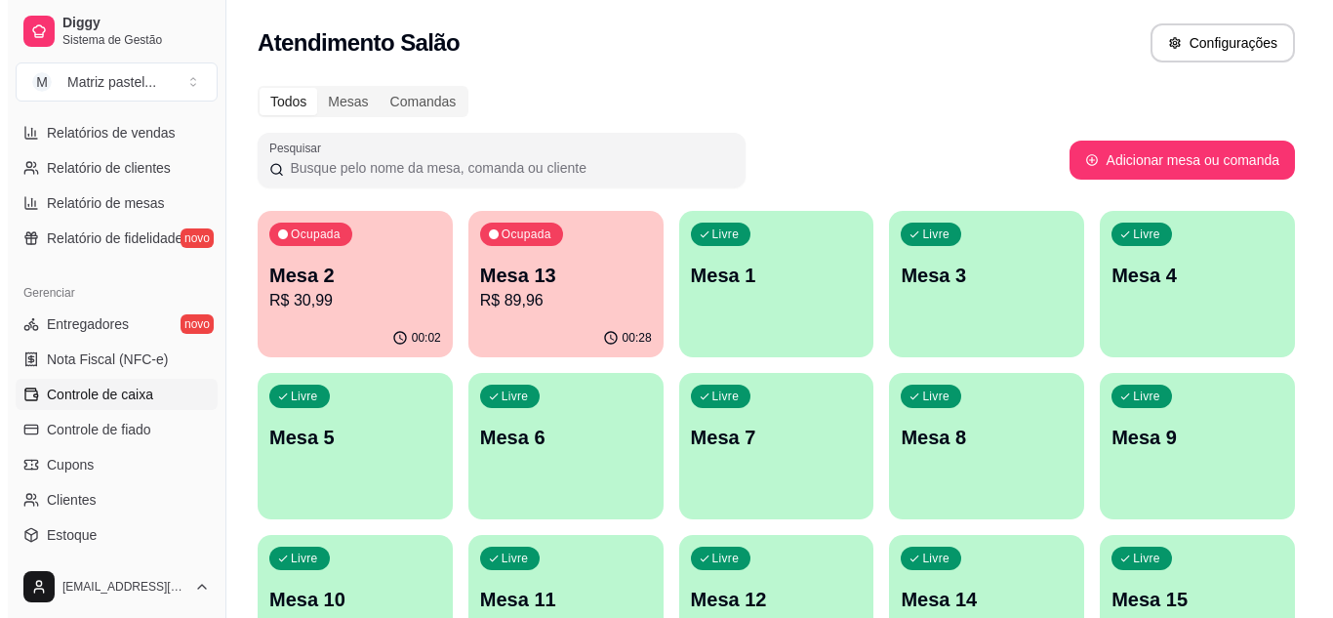
scroll to position [787, 0]
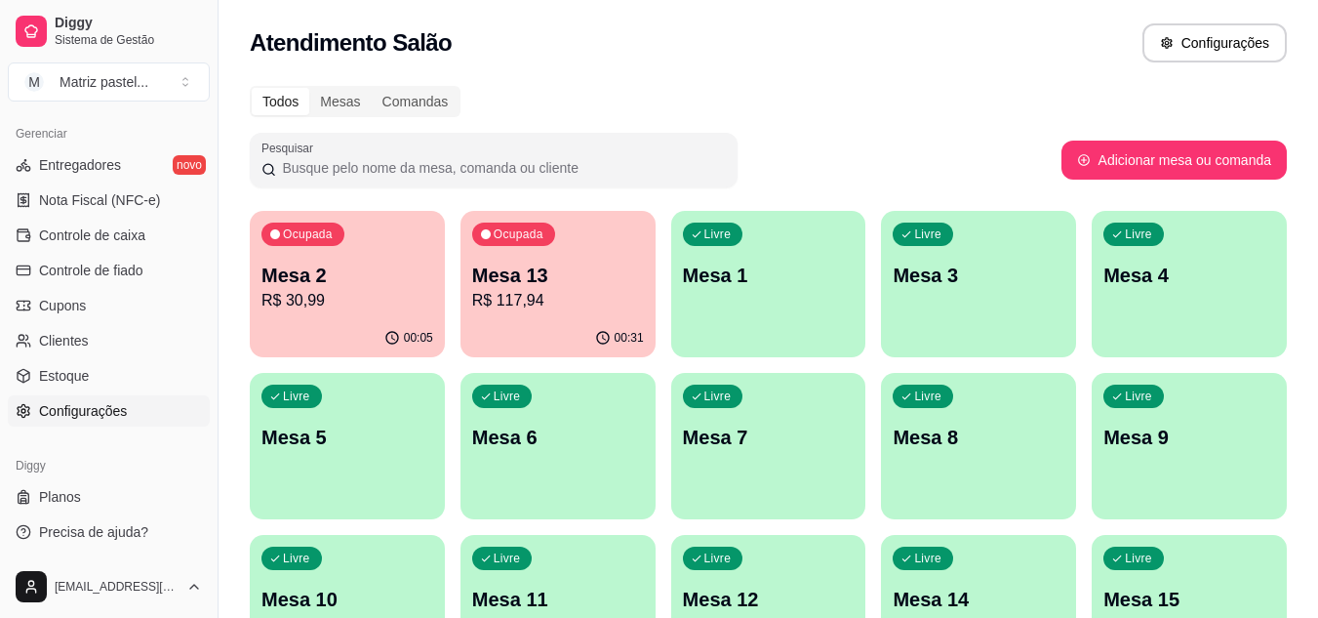
click at [94, 415] on span "Configurações" at bounding box center [83, 411] width 88 height 20
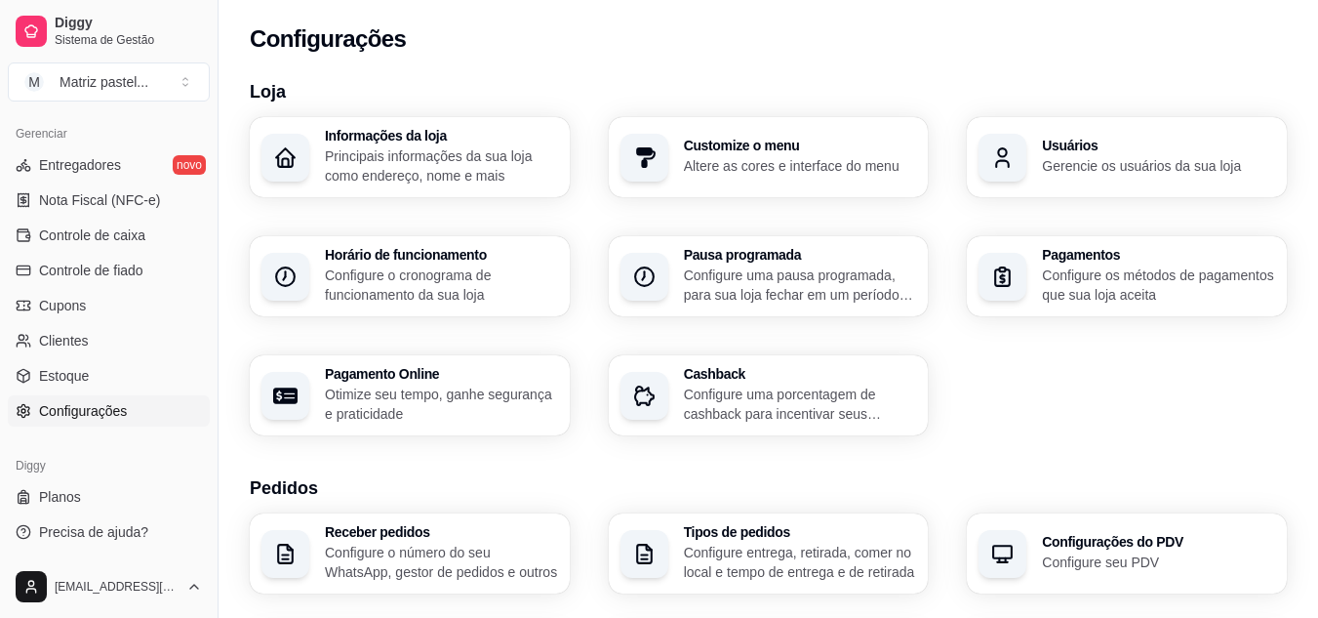
click at [1045, 145] on h3 "Usuários" at bounding box center [1158, 146] width 233 height 14
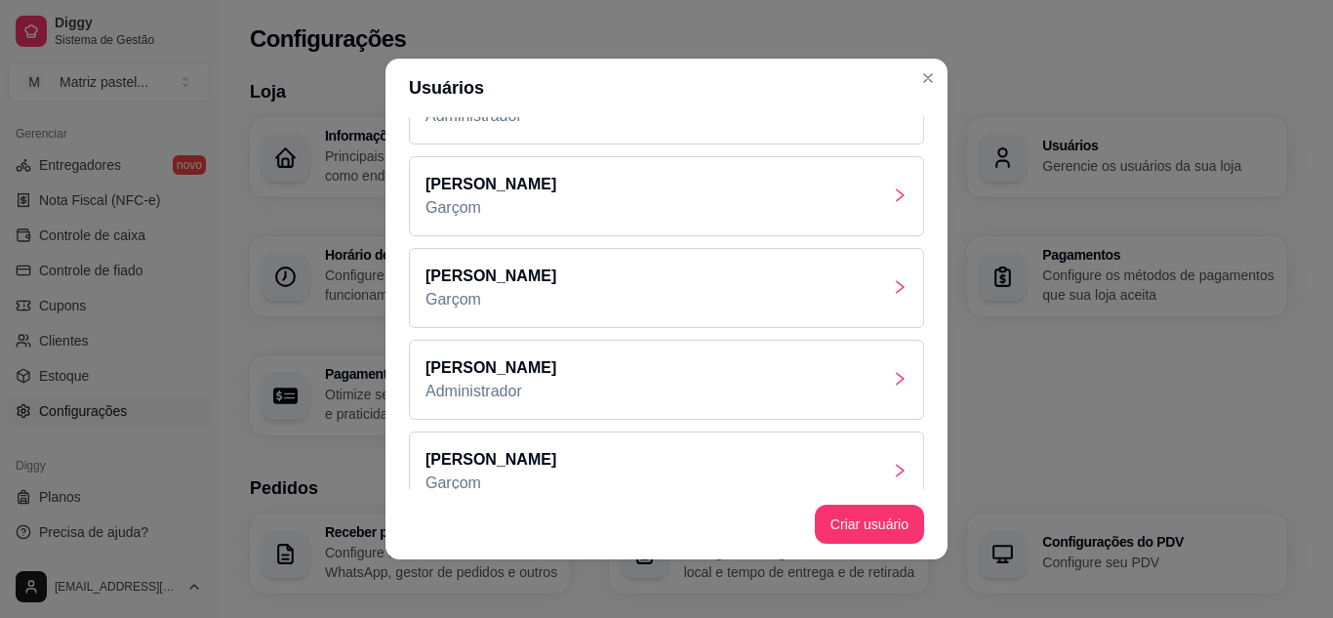
scroll to position [91, 0]
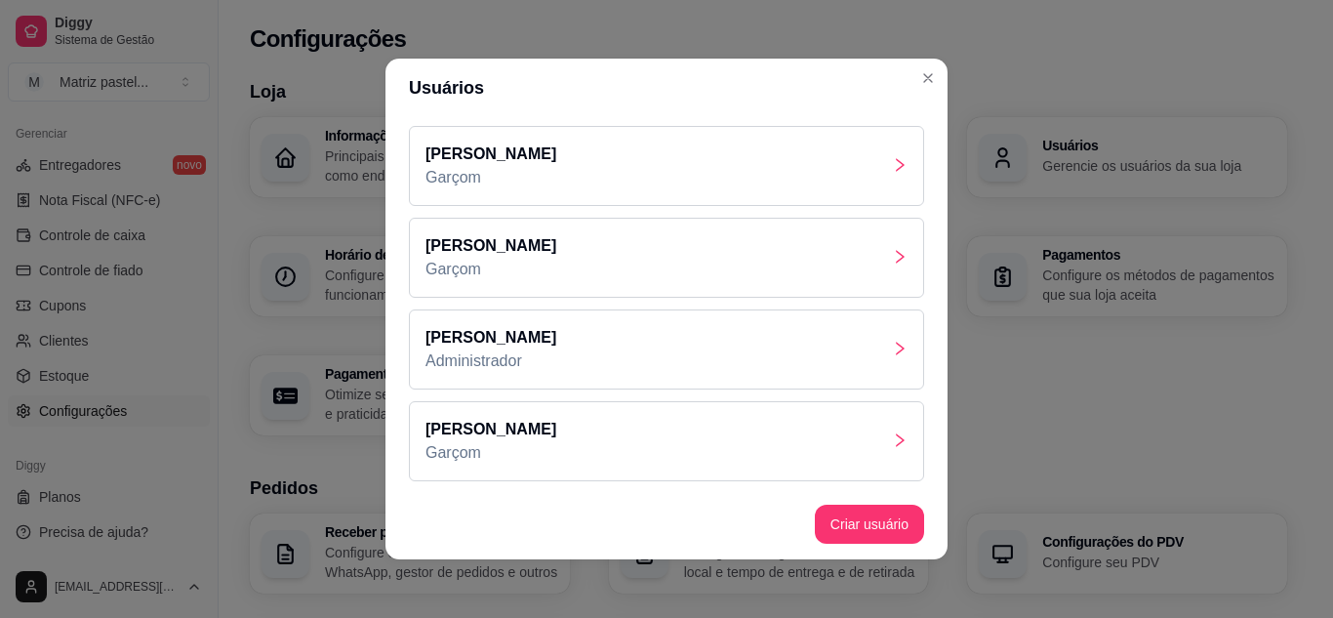
click at [569, 434] on div "[PERSON_NAME]" at bounding box center [666, 441] width 515 height 80
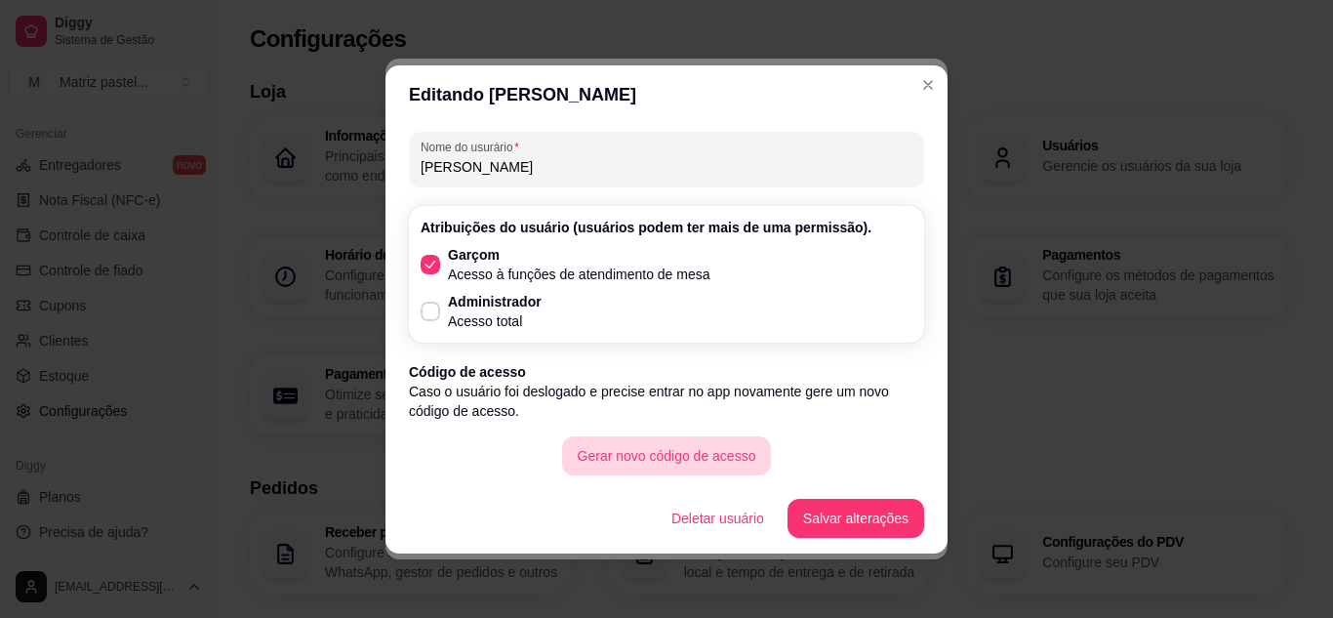
click at [620, 449] on button "Gerar novo código de acesso" at bounding box center [667, 455] width 210 height 39
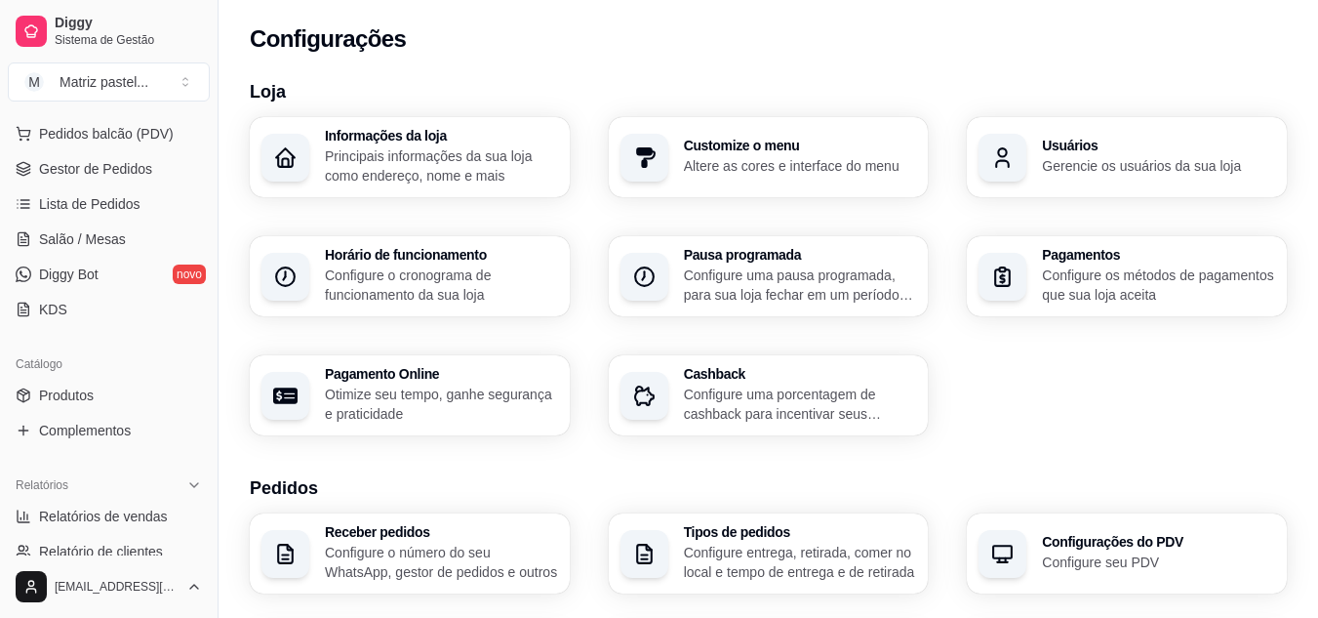
scroll to position [201, 0]
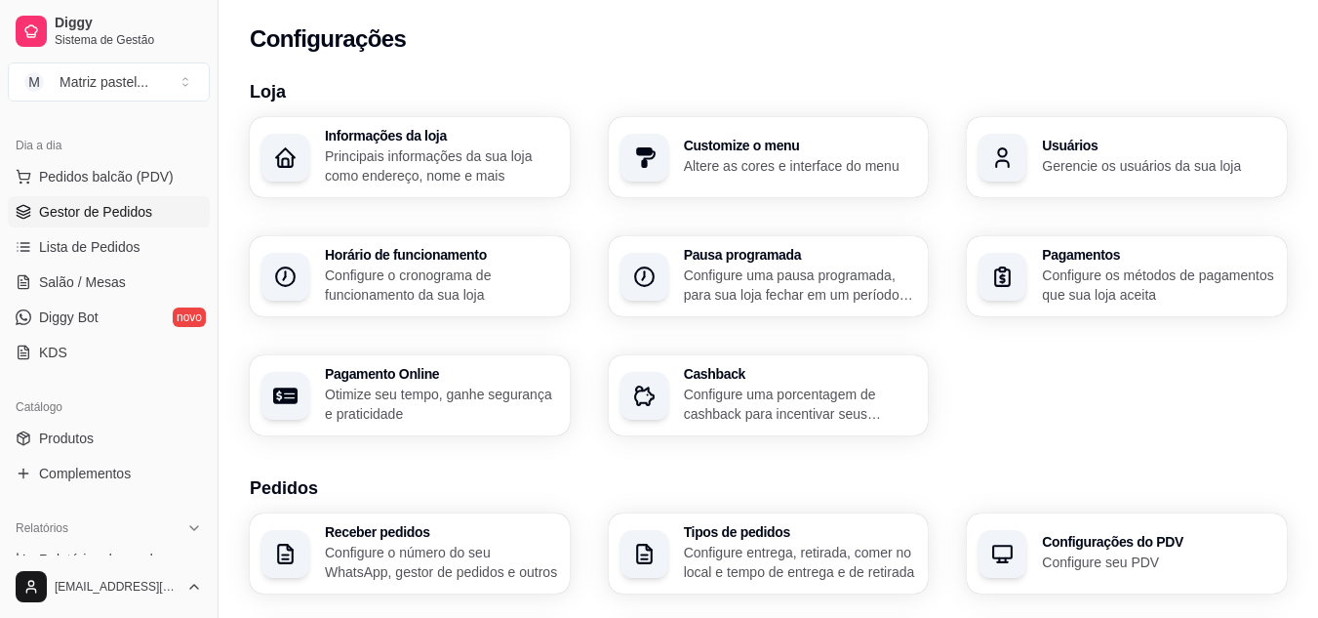
click at [78, 214] on span "Gestor de Pedidos" at bounding box center [95, 212] width 113 height 20
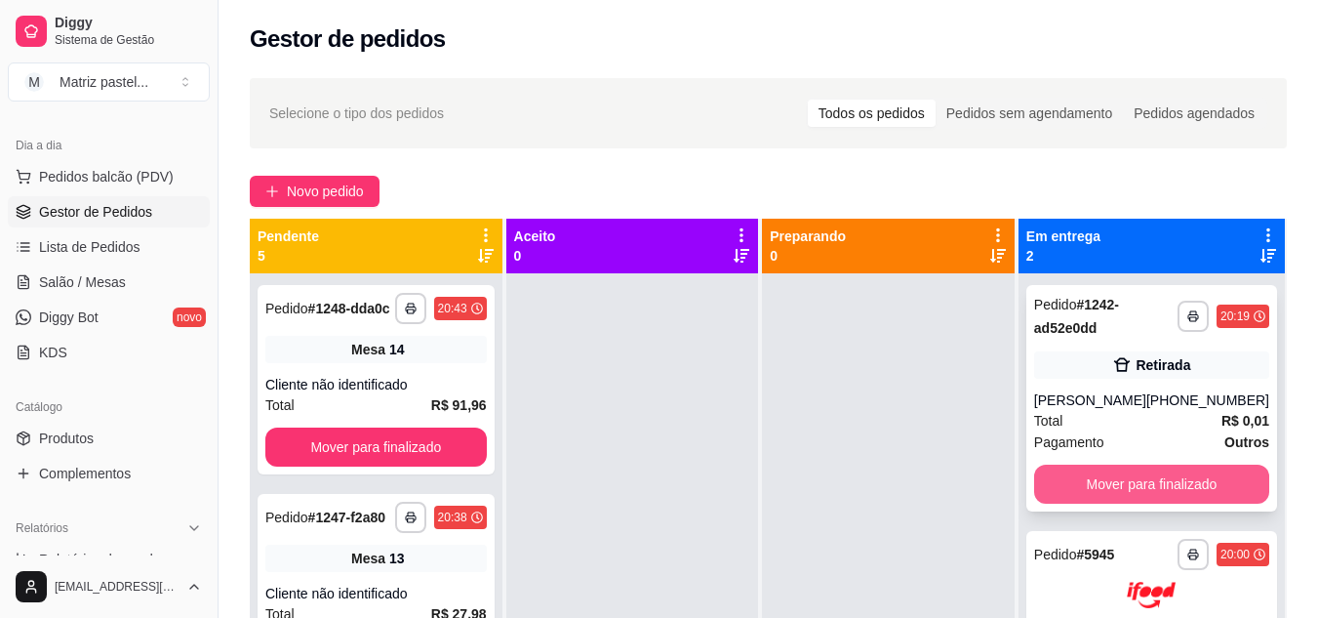
scroll to position [55, 0]
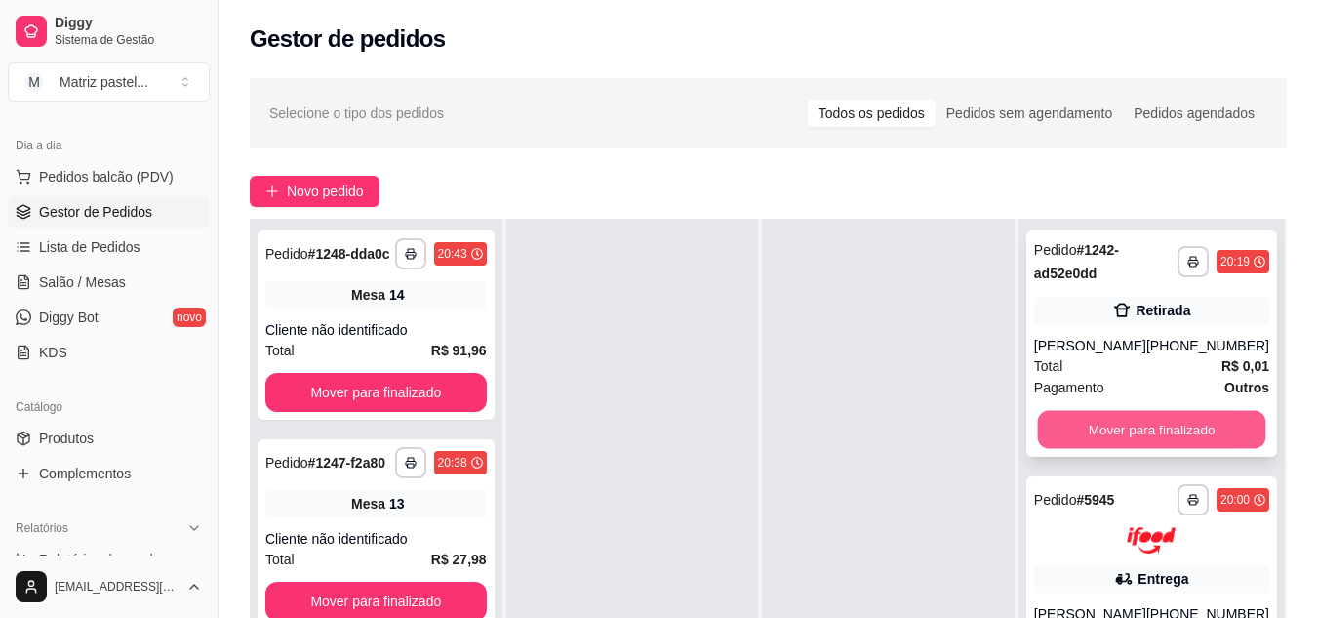
click at [1091, 421] on button "Mover para finalizado" at bounding box center [1151, 430] width 228 height 38
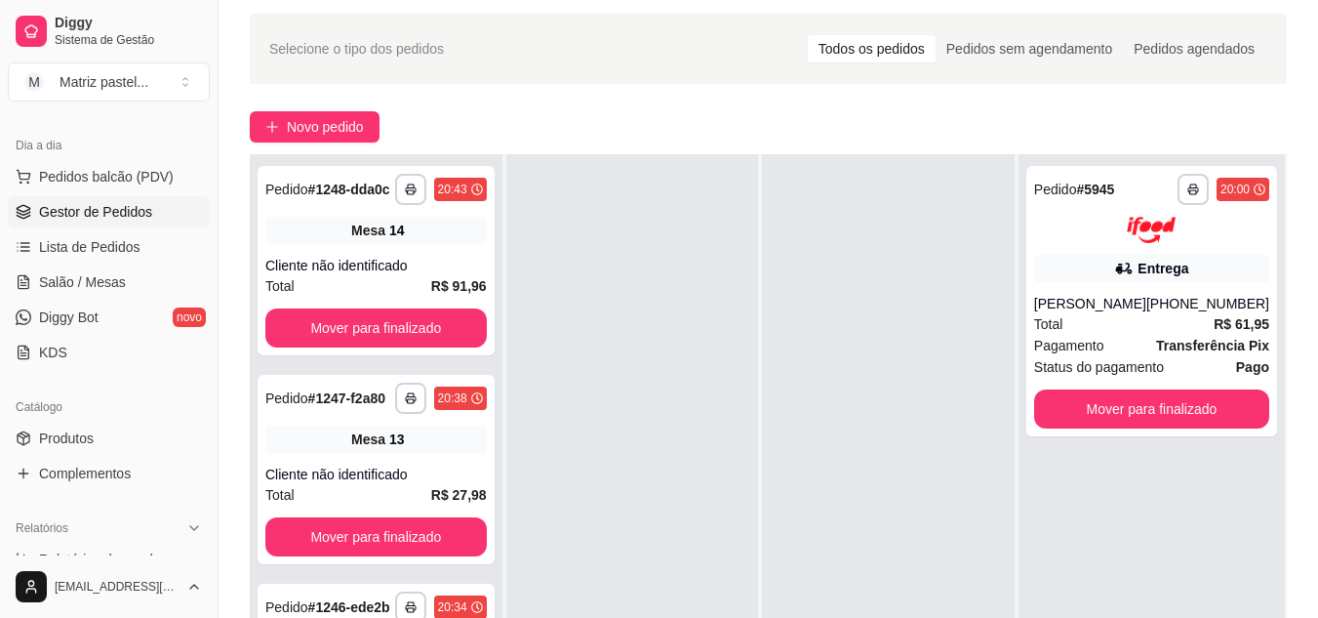
scroll to position [98, 0]
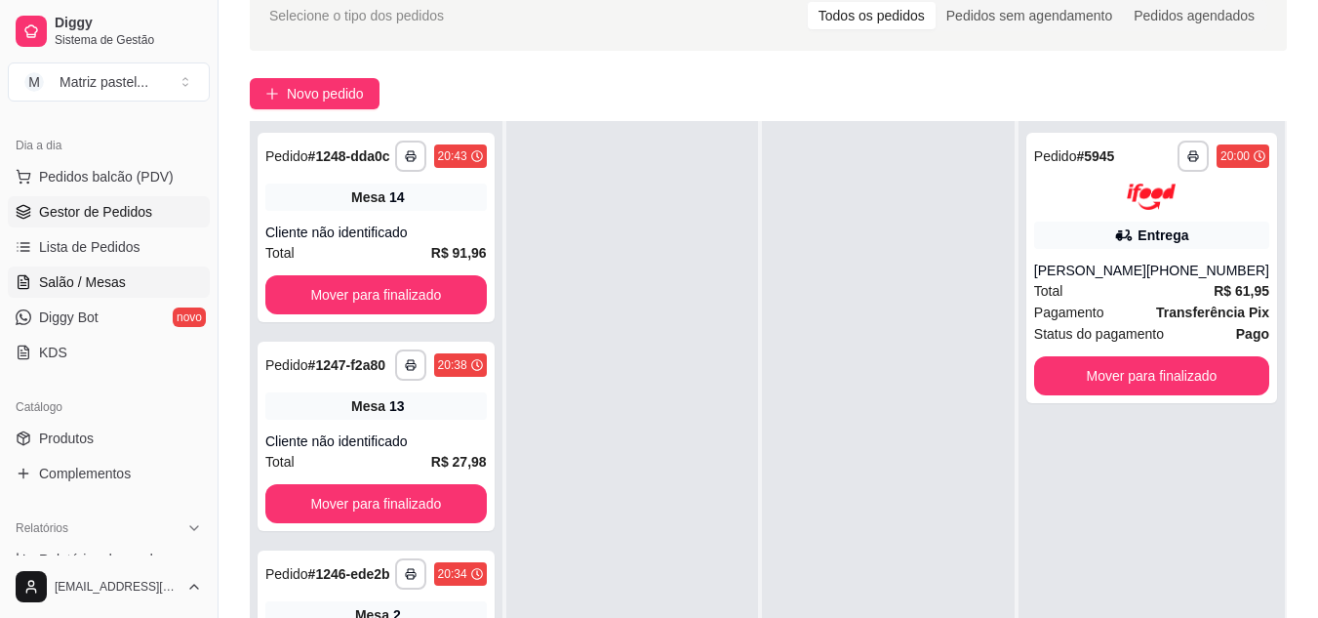
click at [64, 285] on span "Salão / Mesas" at bounding box center [82, 282] width 87 height 20
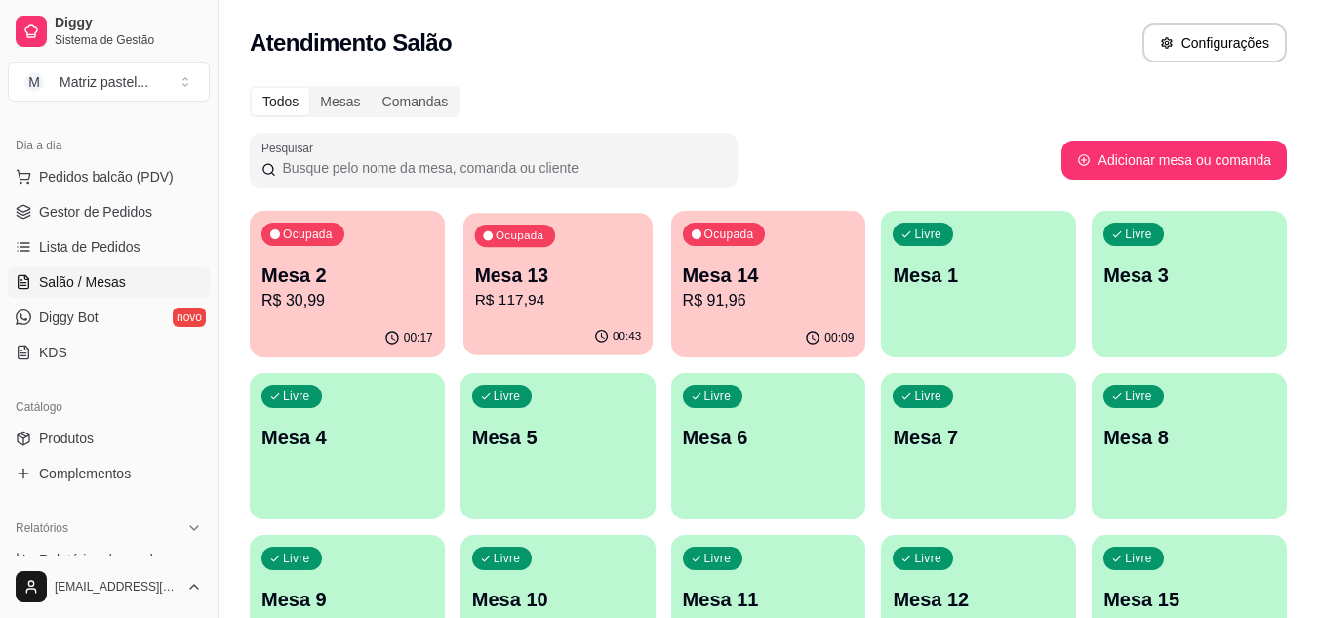
click at [598, 283] on p "Mesa 13" at bounding box center [557, 275] width 167 height 26
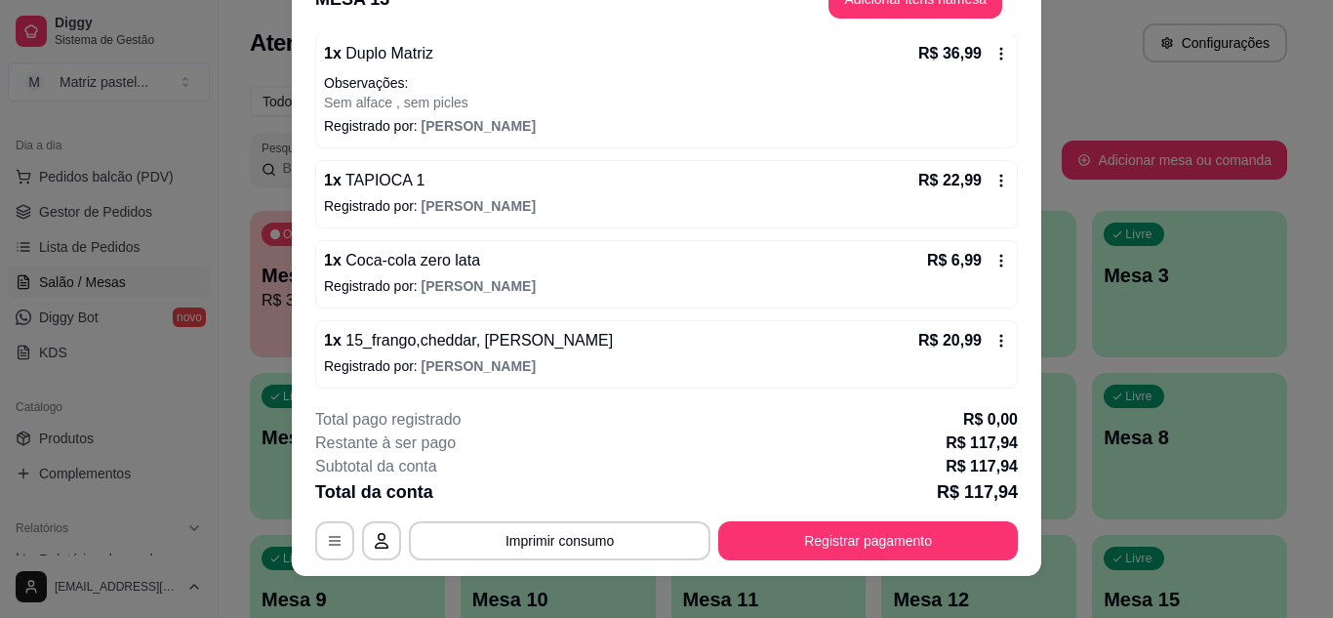
scroll to position [60, 0]
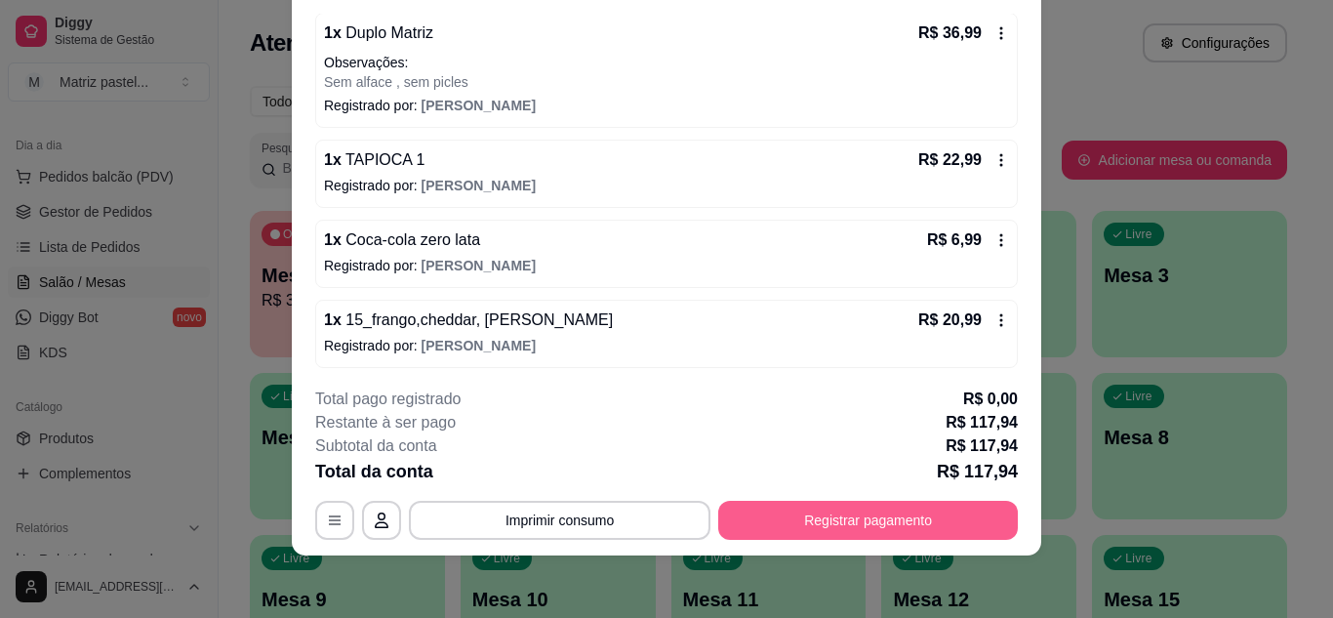
click at [803, 536] on button "Registrar pagamento" at bounding box center [868, 520] width 300 height 39
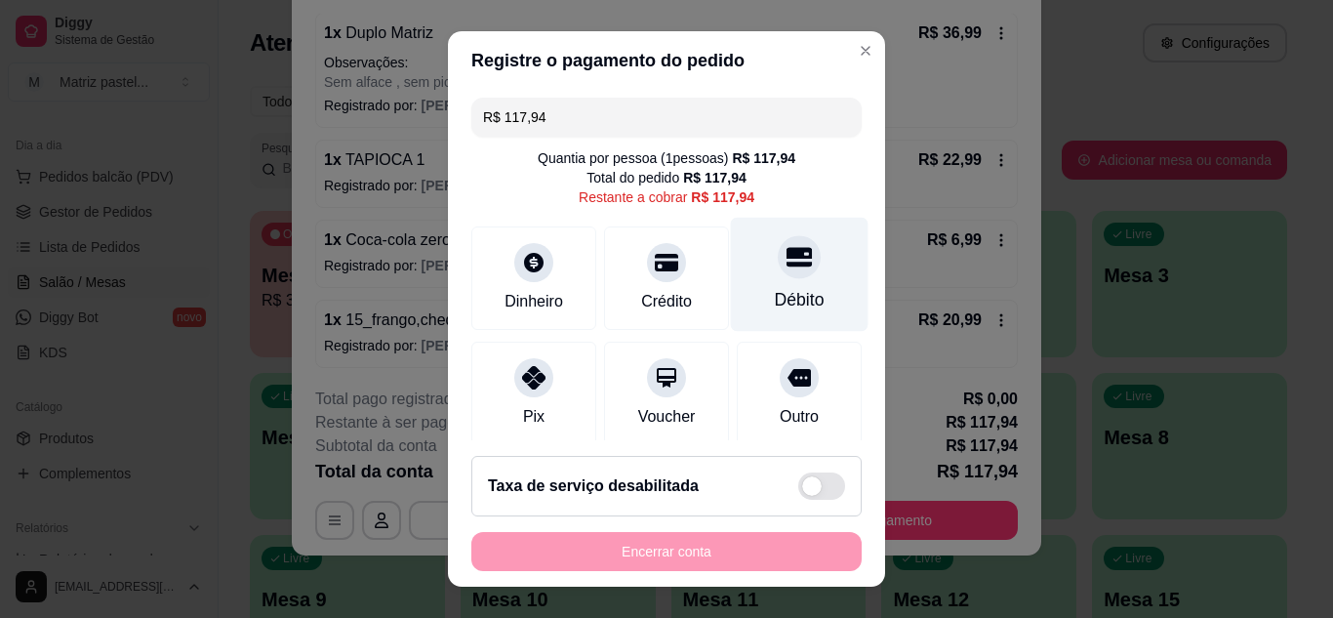
click at [775, 292] on div "Débito" at bounding box center [800, 299] width 50 height 25
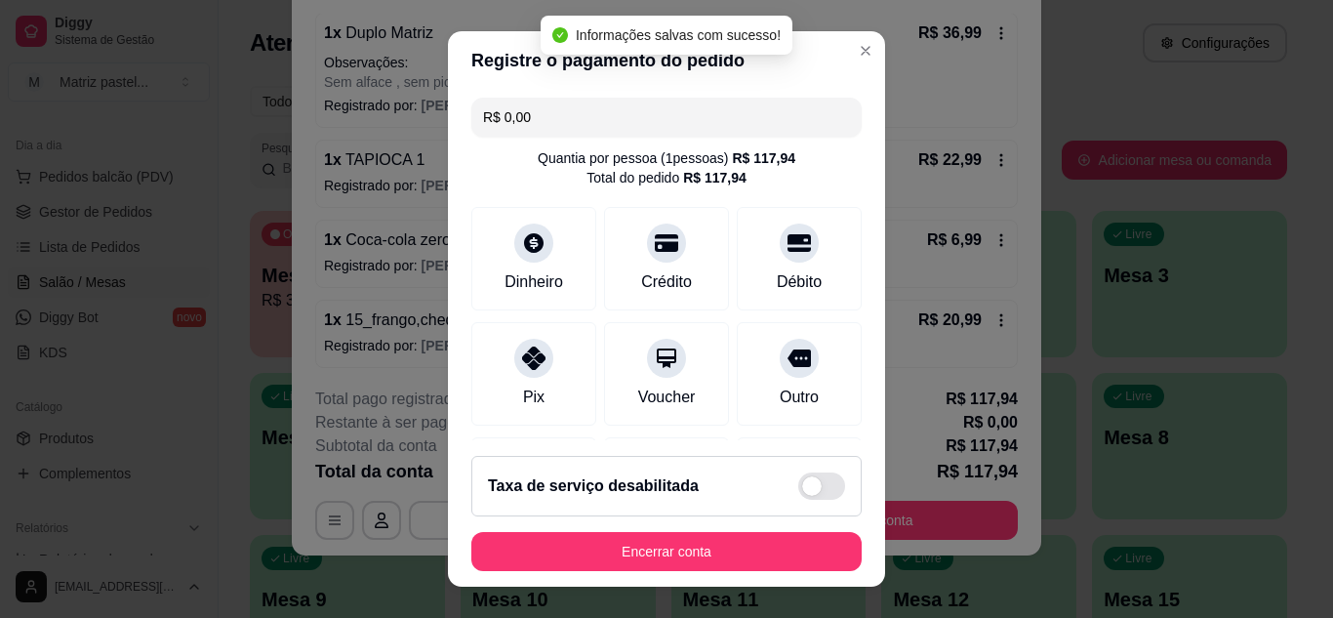
type input "R$ 0,00"
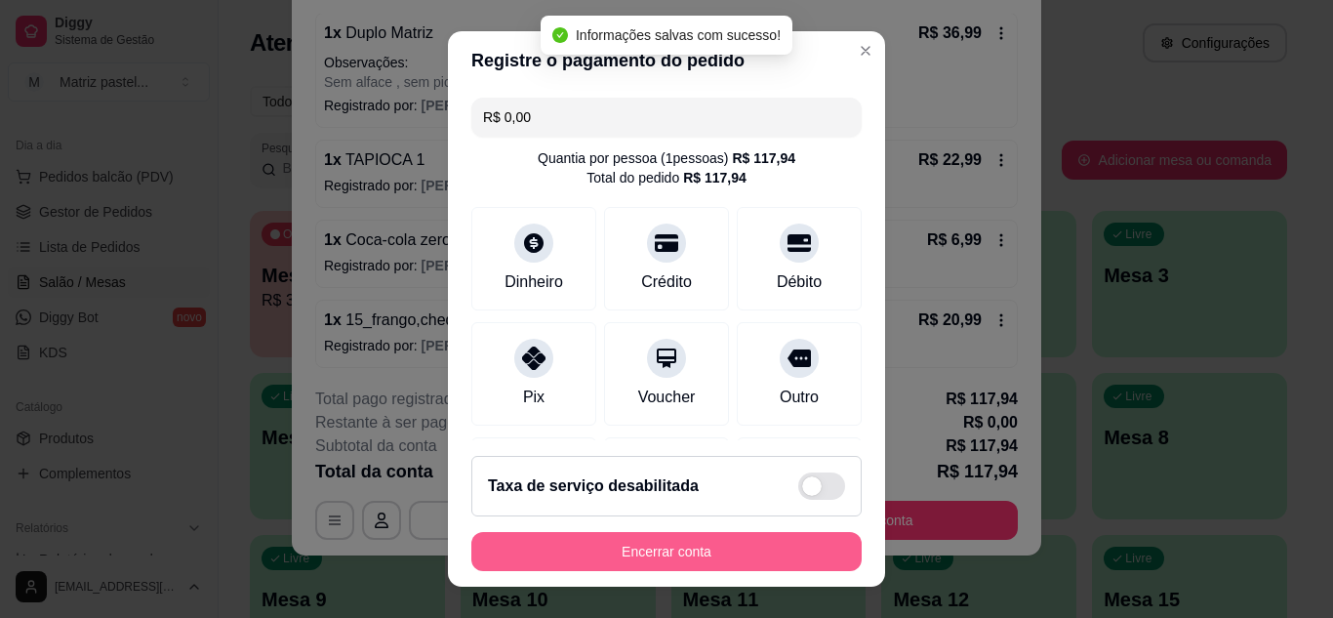
click at [623, 554] on button "Encerrar conta" at bounding box center [666, 551] width 390 height 39
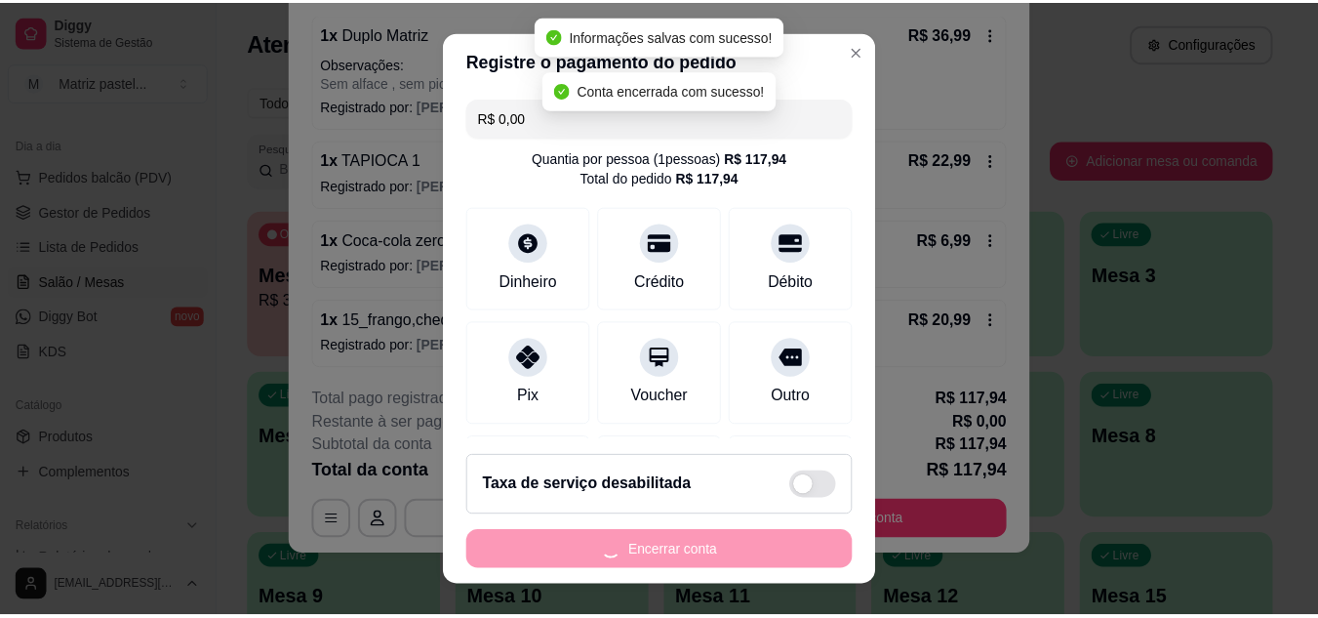
scroll to position [0, 0]
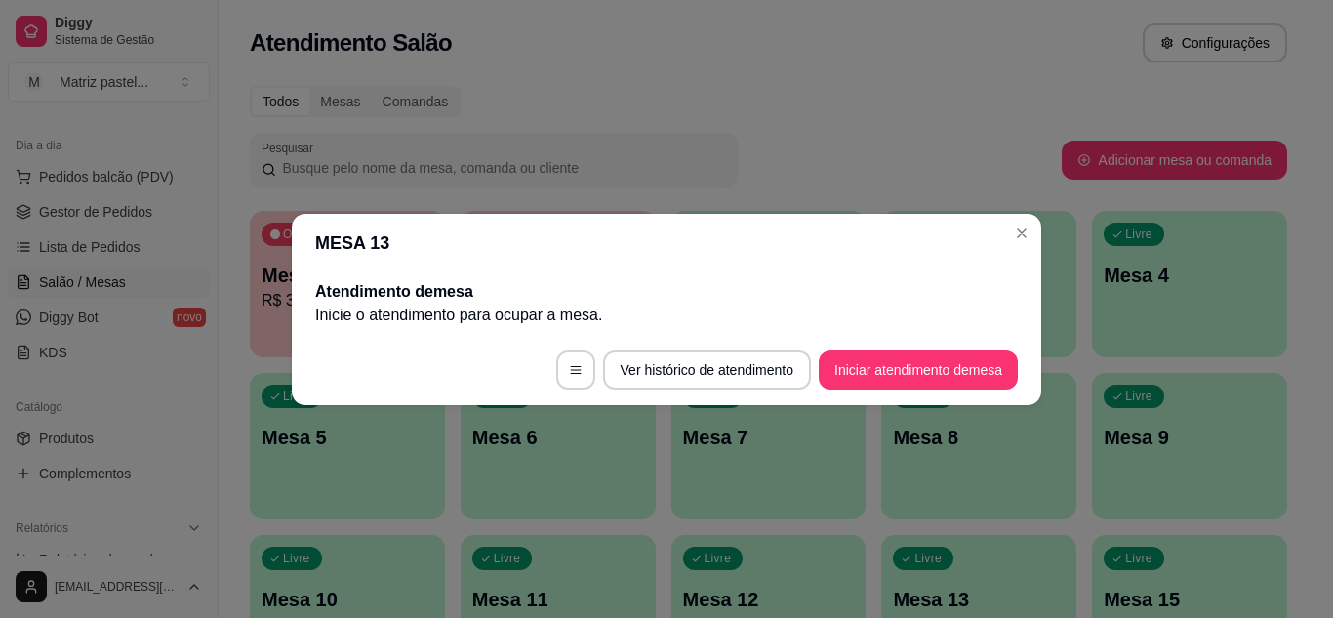
click at [1000, 229] on header "MESA 13" at bounding box center [666, 243] width 749 height 59
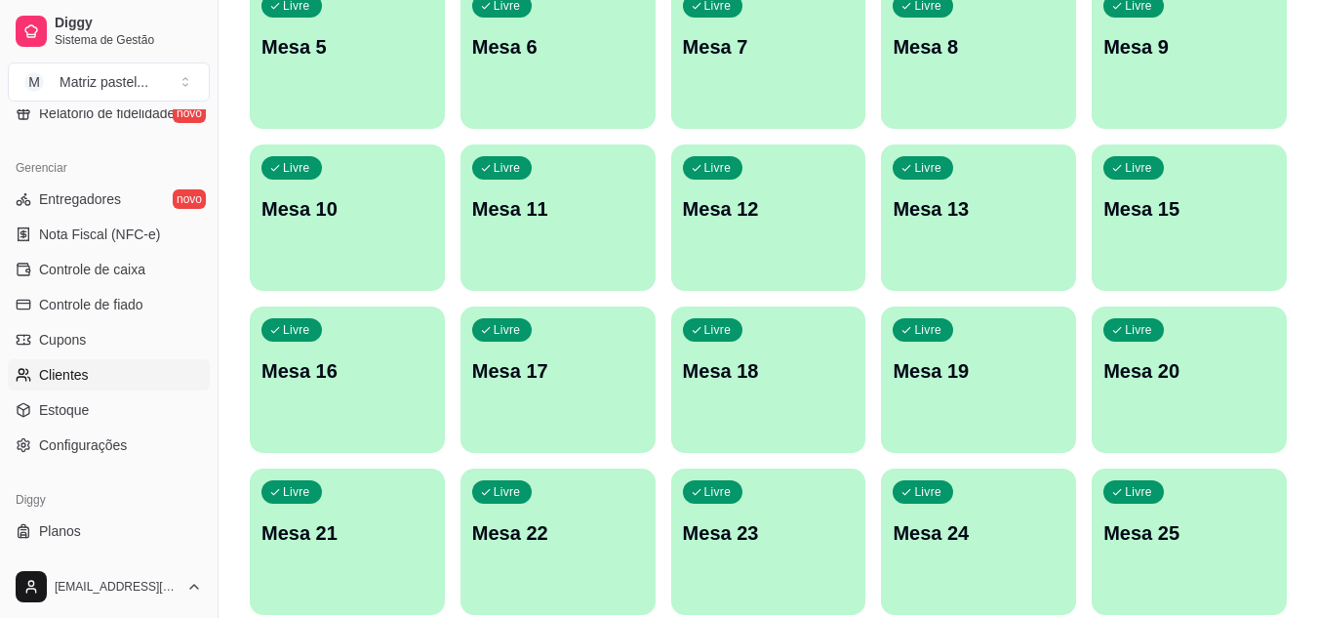
scroll to position [787, 0]
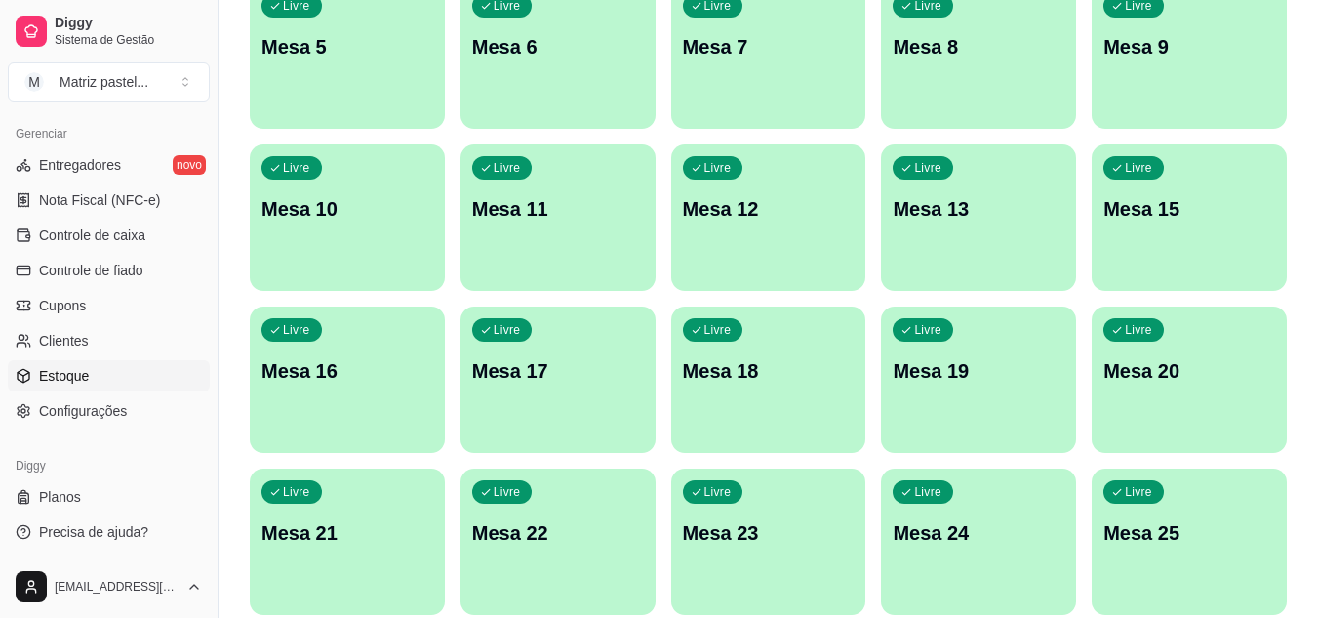
click at [94, 376] on link "Estoque" at bounding box center [109, 375] width 202 height 31
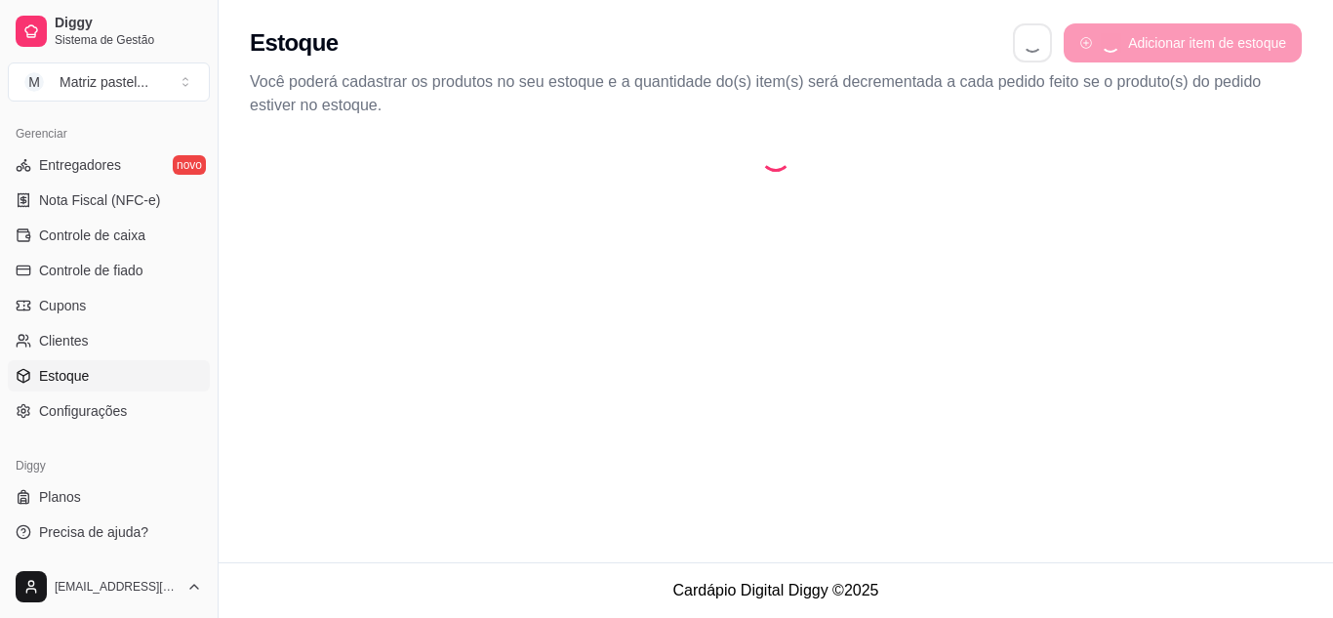
select select "QUANTITY_ORDER"
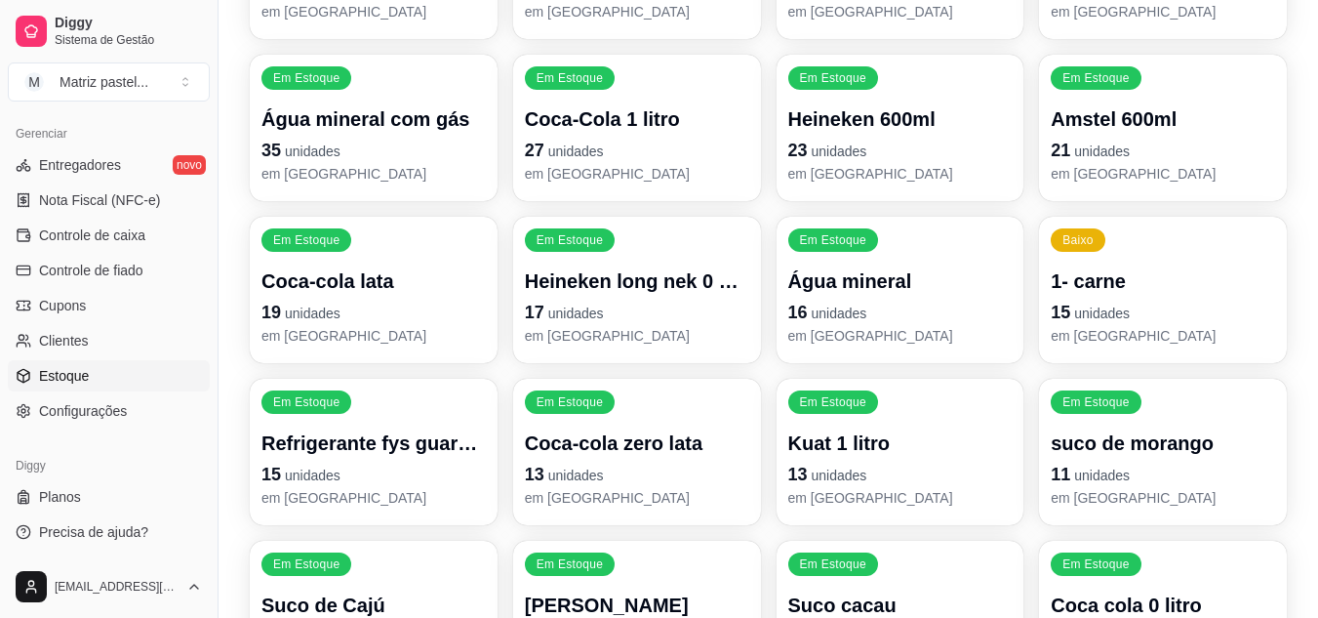
scroll to position [488, 0]
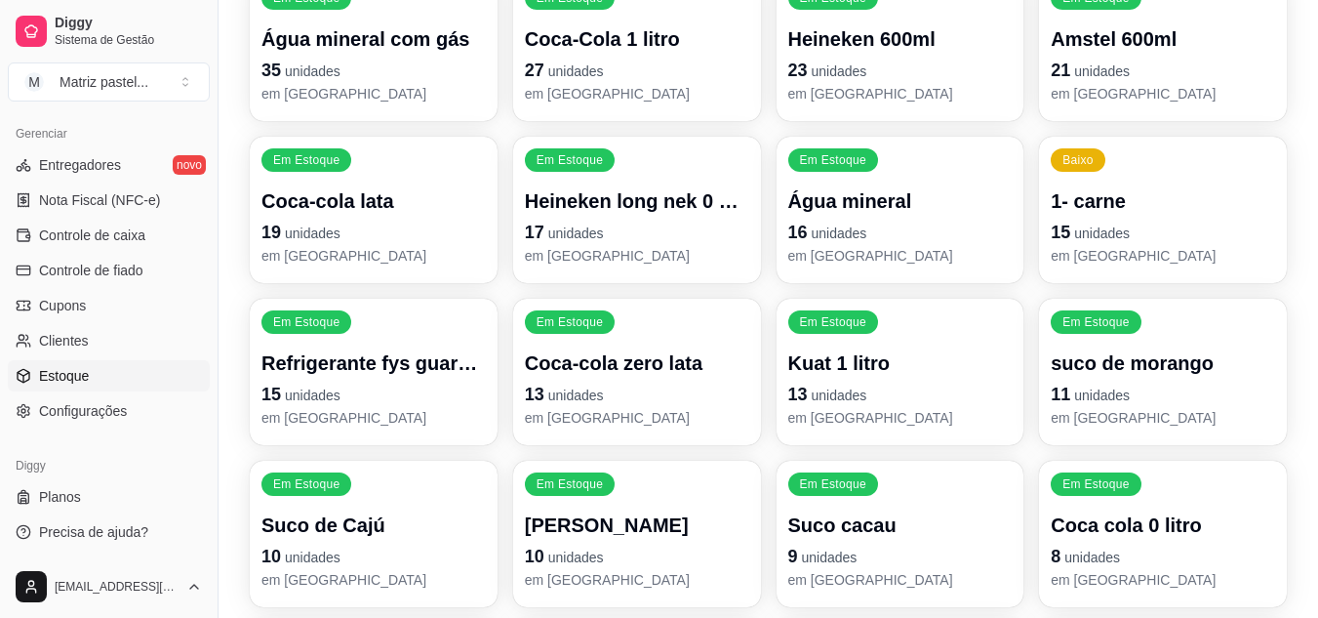
click at [1094, 222] on p "15 unidades" at bounding box center [1163, 232] width 224 height 27
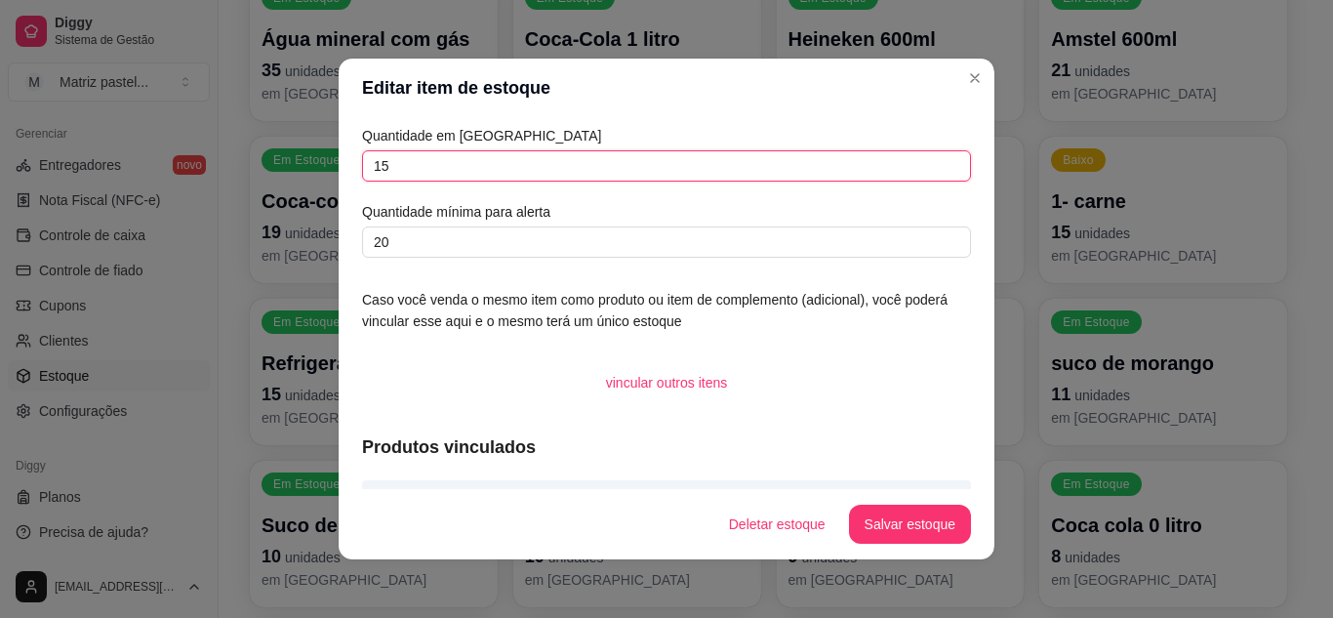
click at [436, 170] on input "15" at bounding box center [666, 165] width 609 height 31
type input "50"
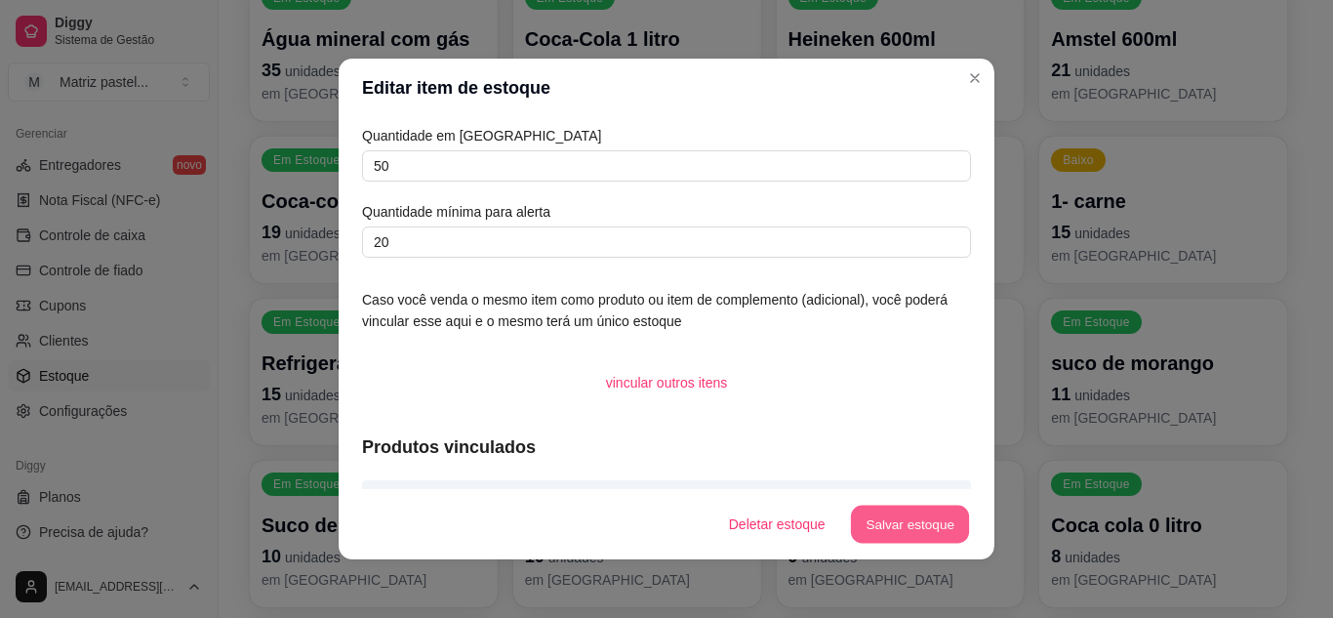
click at [883, 511] on button "Salvar estoque" at bounding box center [909, 524] width 119 height 38
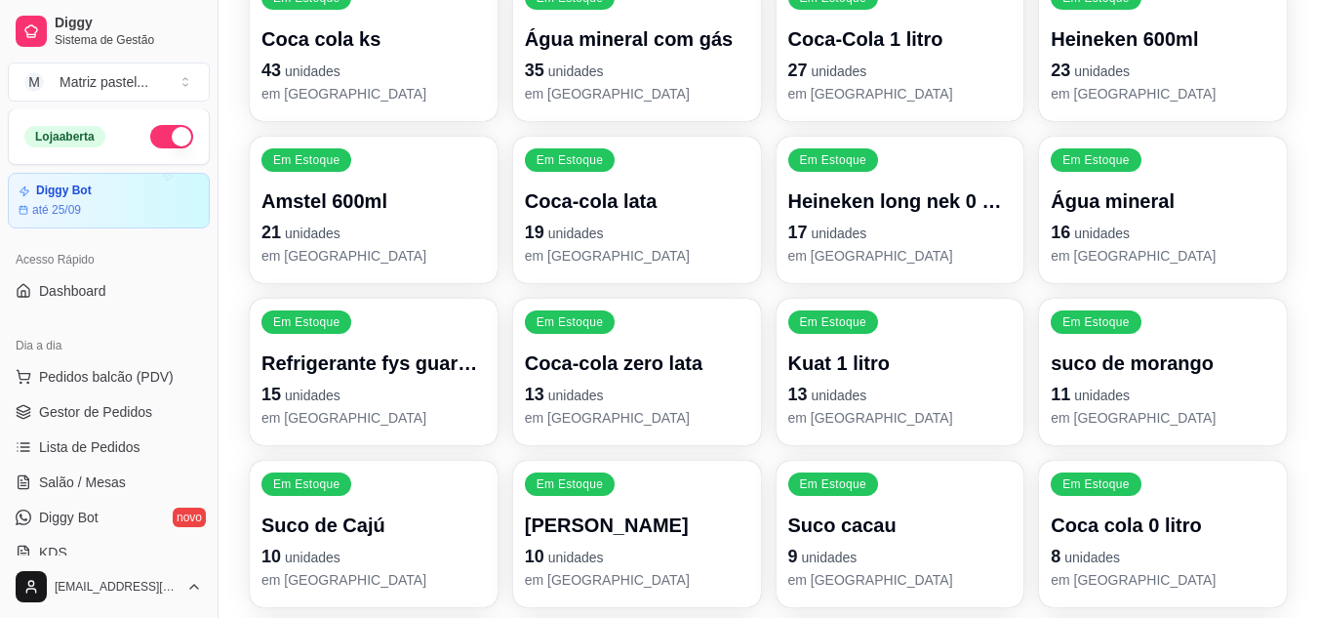
scroll to position [0, 0]
click at [106, 414] on span "Gestor de Pedidos" at bounding box center [95, 413] width 113 height 20
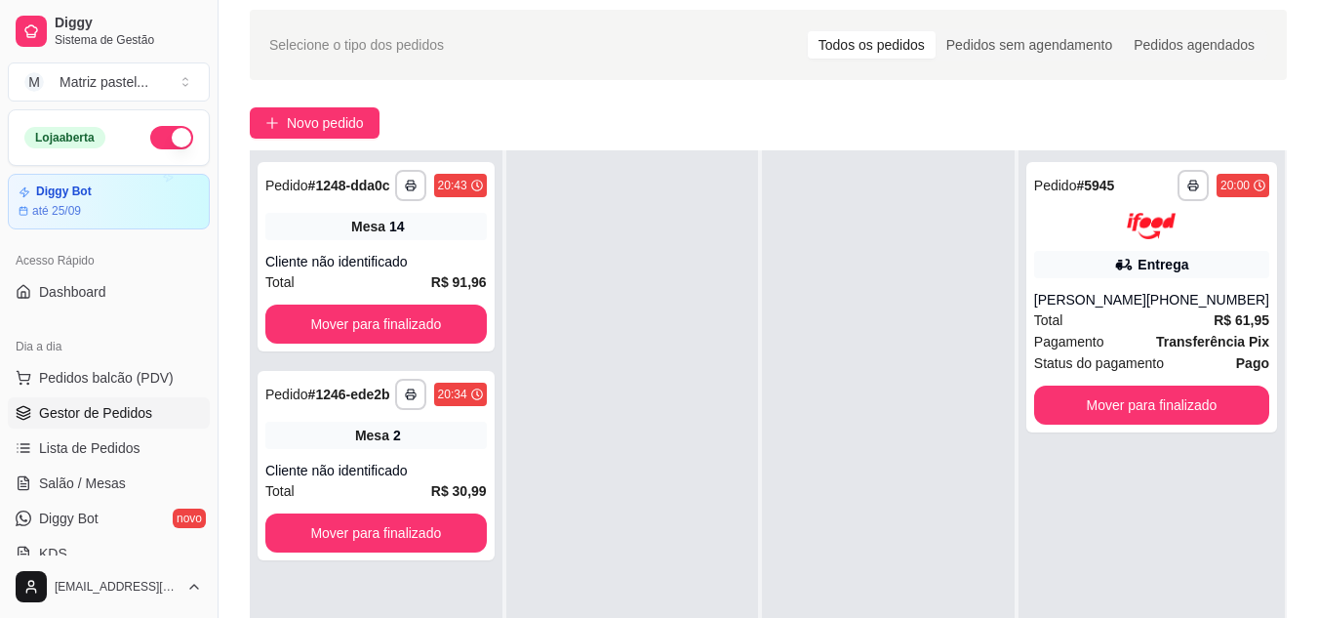
scroll to position [98, 0]
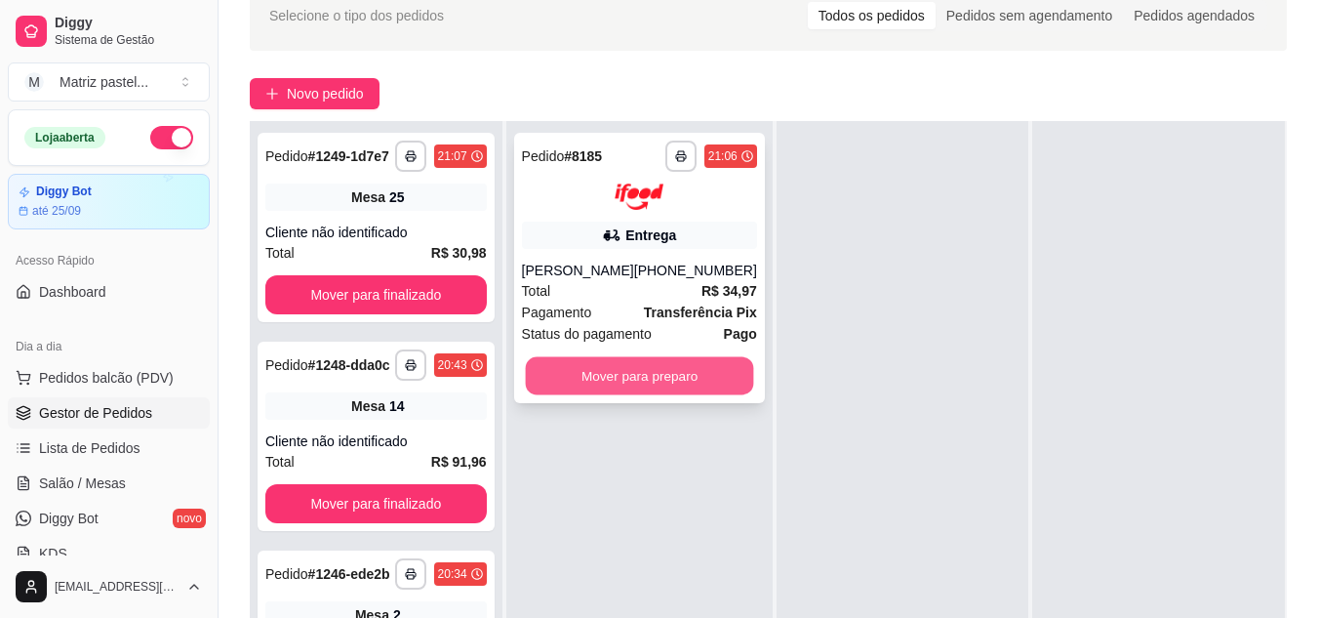
click at [676, 383] on button "Mover para preparo" at bounding box center [639, 375] width 228 height 38
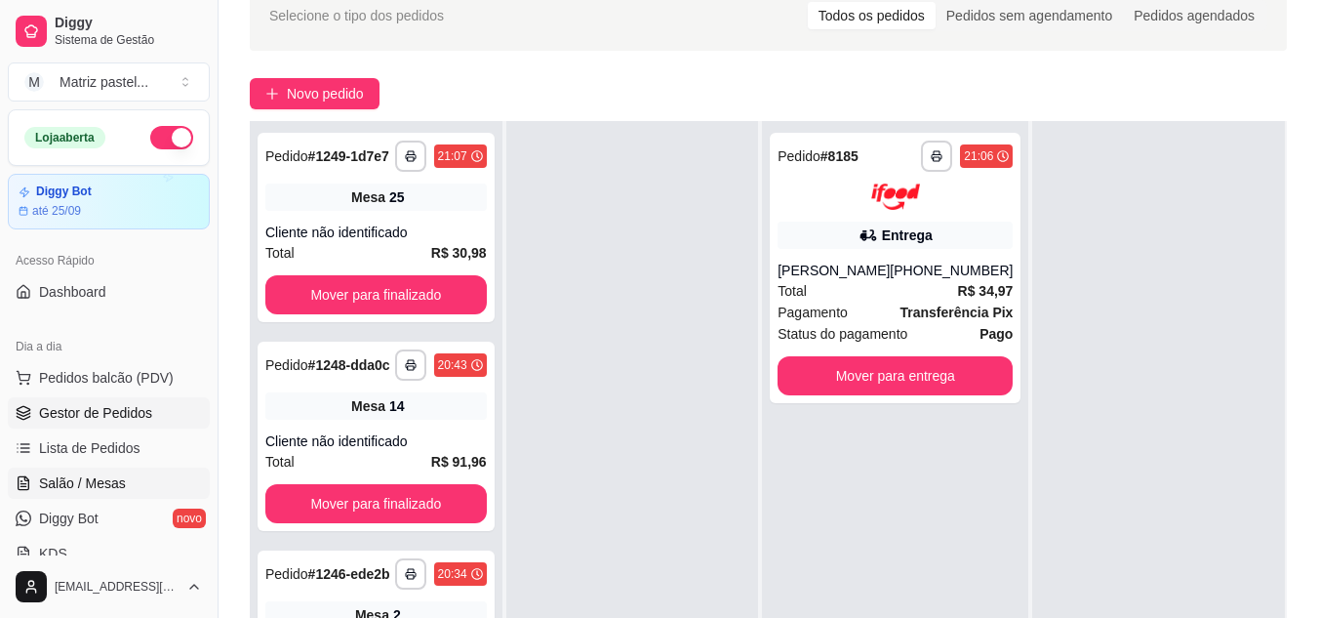
click at [118, 469] on link "Salão / Mesas" at bounding box center [109, 482] width 202 height 31
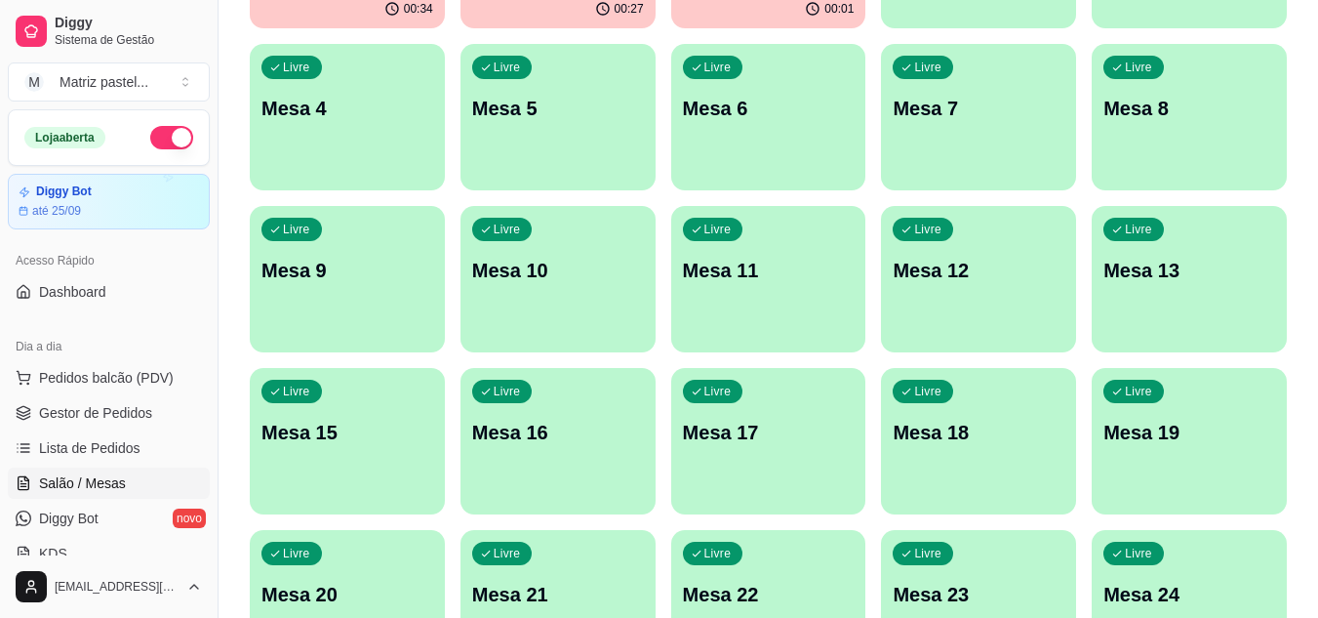
scroll to position [76, 0]
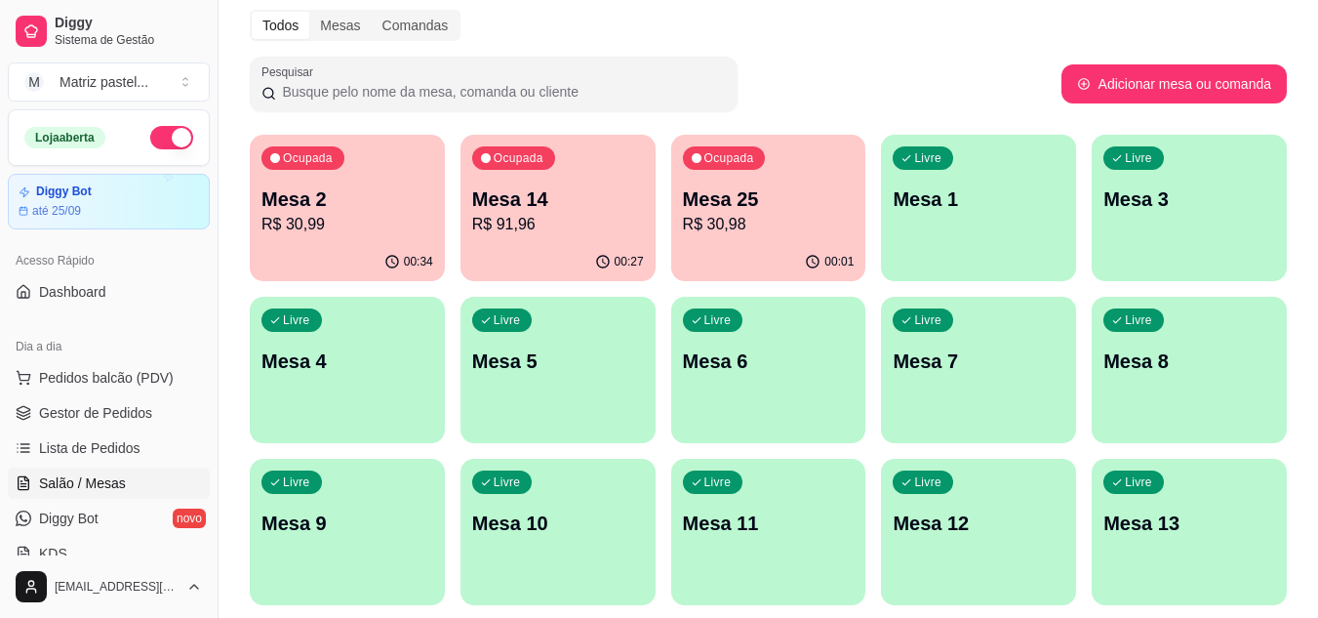
click at [783, 194] on p "Mesa 25" at bounding box center [769, 198] width 172 height 27
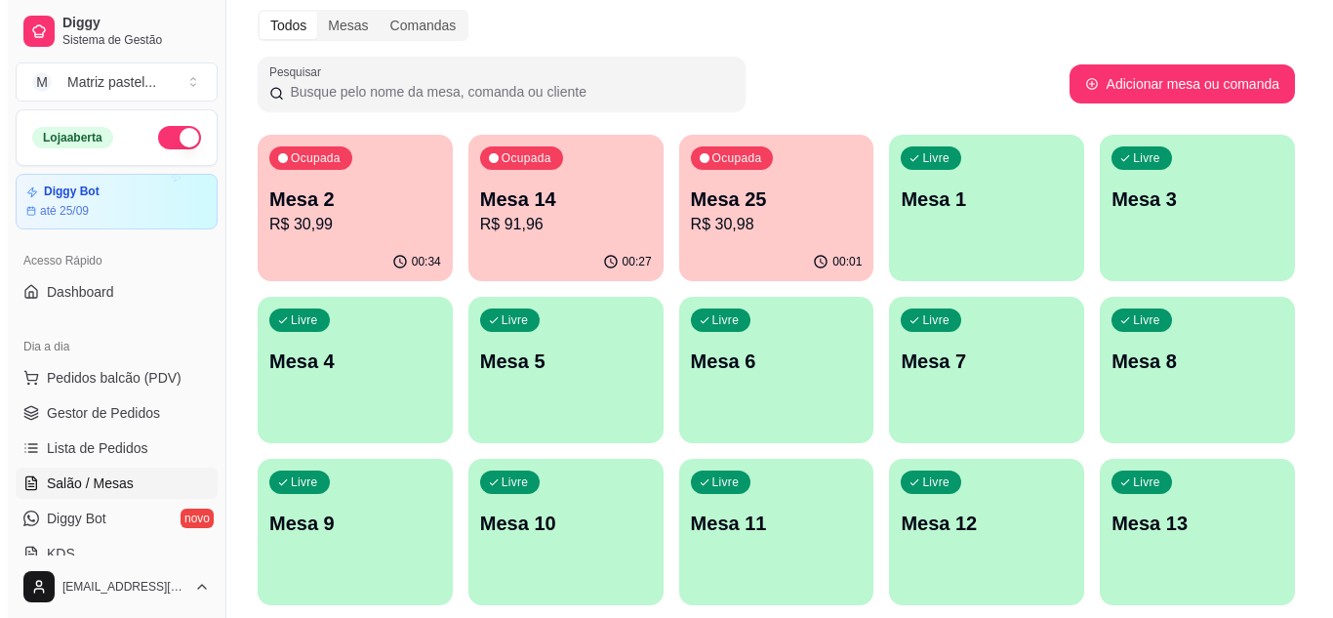
scroll to position [466, 0]
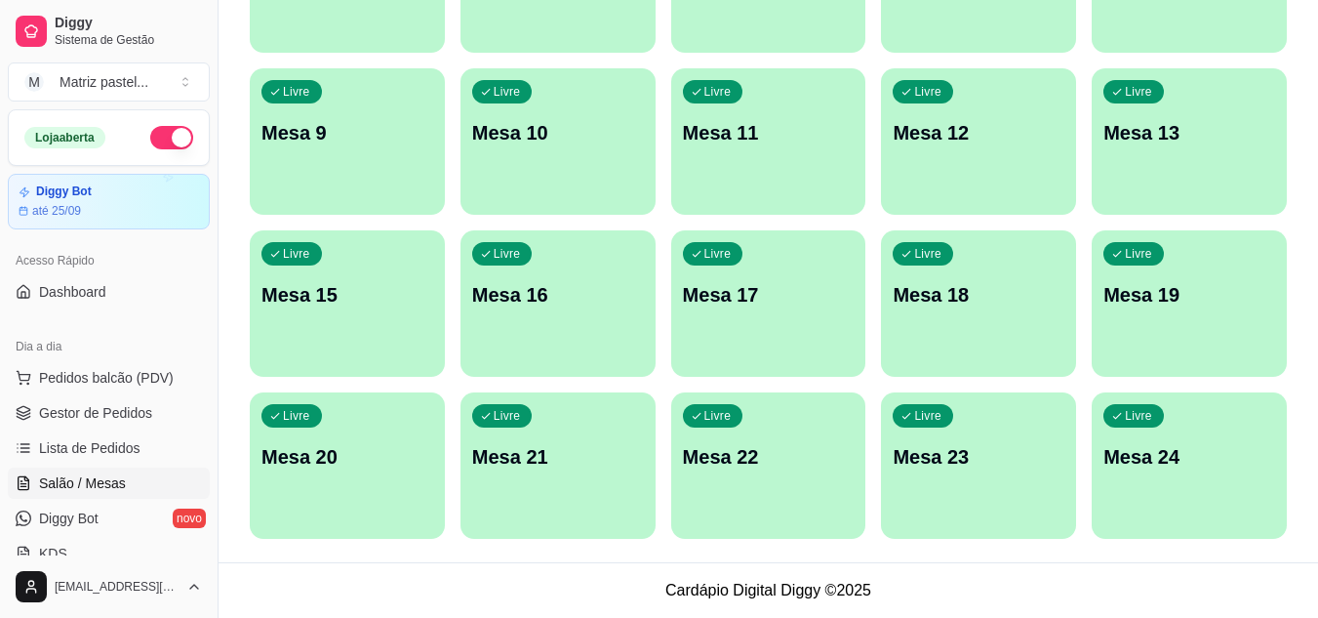
click at [1178, 432] on div "Livre Mesa 24" at bounding box center [1189, 453] width 195 height 123
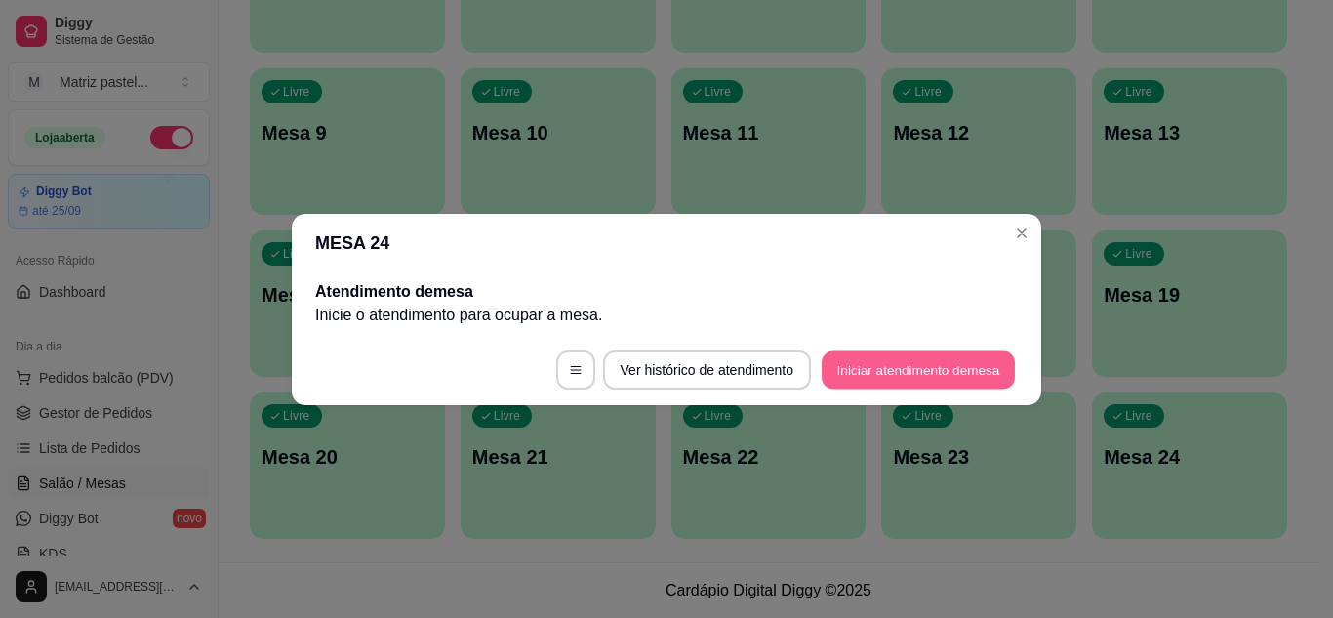
click at [856, 374] on button "Iniciar atendimento de mesa" at bounding box center [918, 369] width 193 height 38
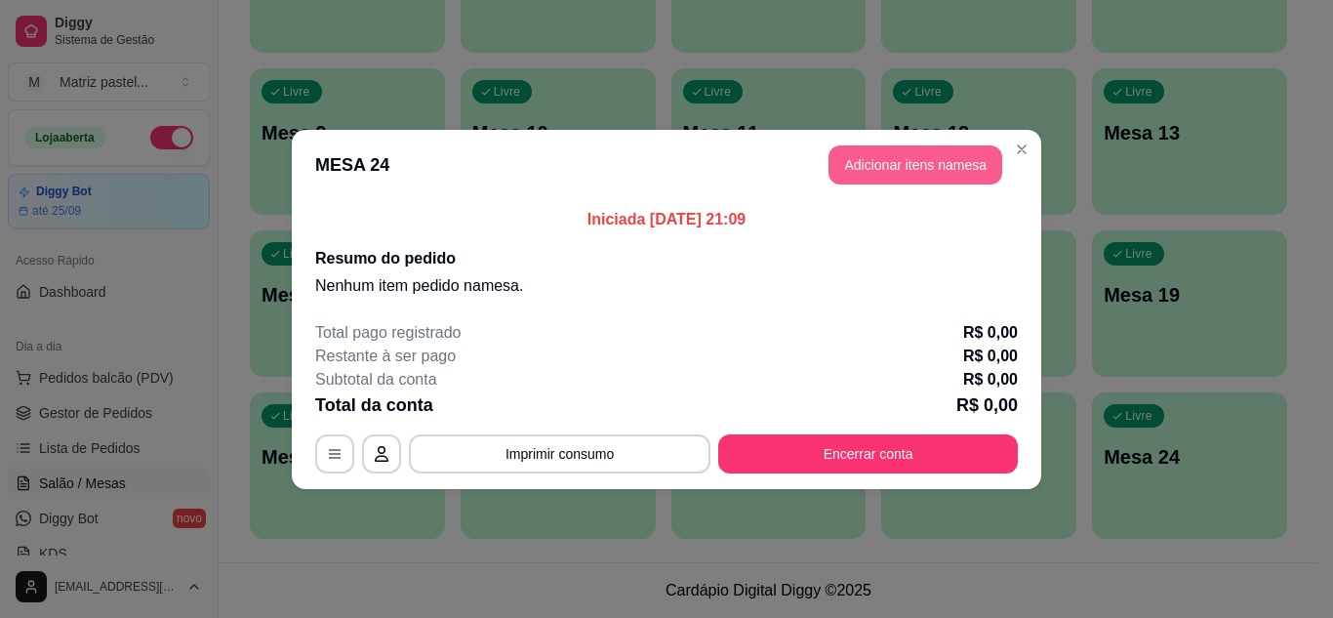
click at [899, 171] on button "Adicionar itens na mesa" at bounding box center [915, 164] width 174 height 39
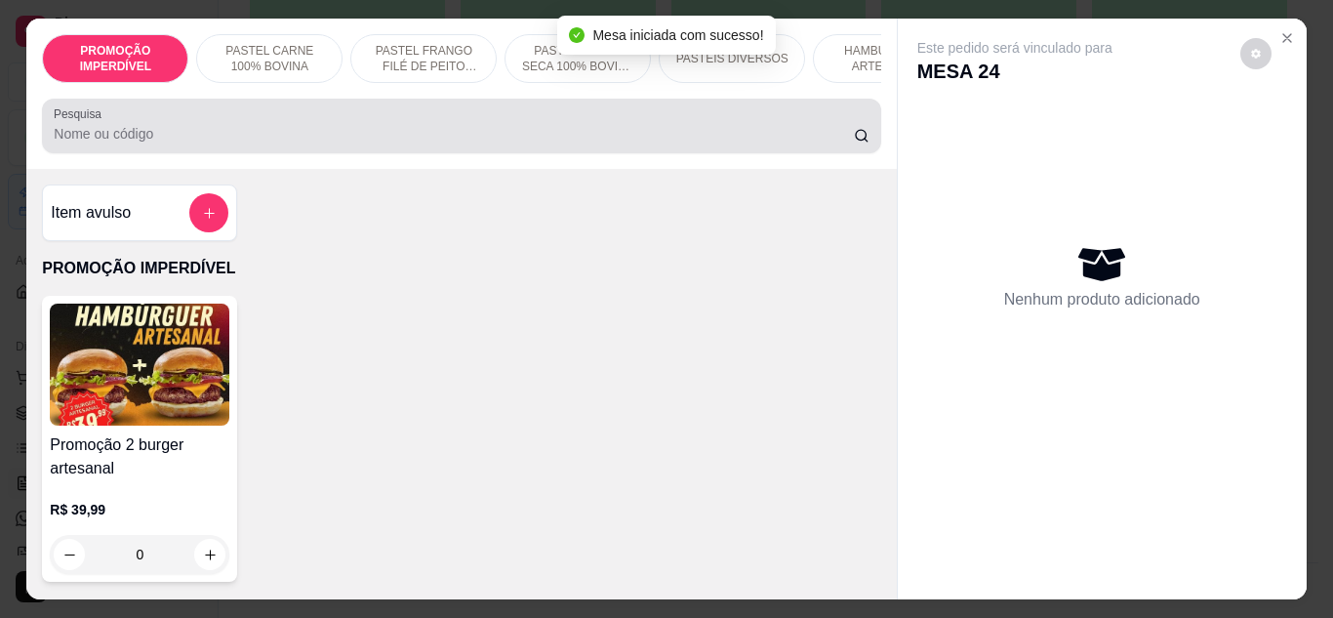
click at [375, 143] on input "Pesquisa" at bounding box center [454, 134] width 800 height 20
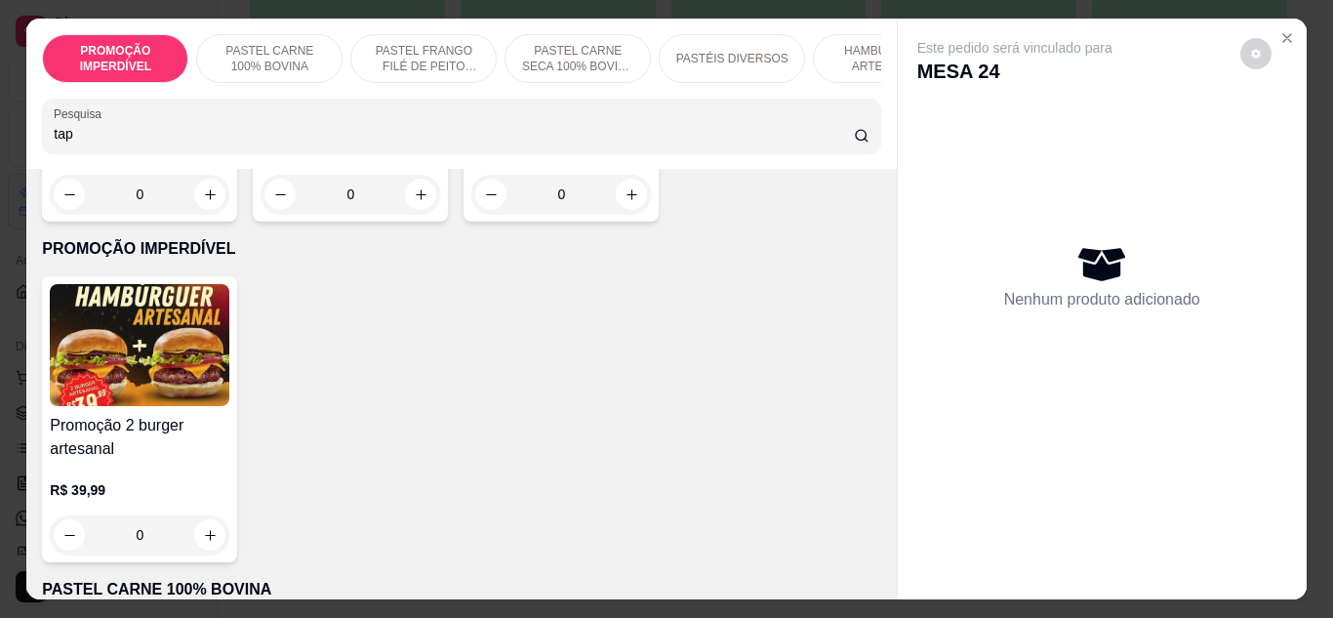
scroll to position [683, 0]
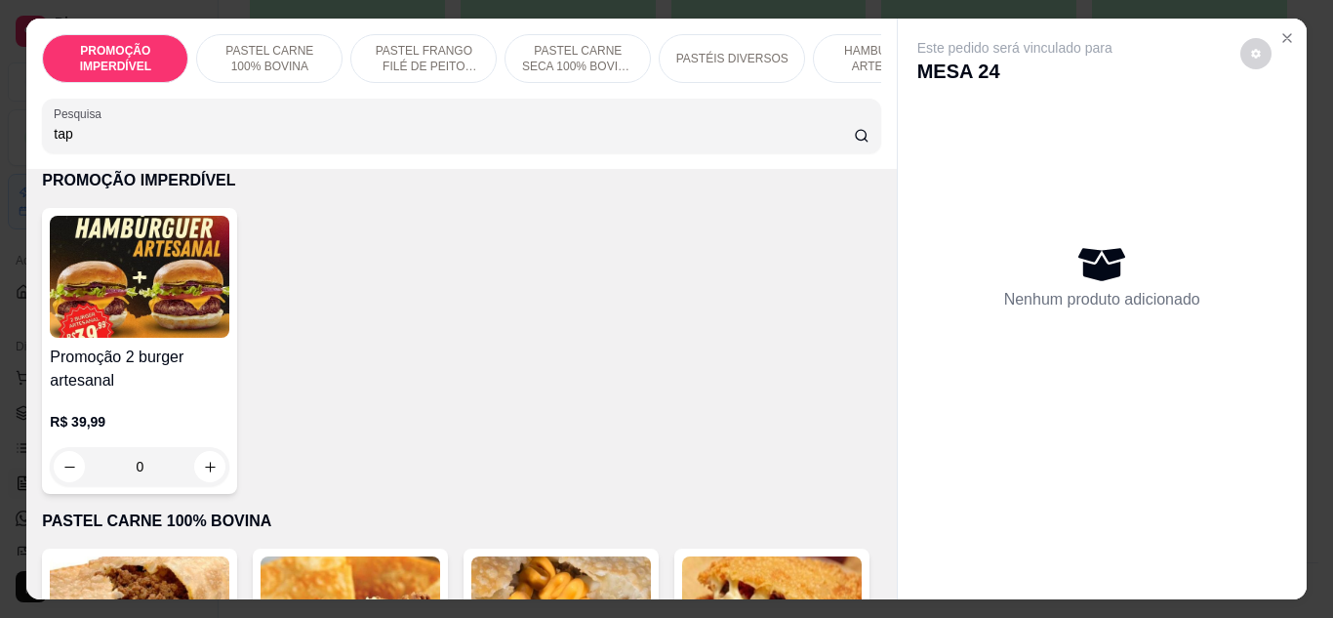
type input "tap"
click at [471, 145] on div "0" at bounding box center [561, 125] width 180 height 39
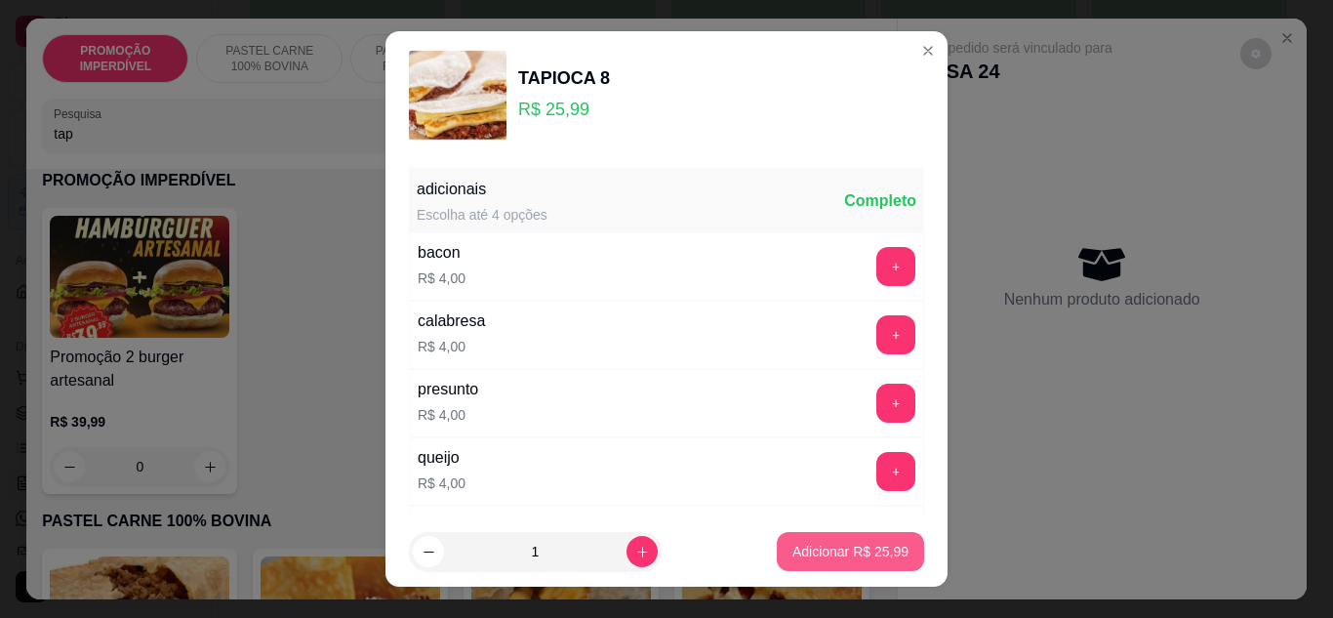
click at [777, 558] on button "Adicionar R$ 25,99" at bounding box center [850, 551] width 147 height 39
type input "1"
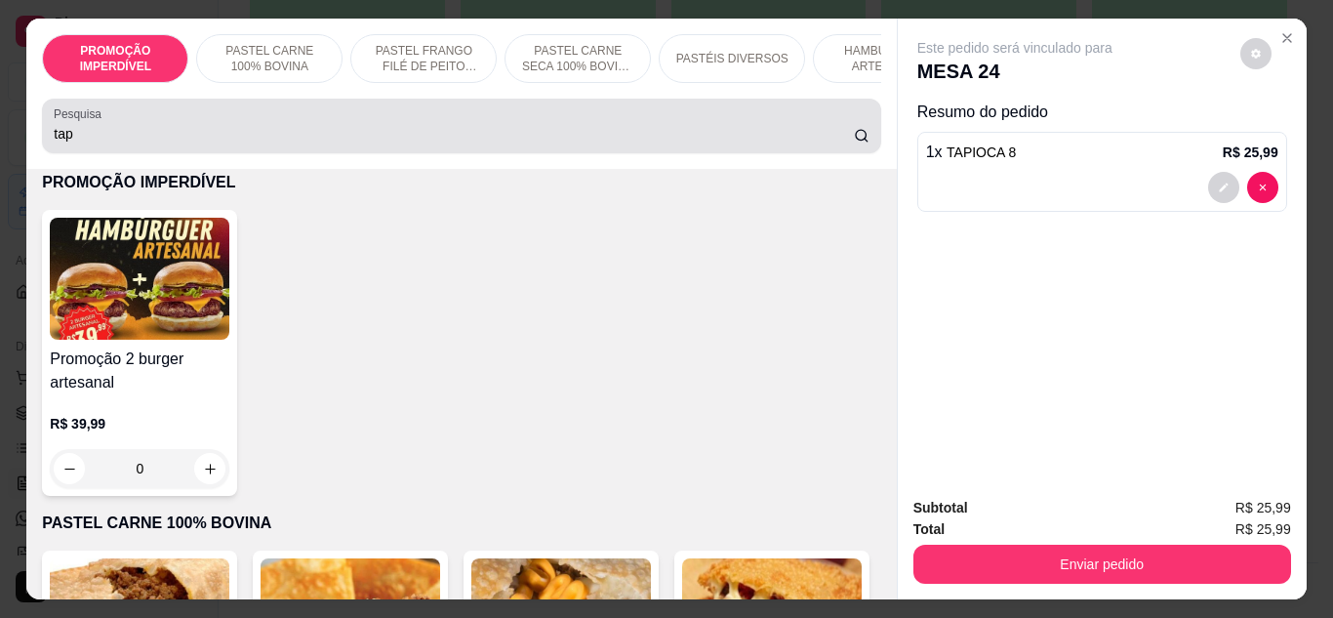
click at [227, 141] on input "tap" at bounding box center [454, 134] width 800 height 20
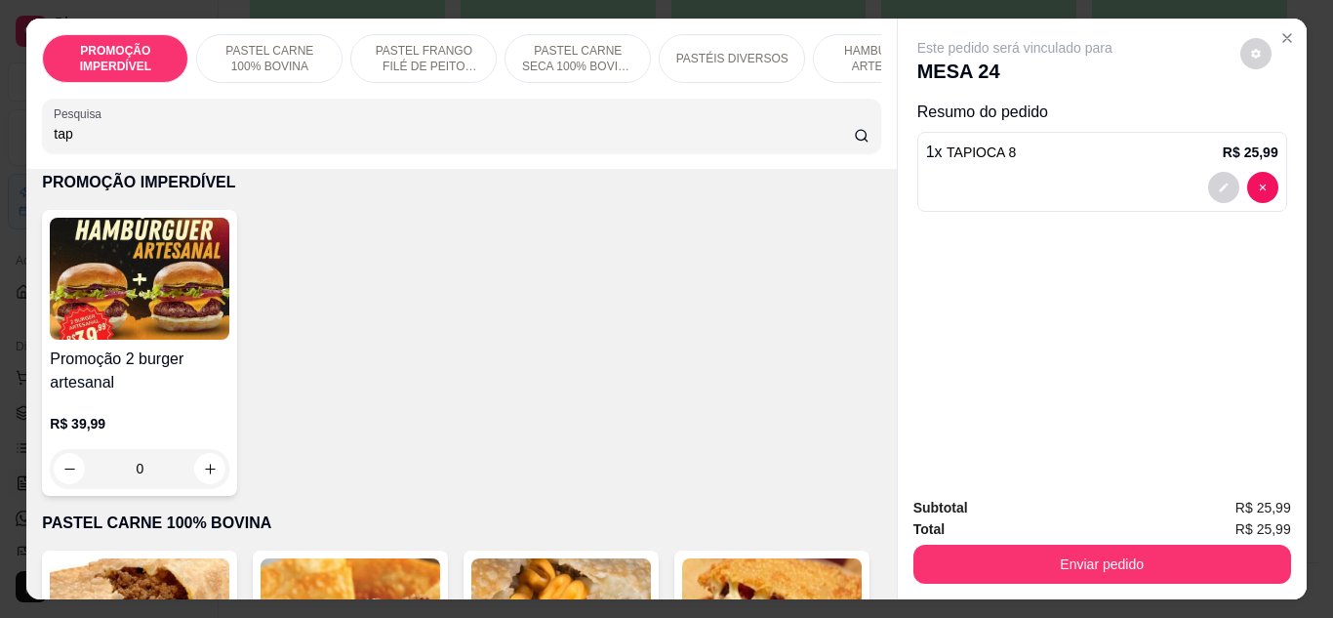
click at [227, 141] on input "tap" at bounding box center [454, 134] width 800 height 20
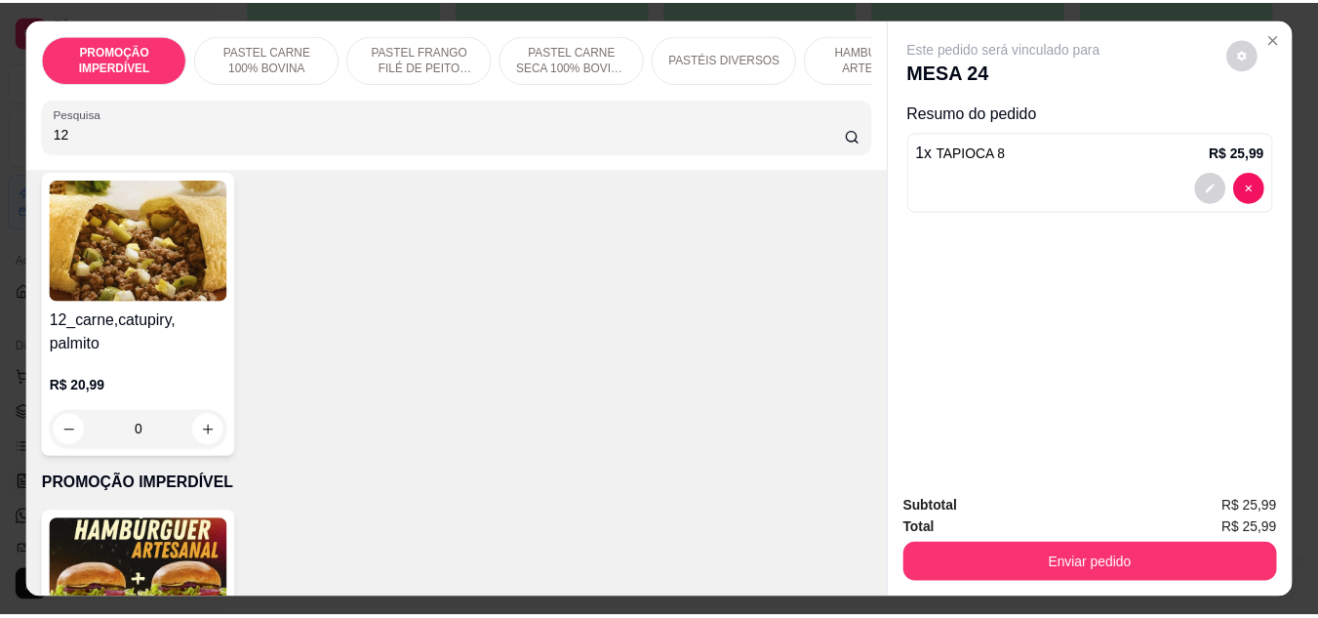
scroll to position [98, 0]
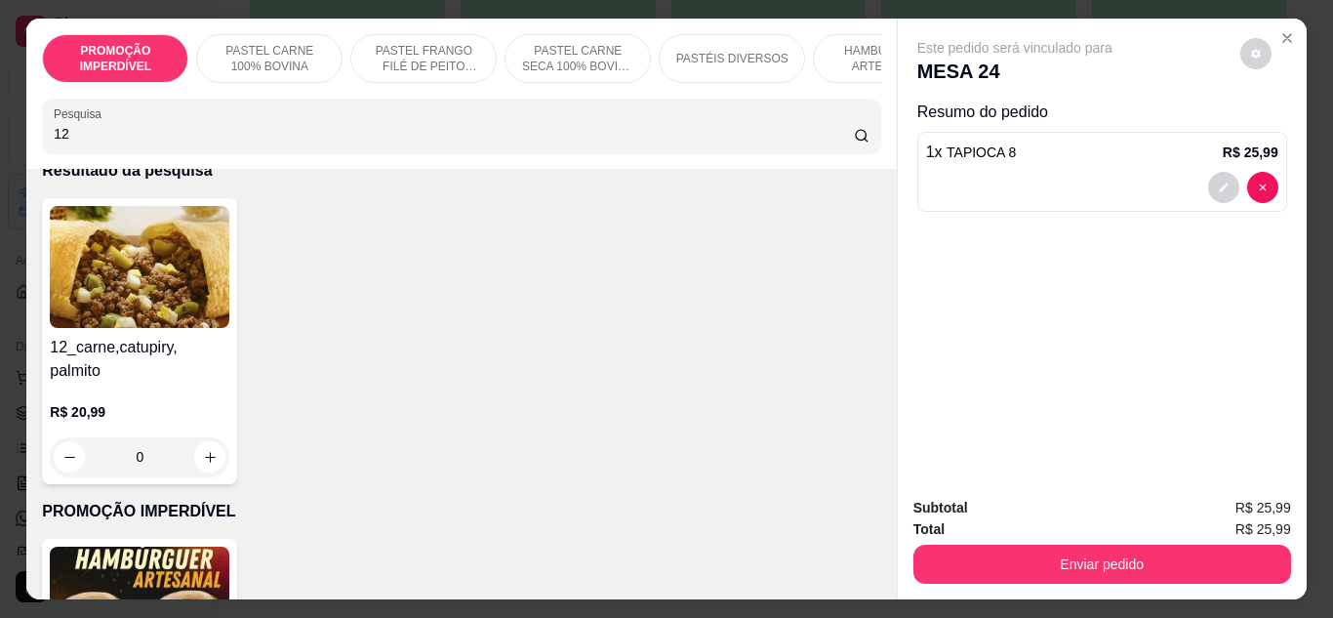
type input "12"
click at [208, 465] on div "0" at bounding box center [140, 456] width 180 height 39
click at [777, 549] on button "Adicionar R$ 20,99" at bounding box center [850, 551] width 147 height 39
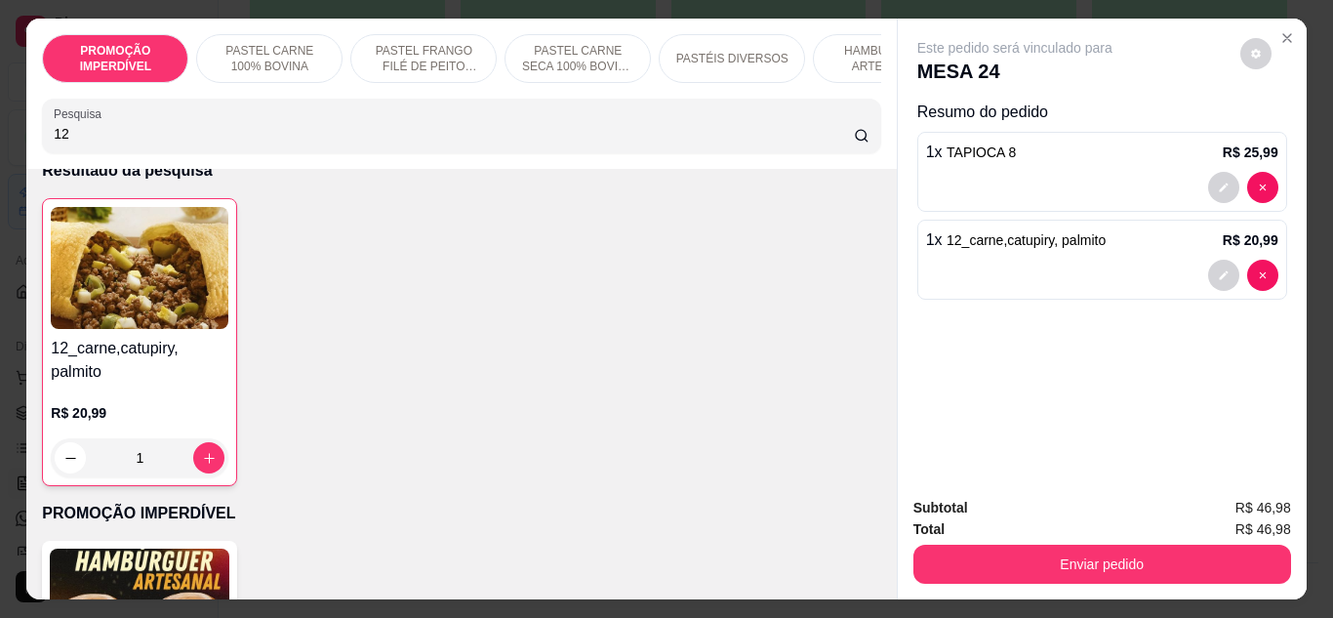
type input "1"
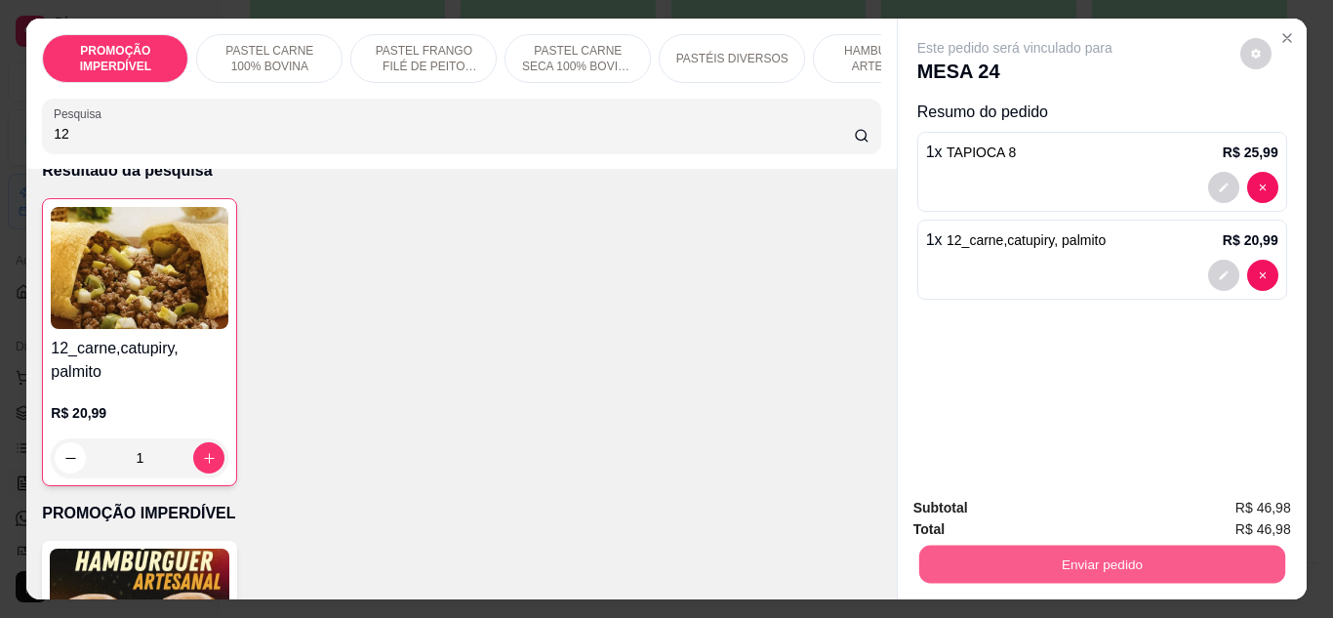
click at [956, 558] on button "Enviar pedido" at bounding box center [1101, 564] width 366 height 38
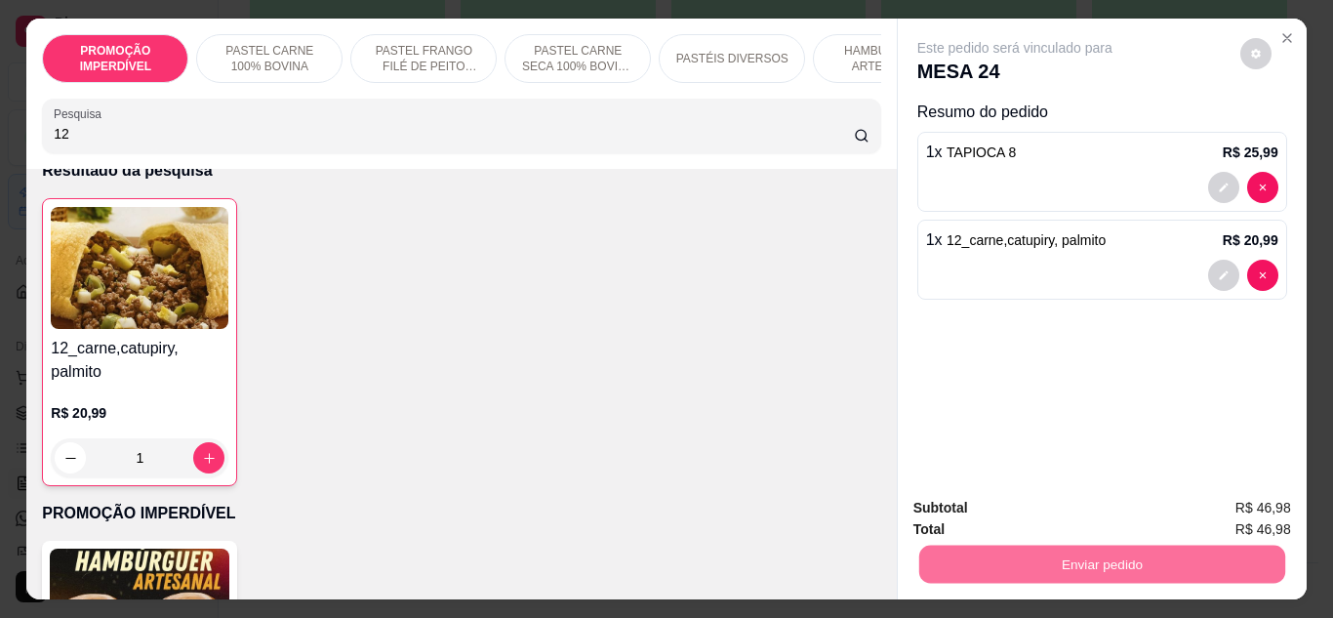
click at [972, 507] on button "Não registrar e enviar pedido" at bounding box center [1037, 509] width 197 height 36
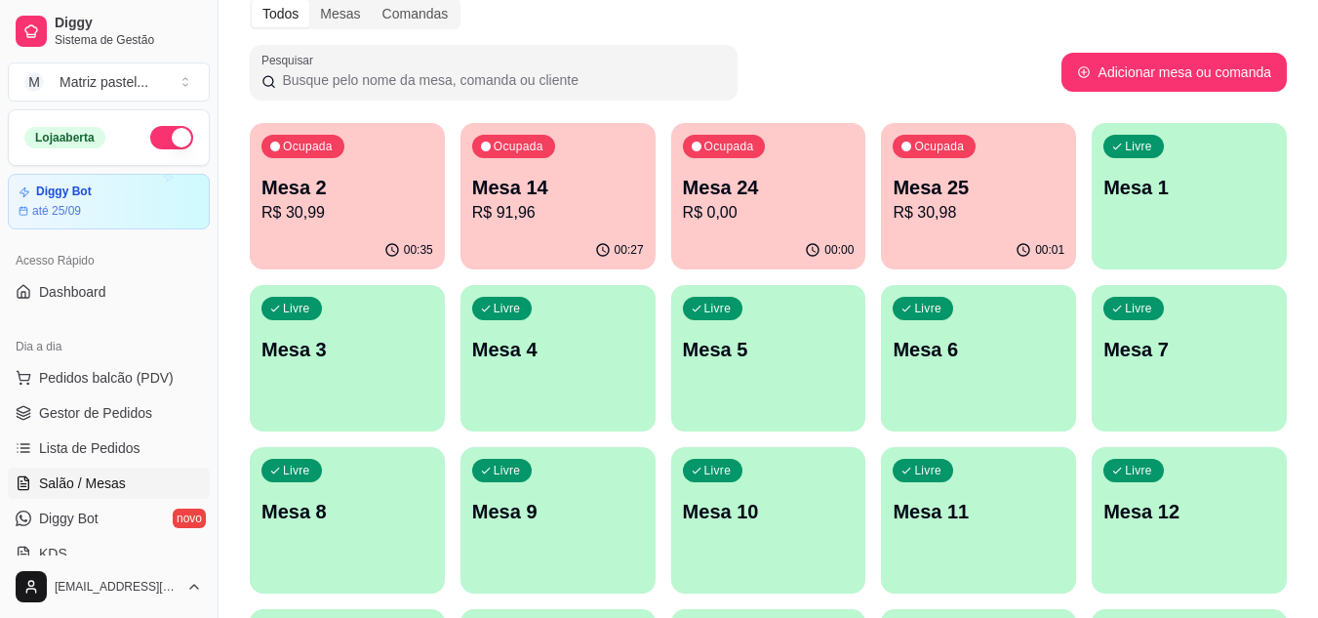
scroll to position [76, 0]
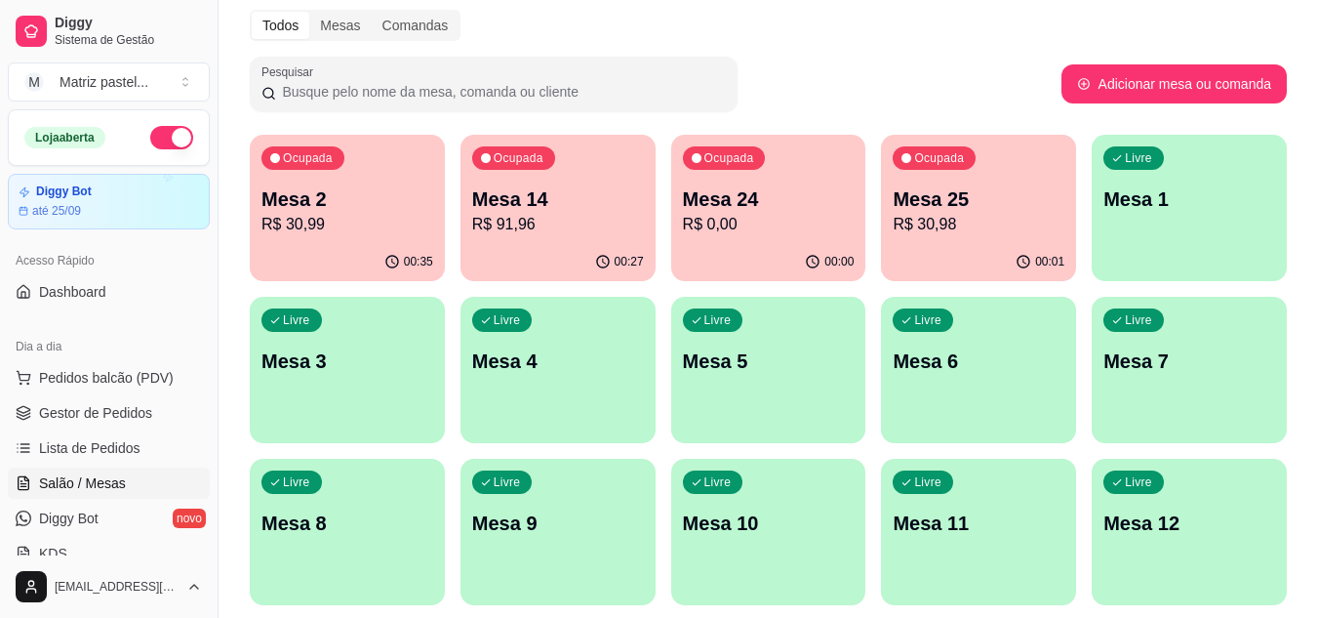
click at [975, 230] on p "R$ 30,98" at bounding box center [979, 224] width 172 height 23
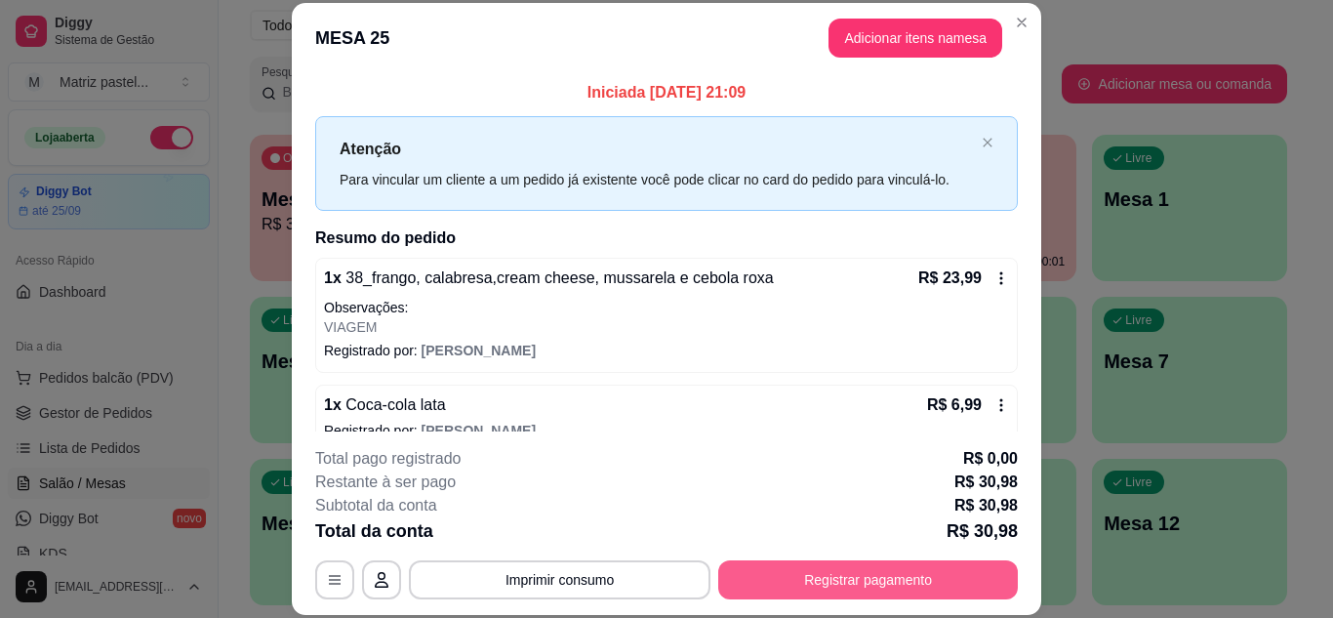
click at [892, 590] on button "Registrar pagamento" at bounding box center [868, 579] width 300 height 39
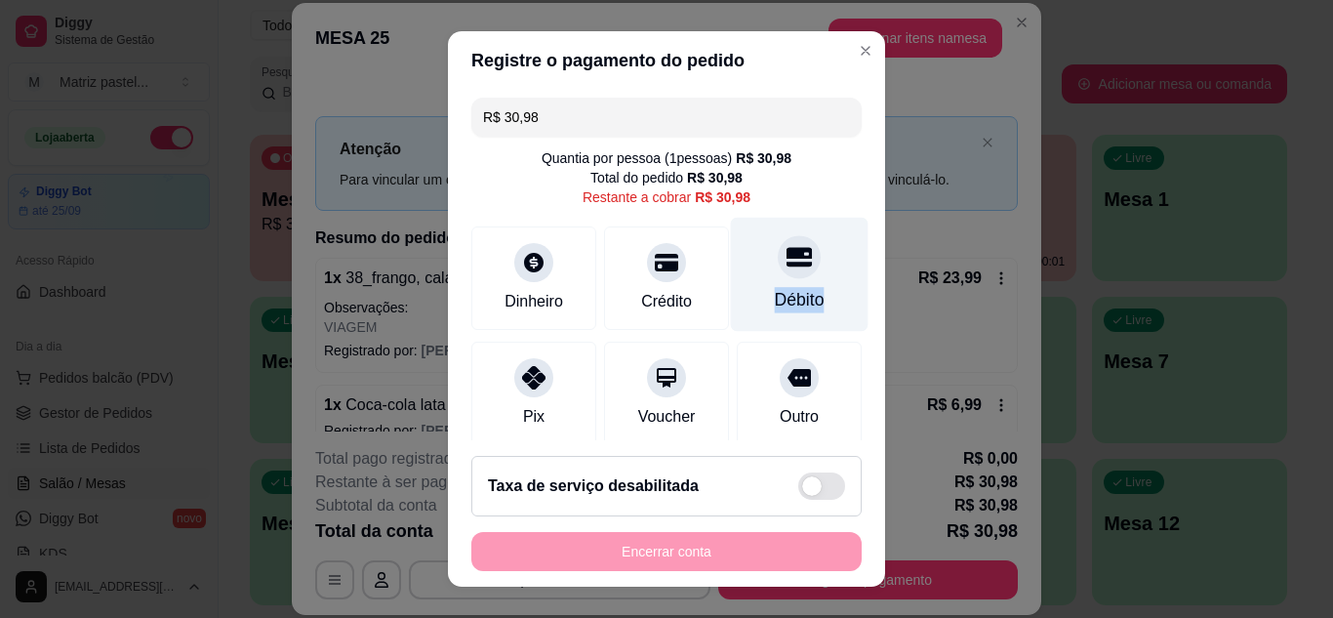
click at [792, 283] on div "Débito" at bounding box center [800, 274] width 138 height 114
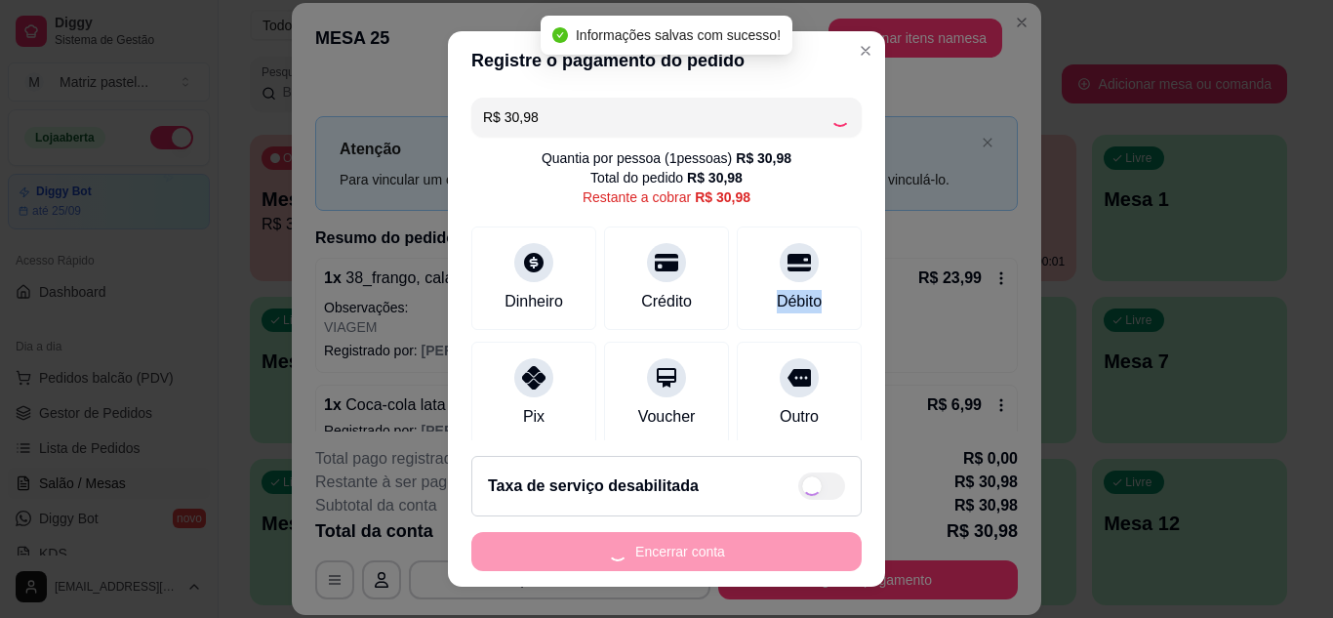
type input "R$ 0,00"
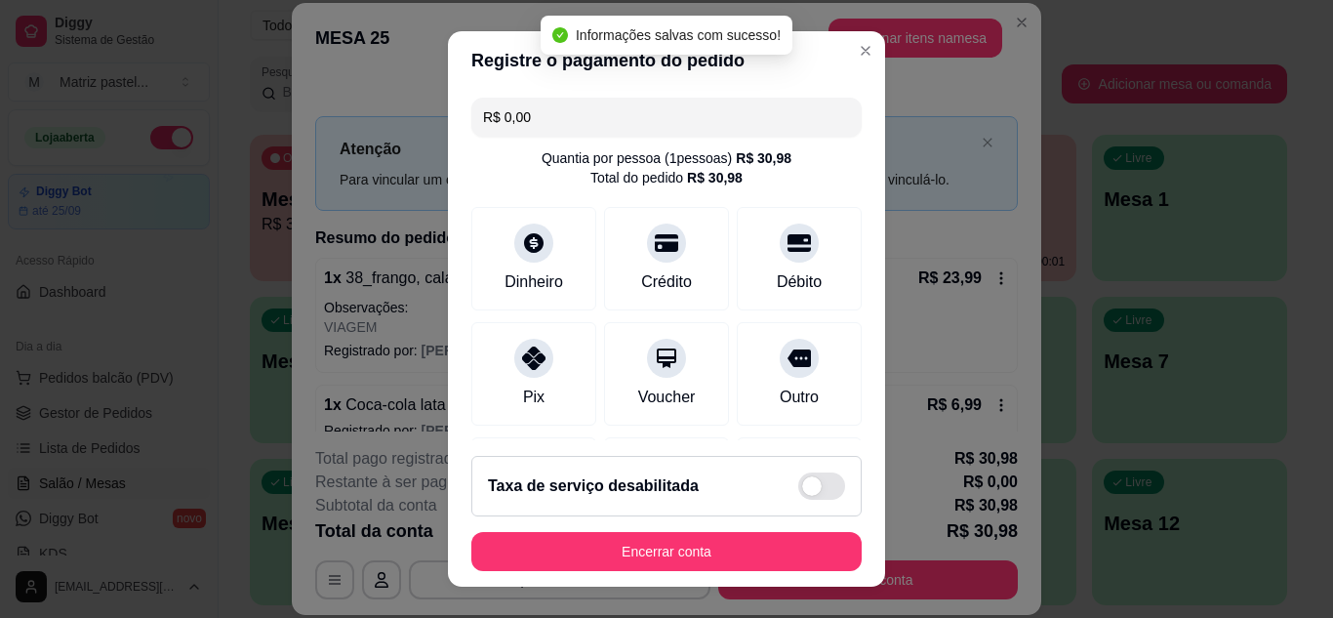
click at [670, 576] on footer "Taxa de serviço desabilitada Encerrar conta" at bounding box center [666, 513] width 437 height 146
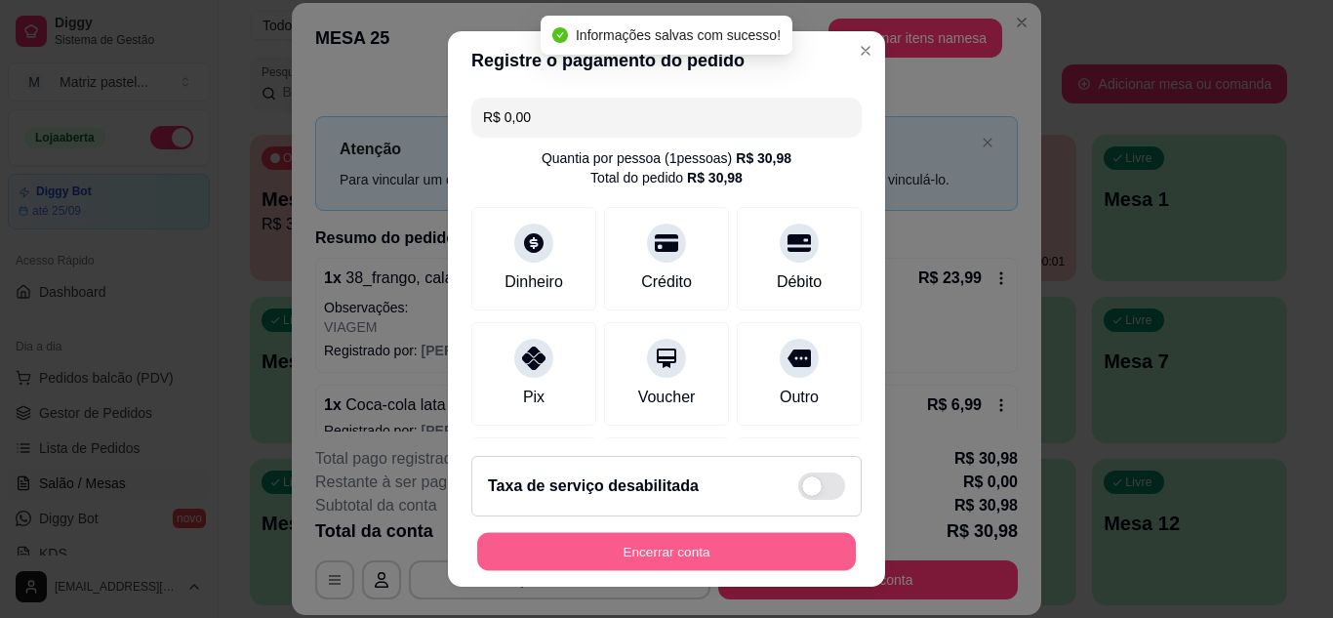
click at [668, 571] on div "Encerrar conta" at bounding box center [666, 551] width 390 height 39
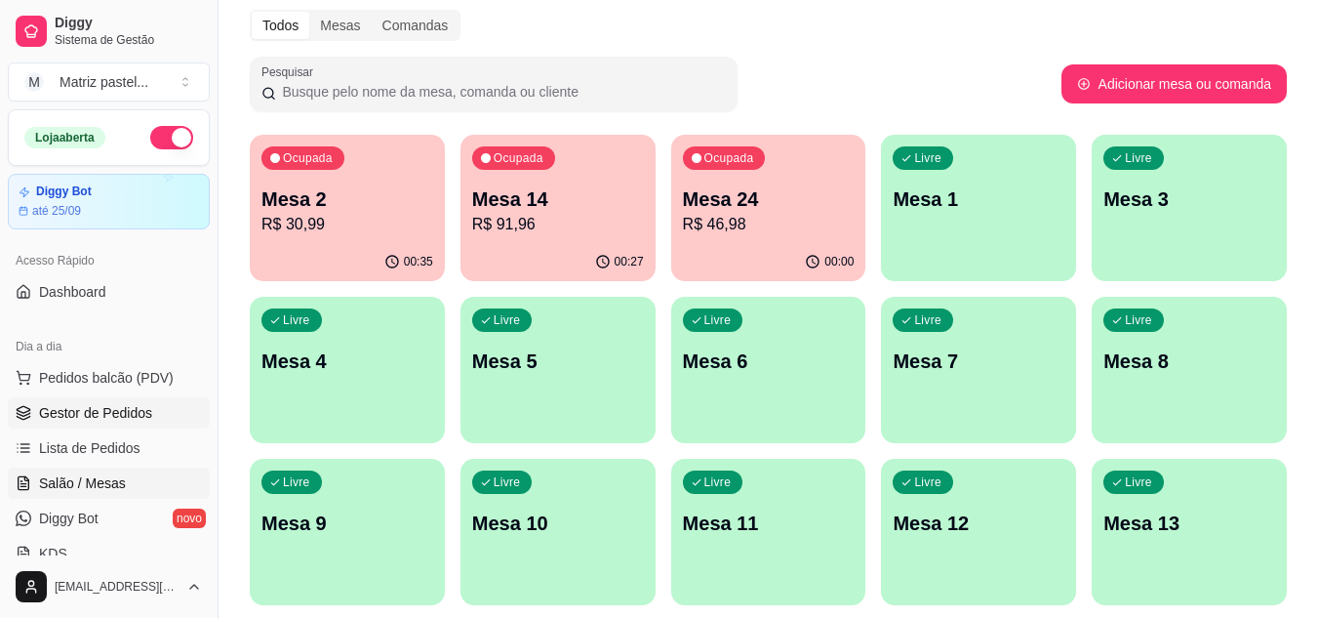
click at [111, 401] on link "Gestor de Pedidos" at bounding box center [109, 412] width 202 height 31
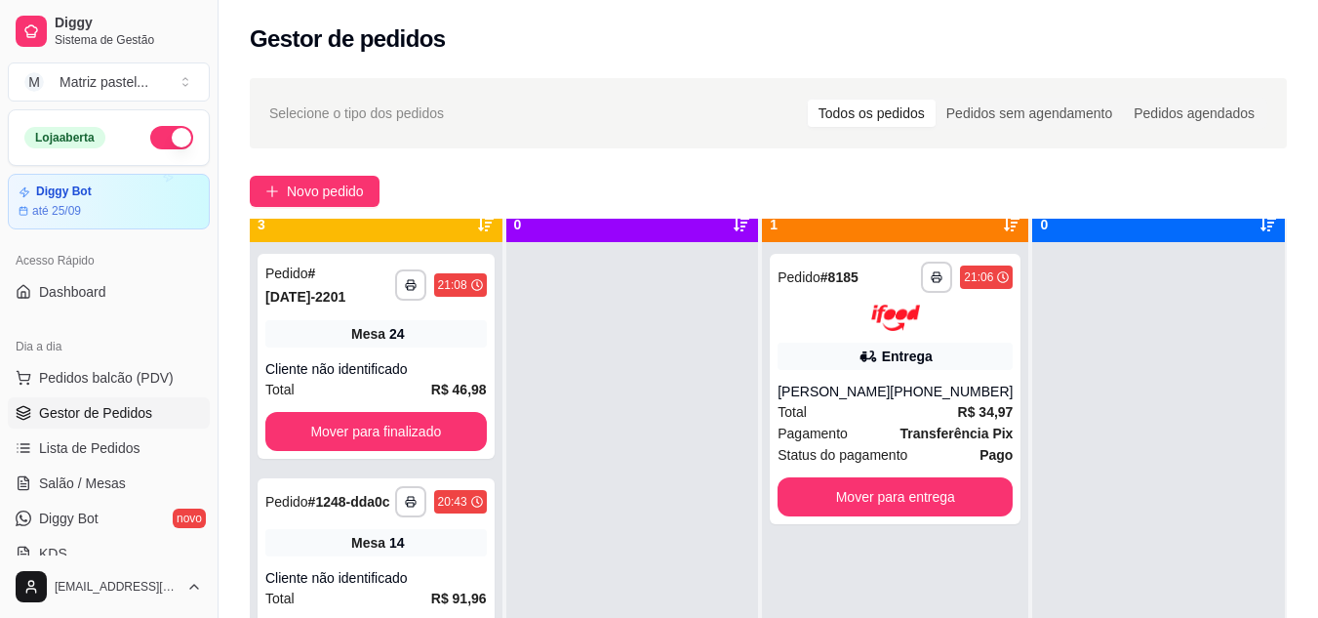
scroll to position [55, 0]
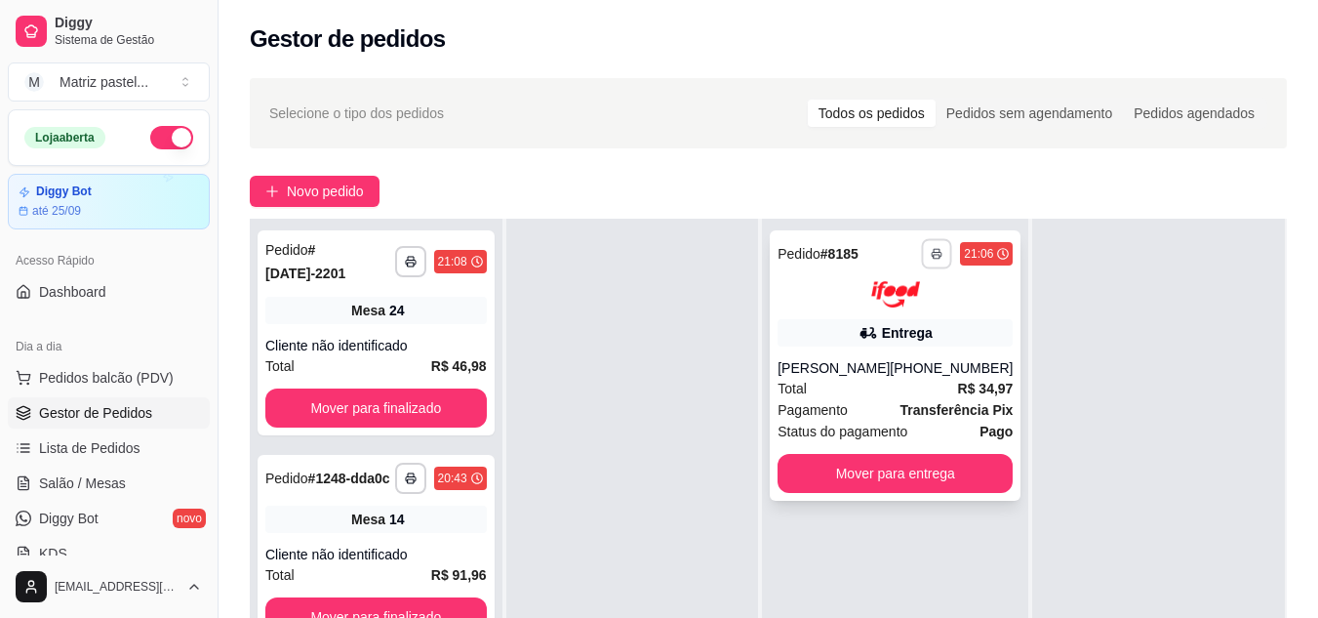
click at [922, 256] on button "button" at bounding box center [937, 253] width 30 height 30
click at [895, 331] on button "IMPRESSORA" at bounding box center [870, 321] width 141 height 31
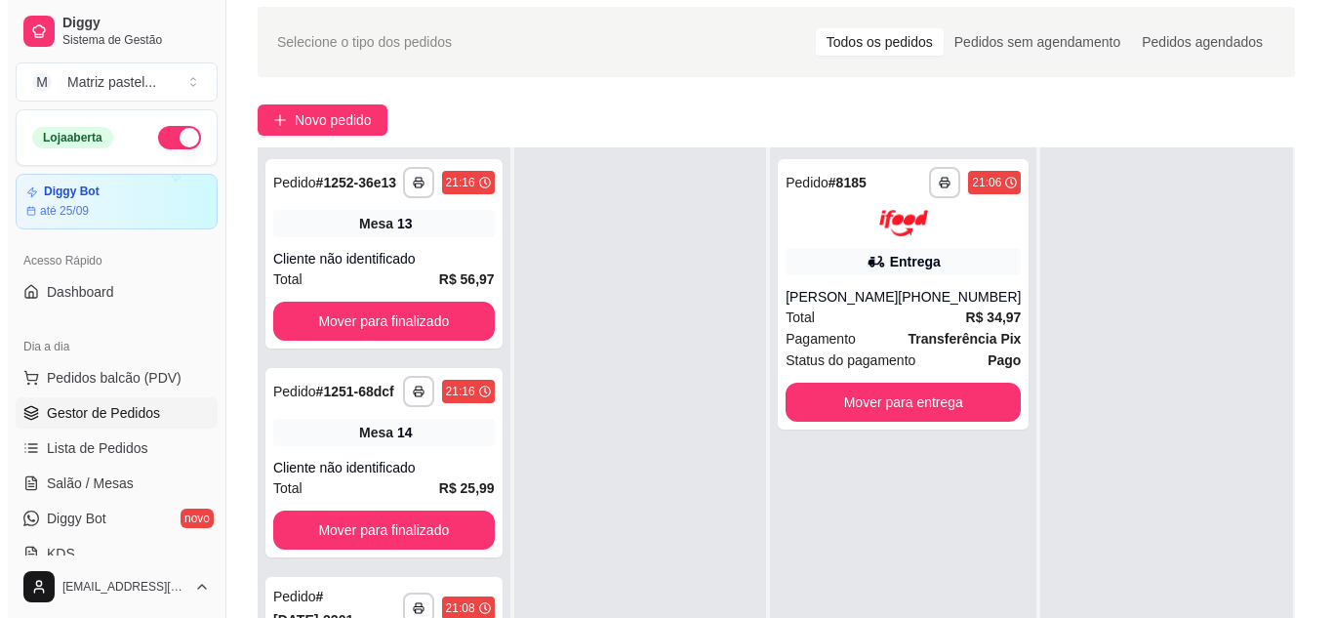
scroll to position [98, 0]
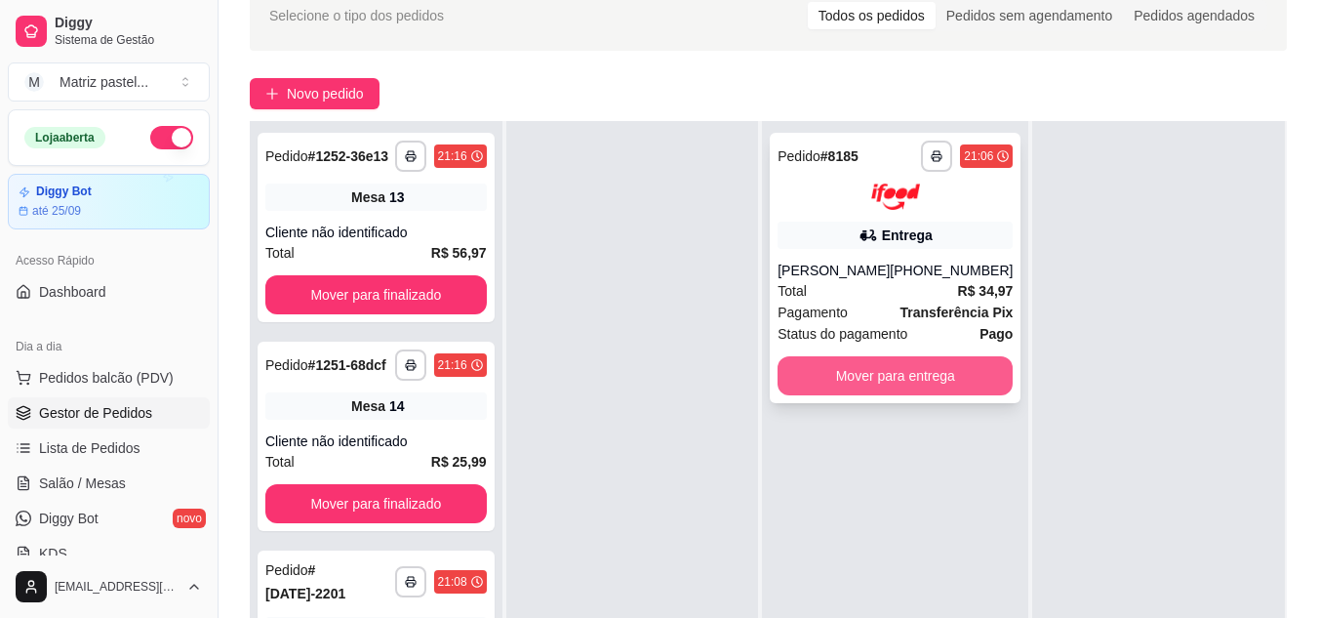
click at [935, 377] on button "Mover para entrega" at bounding box center [895, 375] width 235 height 39
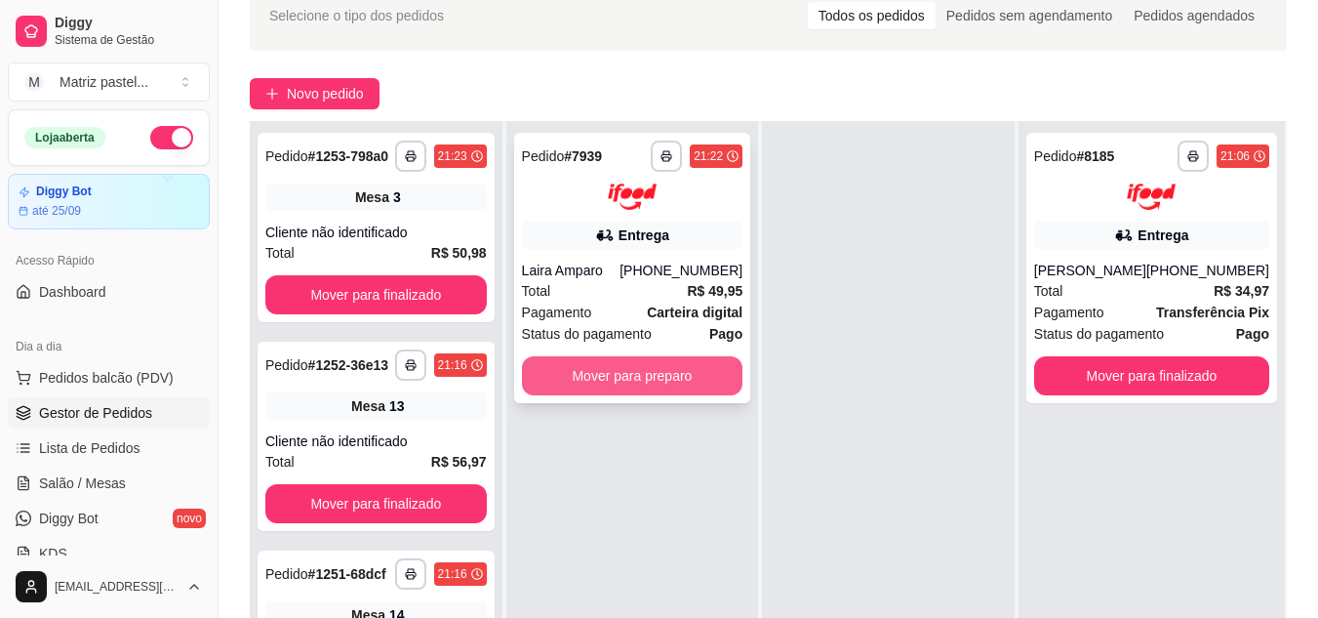
click at [602, 380] on button "Mover para preparo" at bounding box center [633, 375] width 222 height 39
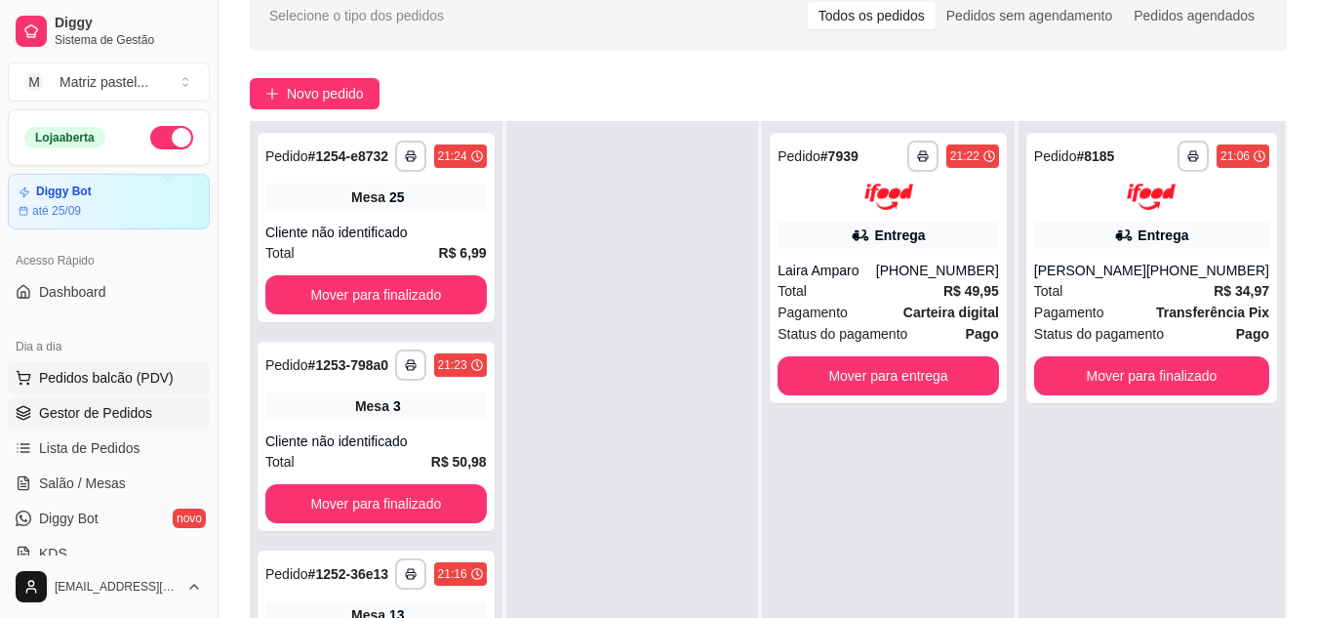
click at [108, 375] on span "Pedidos balcão (PDV)" at bounding box center [106, 378] width 135 height 20
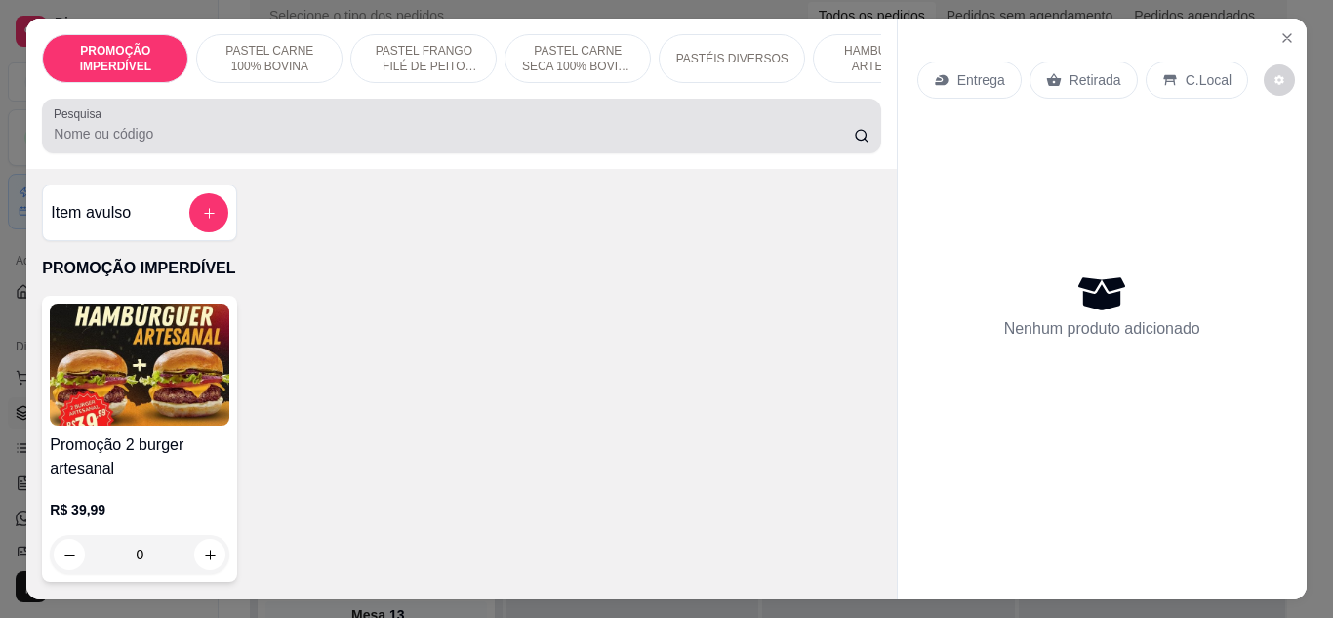
click at [224, 143] on input "Pesquisa" at bounding box center [454, 134] width 800 height 20
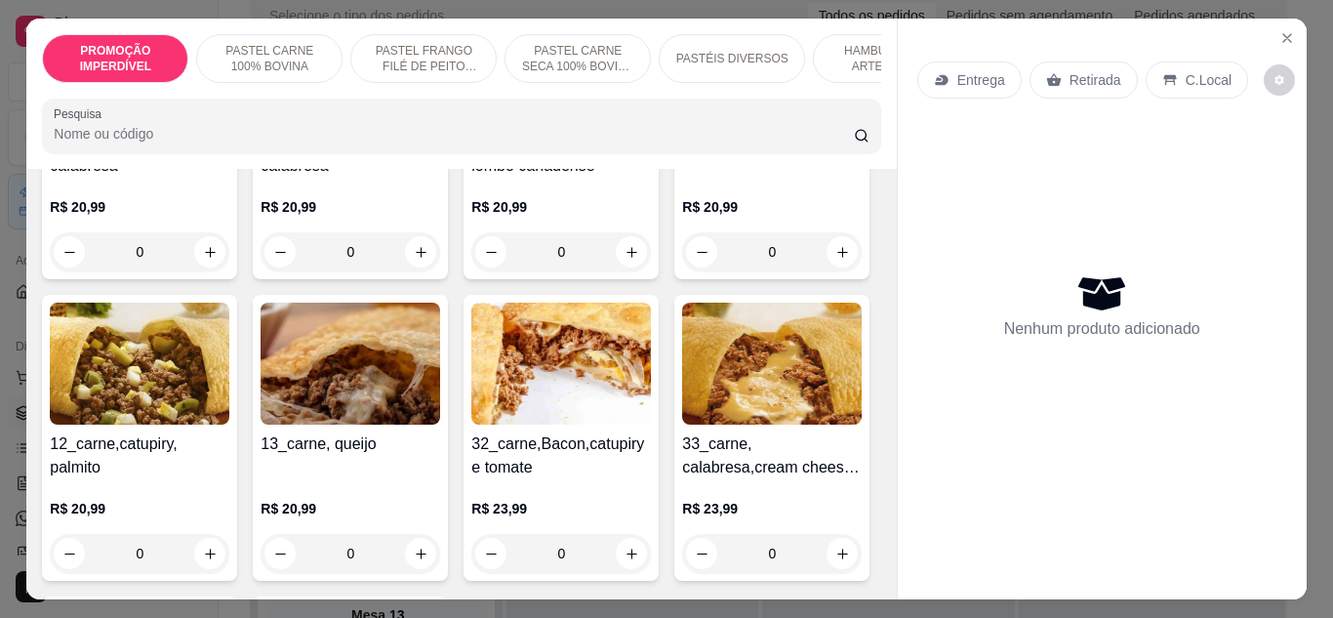
scroll to position [976, 0]
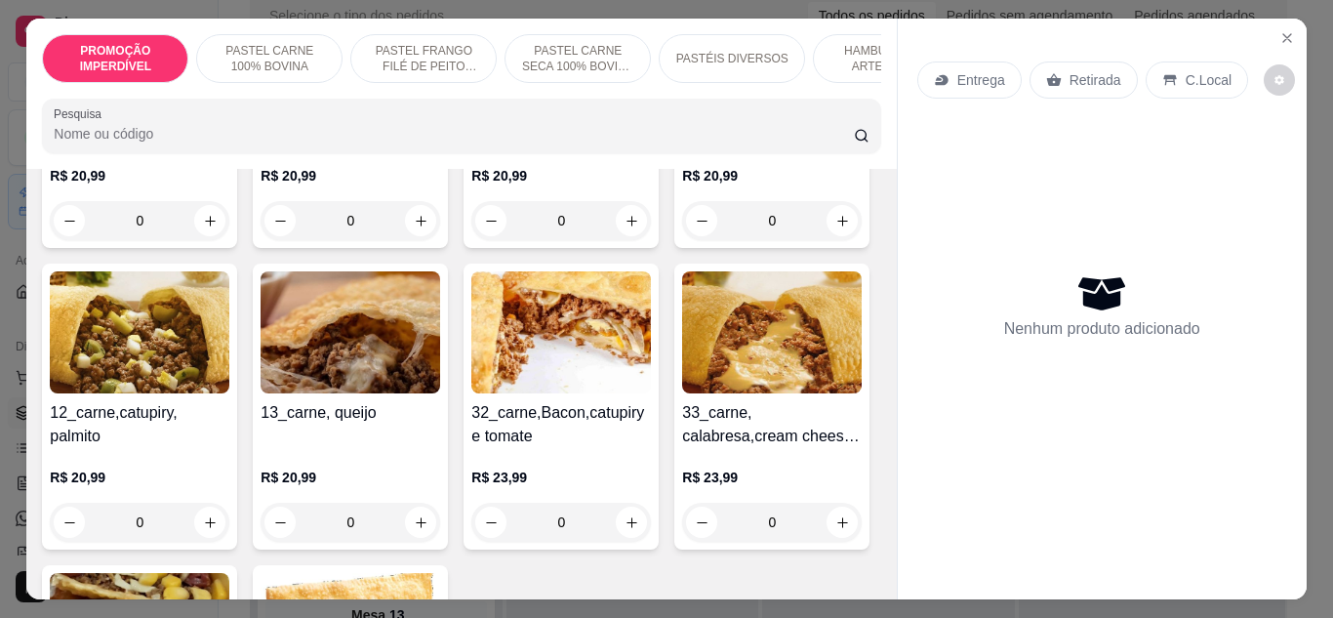
click at [471, 240] on div "0" at bounding box center [561, 220] width 180 height 39
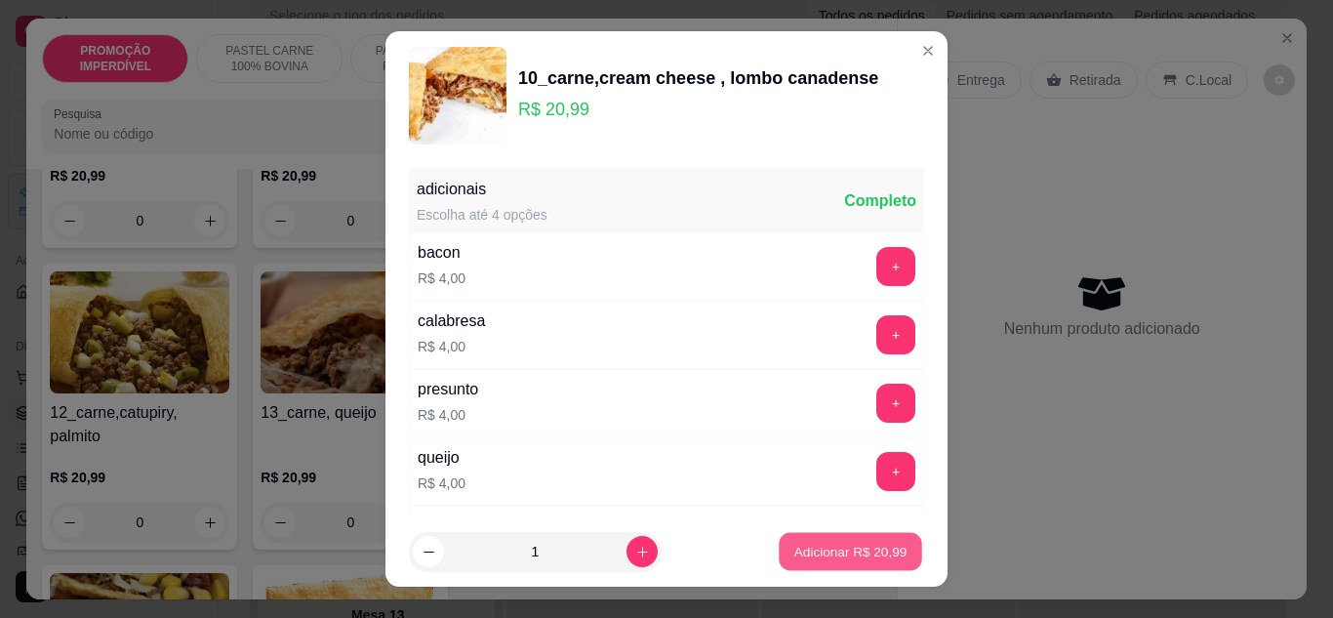
click at [856, 554] on p "Adicionar R$ 20,99" at bounding box center [850, 552] width 113 height 19
type input "1"
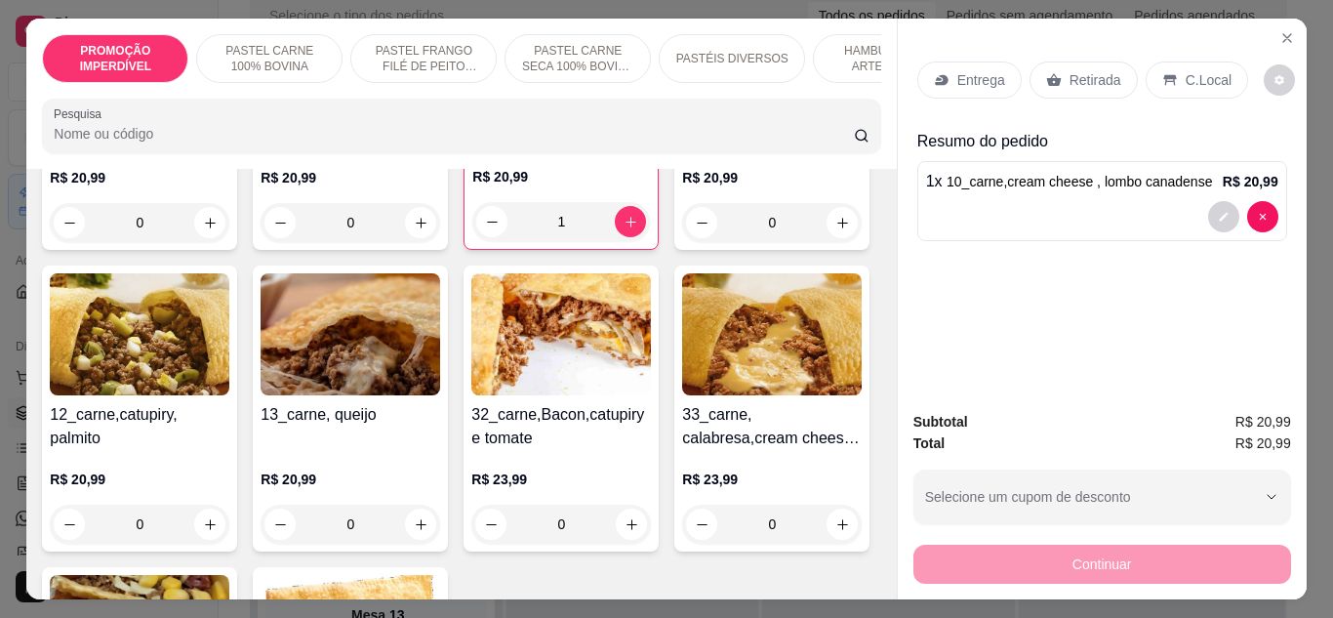
click at [1047, 74] on icon at bounding box center [1053, 79] width 15 height 13
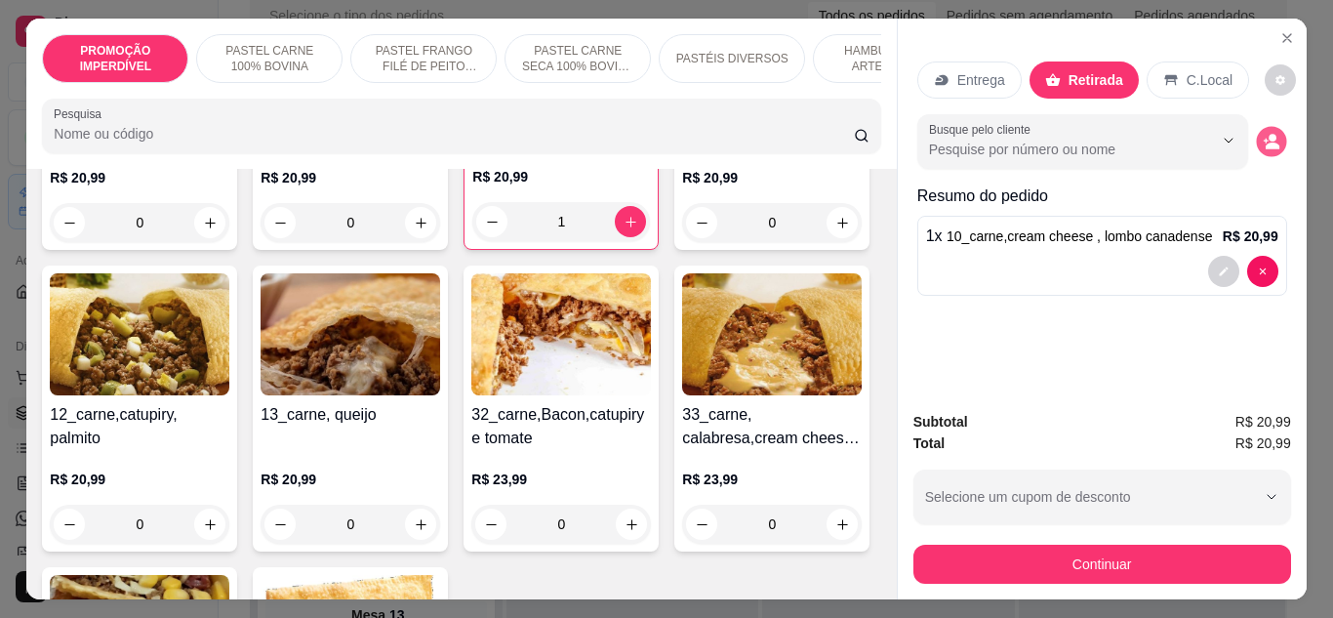
click at [1271, 138] on icon "decrease-product-quantity" at bounding box center [1271, 141] width 17 height 17
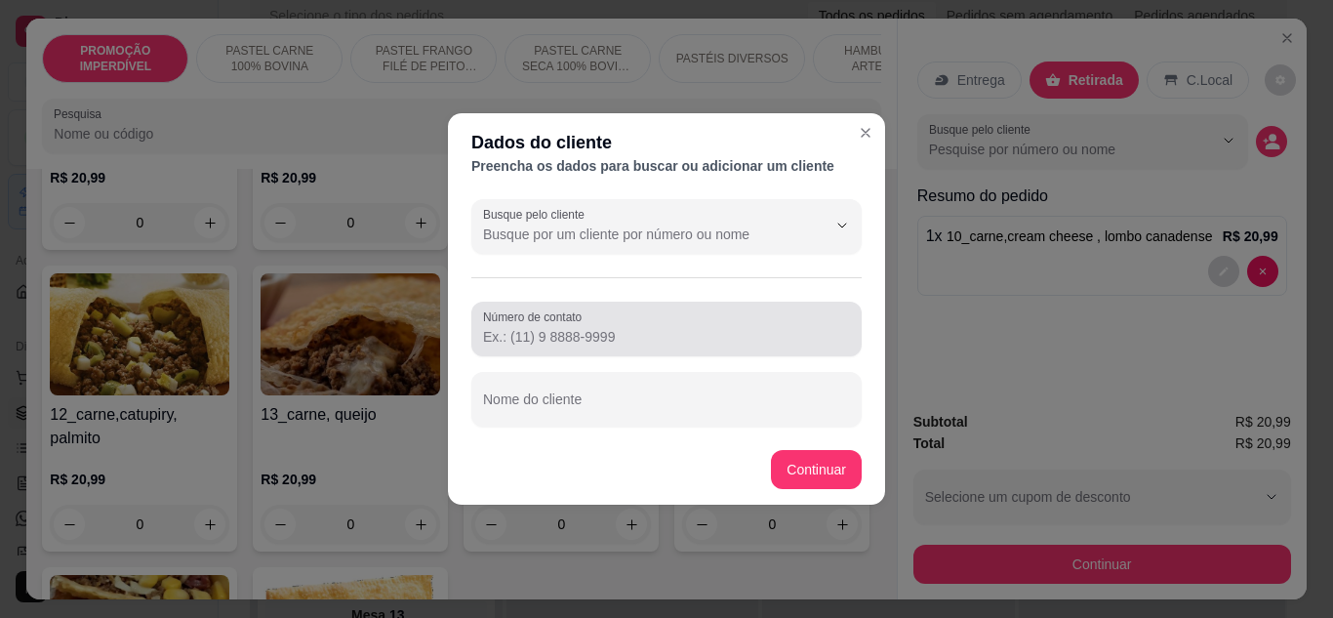
click at [679, 329] on input "Número de contato" at bounding box center [666, 337] width 367 height 20
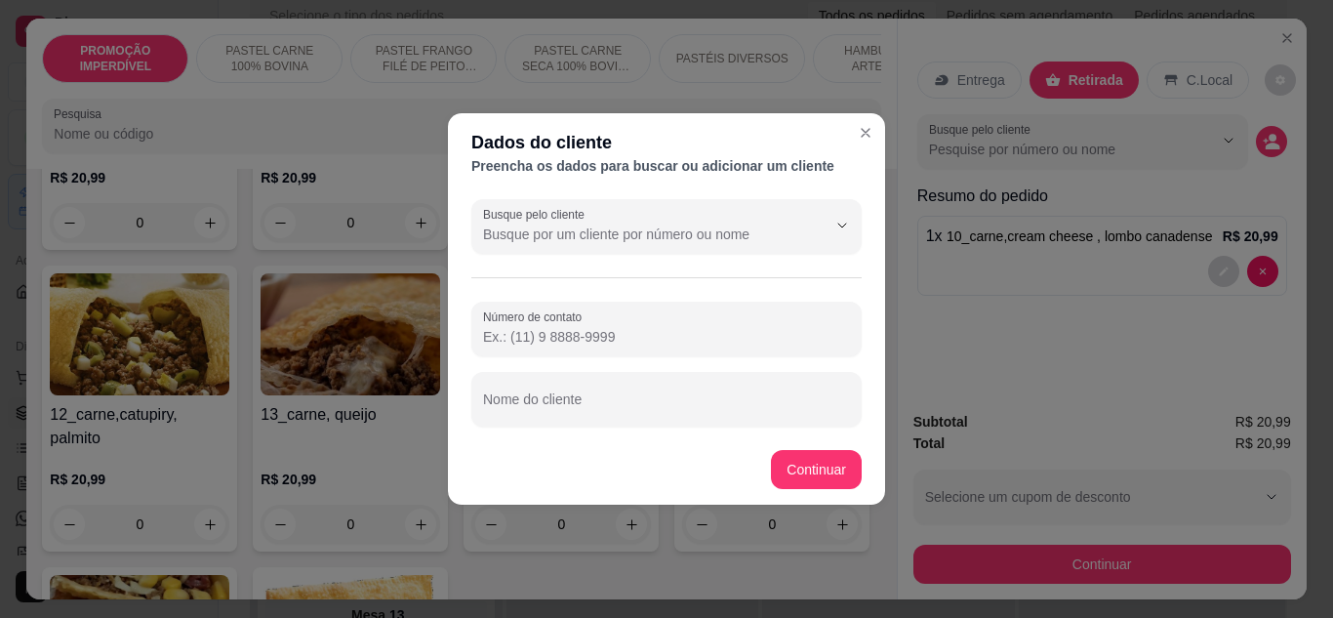
paste input "[PHONE_NUMBER]"
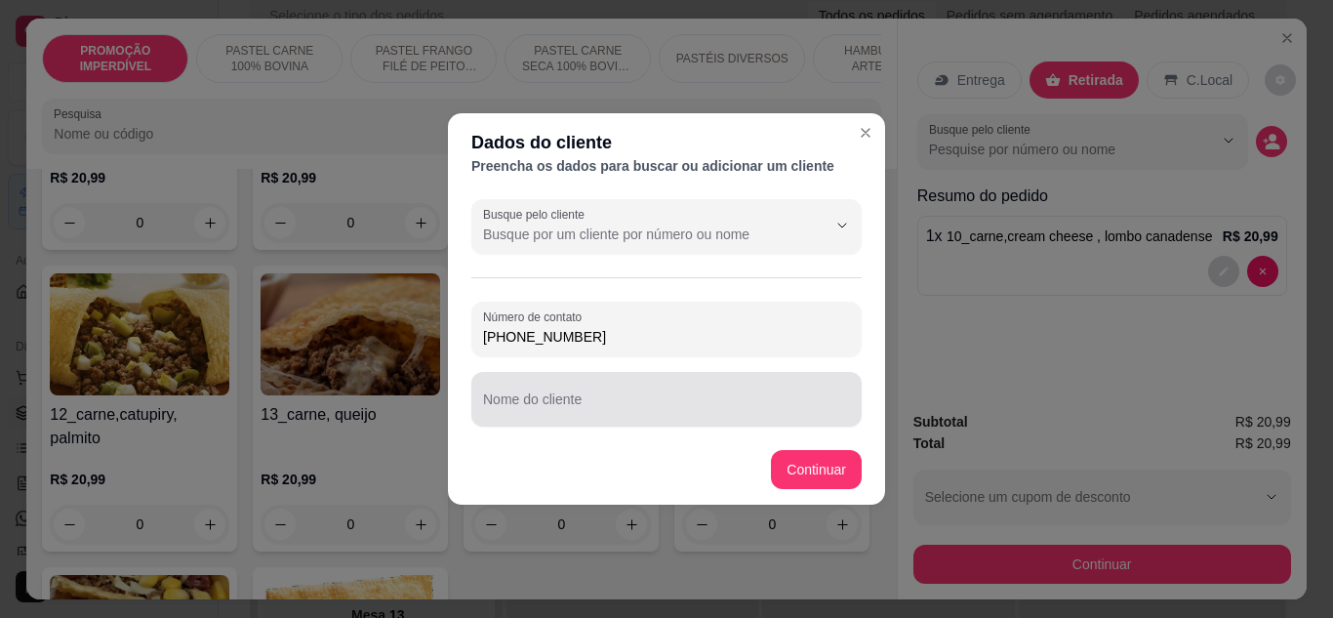
type input "[PHONE_NUMBER]"
click at [597, 403] on input "Nome do cliente" at bounding box center [666, 407] width 367 height 20
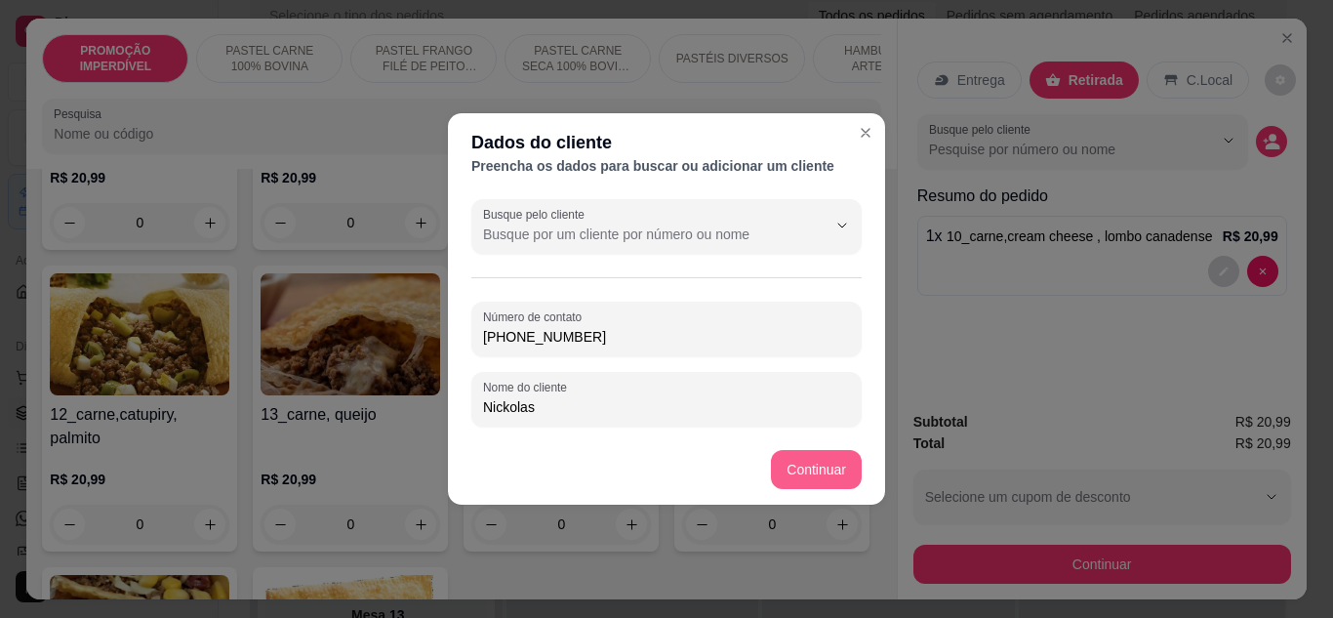
type input "Nickolas"
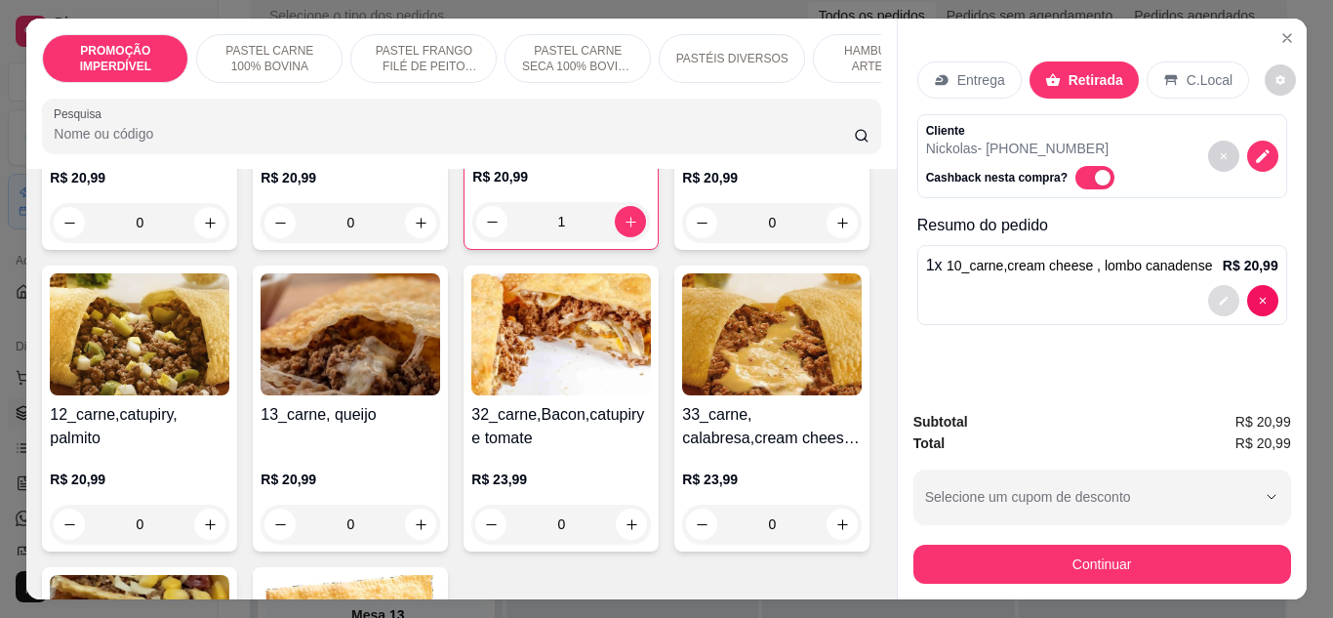
click at [1220, 299] on icon "decrease-product-quantity" at bounding box center [1224, 301] width 12 height 12
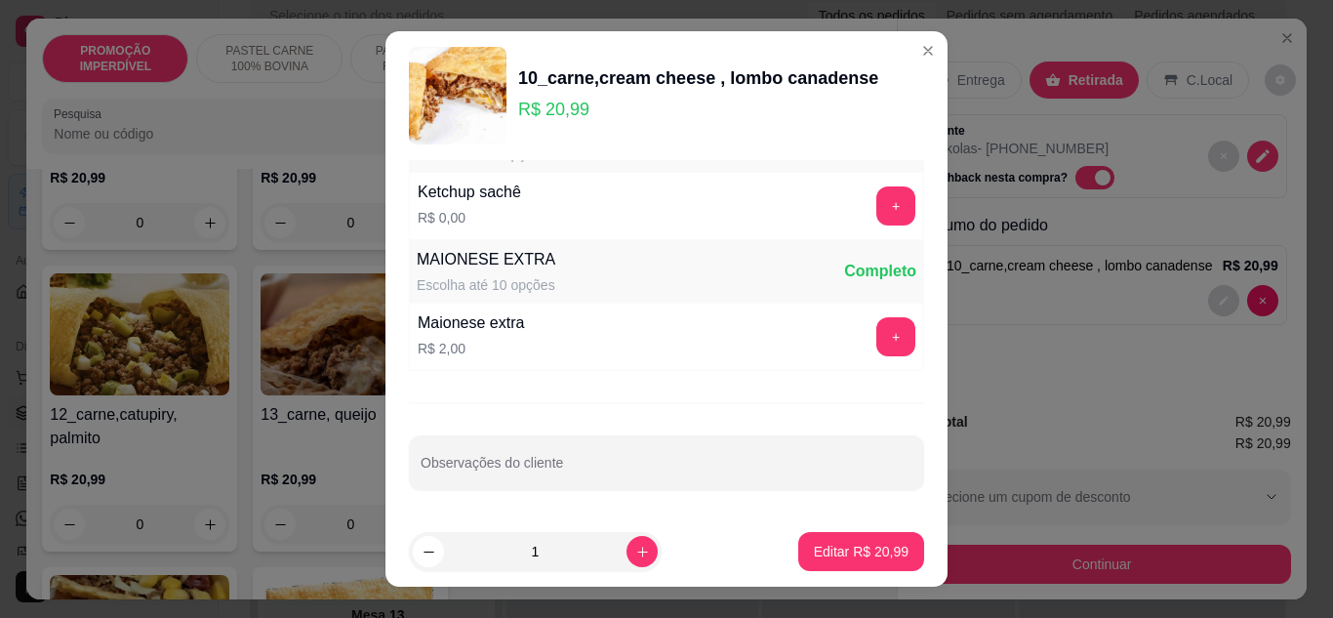
scroll to position [908, 0]
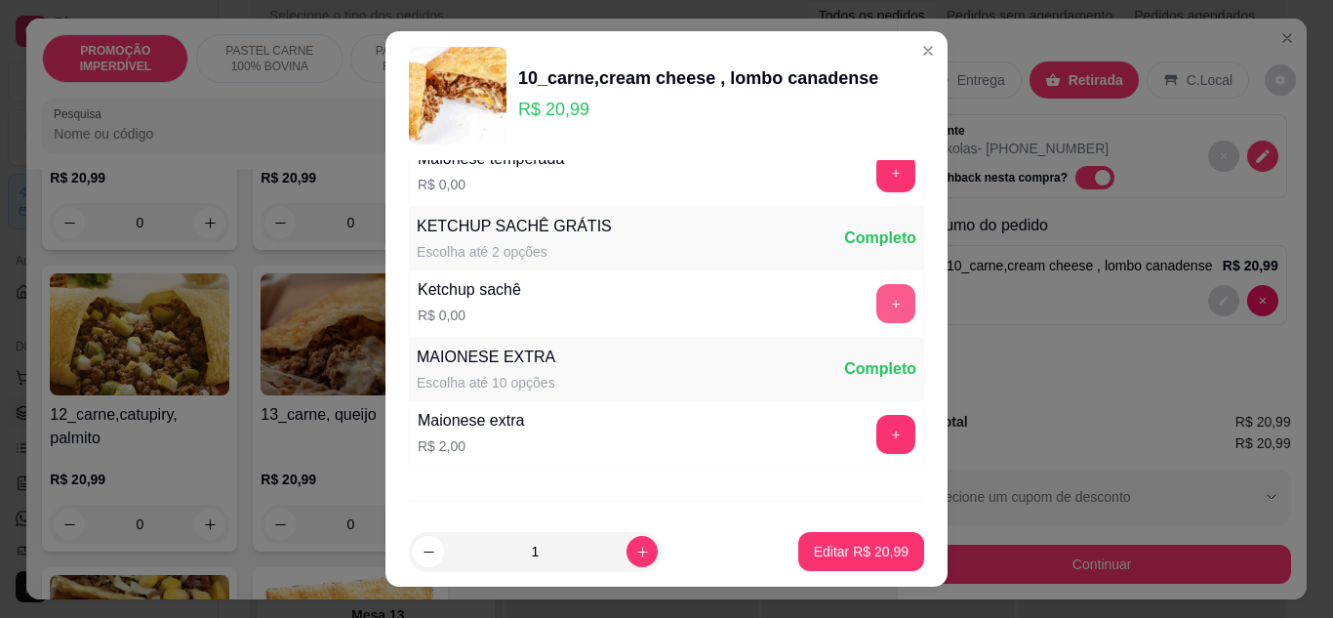
click at [876, 303] on button "+" at bounding box center [895, 303] width 39 height 39
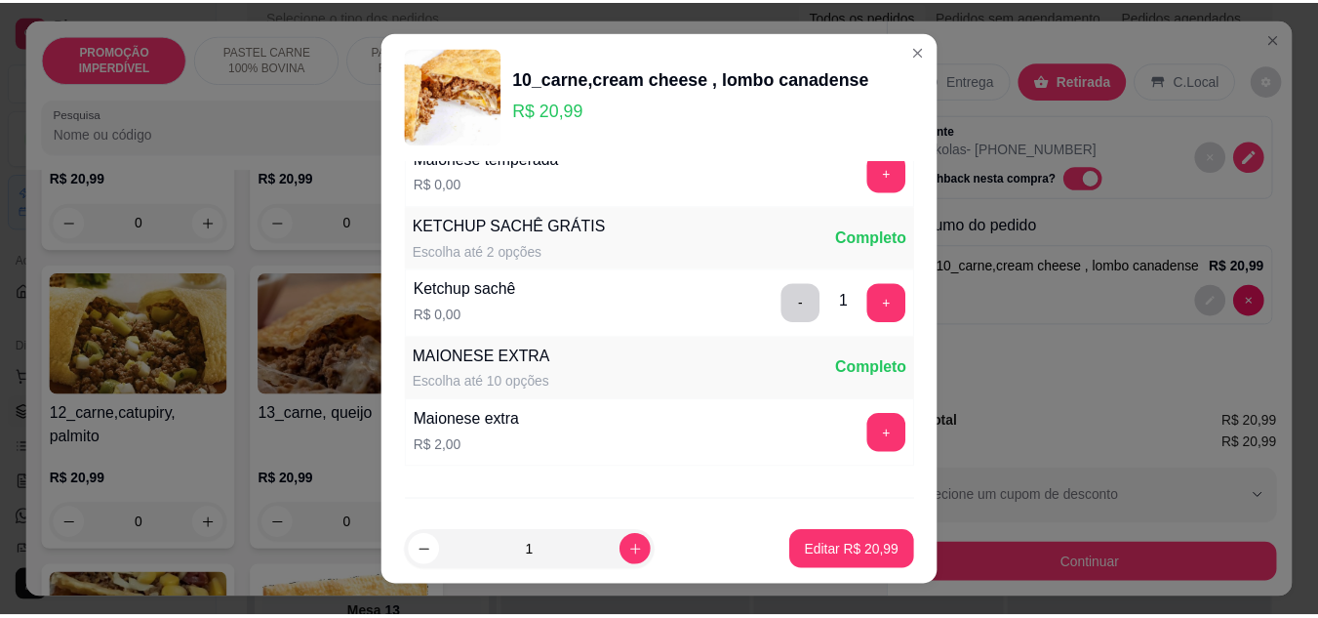
scroll to position [810, 0]
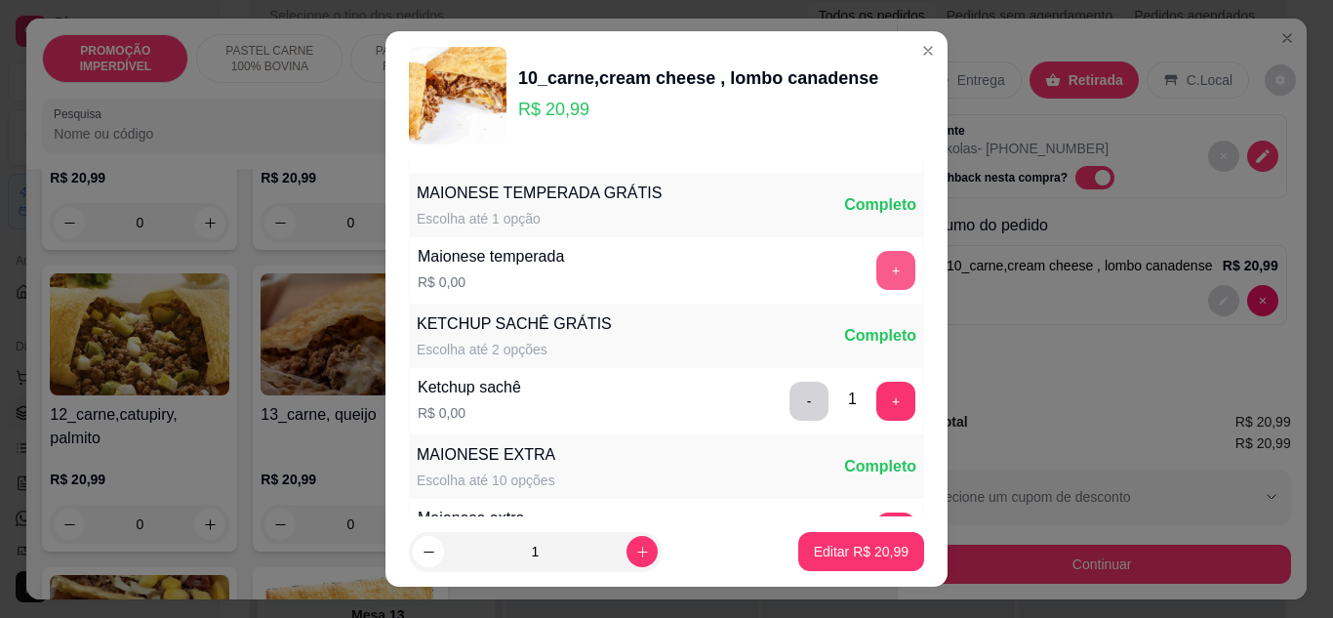
click at [876, 270] on button "+" at bounding box center [895, 270] width 39 height 39
click at [846, 567] on button "Editar R$ 20,99" at bounding box center [861, 551] width 126 height 39
type input "0"
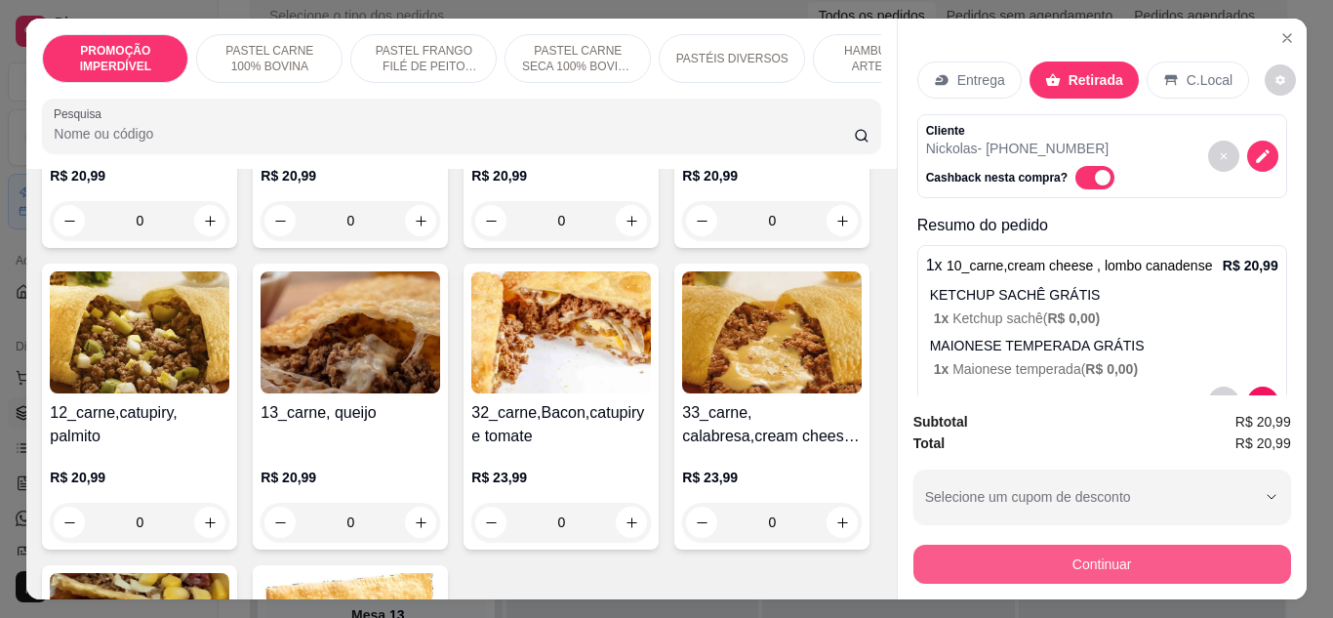
click at [1020, 556] on button "Continuar" at bounding box center [1102, 564] width 378 height 39
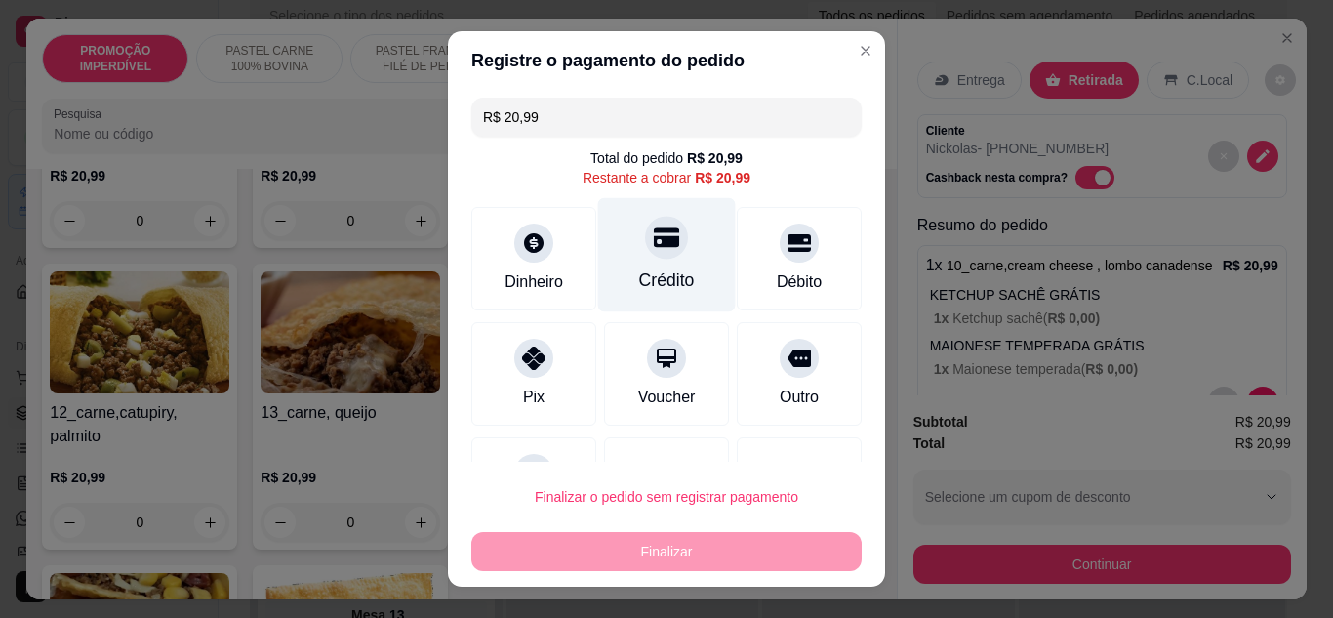
click at [642, 275] on div "Crédito" at bounding box center [667, 279] width 56 height 25
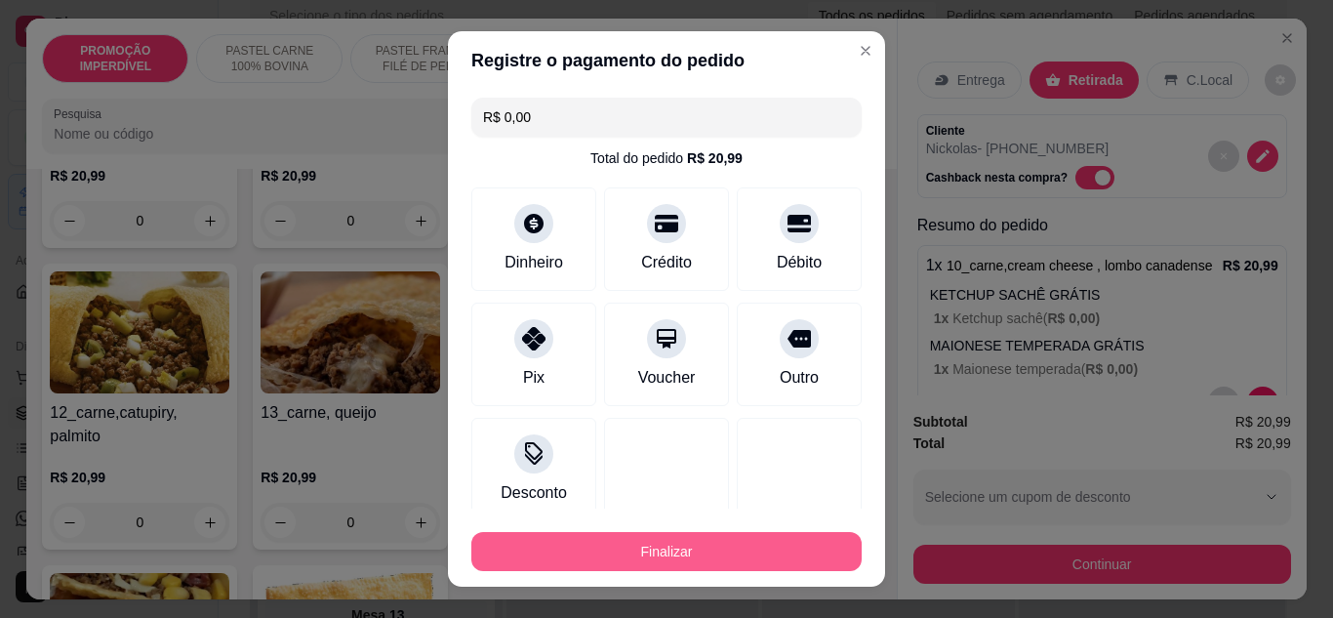
click at [656, 539] on button "Finalizar" at bounding box center [666, 551] width 390 height 39
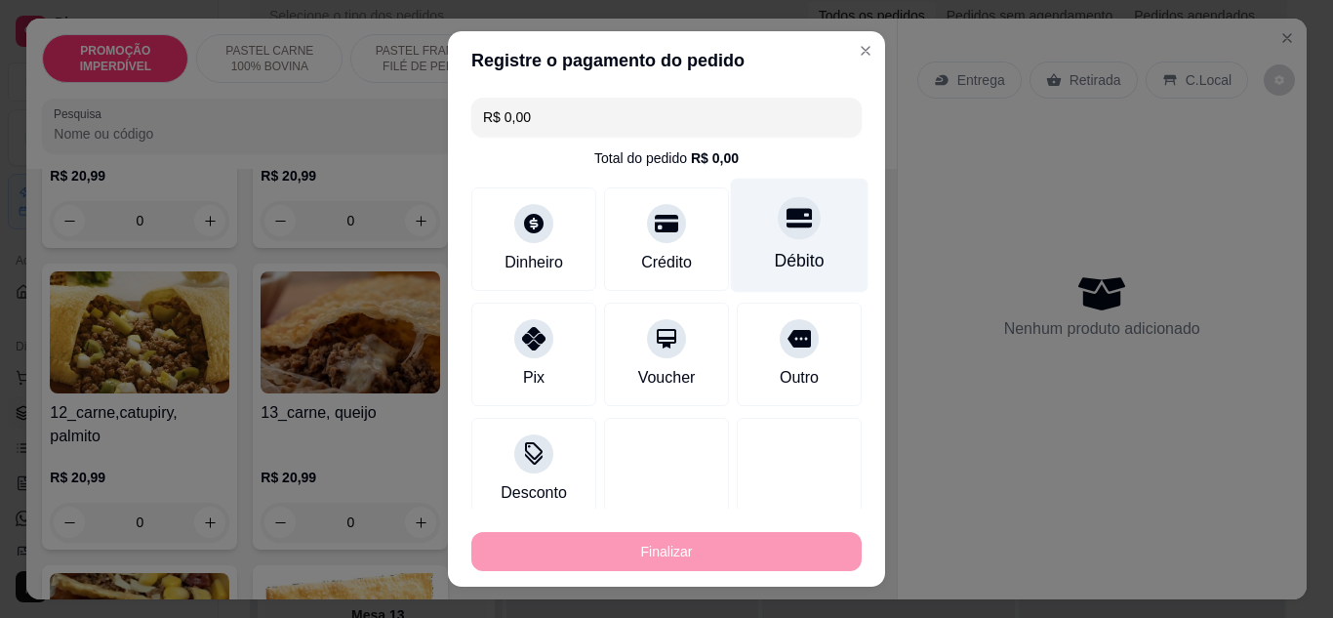
type input "-R$ 20,99"
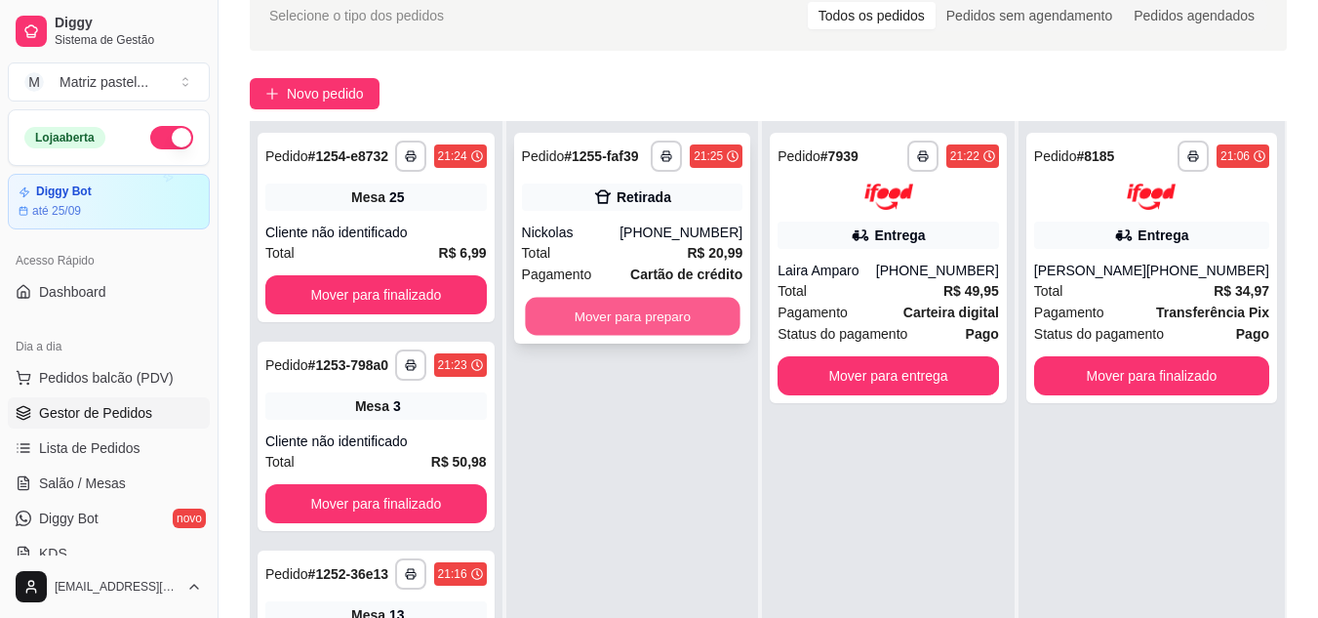
click at [610, 320] on button "Mover para preparo" at bounding box center [632, 317] width 215 height 38
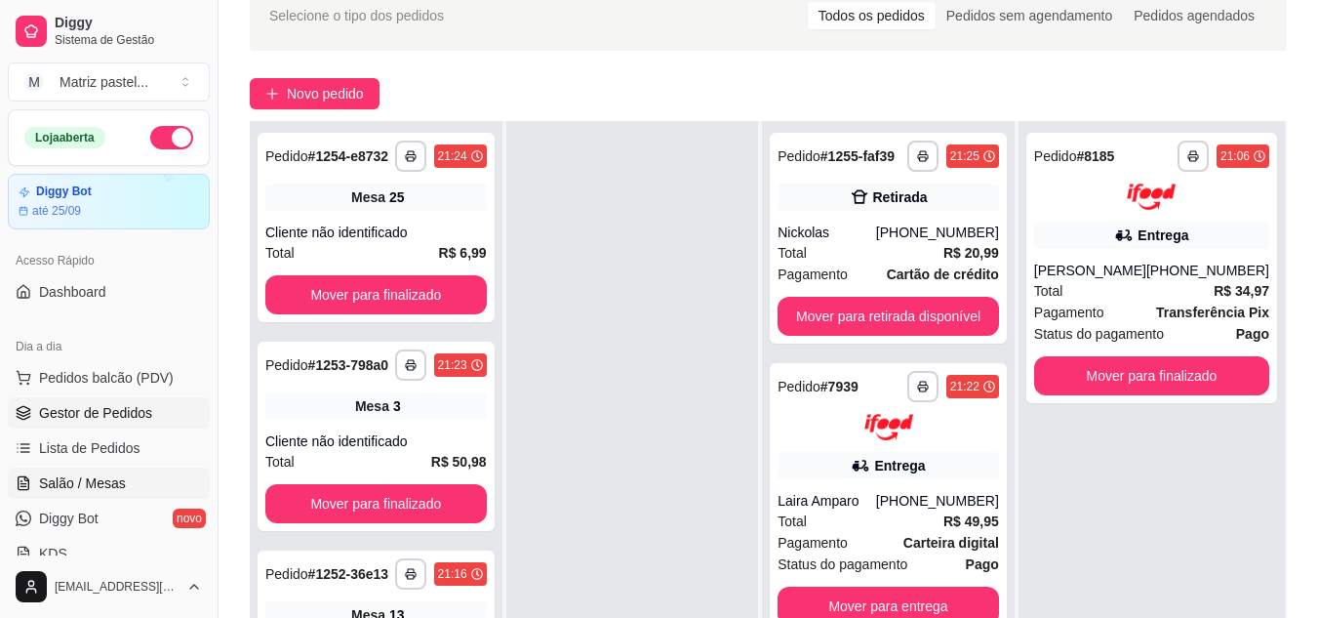
click at [72, 484] on span "Salão / Mesas" at bounding box center [82, 483] width 87 height 20
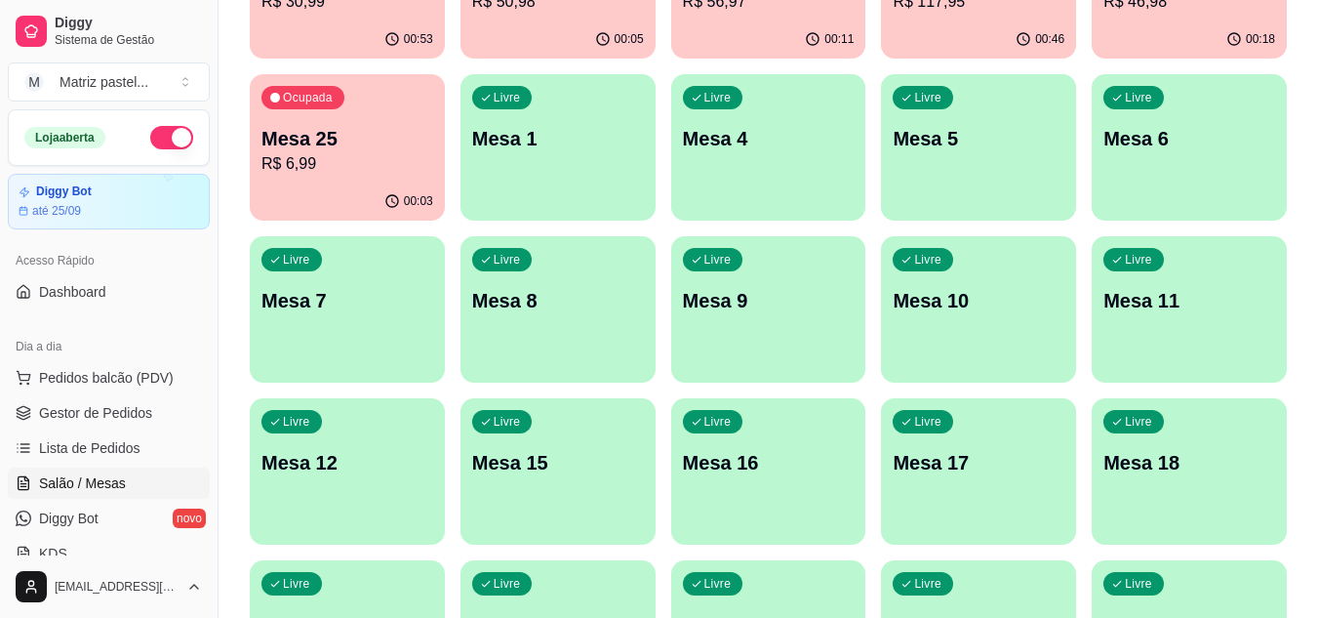
scroll to position [466, 0]
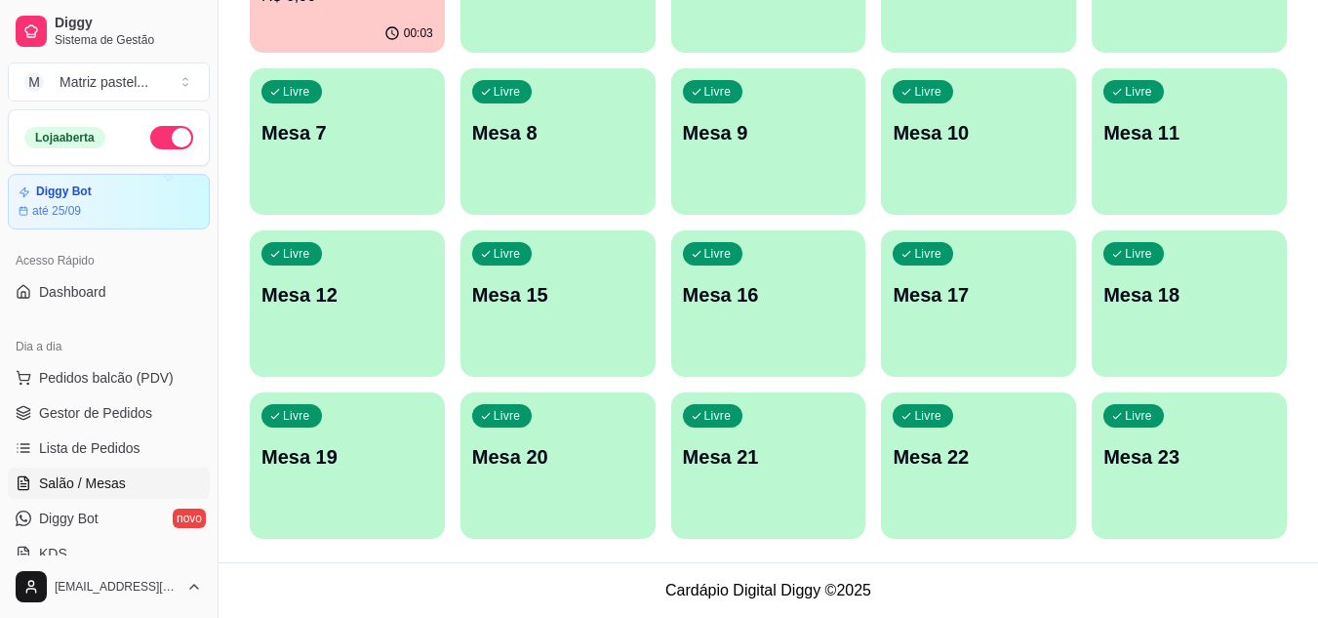
click at [1120, 490] on div "Livre Mesa 23" at bounding box center [1189, 453] width 195 height 123
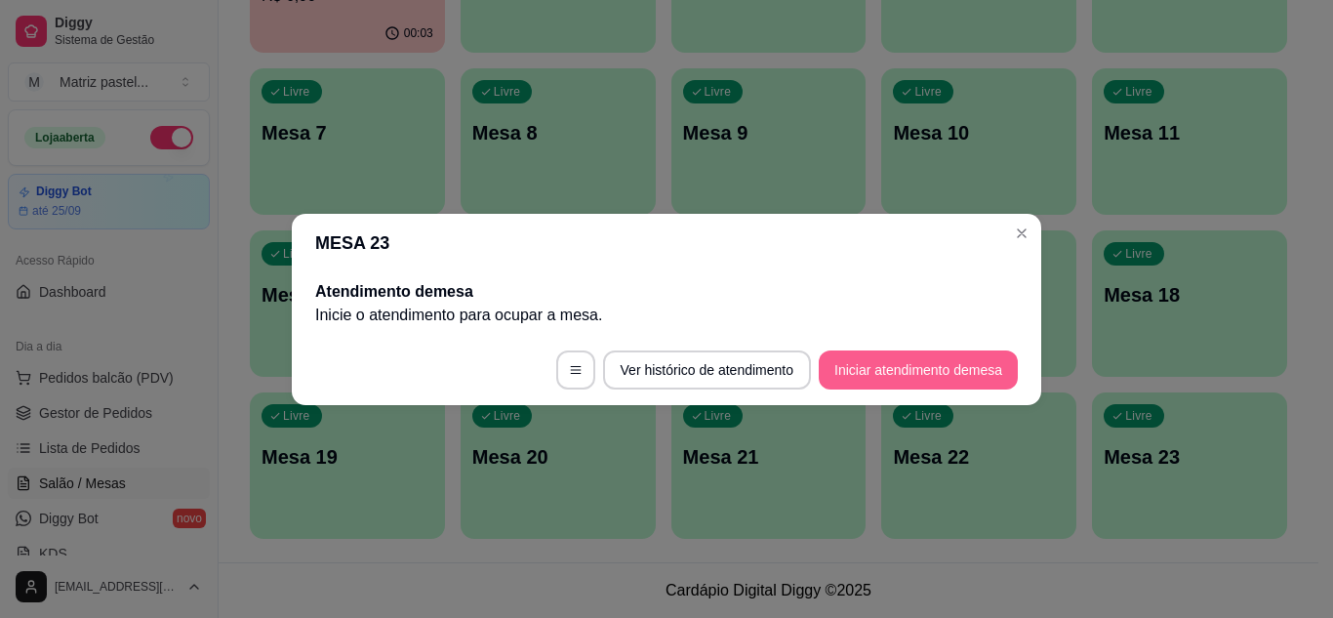
click at [858, 370] on button "Iniciar atendimento de mesa" at bounding box center [918, 369] width 199 height 39
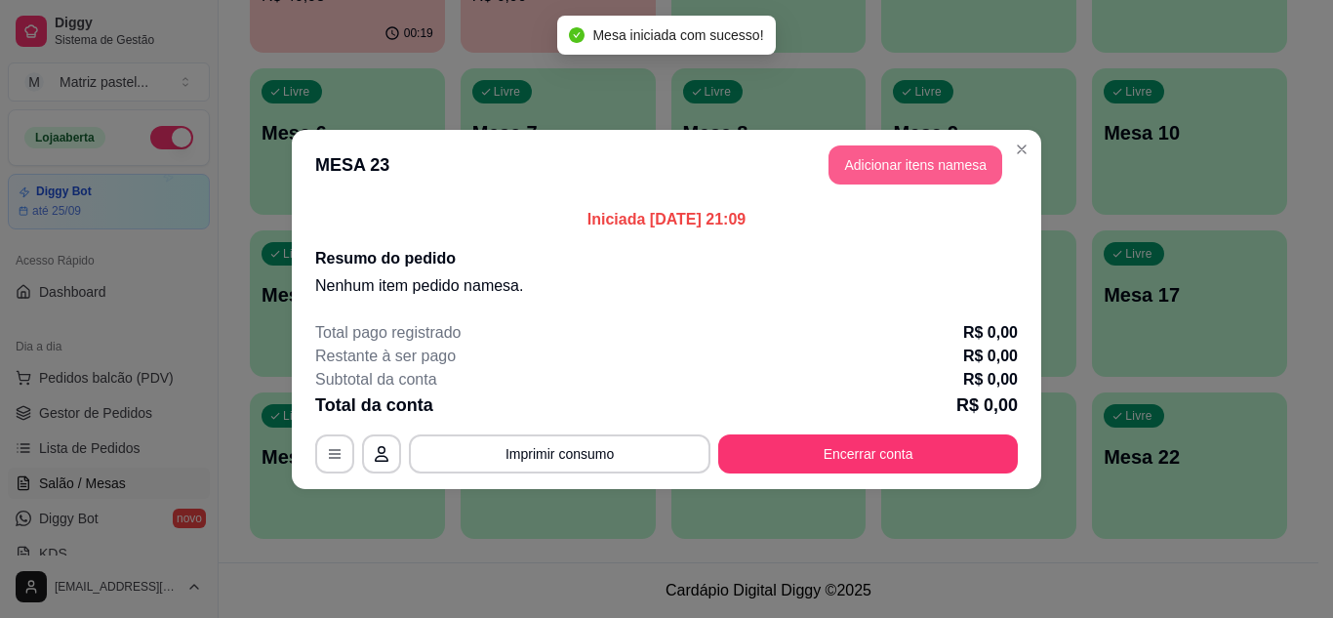
click at [891, 177] on button "Adicionar itens na mesa" at bounding box center [915, 164] width 174 height 39
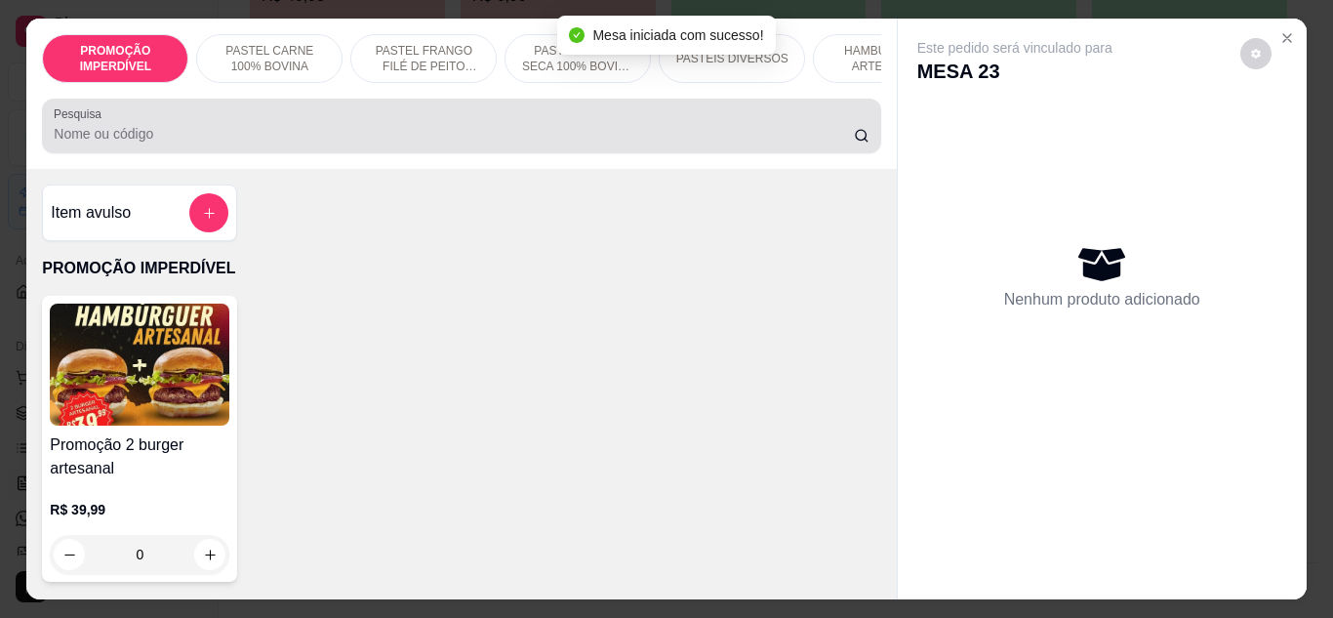
click at [463, 126] on div "Pesquisa" at bounding box center [461, 126] width 838 height 55
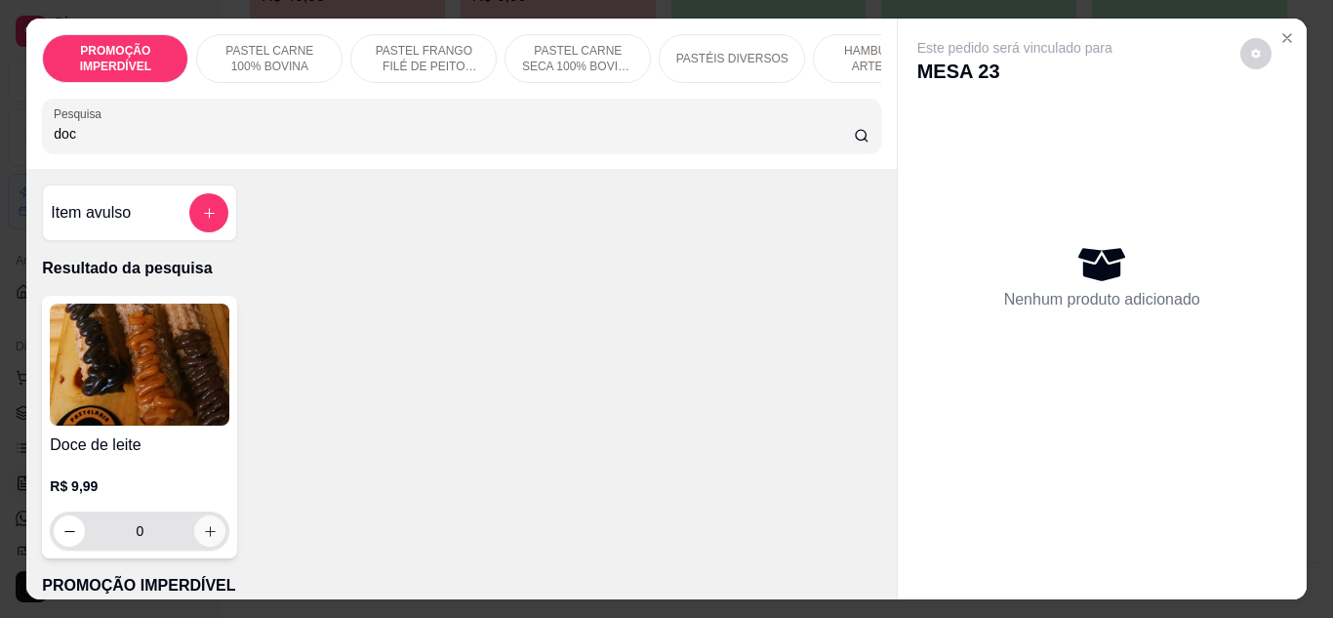
type input "doc"
click at [215, 533] on button "increase-product-quantity" at bounding box center [209, 530] width 31 height 31
type input "1"
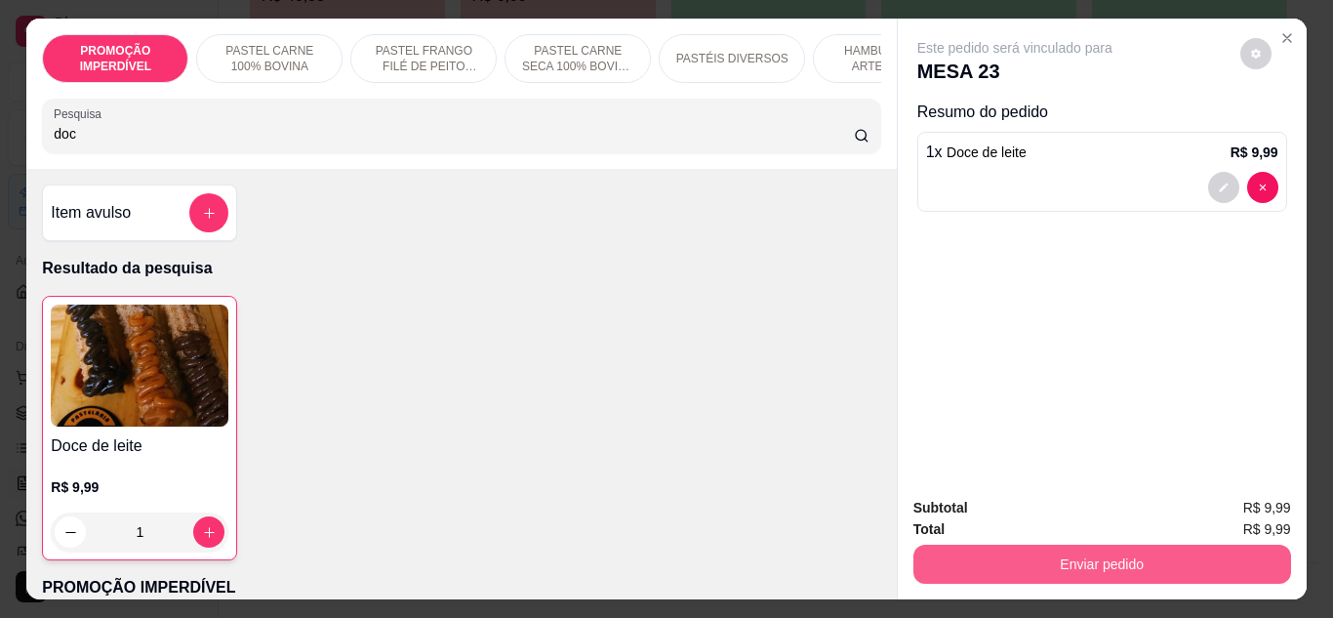
click at [977, 552] on button "Enviar pedido" at bounding box center [1102, 564] width 378 height 39
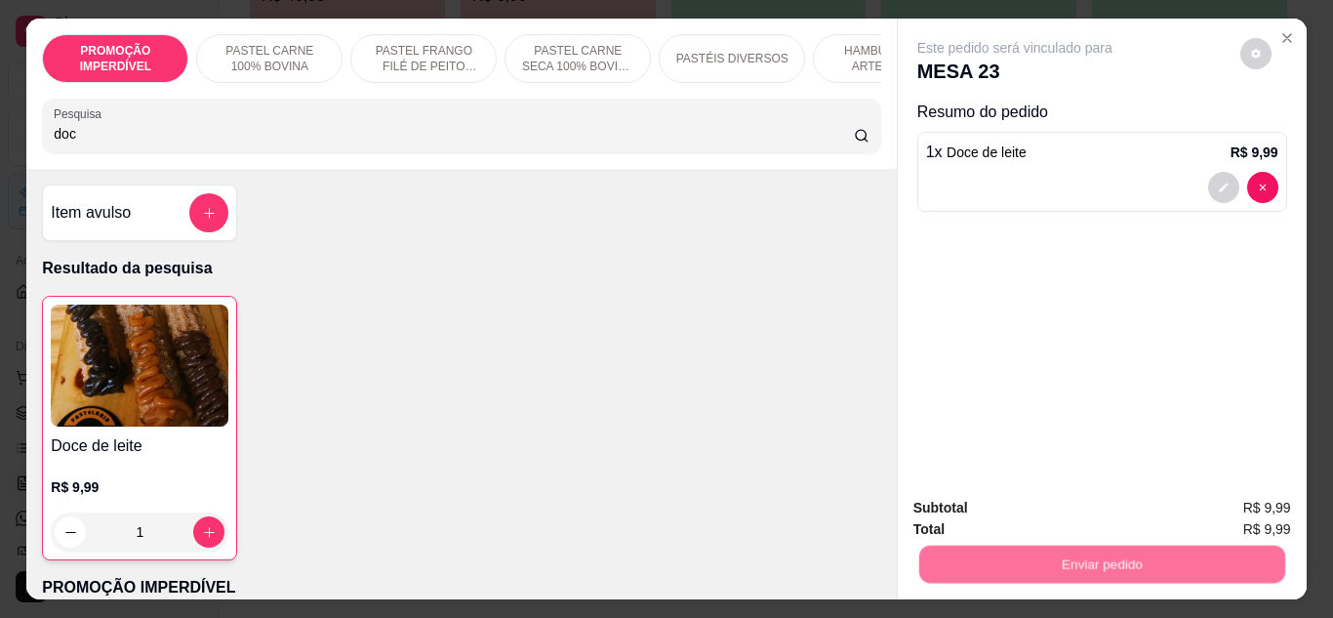
click at [971, 510] on button "Não registrar e enviar pedido" at bounding box center [1037, 509] width 203 height 37
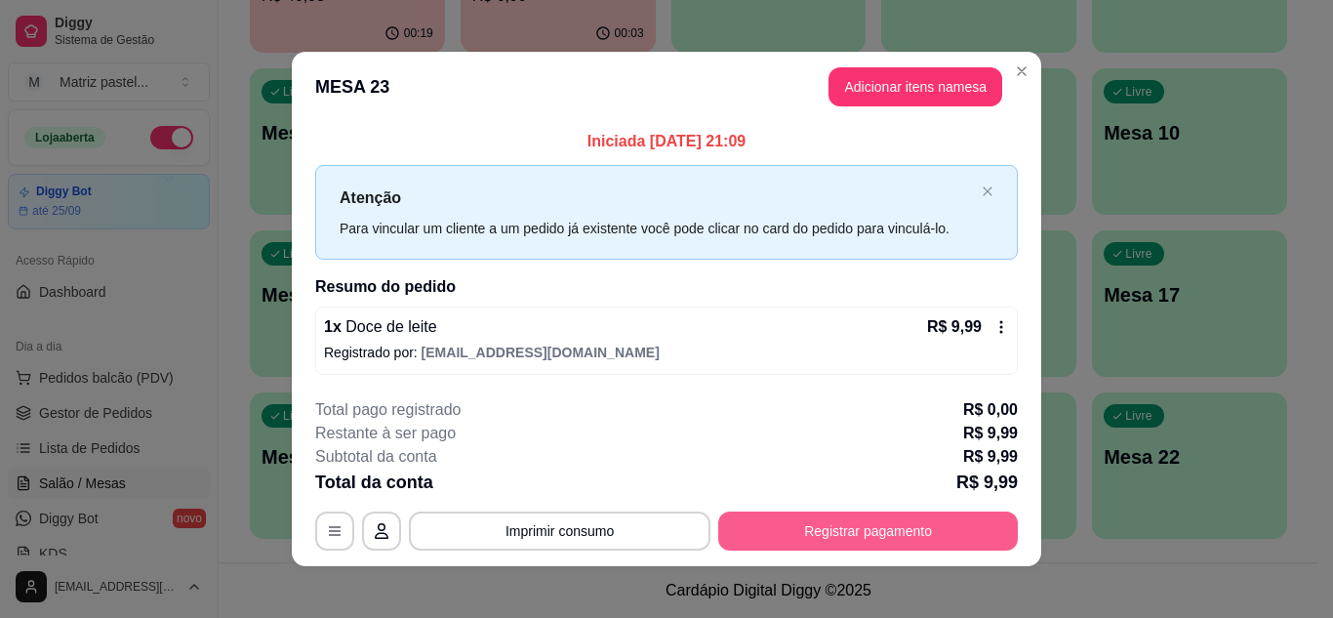
click at [908, 539] on button "Registrar pagamento" at bounding box center [868, 530] width 300 height 39
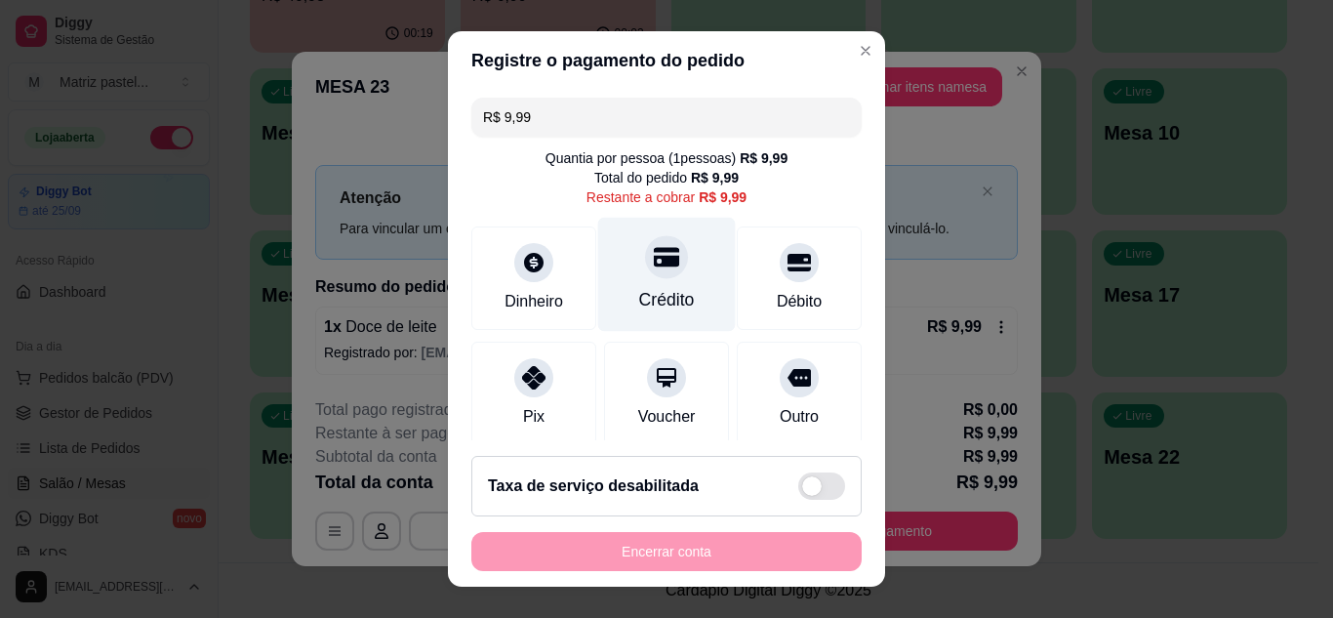
click at [654, 244] on icon at bounding box center [666, 256] width 25 height 25
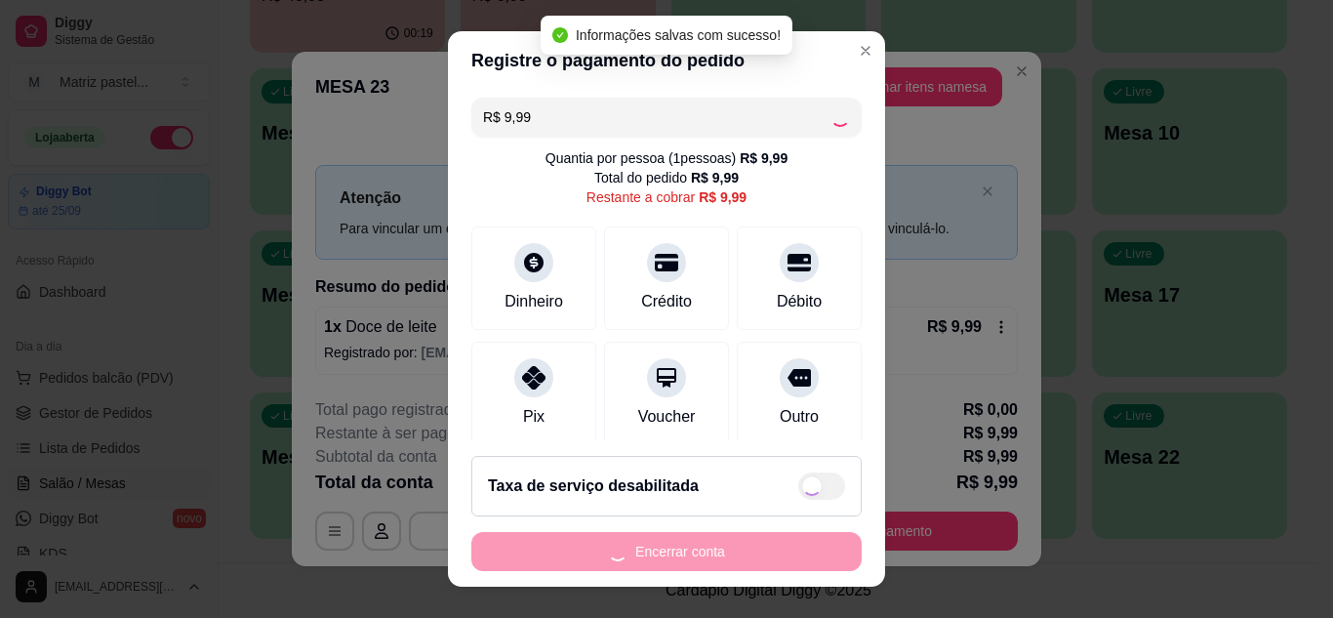
type input "R$ 0,00"
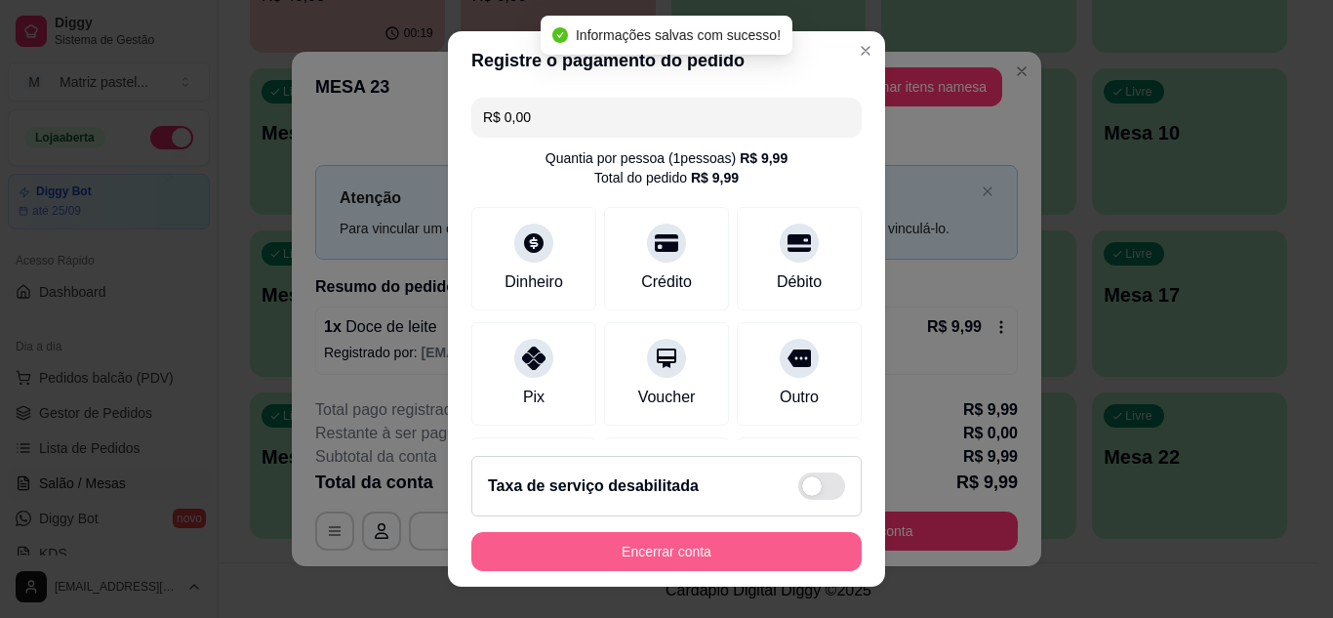
click at [573, 560] on button "Encerrar conta" at bounding box center [666, 551] width 390 height 39
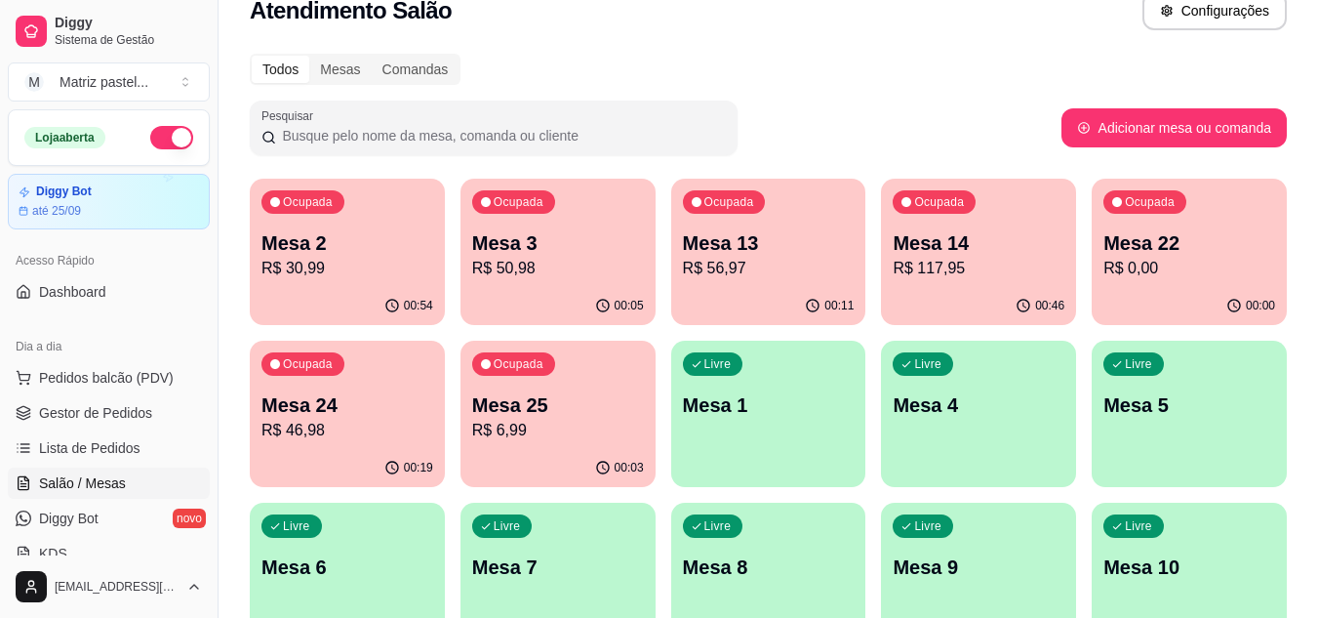
scroll to position [0, 0]
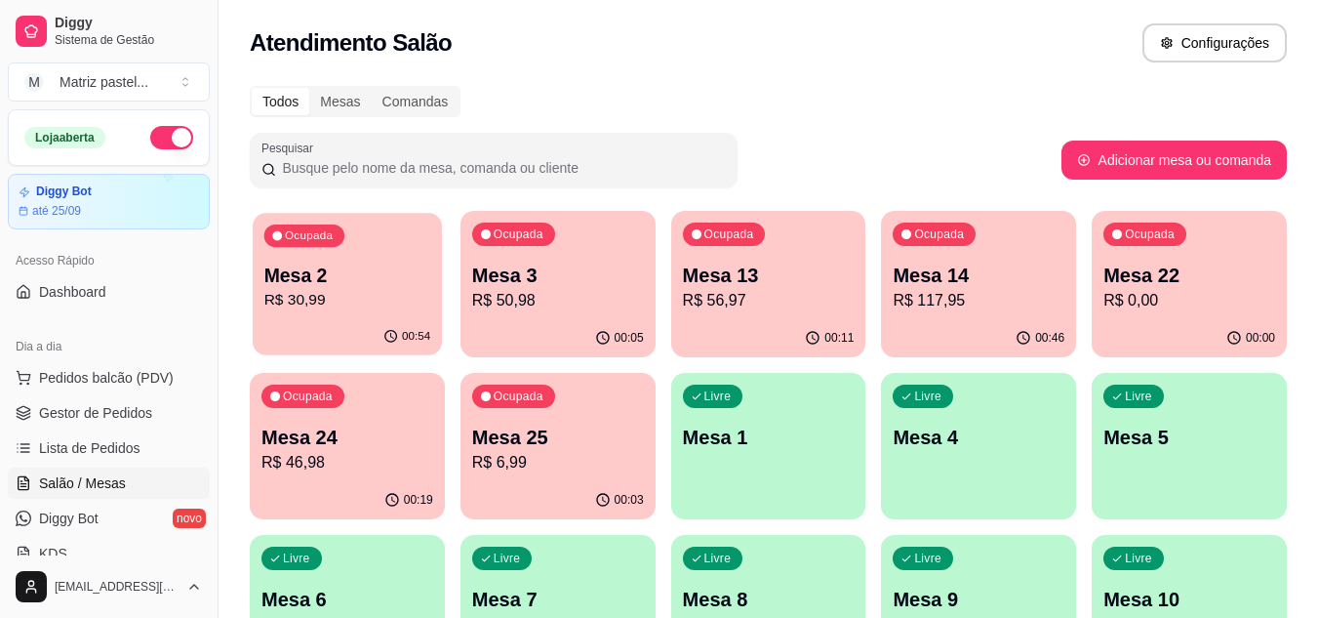
click at [307, 317] on div "Ocupada Mesa 2 R$ 30,99" at bounding box center [347, 265] width 189 height 105
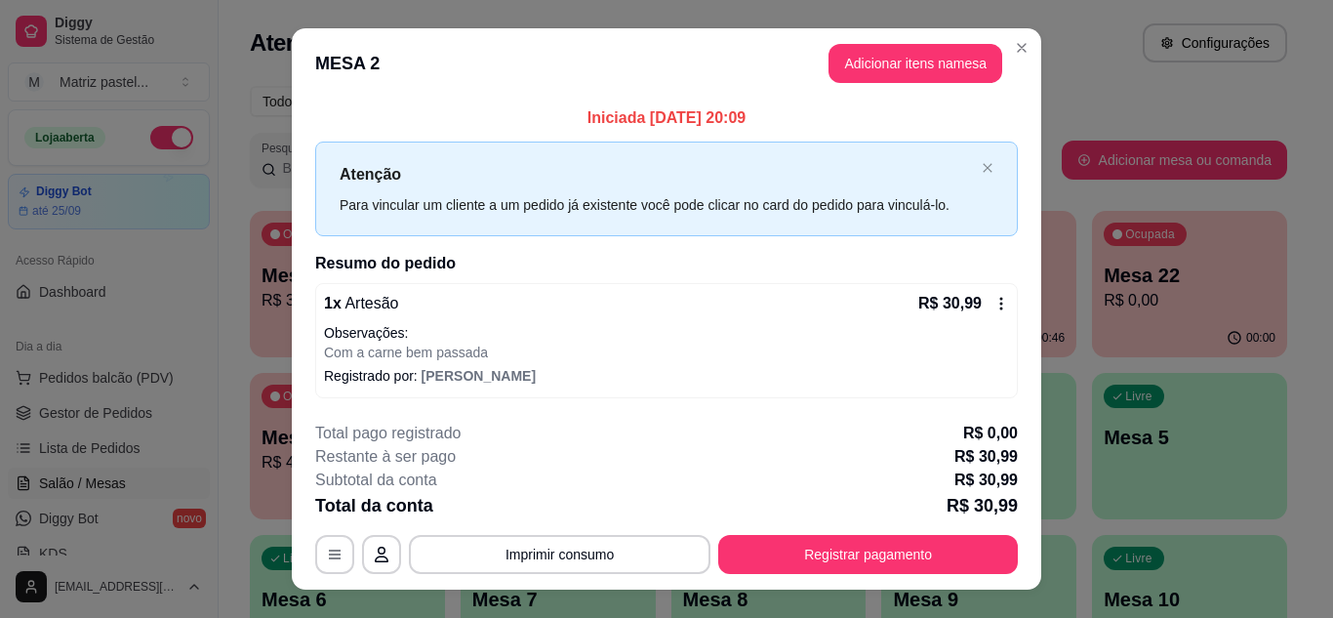
click at [887, 583] on footer "**********" at bounding box center [666, 497] width 749 height 183
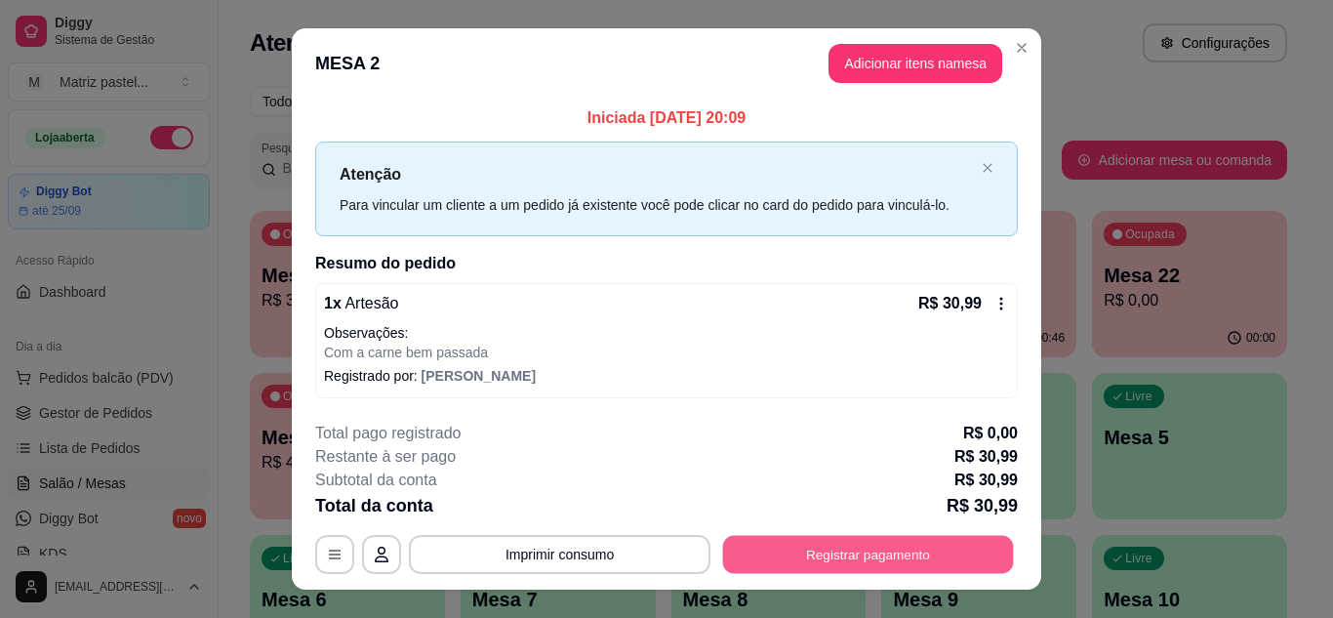
click at [845, 548] on button "Registrar pagamento" at bounding box center [868, 555] width 291 height 38
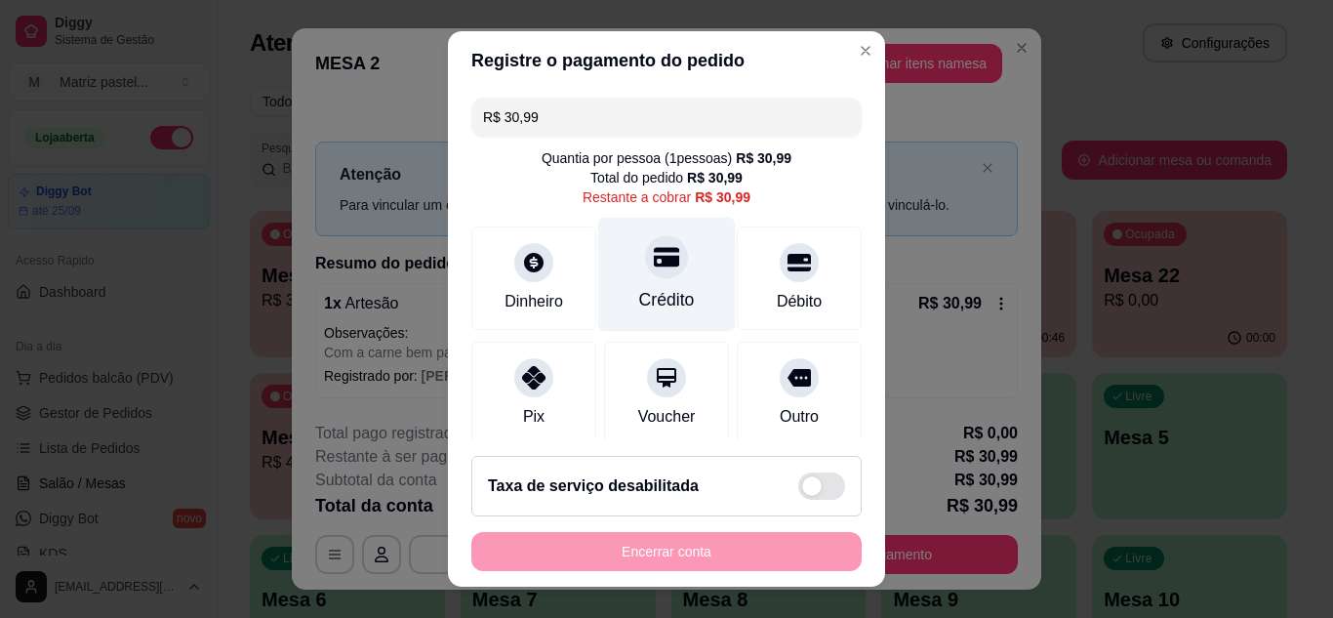
click at [666, 292] on div "Crédito" at bounding box center [667, 299] width 56 height 25
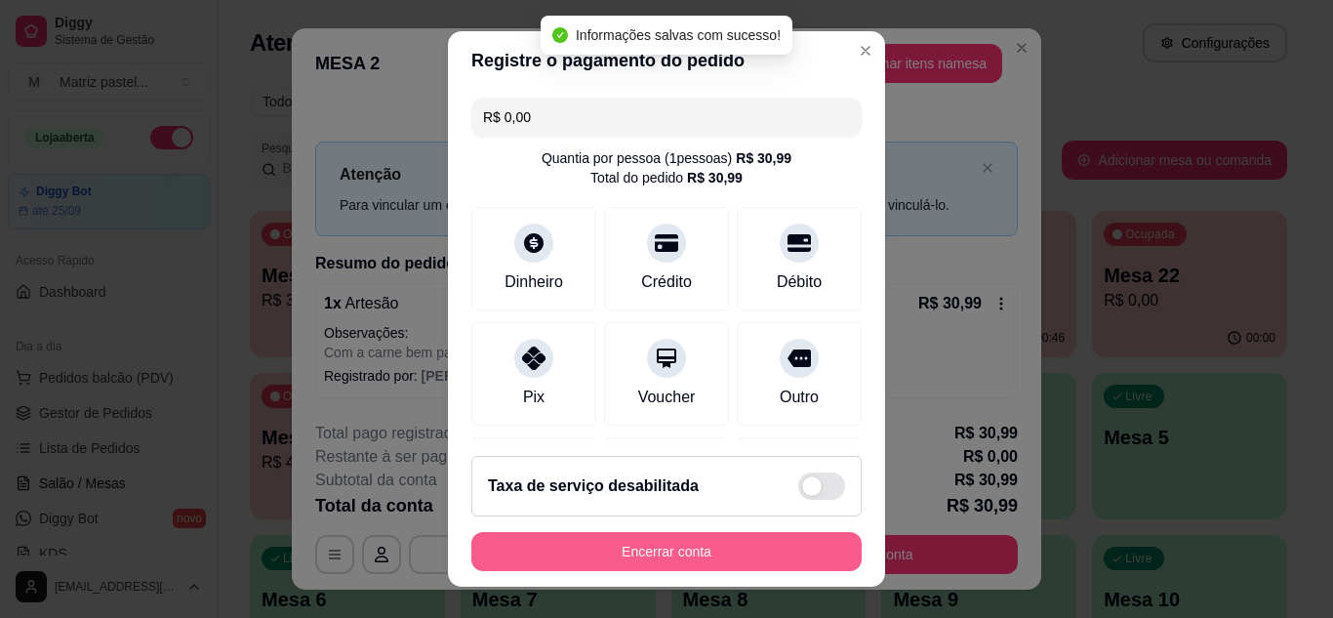
type input "R$ 0,00"
click at [718, 549] on button "Encerrar conta" at bounding box center [666, 551] width 390 height 39
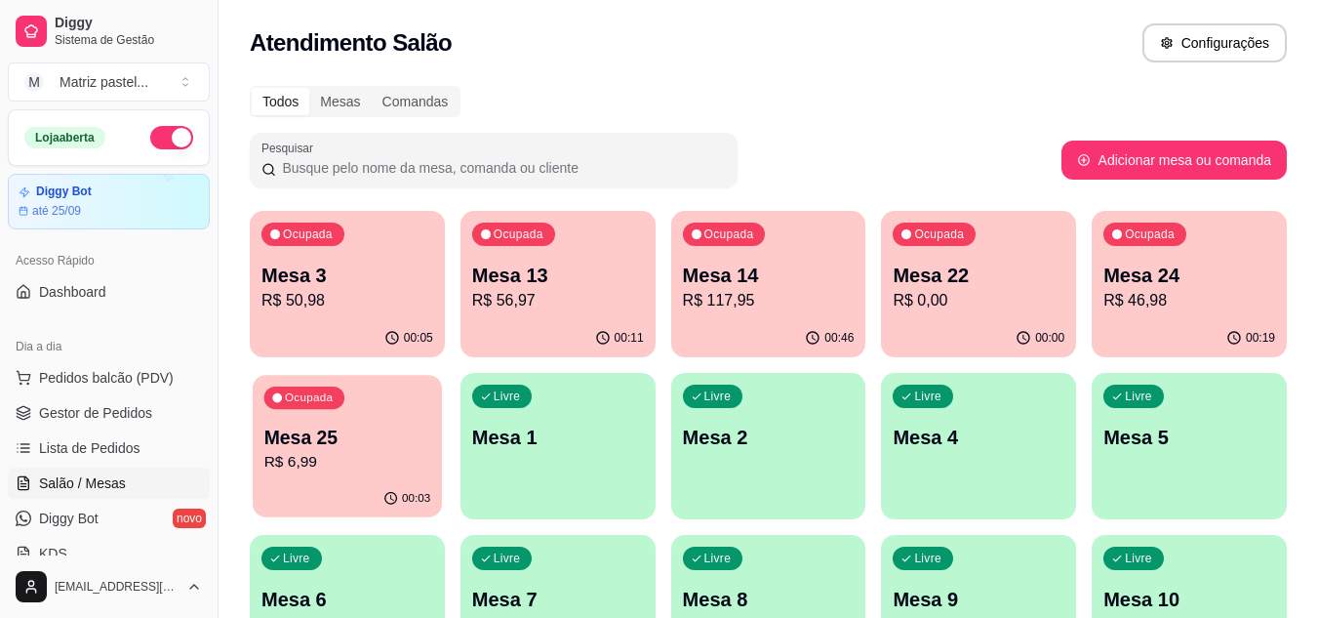
click at [295, 450] on div "Mesa 25 R$ 6,99" at bounding box center [347, 448] width 167 height 49
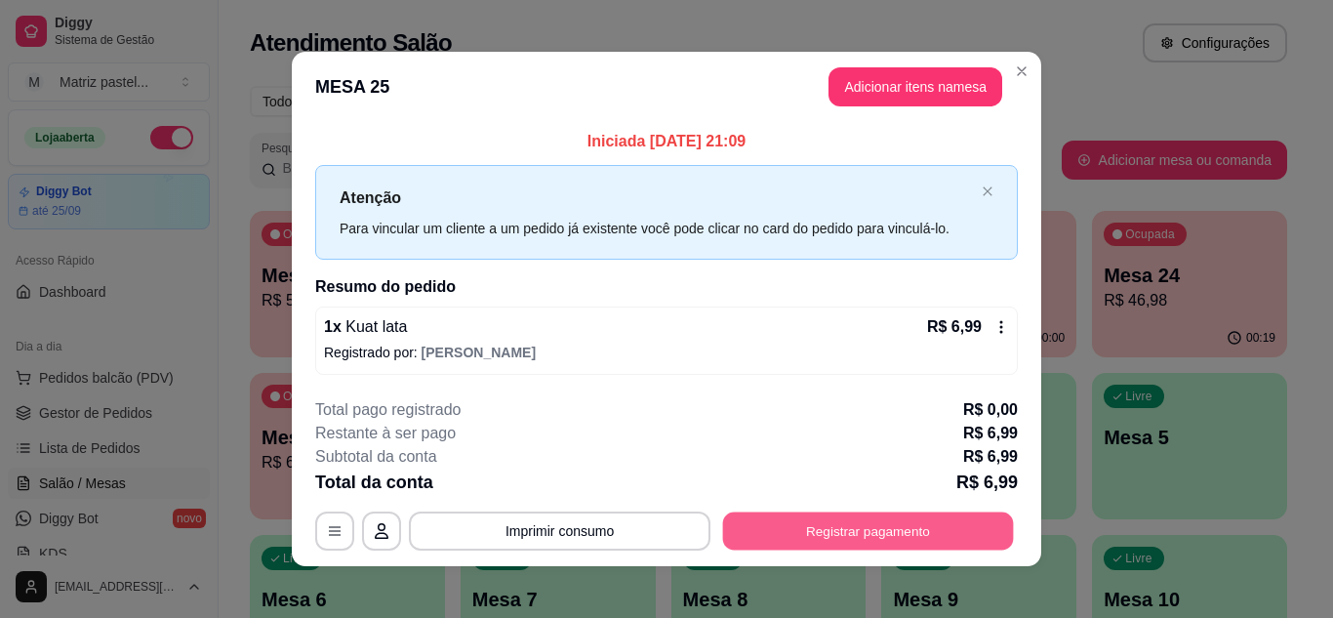
click at [793, 528] on button "Registrar pagamento" at bounding box center [868, 531] width 291 height 38
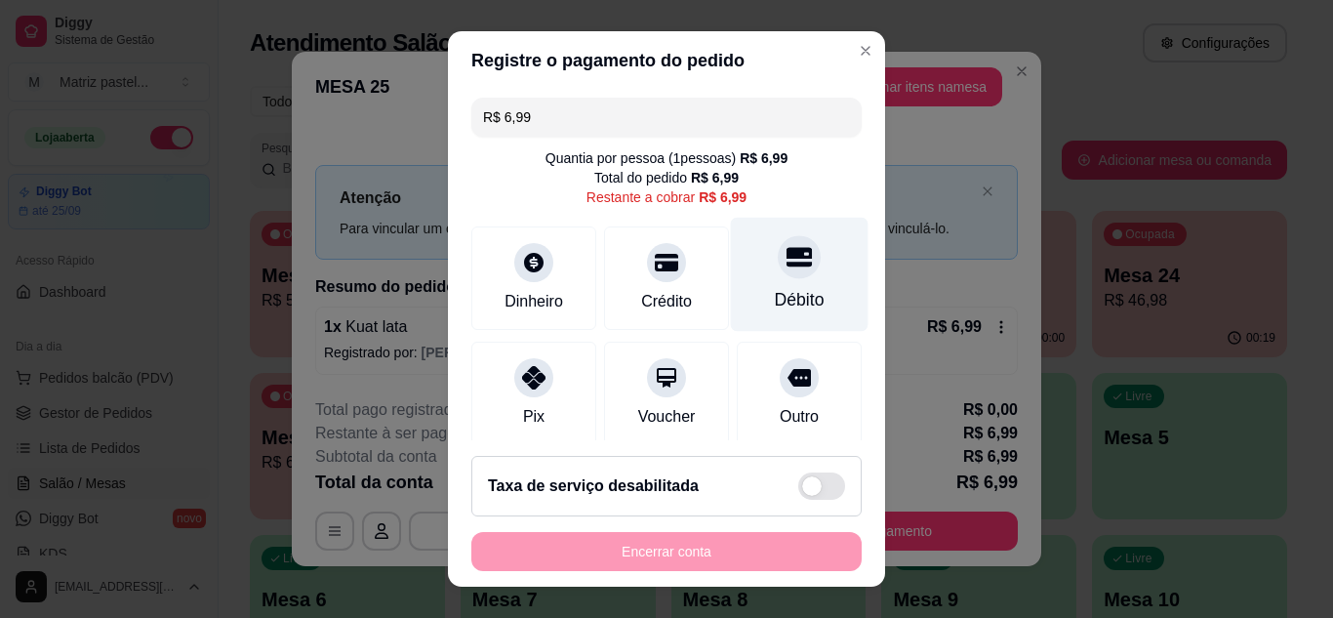
click at [775, 296] on div "Débito" at bounding box center [800, 299] width 50 height 25
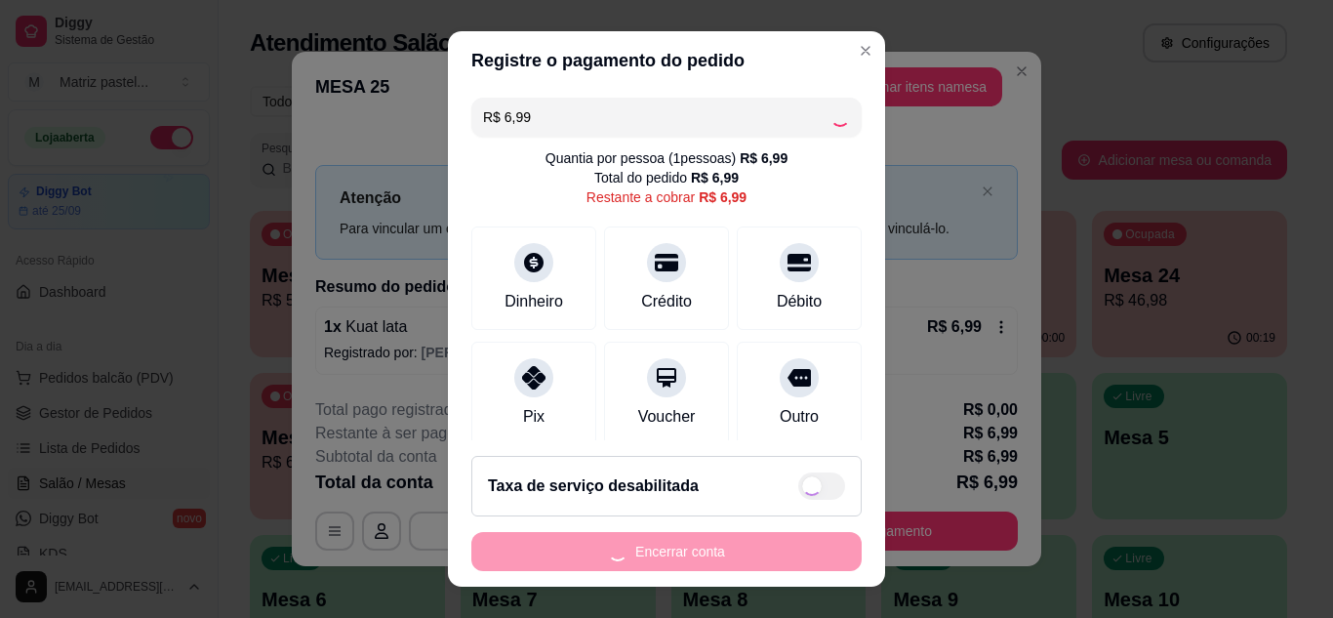
type input "R$ 0,00"
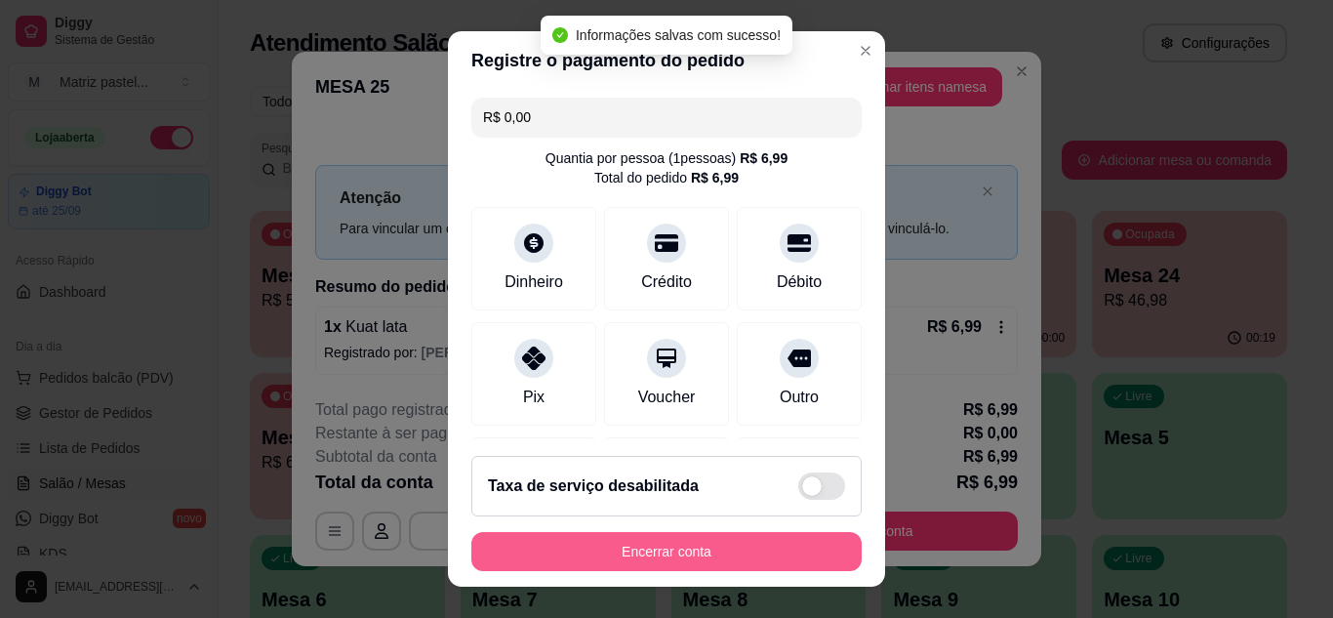
click at [711, 552] on button "Encerrar conta" at bounding box center [666, 551] width 390 height 39
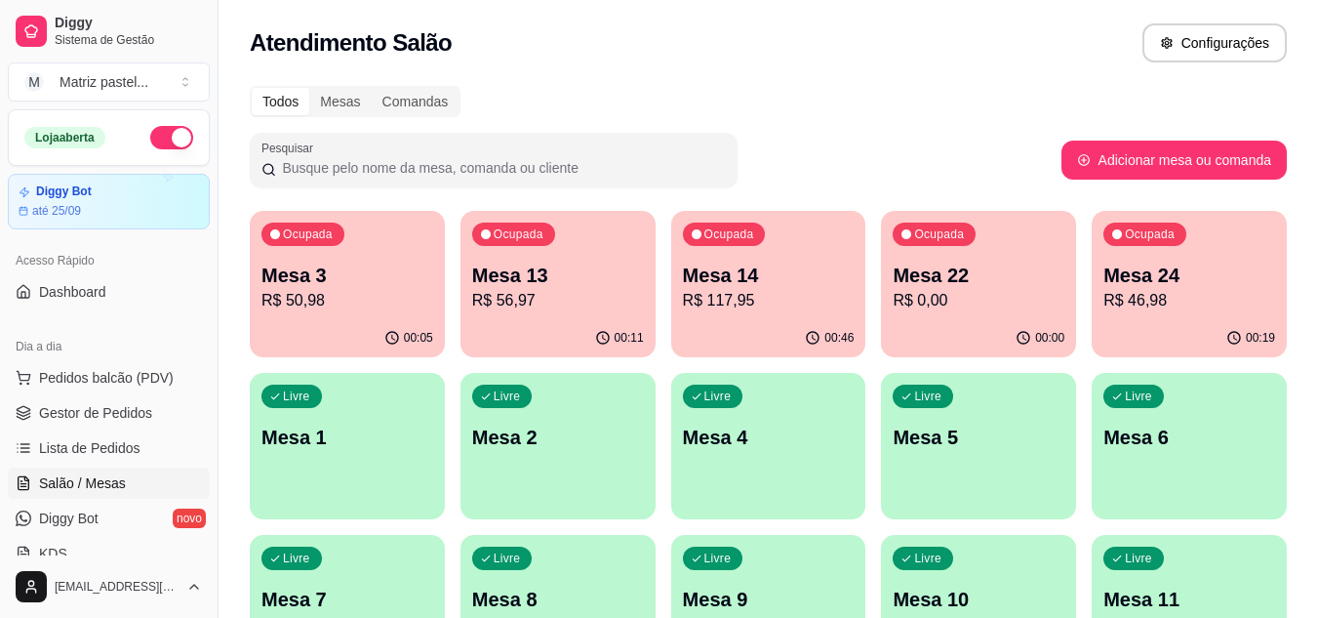
click at [1195, 267] on p "Mesa 24" at bounding box center [1190, 275] width 172 height 27
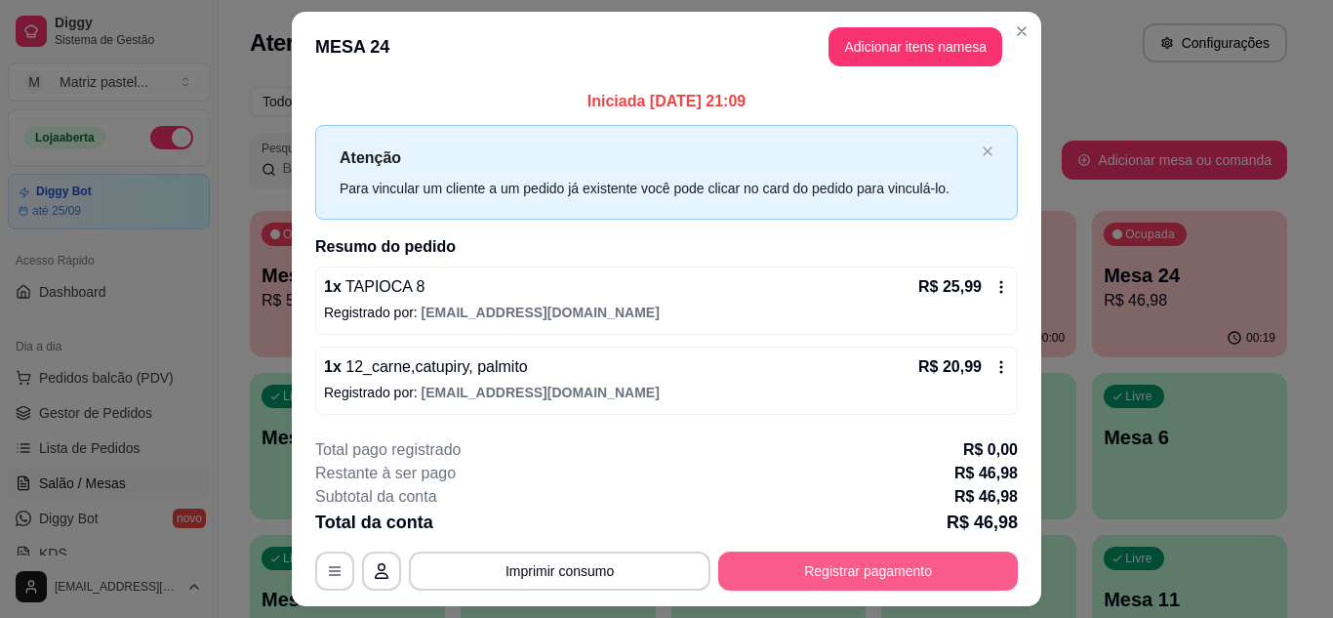
click at [873, 569] on button "Registrar pagamento" at bounding box center [868, 570] width 300 height 39
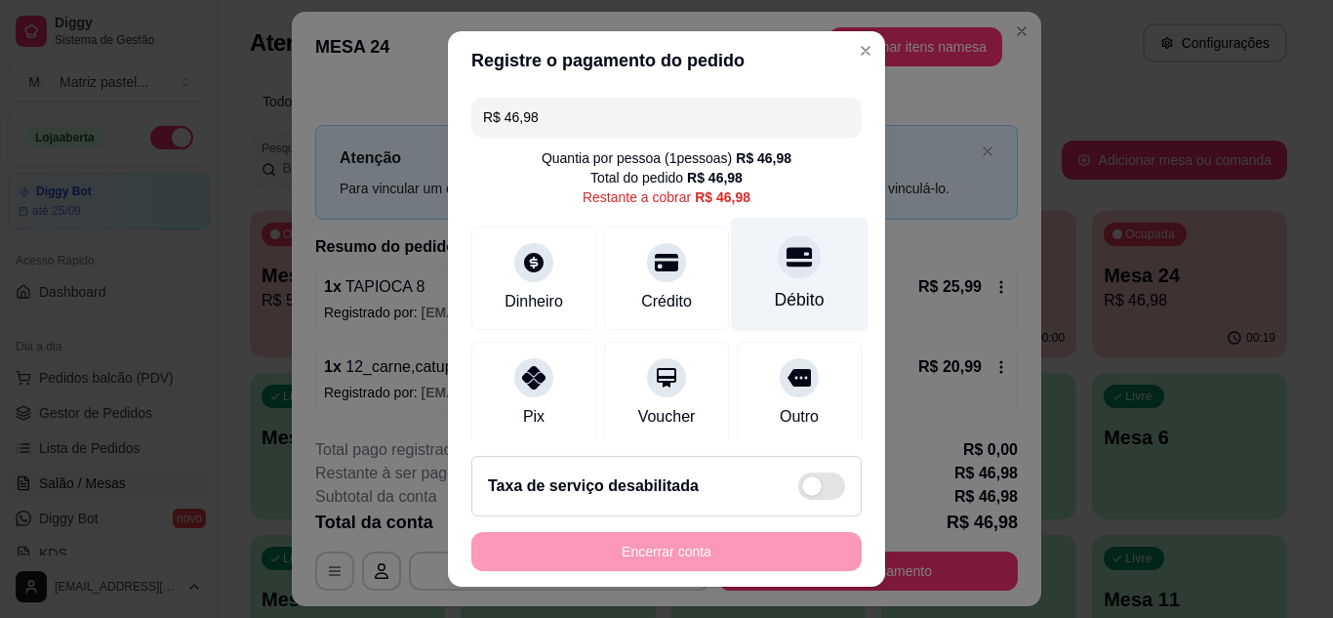
click at [775, 296] on div "Débito" at bounding box center [800, 299] width 50 height 25
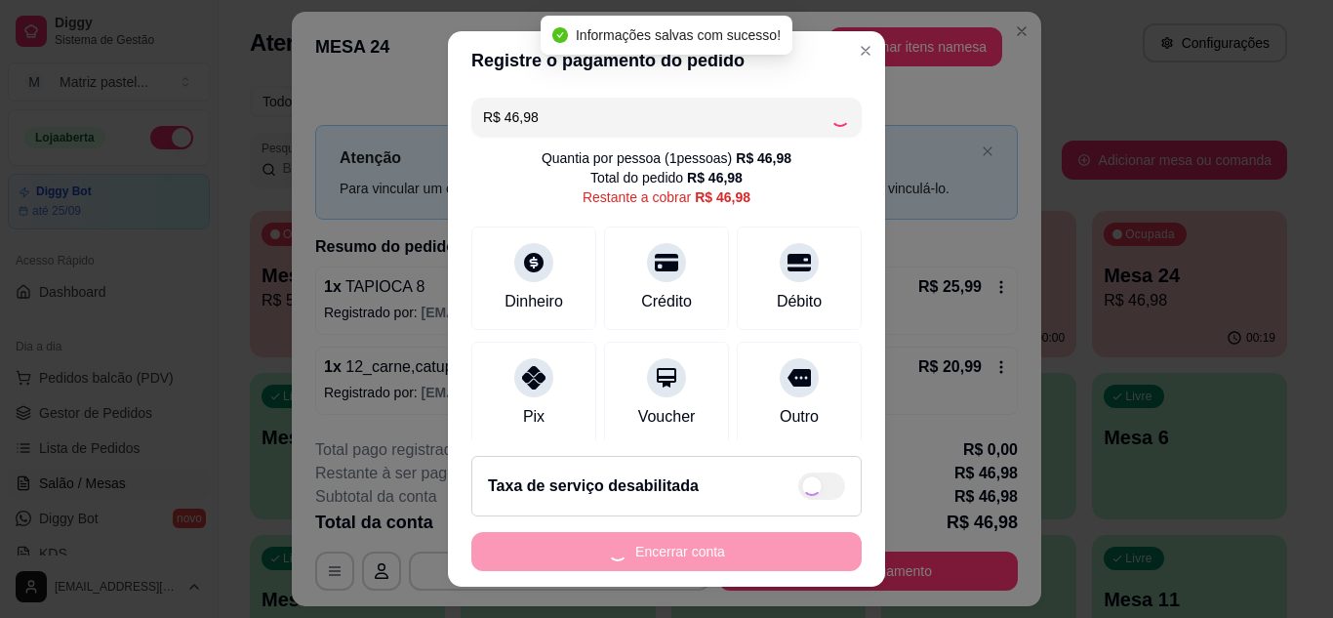
type input "R$ 0,00"
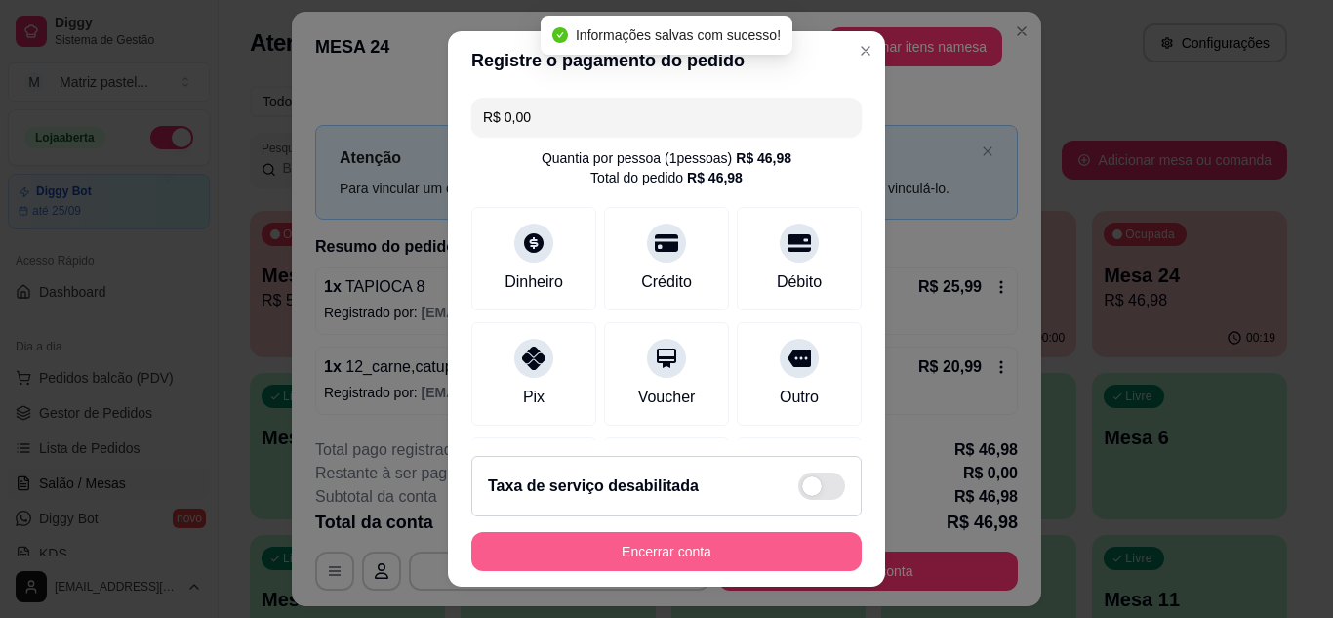
click at [711, 550] on button "Encerrar conta" at bounding box center [666, 551] width 390 height 39
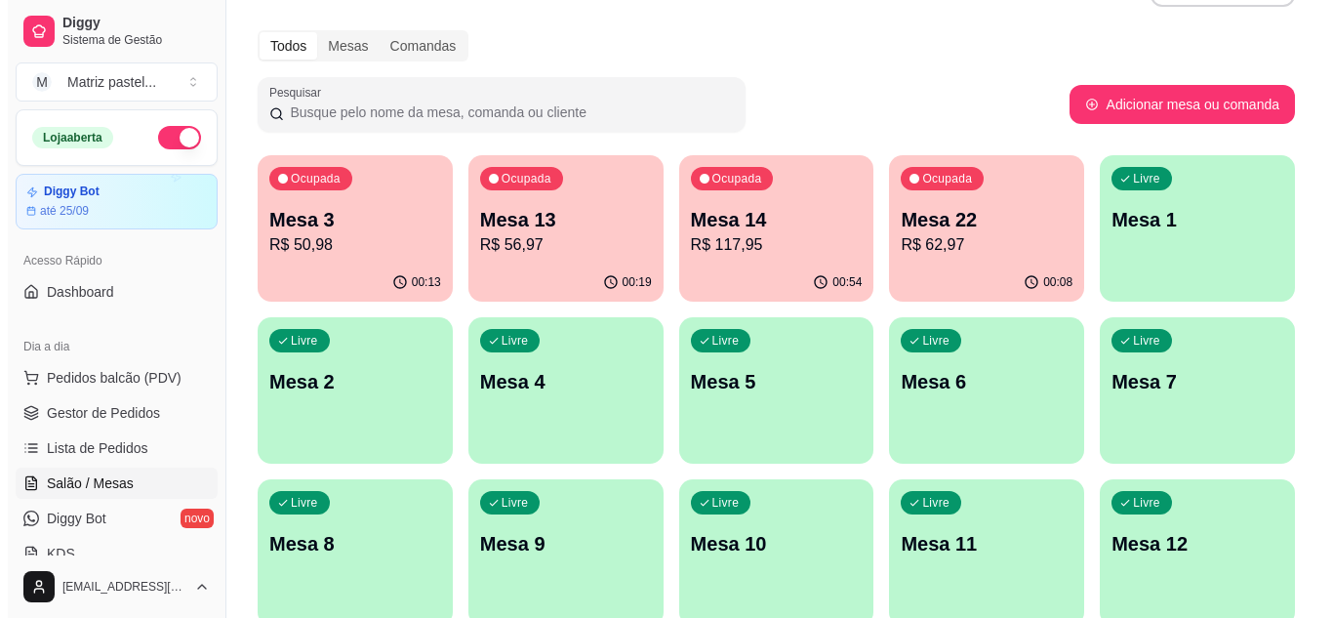
scroll to position [98, 0]
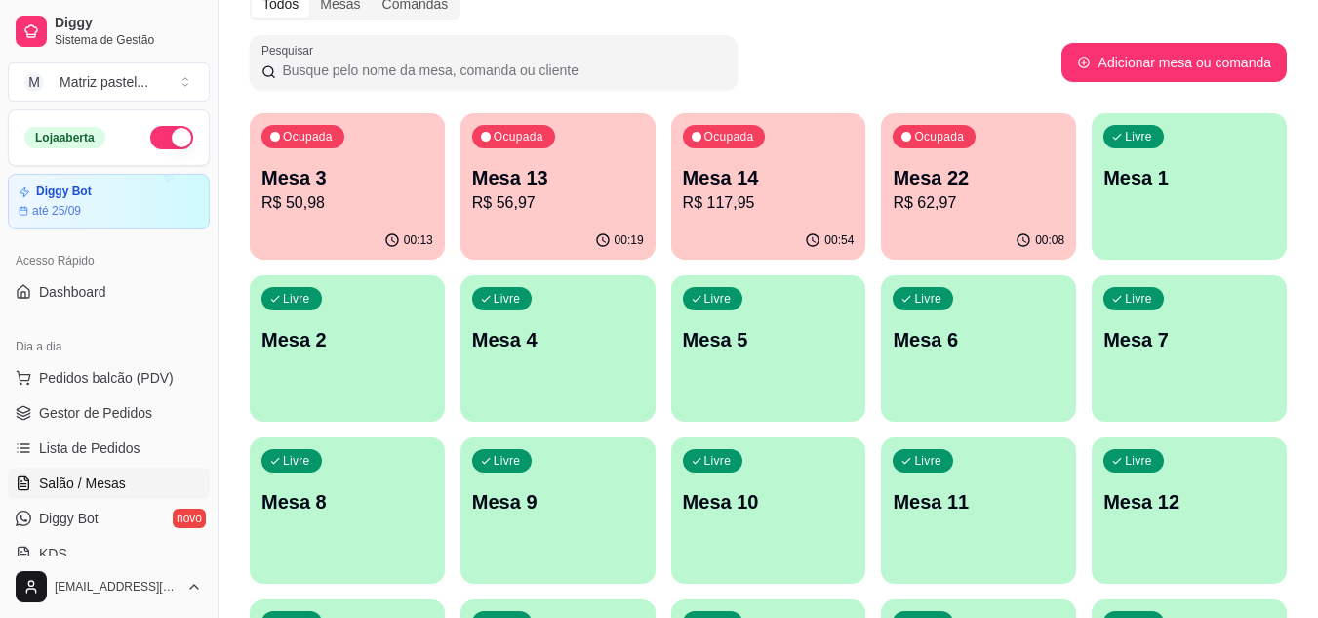
click at [543, 232] on div "00:19" at bounding box center [558, 241] width 195 height 38
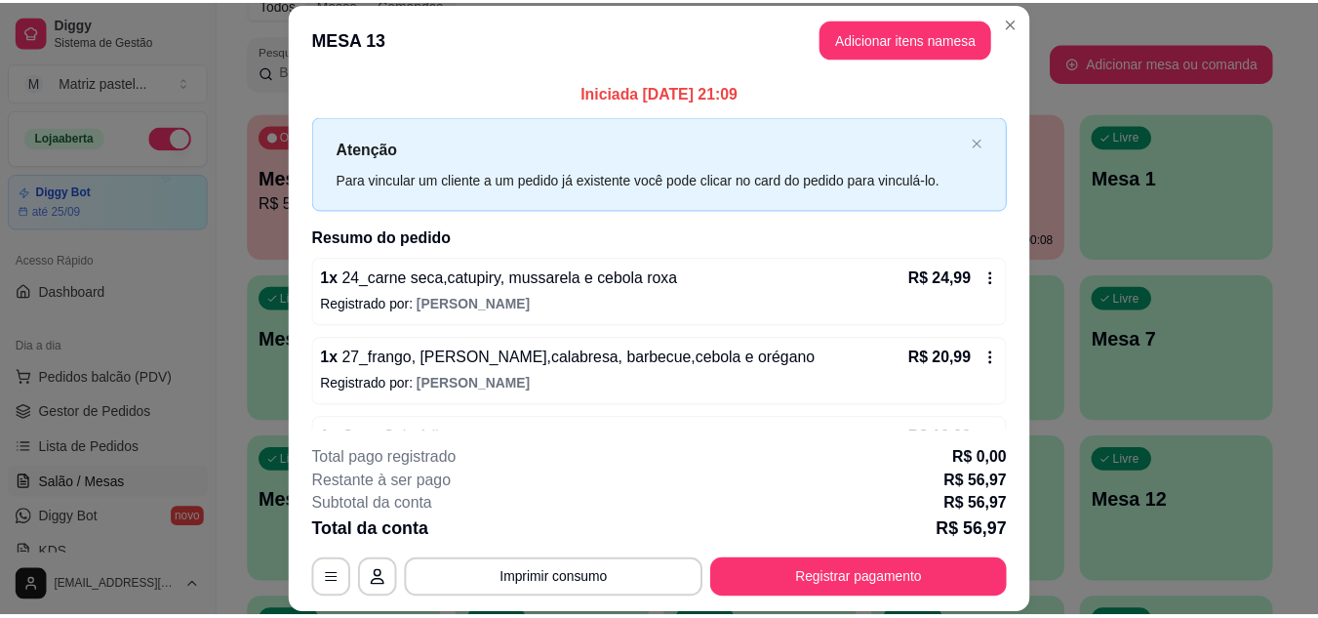
scroll to position [62, 0]
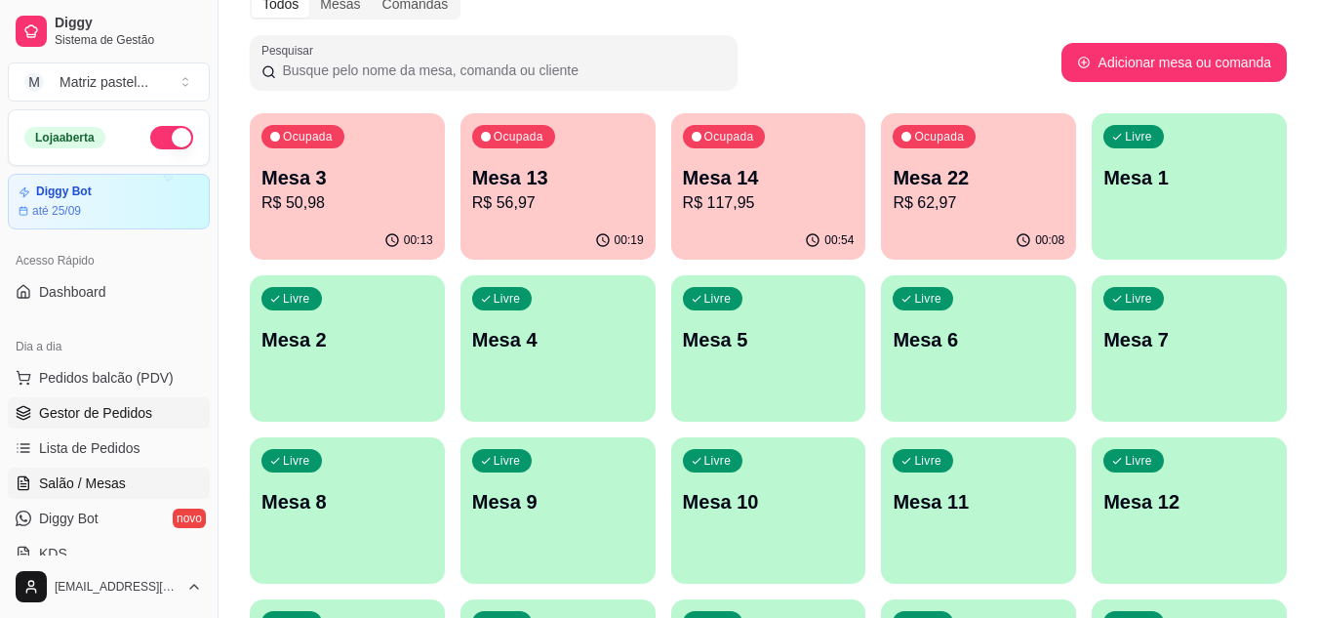
click at [93, 423] on link "Gestor de Pedidos" at bounding box center [109, 412] width 202 height 31
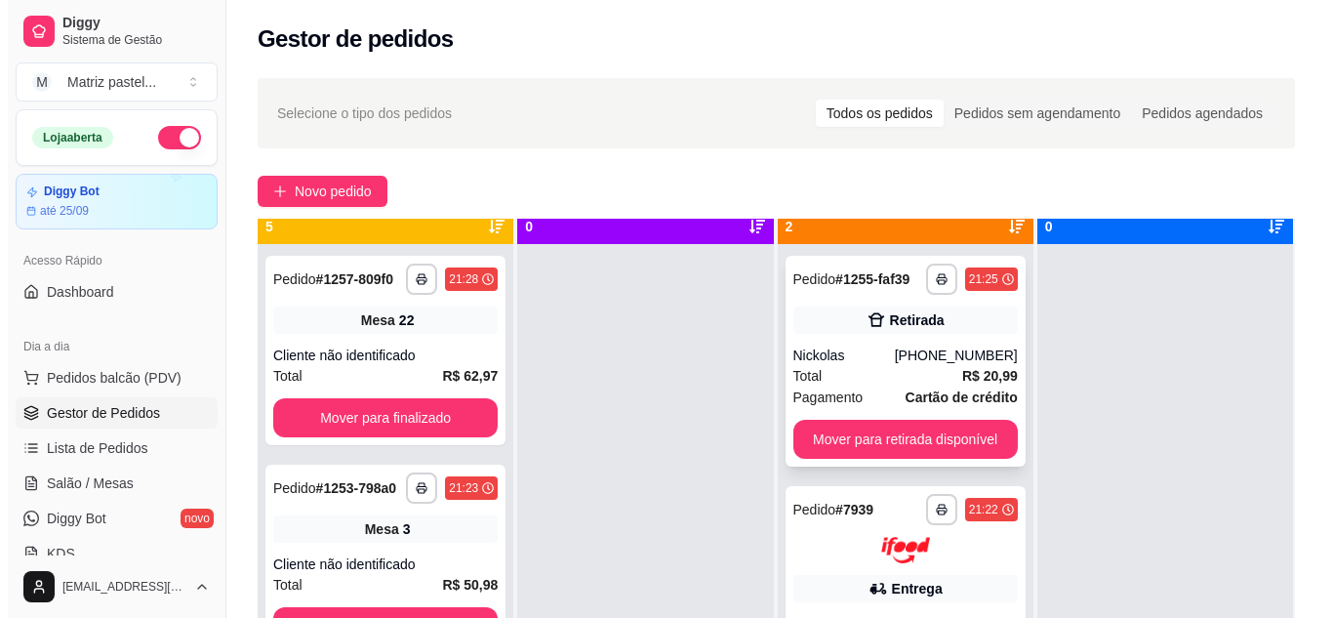
scroll to position [55, 0]
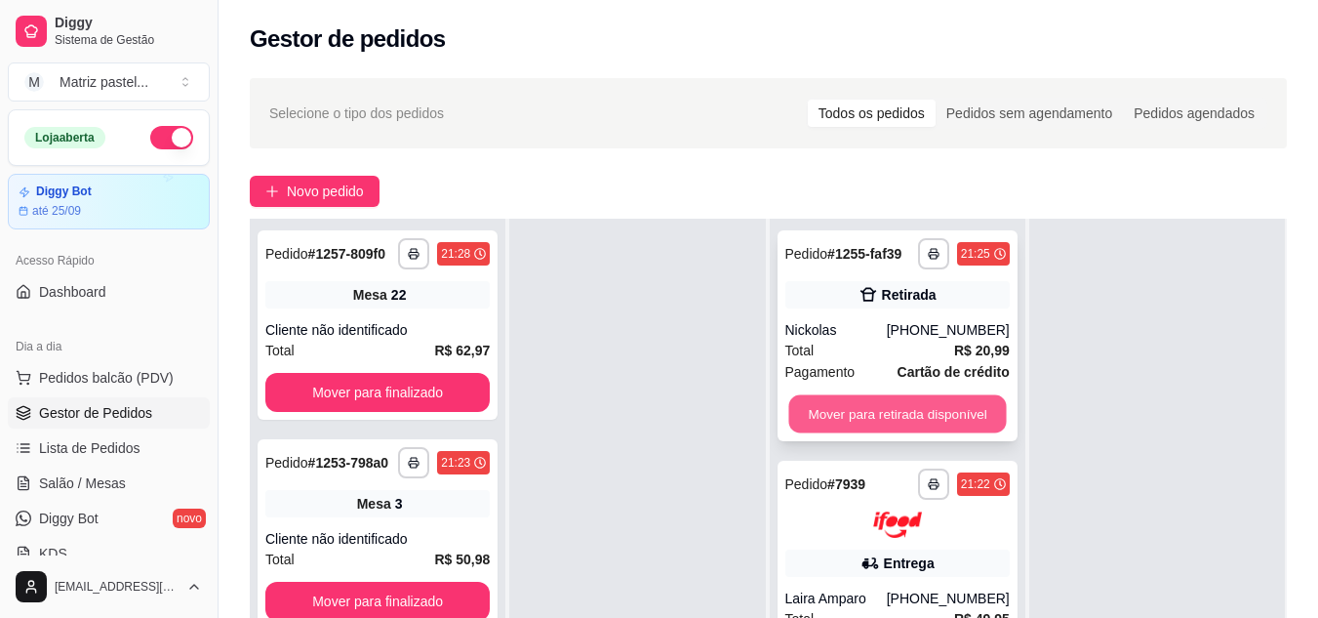
click at [854, 413] on button "Mover para retirada disponível" at bounding box center [897, 414] width 218 height 38
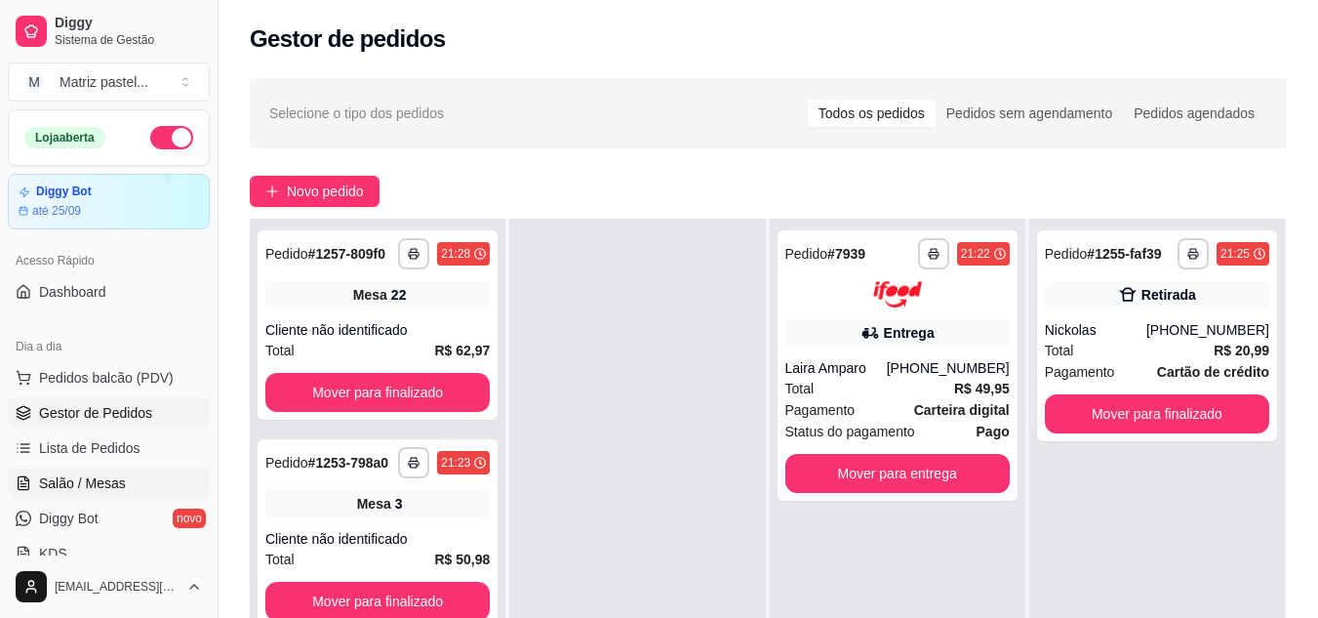
click at [107, 490] on span "Salão / Mesas" at bounding box center [82, 483] width 87 height 20
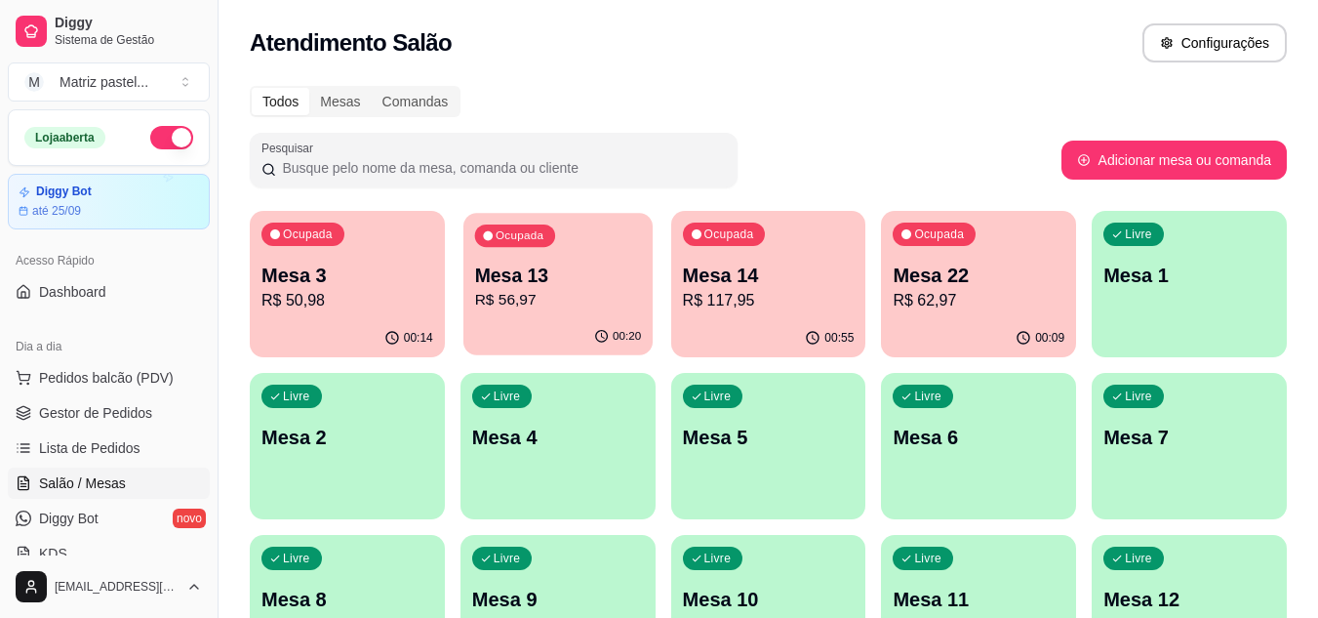
click at [609, 322] on div "00:20" at bounding box center [558, 336] width 189 height 37
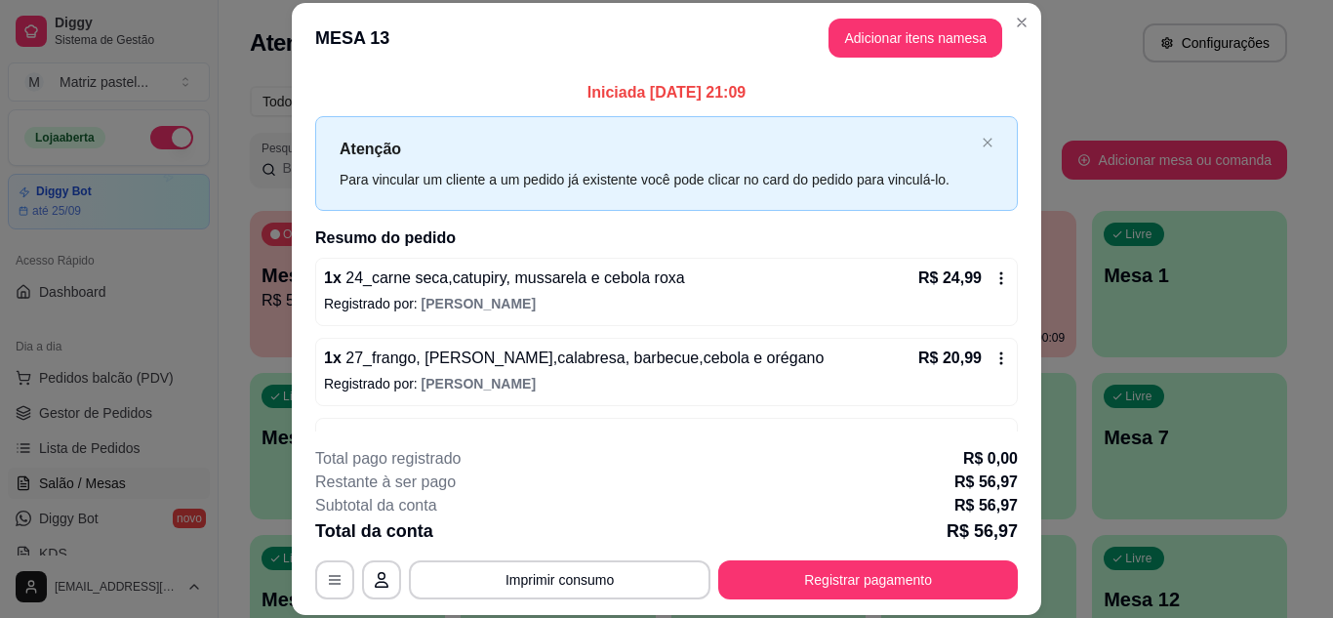
click at [781, 556] on div "**********" at bounding box center [666, 523] width 703 height 152
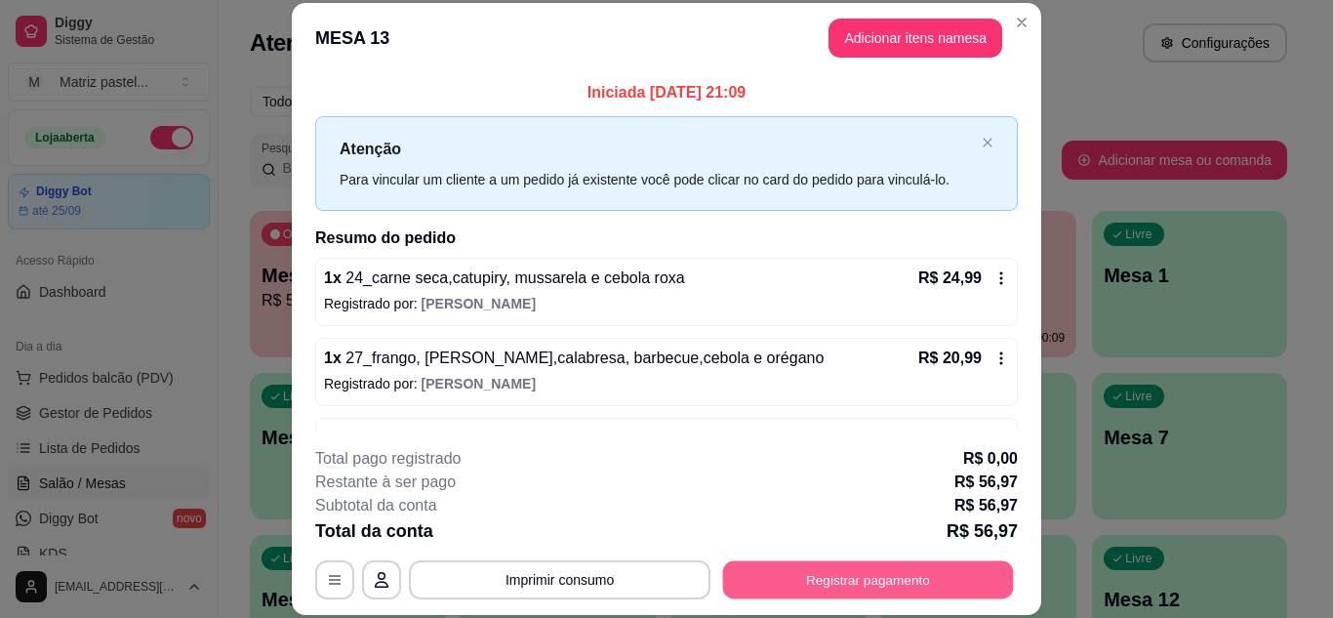
click at [791, 565] on button "Registrar pagamento" at bounding box center [868, 579] width 291 height 38
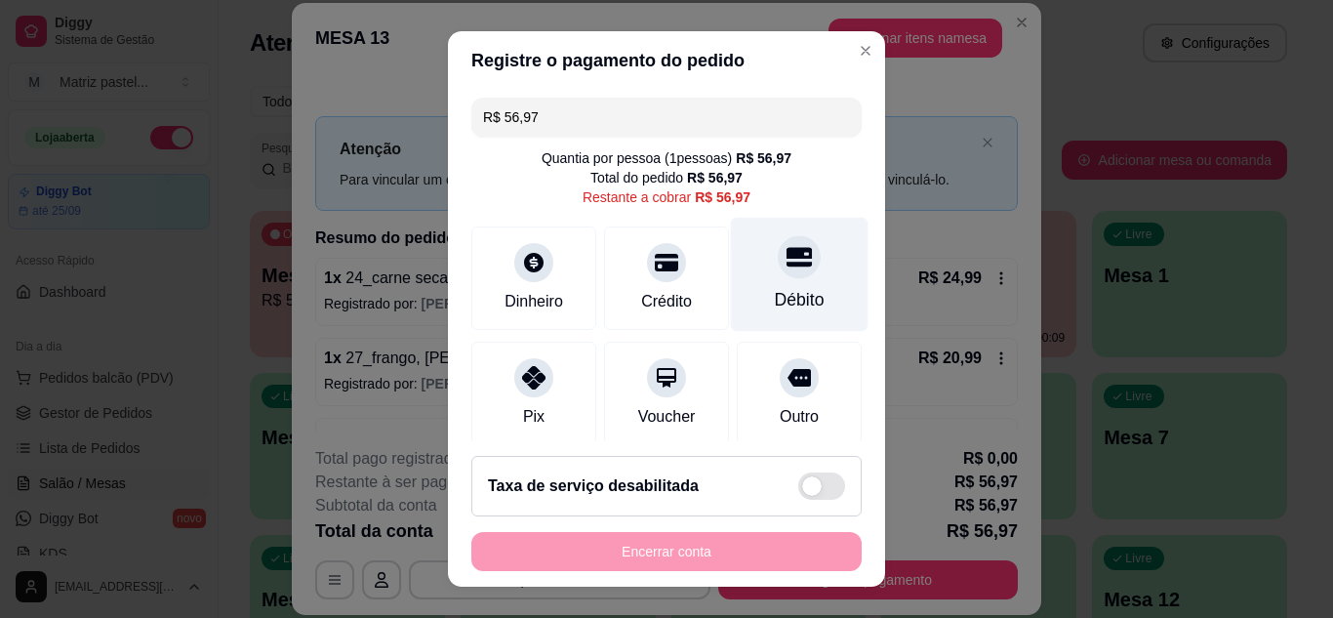
click at [775, 302] on div "Débito" at bounding box center [800, 299] width 50 height 25
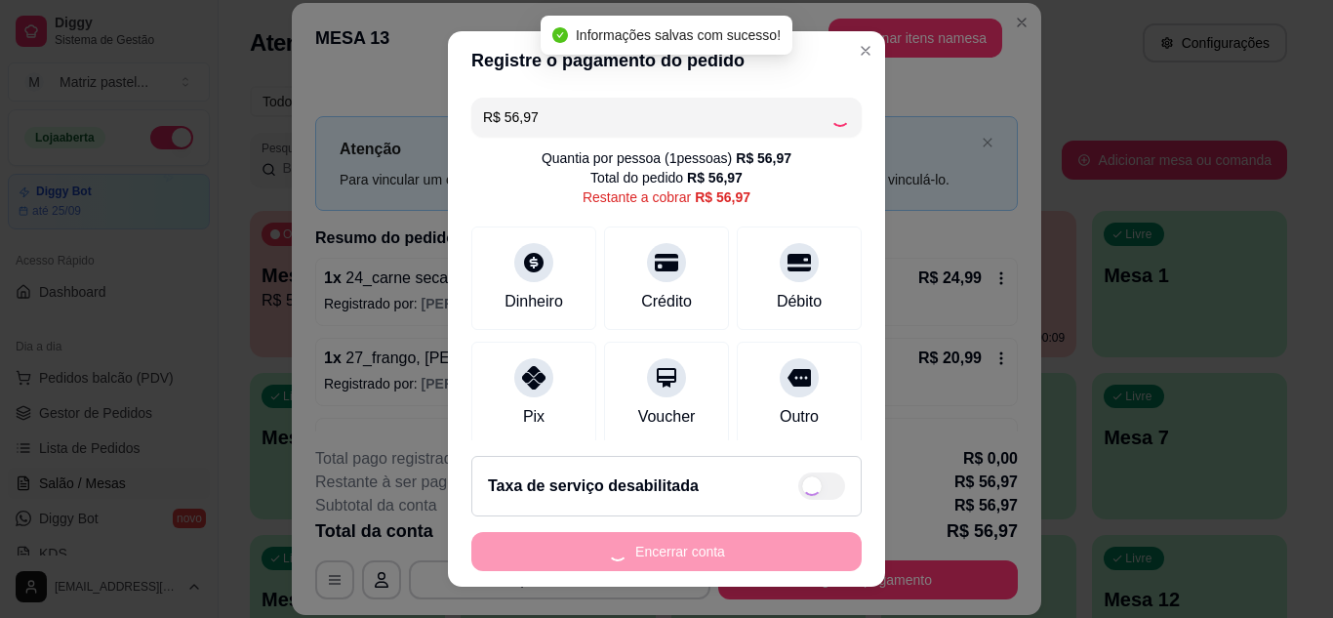
type input "R$ 0,00"
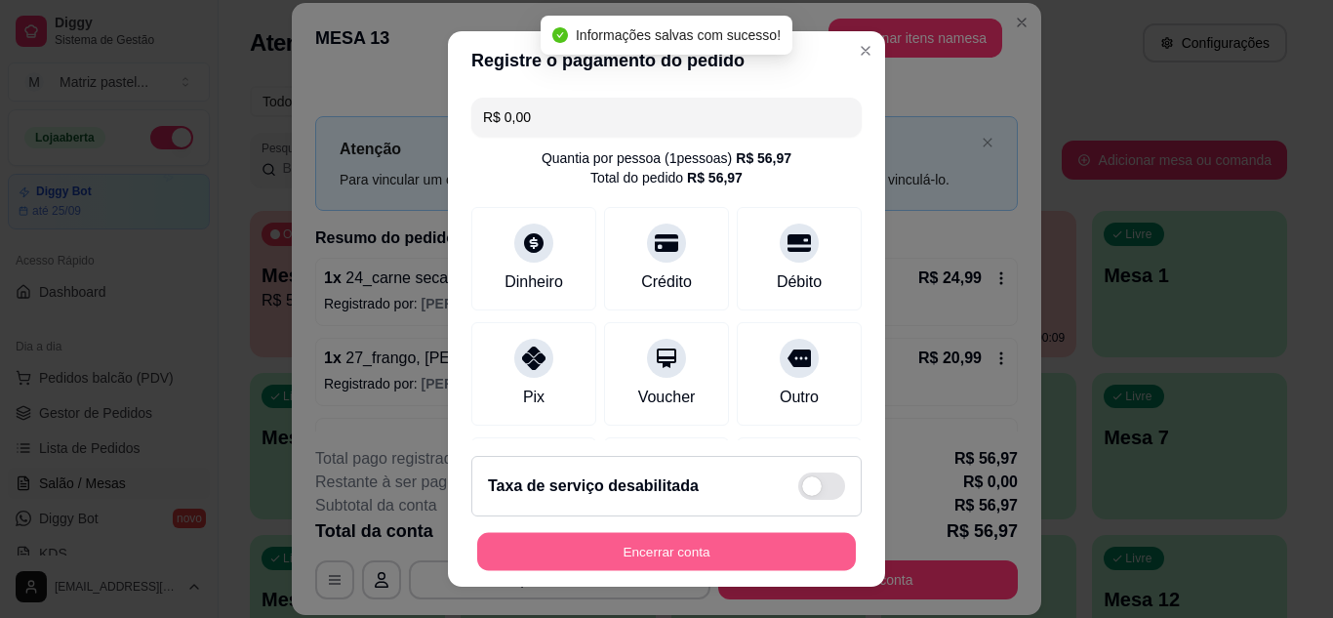
click at [694, 560] on button "Encerrar conta" at bounding box center [666, 552] width 379 height 38
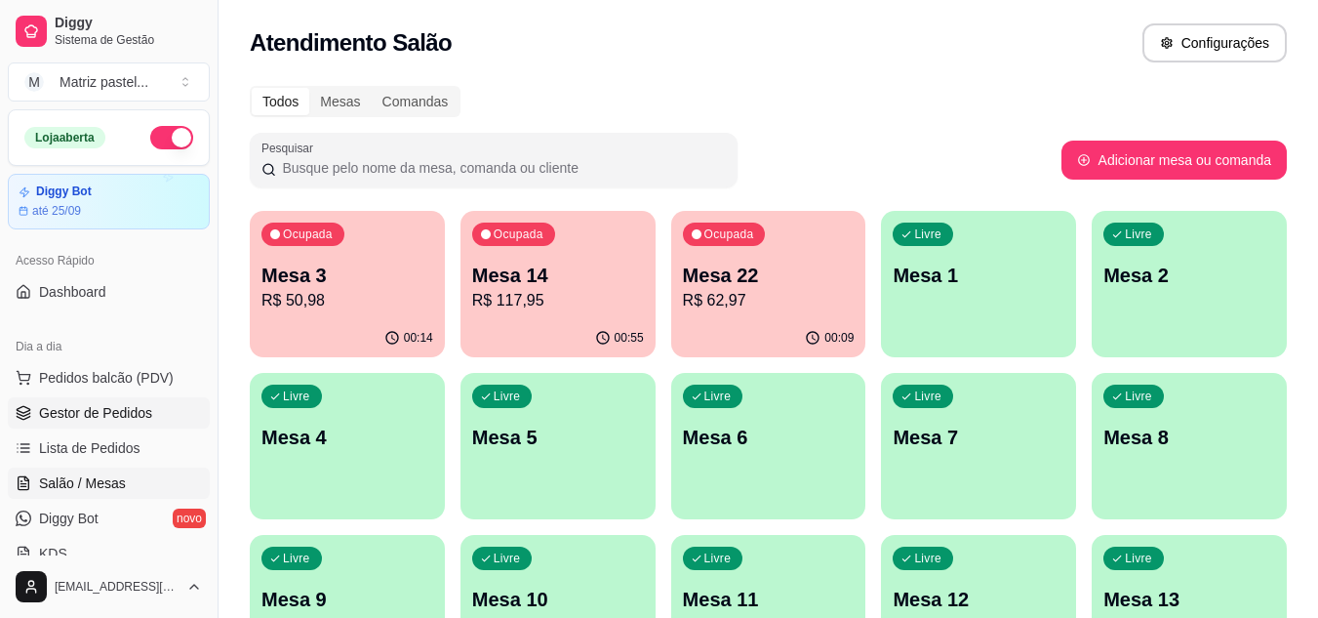
click at [108, 417] on span "Gestor de Pedidos" at bounding box center [95, 413] width 113 height 20
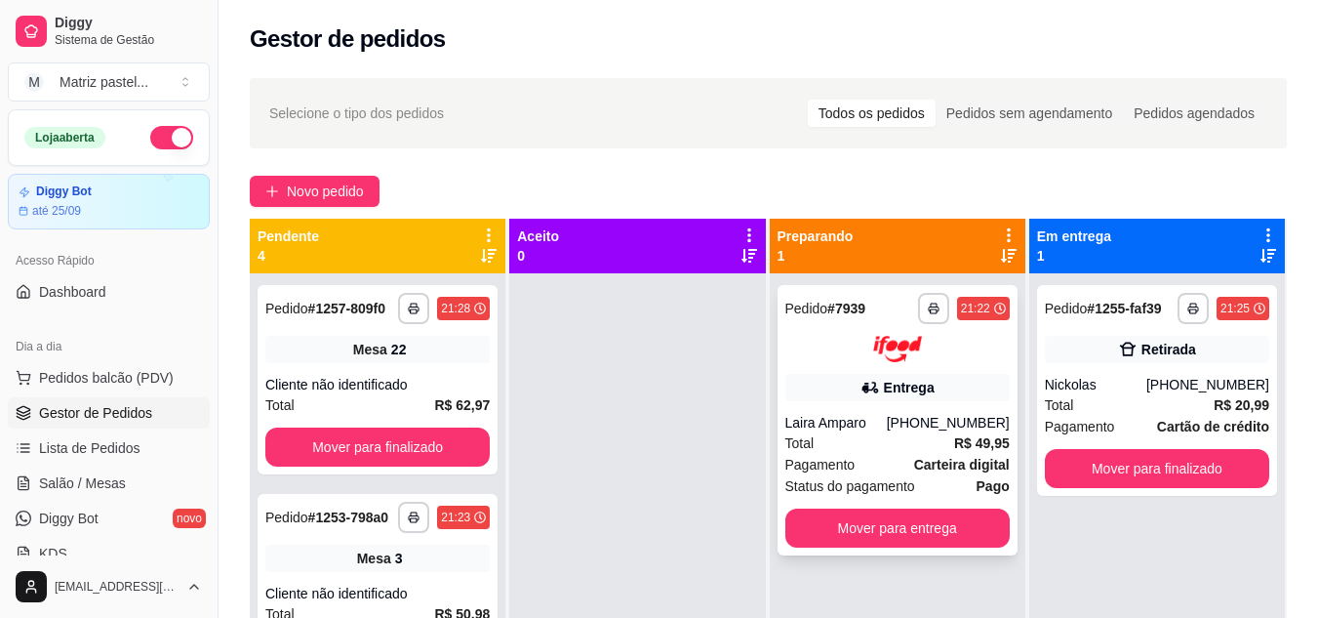
click at [861, 360] on div at bounding box center [898, 349] width 224 height 26
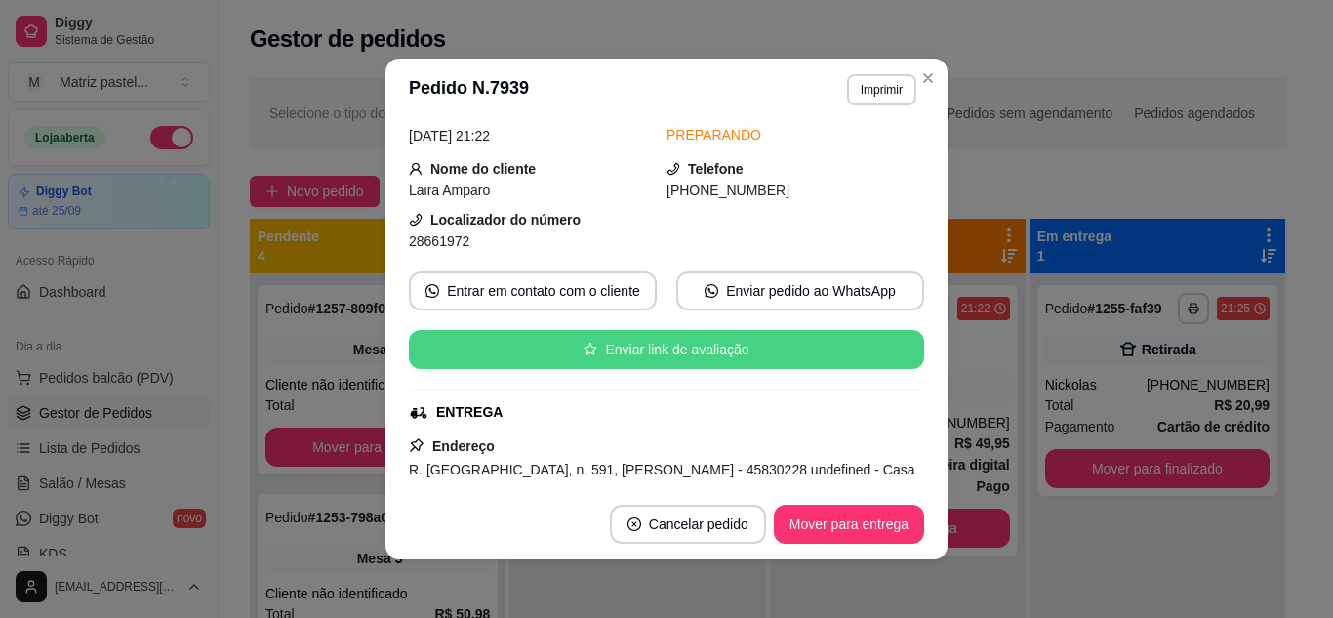
scroll to position [98, 0]
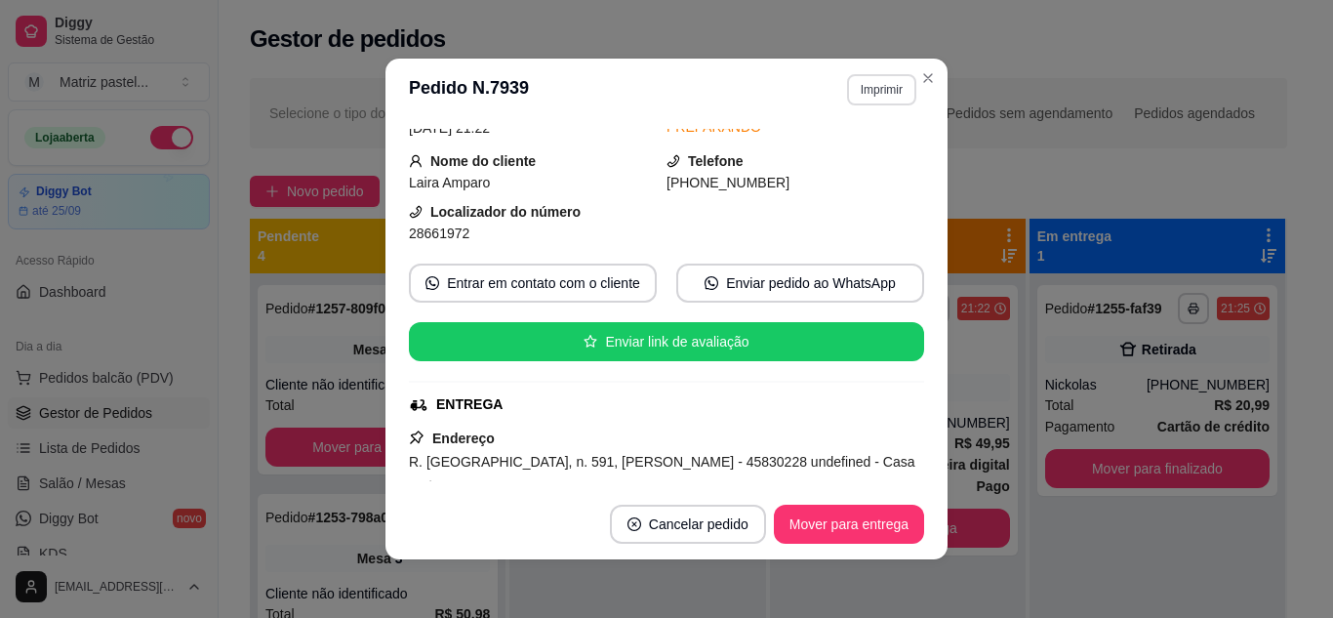
click at [852, 93] on button "Imprimir" at bounding box center [881, 89] width 69 height 31
click at [865, 161] on button "IMPRESSORA" at bounding box center [839, 157] width 141 height 31
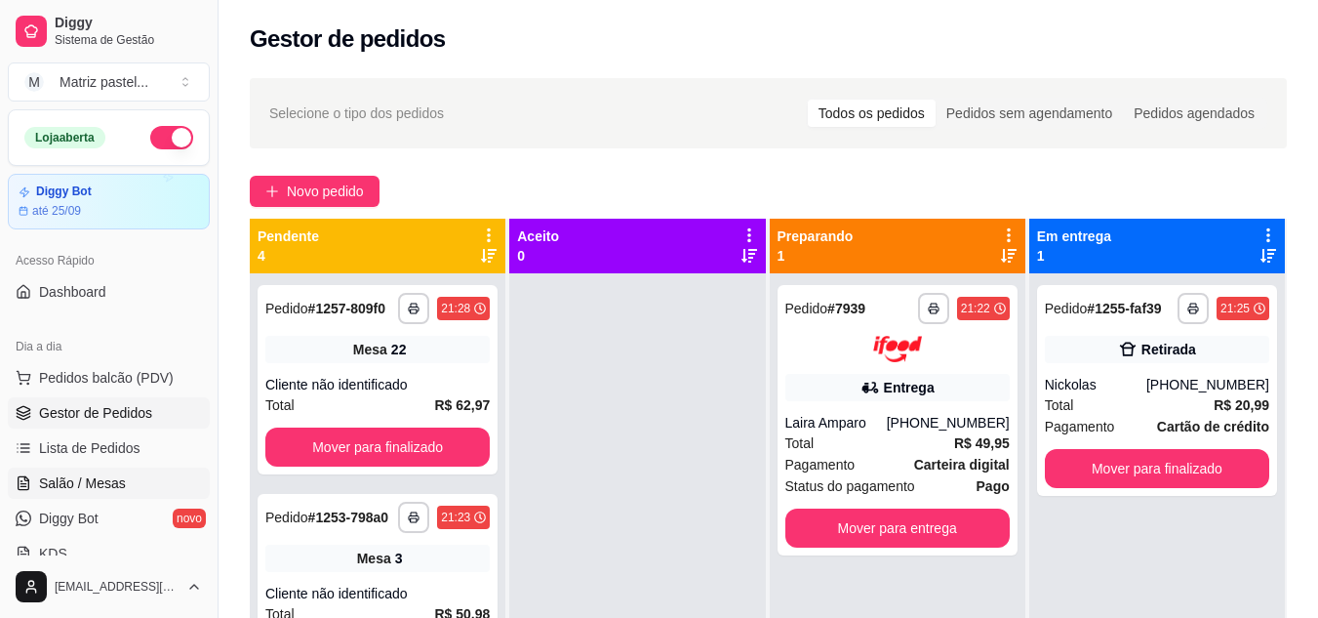
click at [112, 477] on span "Salão / Mesas" at bounding box center [82, 483] width 87 height 20
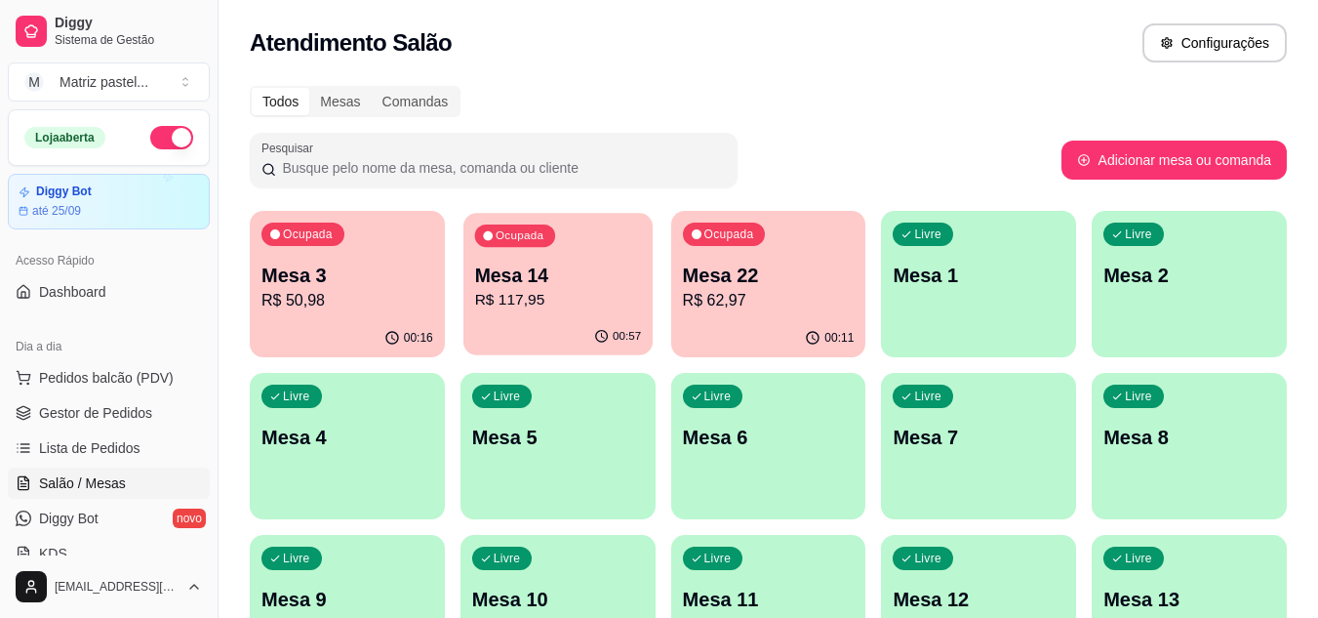
click at [621, 300] on p "R$ 117,95" at bounding box center [557, 300] width 167 height 22
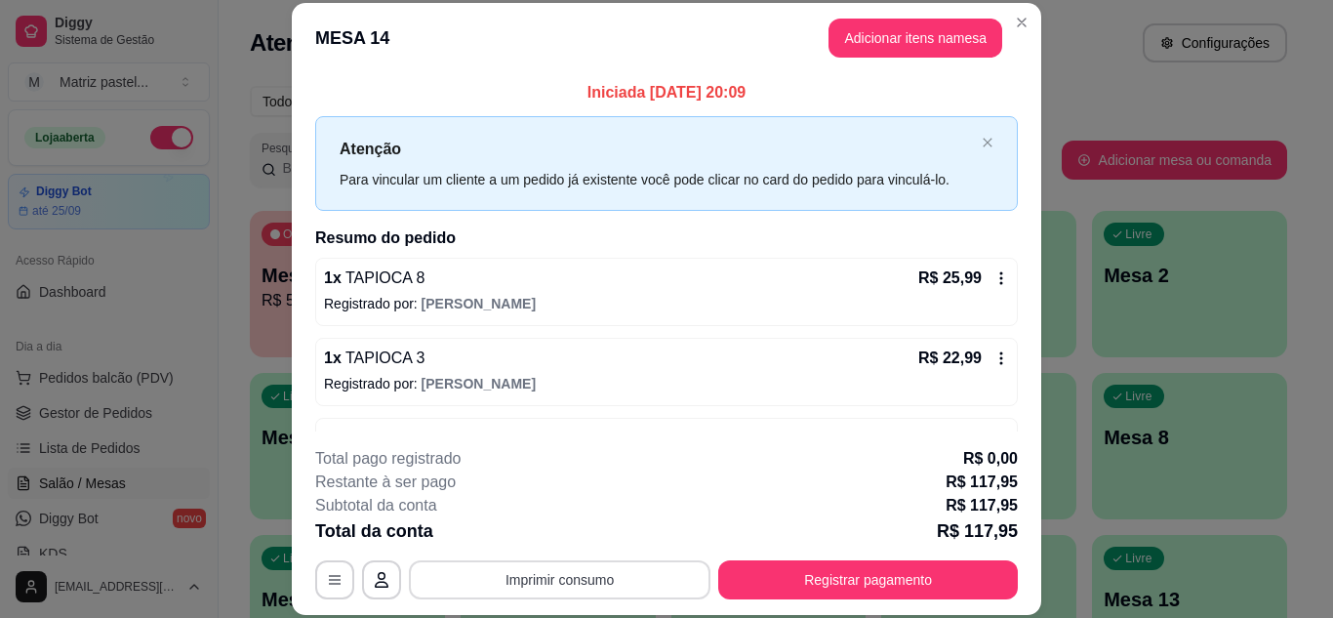
click at [637, 571] on button "Imprimir consumo" at bounding box center [560, 579] width 302 height 39
click at [601, 536] on button "IMPRESSORA" at bounding box center [558, 534] width 137 height 30
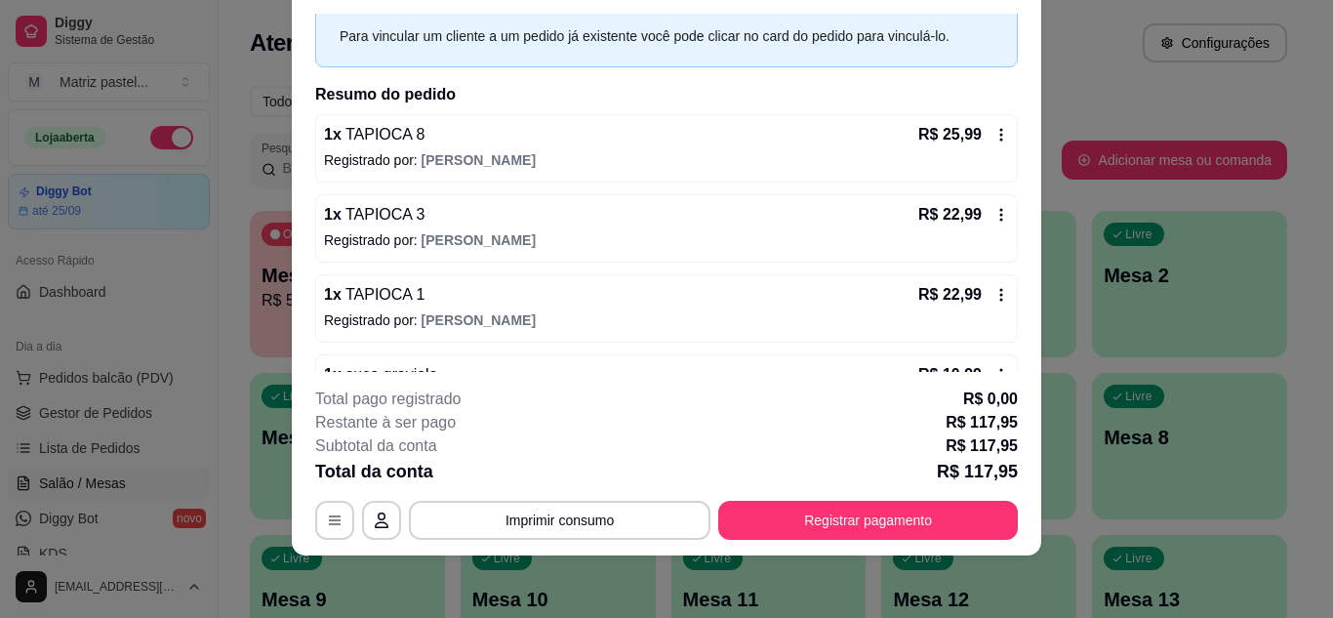
scroll to position [39, 0]
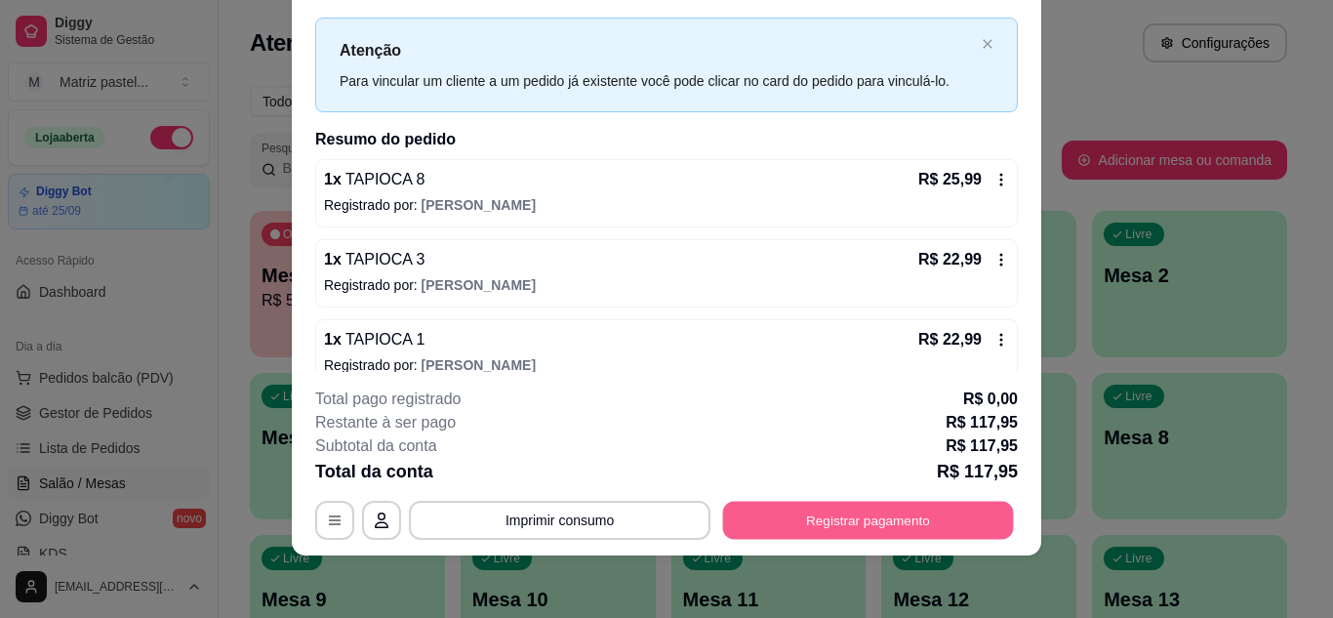
click at [881, 524] on button "Registrar pagamento" at bounding box center [868, 520] width 291 height 38
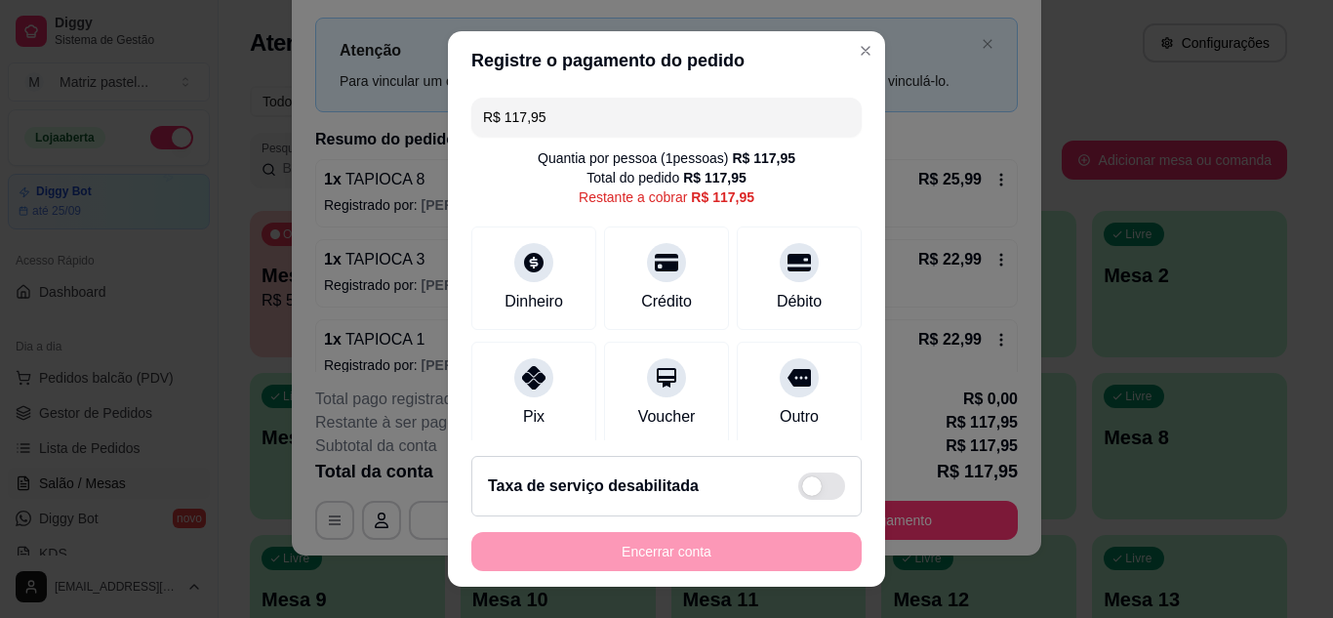
click at [543, 115] on input "R$ 117,95" at bounding box center [666, 117] width 367 height 39
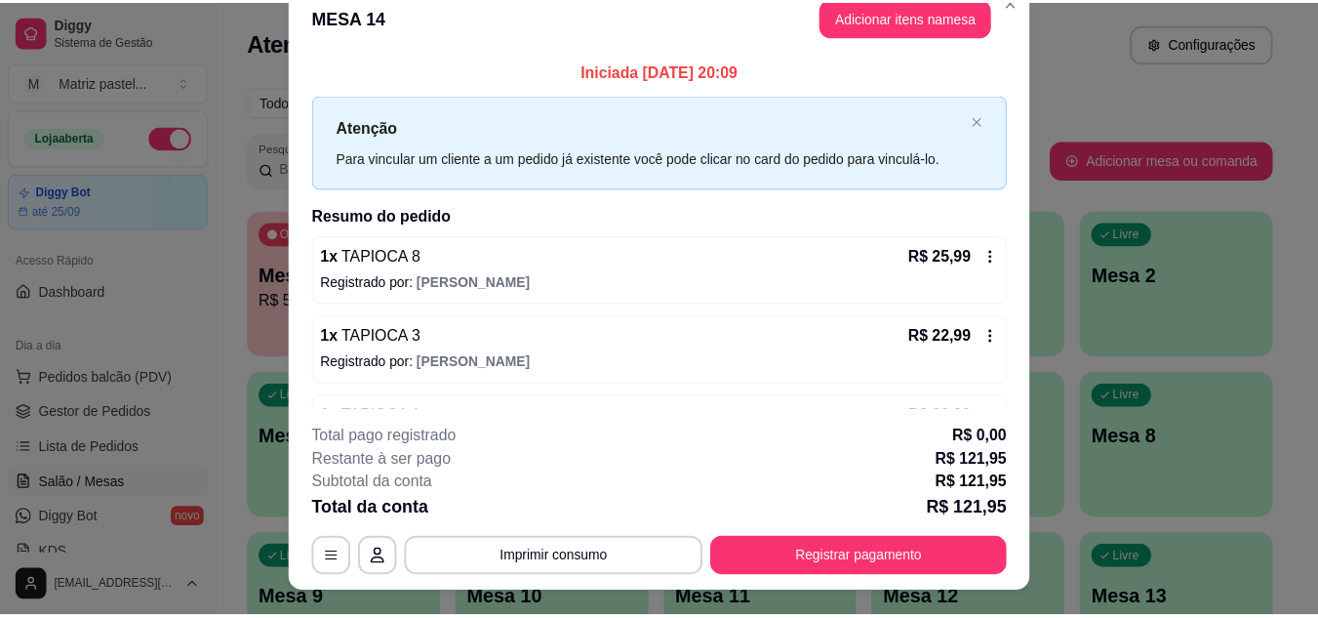
scroll to position [0, 0]
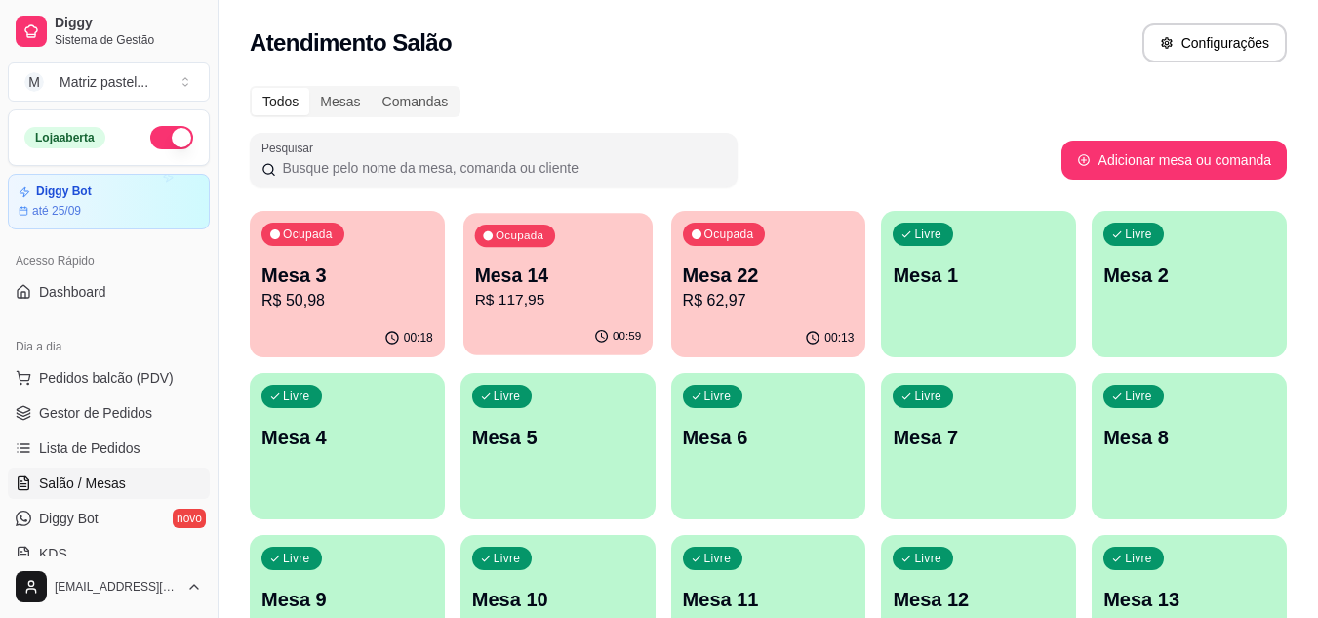
click at [585, 279] on p "Mesa 14" at bounding box center [557, 275] width 167 height 26
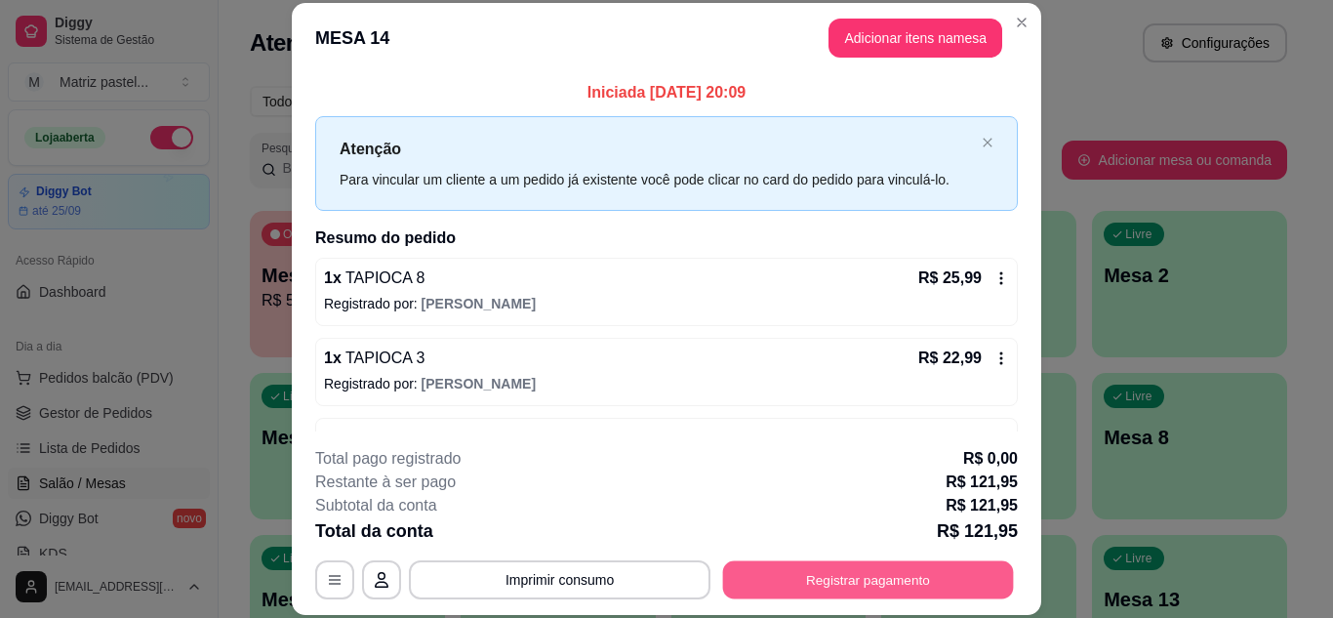
click at [843, 582] on button "Registrar pagamento" at bounding box center [868, 579] width 291 height 38
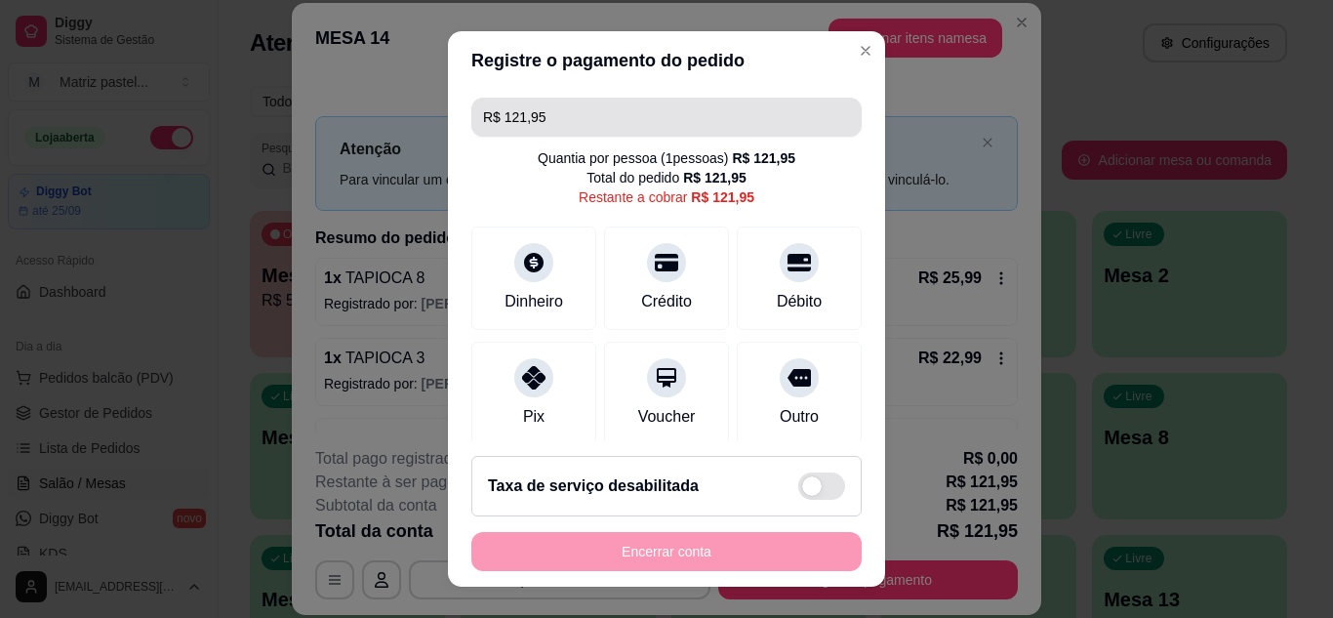
click at [670, 131] on input "R$ 121,95" at bounding box center [666, 117] width 367 height 39
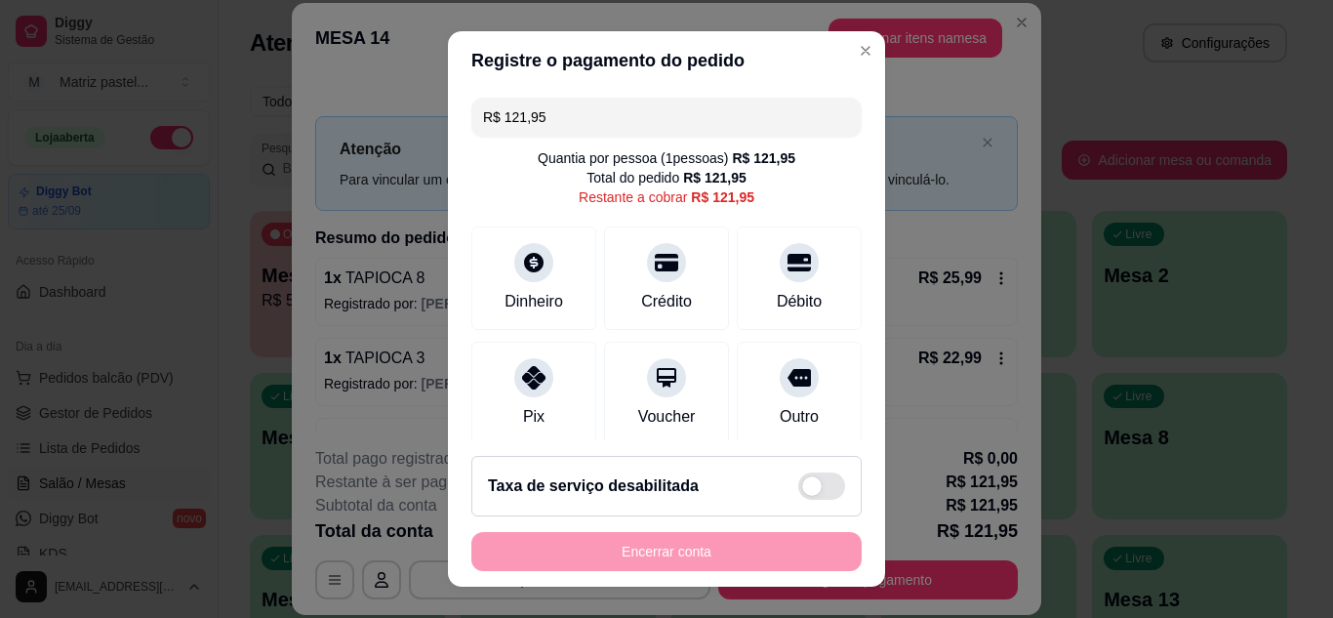
click at [670, 131] on input "R$ 121,95" at bounding box center [666, 117] width 367 height 39
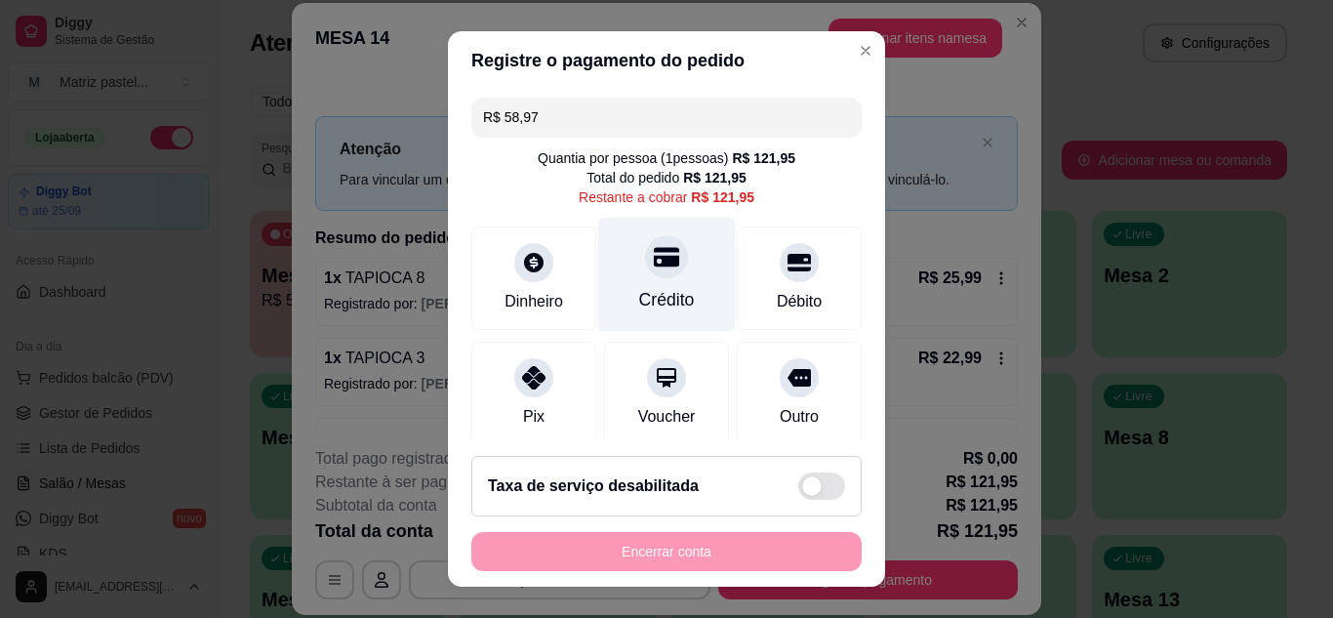
click at [676, 292] on div "Crédito" at bounding box center [667, 274] width 138 height 114
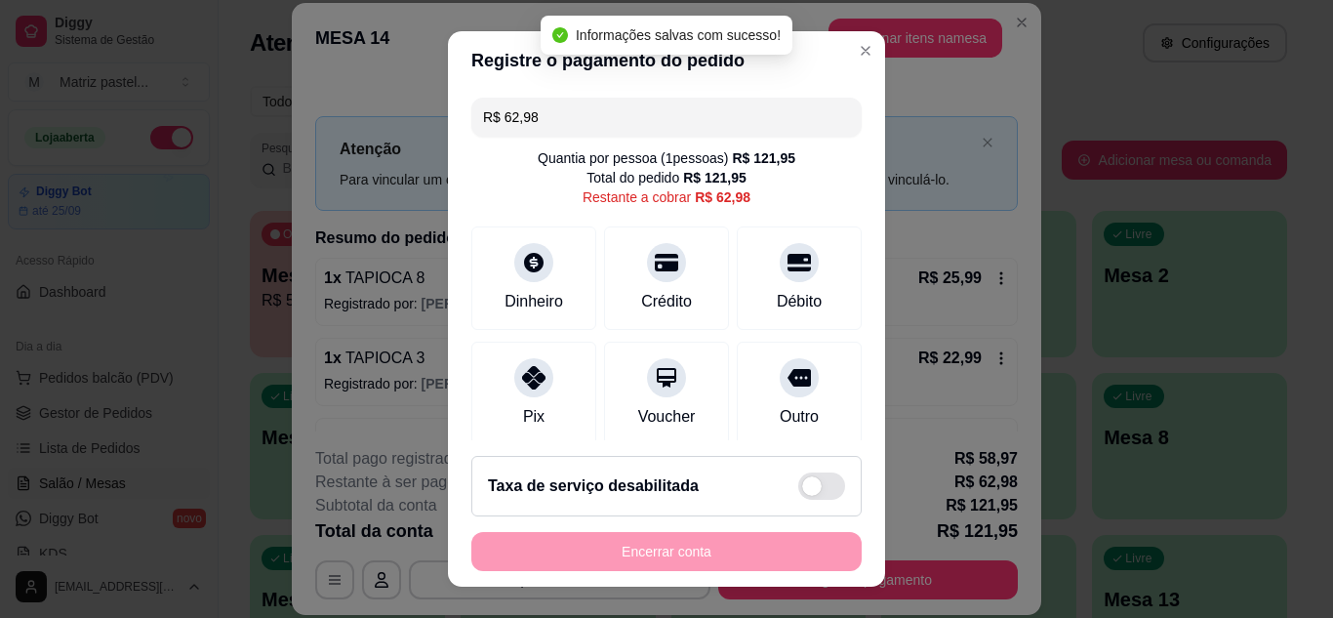
click at [570, 120] on input "R$ 62,98" at bounding box center [666, 117] width 367 height 39
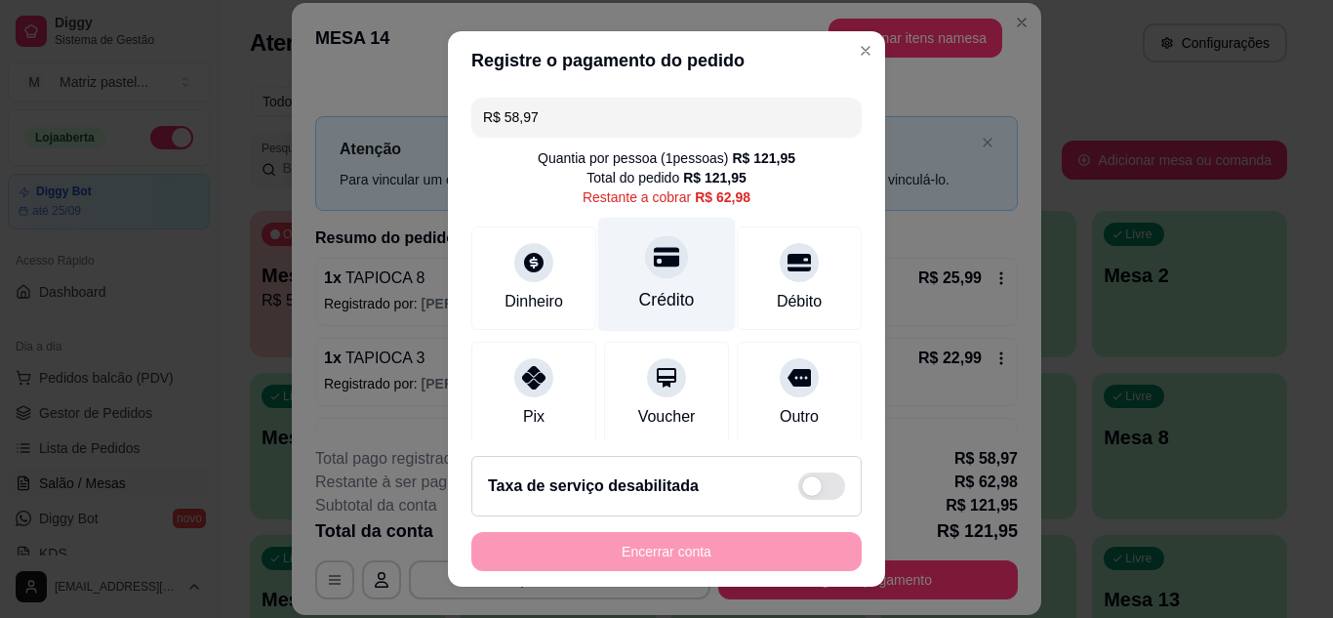
click at [639, 292] on div "Crédito" at bounding box center [667, 299] width 56 height 25
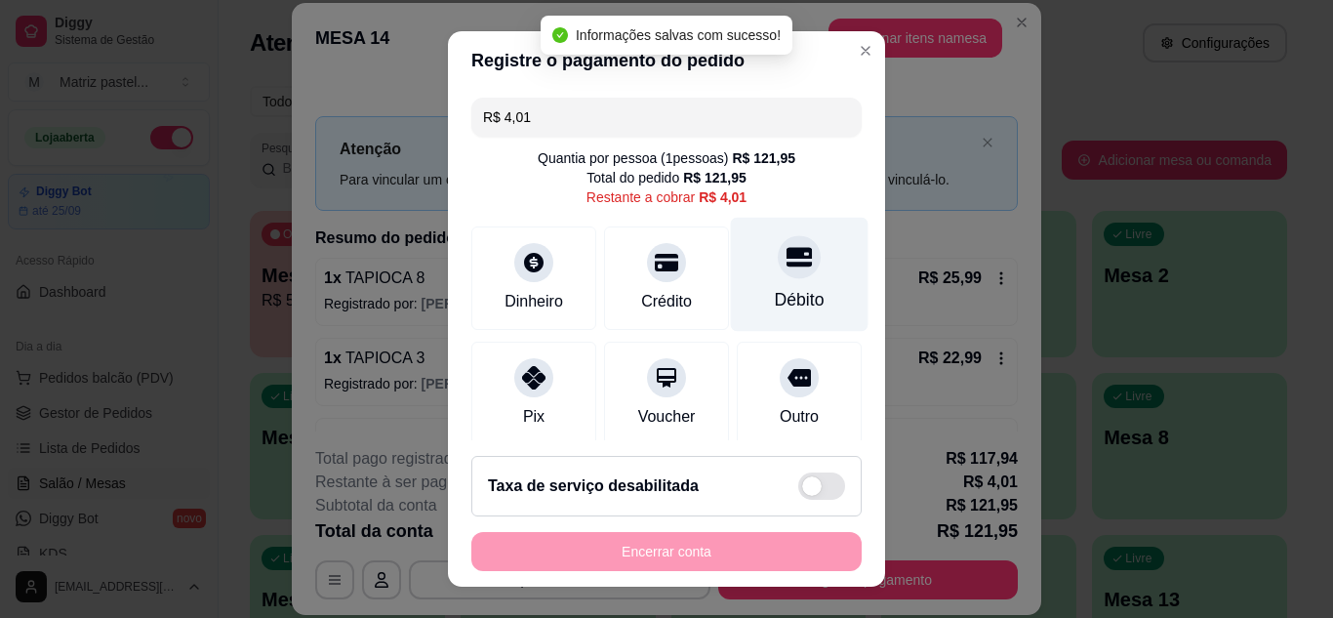
click at [798, 274] on div "Débito" at bounding box center [800, 274] width 138 height 114
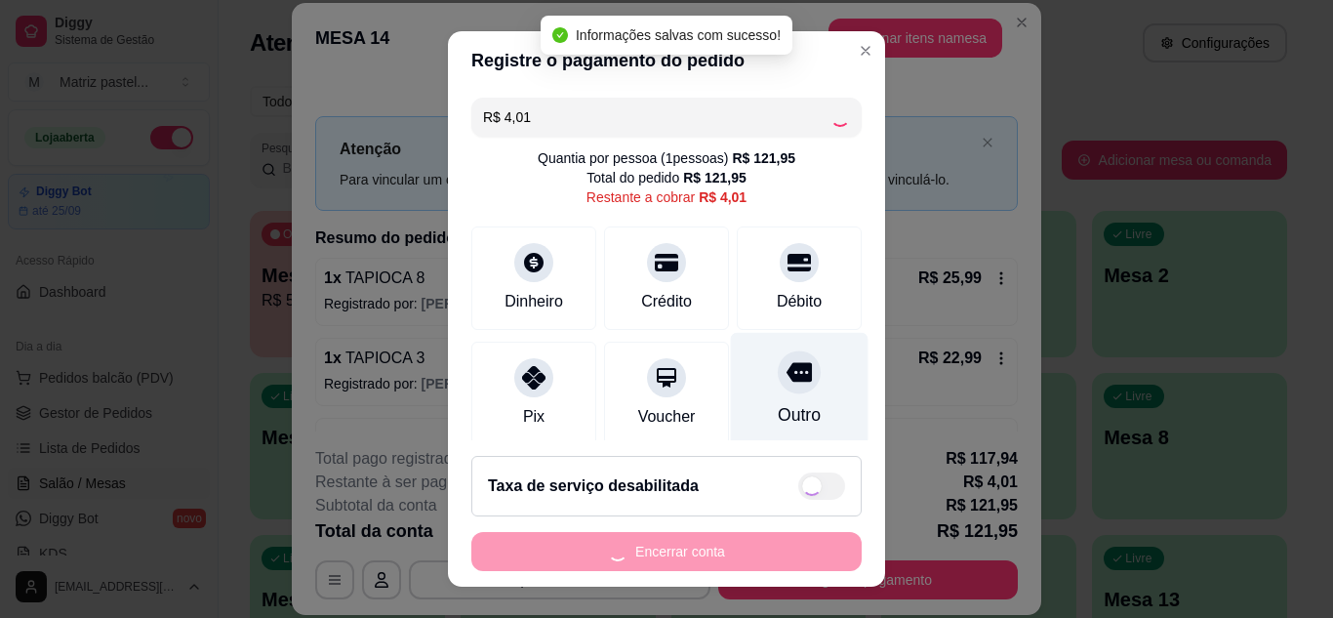
type input "R$ 0,00"
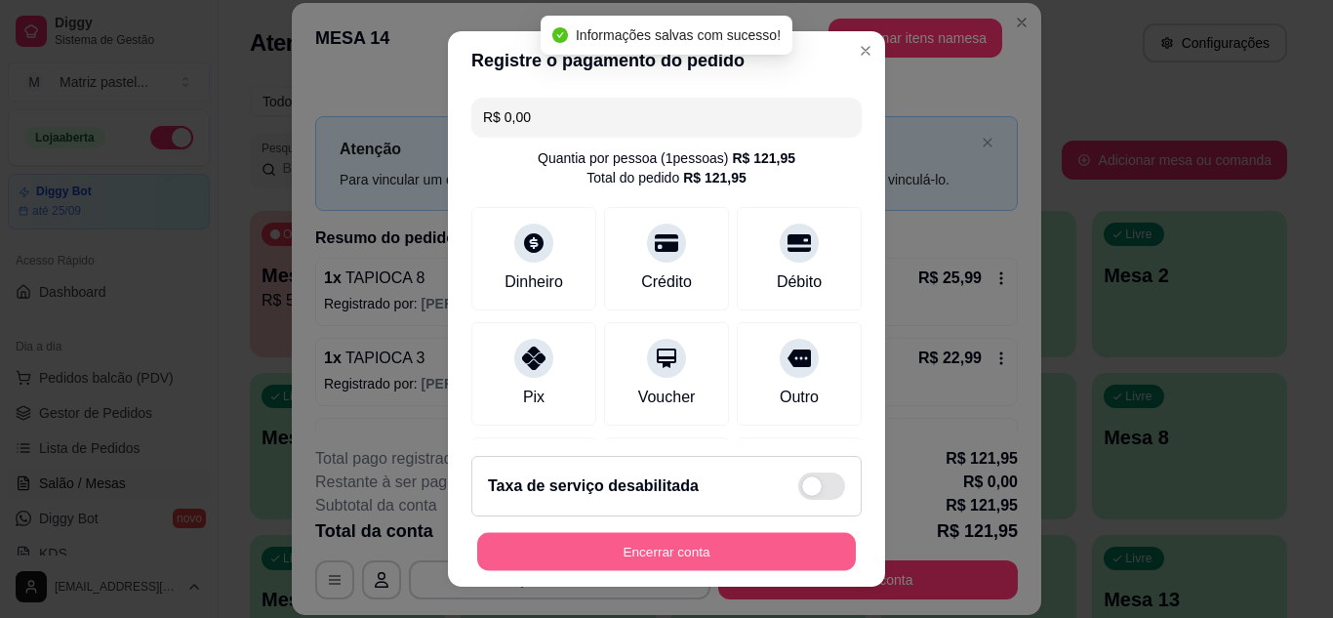
click at [685, 545] on button "Encerrar conta" at bounding box center [666, 552] width 379 height 38
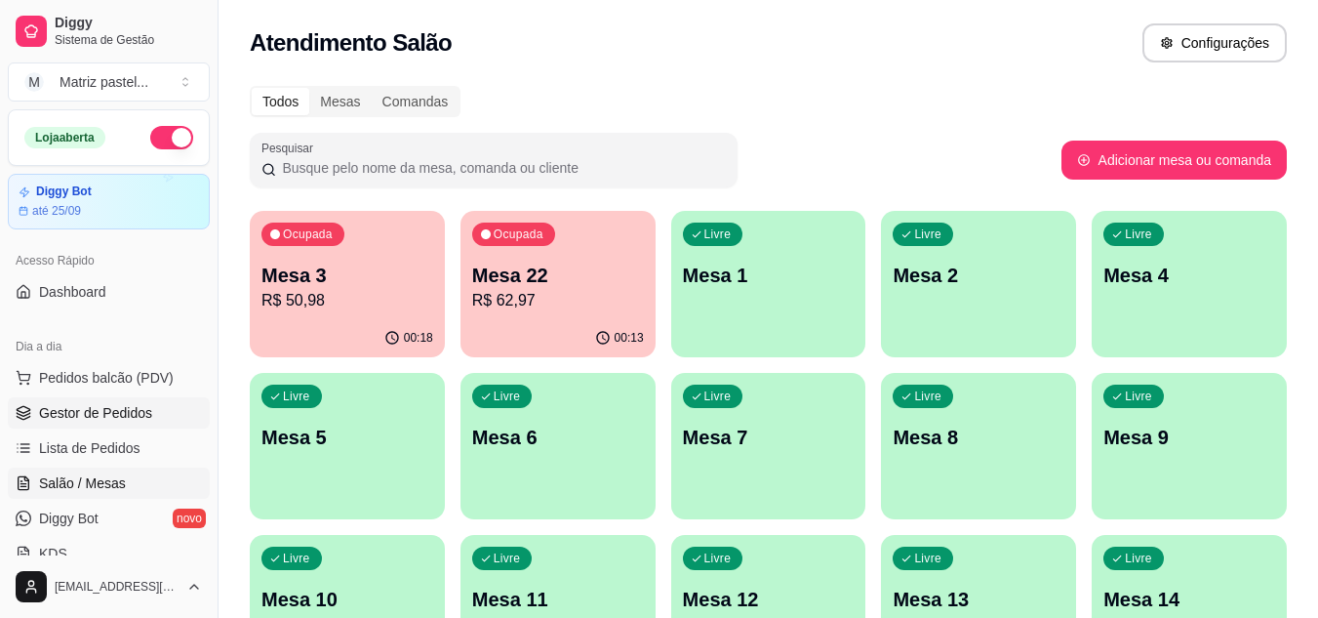
click at [128, 425] on link "Gestor de Pedidos" at bounding box center [109, 412] width 202 height 31
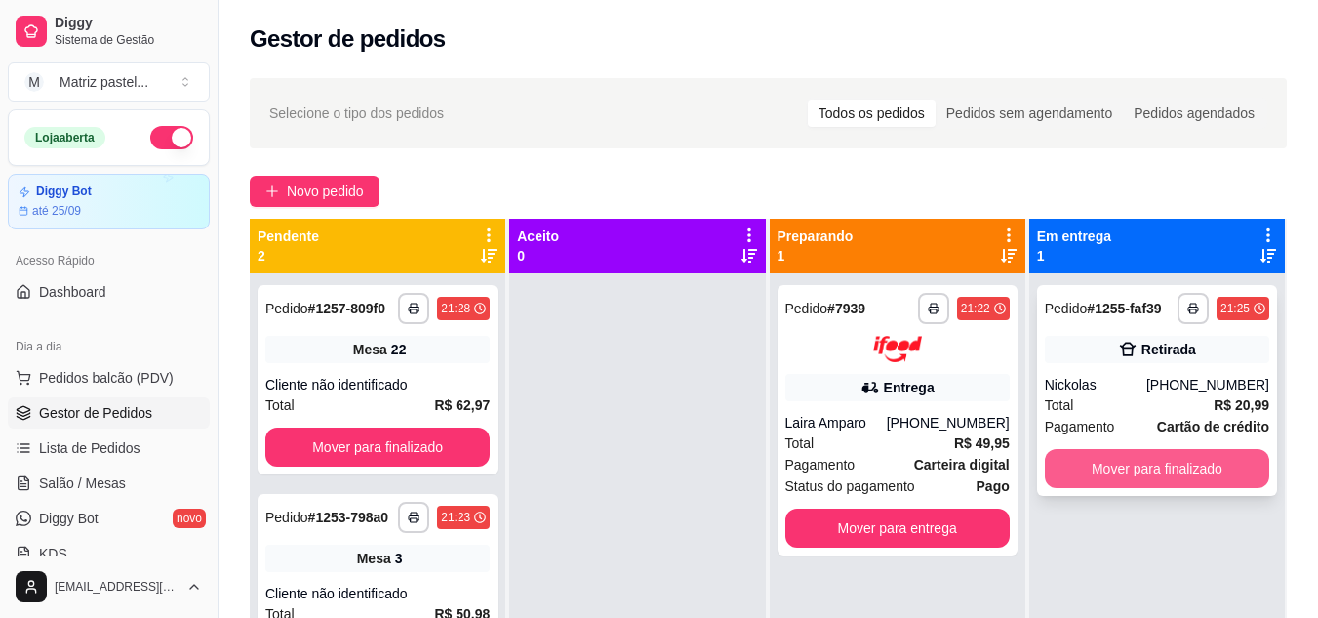
click at [1211, 457] on button "Mover para finalizado" at bounding box center [1157, 468] width 224 height 39
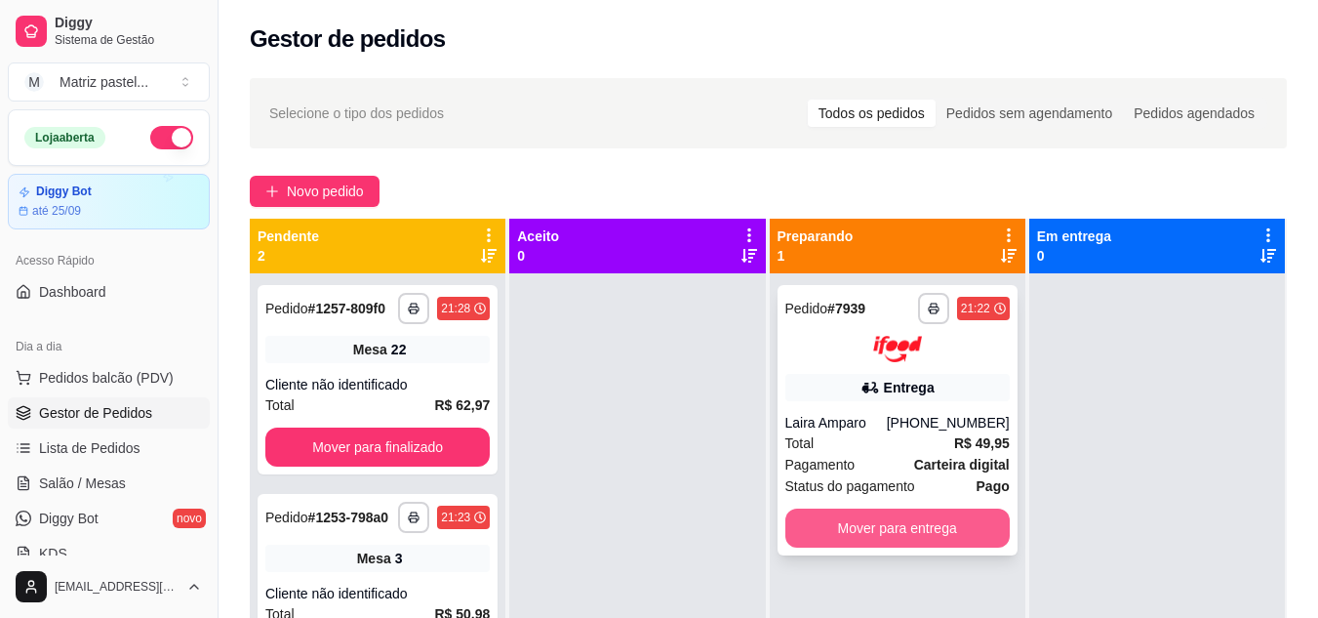
click at [950, 524] on button "Mover para entrega" at bounding box center [898, 527] width 224 height 39
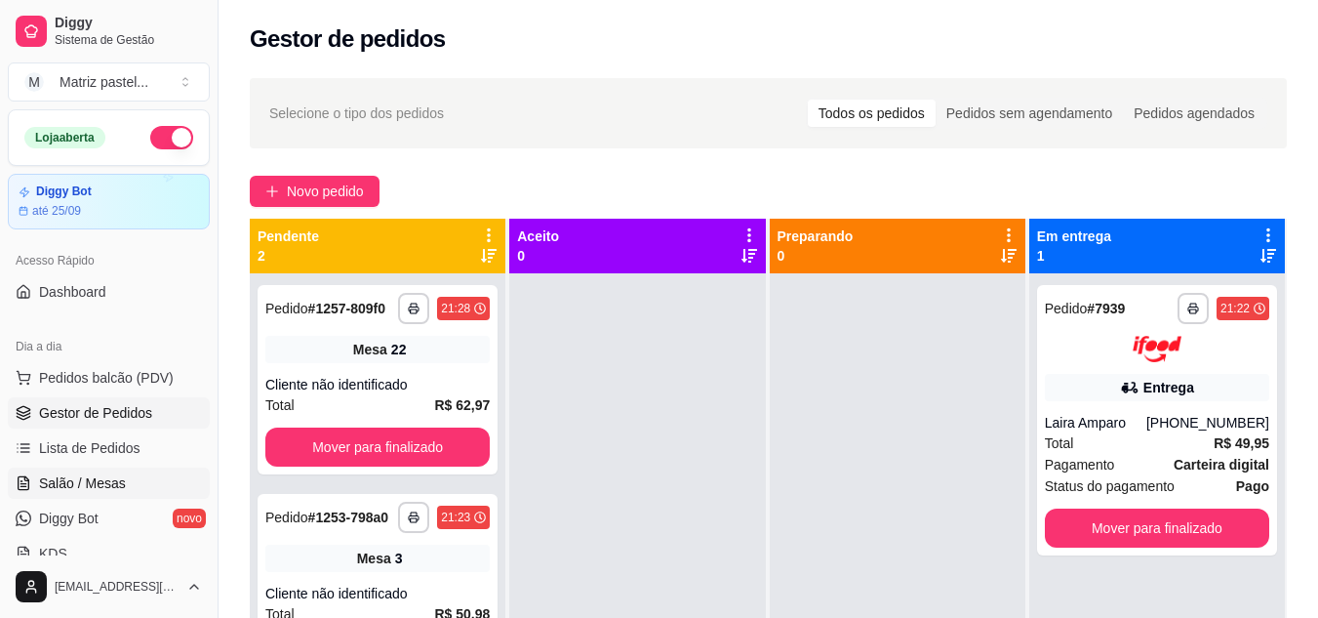
click at [96, 489] on span "Salão / Mesas" at bounding box center [82, 483] width 87 height 20
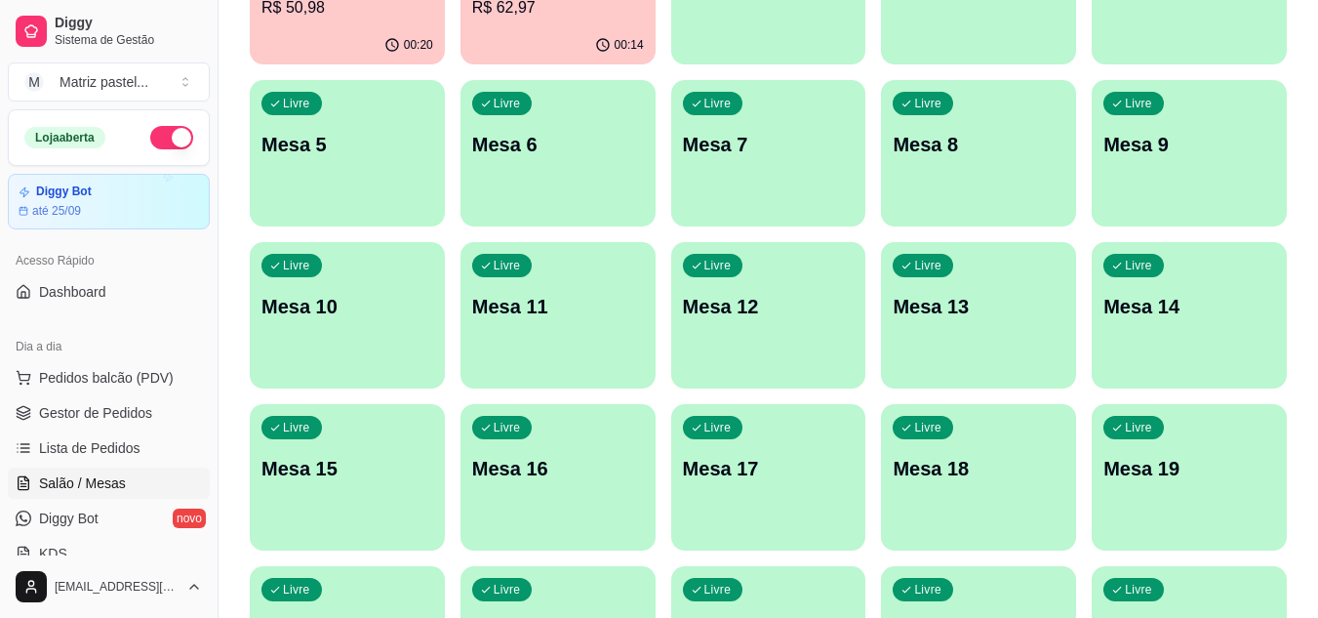
scroll to position [466, 0]
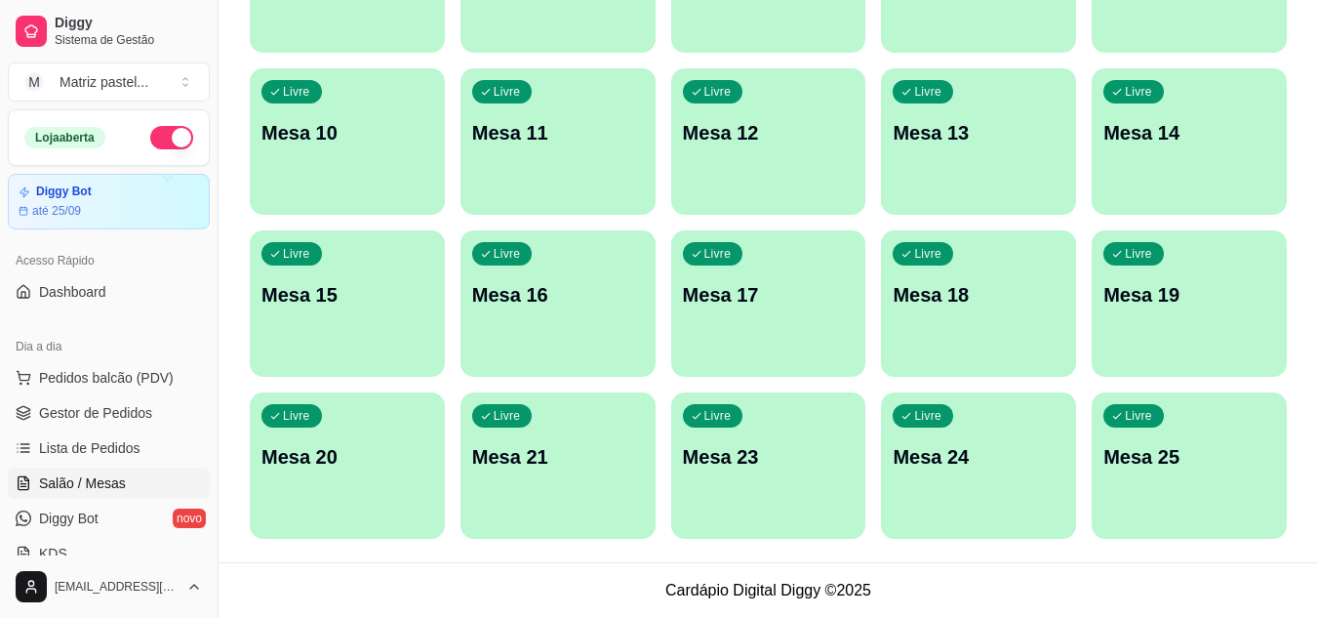
click at [1170, 477] on div "Livre Mesa 25" at bounding box center [1189, 453] width 195 height 123
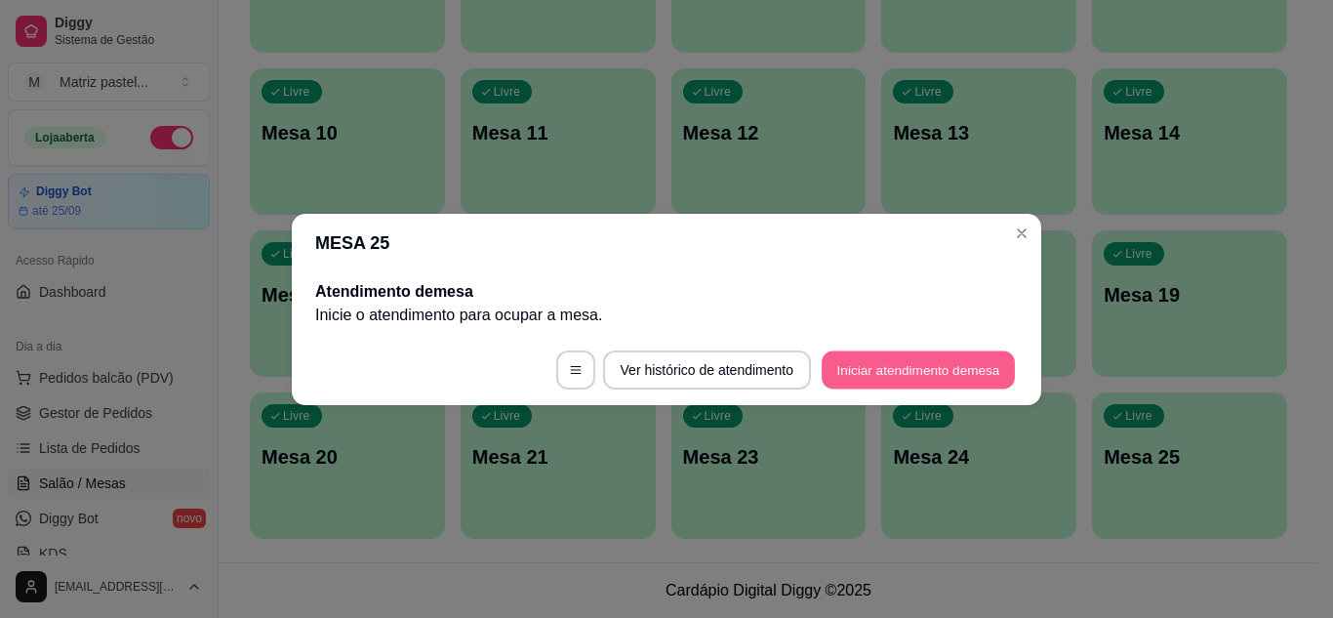
click at [948, 373] on button "Iniciar atendimento de mesa" at bounding box center [918, 369] width 193 height 38
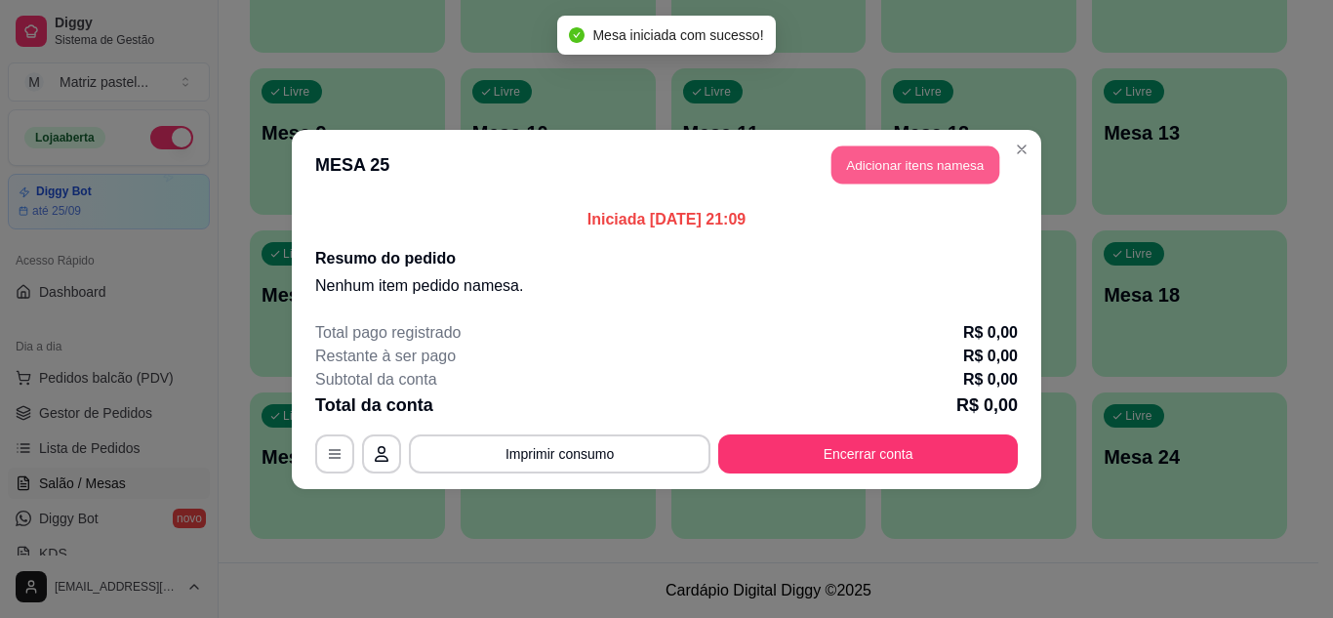
click at [875, 164] on button "Adicionar itens na mesa" at bounding box center [915, 164] width 168 height 38
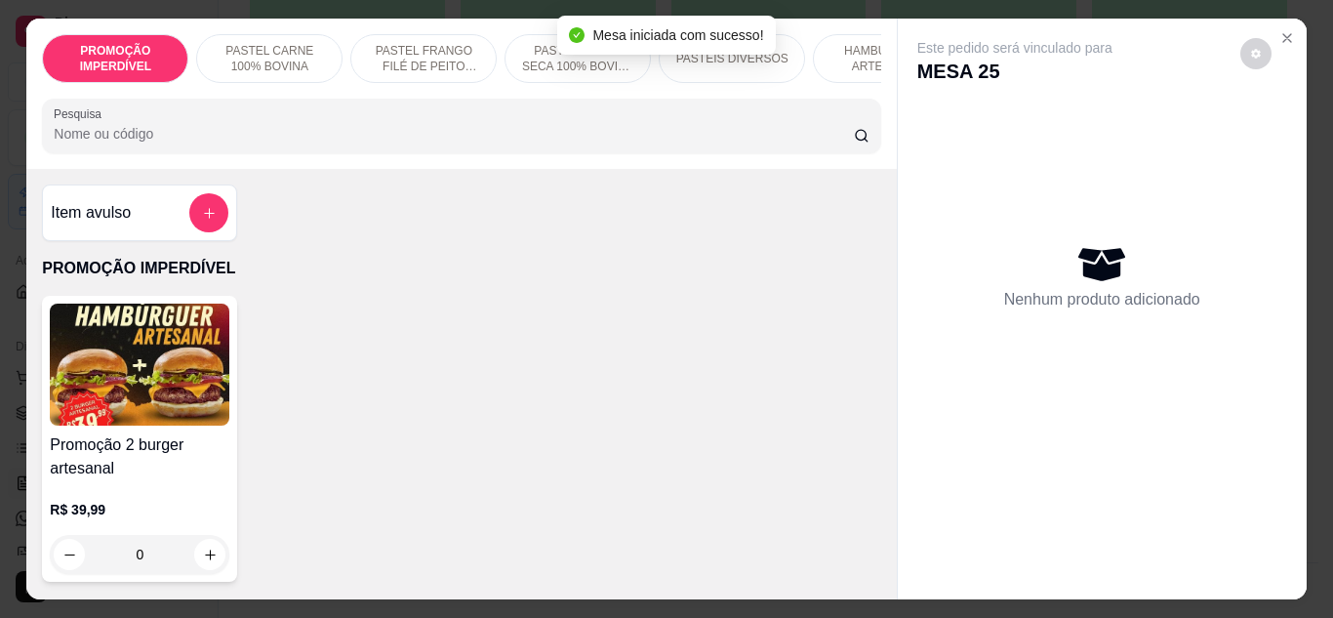
click at [403, 153] on div "Pesquisa" at bounding box center [461, 126] width 838 height 55
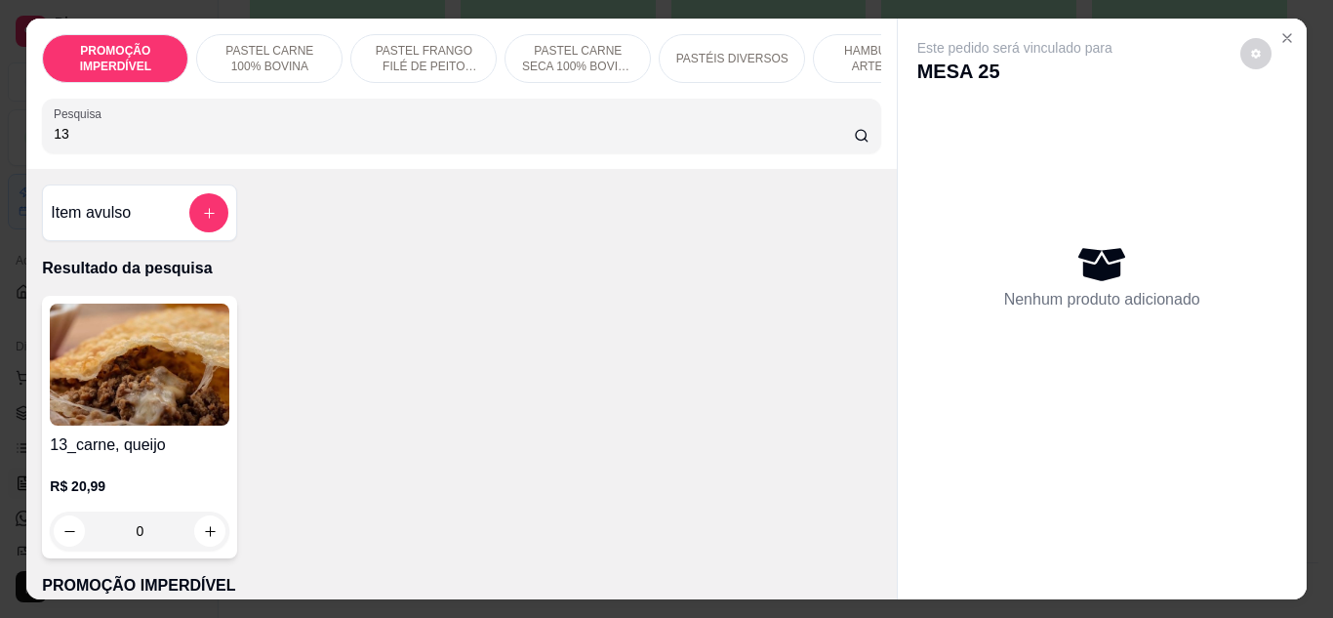
type input "13"
click at [192, 520] on div "0" at bounding box center [140, 530] width 180 height 39
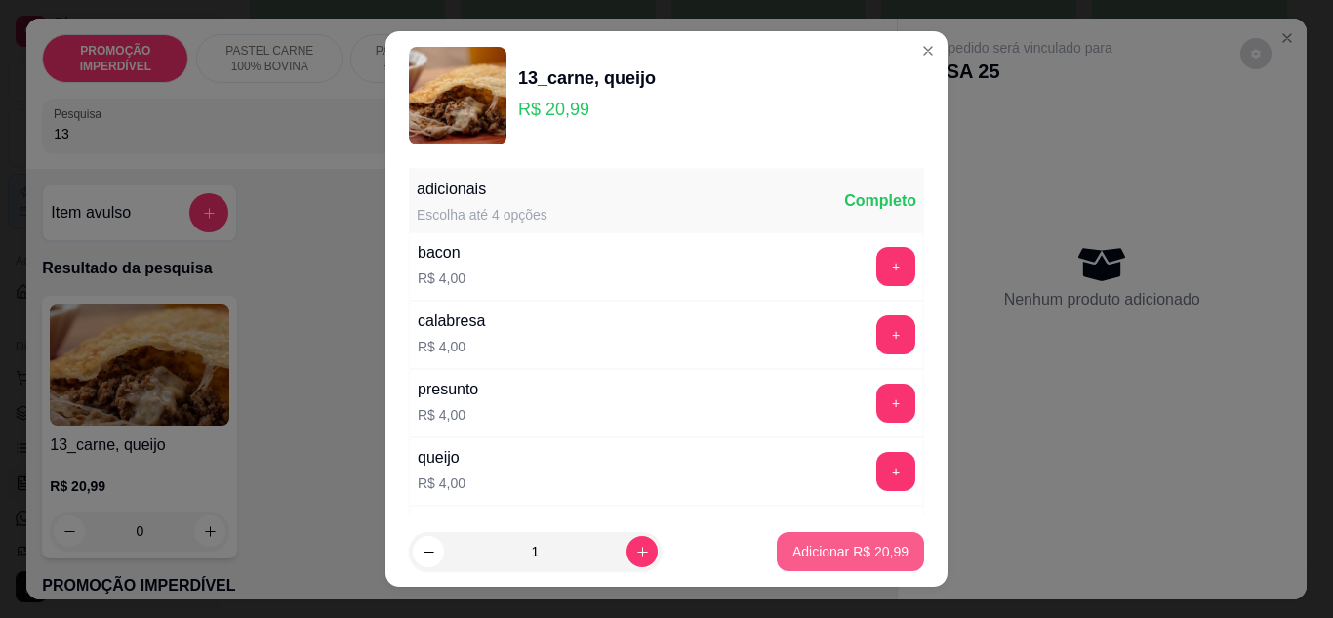
click at [799, 547] on p "Adicionar R$ 20,99" at bounding box center [850, 552] width 116 height 20
type input "1"
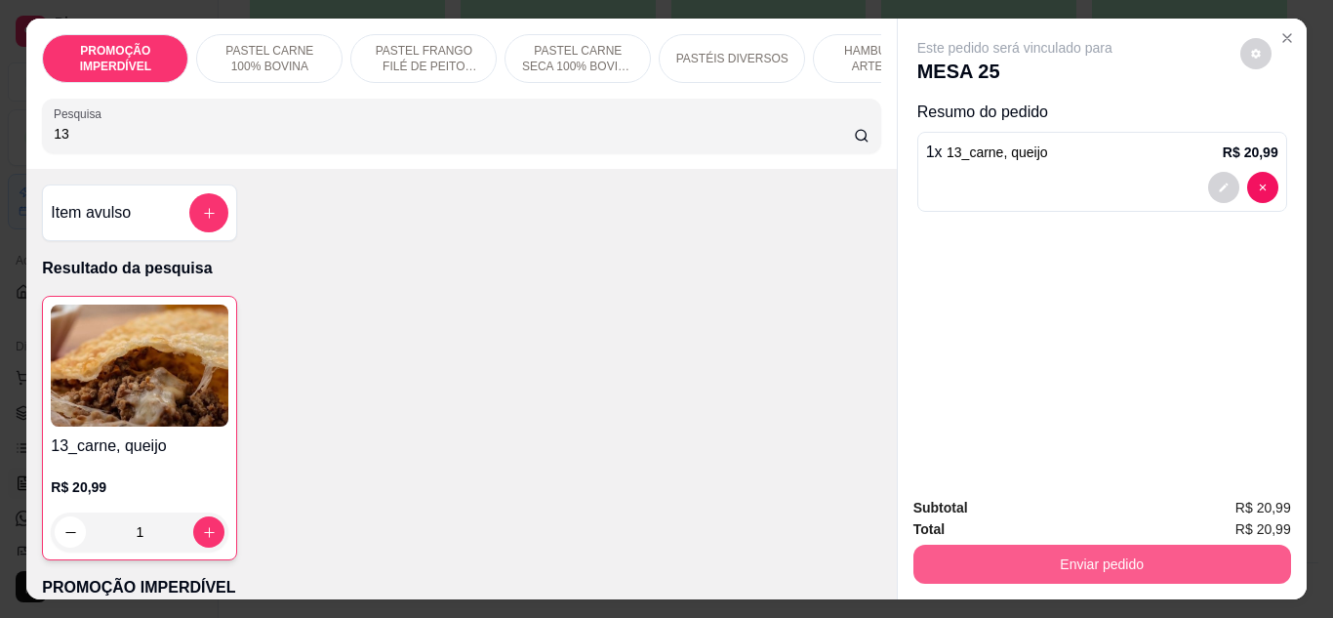
click at [1033, 556] on button "Enviar pedido" at bounding box center [1102, 564] width 378 height 39
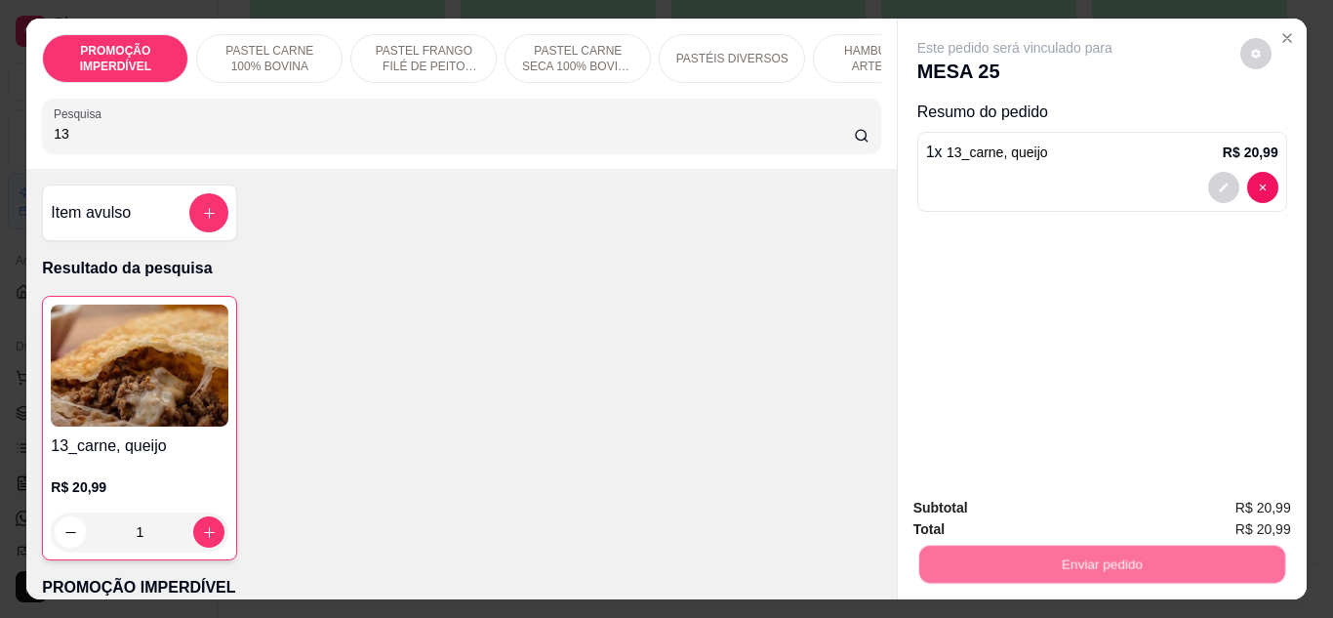
click at [1010, 490] on button "Não registrar e enviar pedido" at bounding box center [1037, 508] width 197 height 36
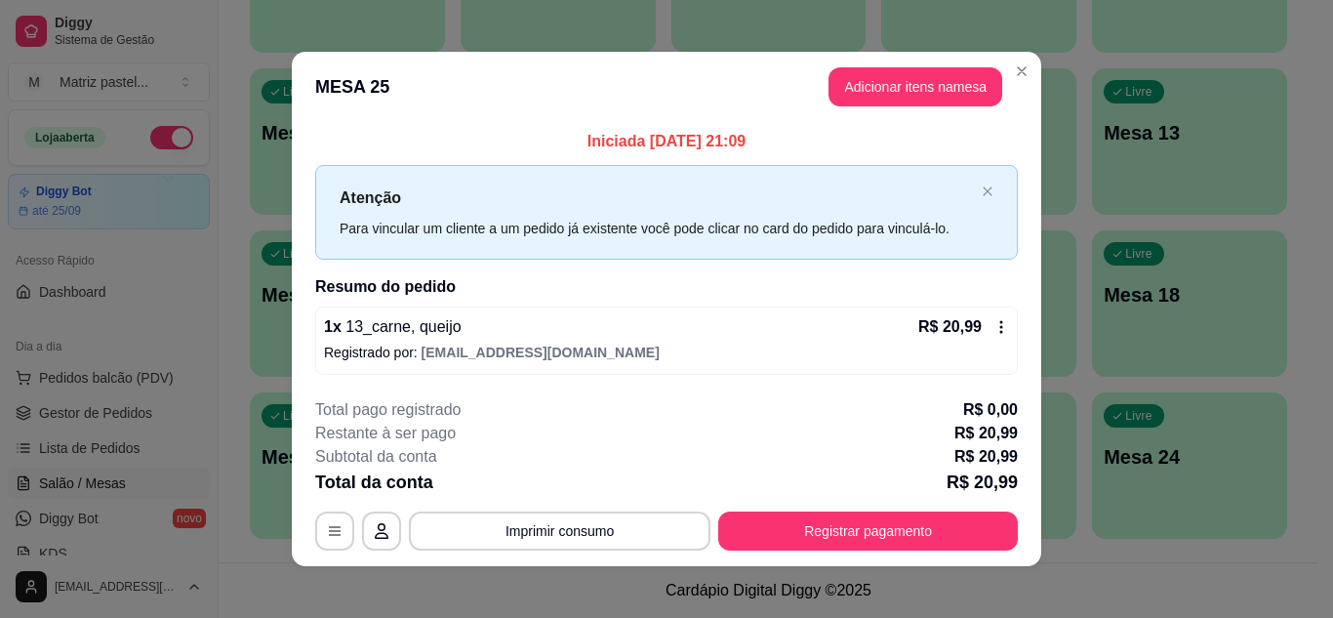
click at [1027, 83] on header "MESA 25 Adicionar itens na mesa" at bounding box center [666, 87] width 749 height 70
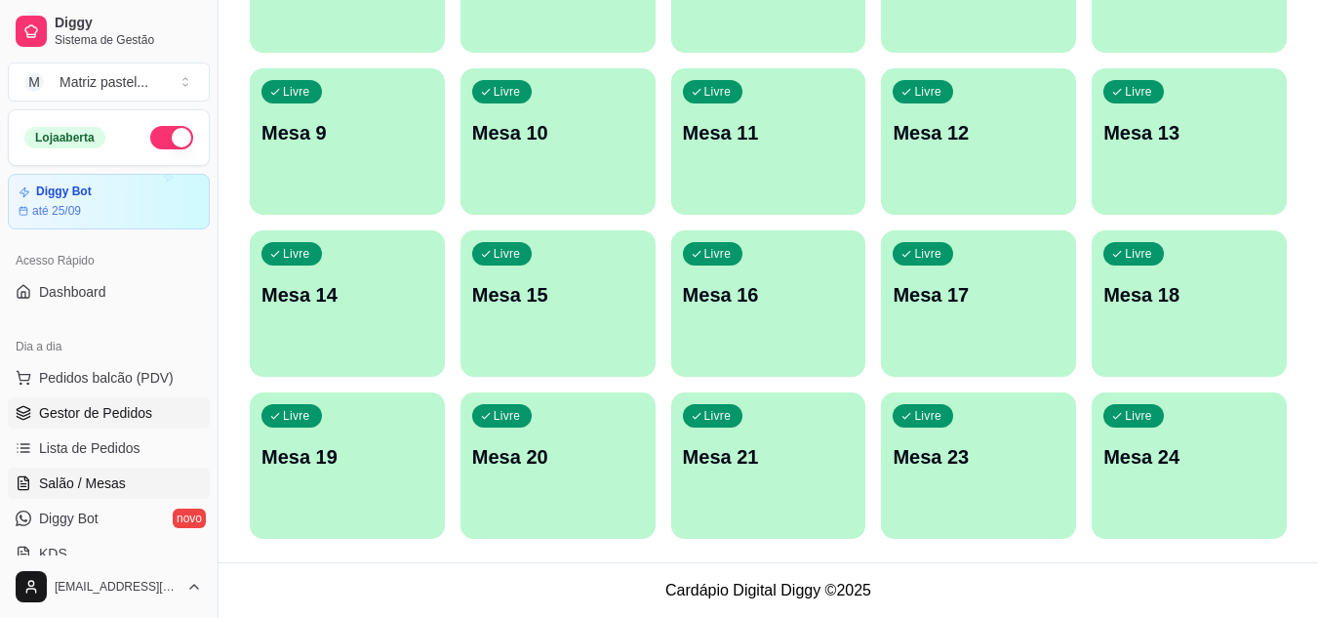
click at [87, 421] on span "Gestor de Pedidos" at bounding box center [95, 413] width 113 height 20
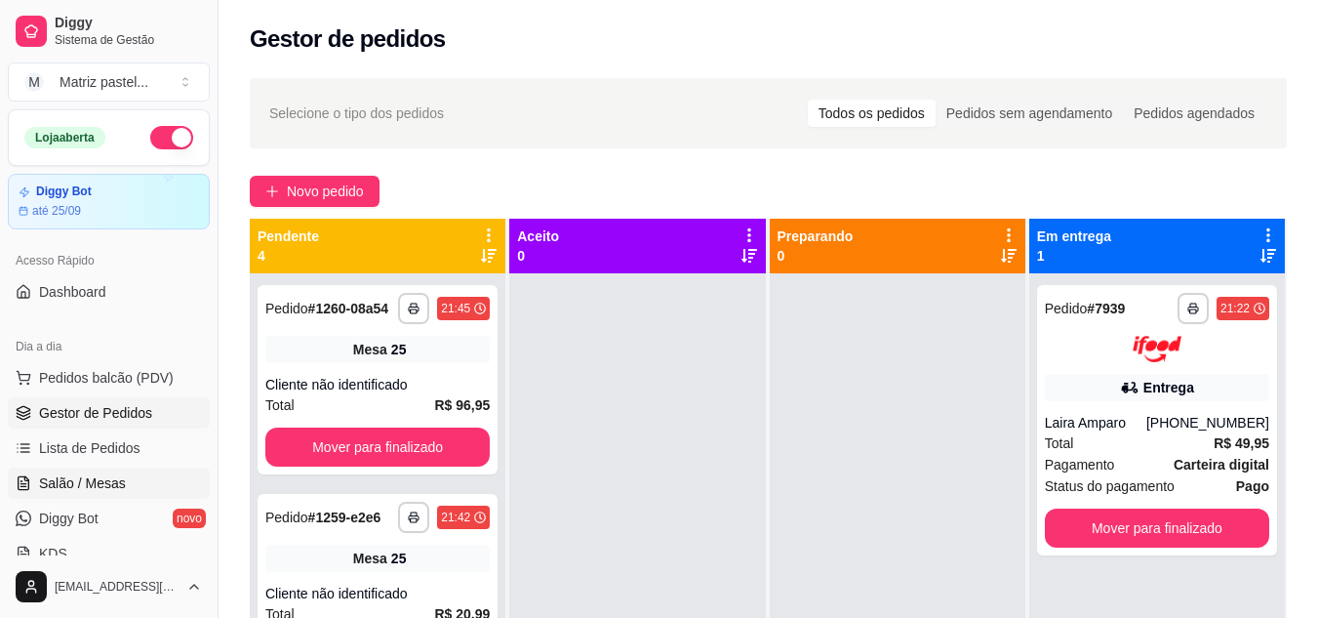
click at [117, 477] on span "Salão / Mesas" at bounding box center [82, 483] width 87 height 20
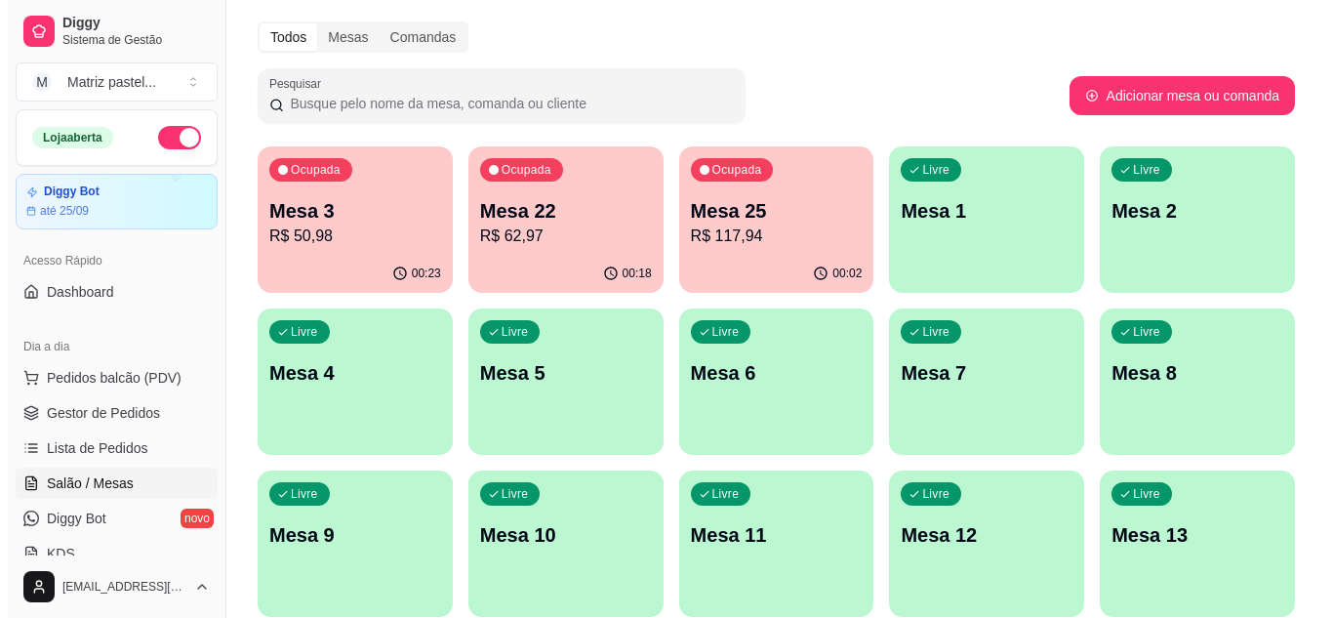
scroll to position [98, 0]
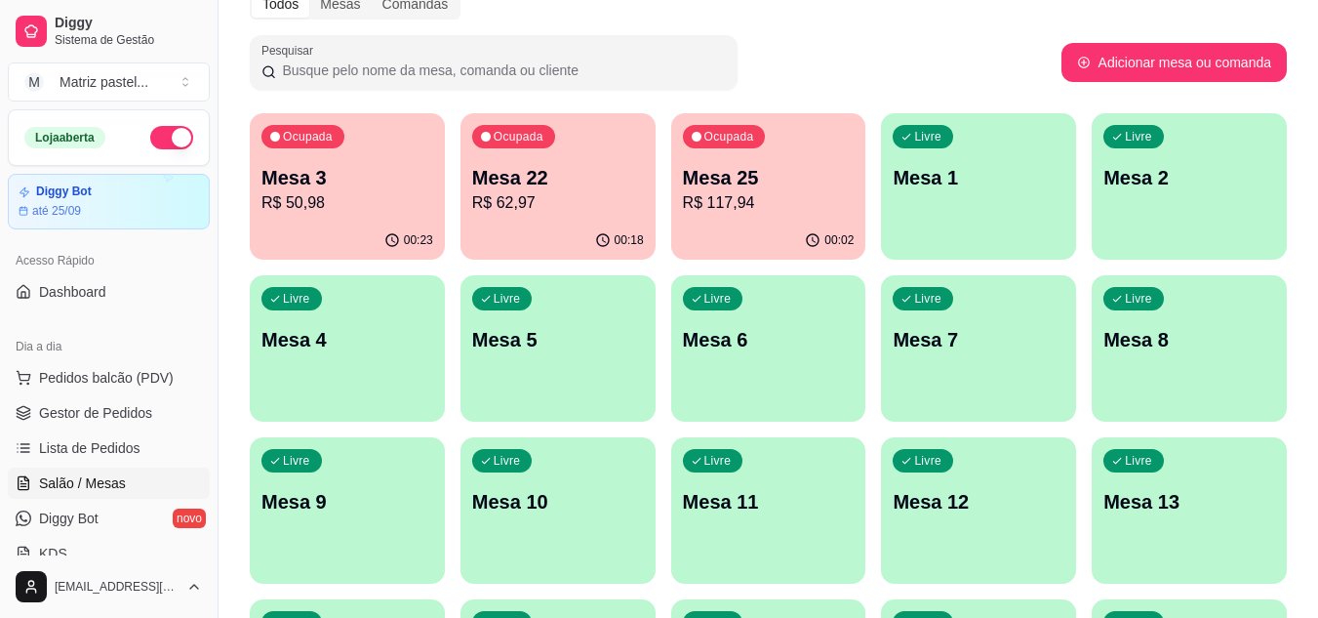
click at [391, 212] on p "R$ 50,98" at bounding box center [348, 202] width 172 height 23
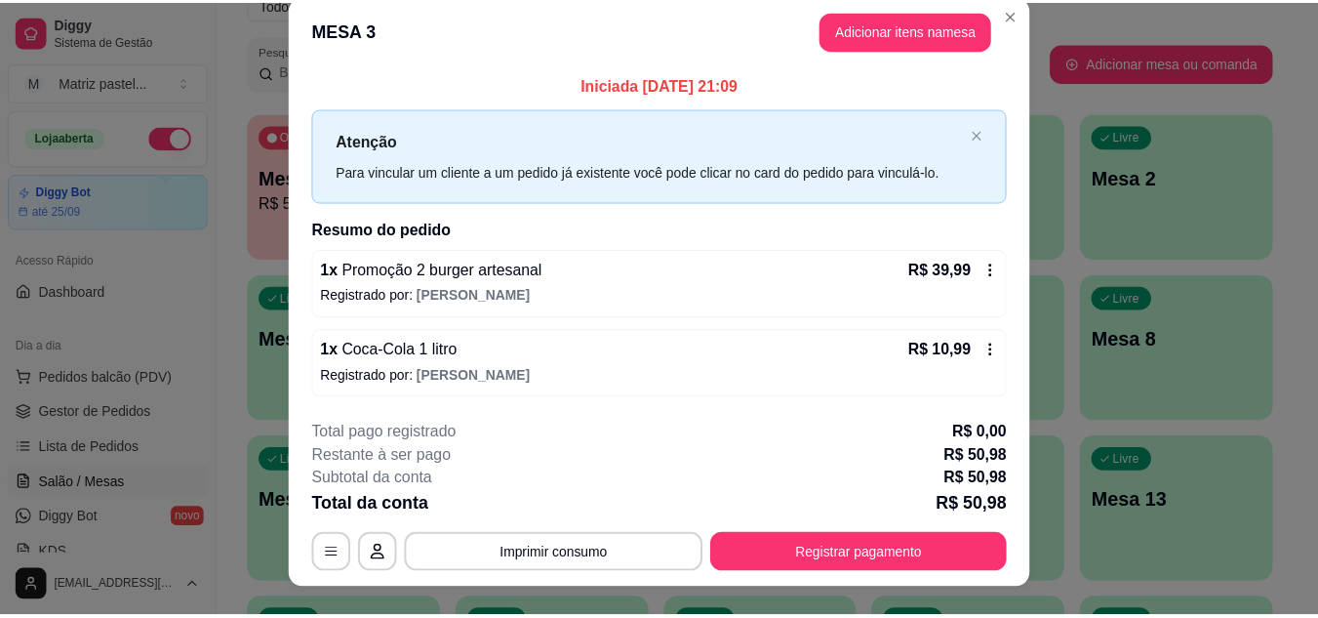
scroll to position [0, 0]
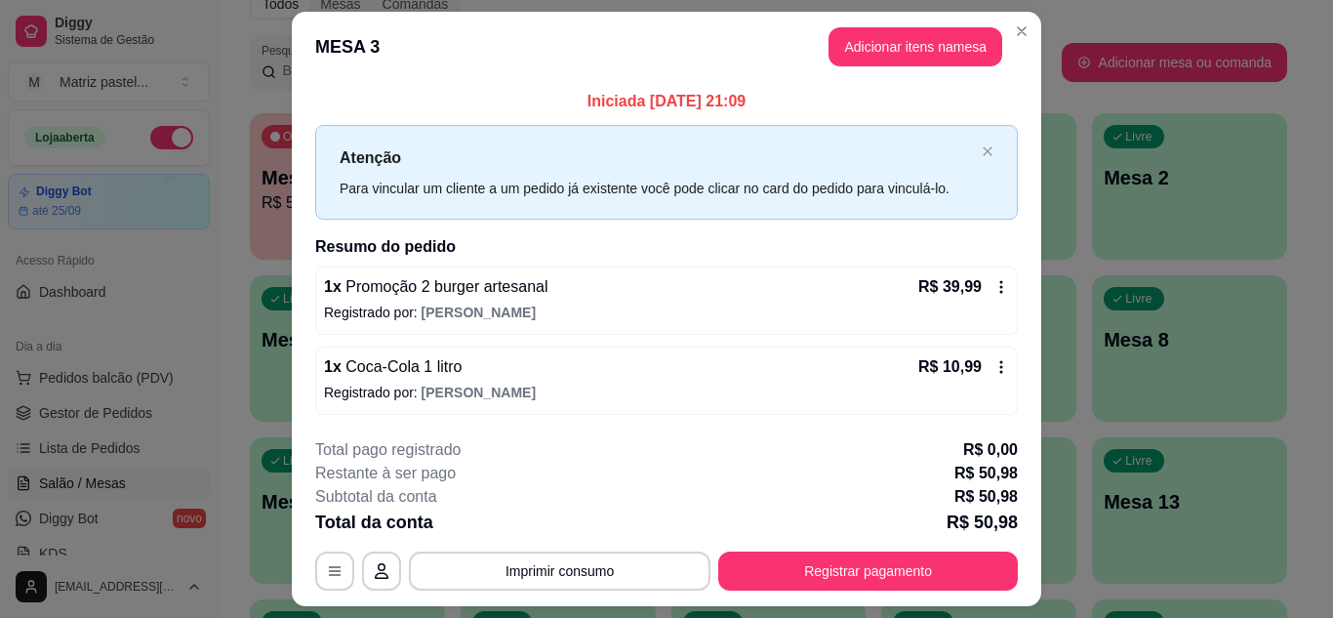
click at [999, 20] on header "MESA 3 Adicionar itens na mesa" at bounding box center [666, 47] width 749 height 70
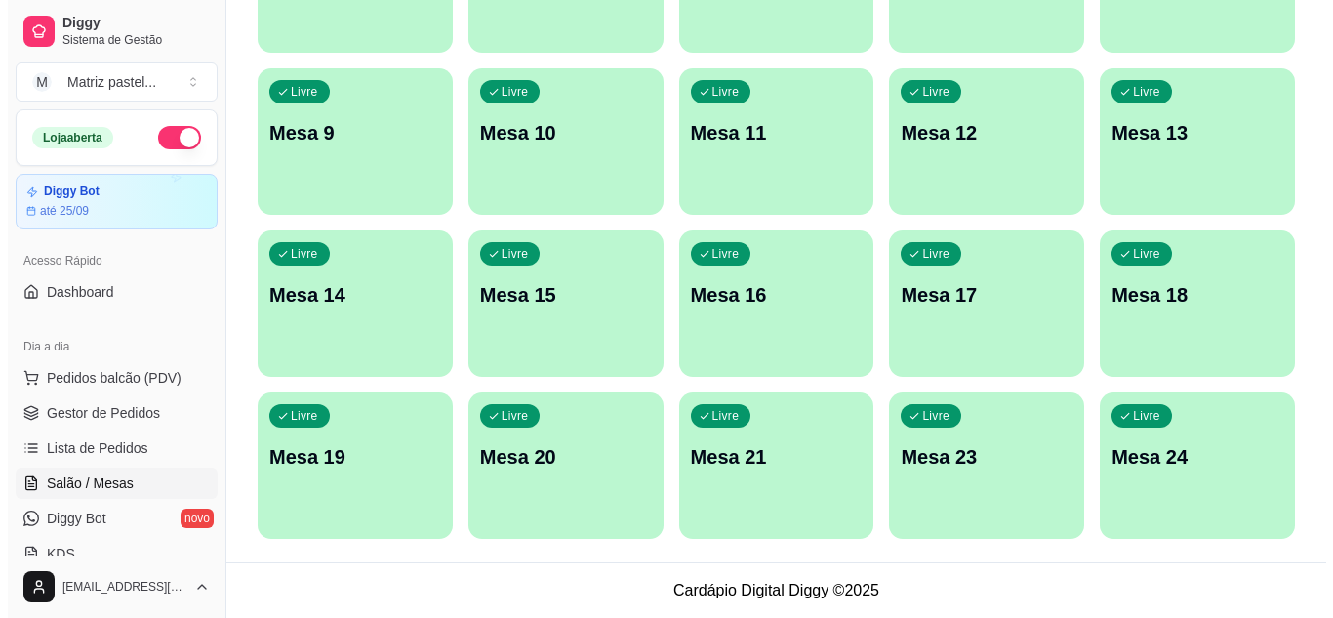
scroll to position [76, 0]
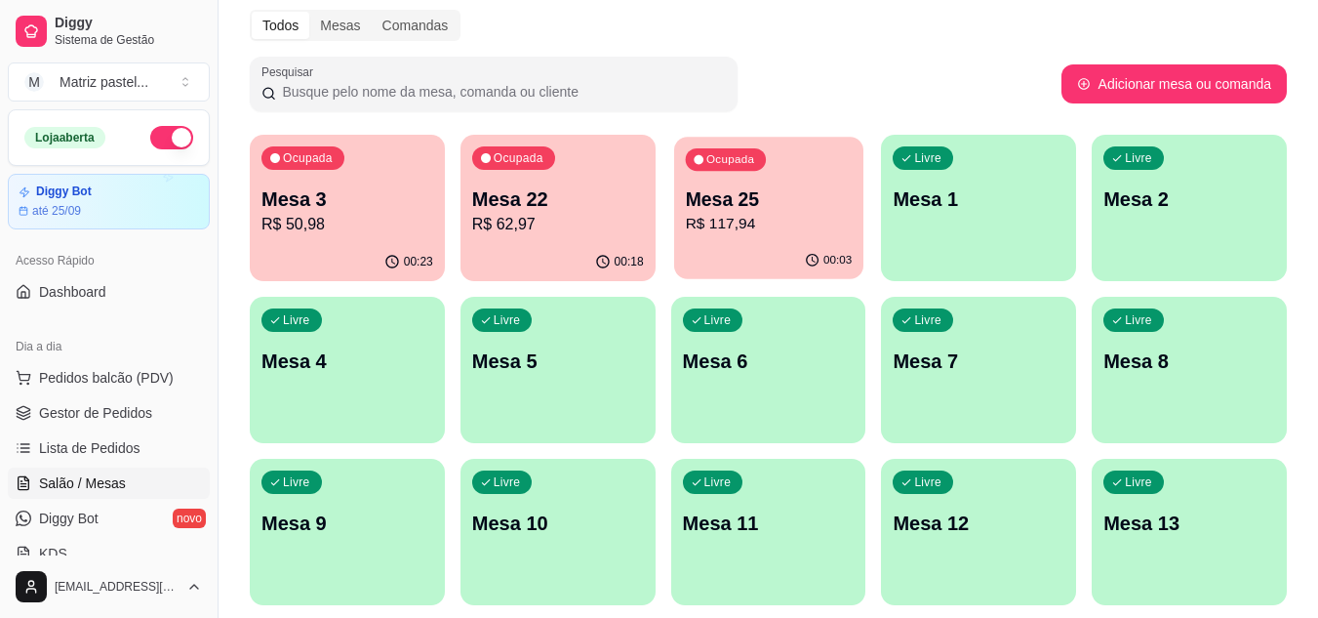
click at [800, 223] on p "R$ 117,94" at bounding box center [768, 224] width 167 height 22
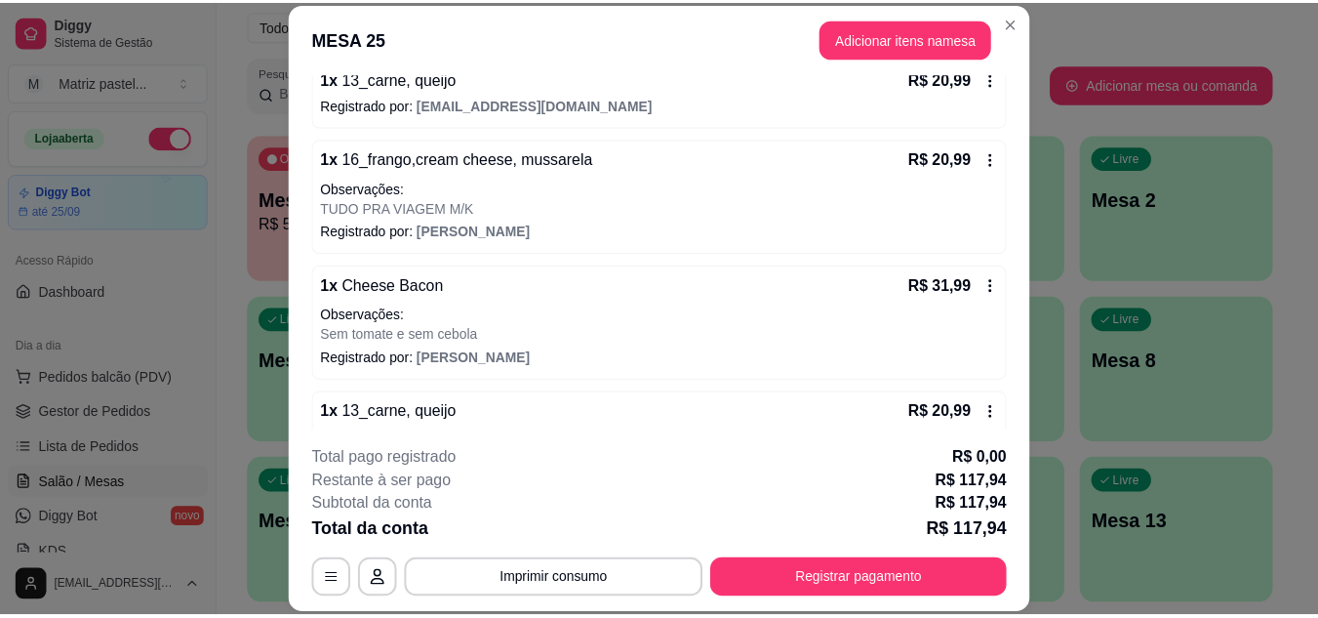
scroll to position [86, 0]
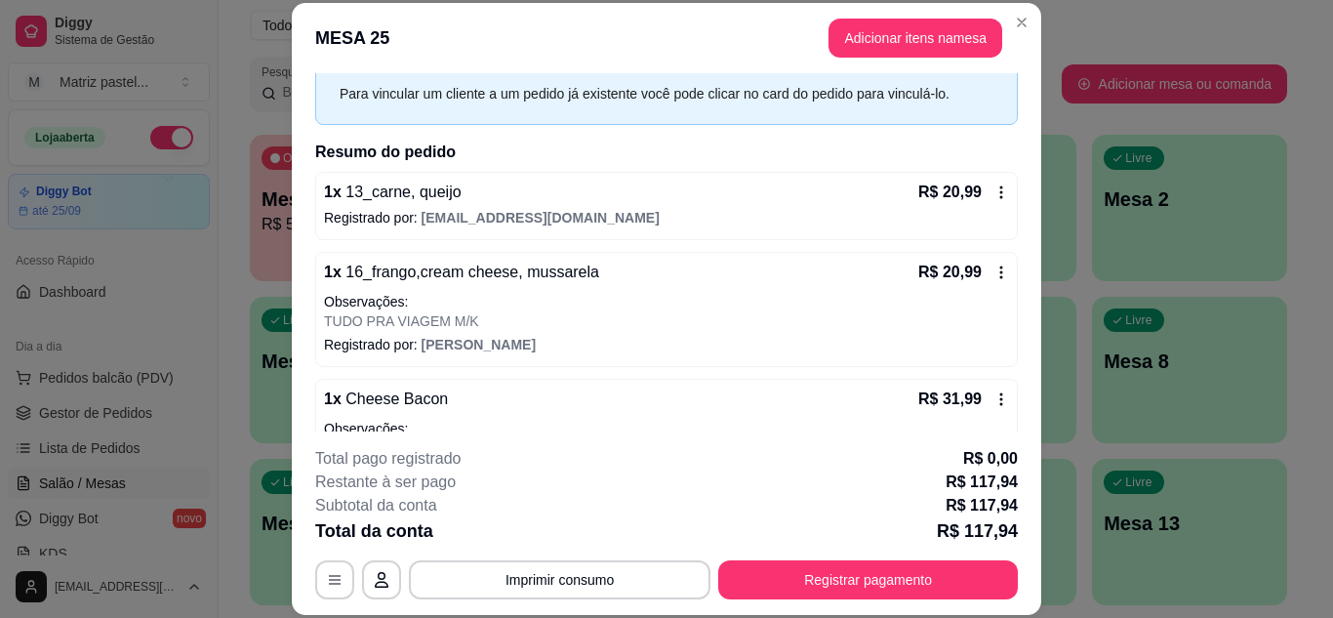
click at [993, 199] on icon at bounding box center [1001, 192] width 16 height 16
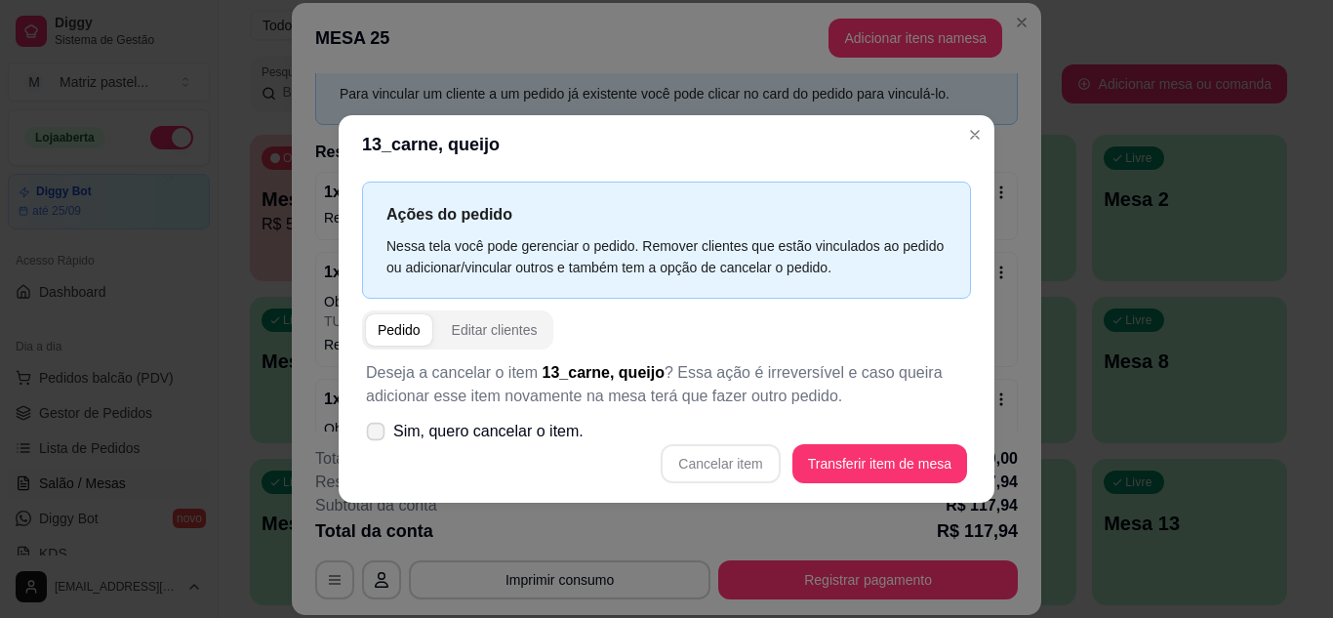
click at [464, 442] on span "Sim, quero cancelar o item." at bounding box center [488, 431] width 190 height 23
click at [378, 442] on input "Sim, quero cancelar o item." at bounding box center [371, 440] width 13 height 13
checkbox input "true"
click at [733, 471] on button "Cancelar item" at bounding box center [720, 463] width 119 height 39
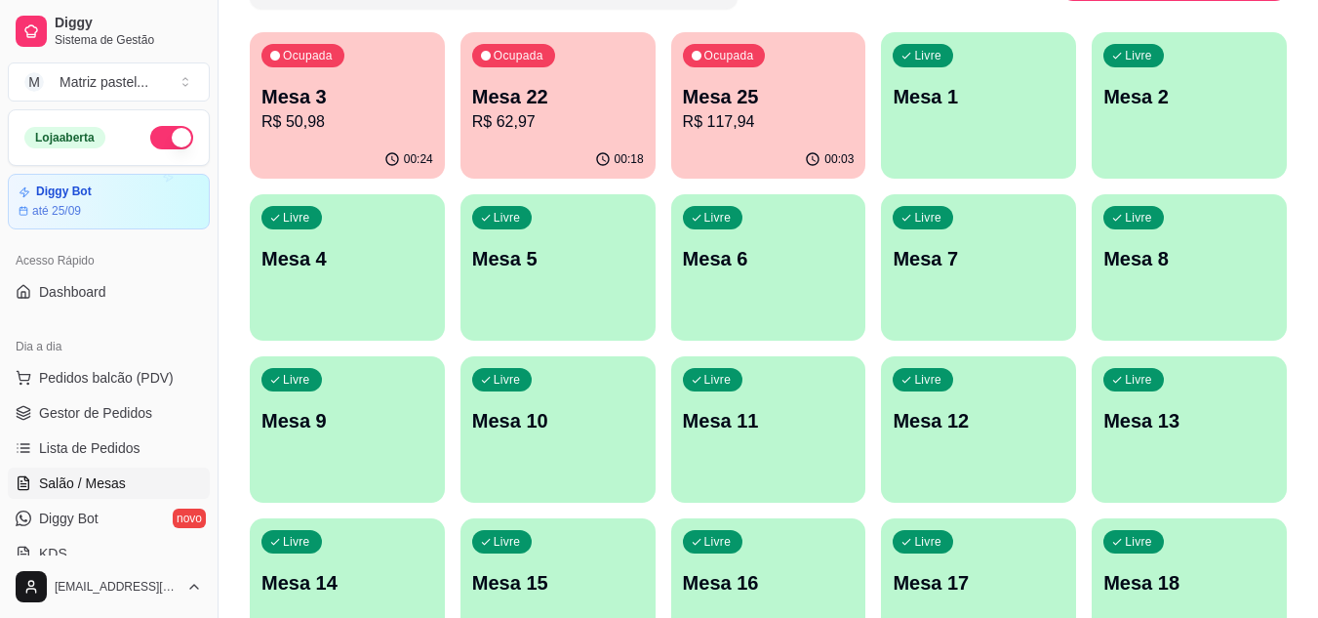
scroll to position [0, 0]
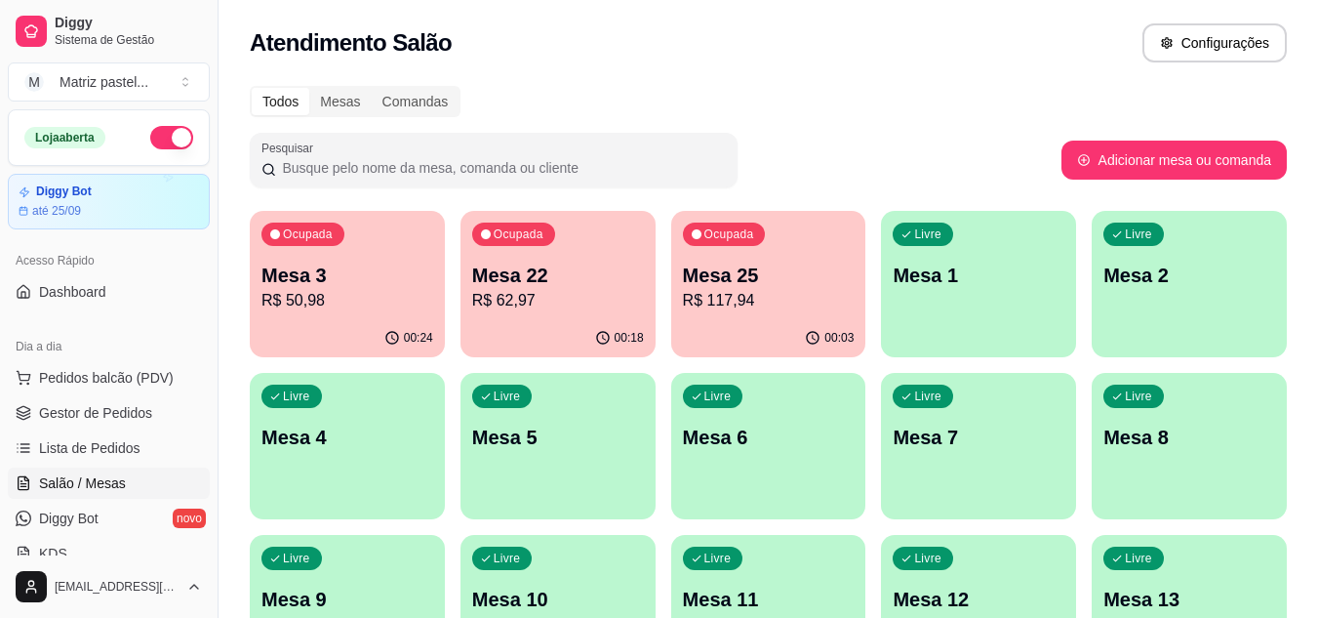
click at [383, 298] on p "R$ 50,98" at bounding box center [348, 300] width 172 height 23
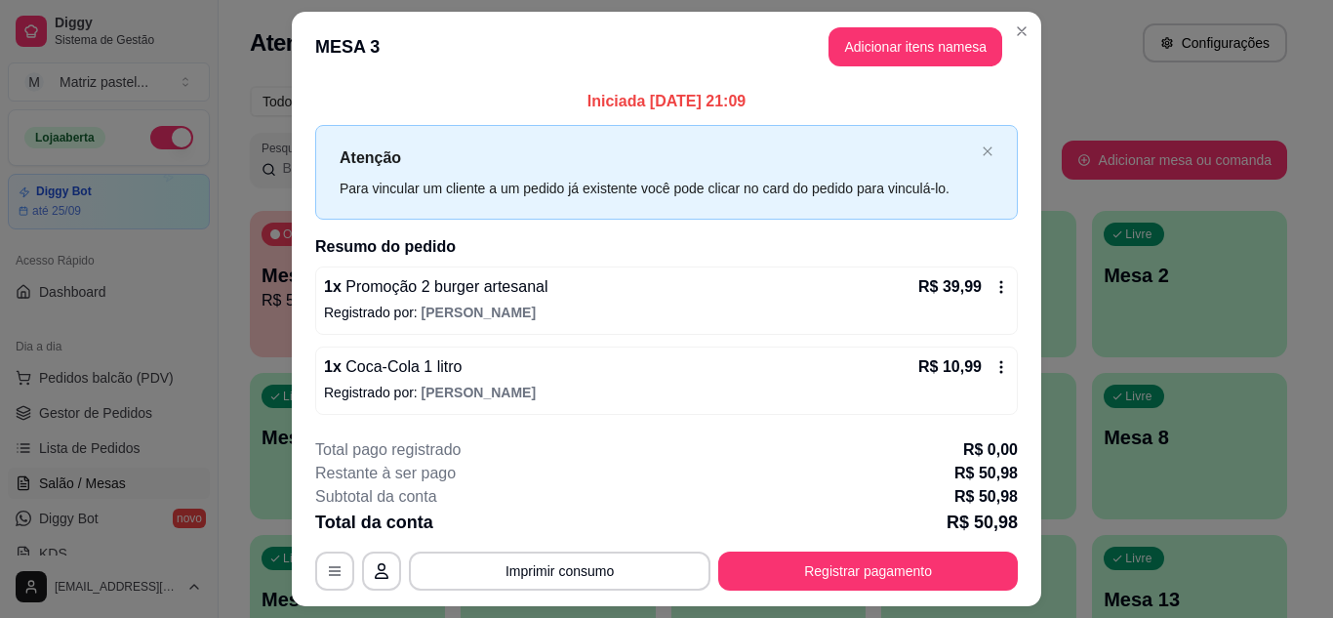
click at [764, 565] on button "Registrar pagamento" at bounding box center [868, 570] width 300 height 39
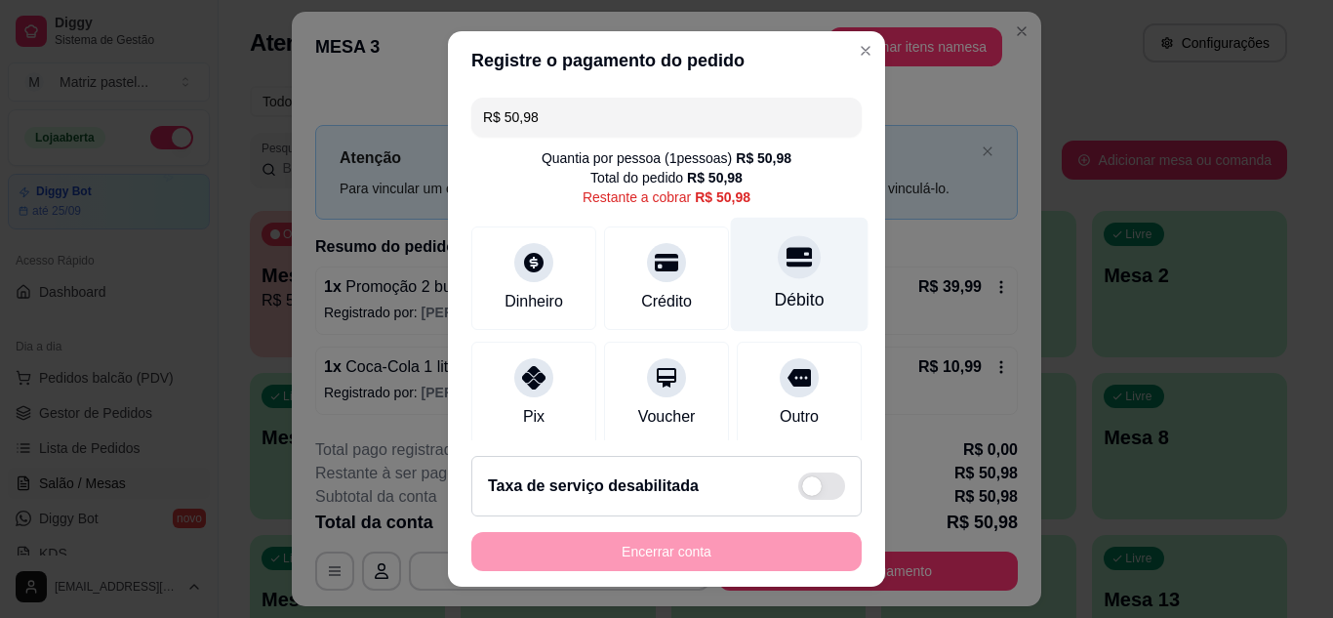
click at [775, 292] on div "Débito" at bounding box center [800, 299] width 50 height 25
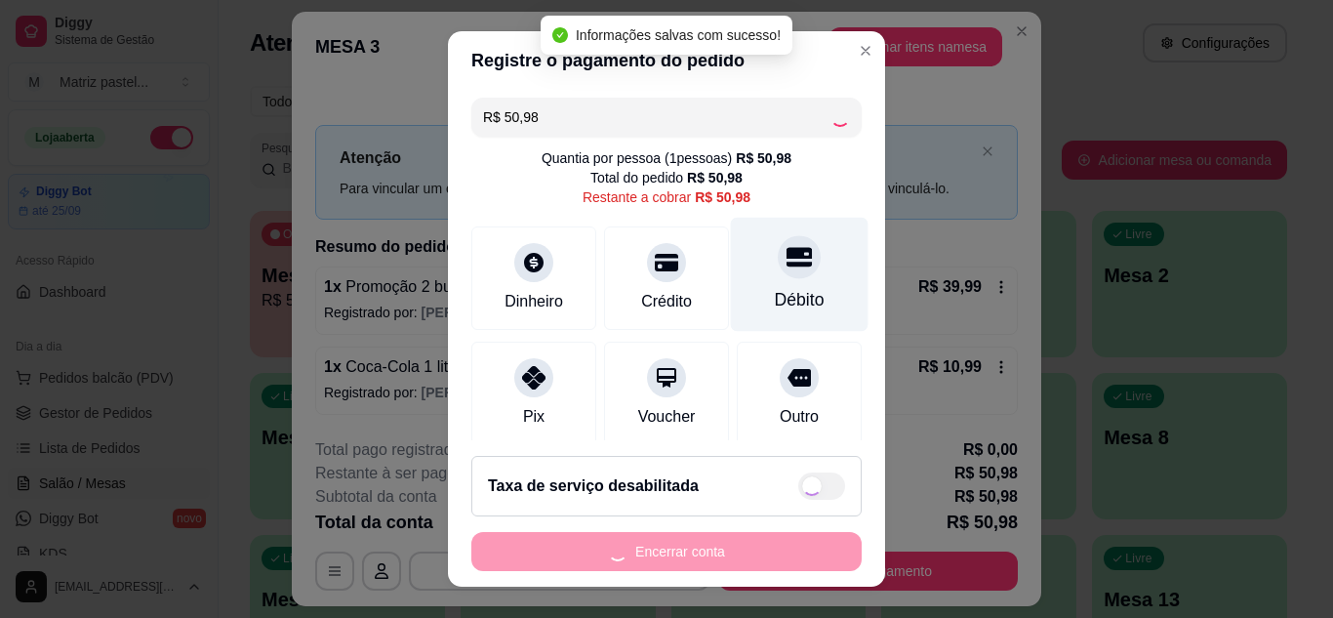
type input "R$ 0,00"
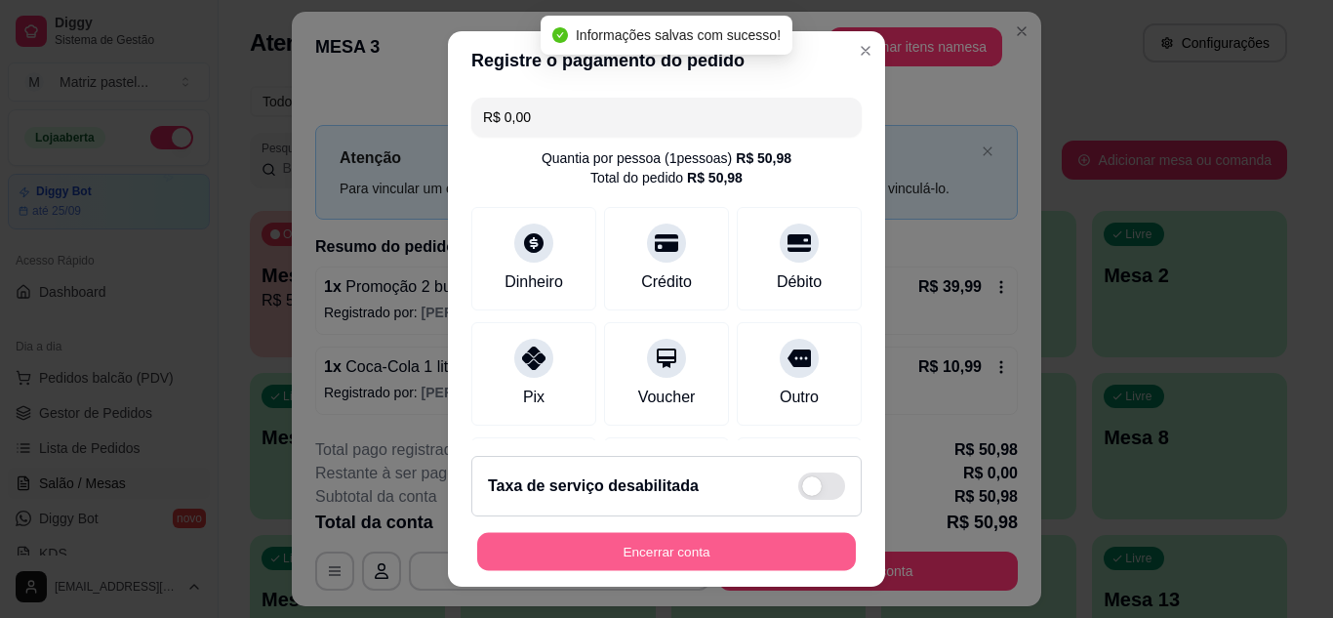
click at [671, 550] on button "Encerrar conta" at bounding box center [666, 552] width 379 height 38
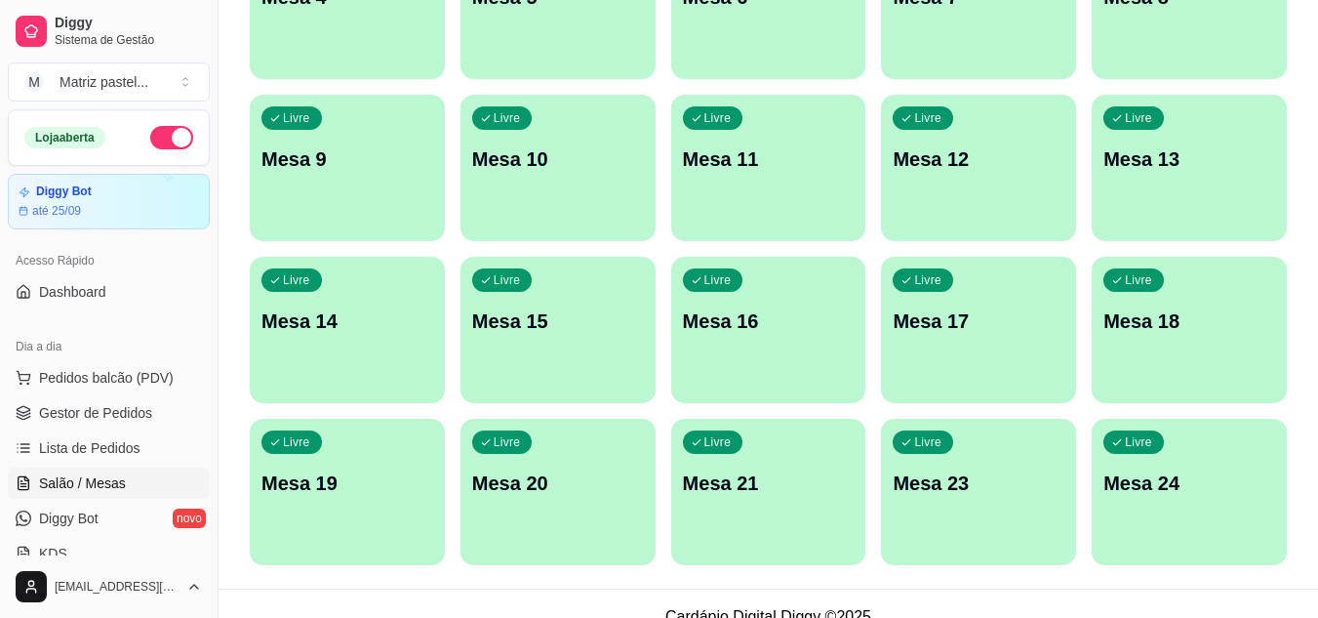
scroll to position [466, 0]
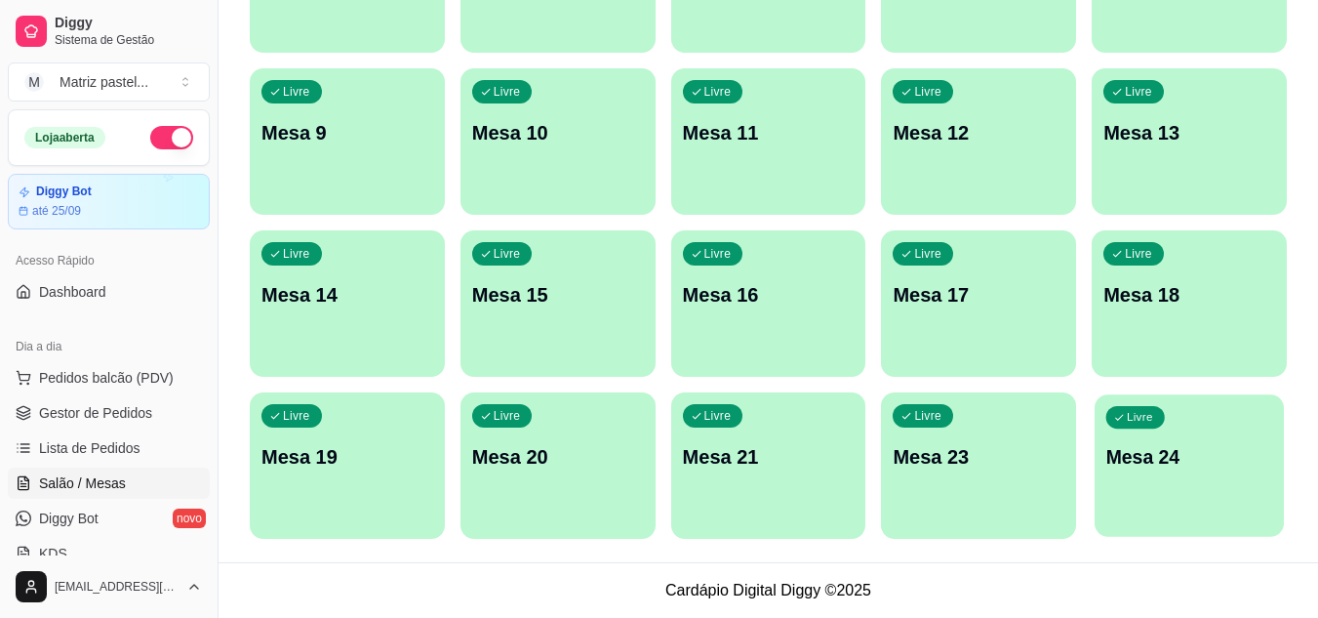
click at [1100, 454] on div "Livre Mesa 24" at bounding box center [1189, 453] width 189 height 119
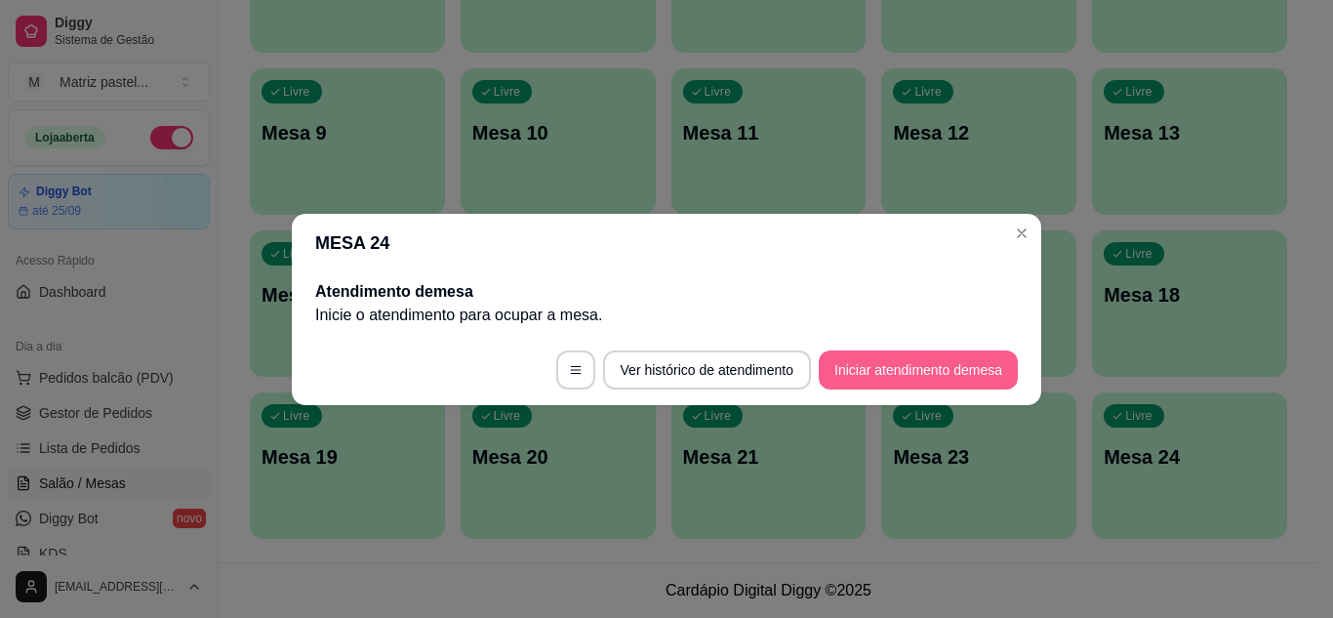
click at [870, 379] on button "Iniciar atendimento de mesa" at bounding box center [918, 369] width 199 height 39
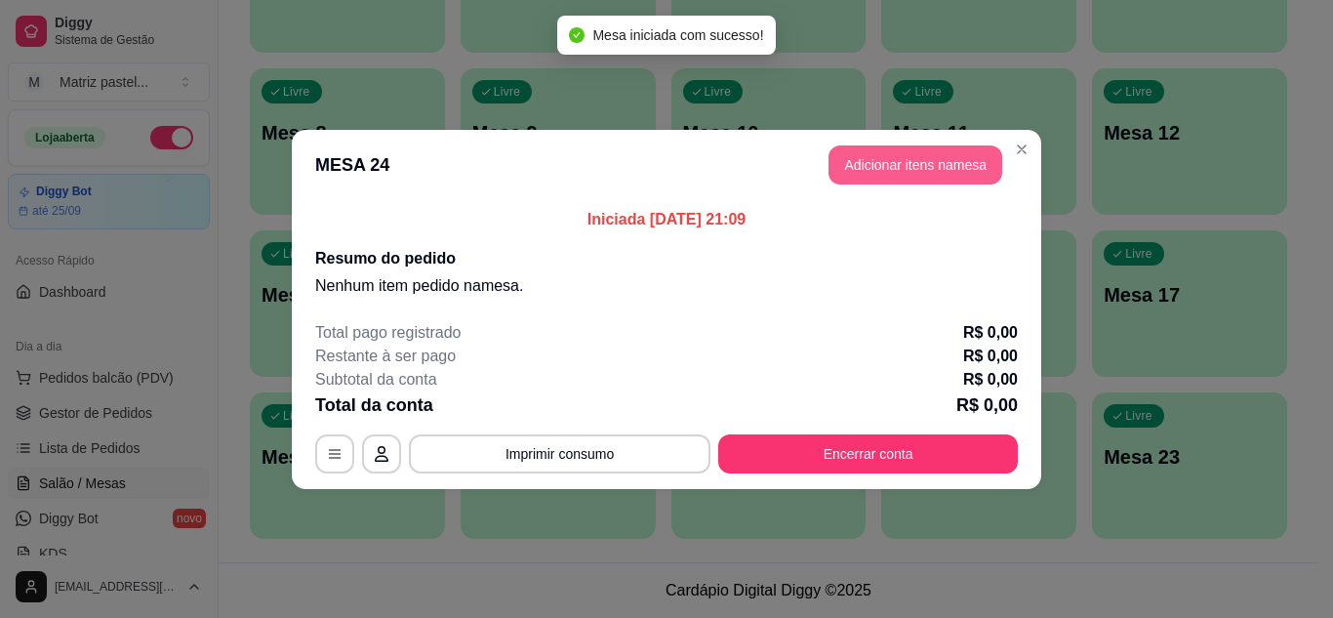
click at [868, 168] on button "Adicionar itens na mesa" at bounding box center [915, 164] width 174 height 39
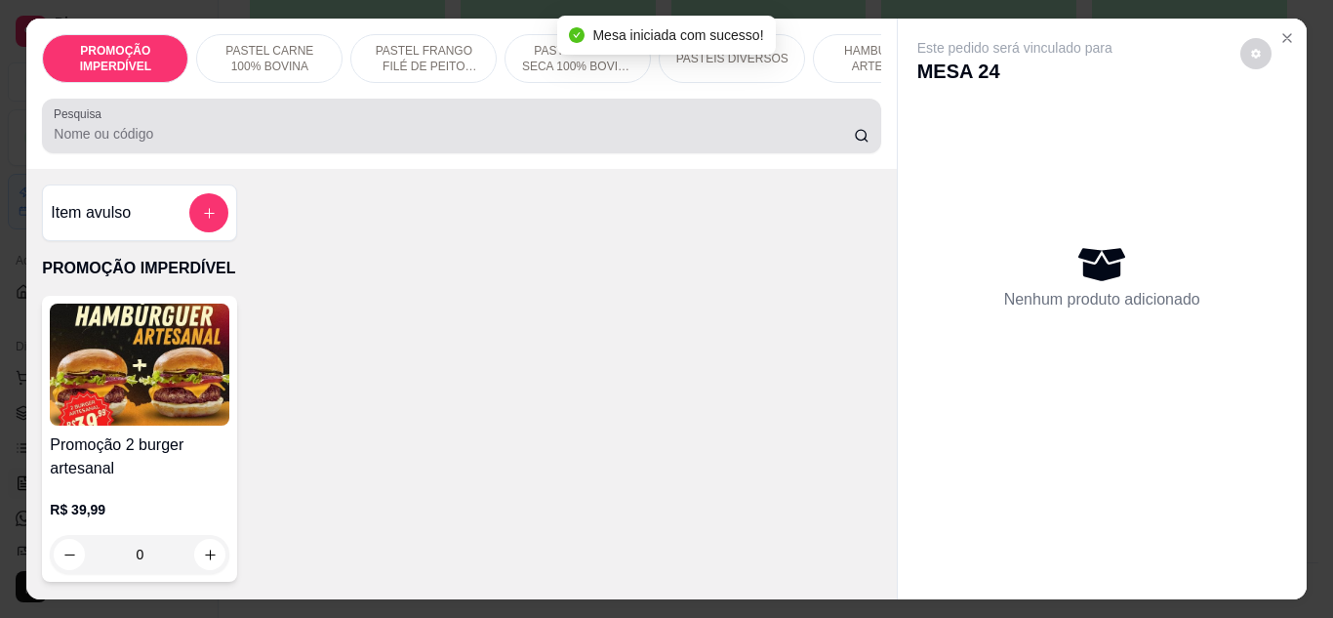
click at [578, 132] on input "Pesquisa" at bounding box center [454, 134] width 800 height 20
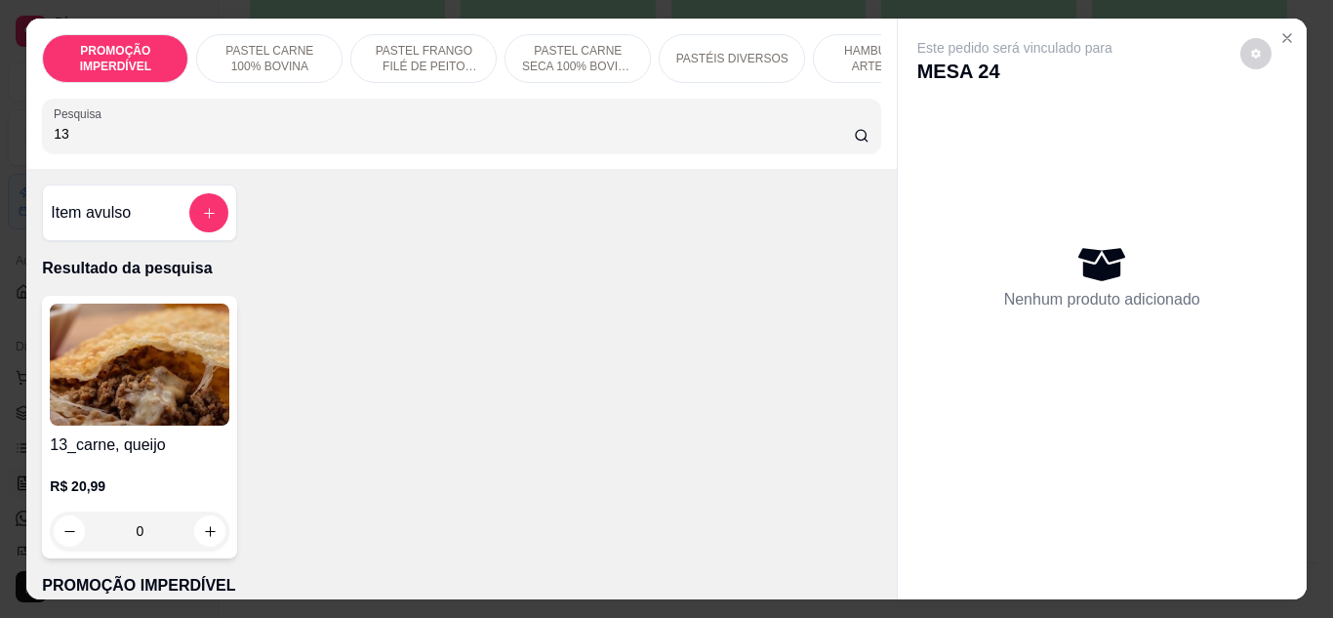
type input "13"
click at [197, 540] on div "0" at bounding box center [140, 530] width 180 height 39
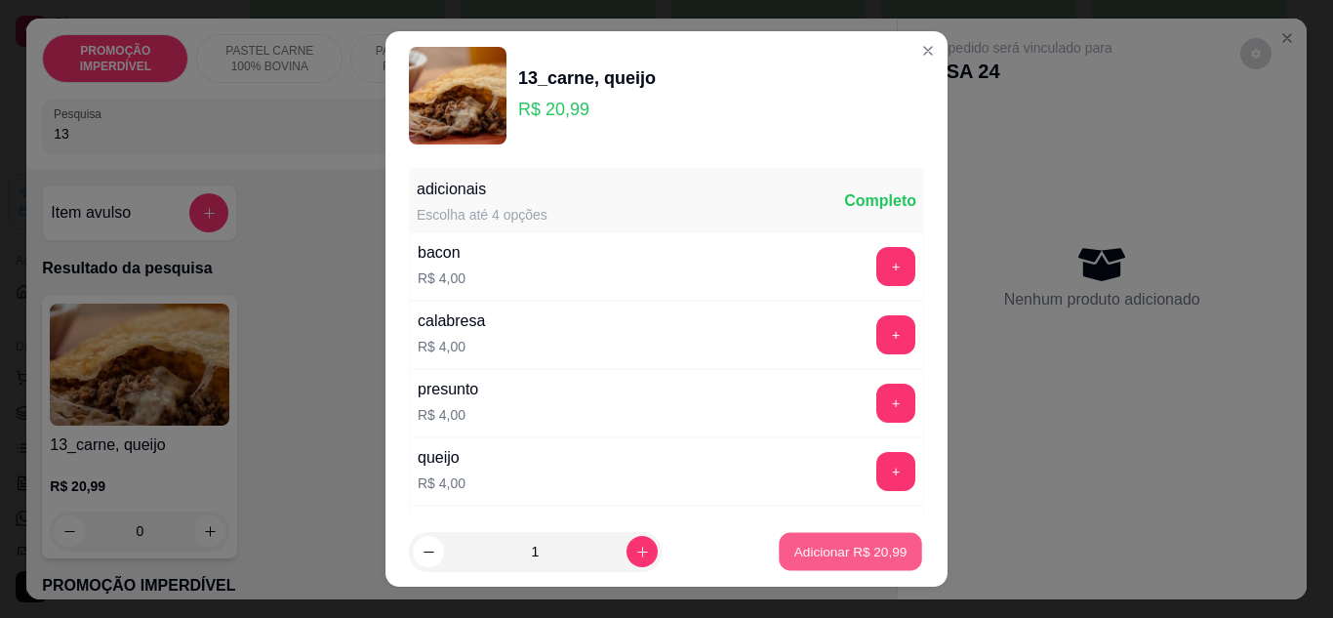
click at [844, 557] on p "Adicionar R$ 20,99" at bounding box center [850, 552] width 113 height 19
type input "1"
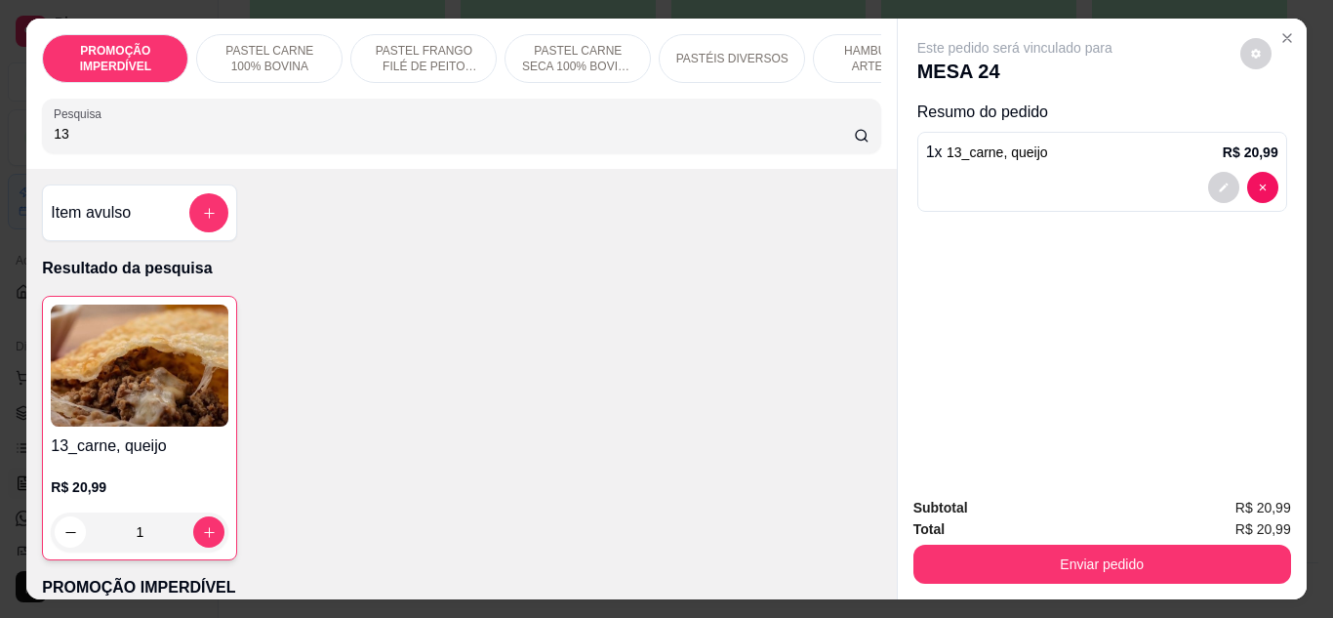
click at [957, 540] on div "Enviar pedido" at bounding box center [1102, 562] width 378 height 44
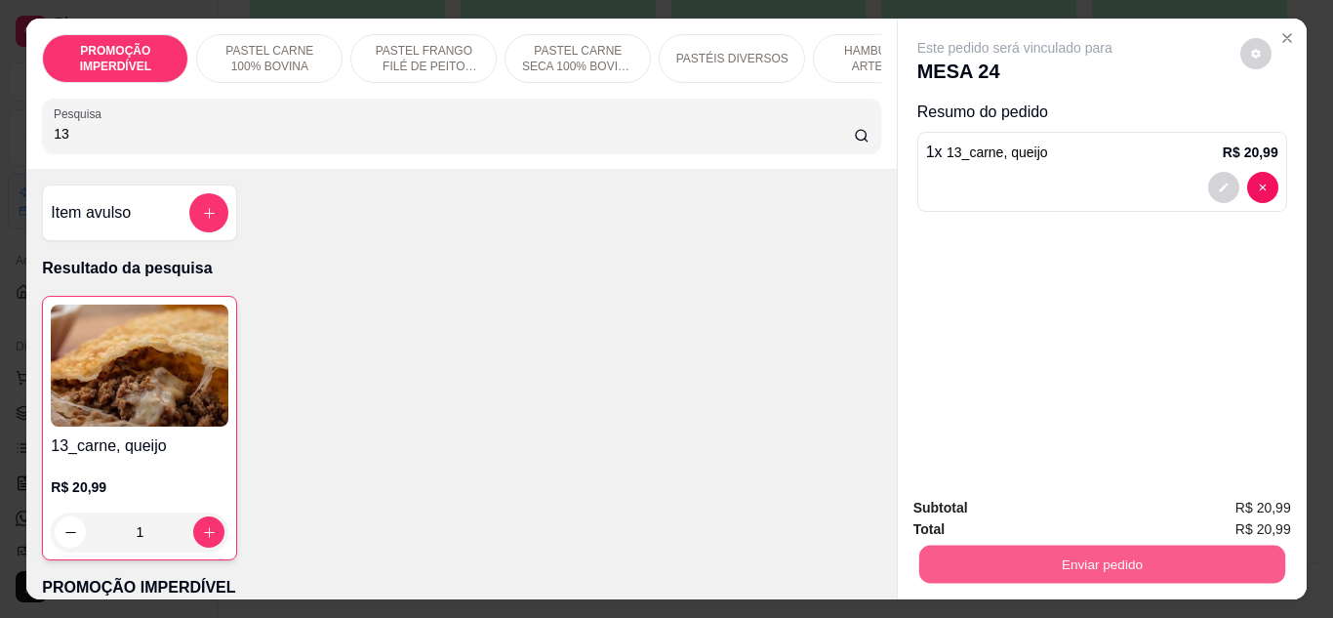
click at [963, 545] on button "Enviar pedido" at bounding box center [1101, 564] width 366 height 38
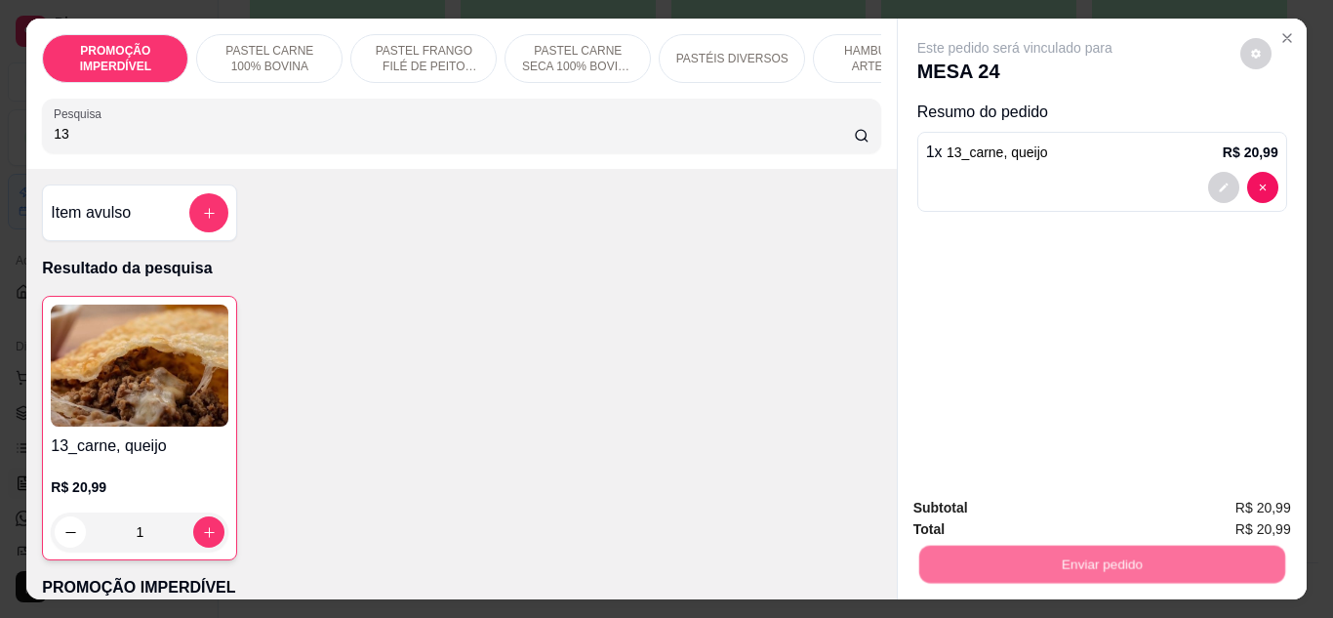
click at [951, 505] on button "Não registrar e enviar pedido" at bounding box center [1037, 508] width 197 height 36
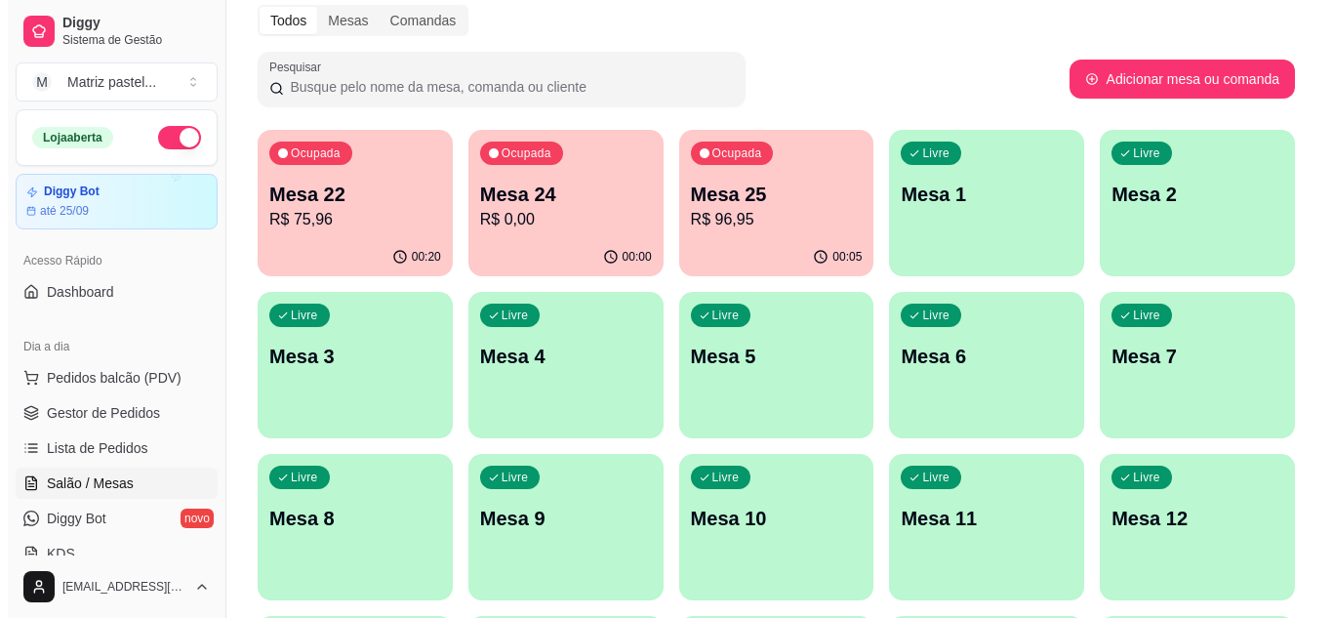
scroll to position [76, 0]
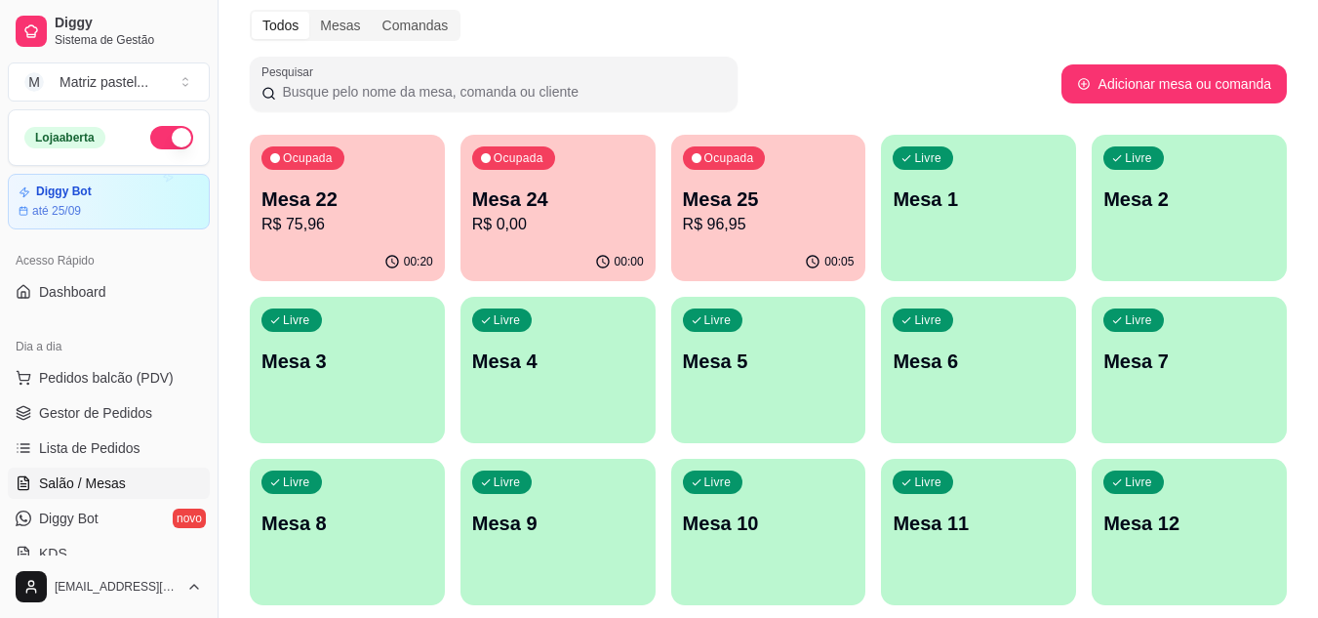
click at [719, 222] on p "R$ 96,95" at bounding box center [769, 224] width 172 height 23
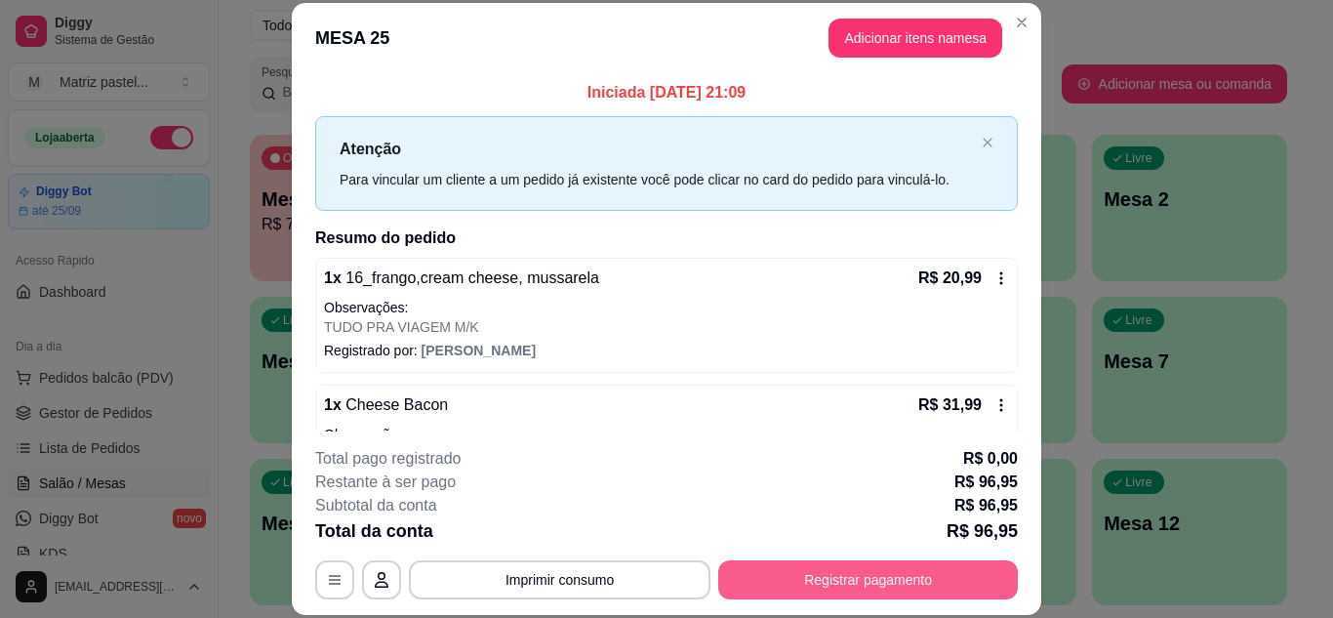
click at [864, 575] on button "Registrar pagamento" at bounding box center [868, 579] width 300 height 39
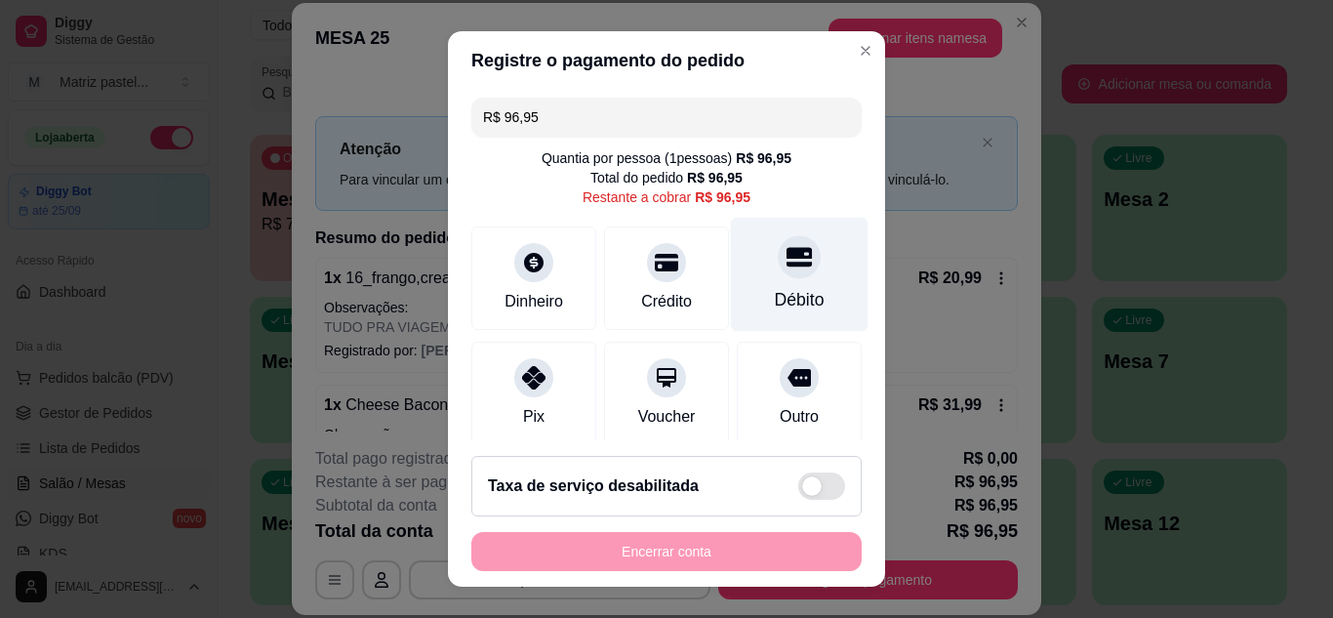
click at [778, 276] on div at bounding box center [799, 256] width 43 height 43
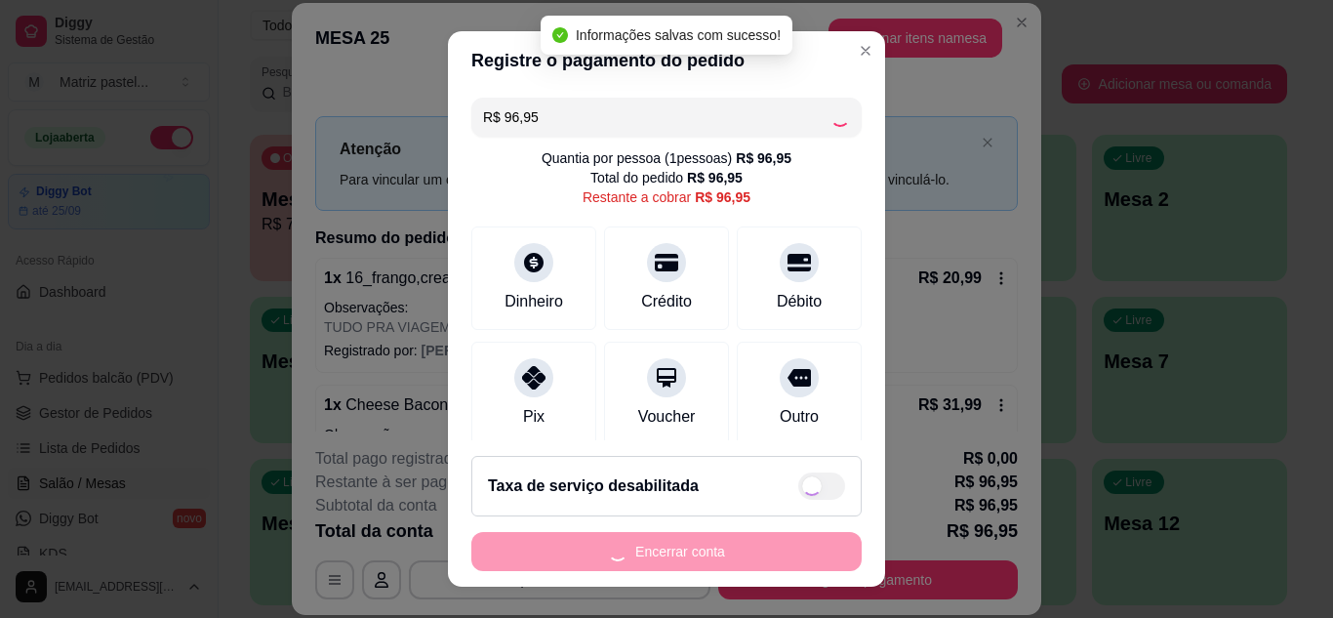
type input "R$ 0,00"
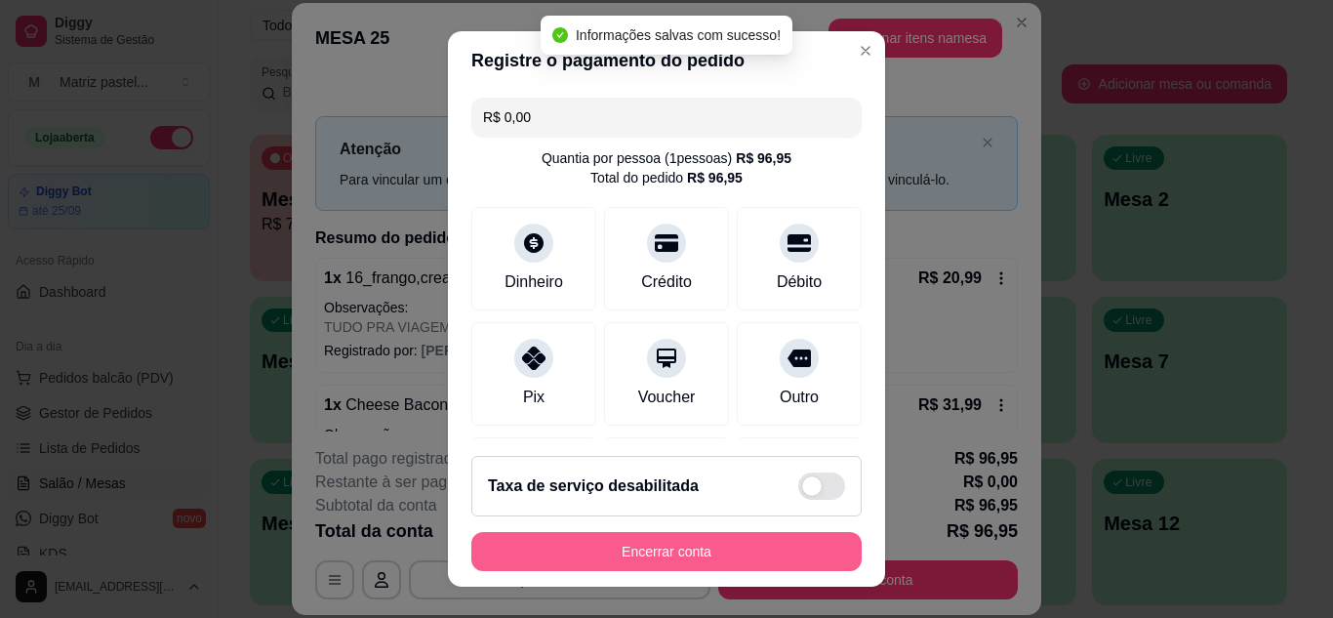
click at [704, 571] on div "Encerrar conta" at bounding box center [666, 551] width 390 height 39
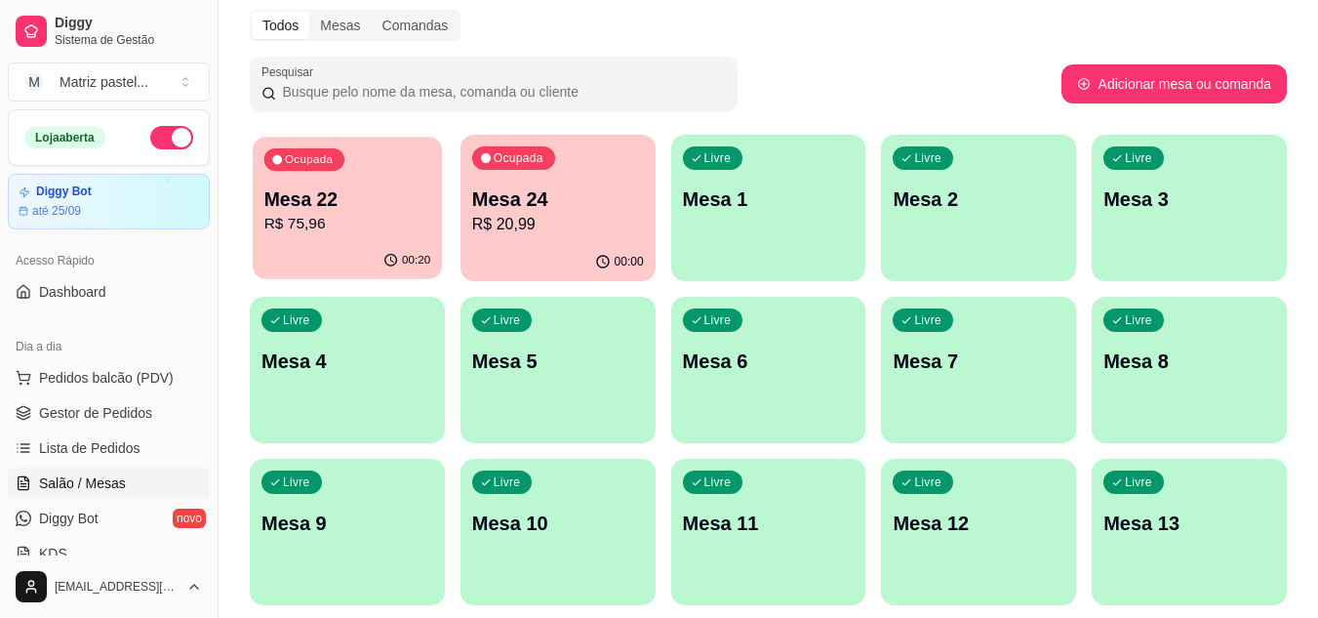
click at [323, 196] on p "Mesa 22" at bounding box center [347, 199] width 167 height 26
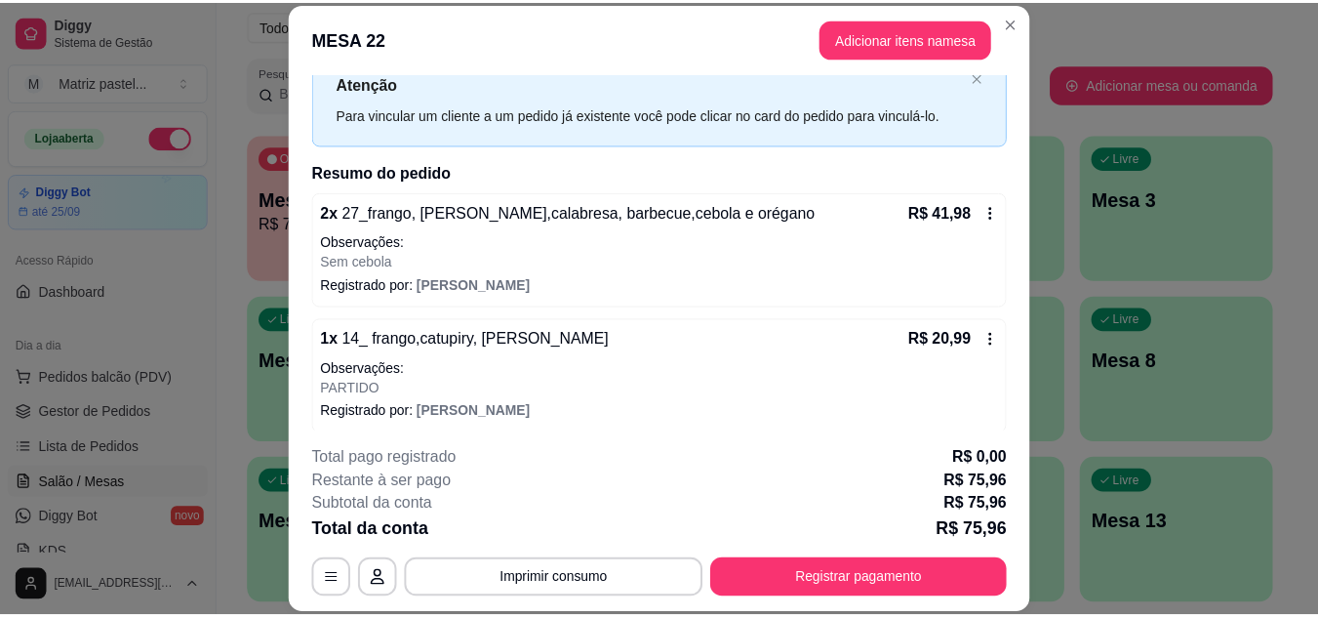
scroll to position [156, 0]
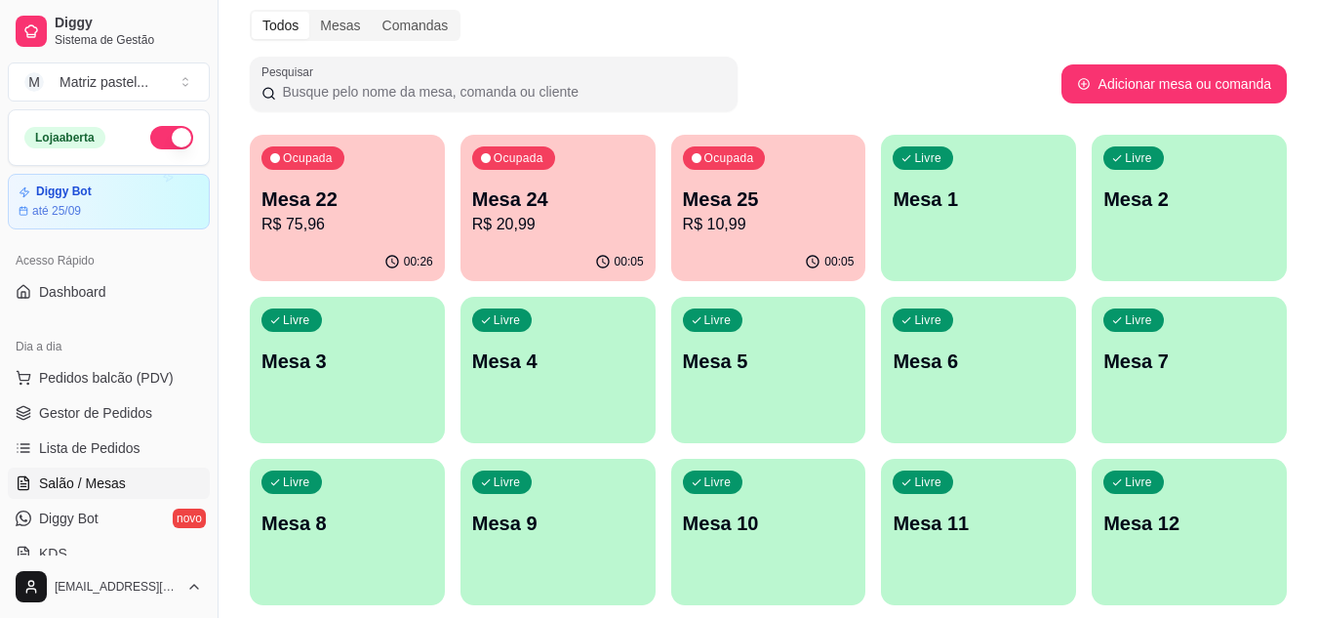
click at [391, 224] on p "R$ 75,96" at bounding box center [348, 224] width 172 height 23
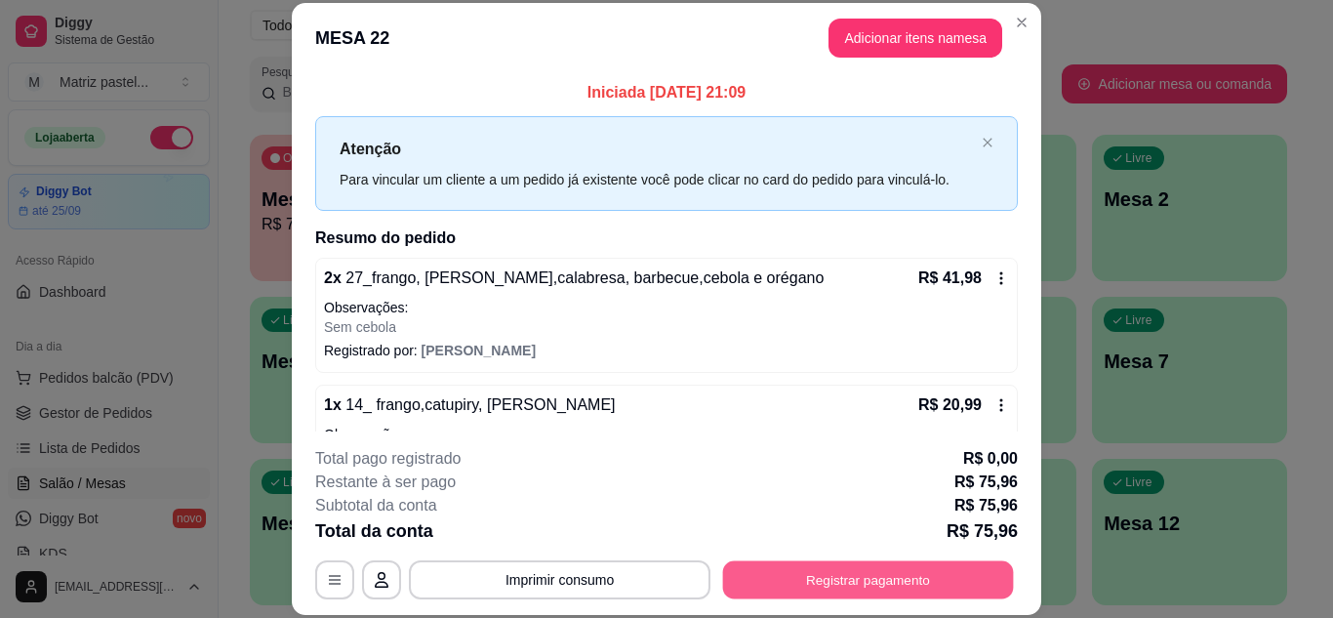
click at [828, 585] on button "Registrar pagamento" at bounding box center [868, 579] width 291 height 38
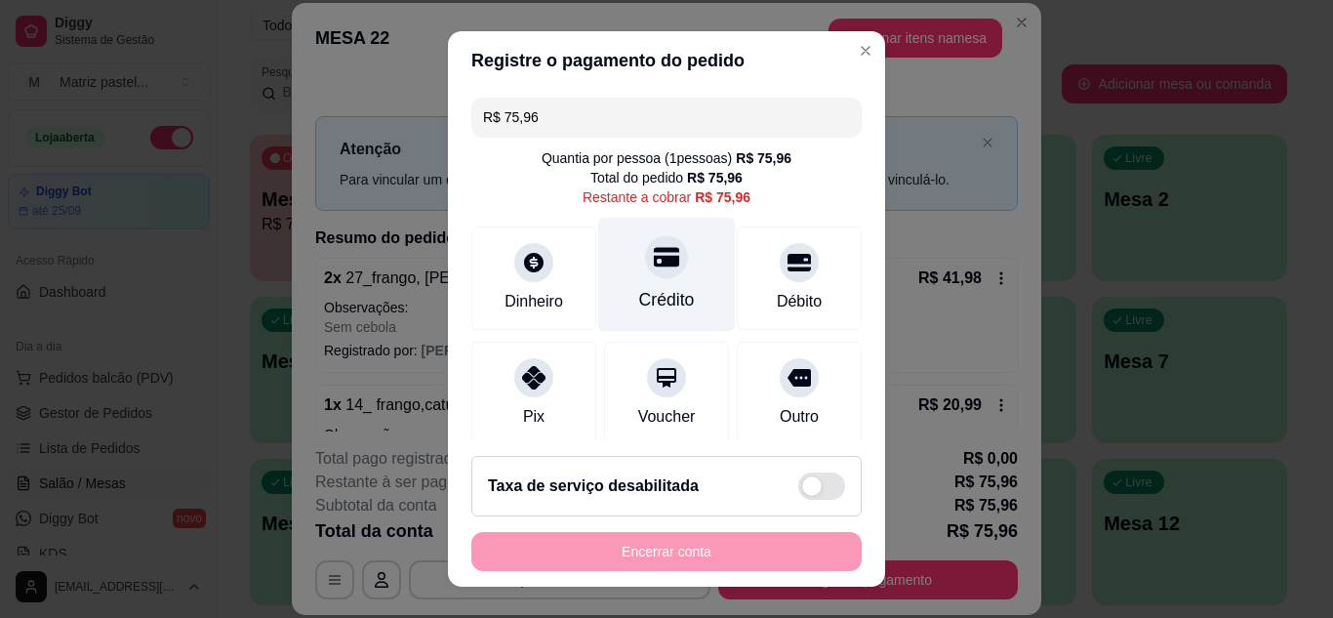
click at [652, 280] on div "Crédito" at bounding box center [667, 274] width 138 height 114
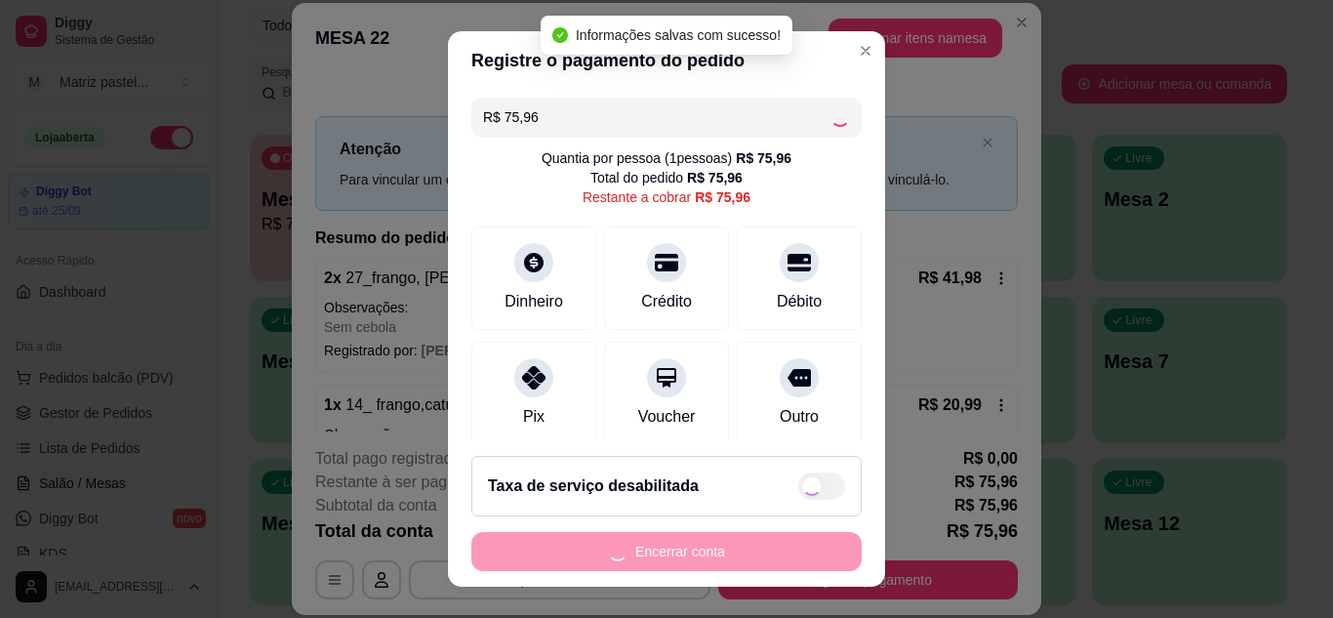
type input "R$ 0,00"
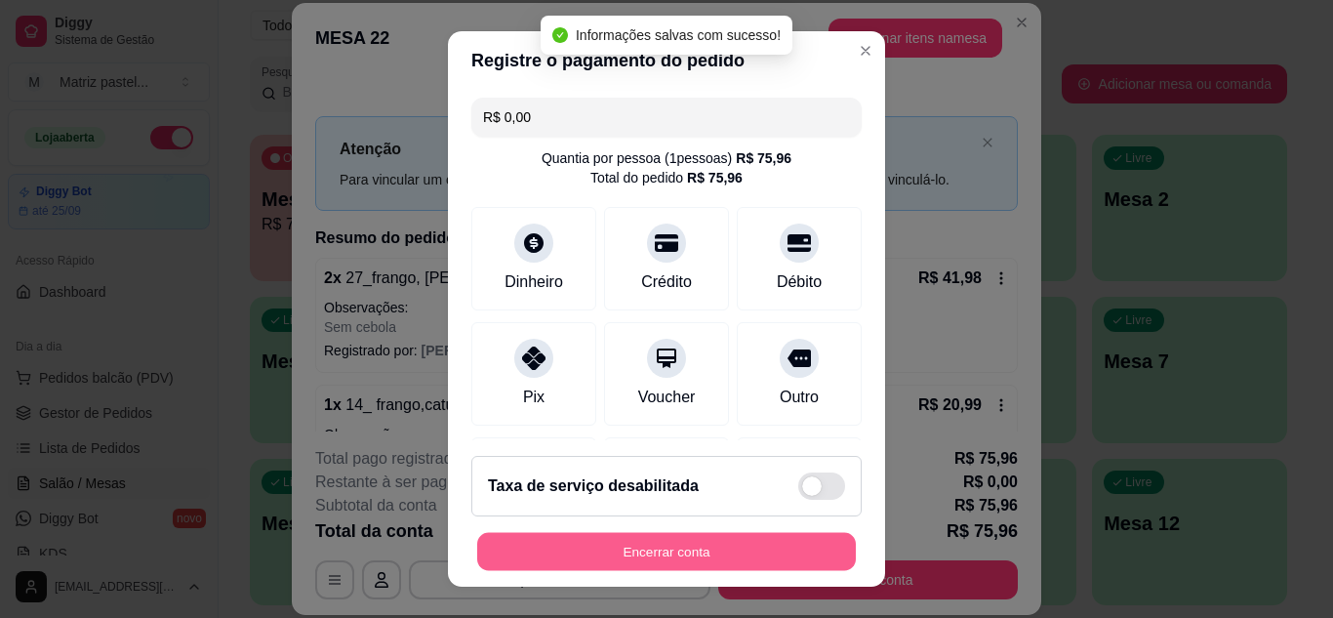
click at [621, 563] on button "Encerrar conta" at bounding box center [666, 552] width 379 height 38
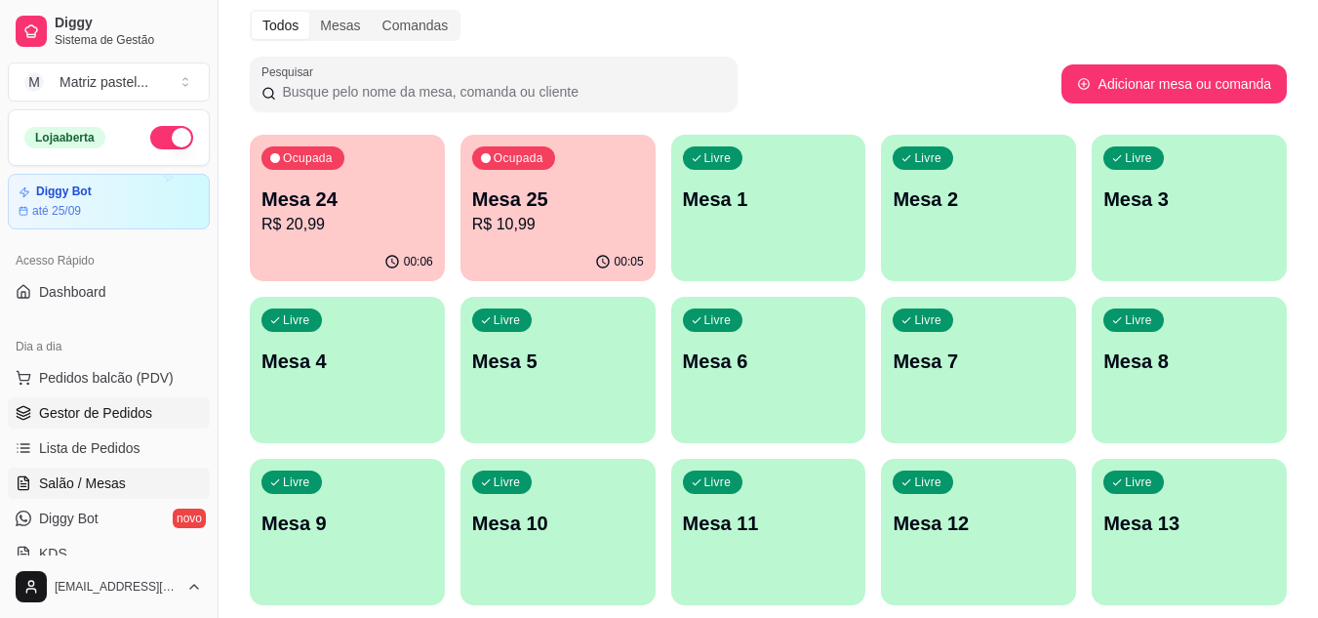
click at [83, 401] on link "Gestor de Pedidos" at bounding box center [109, 412] width 202 height 31
click at [96, 409] on span "Gestor de Pedidos" at bounding box center [95, 413] width 113 height 20
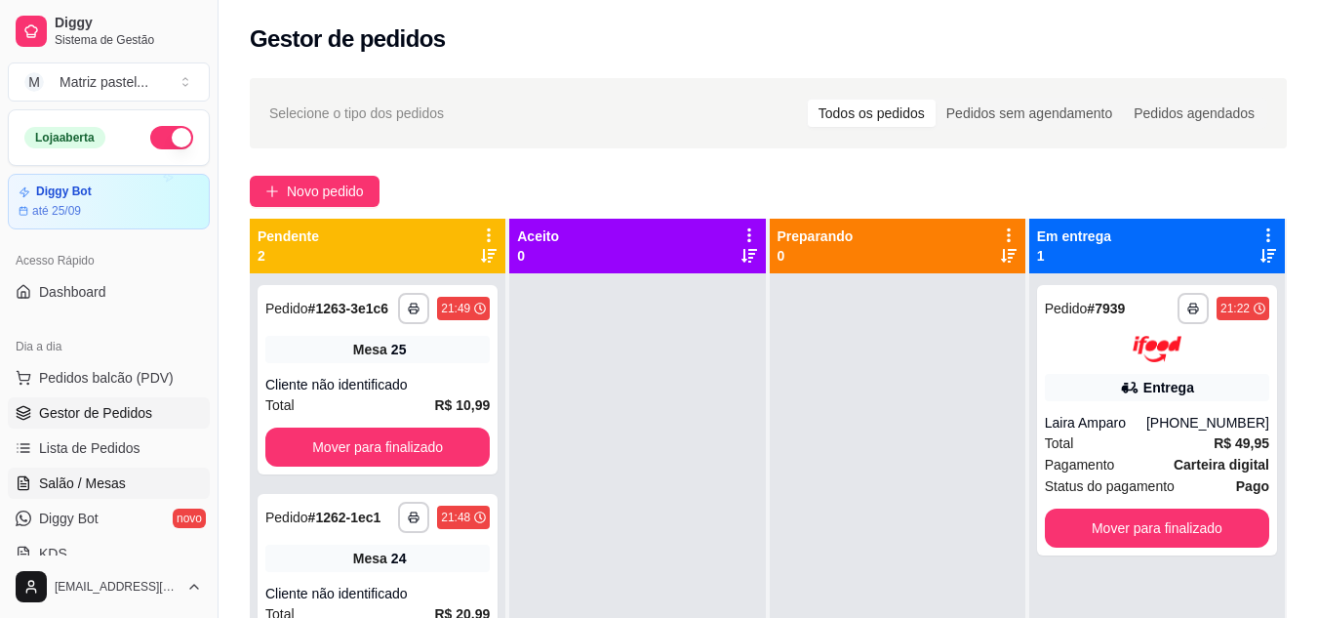
click at [125, 467] on link "Salão / Mesas" at bounding box center [109, 482] width 202 height 31
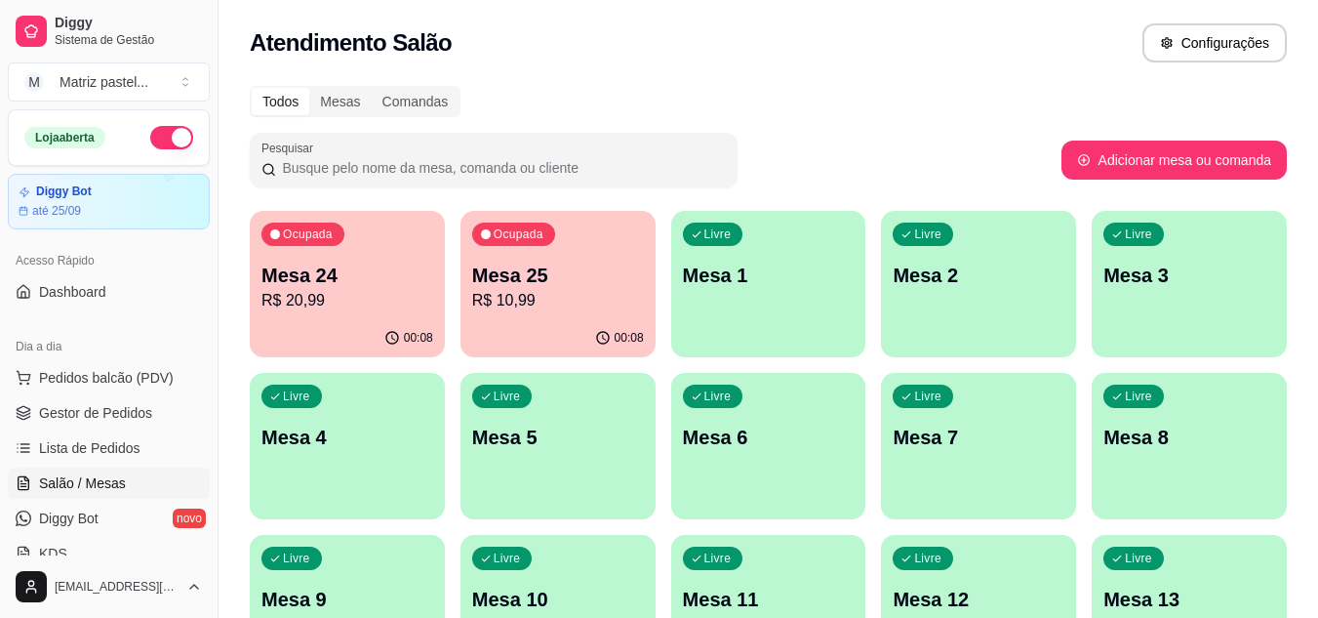
click at [594, 263] on p "Mesa 25" at bounding box center [558, 275] width 172 height 27
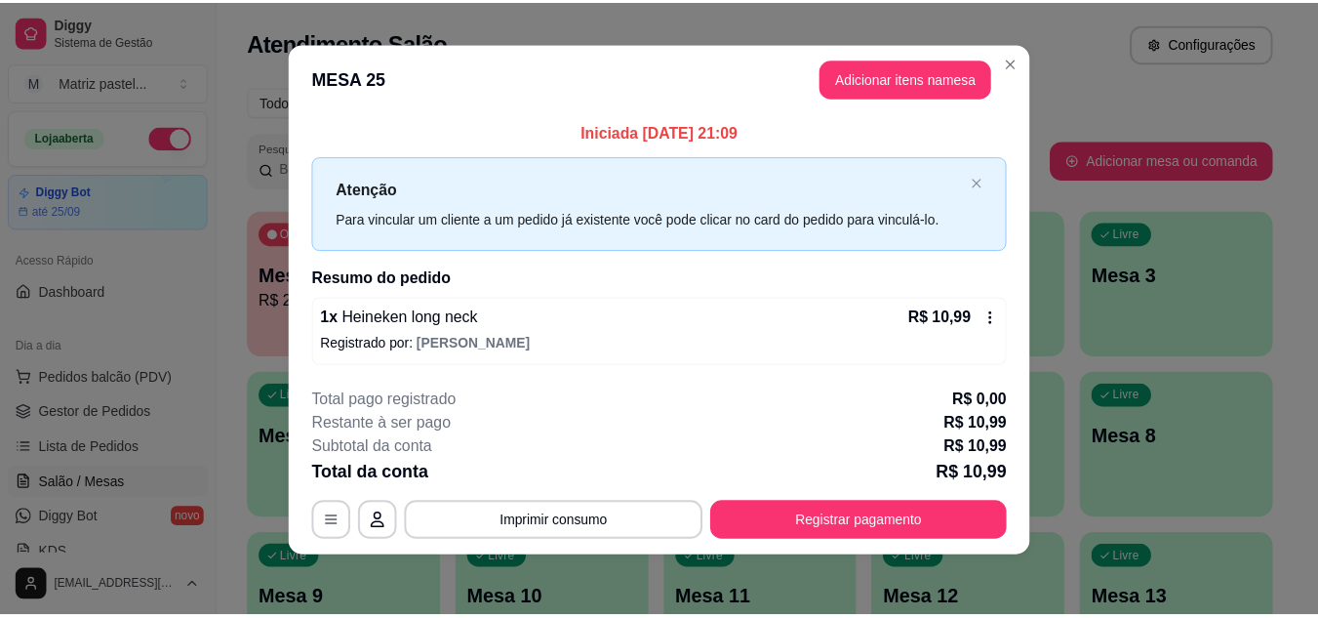
scroll to position [11, 0]
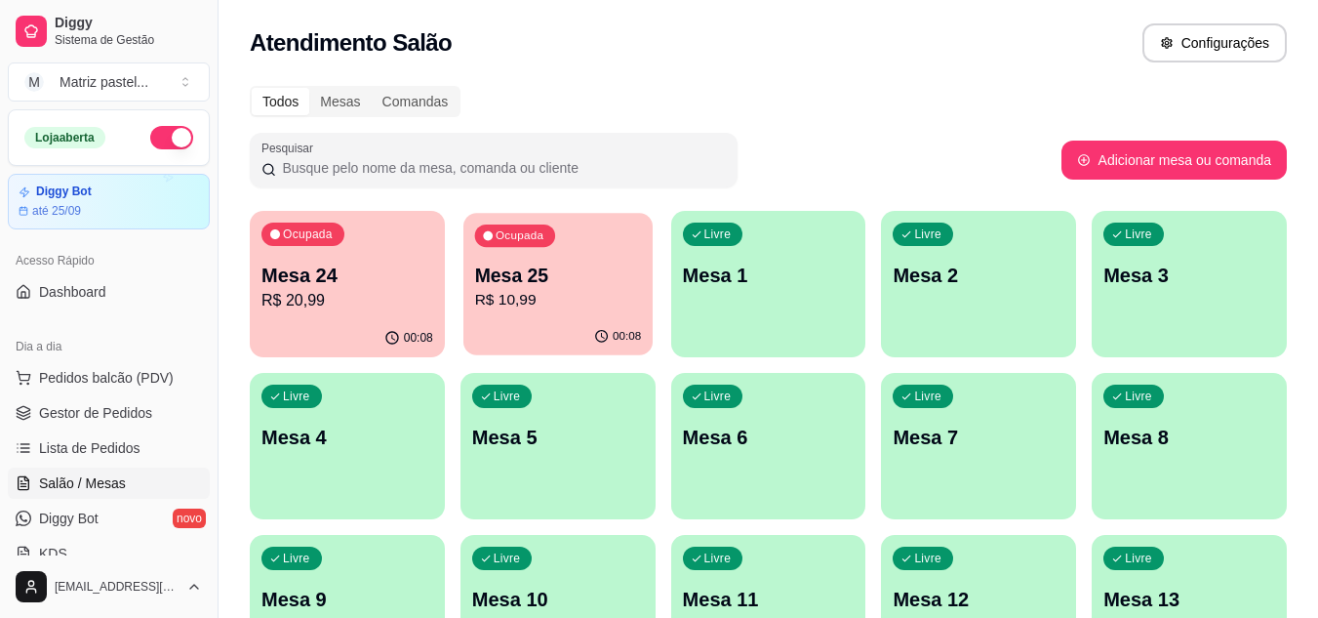
click at [536, 319] on div "00:08" at bounding box center [558, 336] width 189 height 37
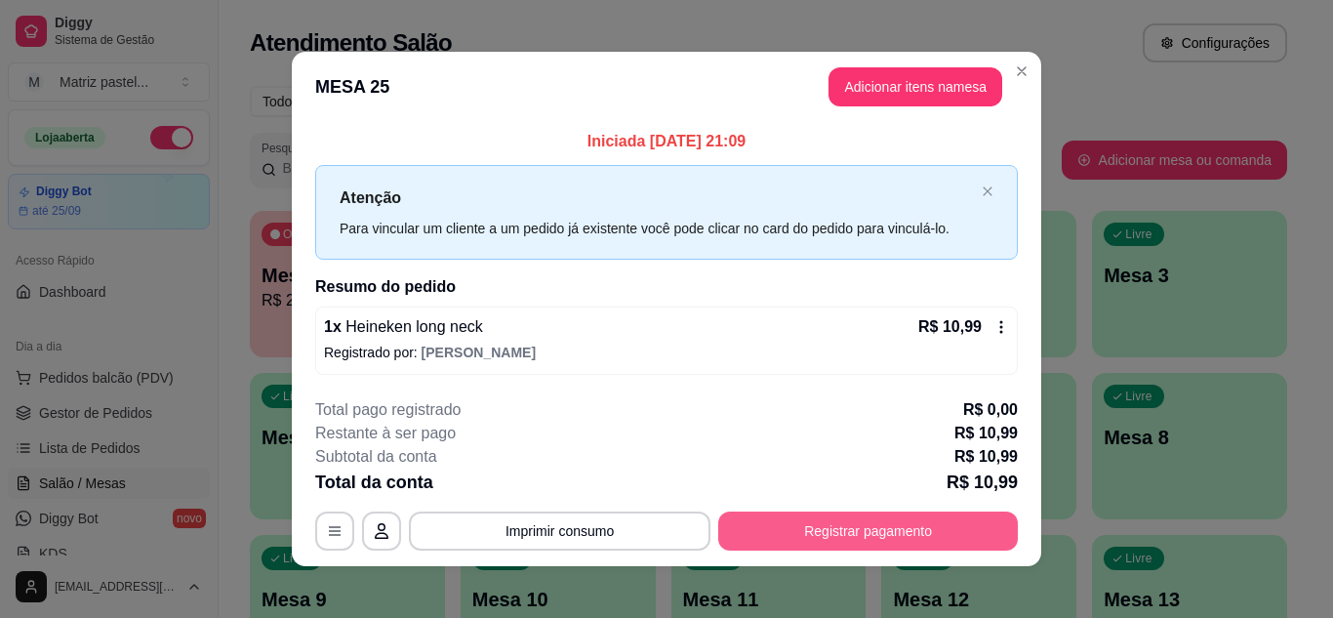
click at [780, 540] on button "Registrar pagamento" at bounding box center [868, 530] width 300 height 39
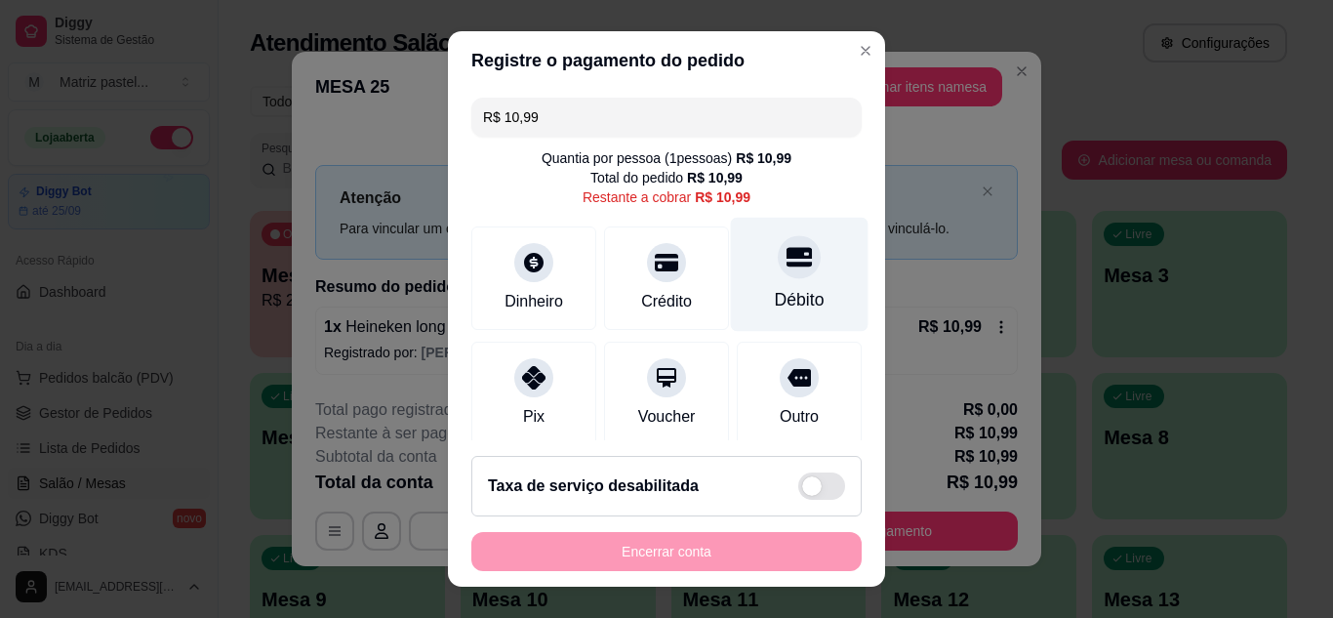
click at [798, 294] on div "Débito" at bounding box center [800, 274] width 138 height 114
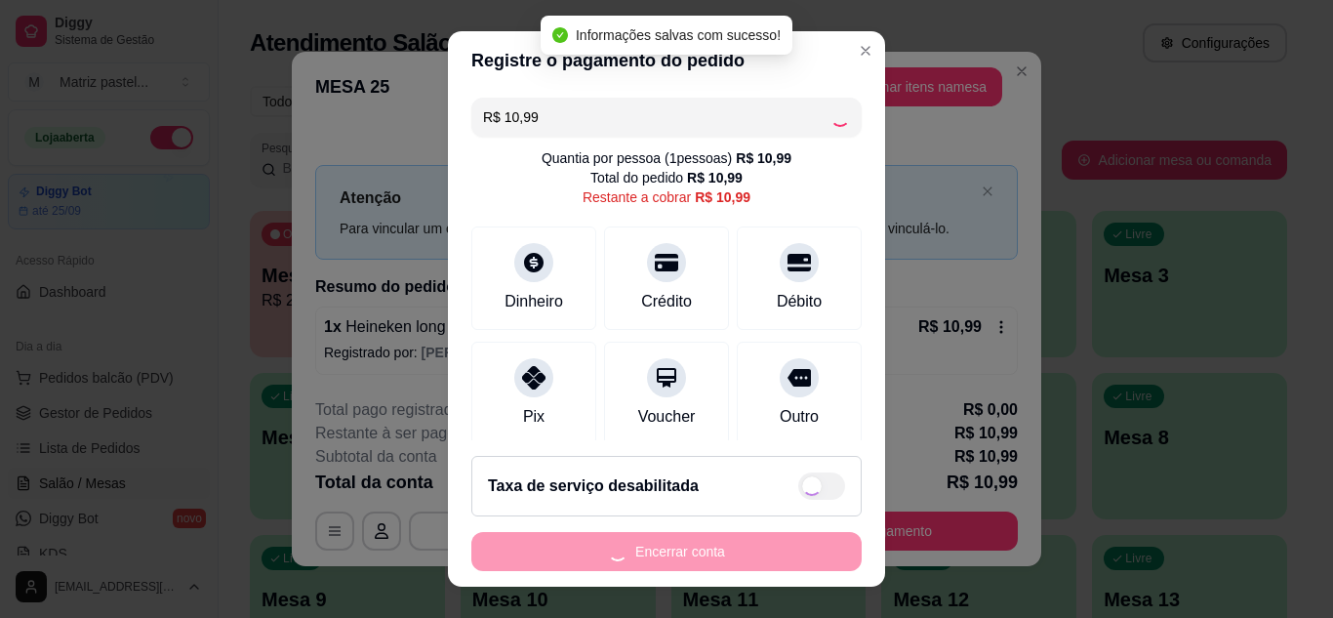
type input "R$ 0,00"
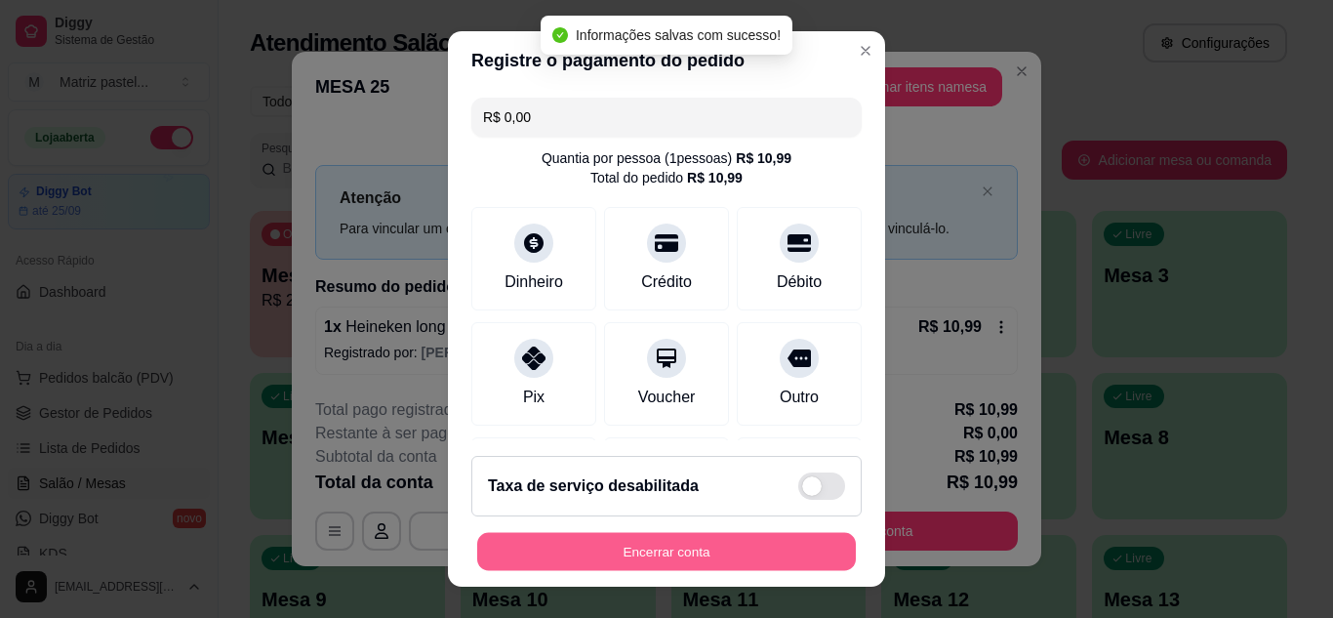
click at [730, 547] on button "Encerrar conta" at bounding box center [666, 552] width 379 height 38
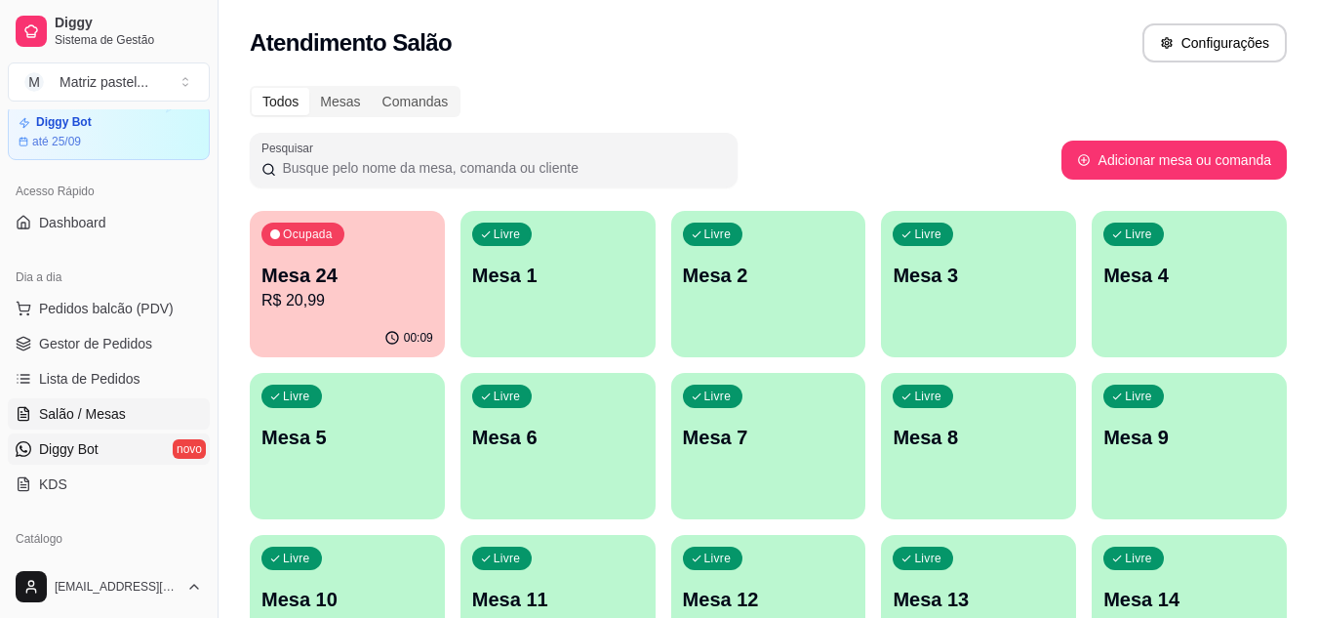
scroll to position [98, 0]
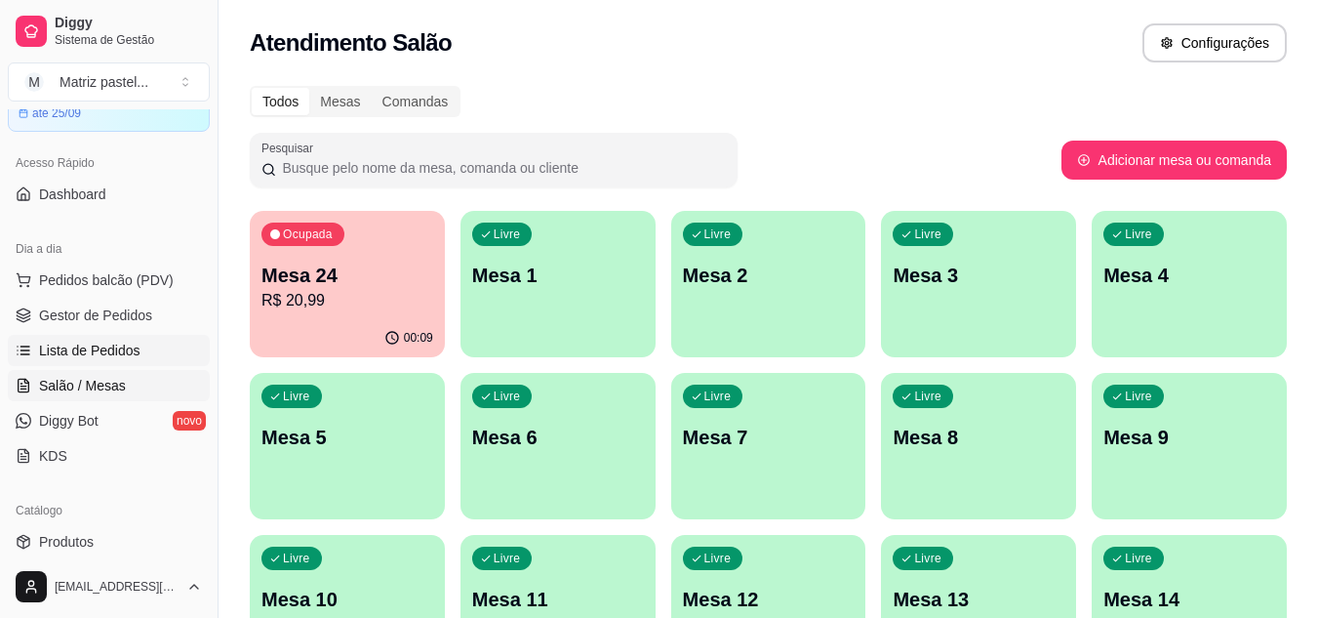
click at [80, 343] on span "Lista de Pedidos" at bounding box center [89, 351] width 101 height 20
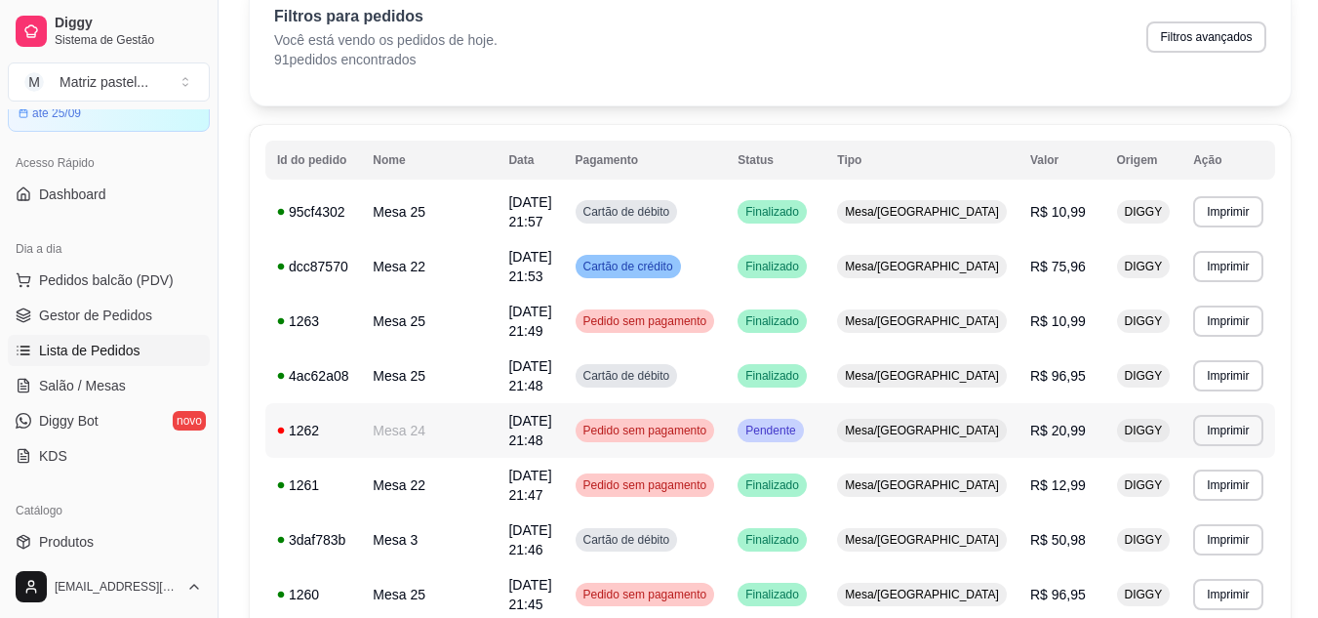
scroll to position [195, 0]
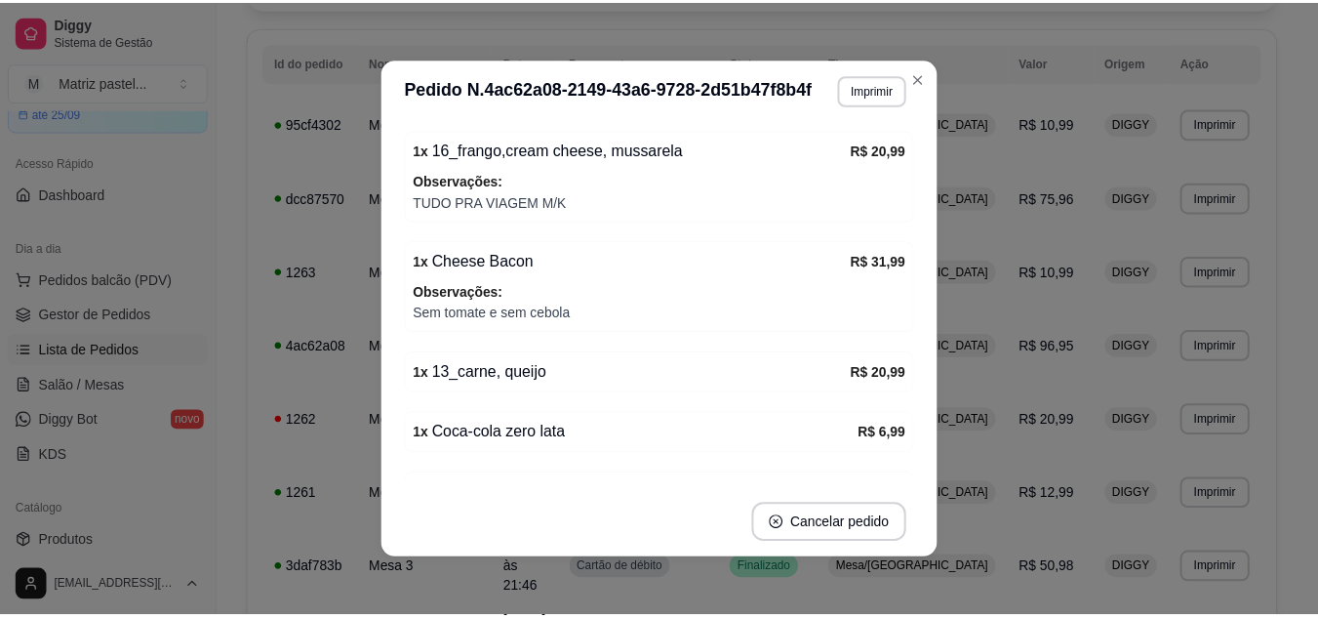
scroll to position [293, 0]
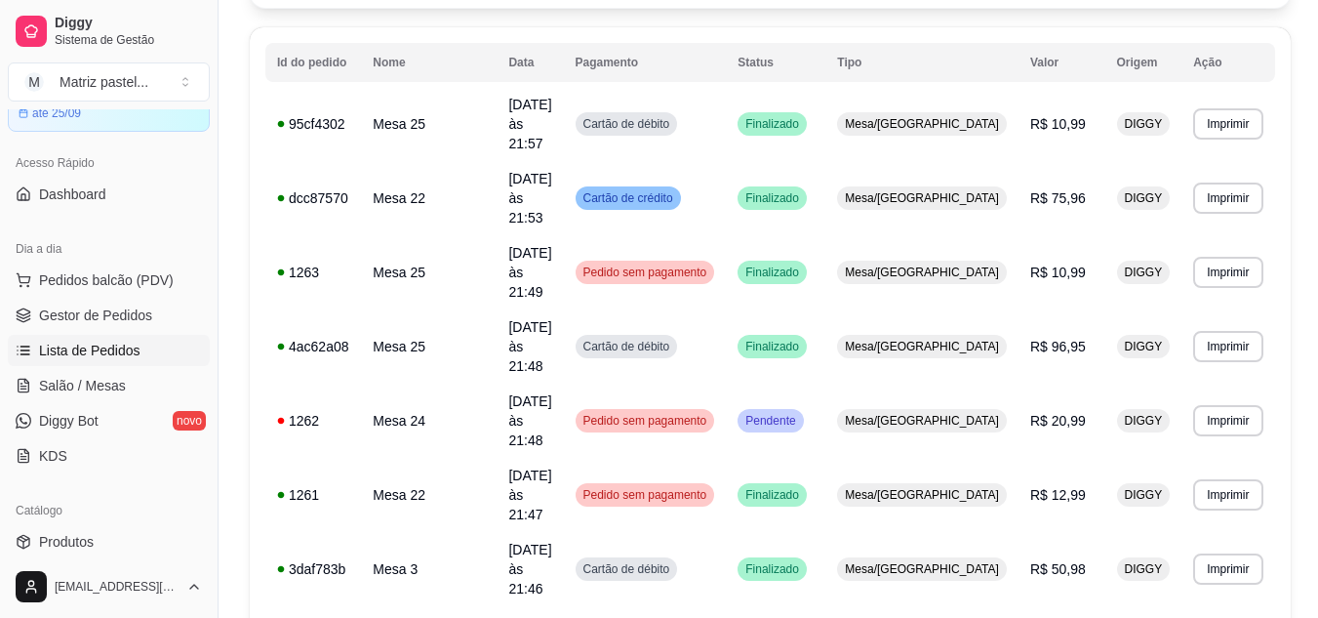
click at [28, 402] on ul "Pedidos balcão (PDV) Gestor de Pedidos Lista de Pedidos Salão / Mesas Diggy Bot…" at bounding box center [109, 367] width 202 height 207
click at [30, 398] on link "Salão / Mesas" at bounding box center [109, 385] width 202 height 31
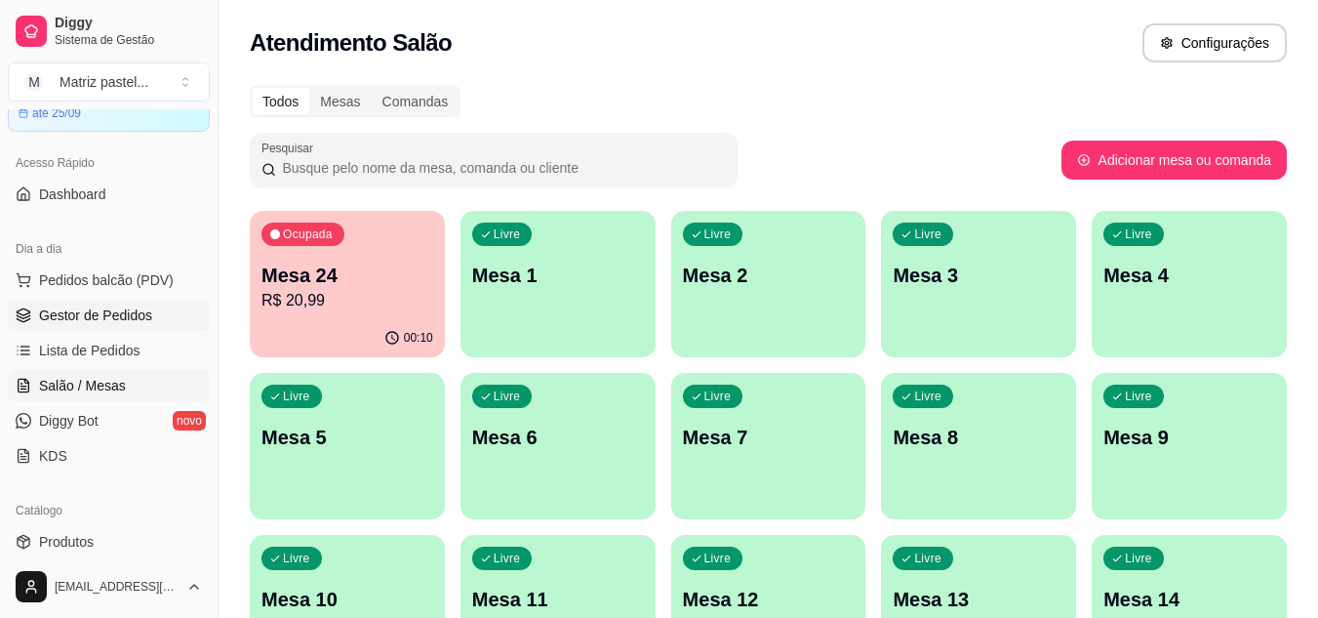
click at [151, 321] on link "Gestor de Pedidos" at bounding box center [109, 315] width 202 height 31
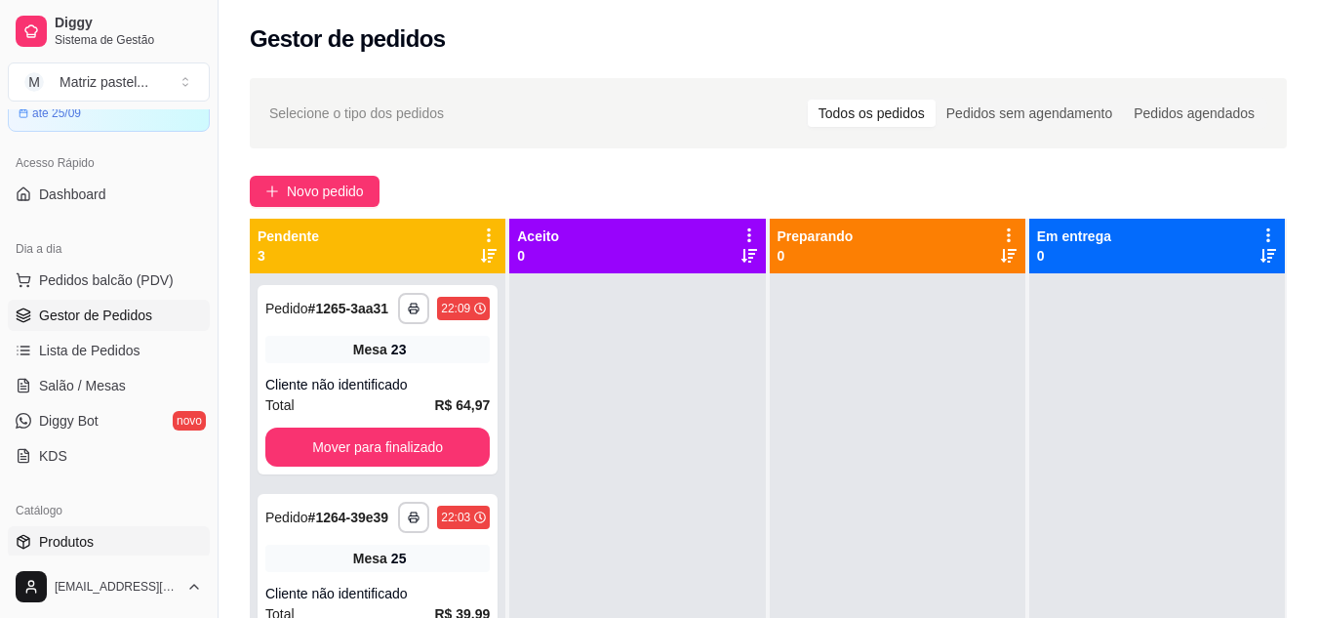
click at [79, 540] on span "Produtos" at bounding box center [66, 542] width 55 height 20
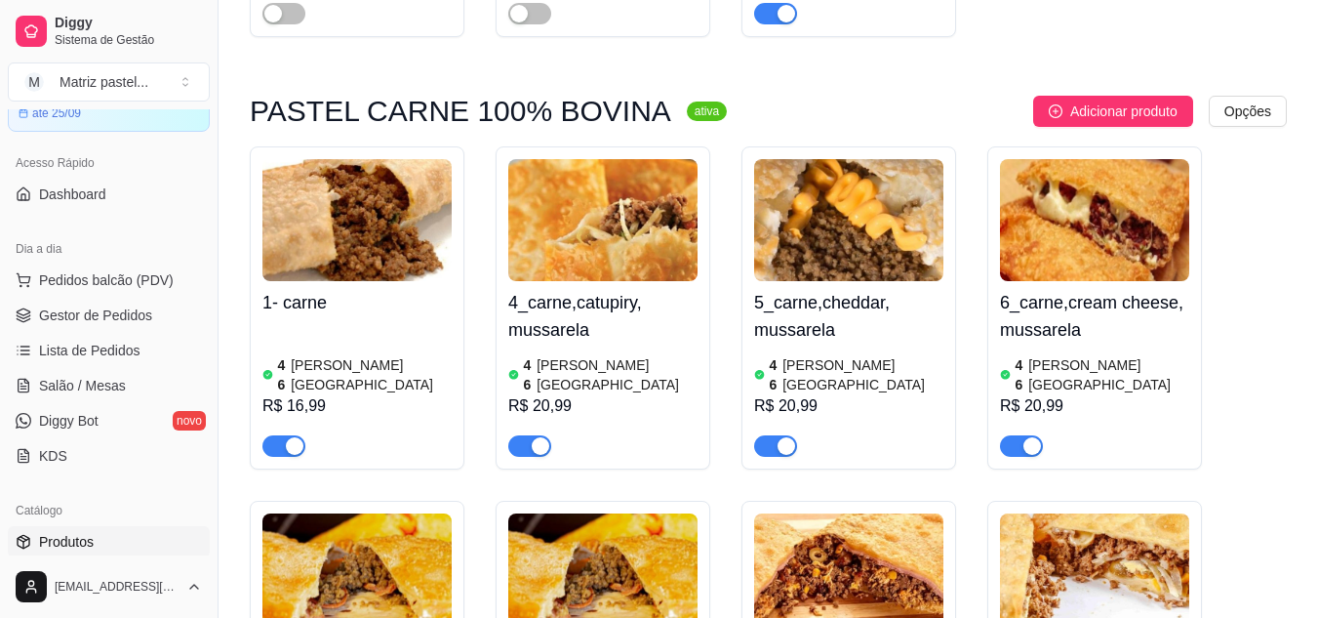
scroll to position [585, 0]
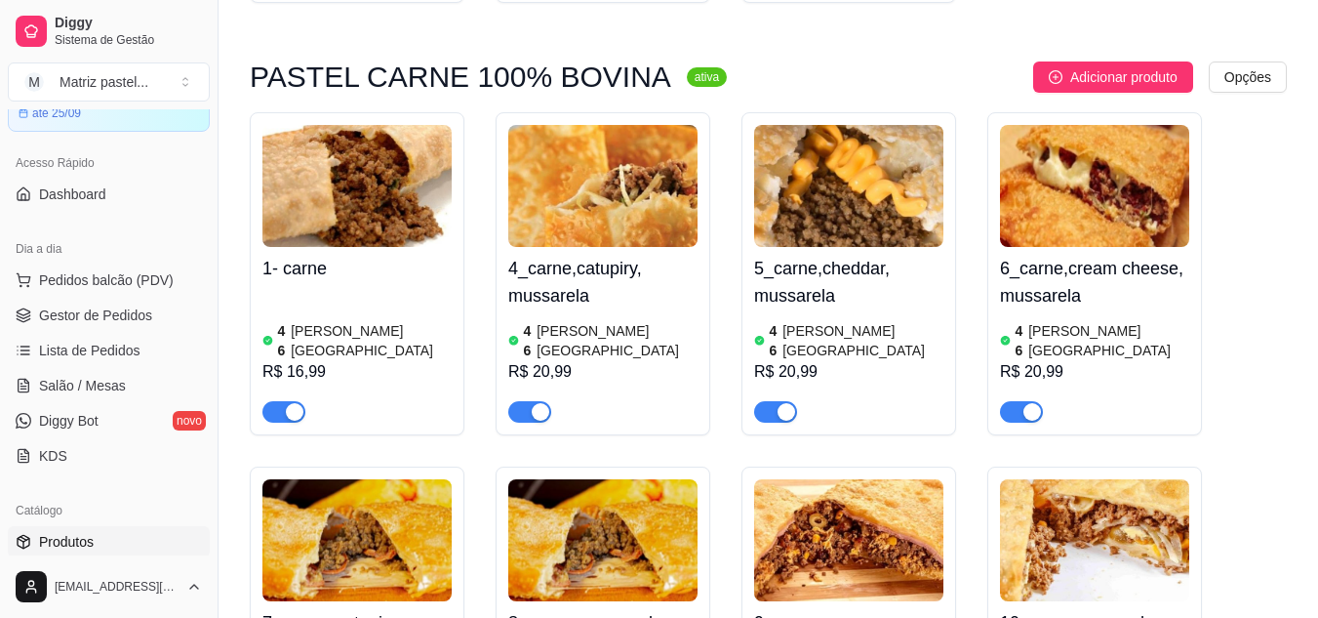
click at [277, 401] on span "button" at bounding box center [283, 411] width 43 height 21
click at [530, 401] on button "button" at bounding box center [529, 411] width 43 height 21
click at [770, 401] on span "button" at bounding box center [775, 411] width 43 height 21
click at [1020, 401] on span "button" at bounding box center [1021, 411] width 43 height 21
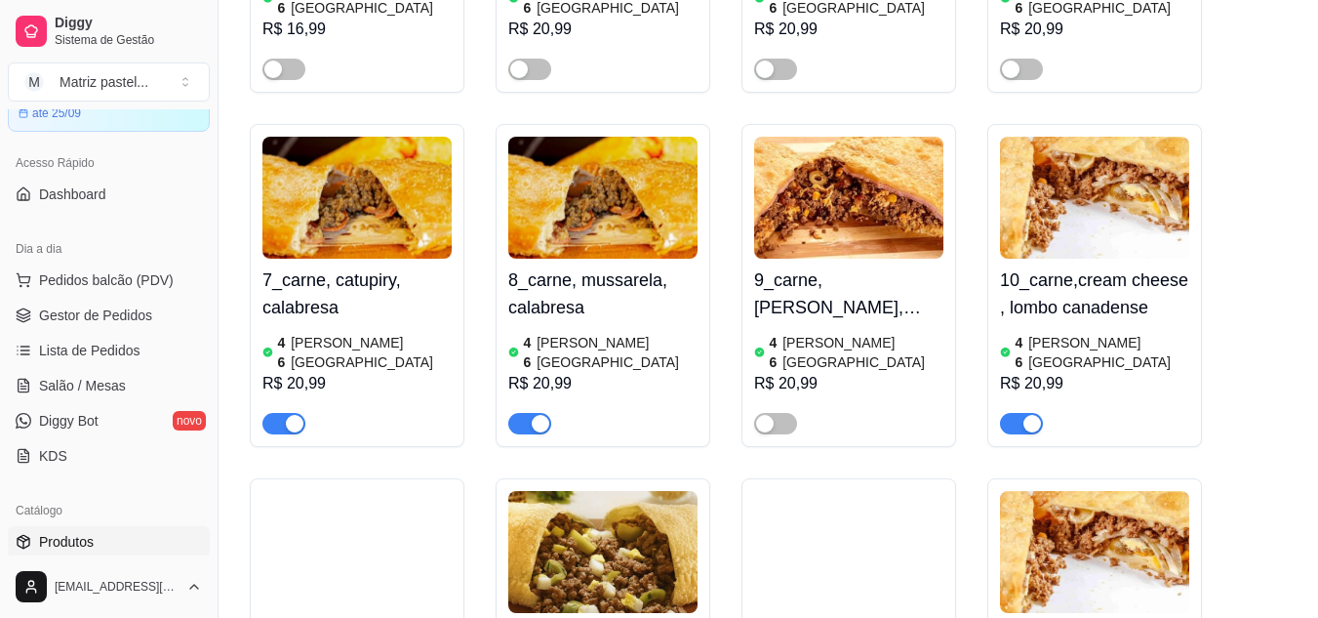
scroll to position [976, 0]
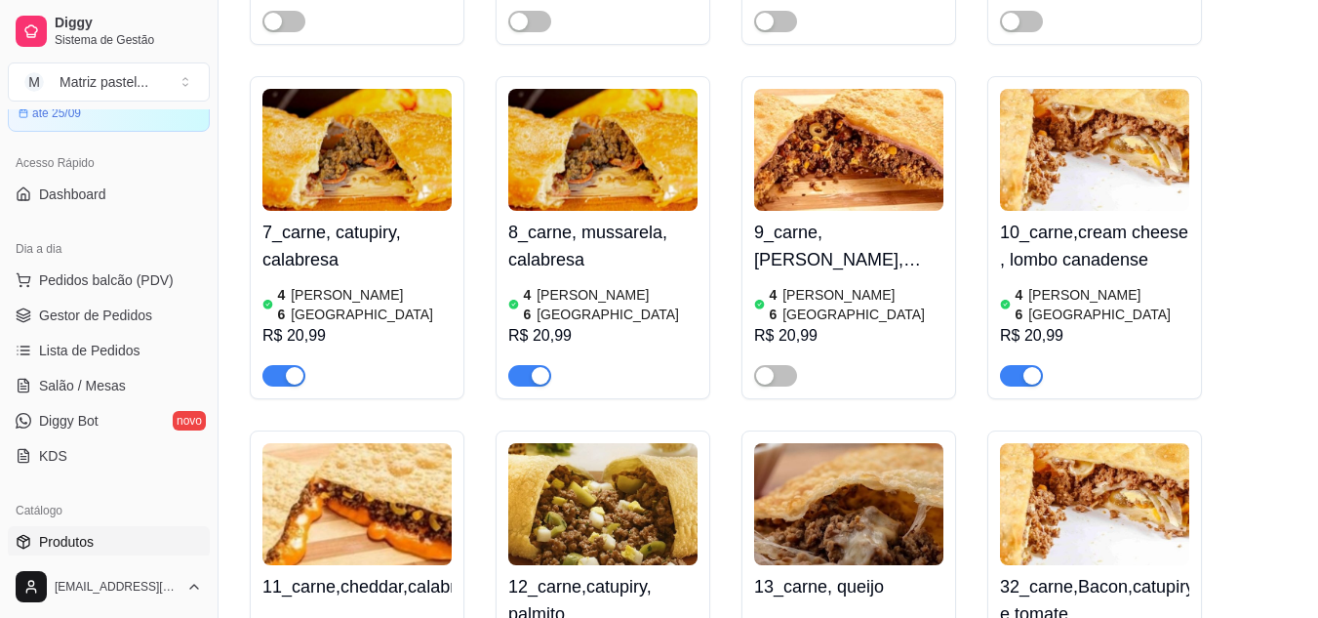
click at [291, 312] on div "7_carne, catupiry, calabresa 46 em estoque R$ 20,99" at bounding box center [357, 237] width 215 height 323
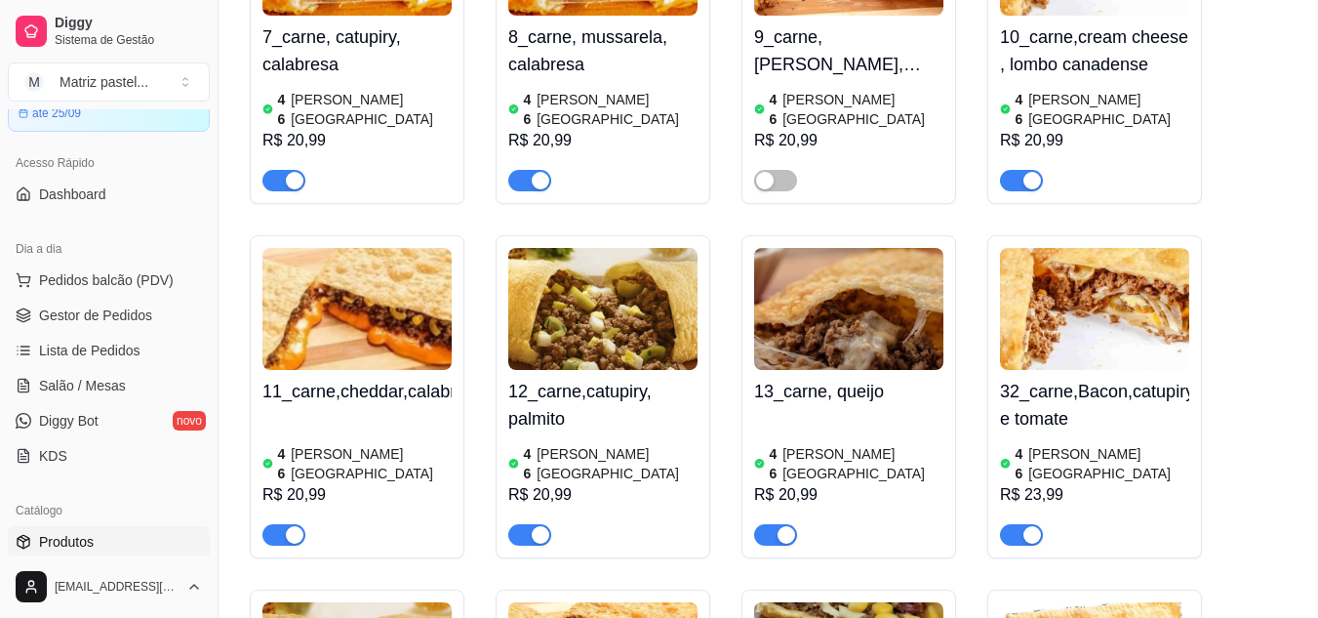
drag, startPoint x: 535, startPoint y: 97, endPoint x: 367, endPoint y: 101, distance: 167.9
click at [534, 172] on div "button" at bounding box center [541, 181] width 18 height 18
click at [282, 170] on span "button" at bounding box center [283, 180] width 43 height 21
drag, startPoint x: 1014, startPoint y: 104, endPoint x: 1003, endPoint y: 116, distance: 15.9
click at [1015, 170] on span "button" at bounding box center [1021, 180] width 43 height 21
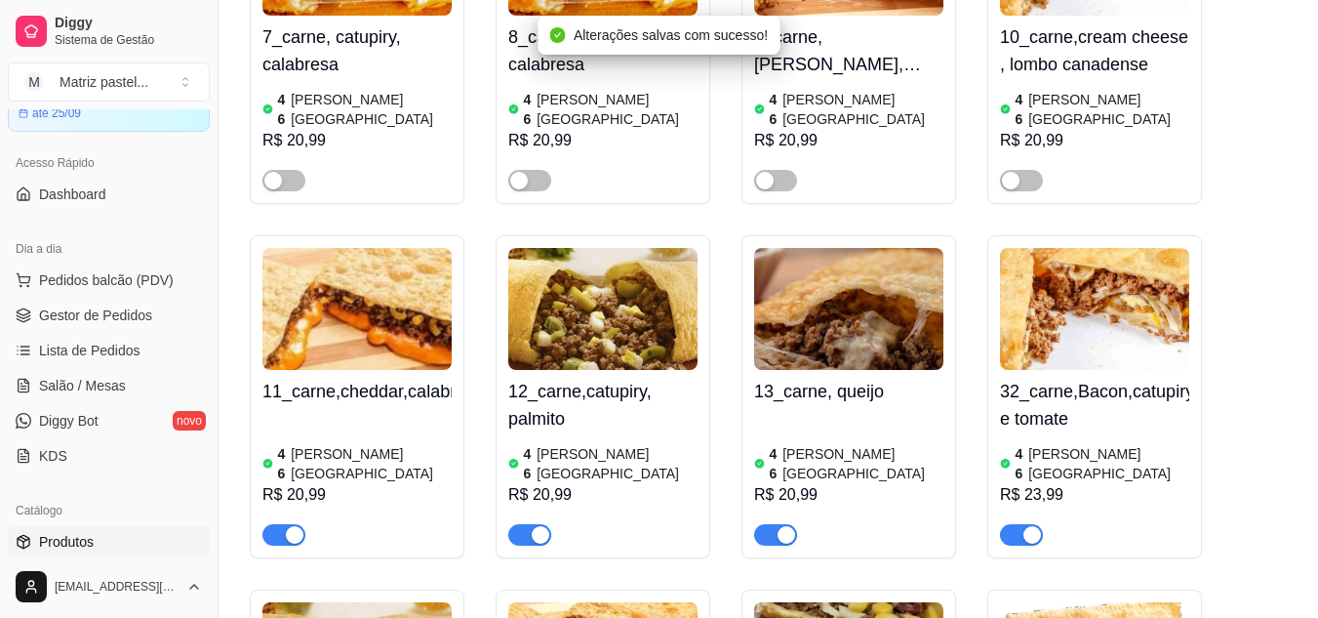
click at [302, 526] on div "button" at bounding box center [295, 535] width 18 height 18
drag, startPoint x: 534, startPoint y: 442, endPoint x: 665, endPoint y: 409, distance: 134.9
click at [535, 526] on div "button" at bounding box center [541, 535] width 18 height 18
click at [786, 526] on div "button" at bounding box center [787, 535] width 18 height 18
click at [1017, 524] on span "button" at bounding box center [1021, 534] width 43 height 21
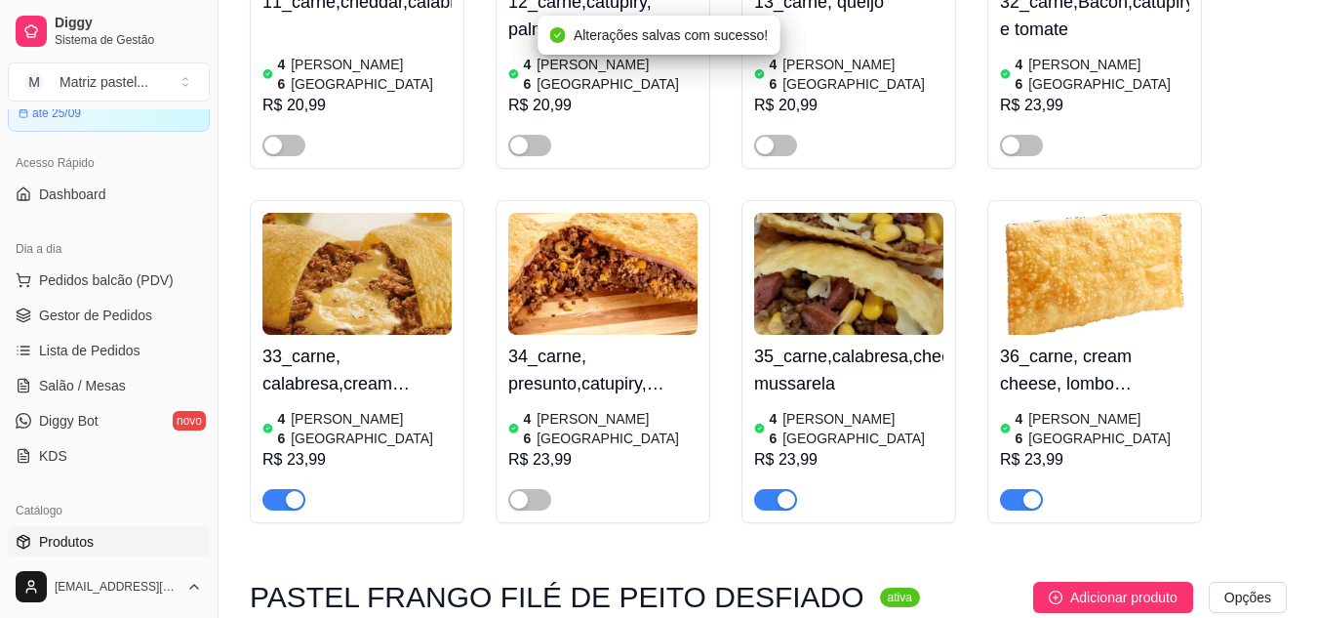
scroll to position [1561, 0]
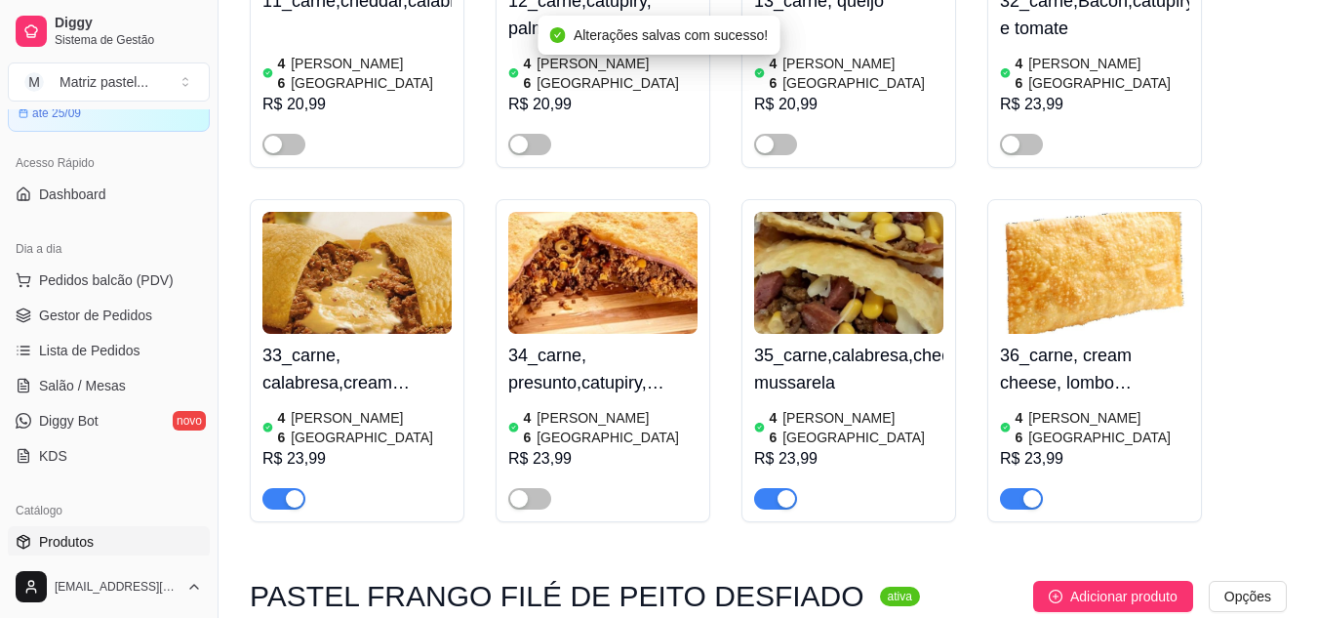
drag, startPoint x: 286, startPoint y: 386, endPoint x: 425, endPoint y: 383, distance: 139.6
click at [286, 490] on div "button" at bounding box center [295, 499] width 18 height 18
click at [782, 490] on div "button" at bounding box center [787, 499] width 18 height 18
click at [1014, 488] on span "button" at bounding box center [1021, 498] width 43 height 21
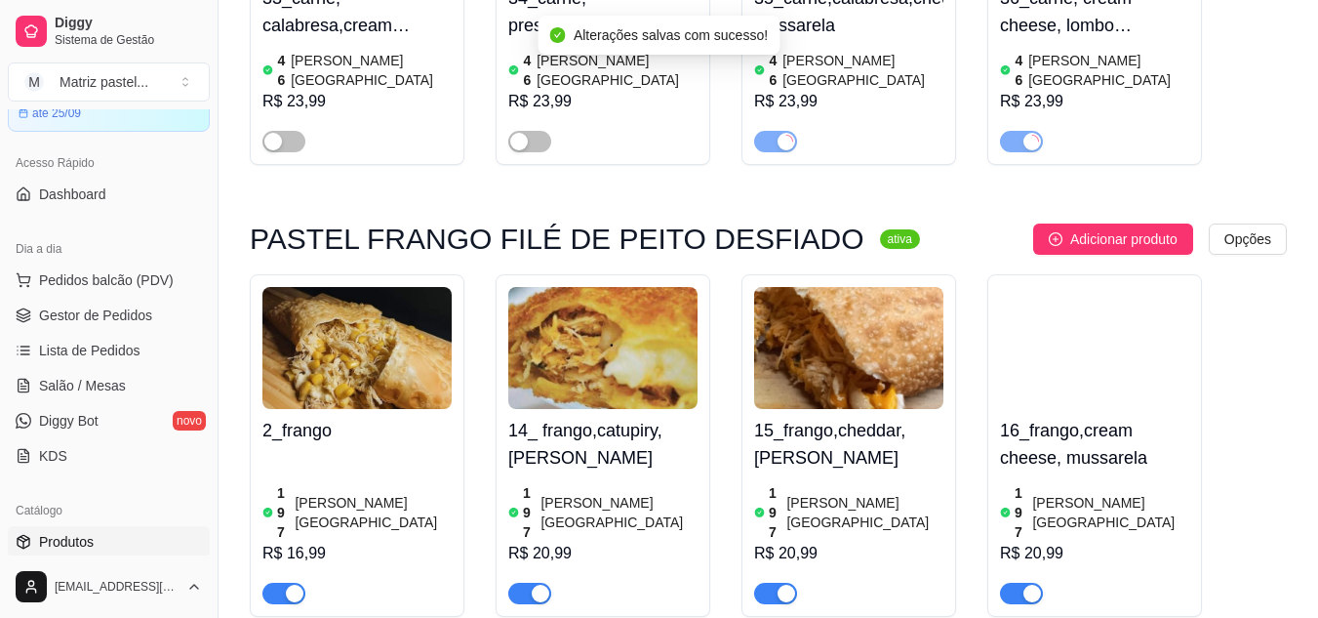
scroll to position [1952, 0]
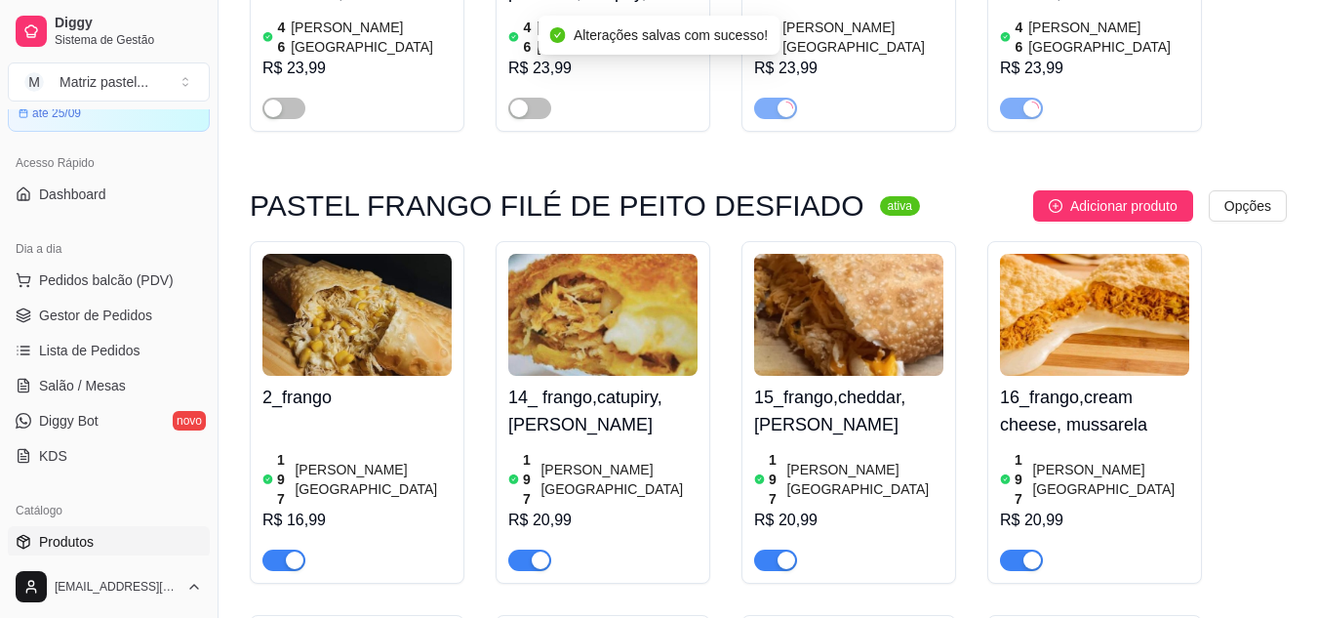
click at [292, 551] on div "button" at bounding box center [295, 560] width 18 height 18
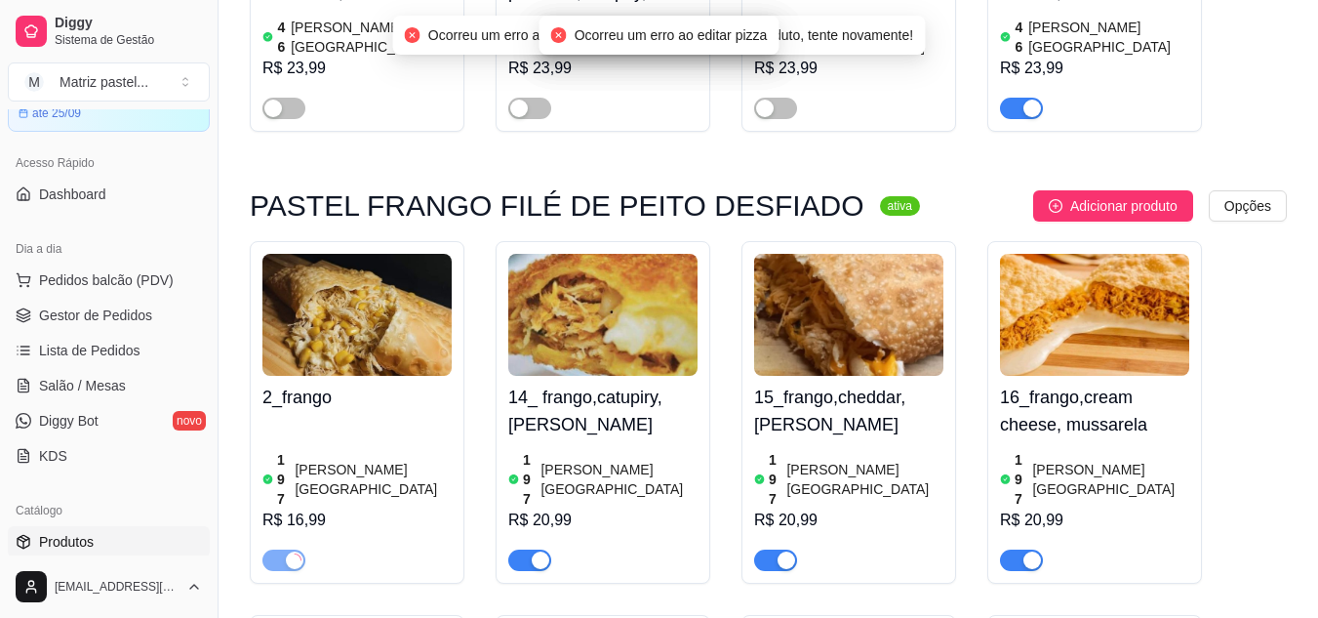
click at [530, 549] on button "button" at bounding box center [529, 559] width 43 height 21
click at [779, 551] on div "button" at bounding box center [787, 560] width 18 height 18
click at [1019, 549] on span "button" at bounding box center [1021, 559] width 43 height 21
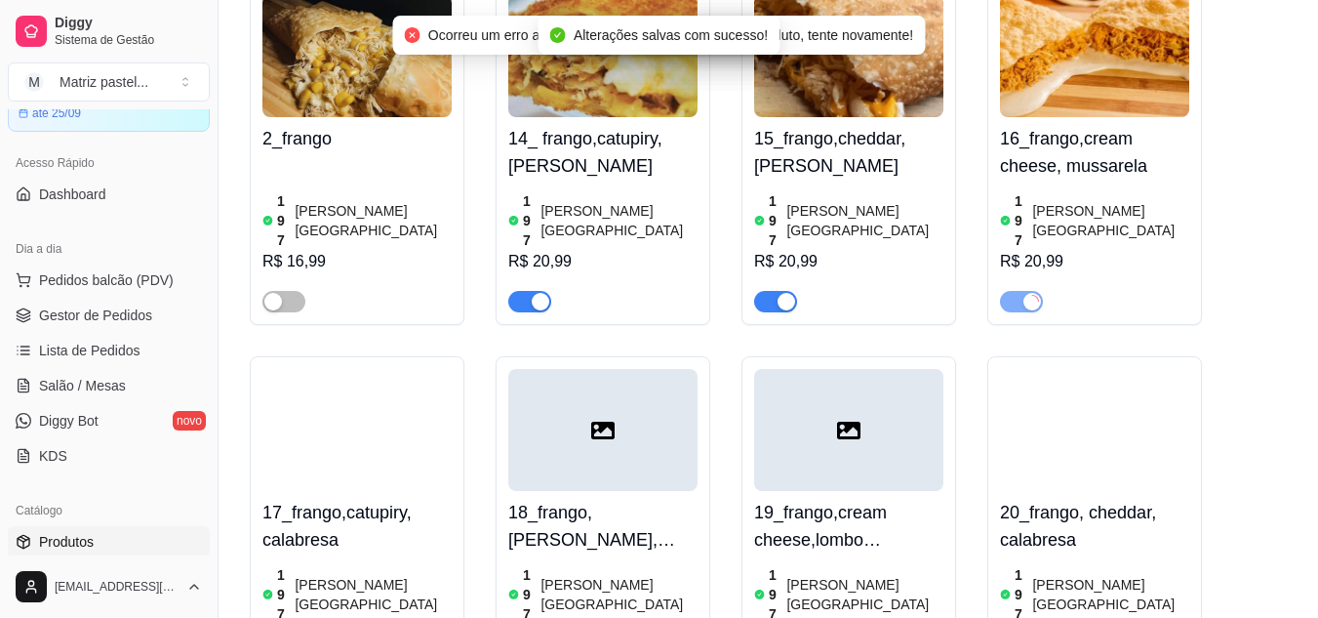
scroll to position [2244, 0]
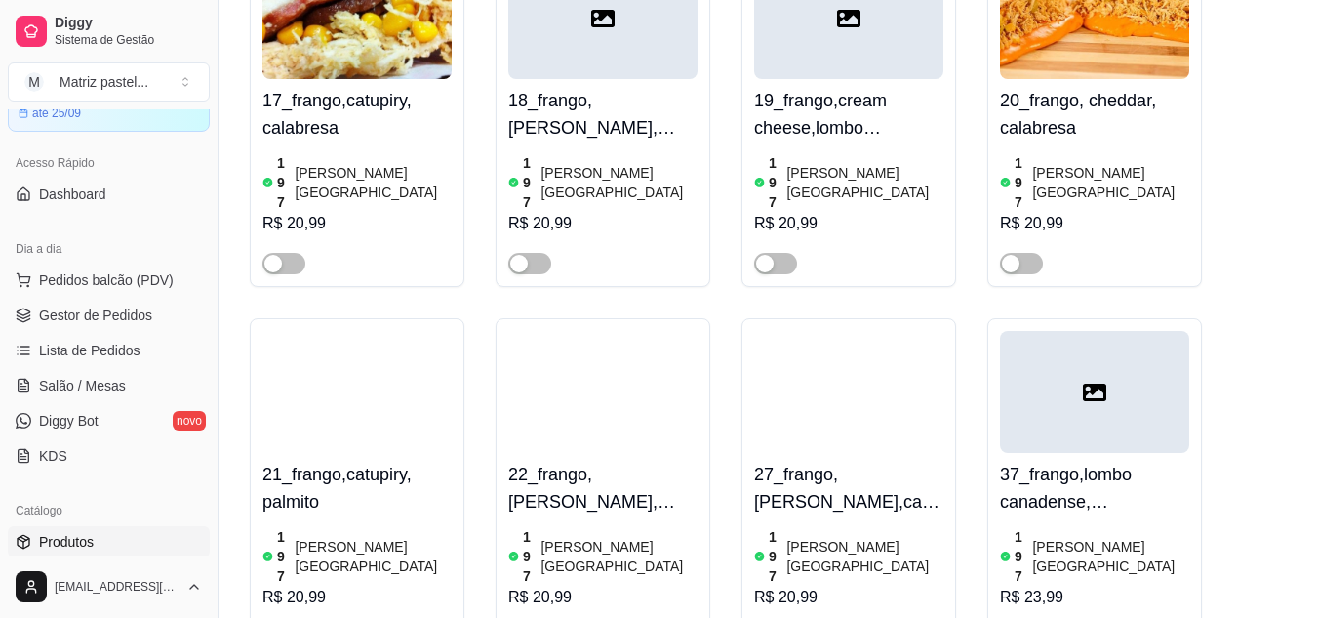
scroll to position [2732, 0]
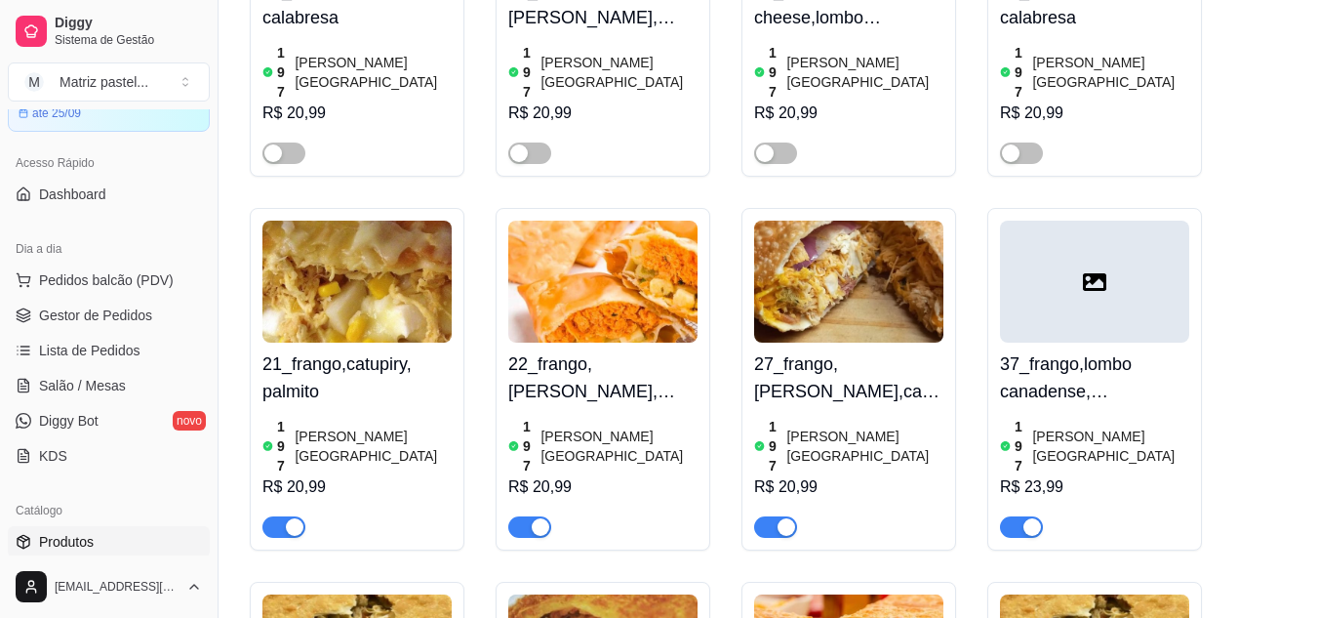
click at [275, 516] on span "button" at bounding box center [283, 526] width 43 height 21
click at [520, 516] on span "button" at bounding box center [529, 526] width 43 height 21
click at [766, 516] on span "button" at bounding box center [775, 526] width 43 height 21
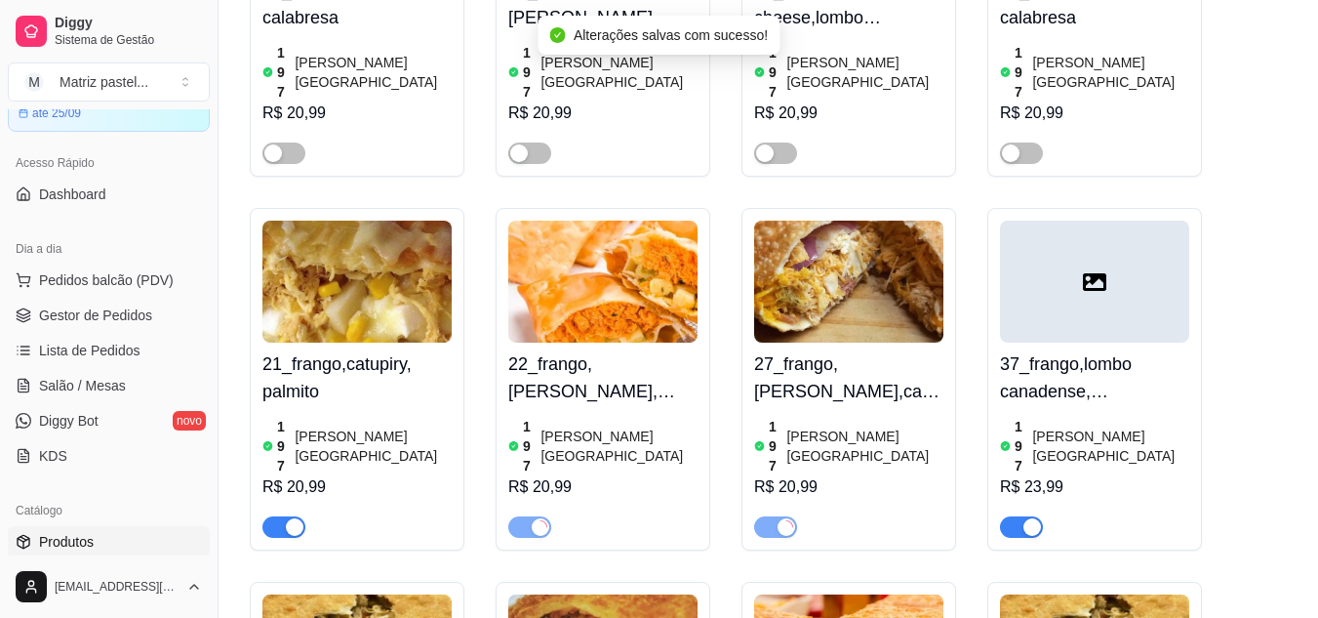
click at [1023, 516] on button "button" at bounding box center [1021, 526] width 43 height 21
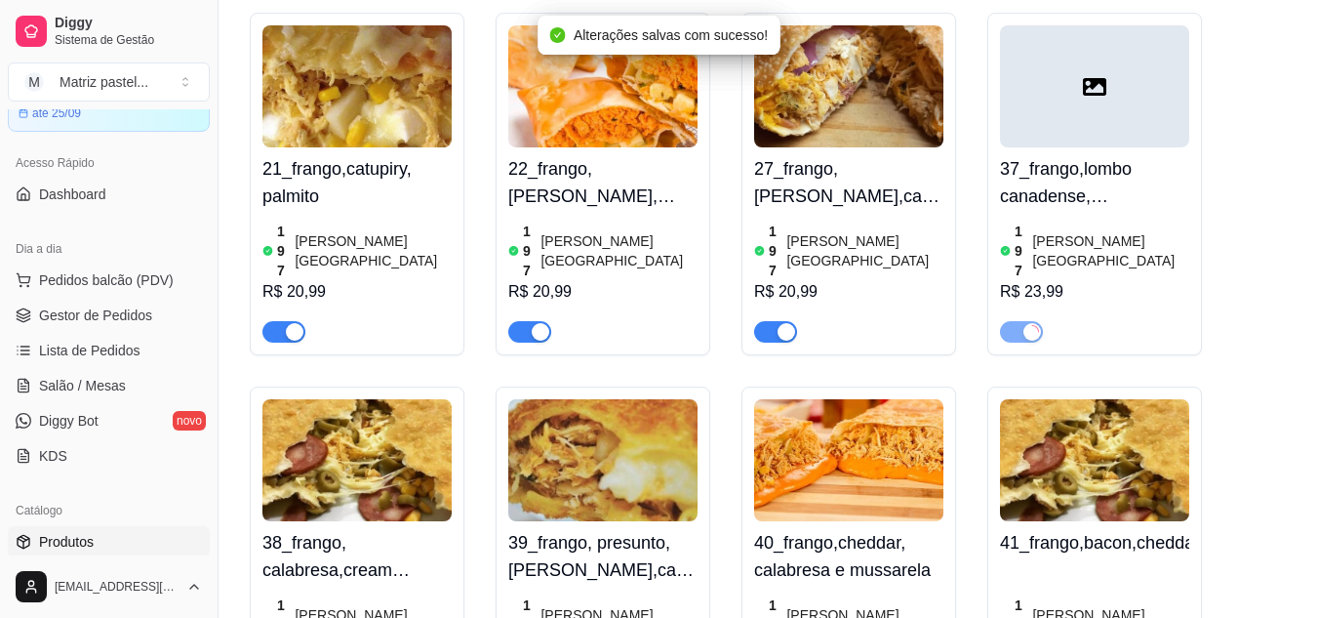
click at [798, 452] on div "40_frango,cheddar, calabresa e mussarela 197 em estoque R$ 23,99" at bounding box center [849, 557] width 215 height 343
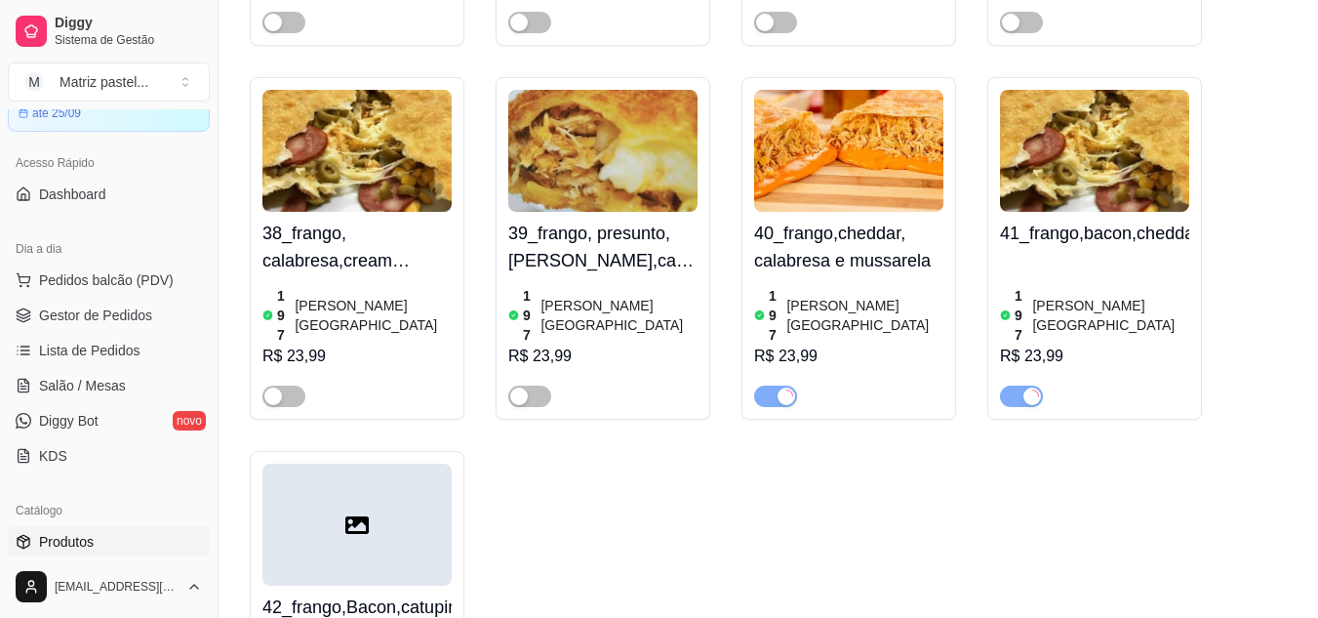
scroll to position [3415, 0]
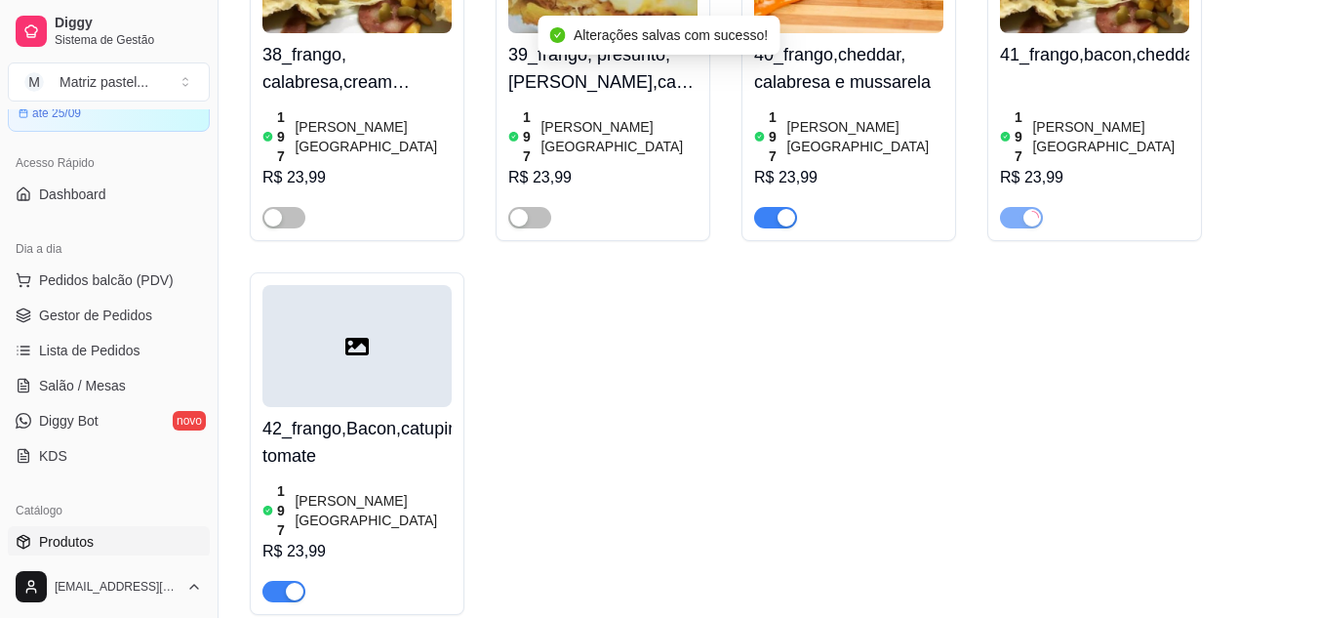
click at [293, 583] on div "button" at bounding box center [295, 592] width 18 height 18
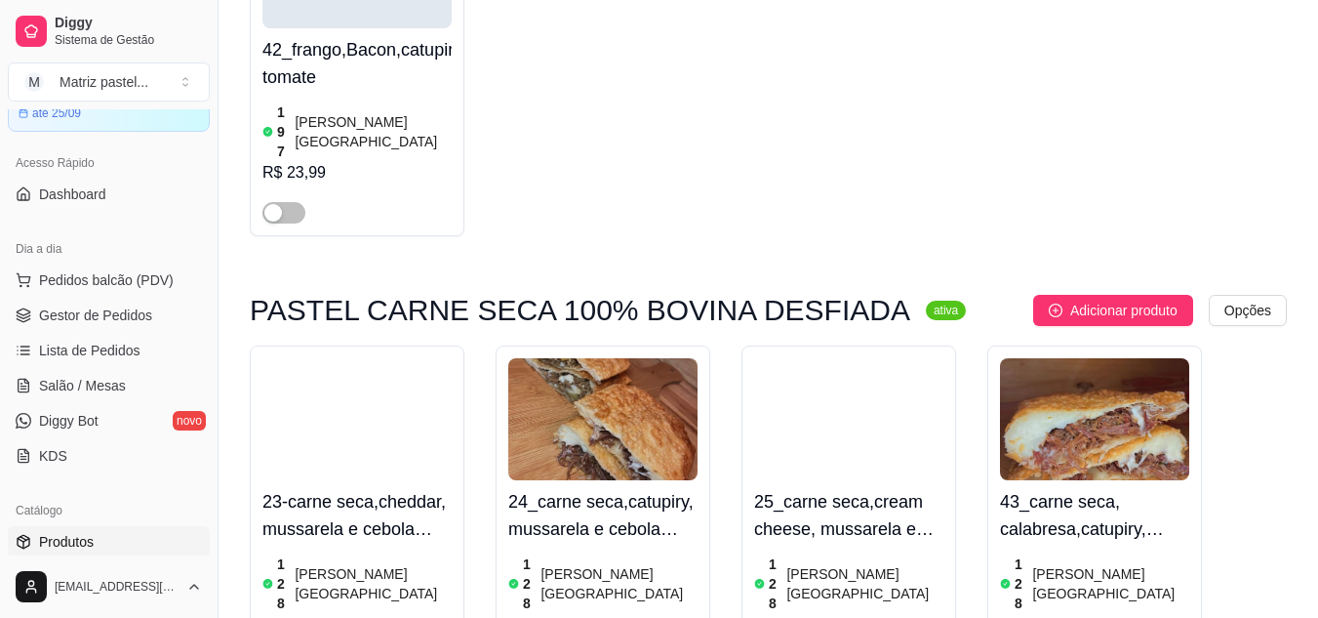
scroll to position [3806, 0]
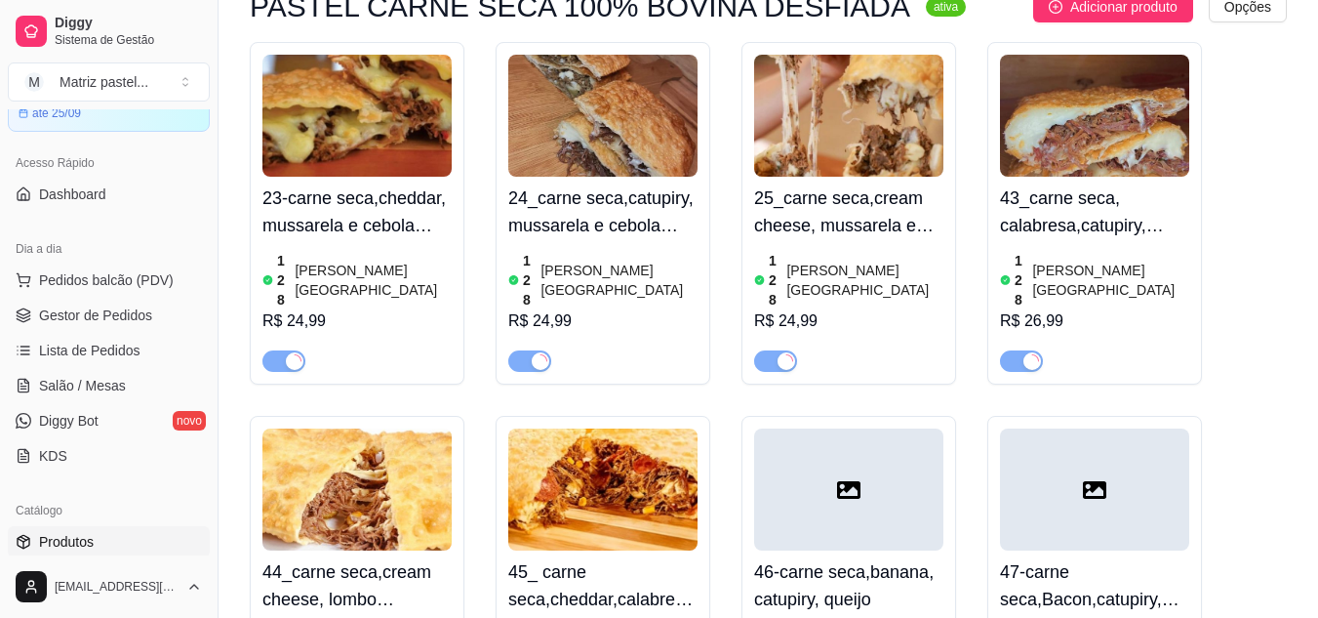
scroll to position [4098, 0]
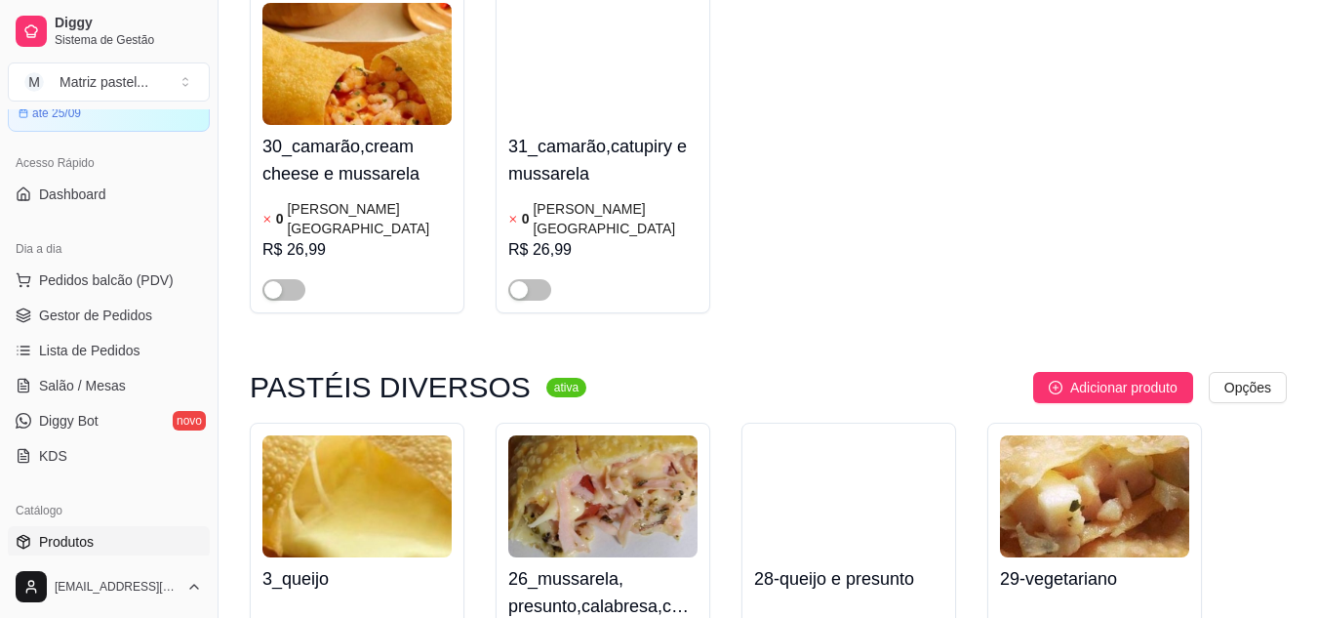
scroll to position [4977, 0]
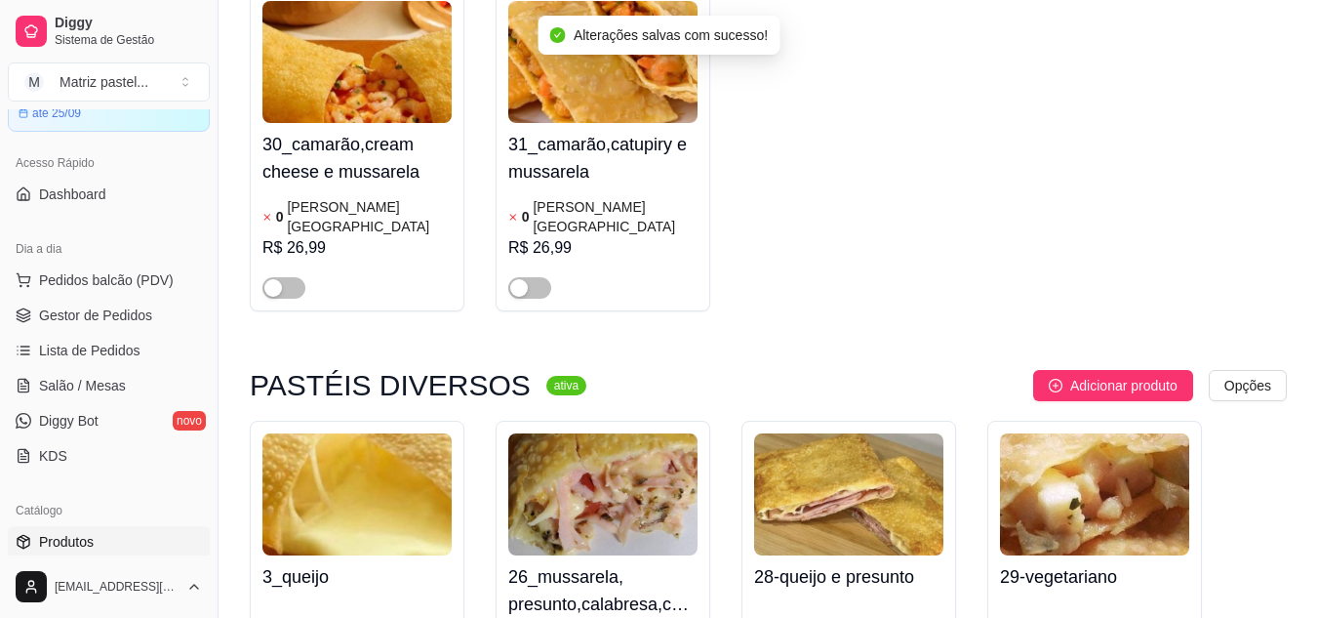
drag, startPoint x: 291, startPoint y: 570, endPoint x: 263, endPoint y: 571, distance: 27.3
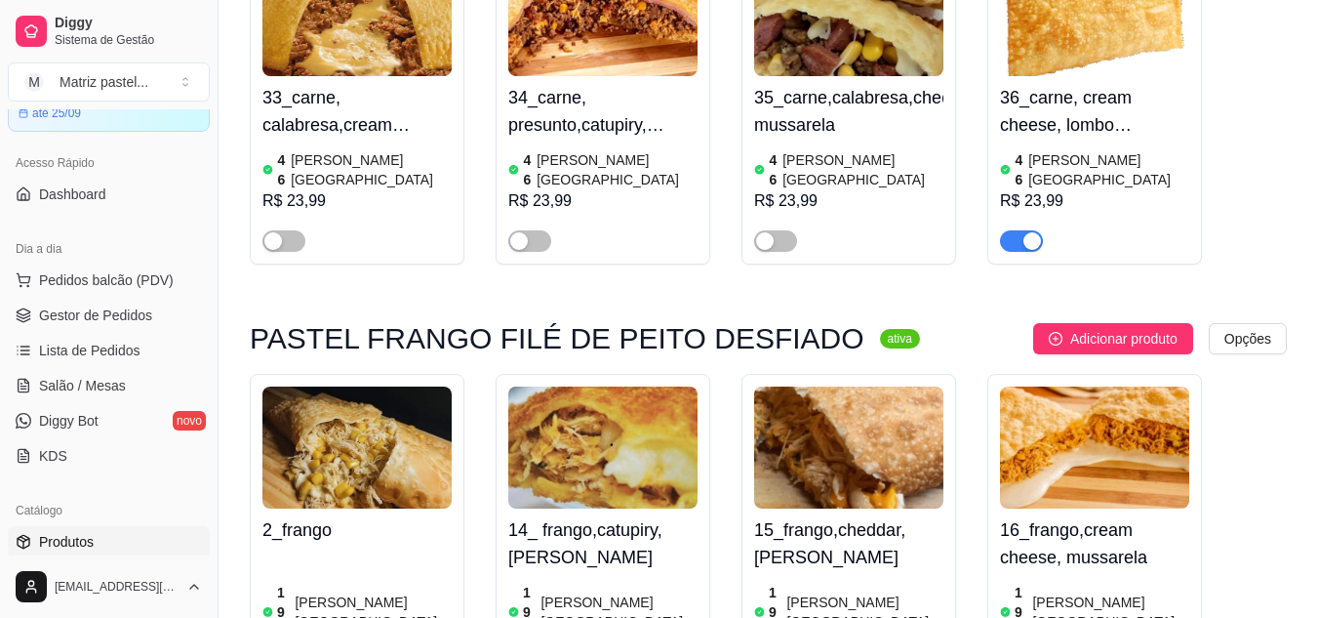
scroll to position [1854, 0]
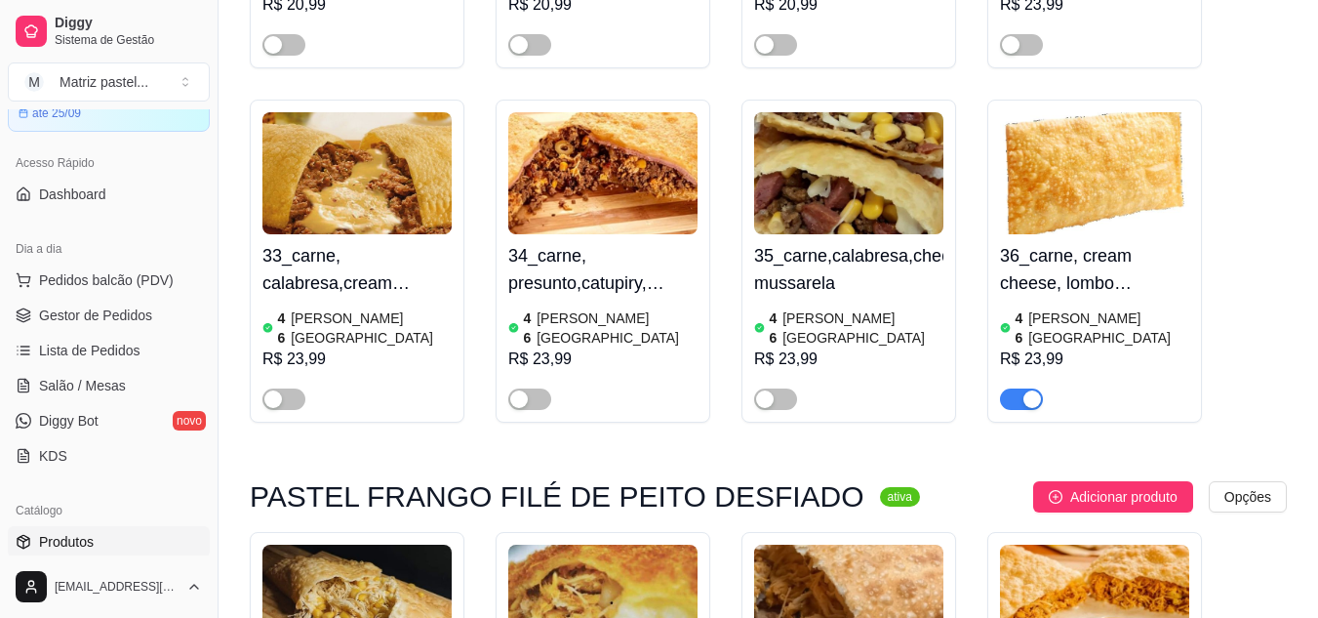
scroll to position [1659, 0]
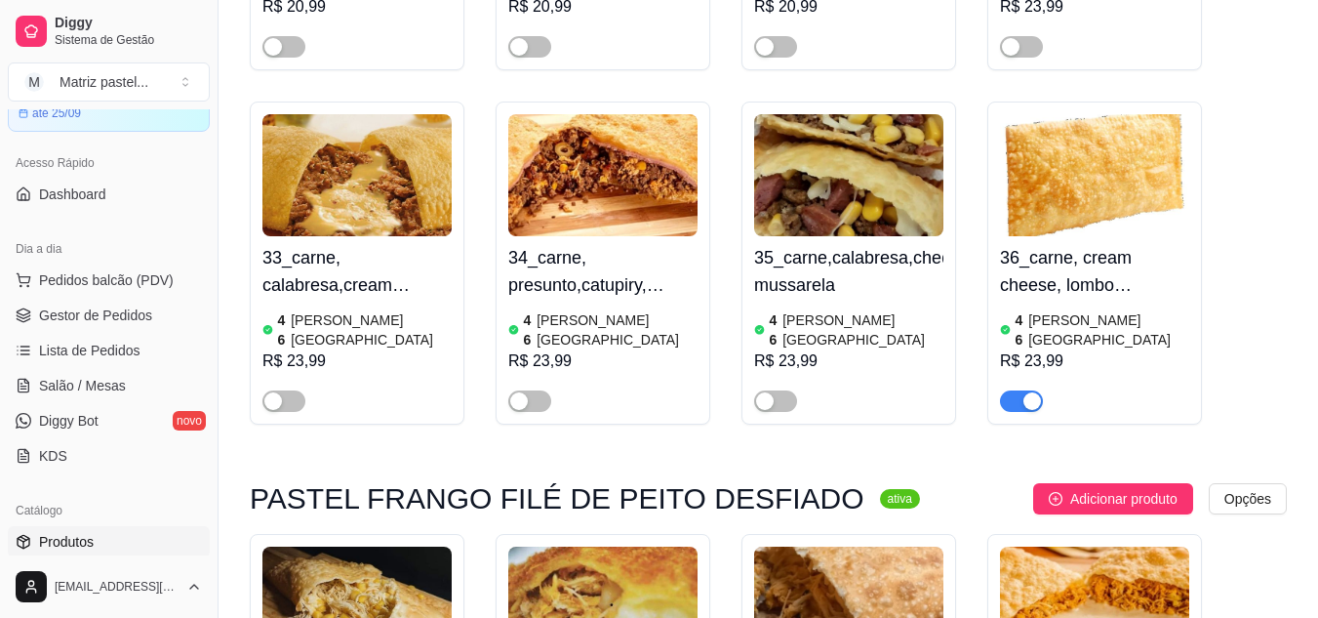
click at [1024, 392] on div "button" at bounding box center [1033, 401] width 18 height 18
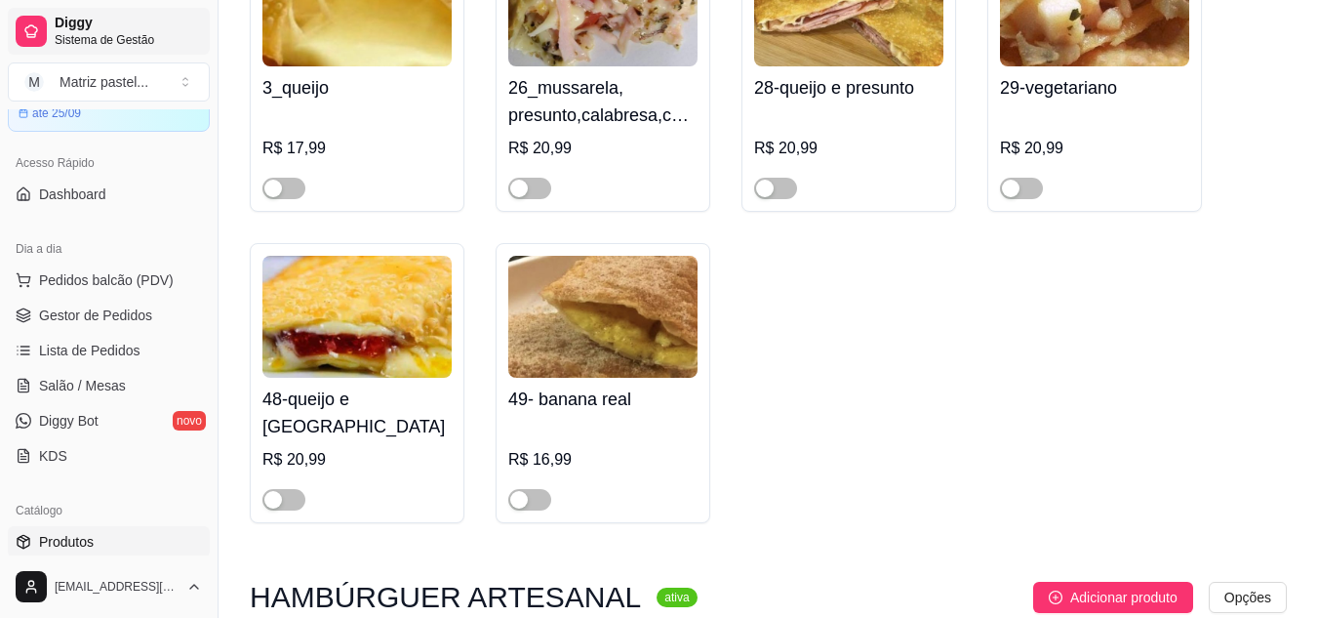
scroll to position [5465, 0]
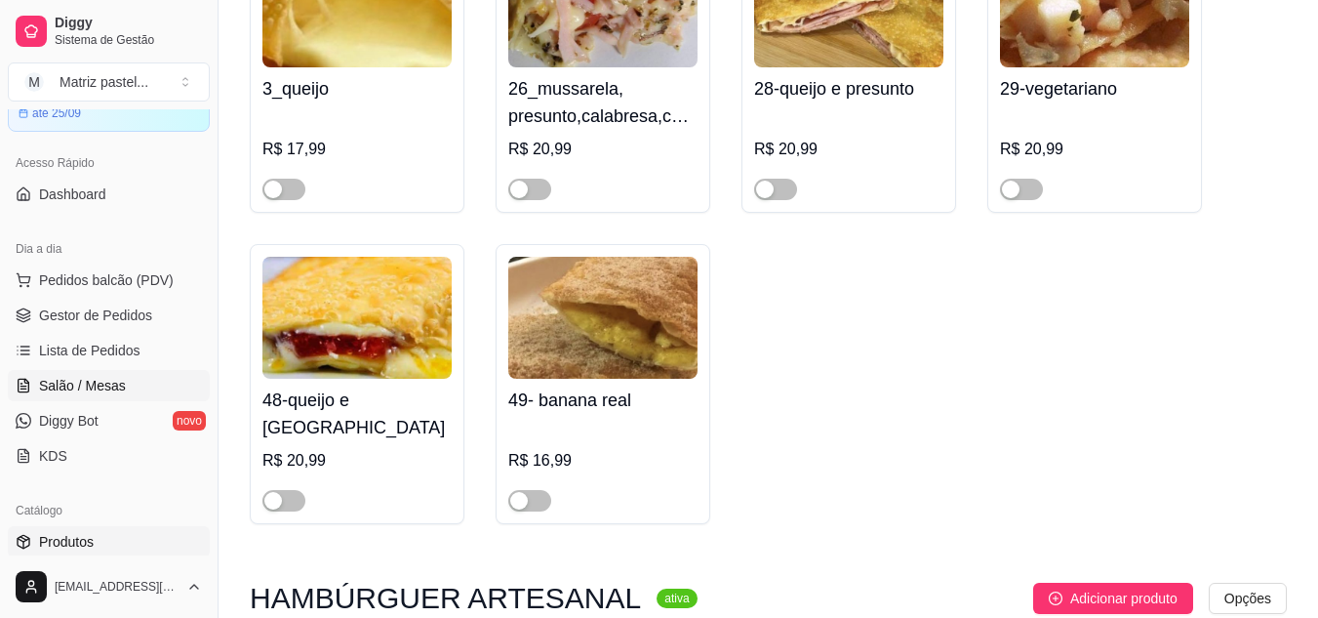
click at [87, 372] on link "Salão / Mesas" at bounding box center [109, 385] width 202 height 31
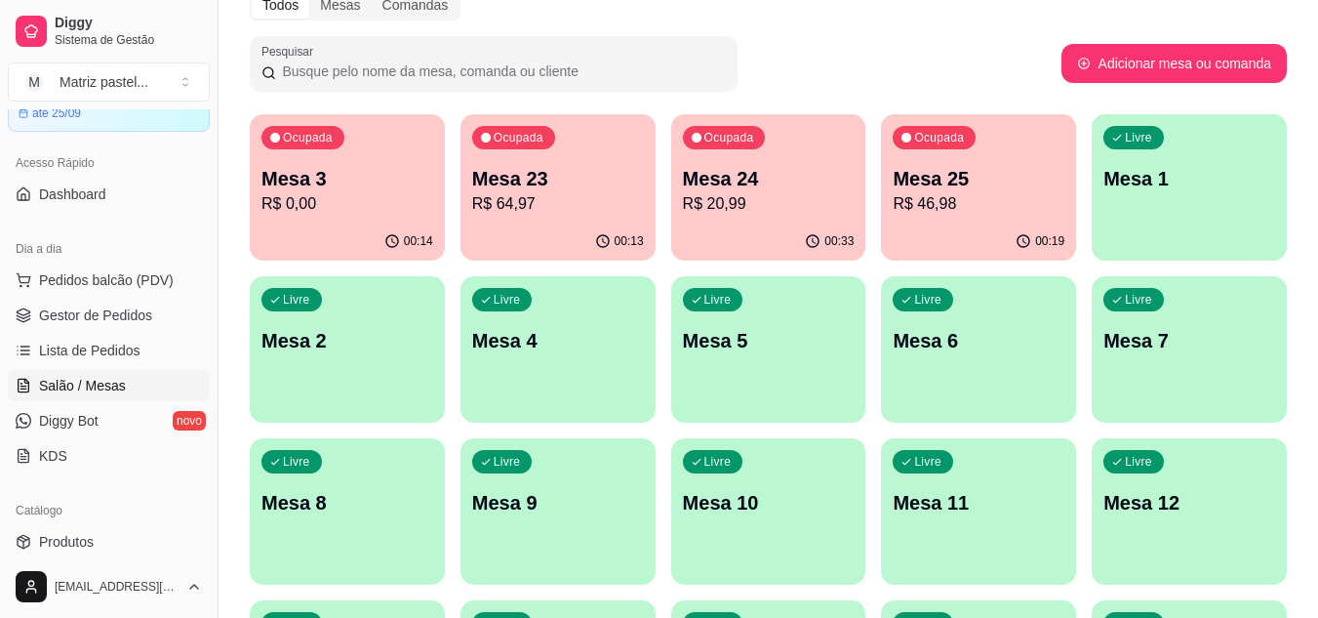
scroll to position [98, 0]
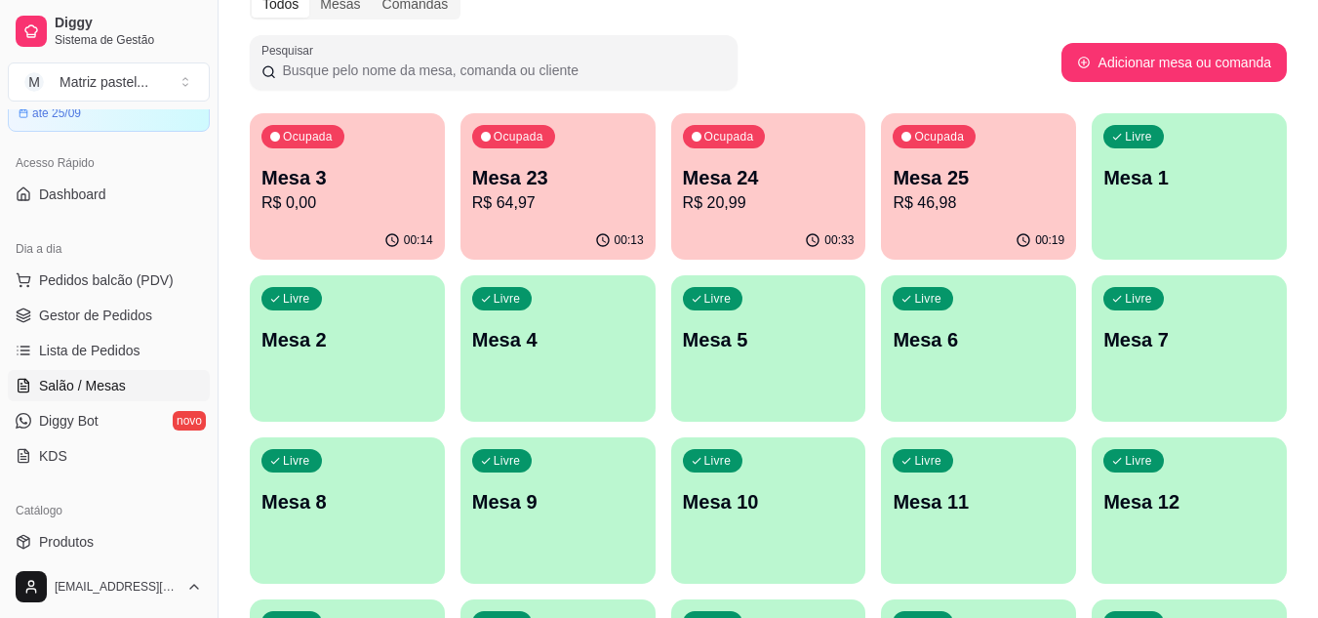
click at [938, 220] on div "Ocupada Mesa 25 R$ 46,98" at bounding box center [978, 167] width 195 height 108
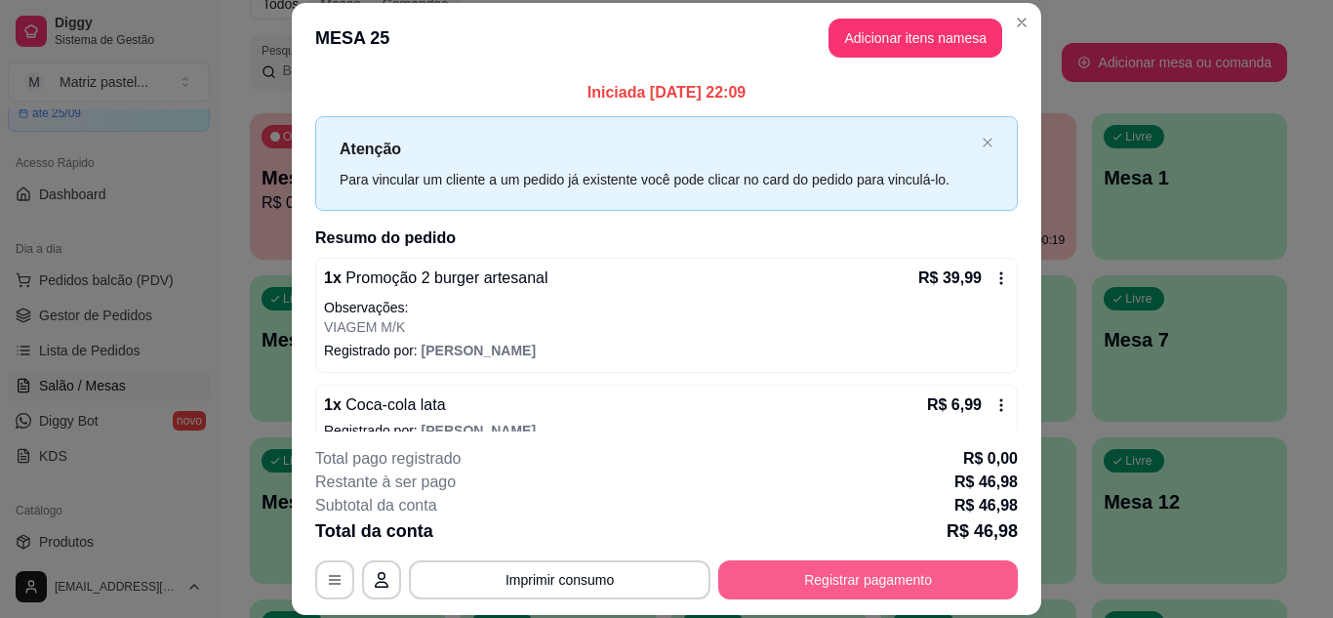
click at [813, 575] on button "Registrar pagamento" at bounding box center [868, 579] width 300 height 39
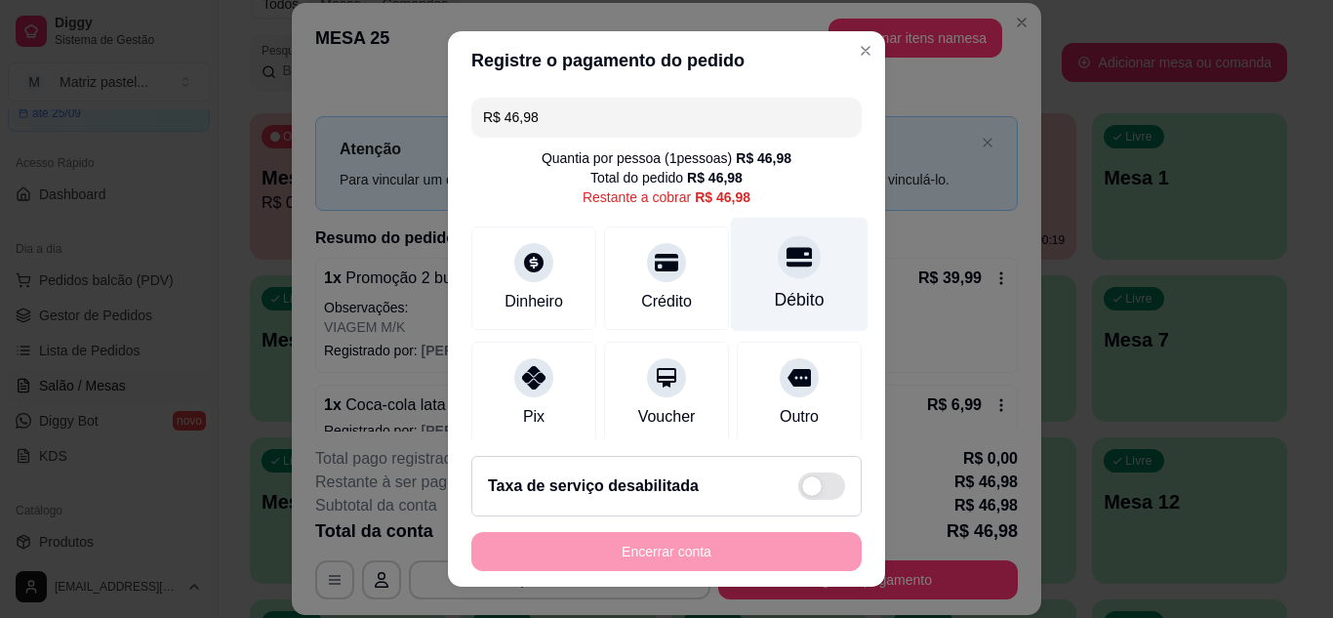
click at [736, 292] on div "Débito" at bounding box center [800, 274] width 138 height 114
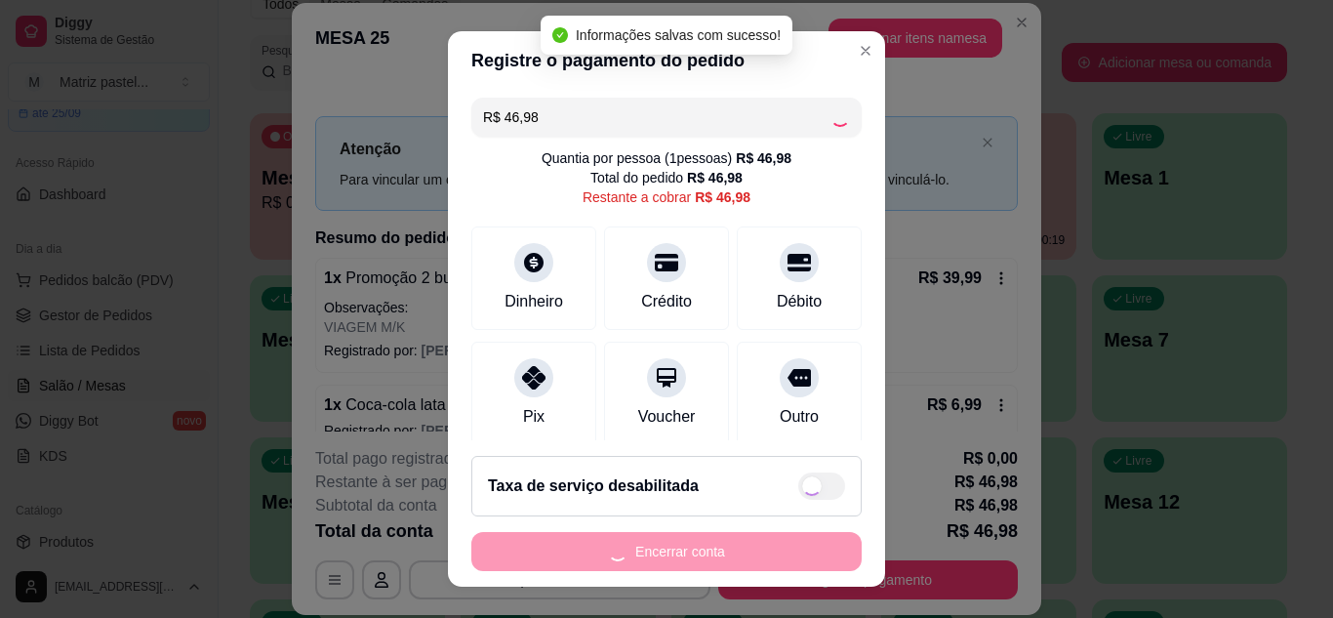
type input "R$ 0,00"
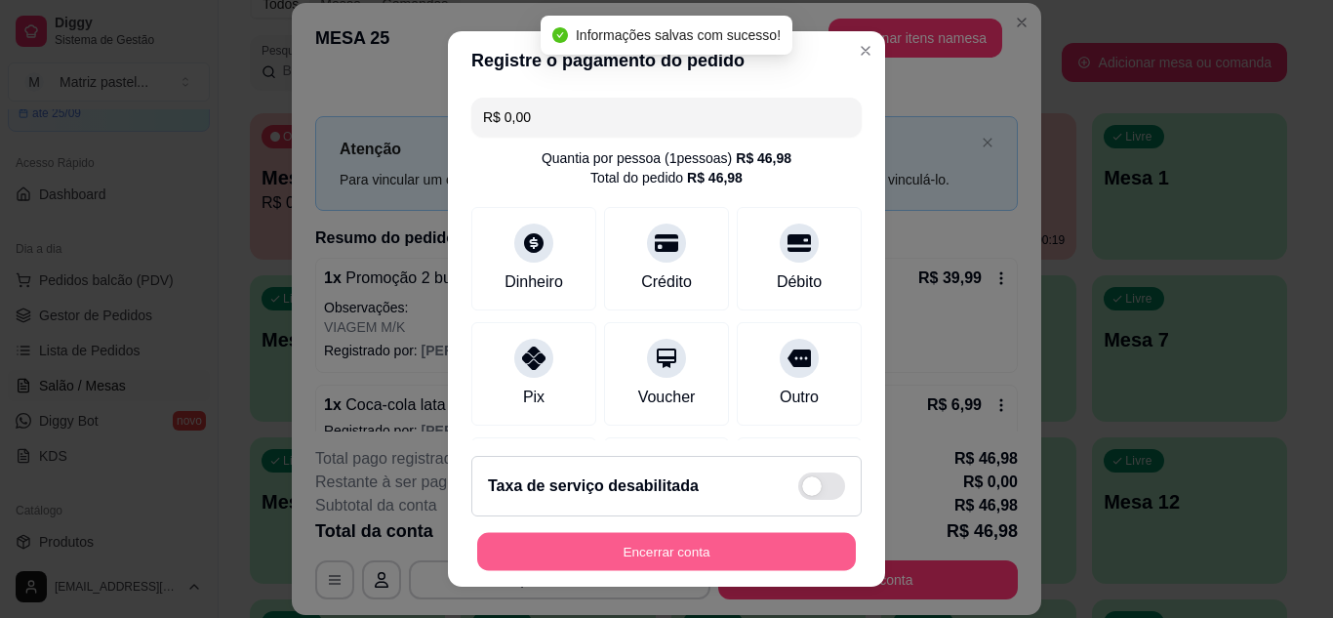
click at [669, 543] on button "Encerrar conta" at bounding box center [666, 552] width 379 height 38
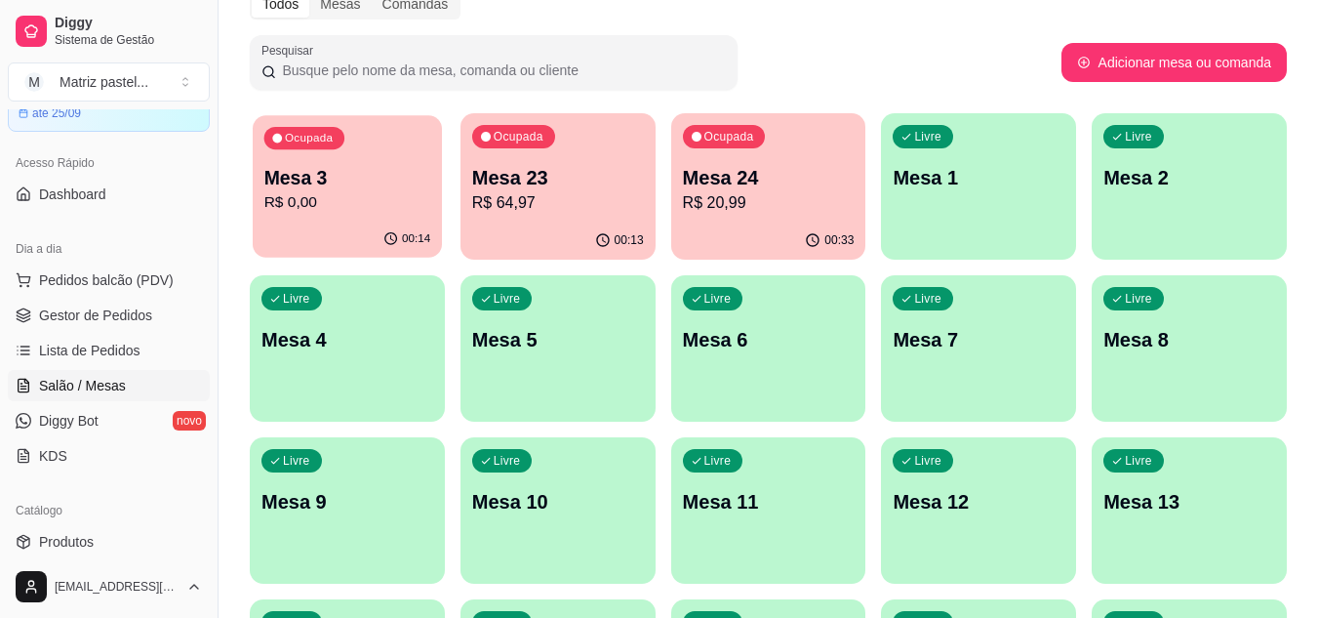
click at [425, 232] on p "00:14" at bounding box center [416, 239] width 28 height 16
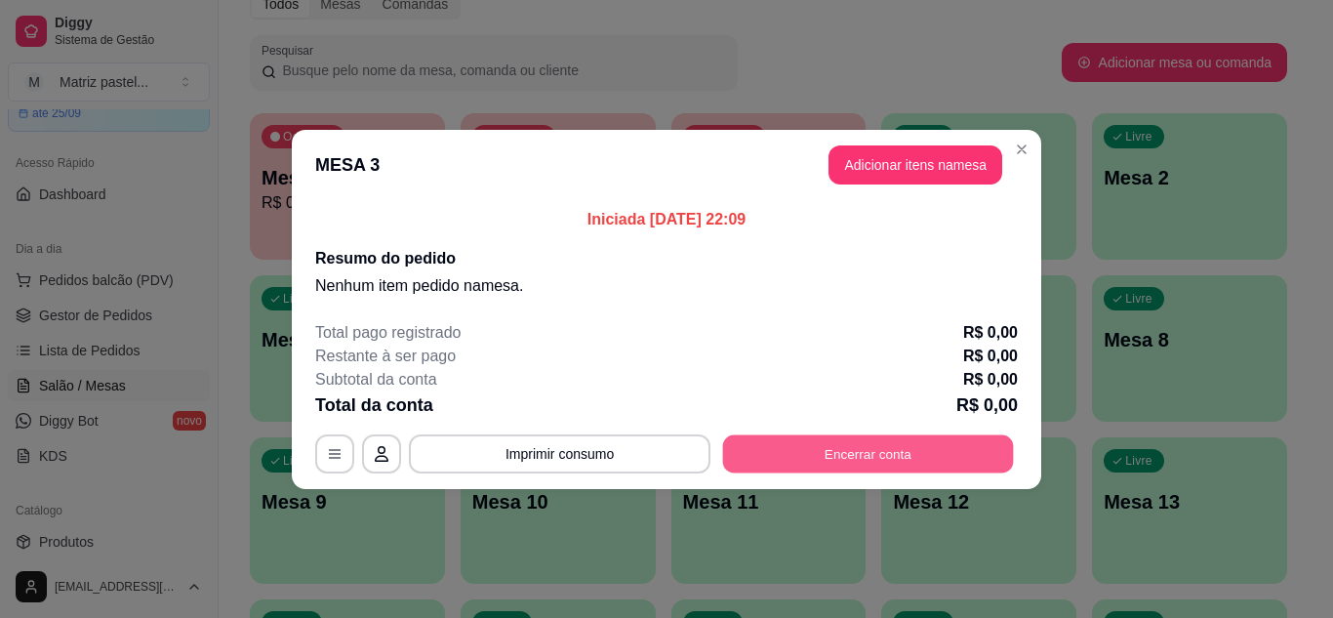
click at [908, 462] on button "Encerrar conta" at bounding box center [868, 453] width 291 height 38
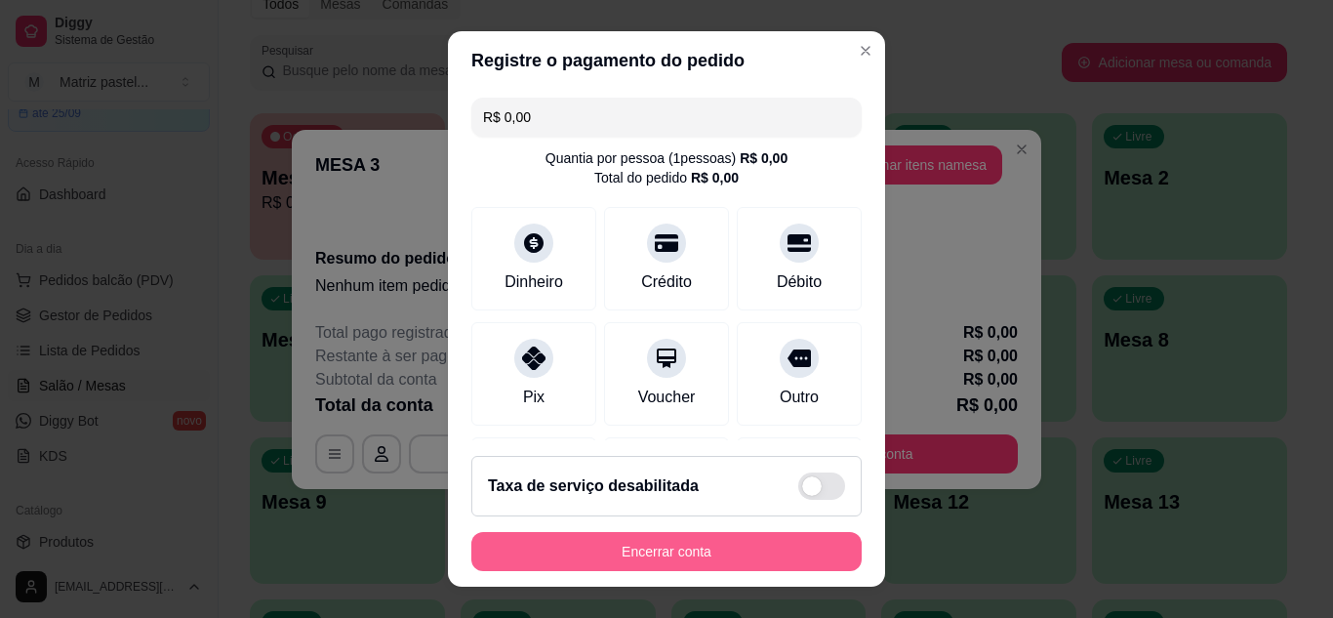
click at [726, 538] on button "Encerrar conta" at bounding box center [666, 551] width 390 height 39
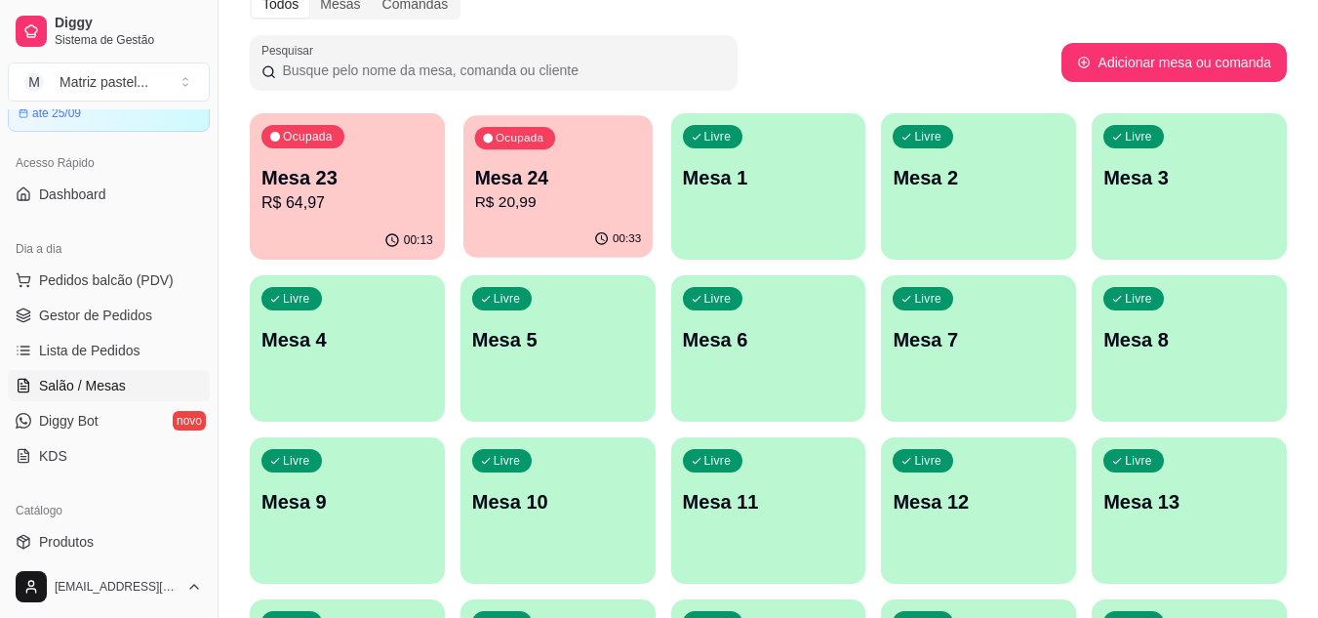
click at [517, 202] on p "R$ 20,99" at bounding box center [557, 202] width 167 height 22
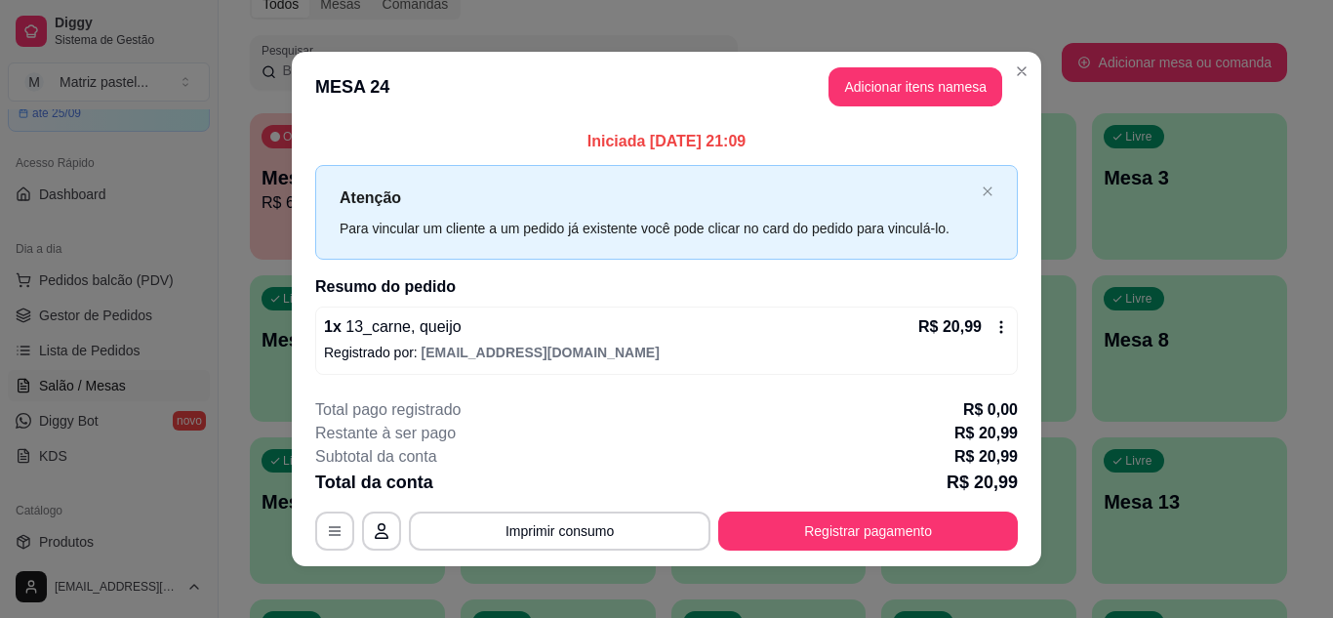
click at [763, 507] on div "**********" at bounding box center [666, 474] width 703 height 152
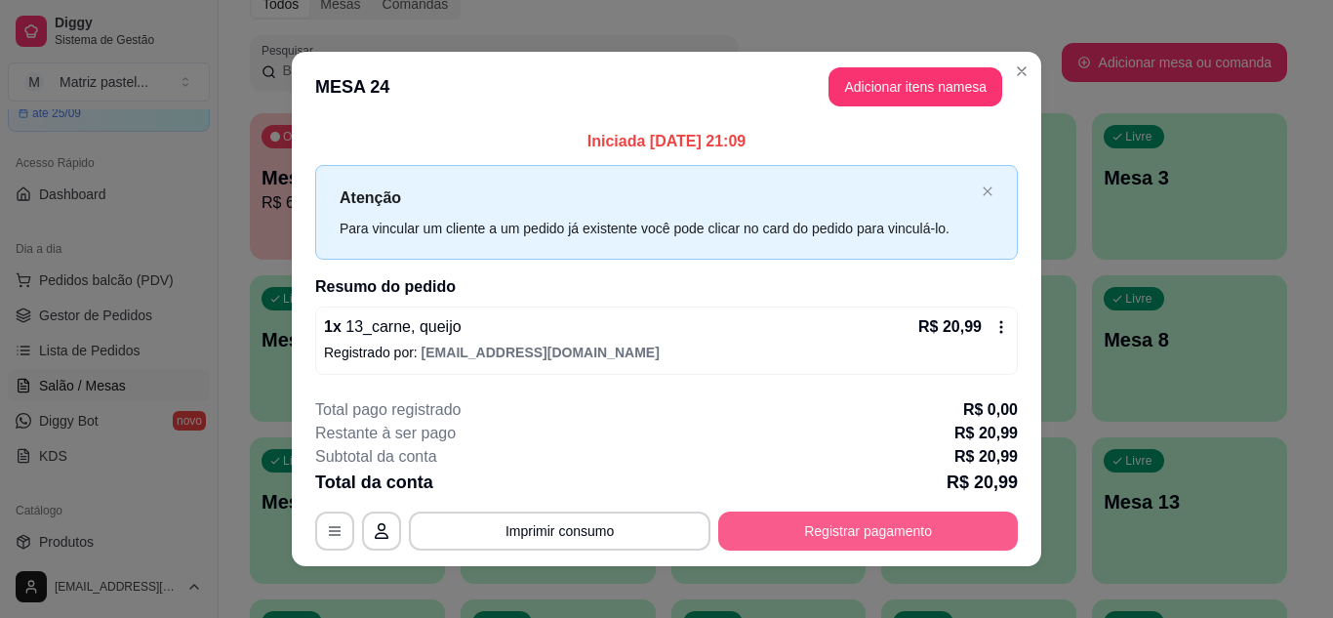
click at [760, 516] on button "Registrar pagamento" at bounding box center [868, 530] width 300 height 39
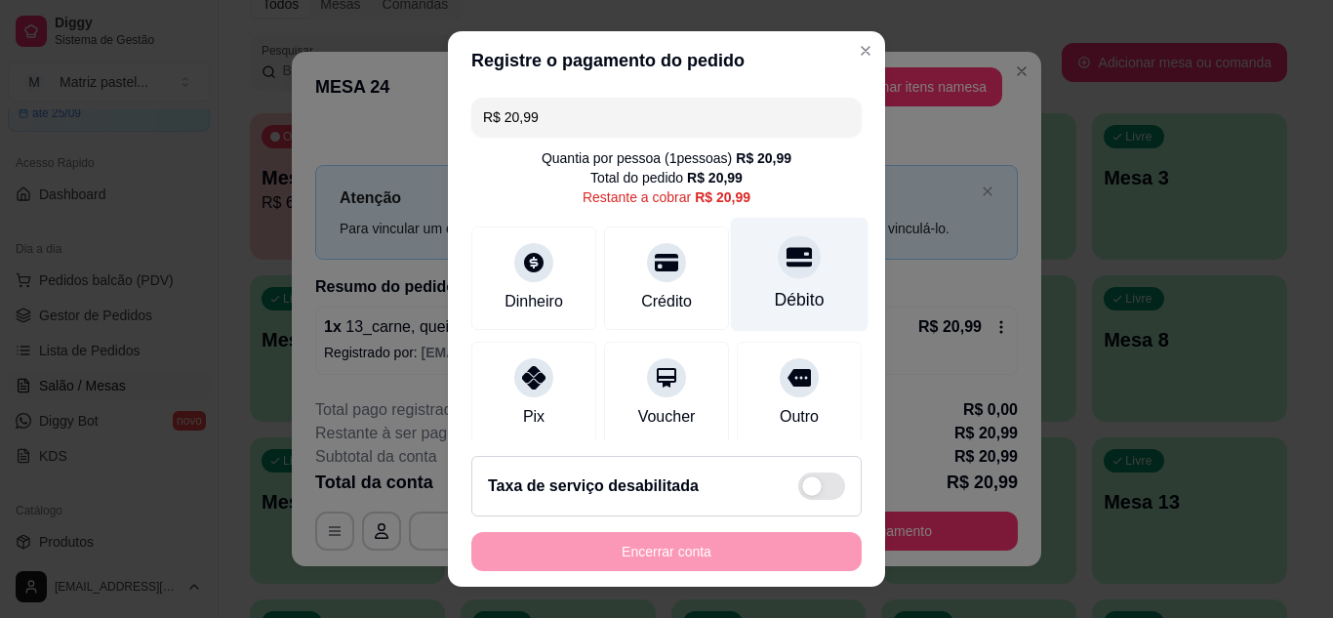
click at [777, 279] on div "Débito" at bounding box center [800, 274] width 138 height 114
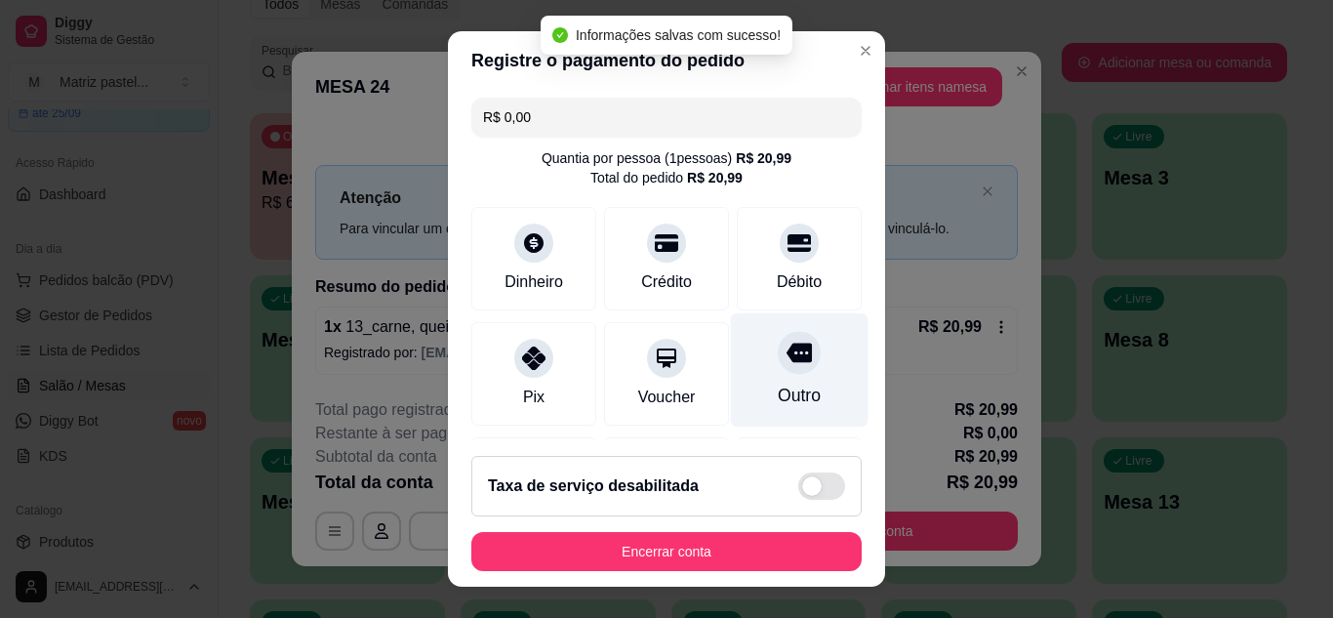
type input "R$ 0,00"
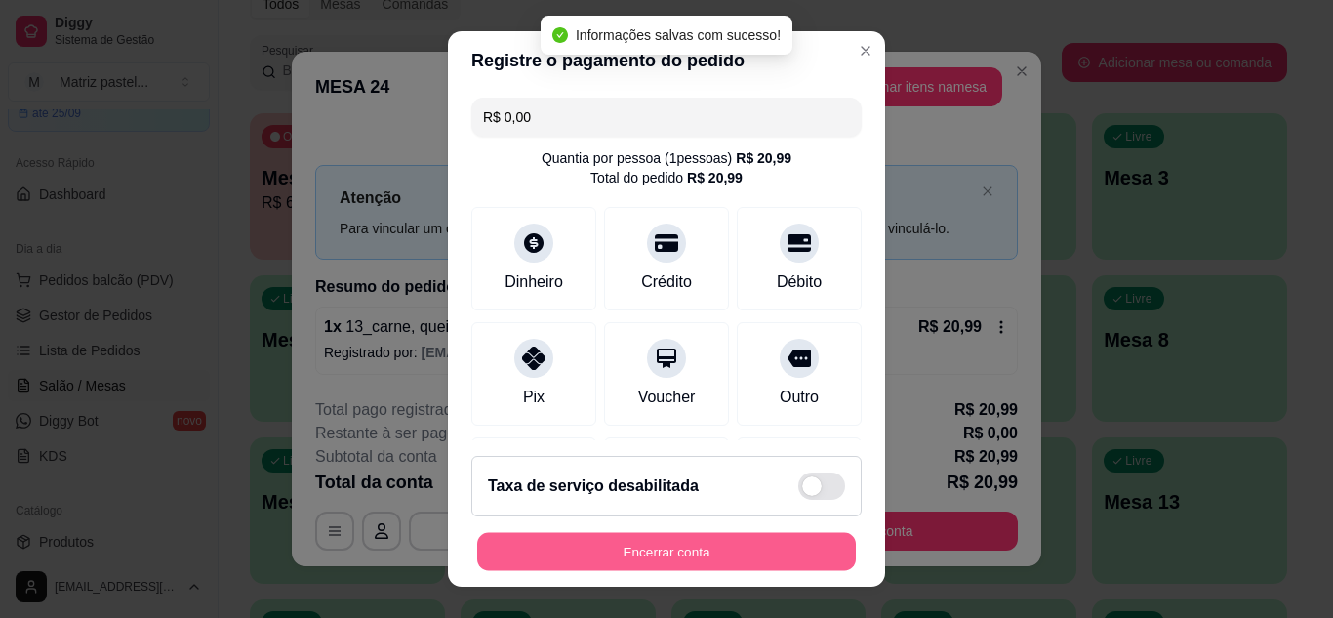
click at [673, 545] on button "Encerrar conta" at bounding box center [666, 552] width 379 height 38
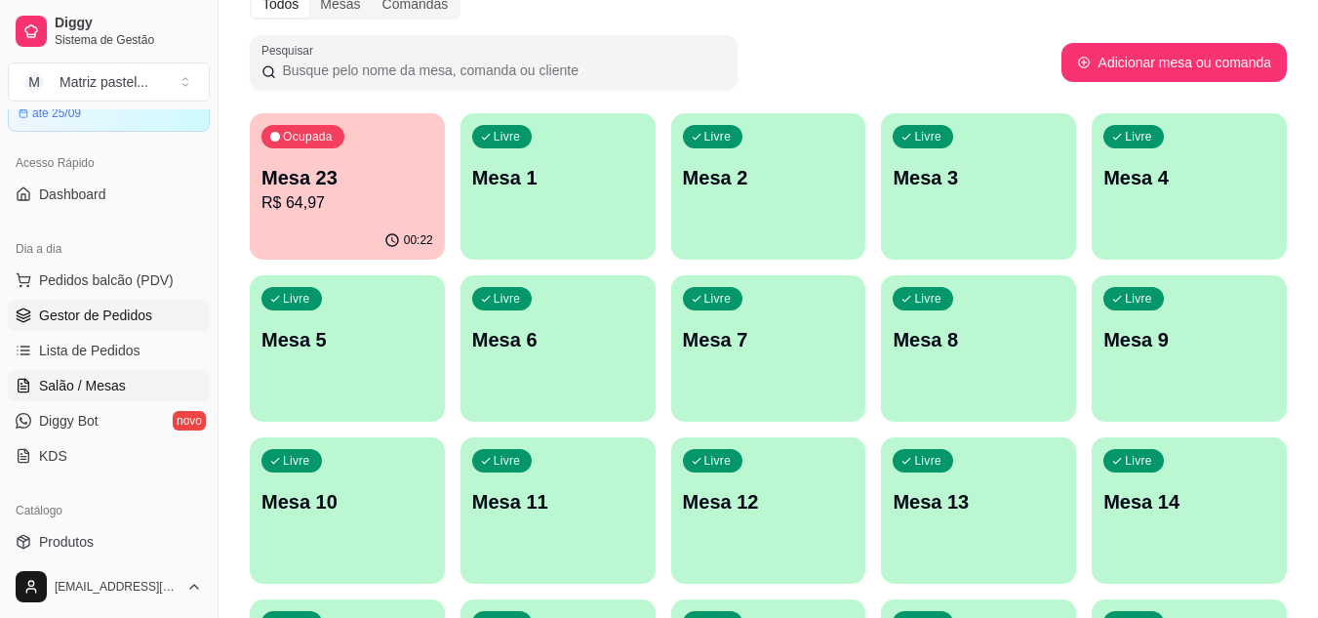
click at [145, 309] on span "Gestor de Pedidos" at bounding box center [95, 315] width 113 height 20
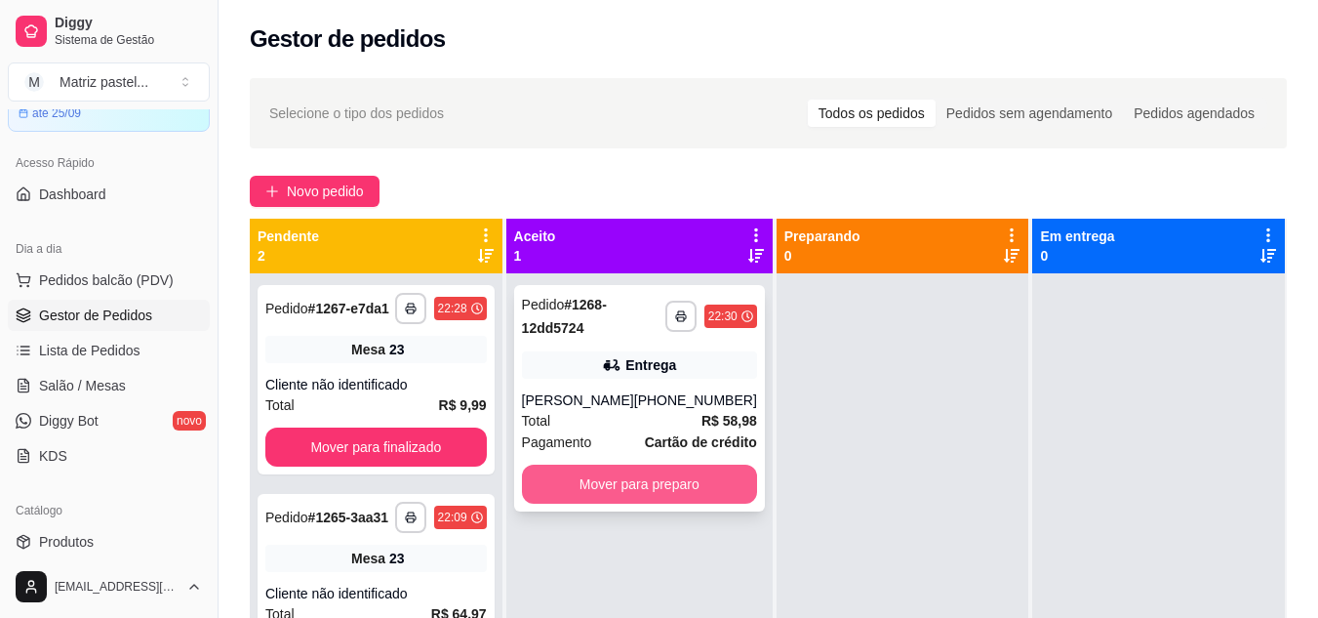
click at [653, 492] on button "Mover para preparo" at bounding box center [639, 483] width 235 height 39
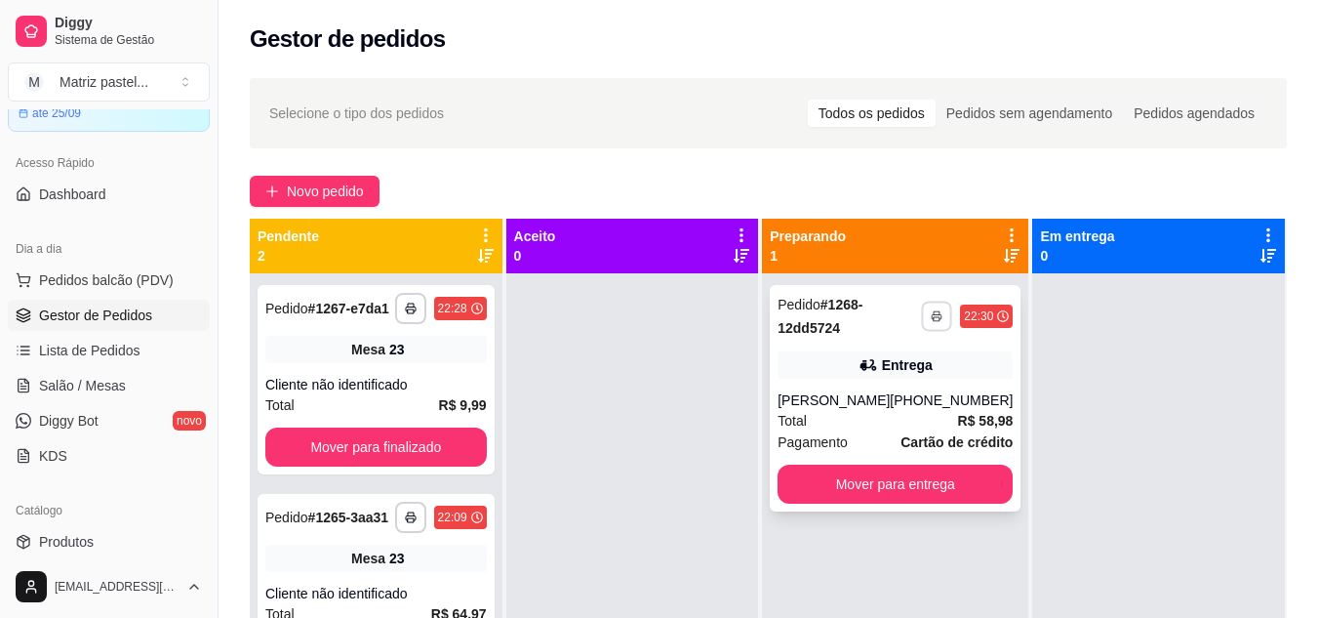
click at [930, 313] on button "button" at bounding box center [937, 316] width 30 height 30
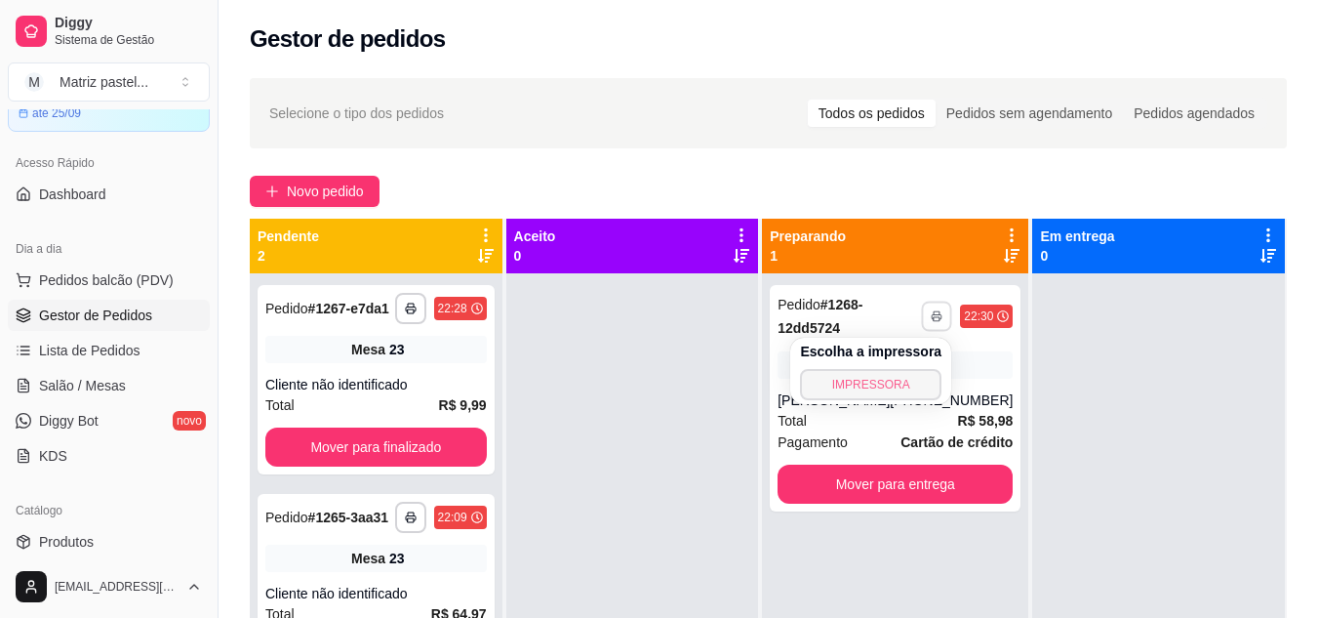
click at [850, 384] on button "IMPRESSORA" at bounding box center [870, 384] width 141 height 31
click at [99, 392] on span "Salão / Mesas" at bounding box center [82, 386] width 87 height 20
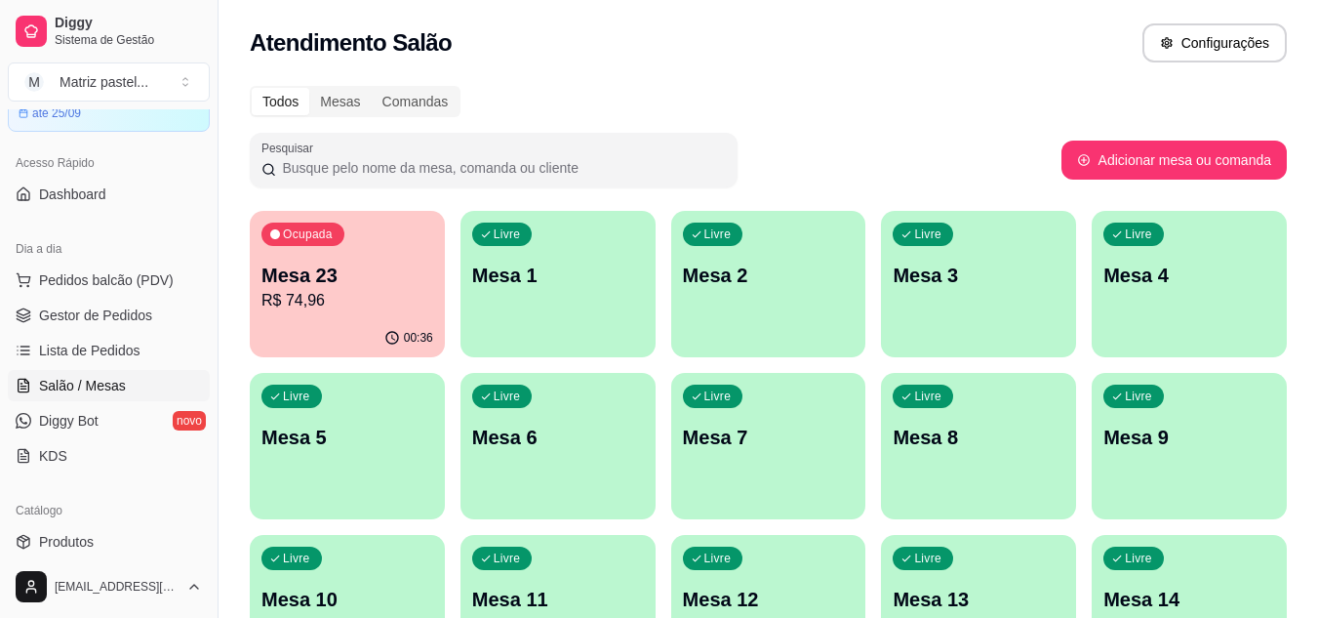
click at [285, 302] on p "R$ 74,96" at bounding box center [348, 300] width 172 height 23
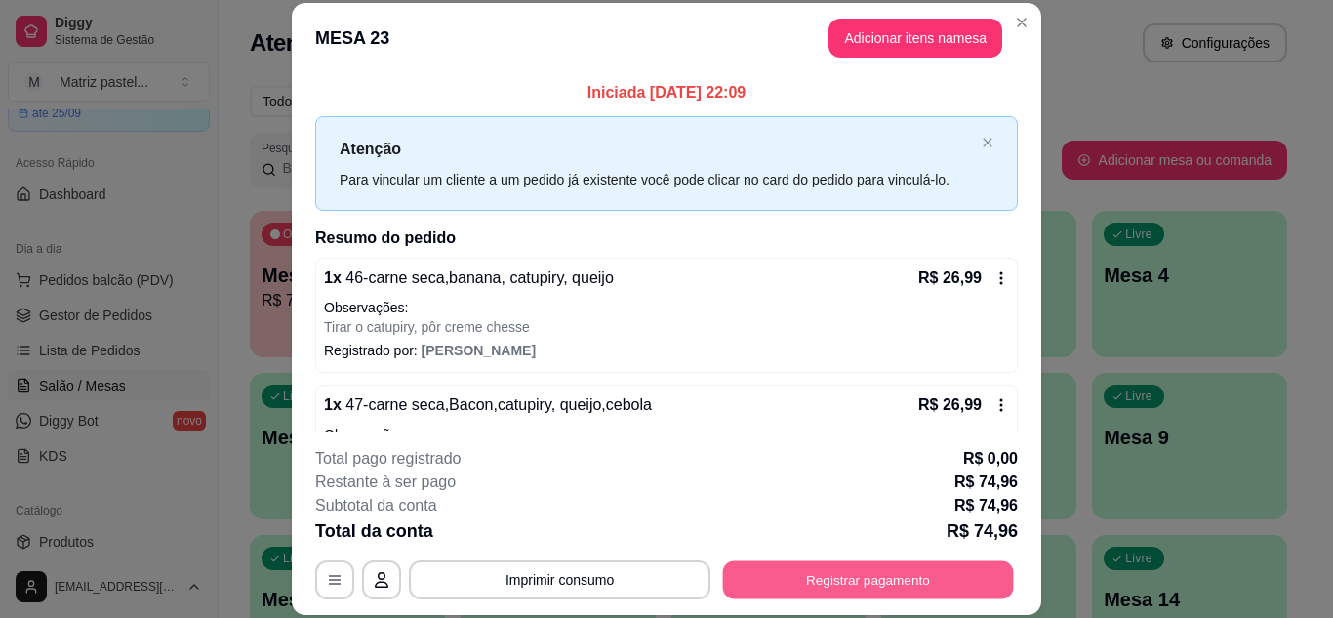
click at [779, 578] on button "Registrar pagamento" at bounding box center [868, 579] width 291 height 38
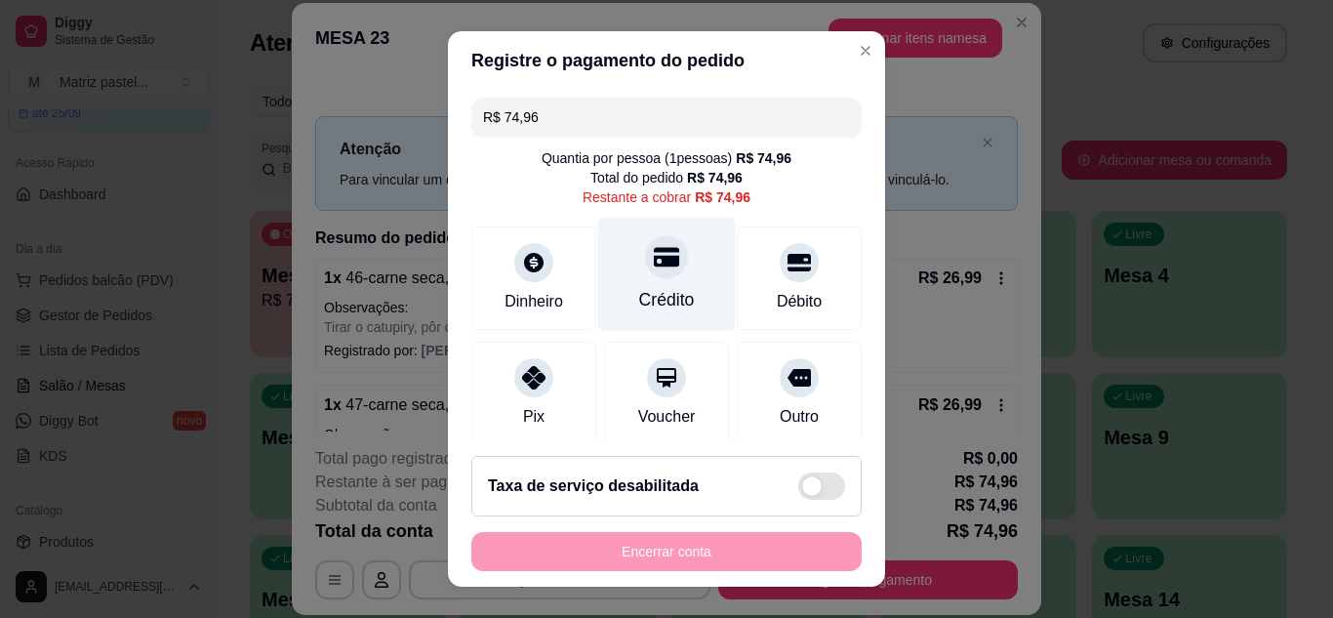
click at [649, 296] on div "Crédito" at bounding box center [667, 299] width 56 height 25
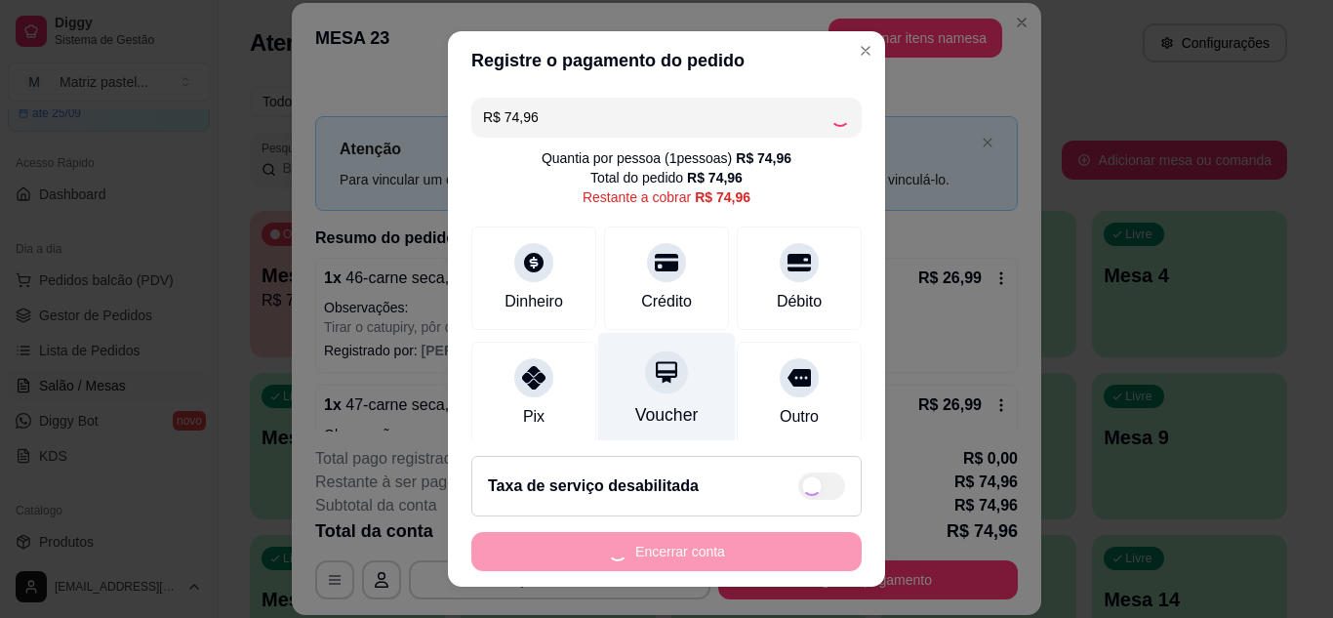
type input "R$ 0,00"
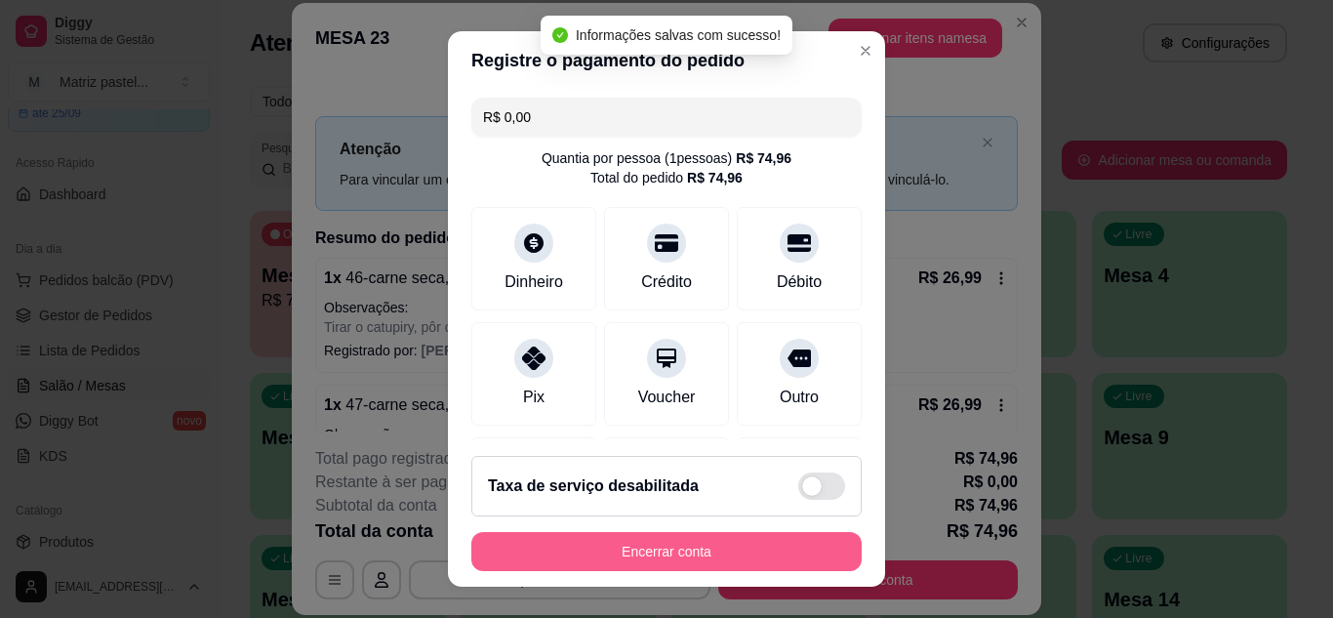
click at [671, 550] on button "Encerrar conta" at bounding box center [666, 551] width 390 height 39
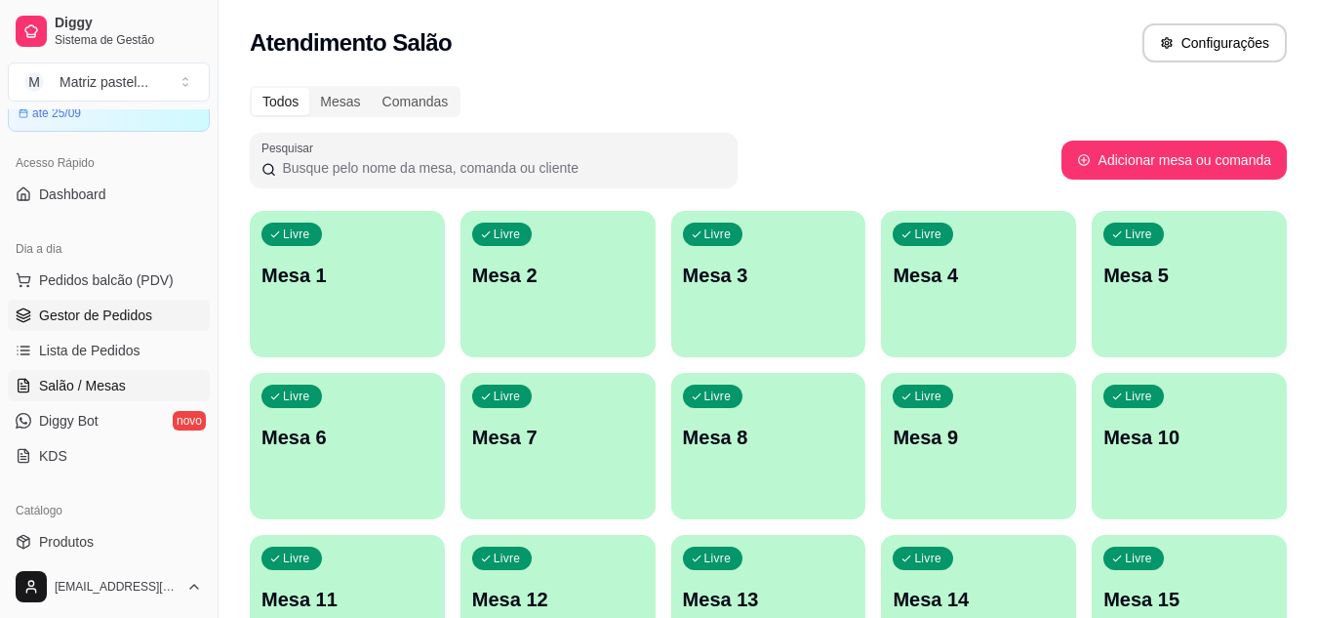
click at [140, 317] on span "Gestor de Pedidos" at bounding box center [95, 315] width 113 height 20
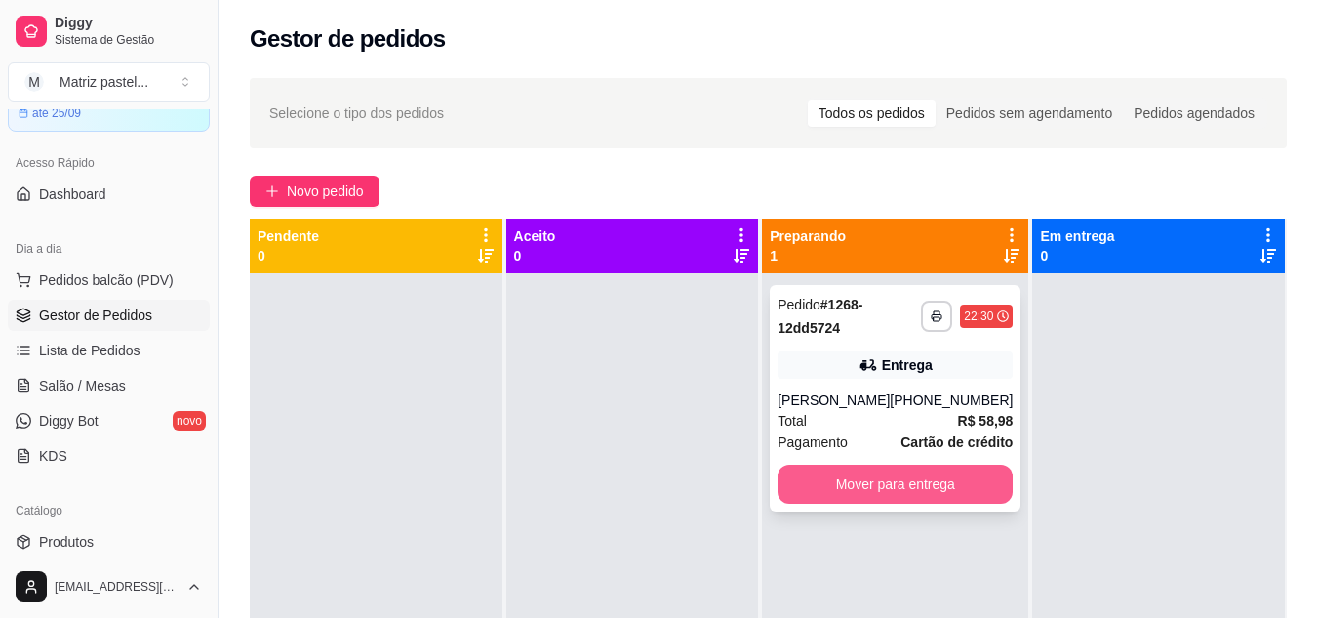
click at [825, 471] on button "Mover para entrega" at bounding box center [895, 483] width 235 height 39
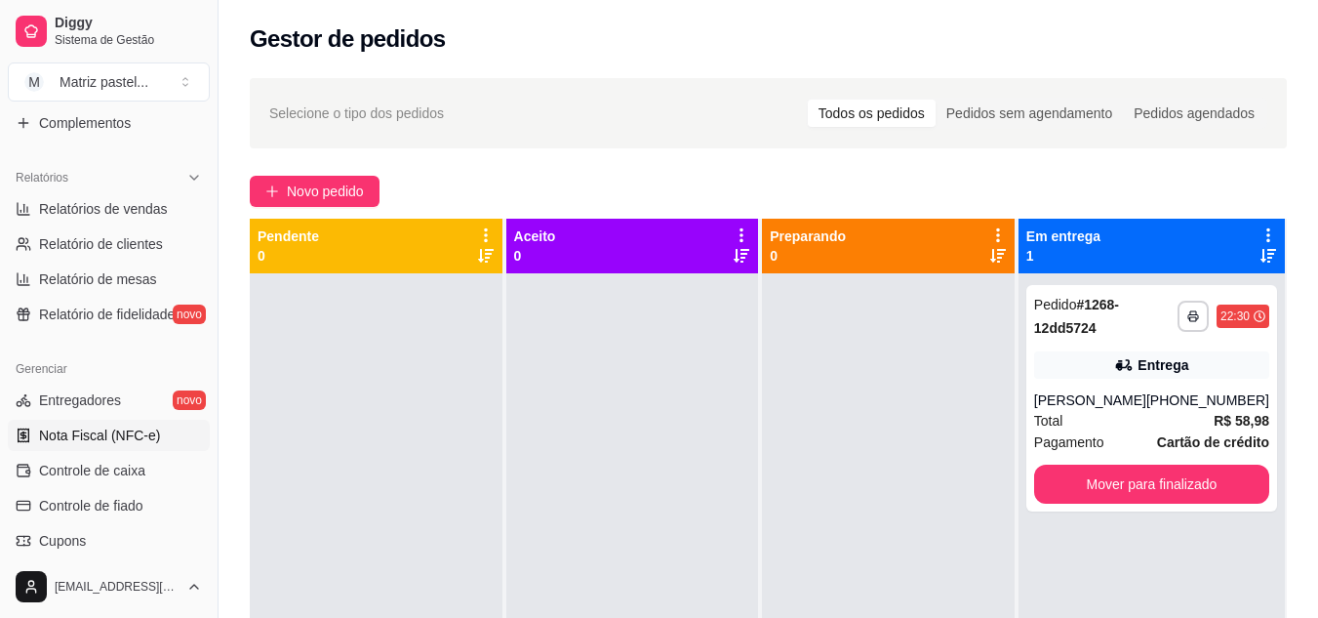
scroll to position [585, 0]
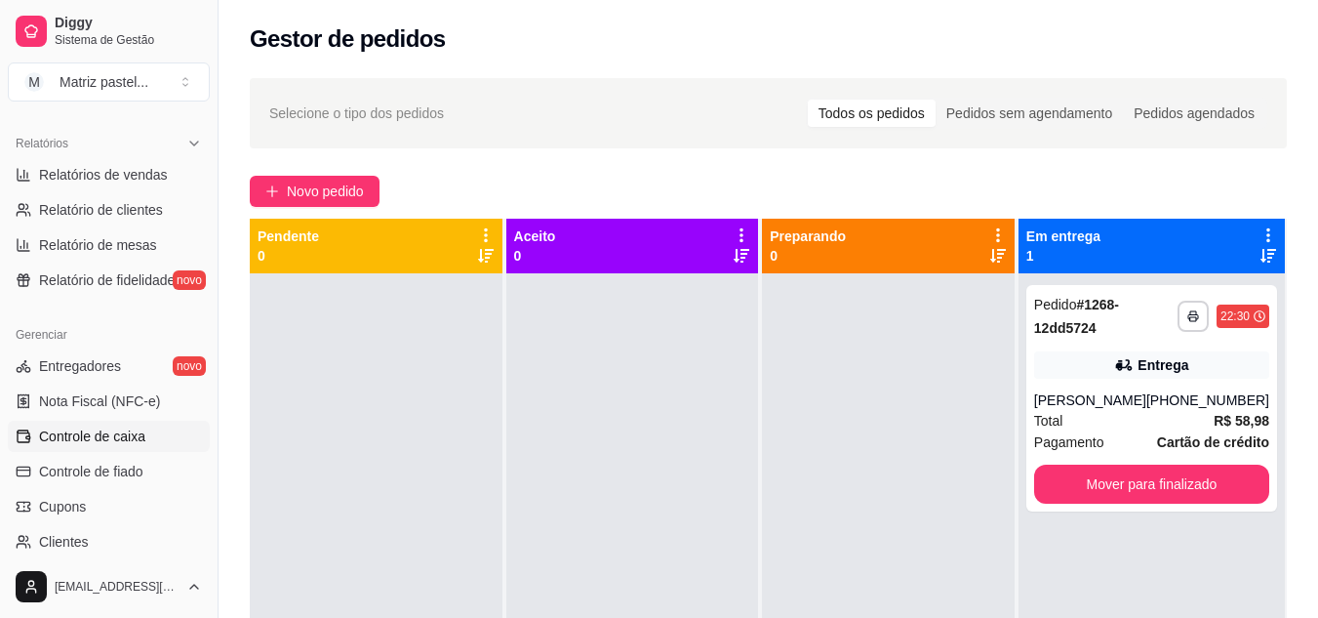
click at [119, 438] on span "Controle de caixa" at bounding box center [92, 436] width 106 height 20
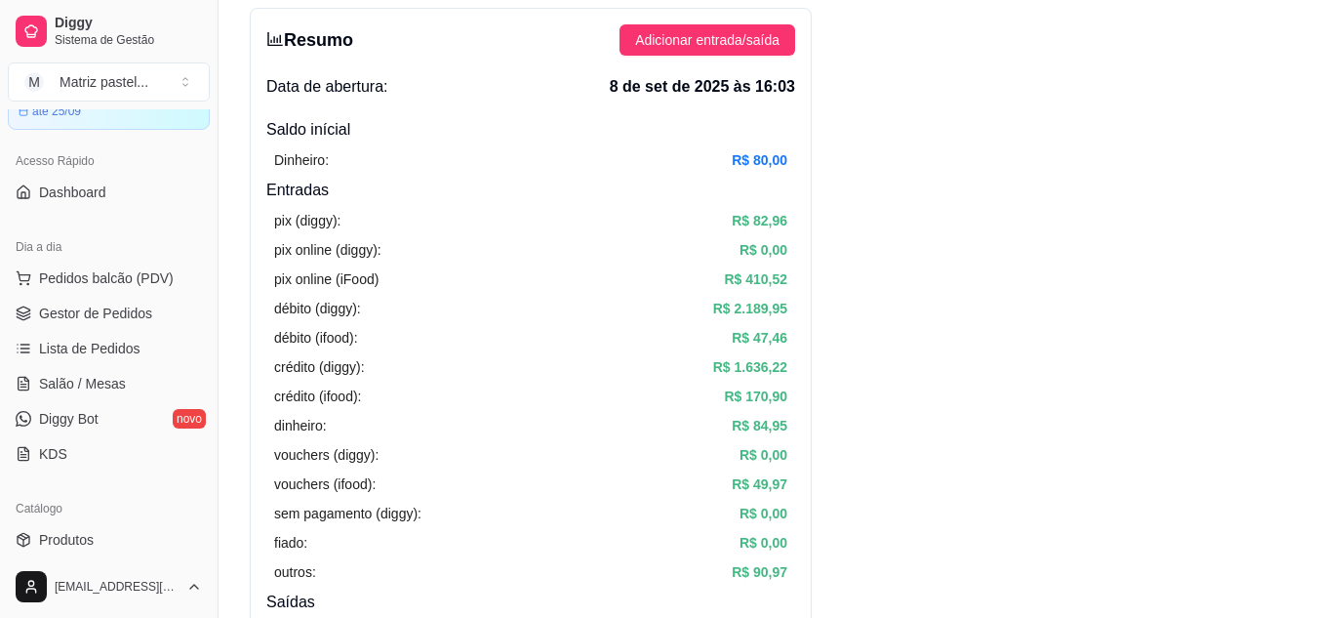
scroll to position [98, 0]
click at [94, 309] on span "Gestor de Pedidos" at bounding box center [95, 315] width 113 height 20
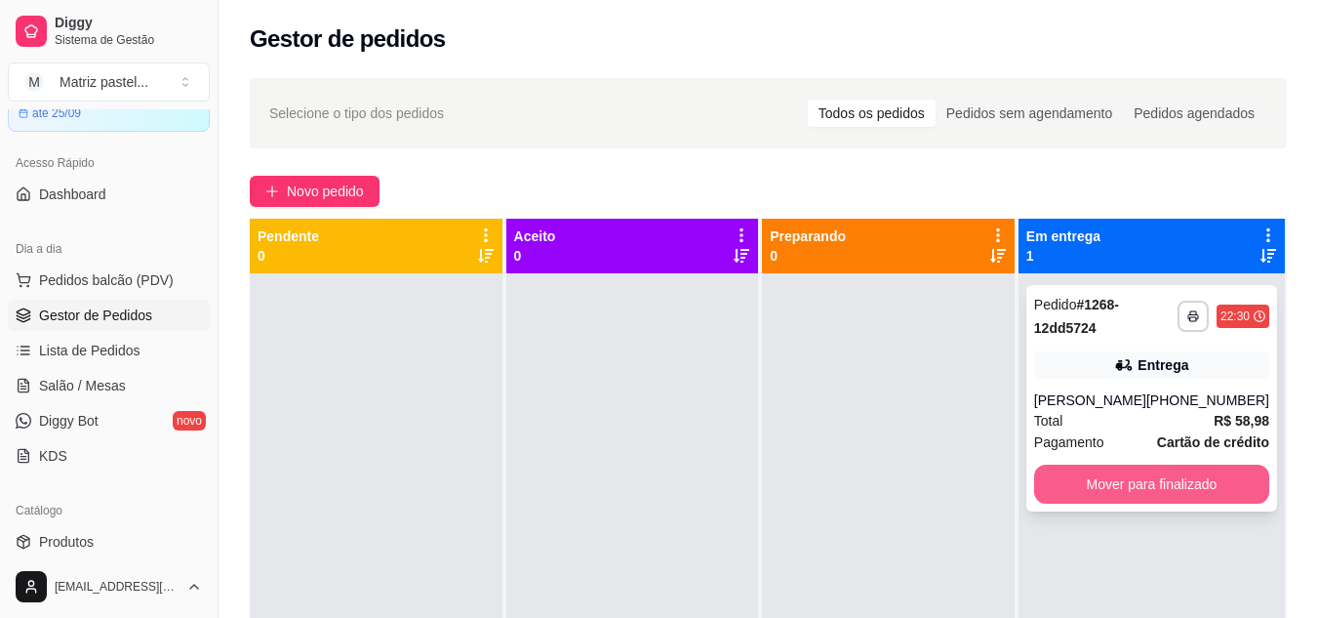
click at [1138, 485] on button "Mover para finalizado" at bounding box center [1151, 483] width 235 height 39
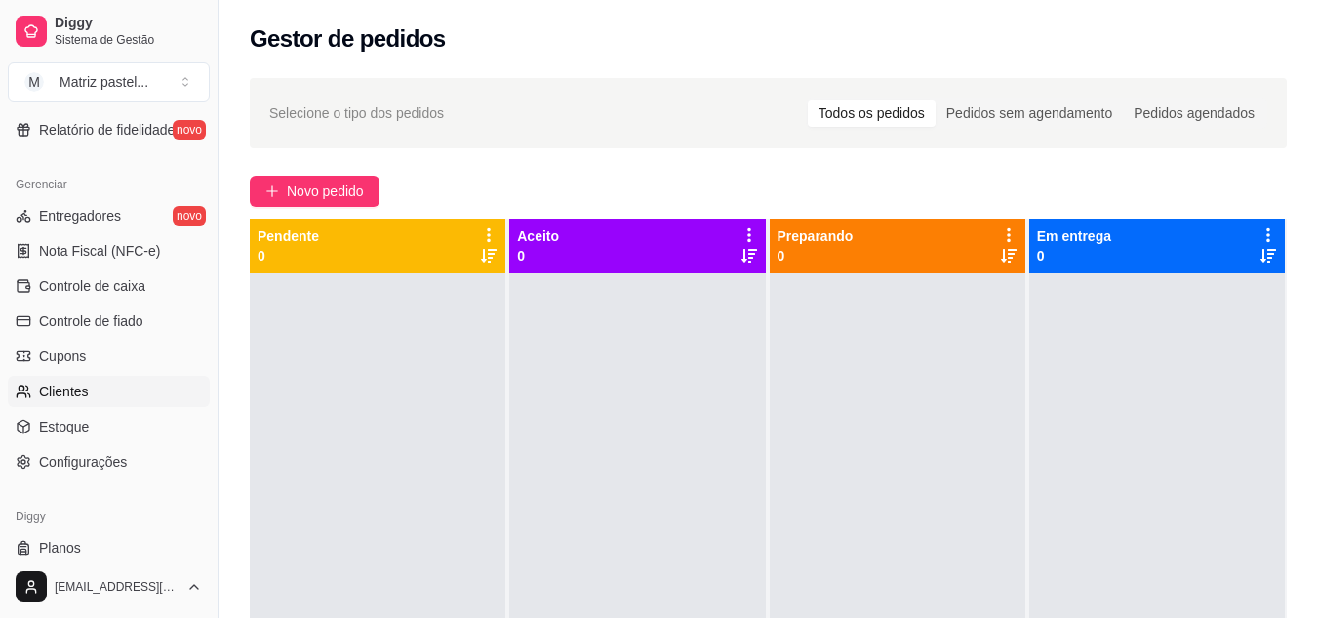
scroll to position [787, 0]
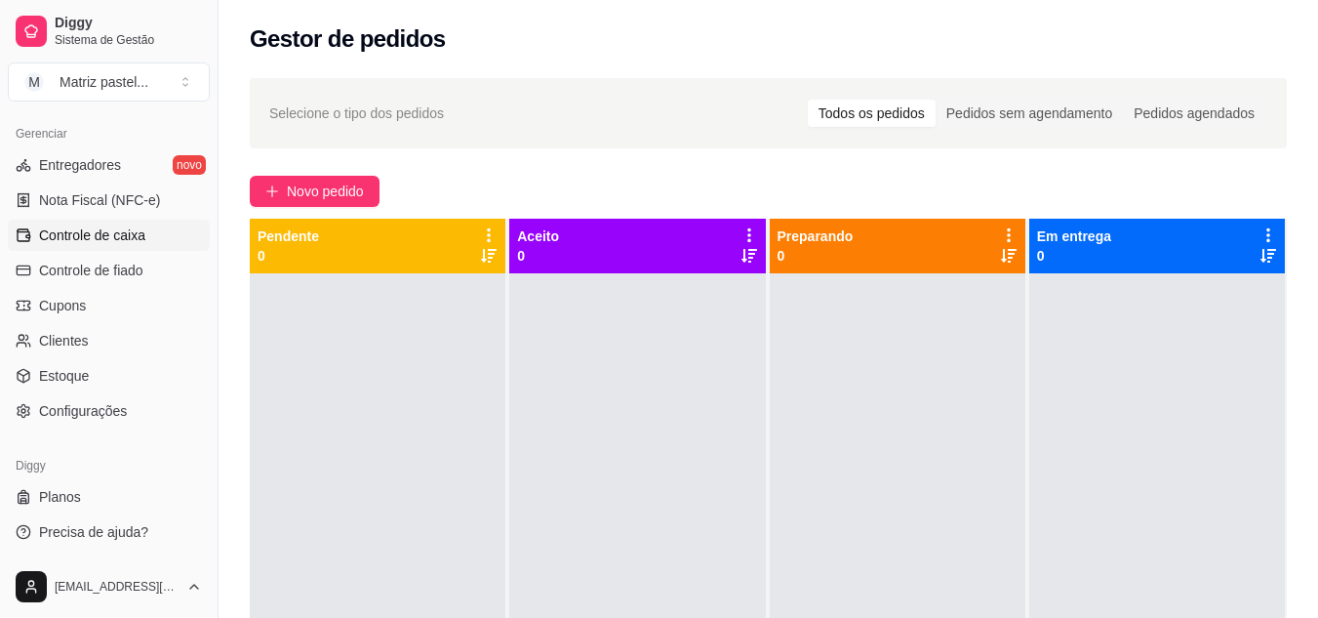
click at [89, 222] on link "Controle de caixa" at bounding box center [109, 235] width 202 height 31
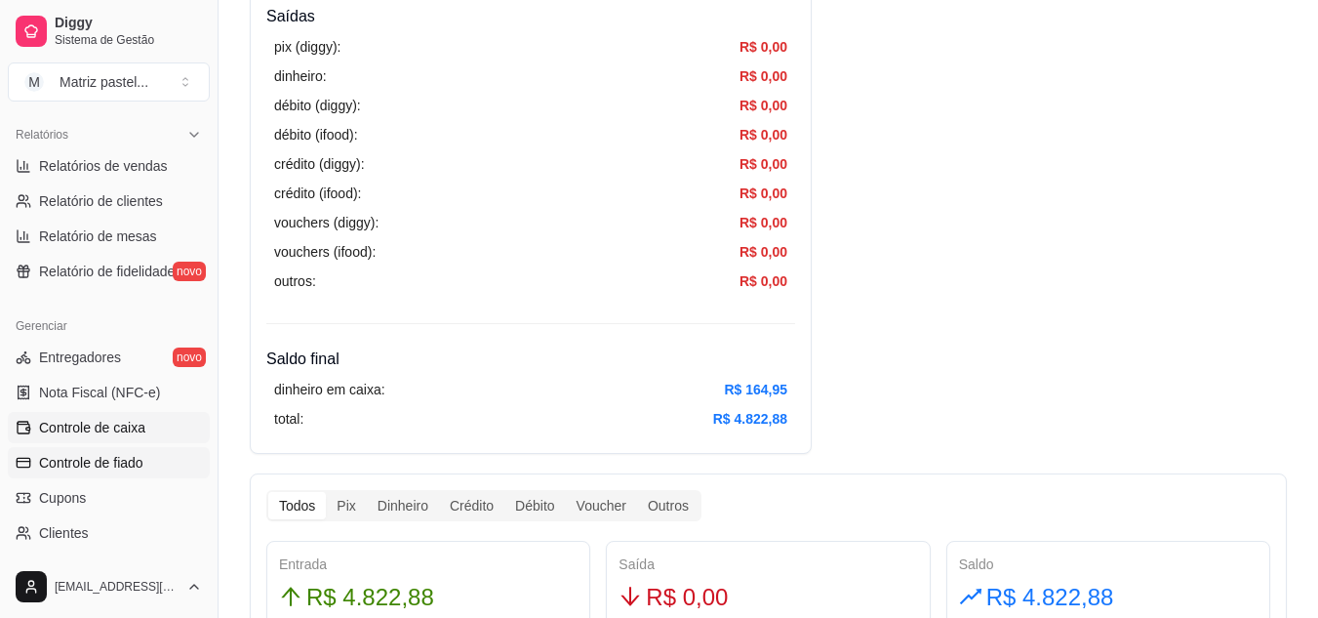
scroll to position [591, 0]
click at [102, 178] on span "Relatórios de vendas" at bounding box center [103, 169] width 129 height 20
select select "ALL"
select select "0"
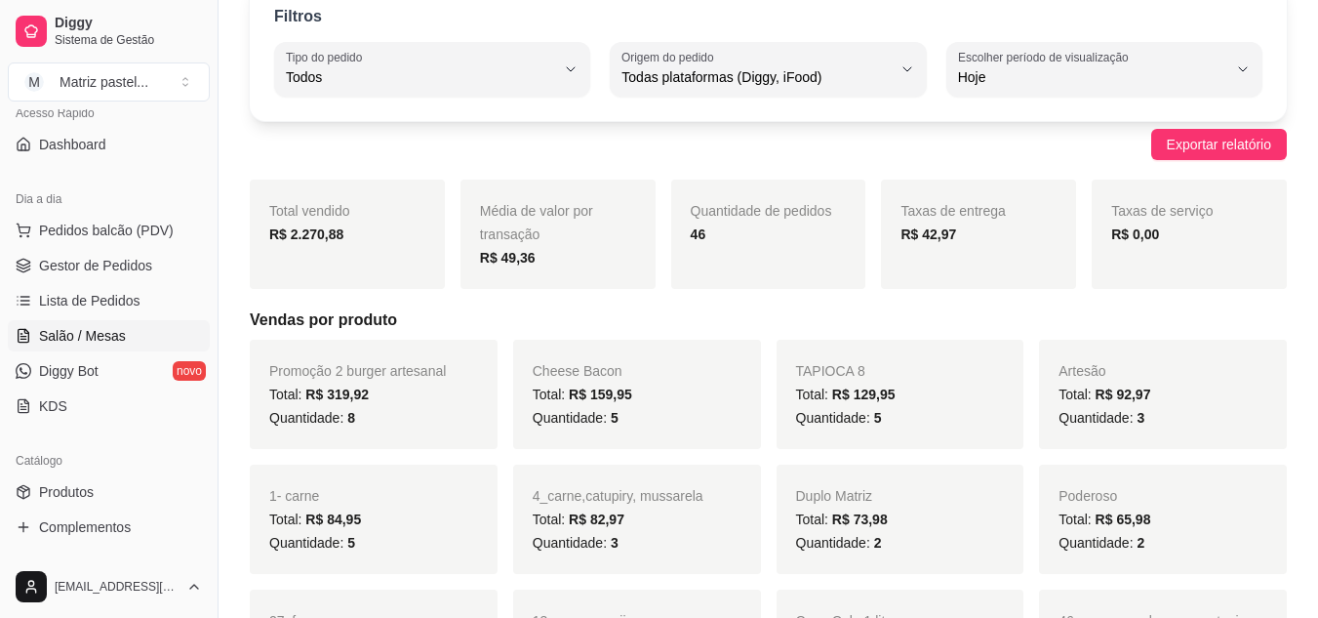
scroll to position [103, 0]
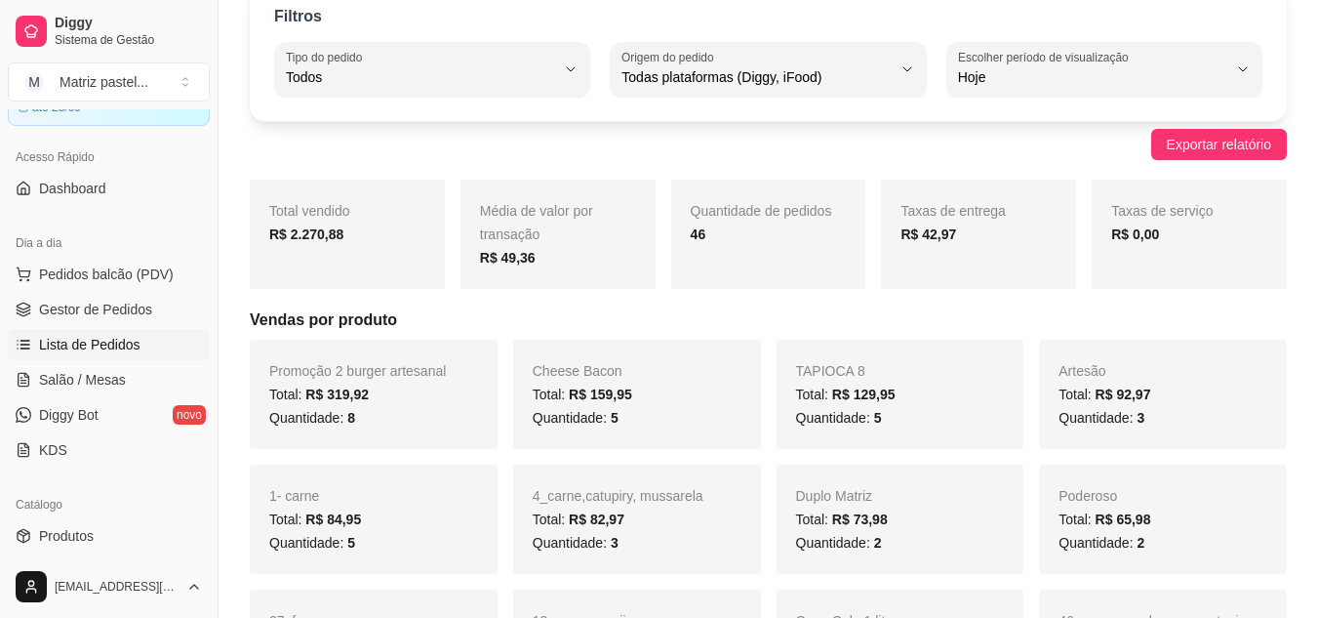
click at [69, 342] on span "Lista de Pedidos" at bounding box center [89, 345] width 101 height 20
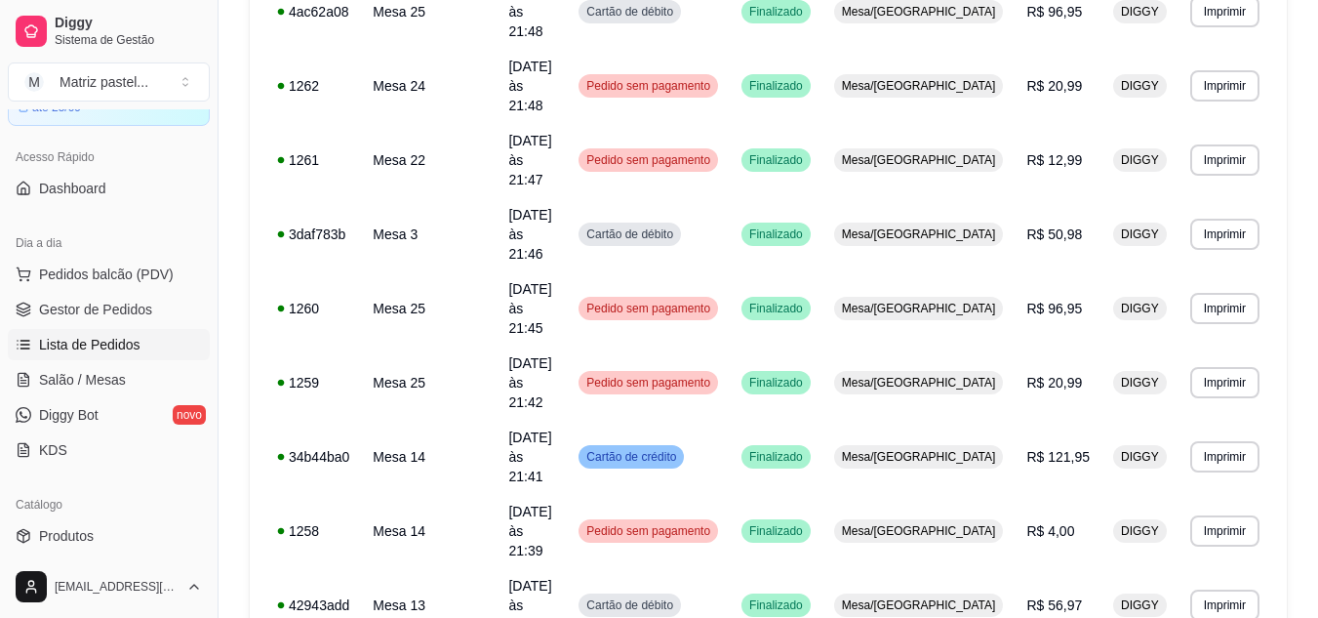
scroll to position [1211, 0]
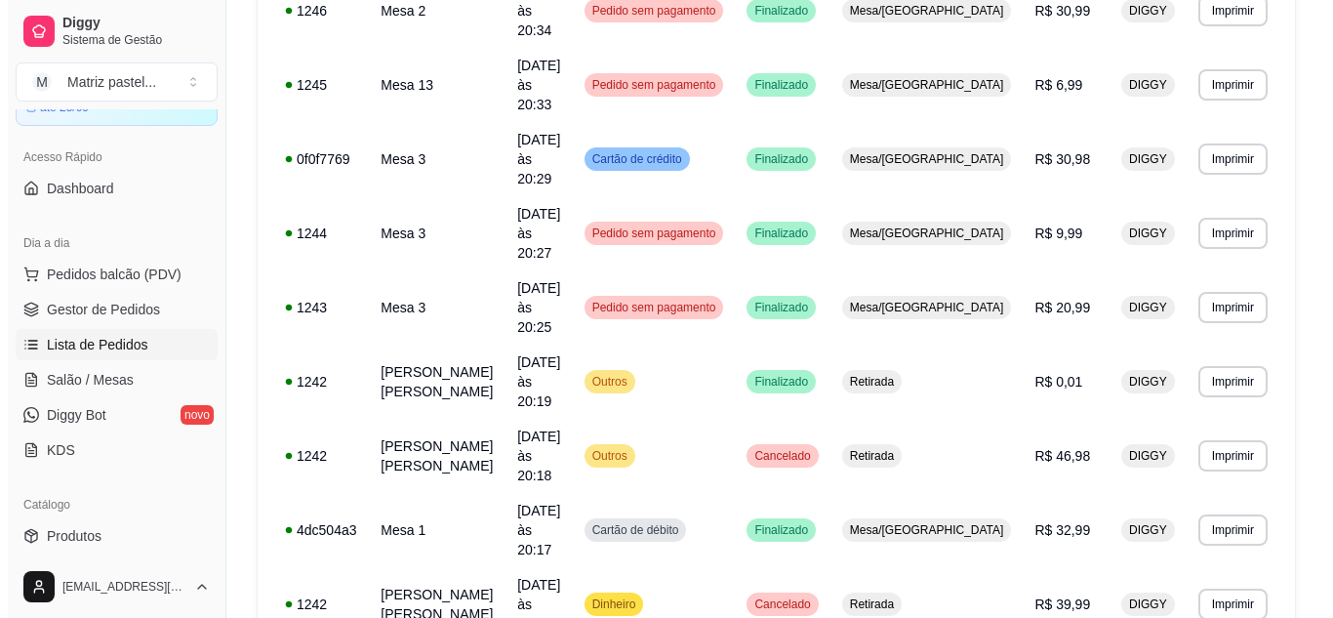
scroll to position [1016, 0]
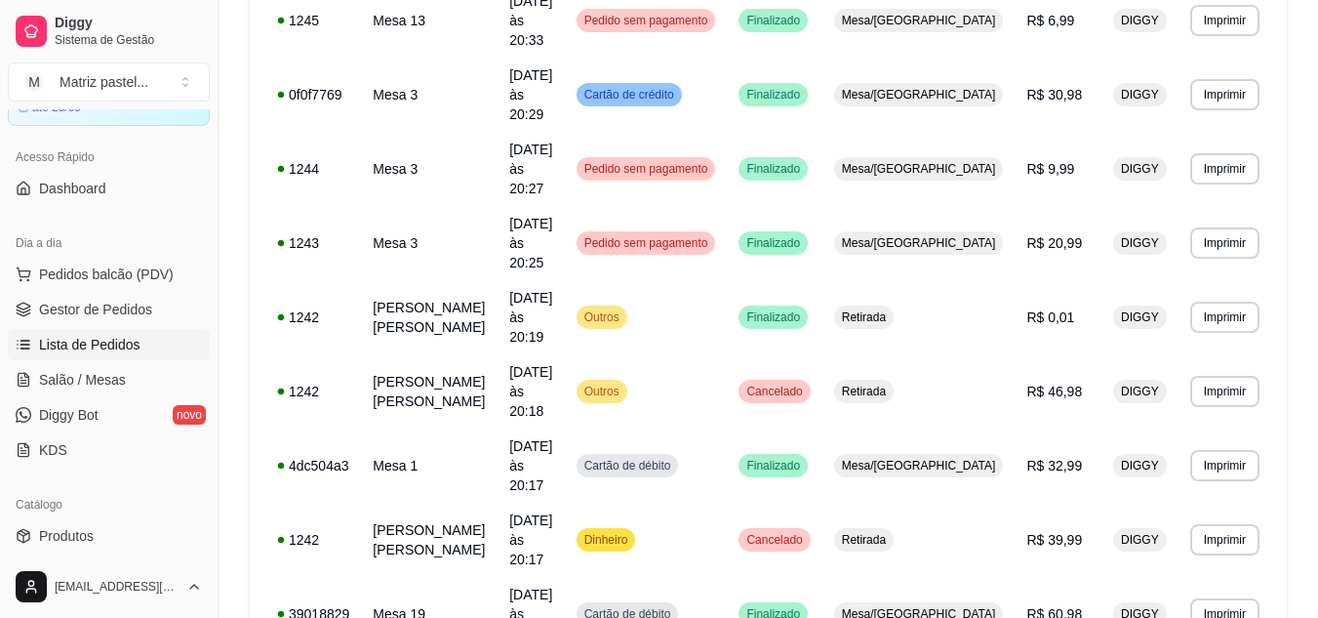
scroll to position [1211, 0]
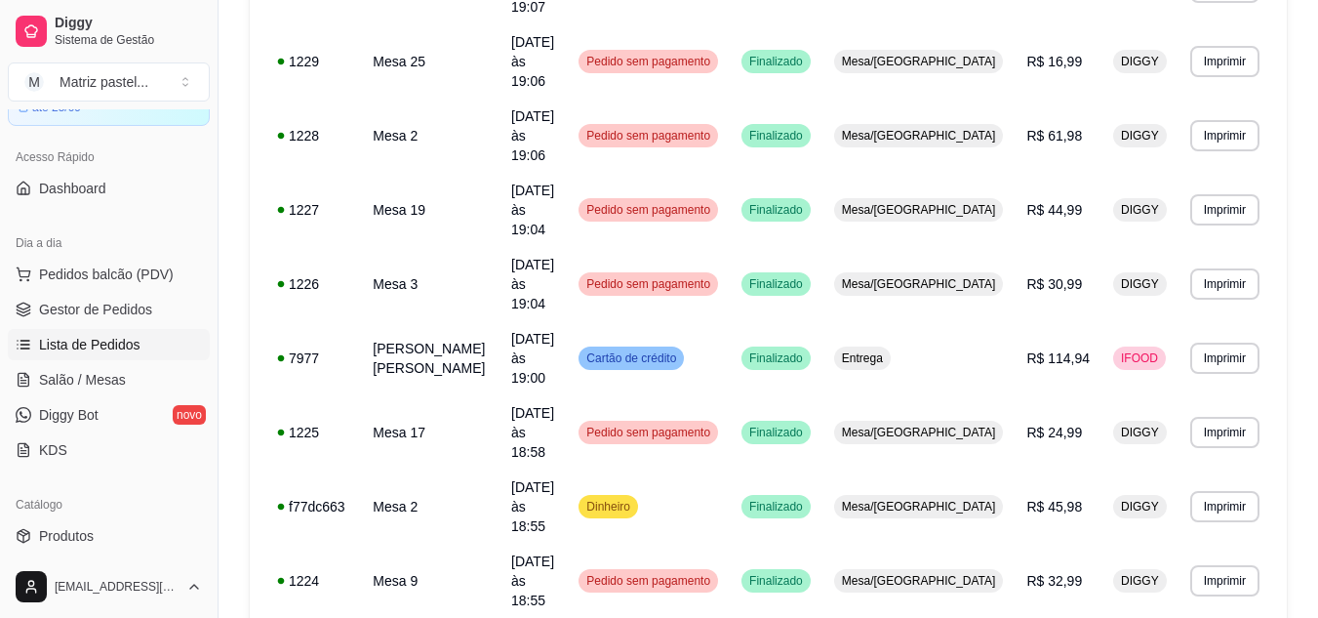
scroll to position [1445, 0]
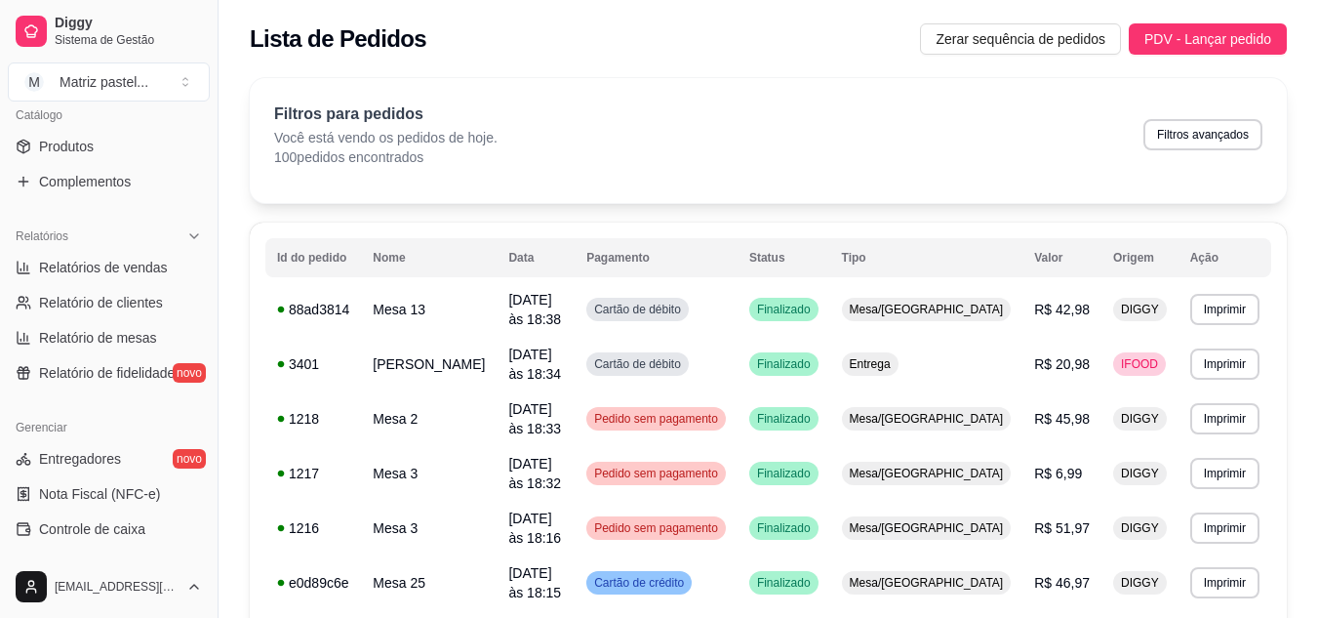
scroll to position [494, 0]
click at [115, 273] on span "Relatórios de vendas" at bounding box center [103, 267] width 129 height 20
select select "ALL"
select select "0"
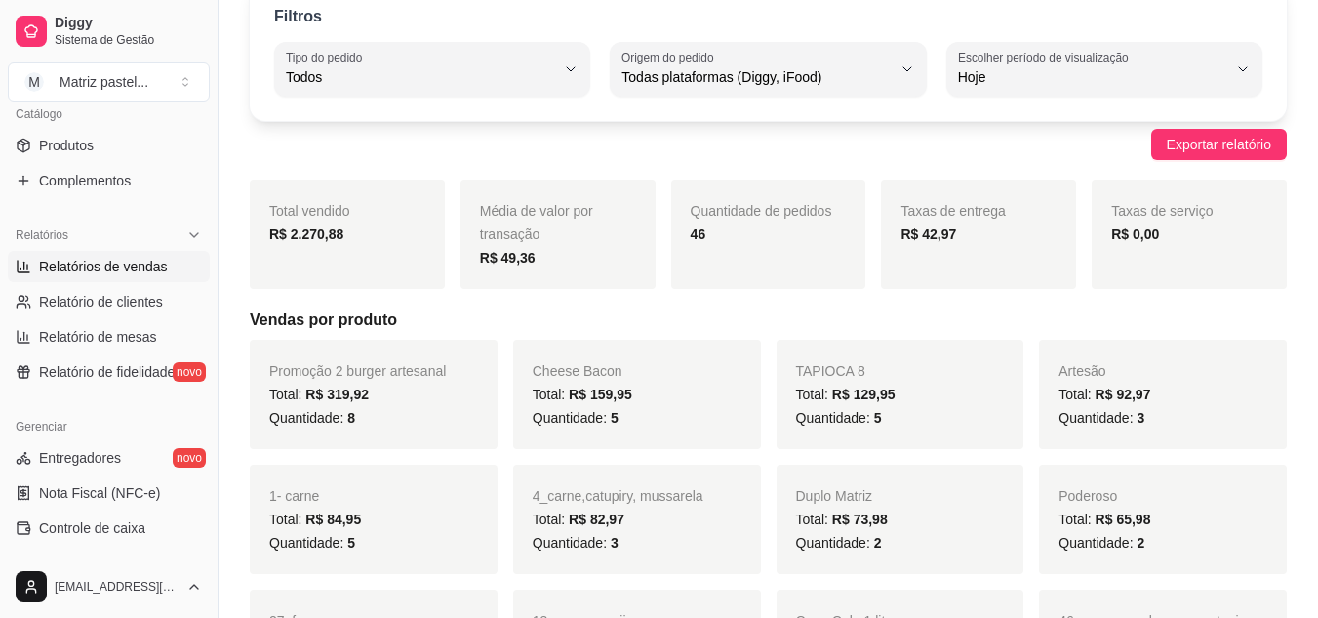
scroll to position [195, 0]
